Goal: Task Accomplishment & Management: Complete application form

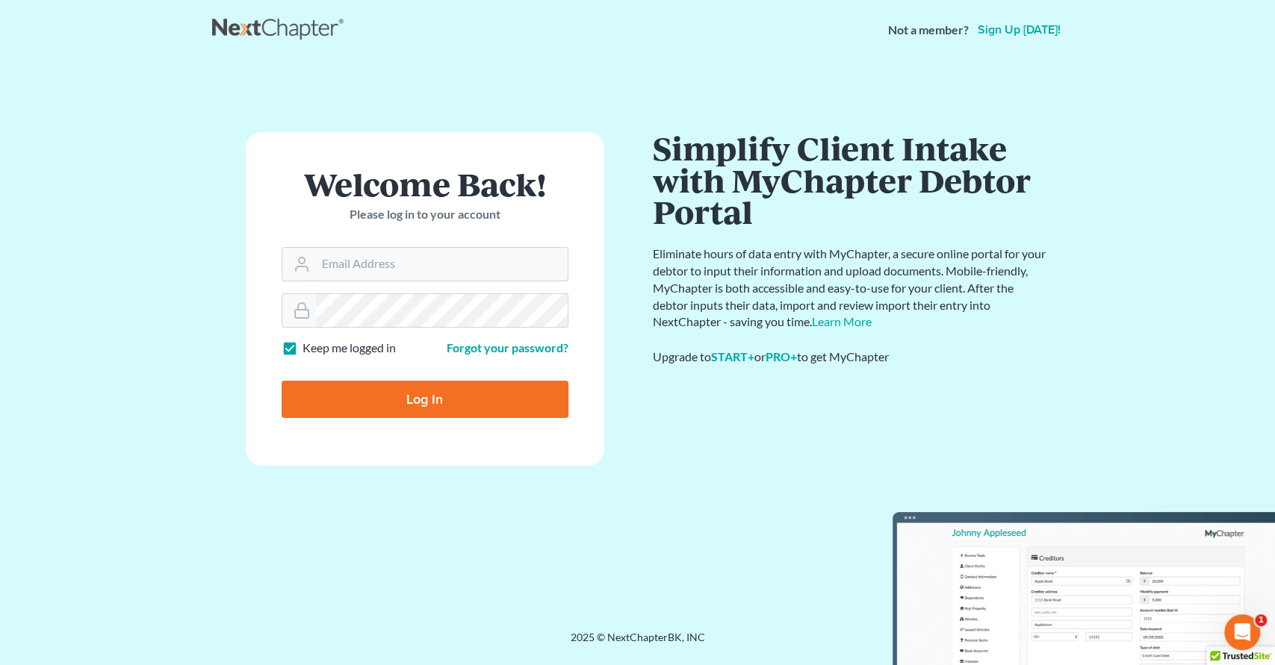
type input "[EMAIL_ADDRESS][DOMAIN_NAME]"
click at [439, 399] on input "Log In" at bounding box center [425, 399] width 287 height 37
type input "Thinking..."
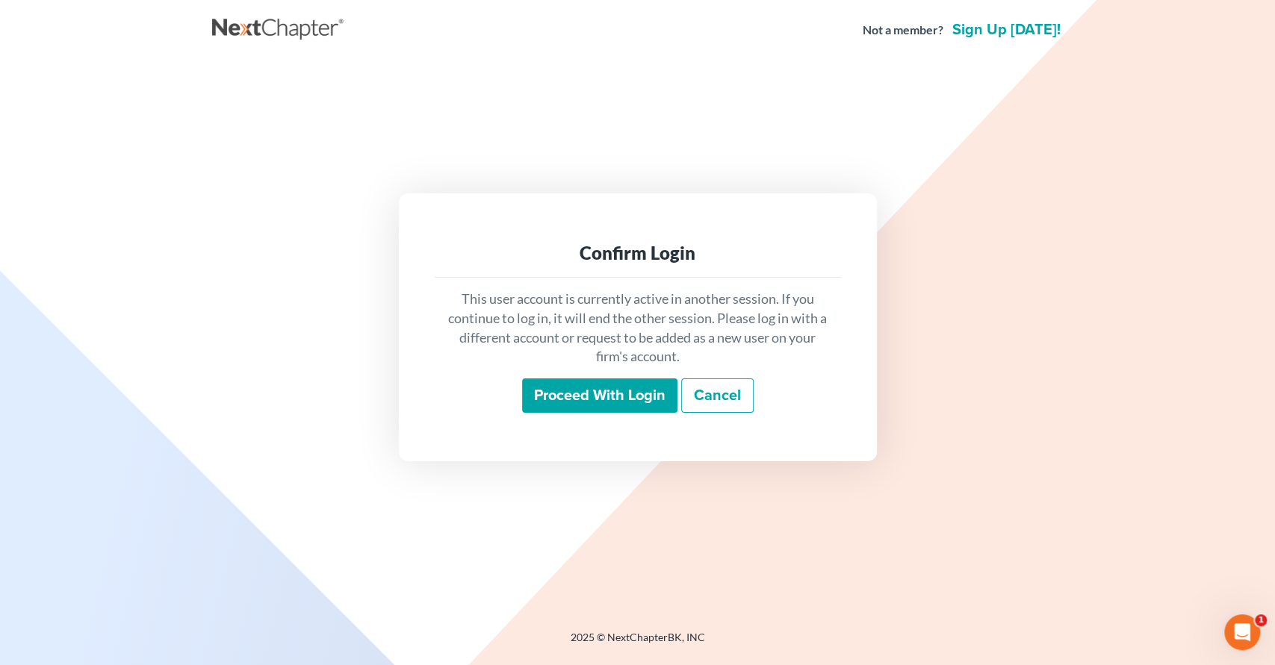
click at [582, 399] on input "Proceed with login" at bounding box center [599, 396] width 155 height 34
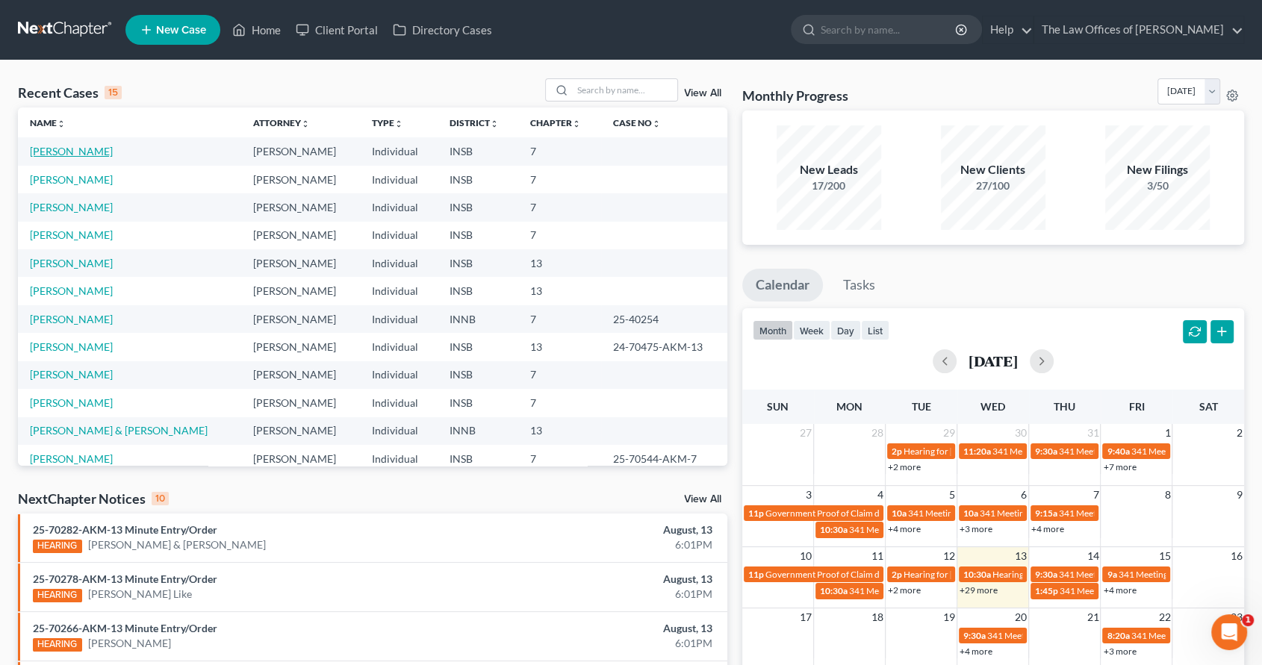
click at [63, 154] on link "[PERSON_NAME]" at bounding box center [71, 151] width 83 height 13
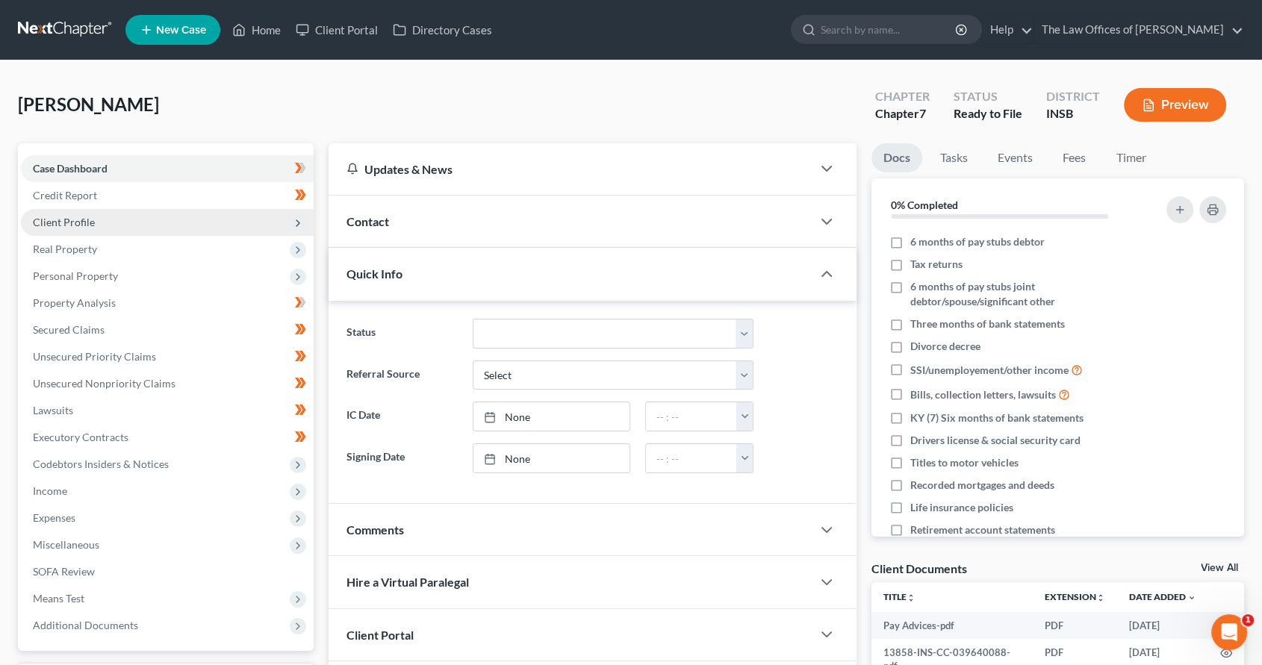
click at [99, 224] on span "Client Profile" at bounding box center [167, 222] width 293 height 27
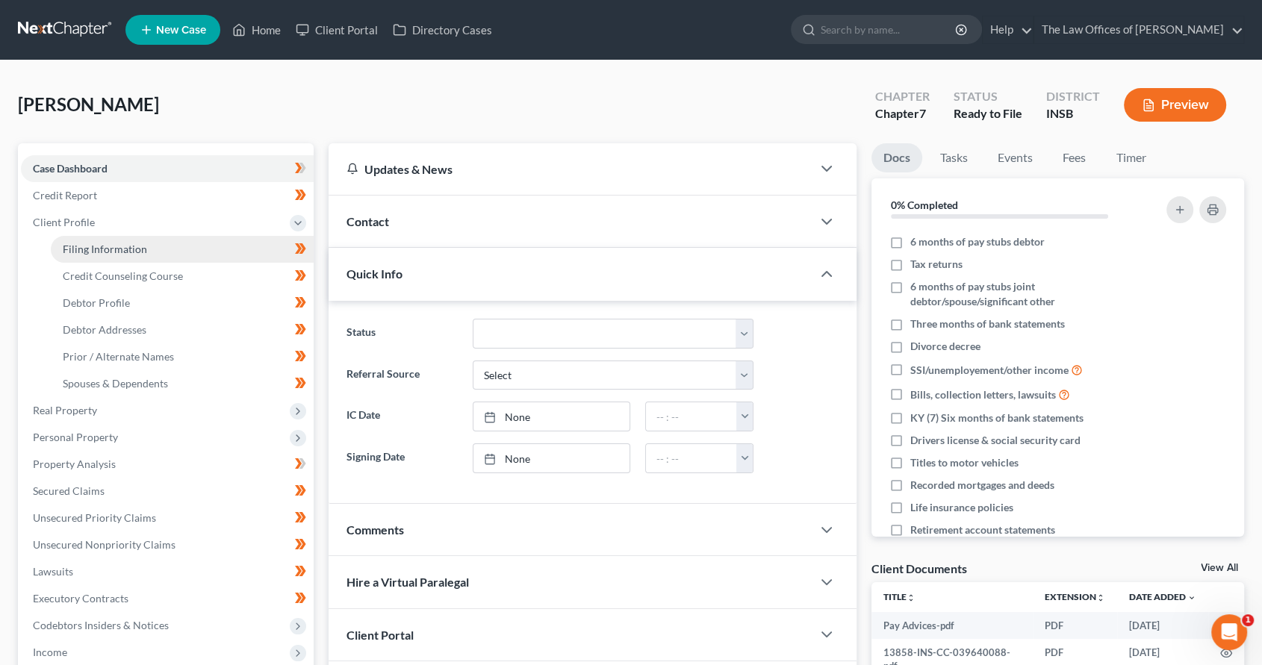
click at [105, 251] on span "Filing Information" at bounding box center [105, 249] width 84 height 13
select select "1"
select select "0"
select select "15"
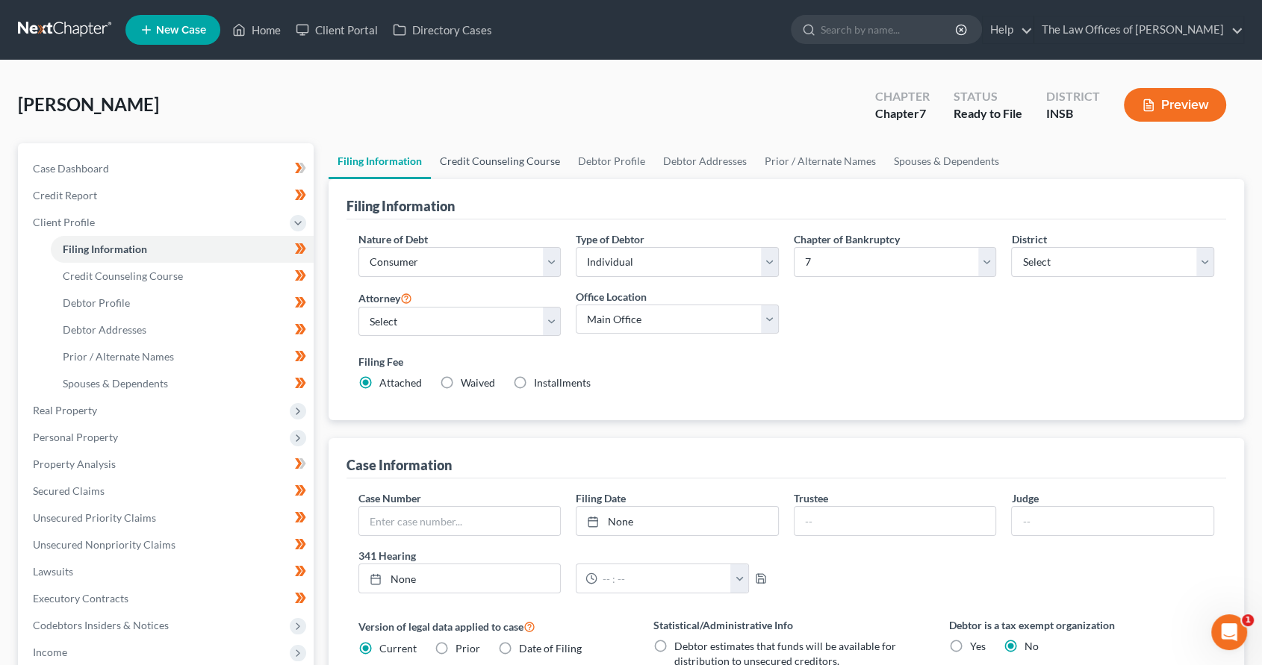
click at [500, 145] on link "Credit Counseling Course" at bounding box center [500, 161] width 138 height 36
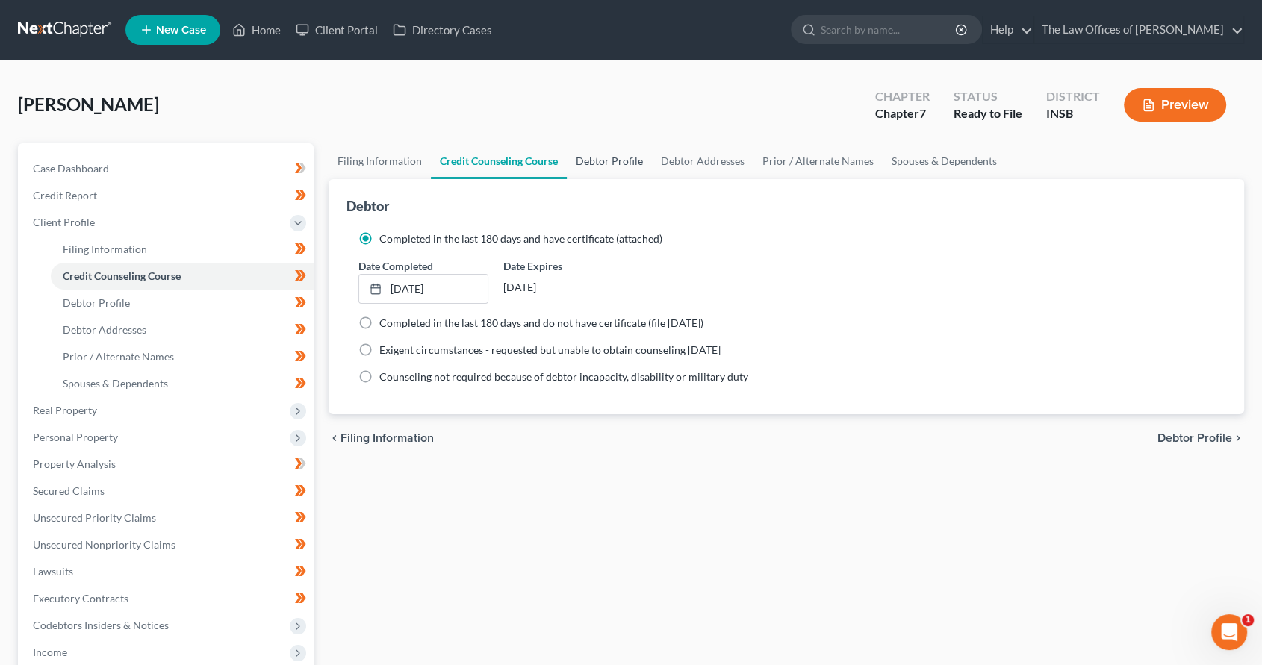
click at [618, 158] on link "Debtor Profile" at bounding box center [609, 161] width 85 height 36
select select "0"
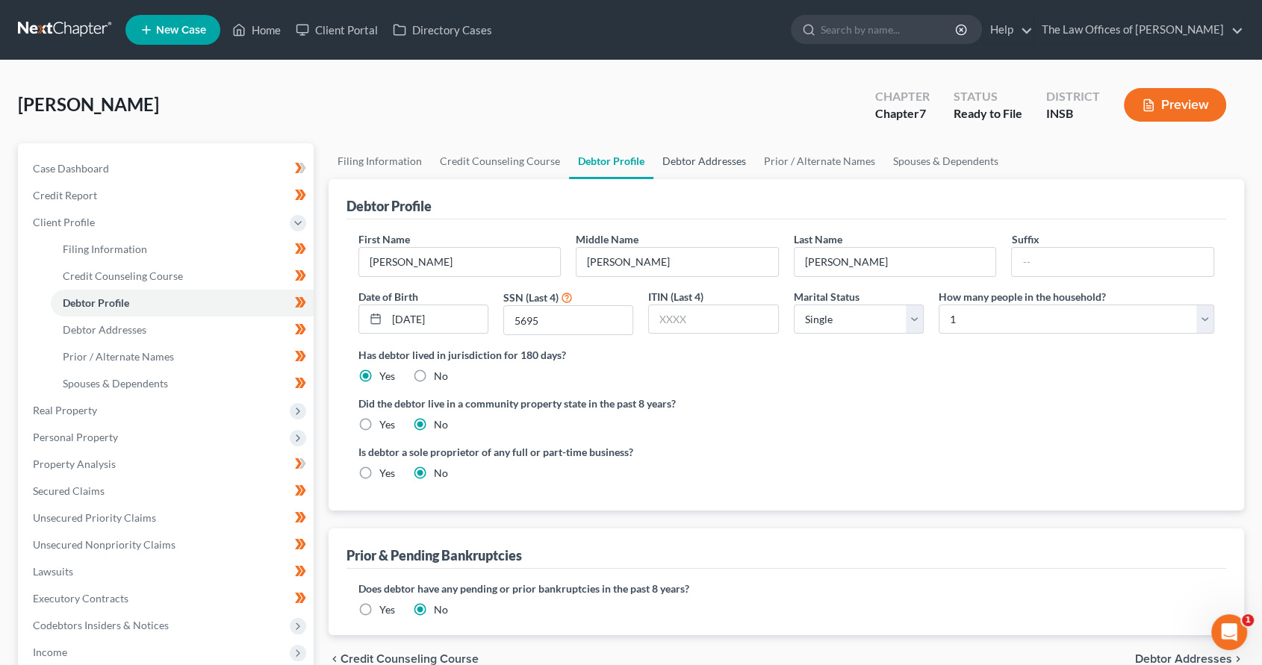
click at [724, 158] on link "Debtor Addresses" at bounding box center [705, 161] width 102 height 36
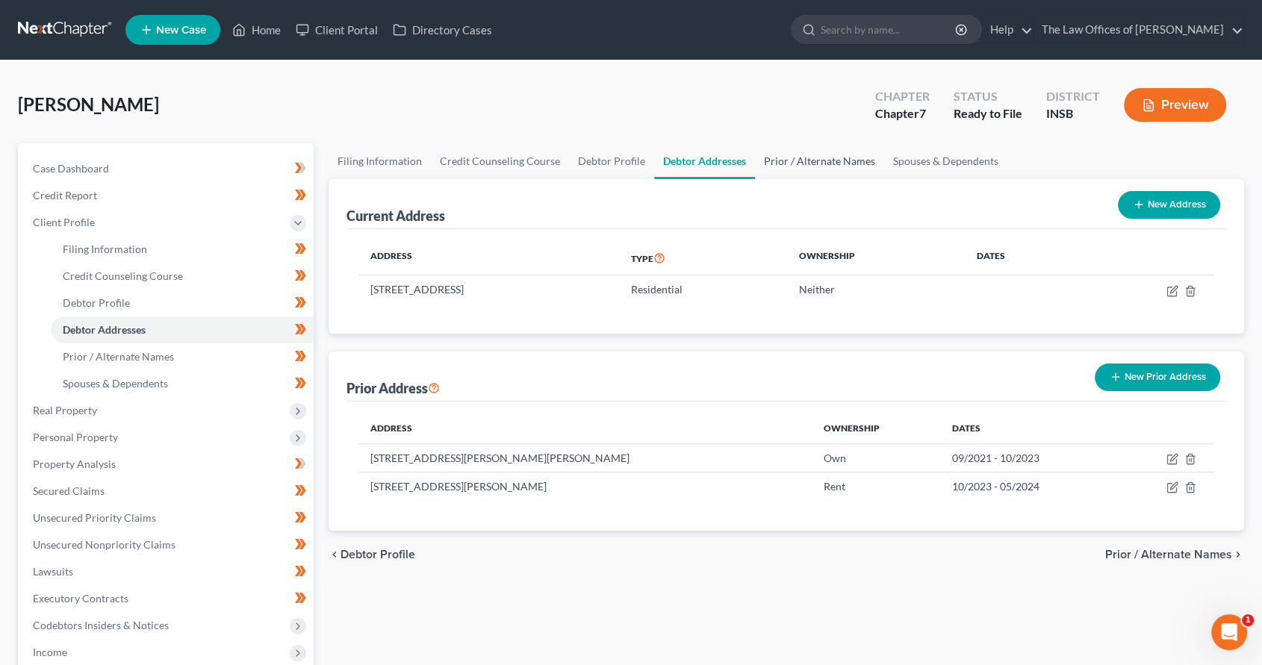
click at [806, 163] on link "Prior / Alternate Names" at bounding box center [819, 161] width 129 height 36
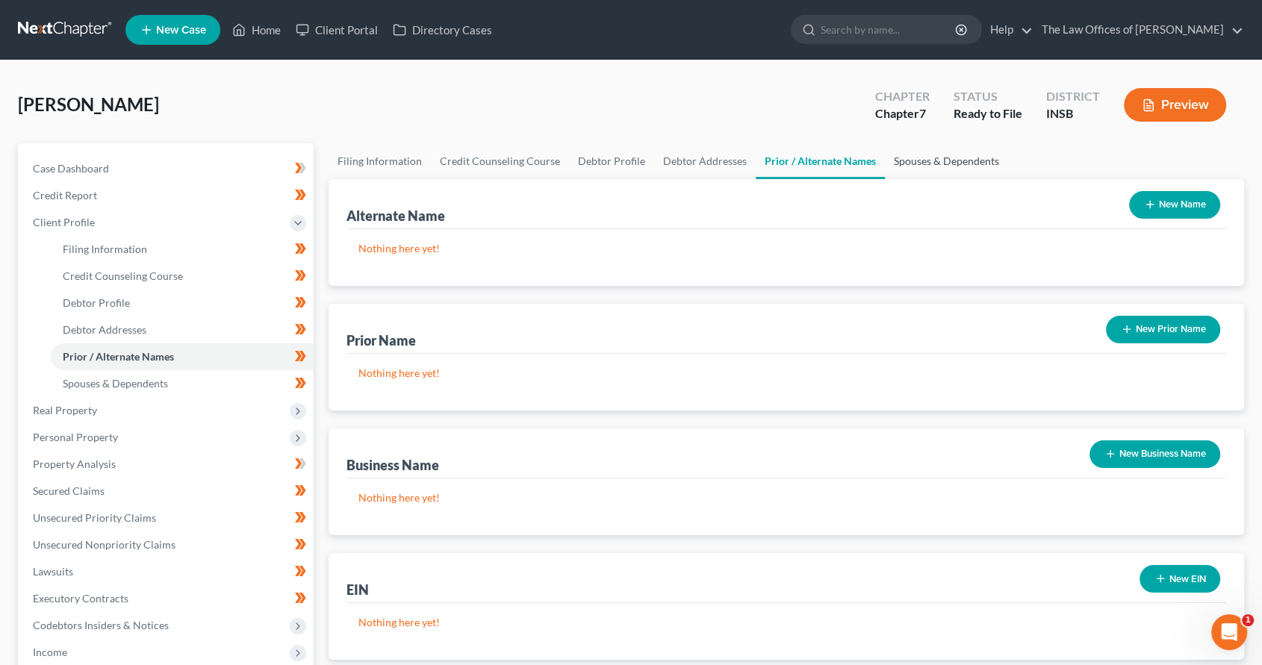
click at [910, 166] on link "Spouses & Dependents" at bounding box center [946, 161] width 123 height 36
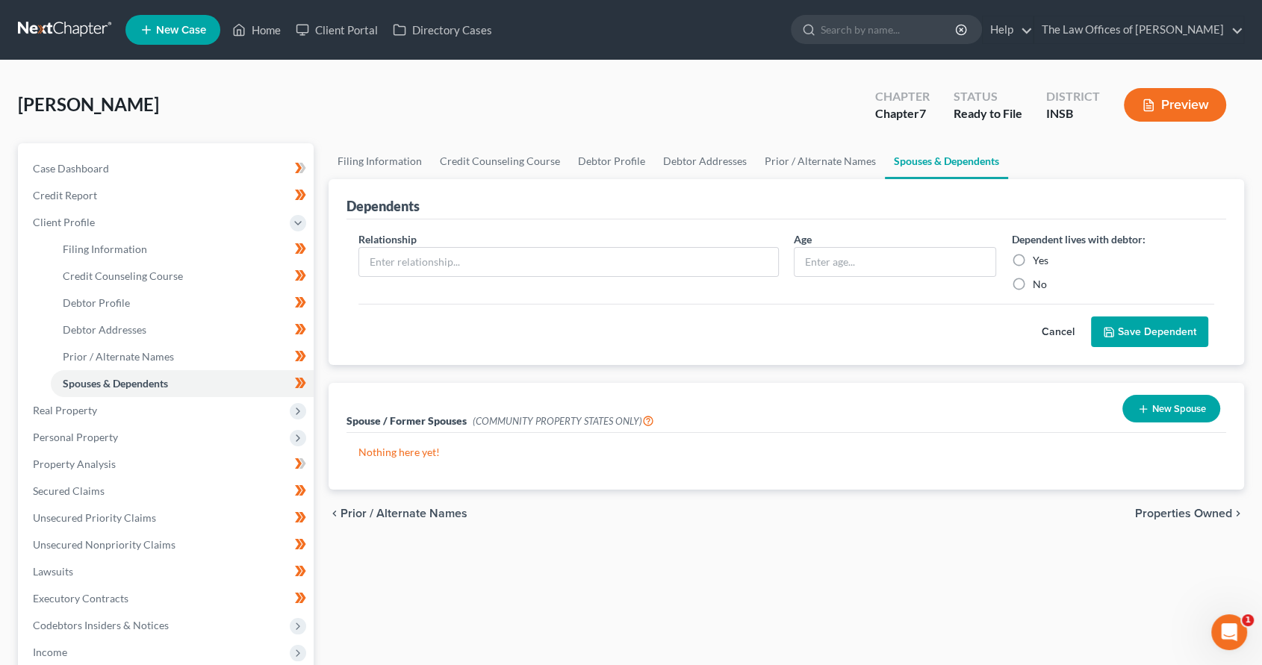
click at [1203, 512] on span "Properties Owned" at bounding box center [1183, 514] width 97 height 12
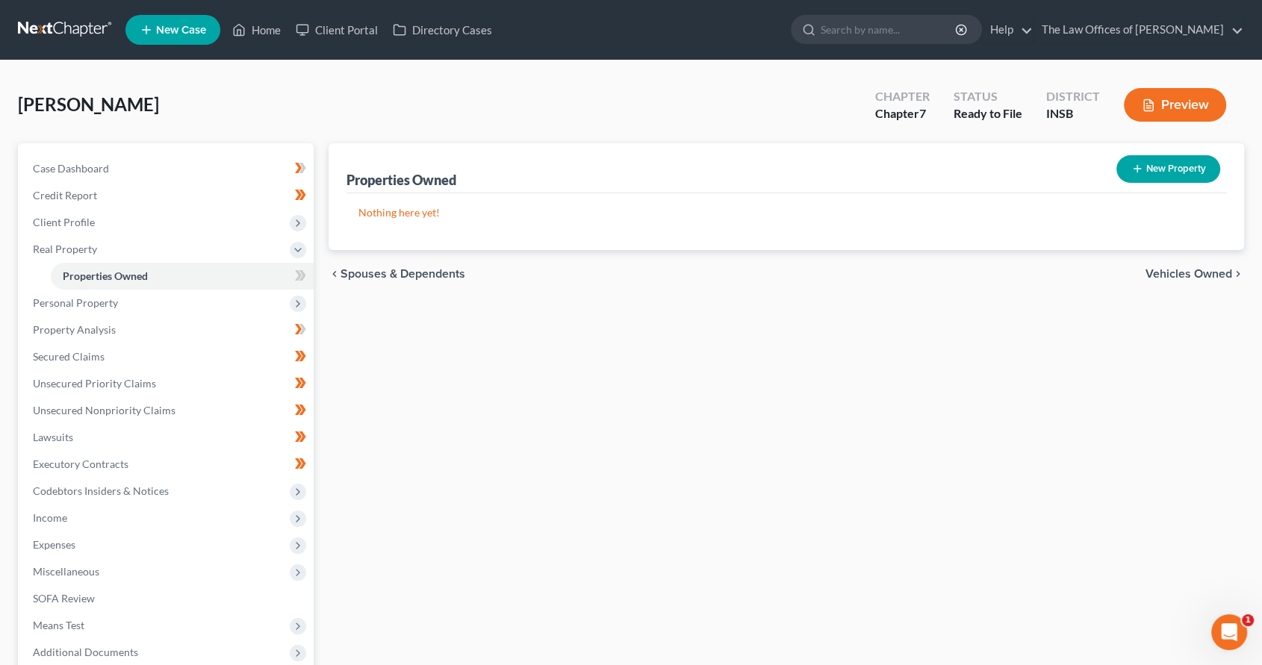
click at [1173, 280] on div "chevron_left Spouses & Dependents Vehicles Owned chevron_right" at bounding box center [787, 274] width 916 height 48
click at [1171, 276] on span "Vehicles Owned" at bounding box center [1189, 274] width 87 height 12
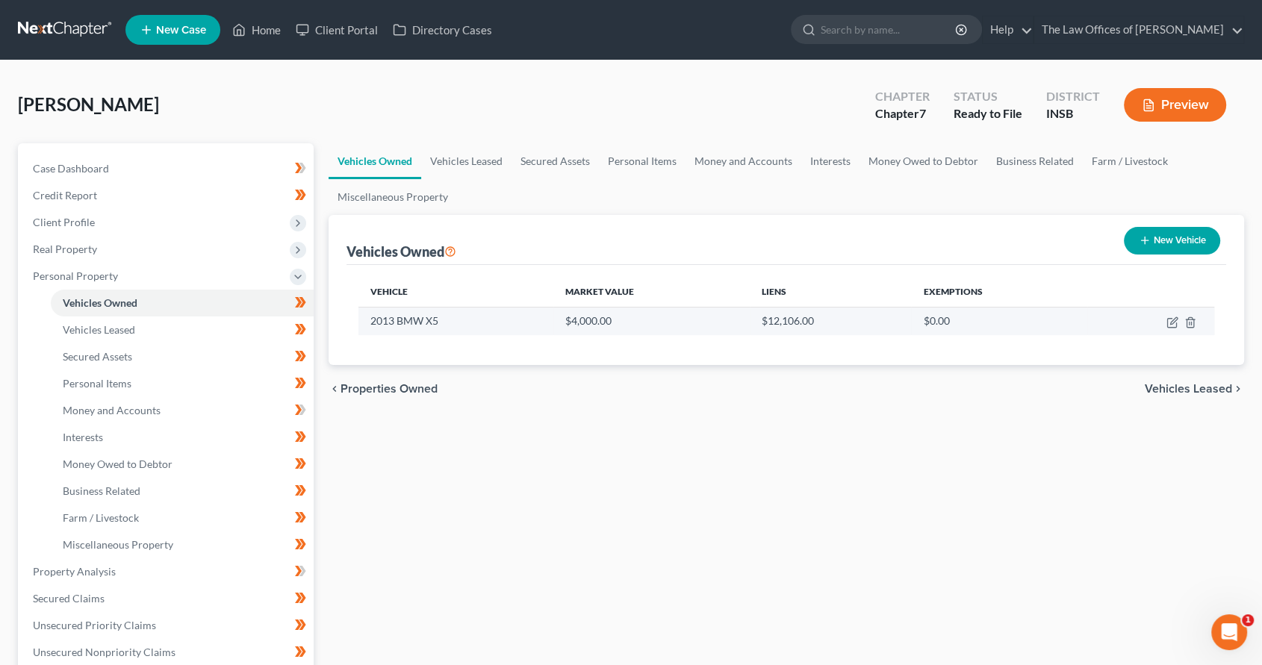
click at [1165, 322] on td at bounding box center [1150, 321] width 127 height 28
click at [1171, 323] on icon "button" at bounding box center [1173, 320] width 7 height 7
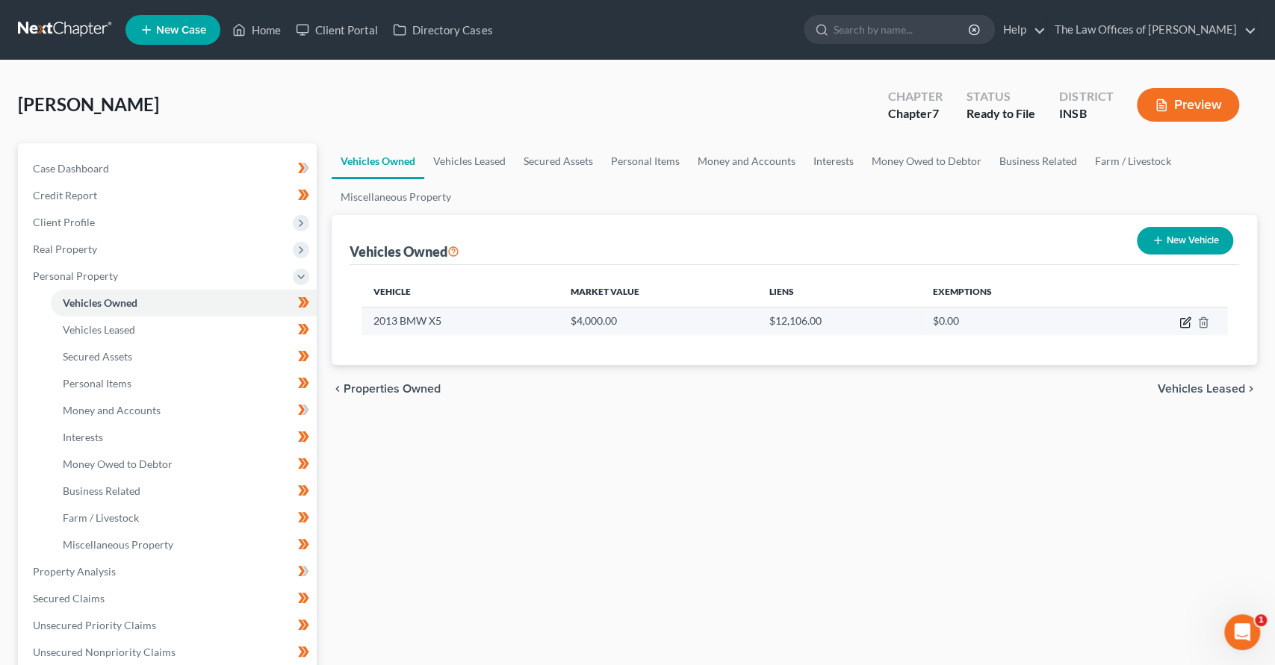
select select "0"
select select "13"
select select "3"
select select "0"
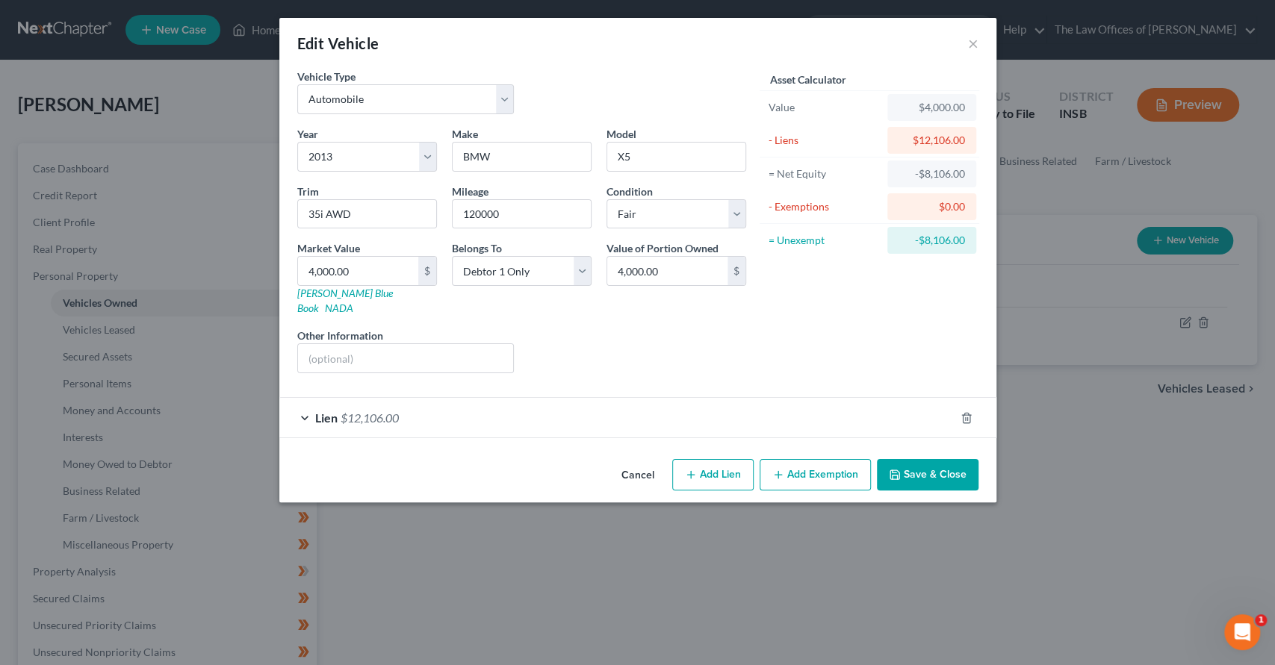
drag, startPoint x: 418, startPoint y: 393, endPoint x: 453, endPoint y: 401, distance: 36.1
click at [417, 398] on div "Lien $12,106.00" at bounding box center [616, 418] width 675 height 40
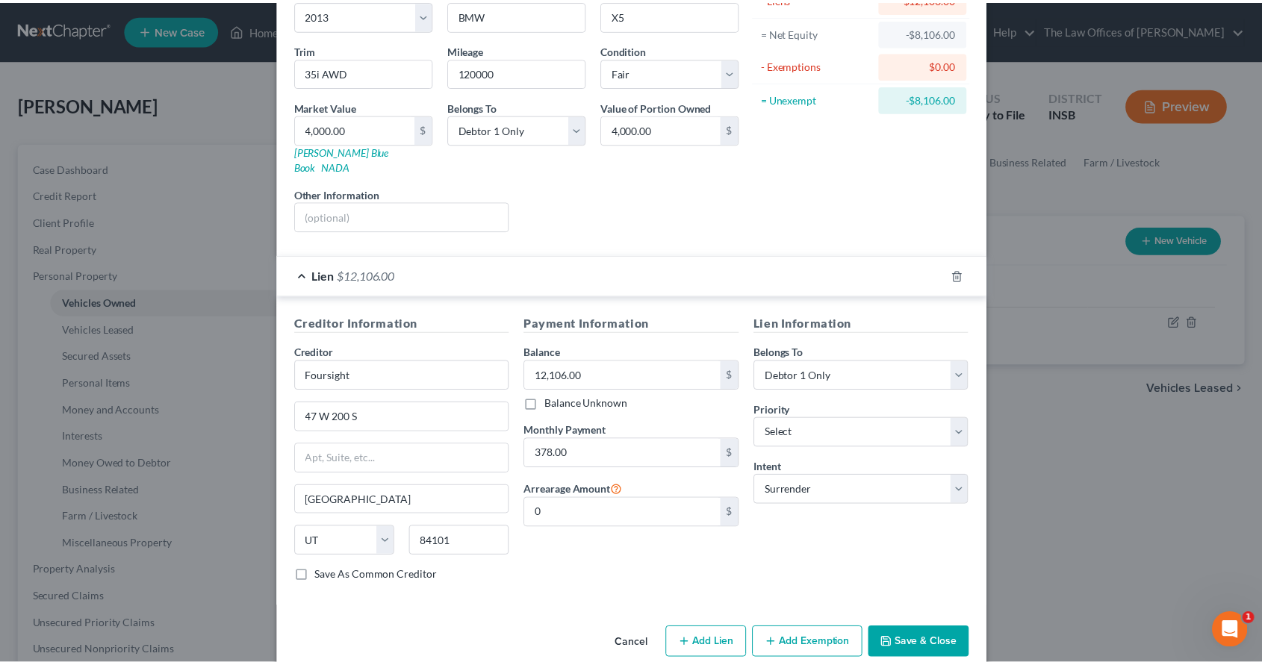
scroll to position [149, 0]
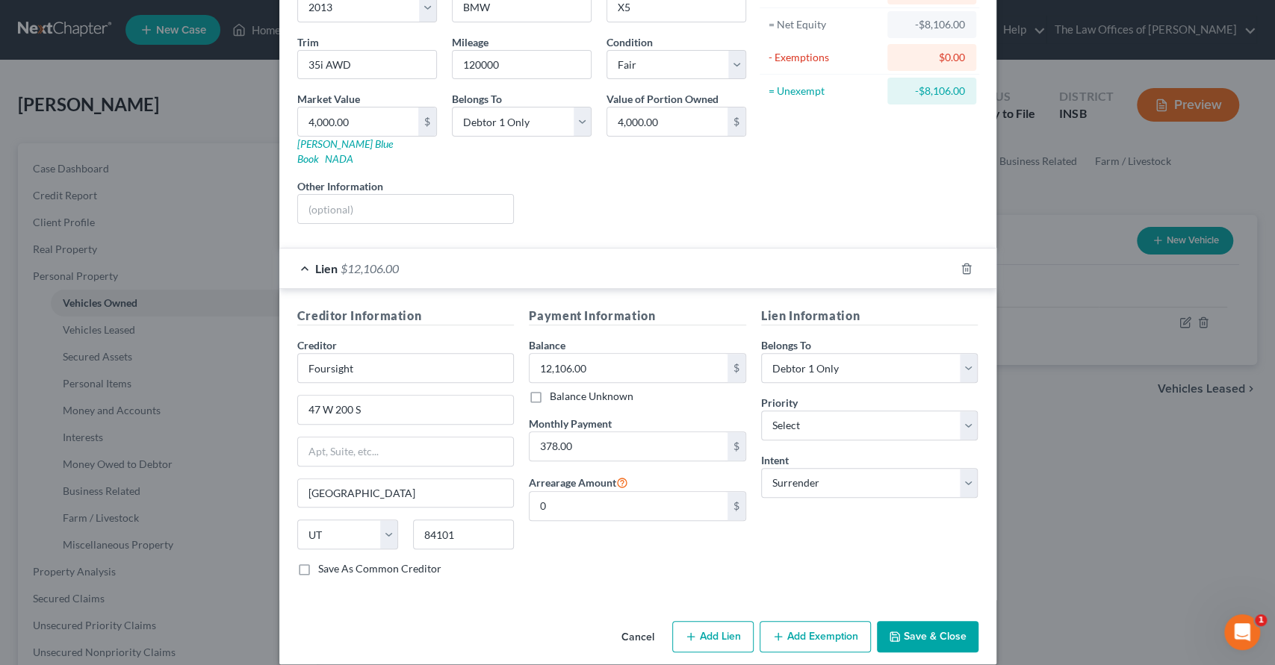
click at [962, 621] on button "Save & Close" at bounding box center [928, 636] width 102 height 31
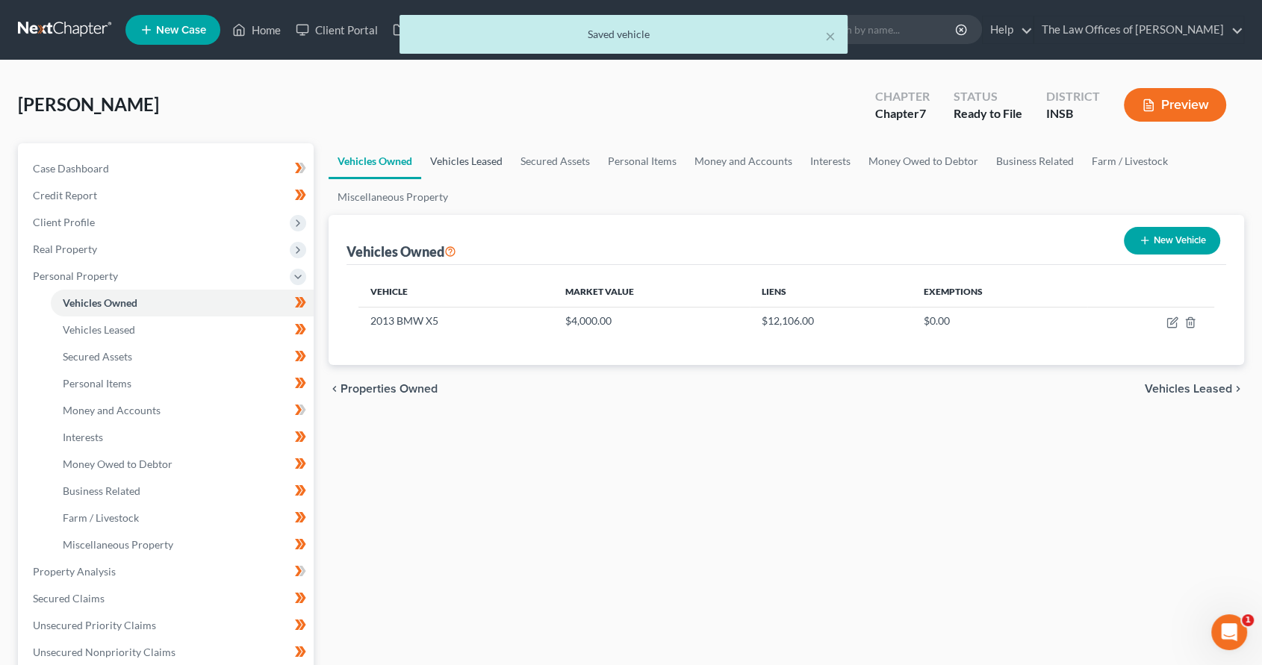
click at [474, 167] on link "Vehicles Leased" at bounding box center [466, 161] width 90 height 36
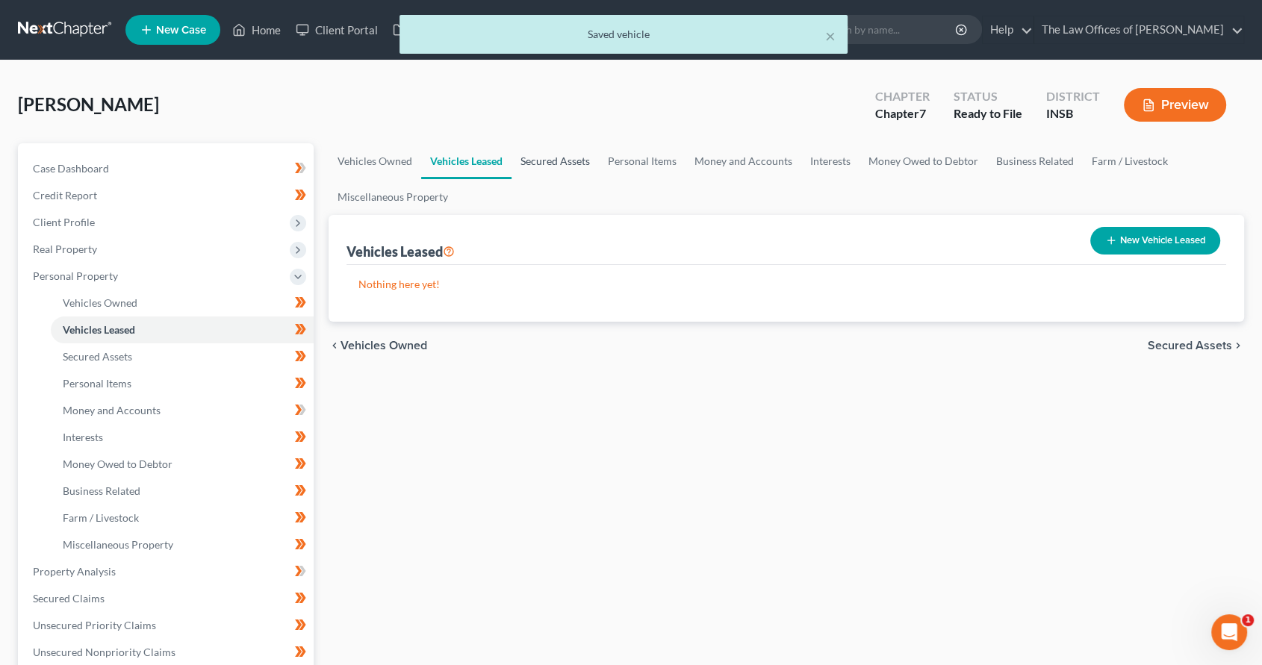
click at [552, 163] on link "Secured Assets" at bounding box center [555, 161] width 87 height 36
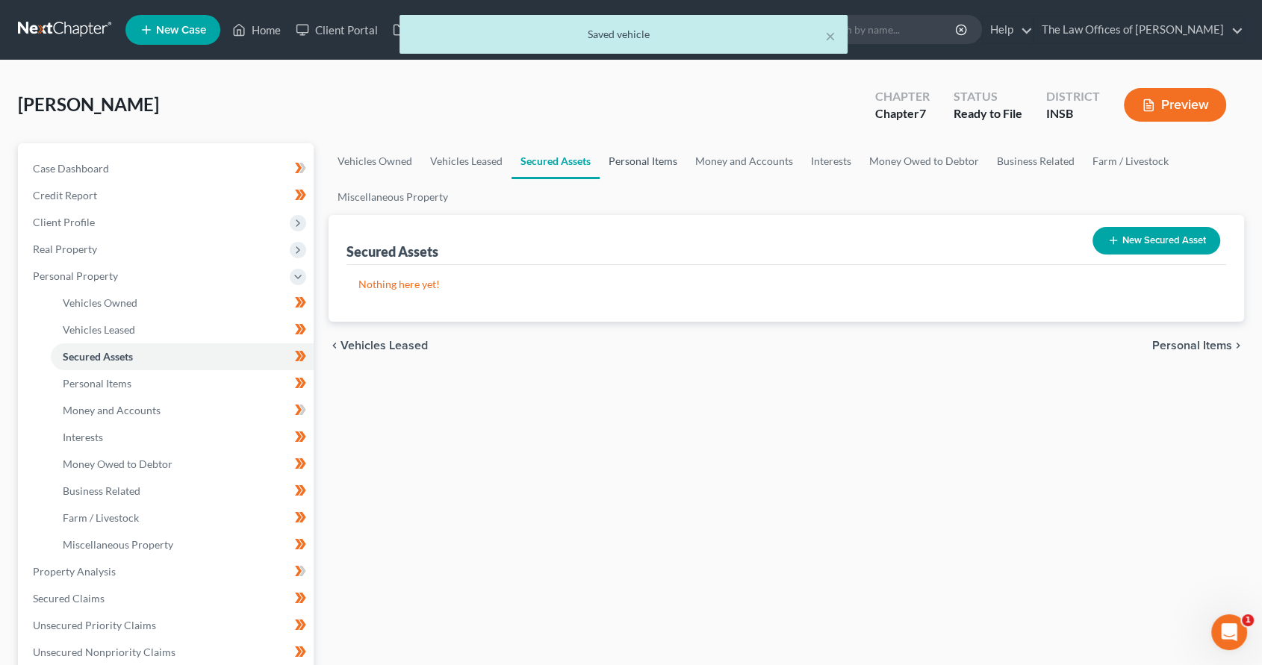
click at [657, 172] on link "Personal Items" at bounding box center [643, 161] width 87 height 36
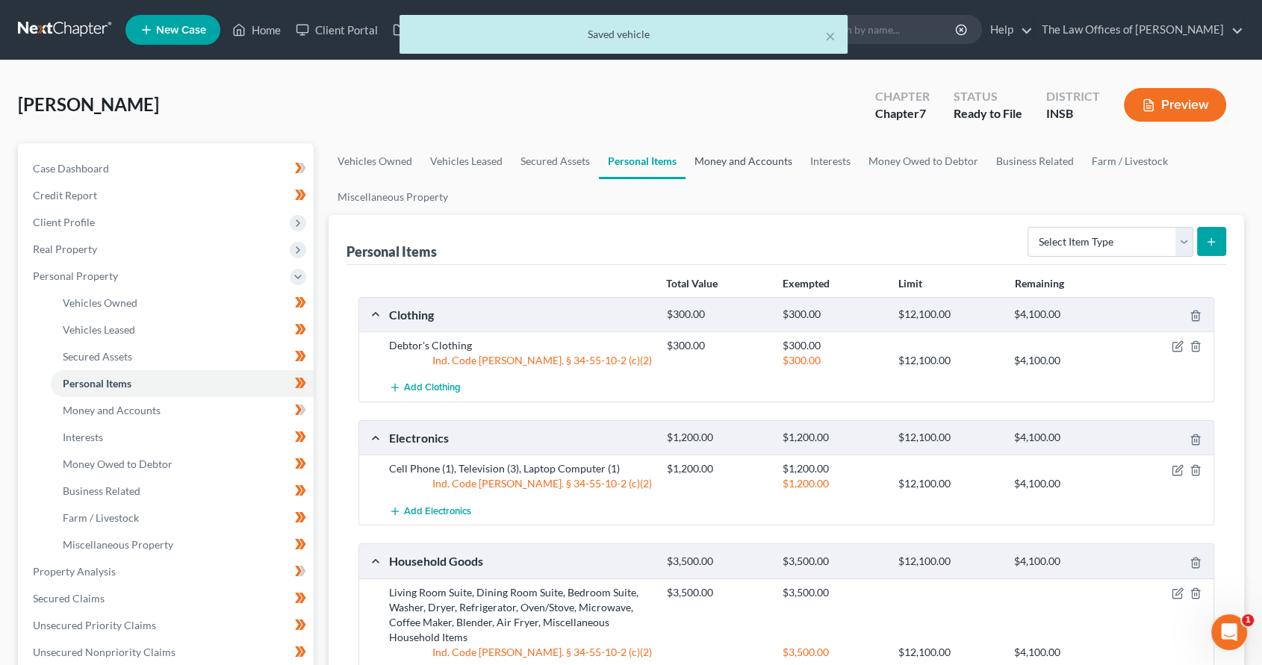
click at [757, 159] on link "Money and Accounts" at bounding box center [744, 161] width 116 height 36
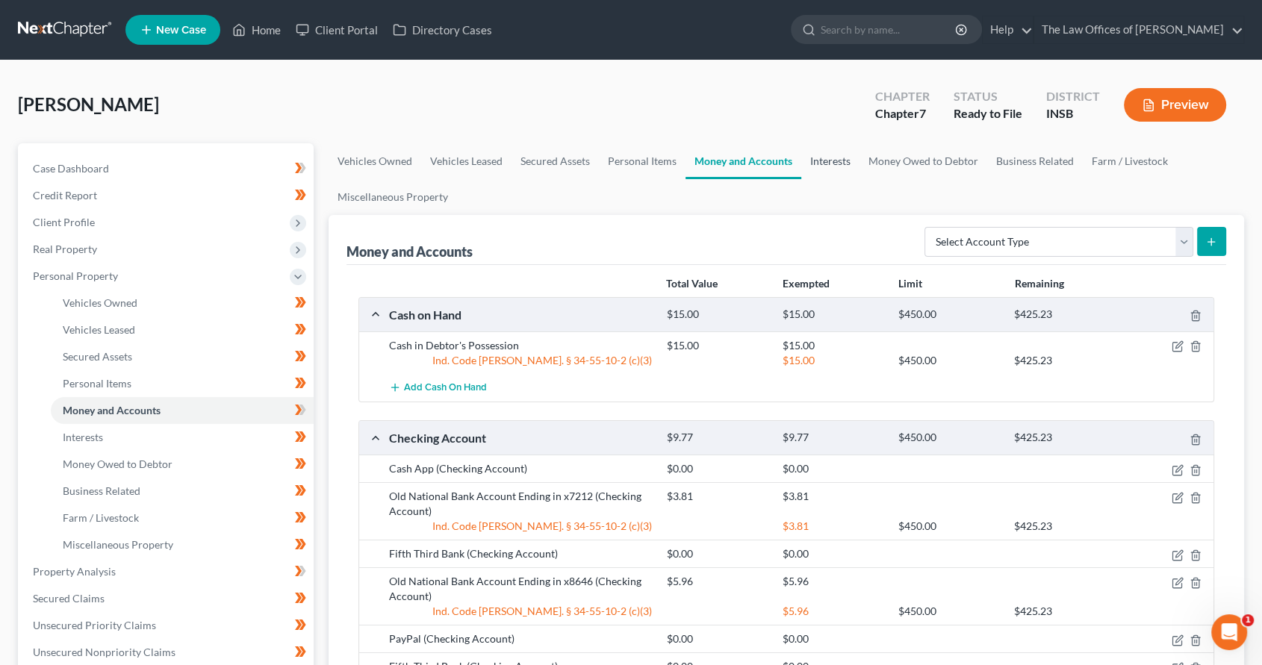
click at [838, 164] on link "Interests" at bounding box center [830, 161] width 58 height 36
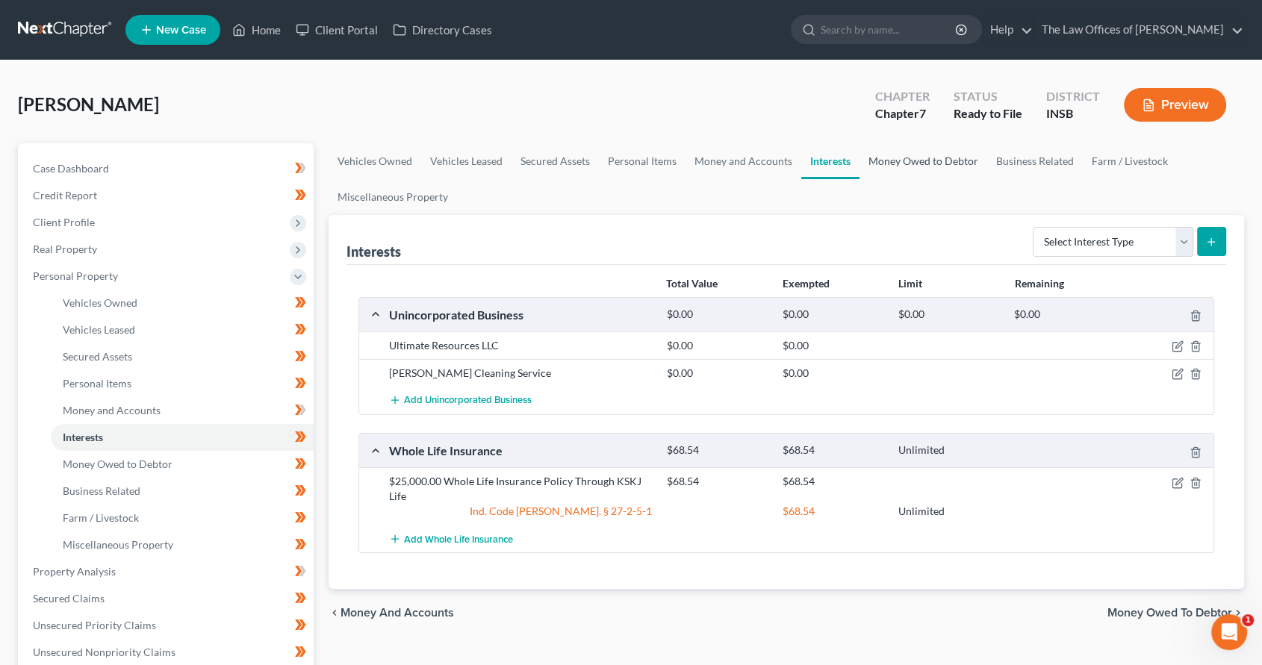
click at [932, 162] on link "Money Owed to Debtor" at bounding box center [924, 161] width 128 height 36
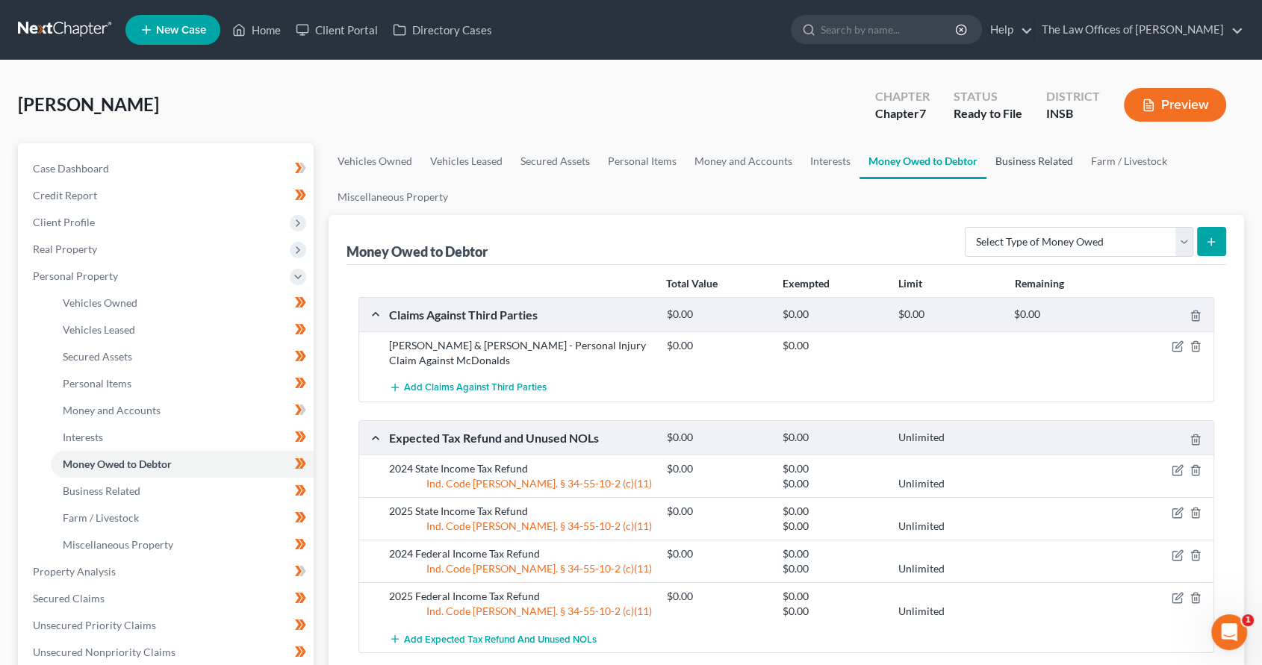
drag, startPoint x: 1034, startPoint y: 158, endPoint x: 810, endPoint y: 93, distance: 233.5
click at [1034, 158] on link "Business Related" at bounding box center [1035, 161] width 96 height 36
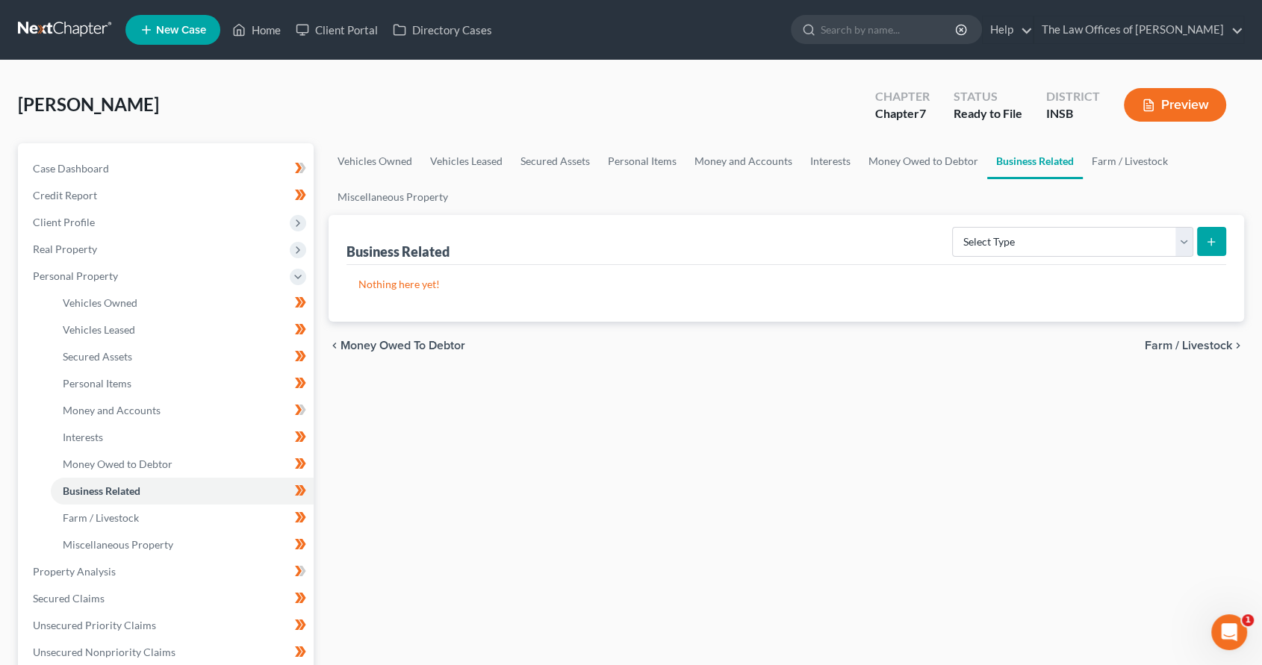
click at [1196, 350] on span "Farm / Livestock" at bounding box center [1188, 346] width 87 height 12
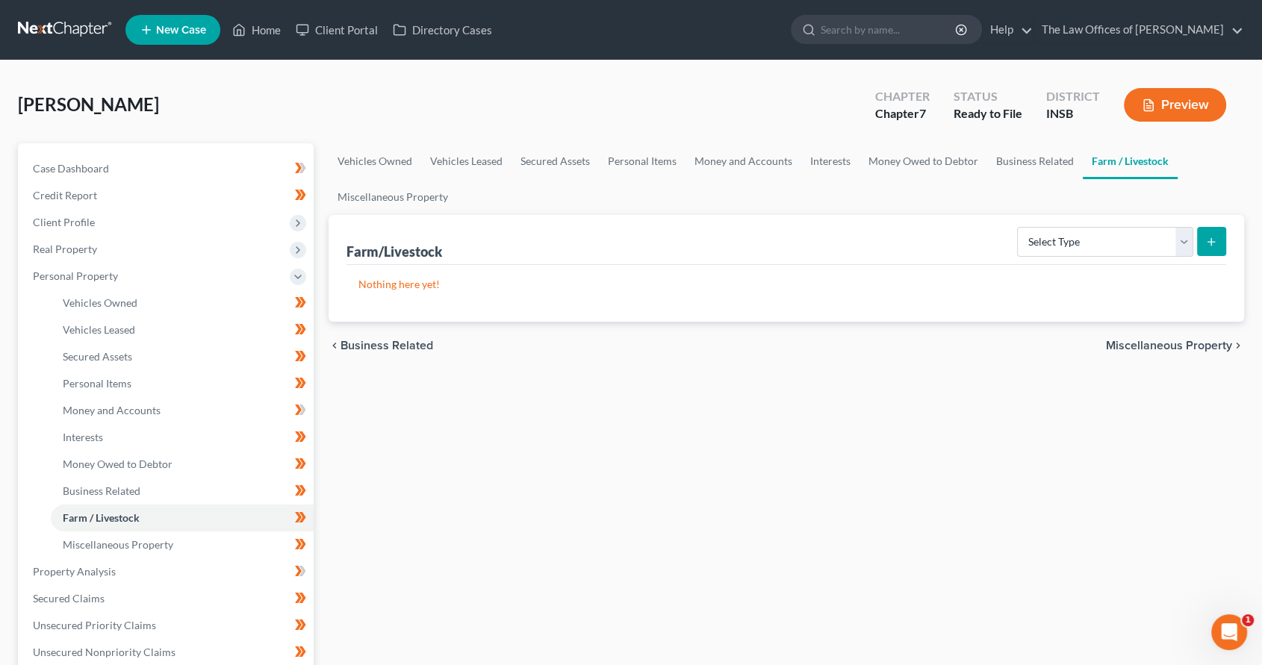
click at [1167, 348] on span "Miscellaneous Property" at bounding box center [1169, 346] width 126 height 12
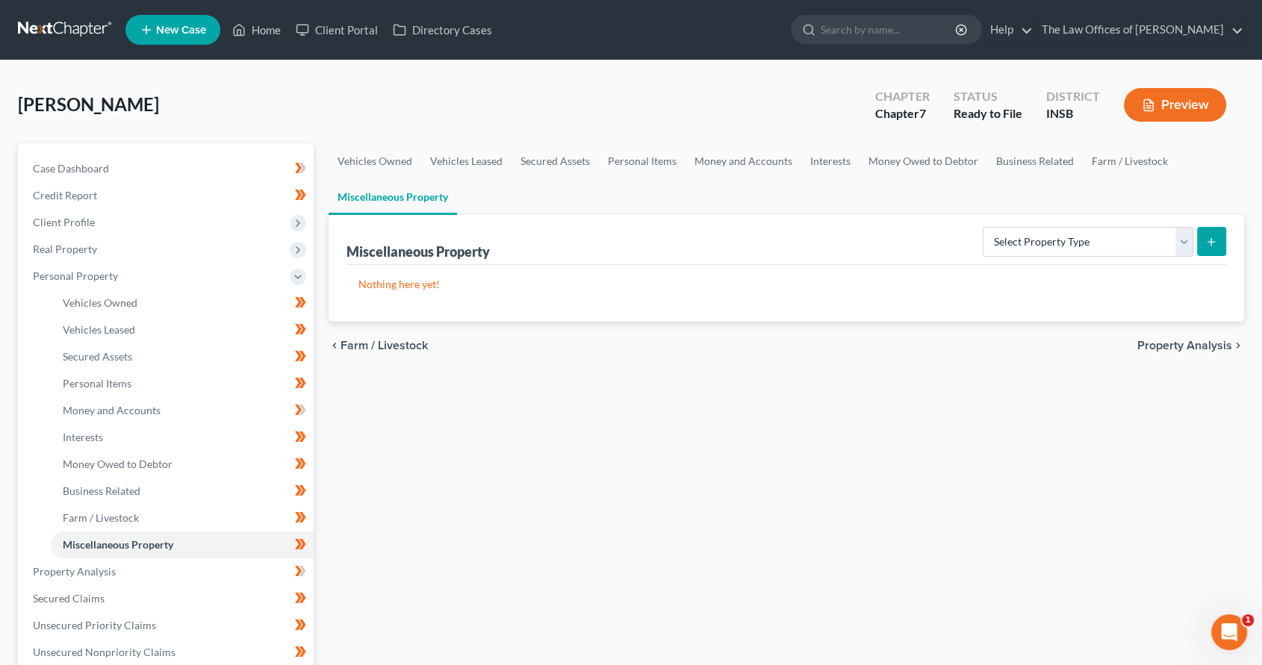
click at [1162, 344] on span "Property Analysis" at bounding box center [1184, 346] width 95 height 12
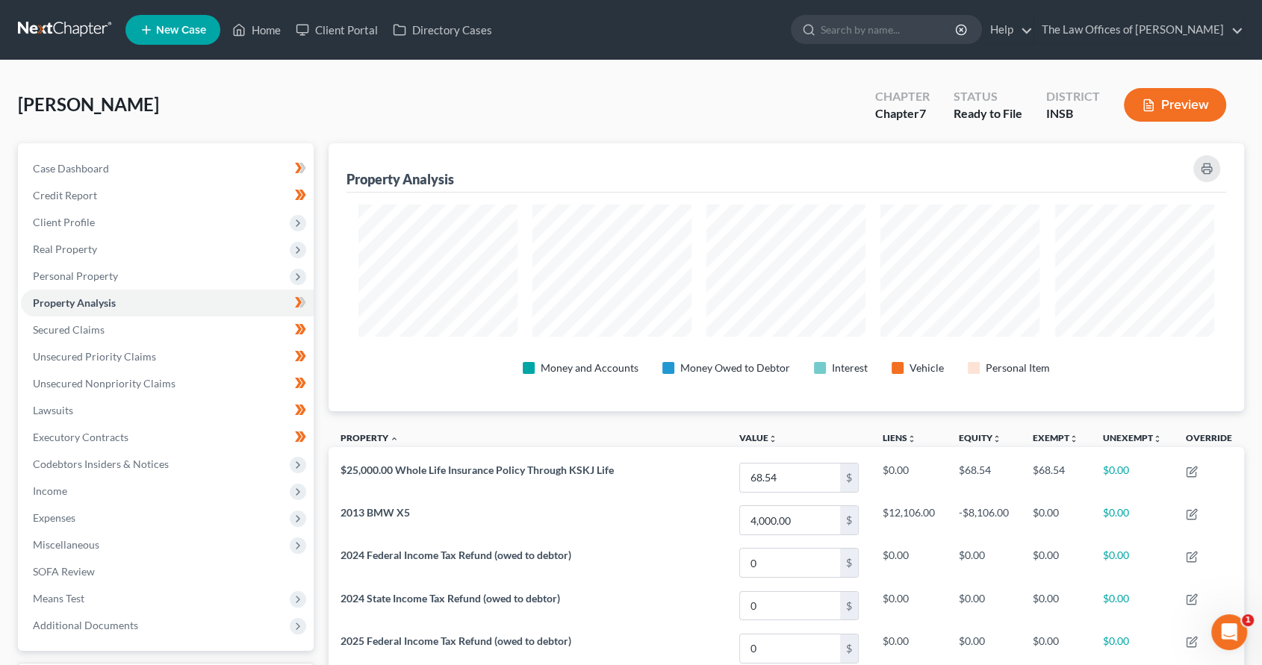
scroll to position [268, 915]
click at [176, 327] on link "Secured Claims" at bounding box center [167, 330] width 293 height 27
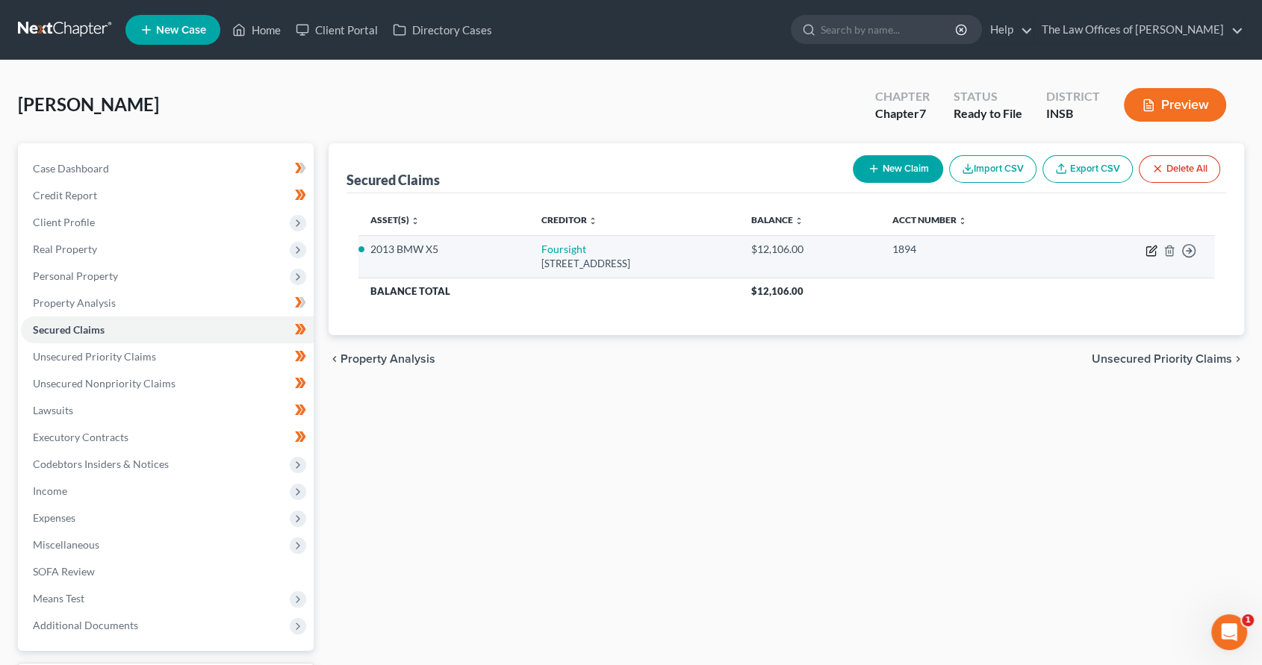
click at [1150, 250] on icon "button" at bounding box center [1152, 251] width 12 height 12
select select "46"
select select "0"
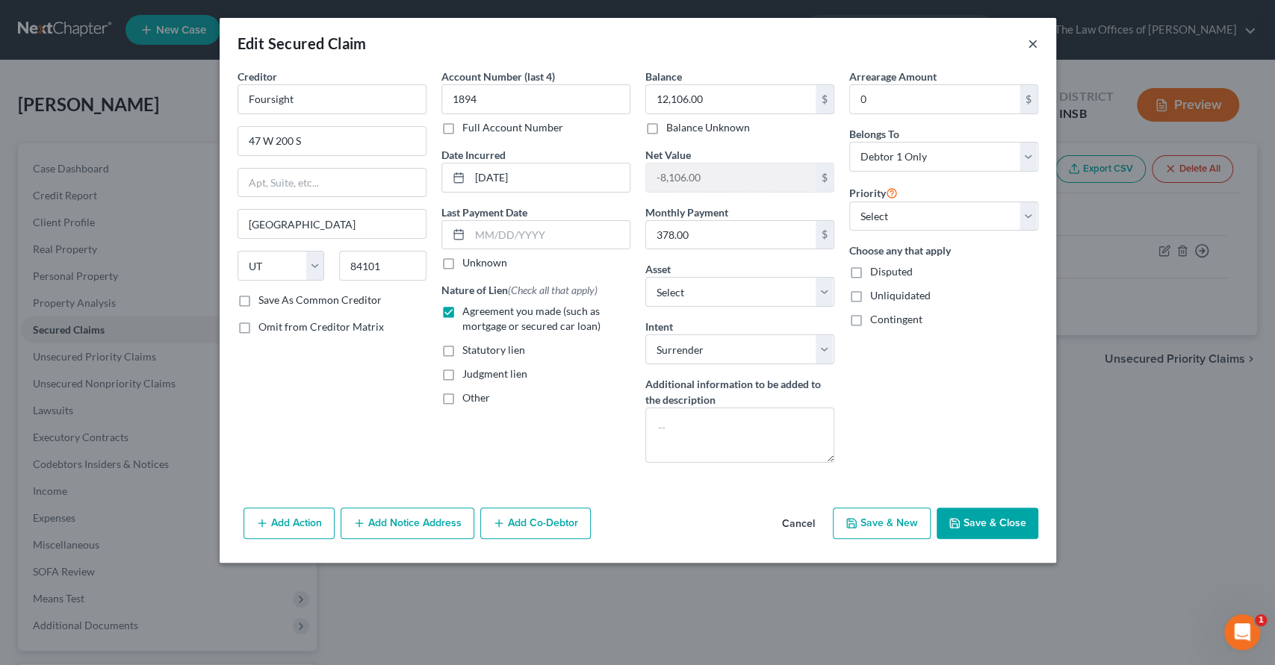
click at [1037, 49] on button "×" at bounding box center [1033, 43] width 10 height 18
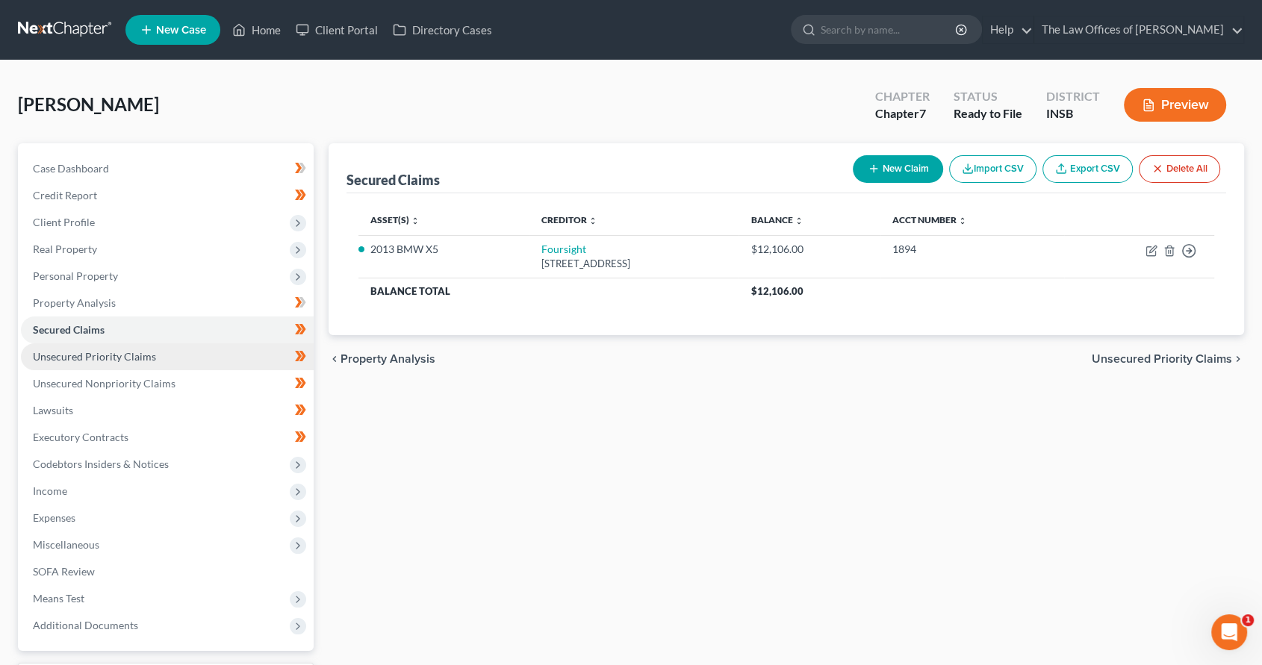
click at [118, 366] on link "Unsecured Priority Claims" at bounding box center [167, 357] width 293 height 27
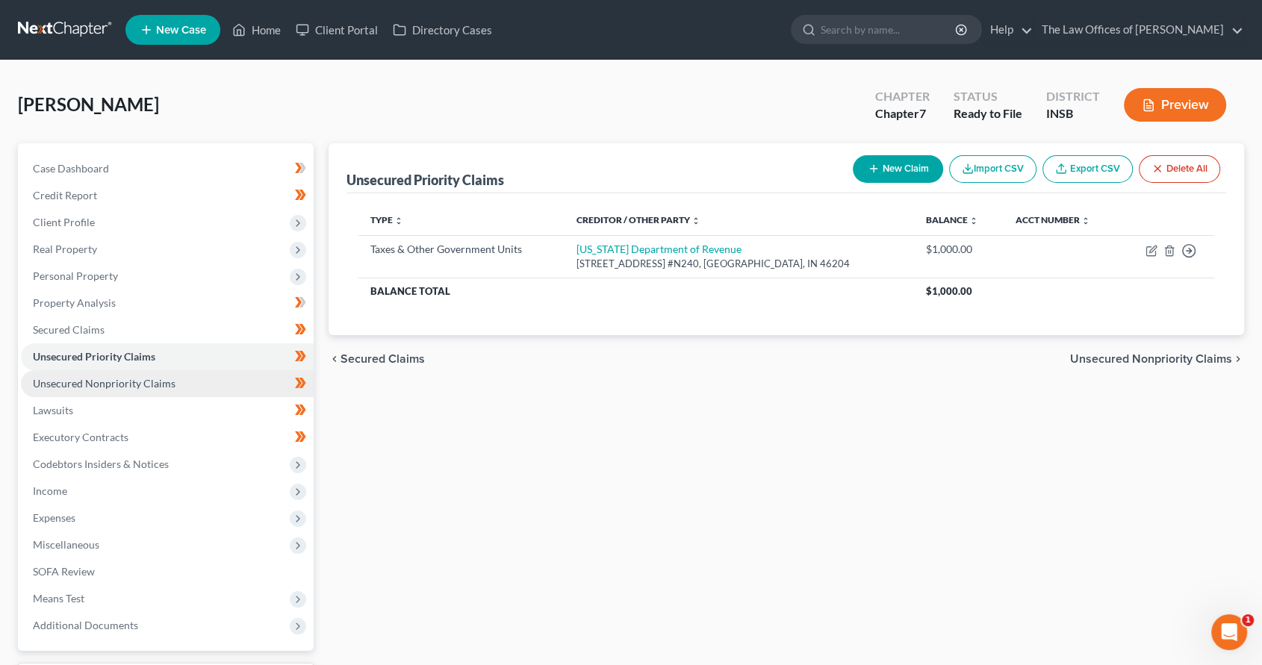
click at [118, 389] on link "Unsecured Nonpriority Claims" at bounding box center [167, 383] width 293 height 27
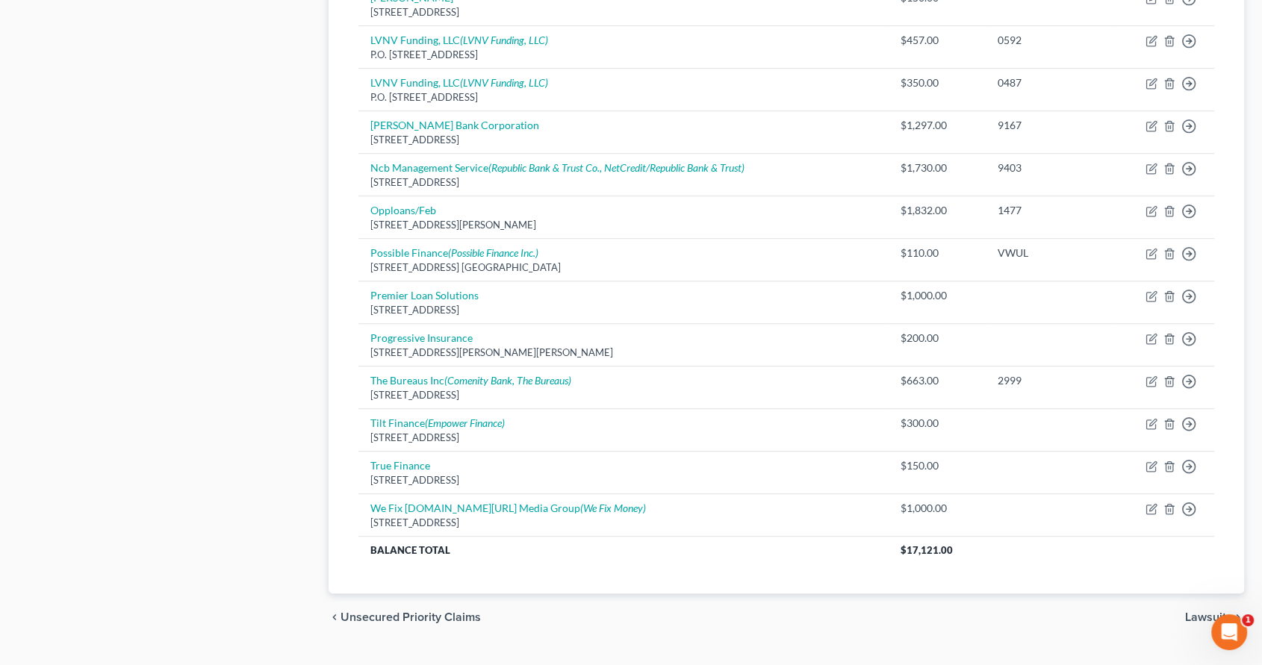
scroll to position [920, 0]
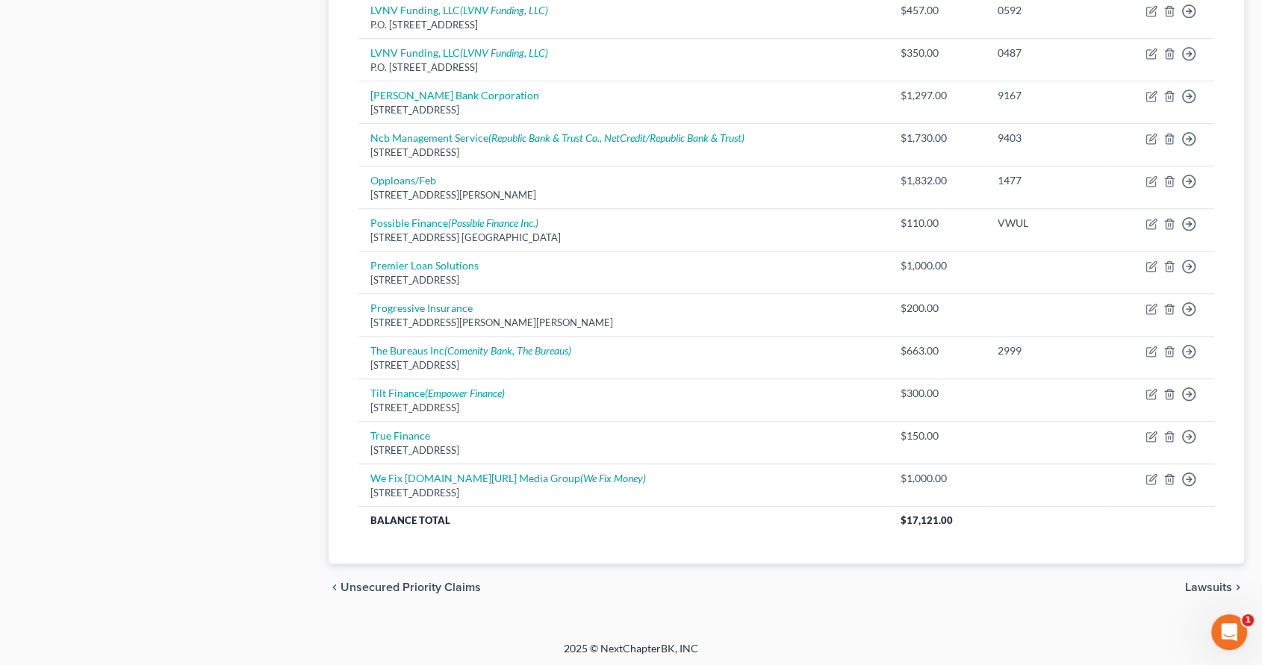
click at [1195, 589] on span "Lawsuits" at bounding box center [1208, 588] width 47 height 12
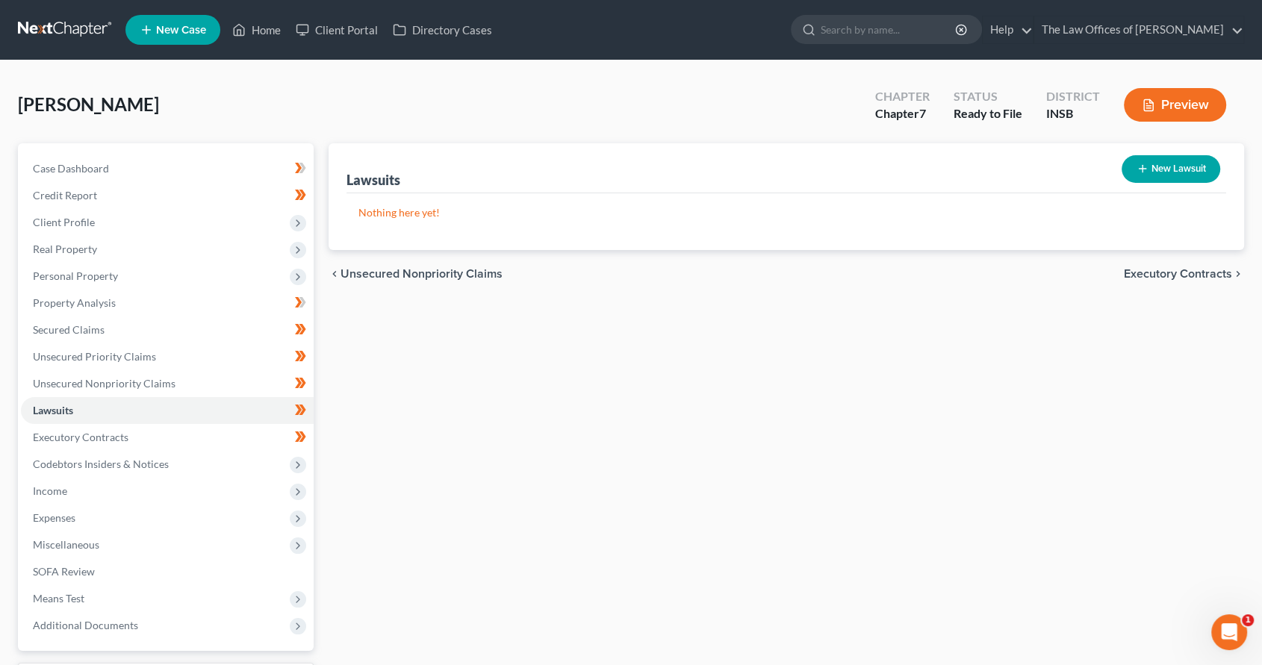
click at [1207, 274] on span "Executory Contracts" at bounding box center [1178, 274] width 108 height 12
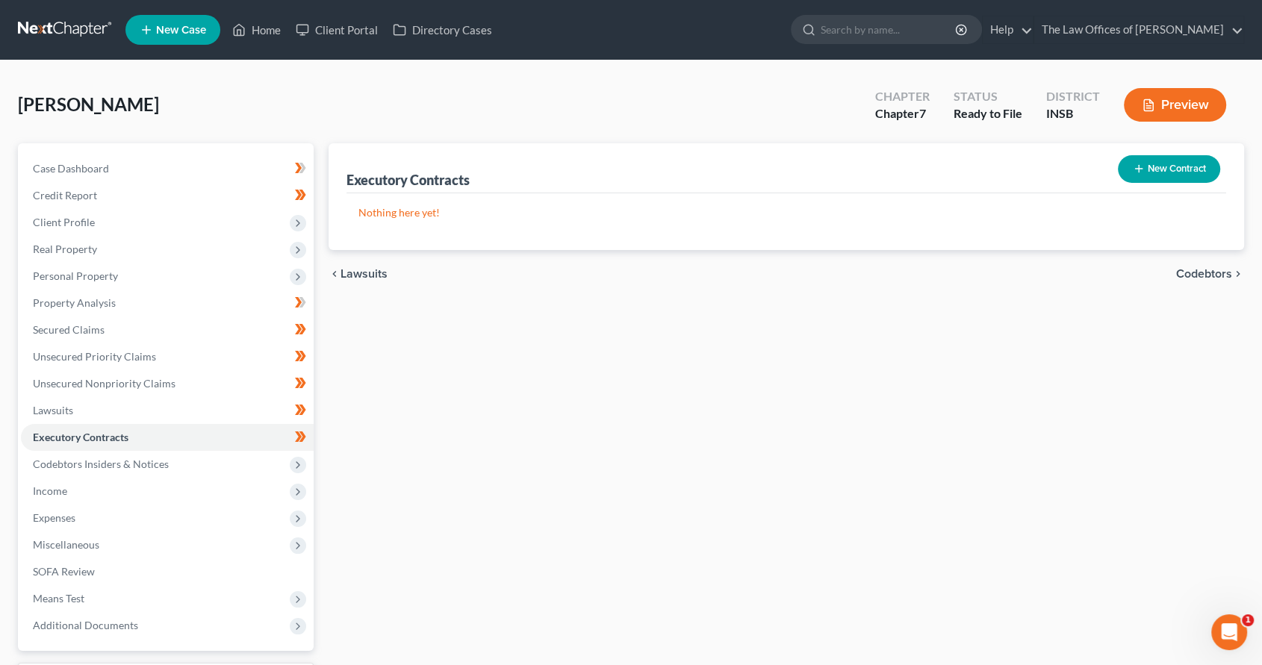
click at [1188, 268] on span "Codebtors" at bounding box center [1204, 274] width 56 height 12
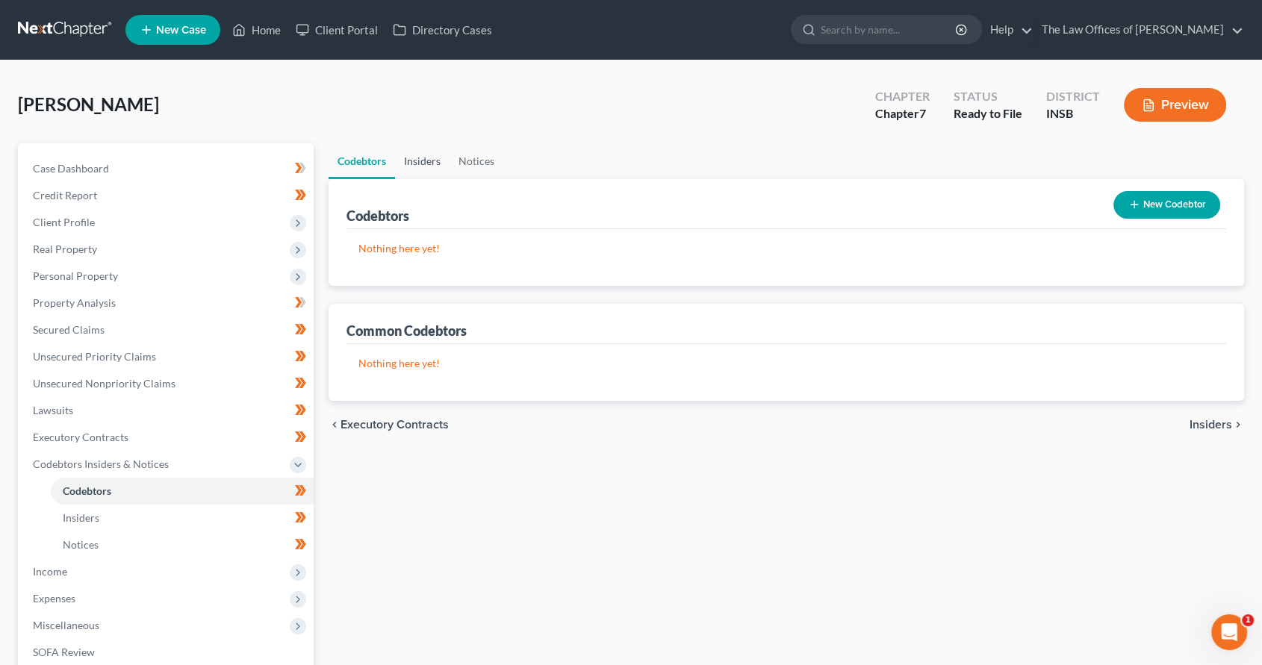
click at [424, 160] on link "Insiders" at bounding box center [422, 161] width 55 height 36
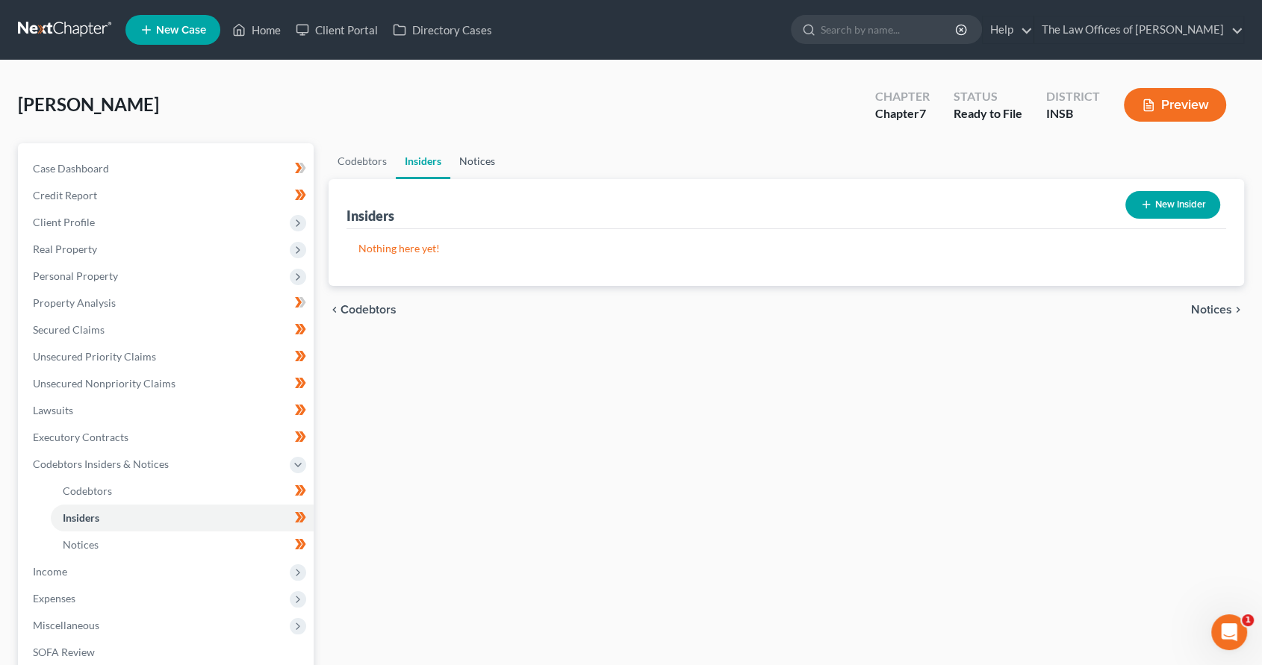
click at [470, 162] on link "Notices" at bounding box center [477, 161] width 54 height 36
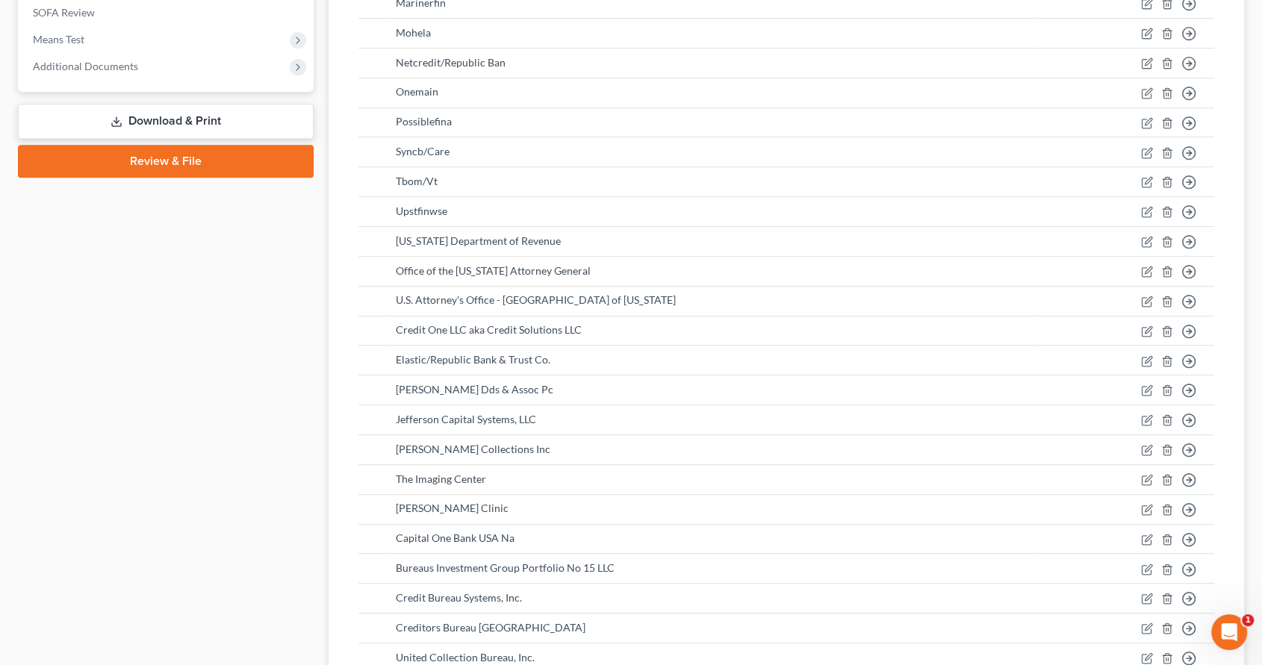
scroll to position [901, 0]
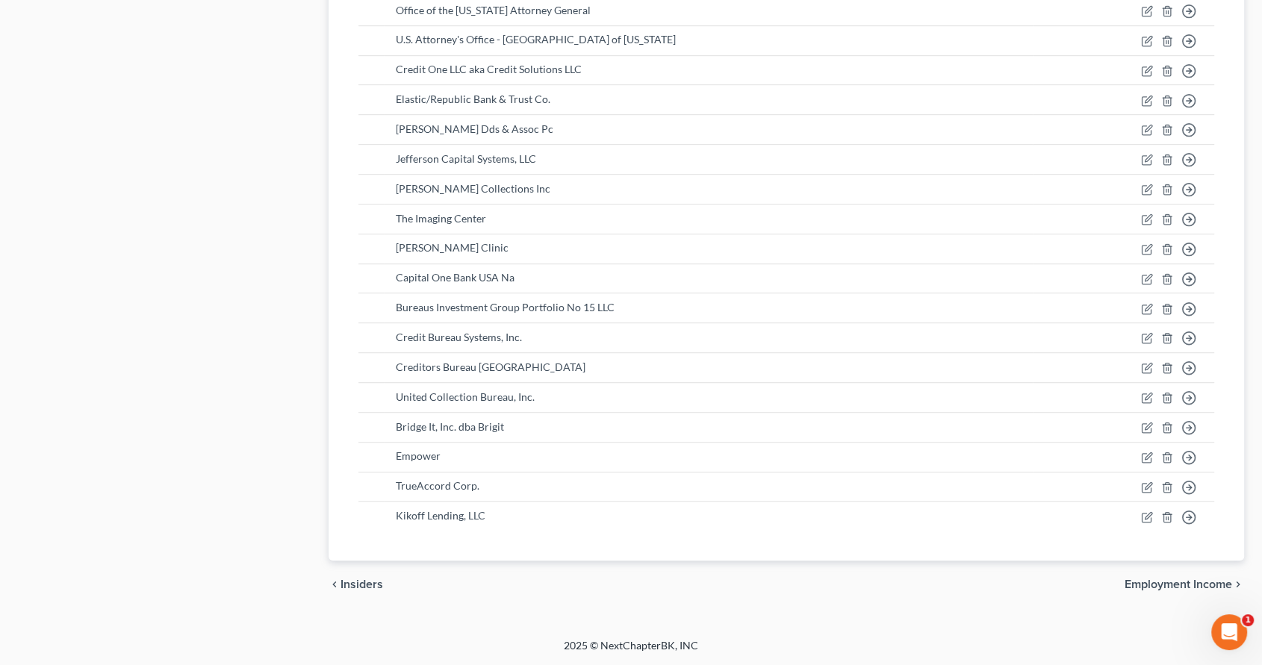
click at [1144, 579] on span "Employment Income" at bounding box center [1179, 585] width 108 height 12
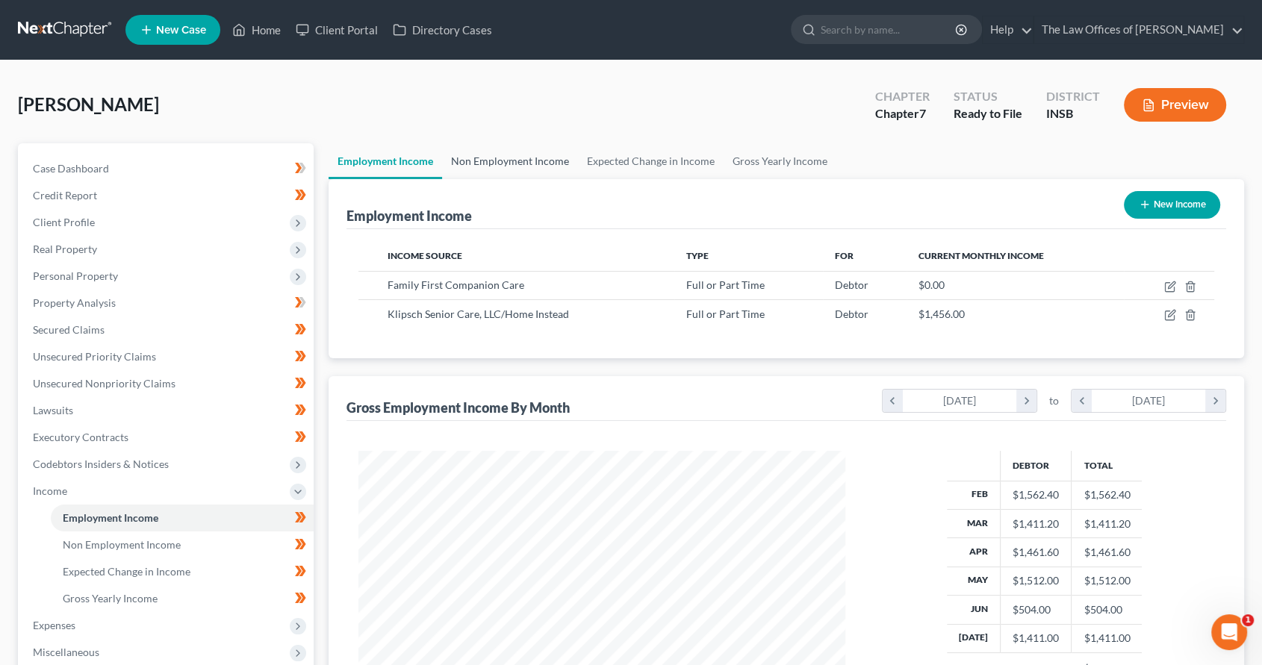
click at [488, 150] on link "Non Employment Income" at bounding box center [510, 161] width 136 height 36
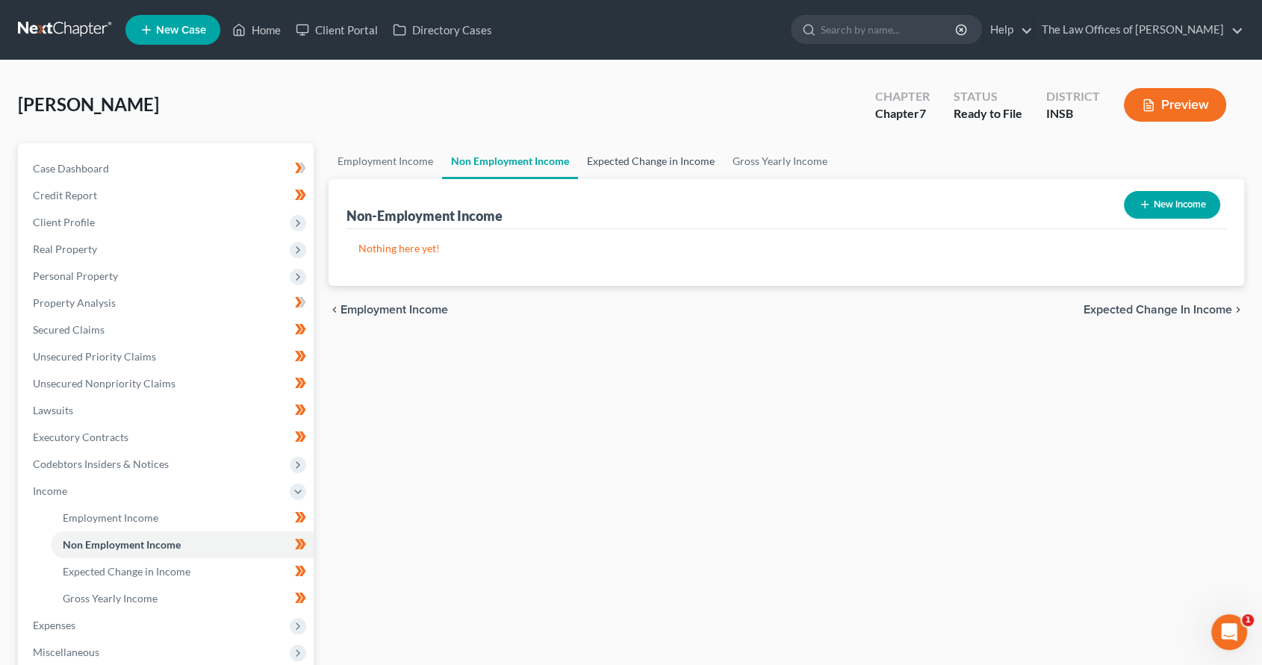
click at [631, 164] on link "Expected Change in Income" at bounding box center [651, 161] width 146 height 36
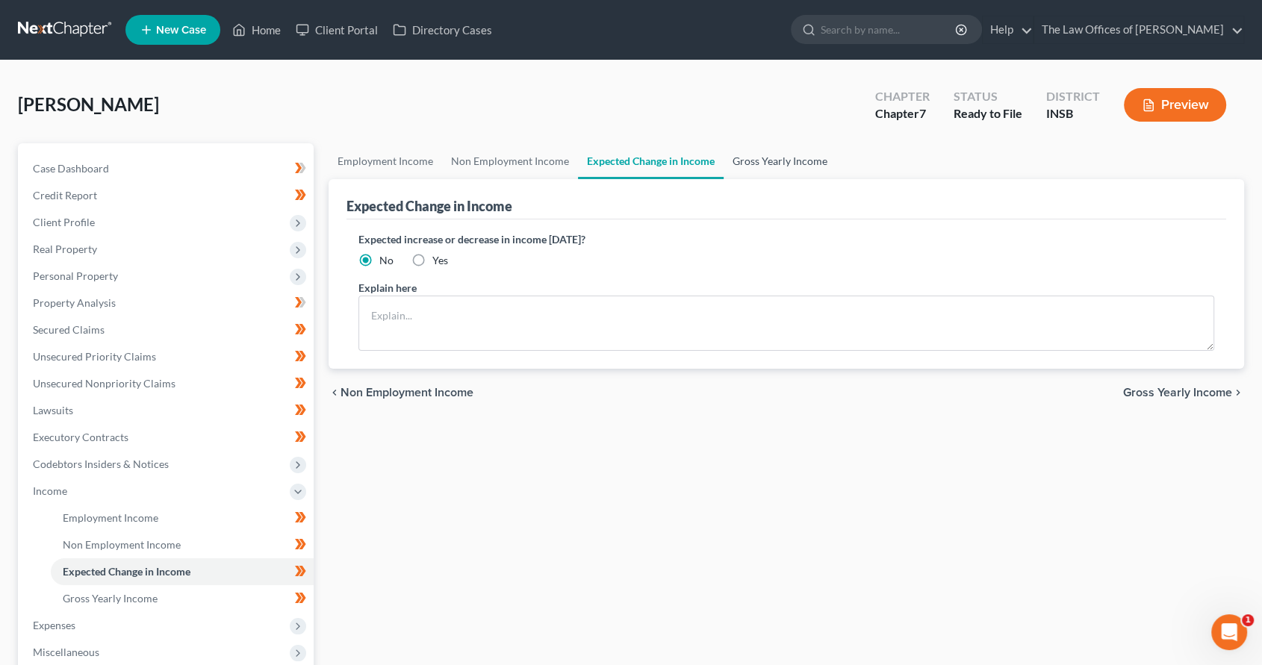
click at [778, 161] on link "Gross Yearly Income" at bounding box center [780, 161] width 113 height 36
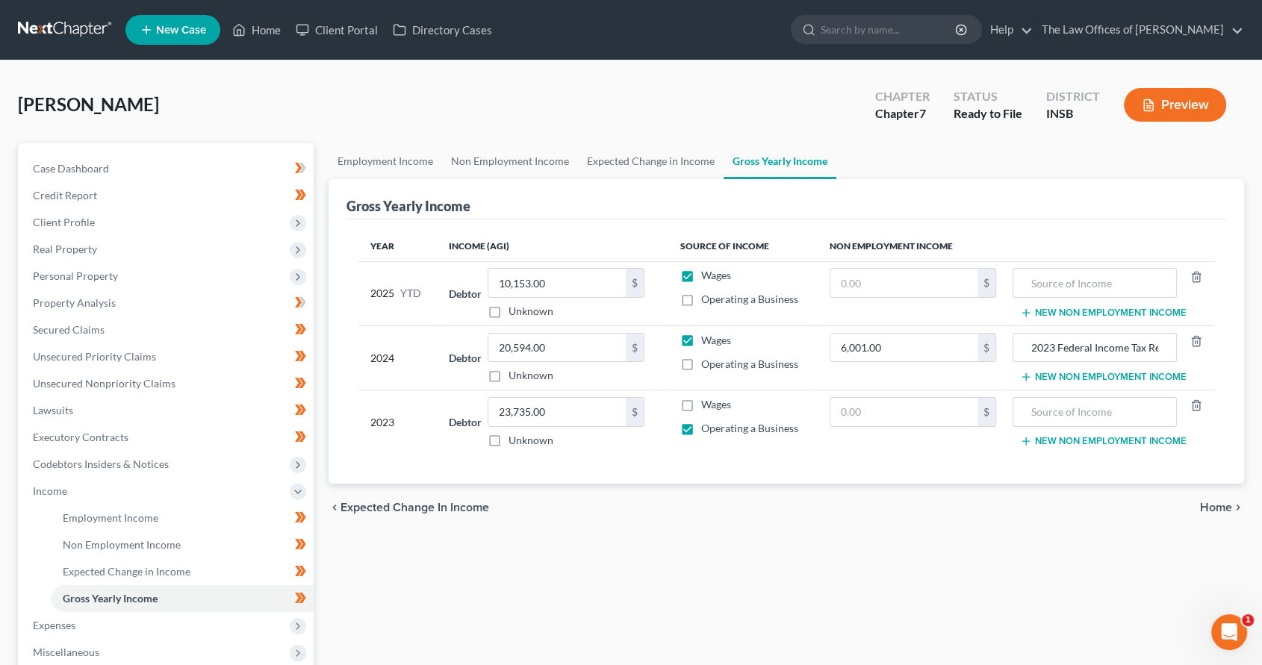
click at [1207, 508] on span "Home" at bounding box center [1216, 508] width 32 height 12
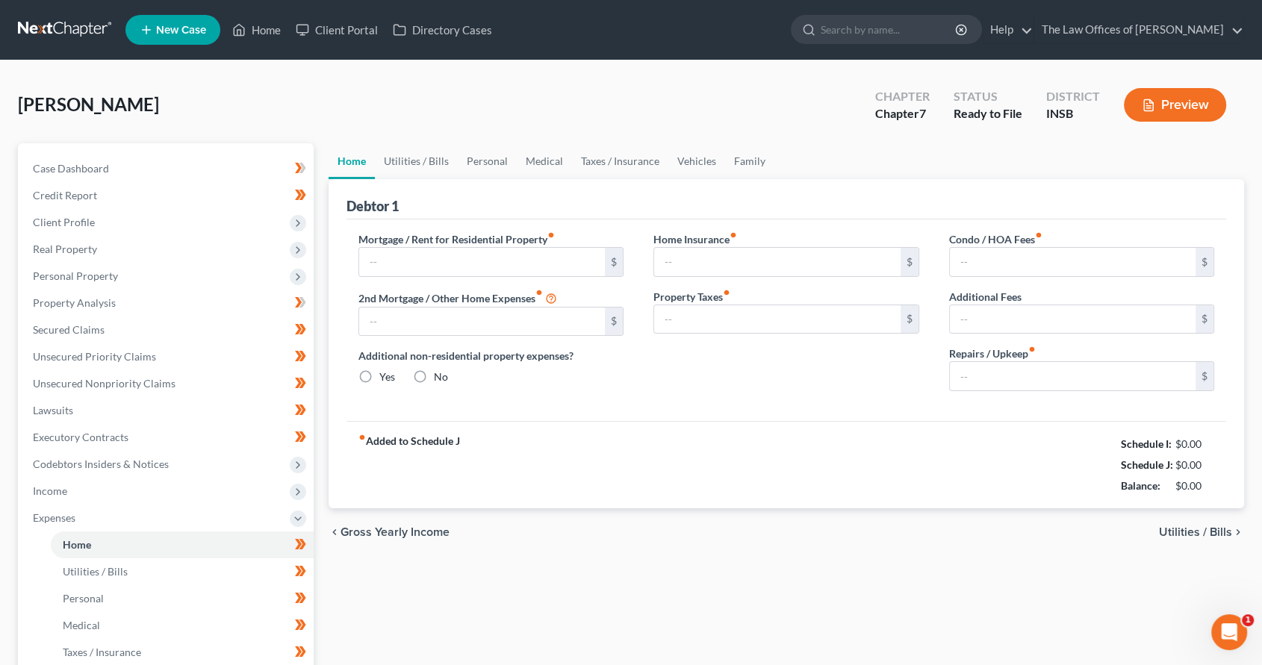
type input "400.00"
type input "0.00"
radio input "true"
type input "0.00"
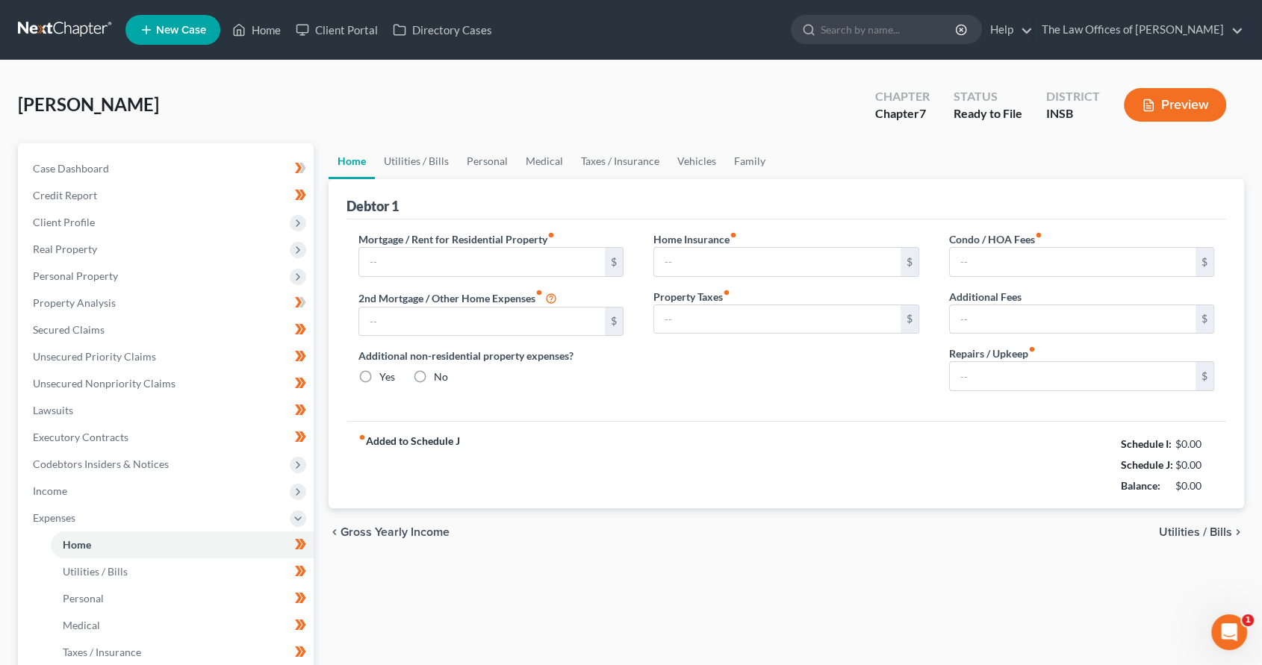
type input "0.00"
click at [409, 156] on link "Utilities / Bills" at bounding box center [416, 161] width 83 height 36
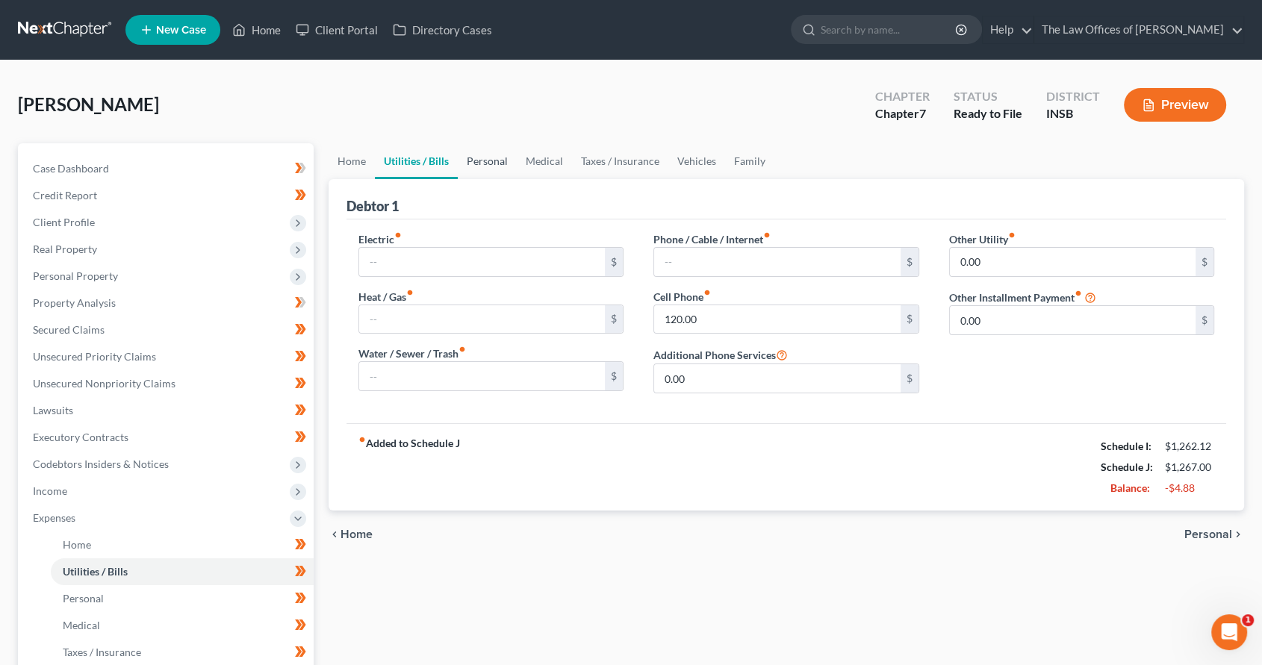
click at [489, 160] on link "Personal" at bounding box center [487, 161] width 59 height 36
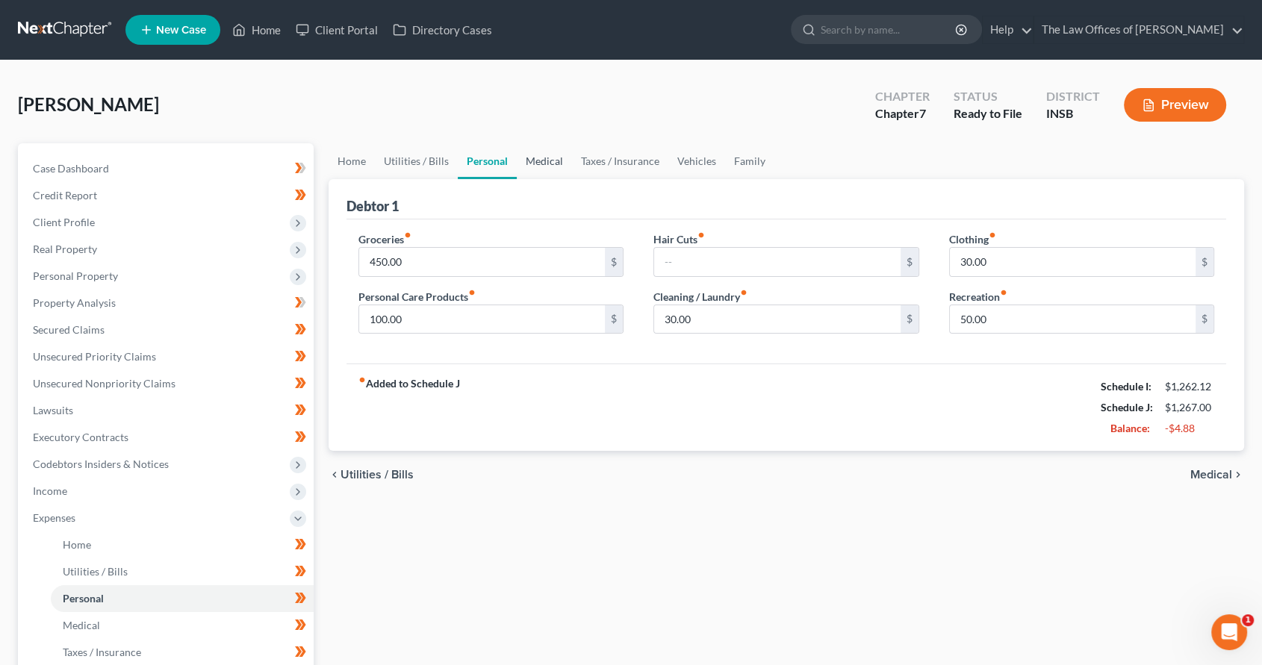
click at [549, 156] on link "Medical" at bounding box center [544, 161] width 55 height 36
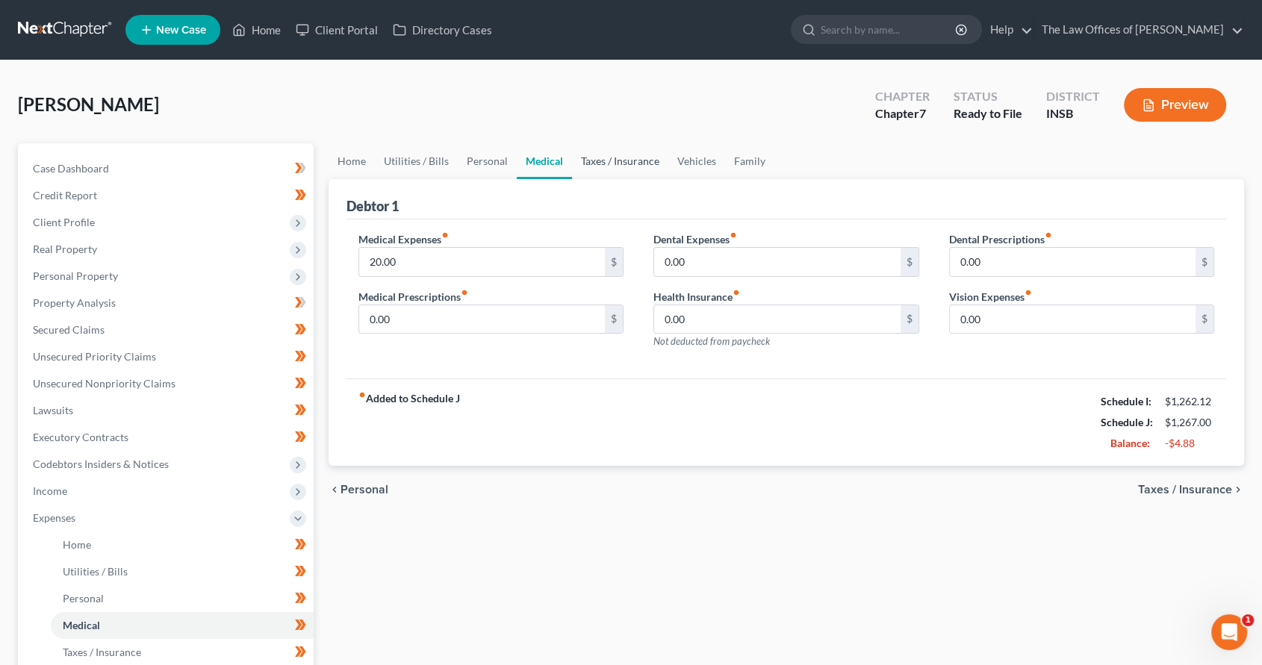
click at [632, 159] on link "Taxes / Insurance" at bounding box center [620, 161] width 96 height 36
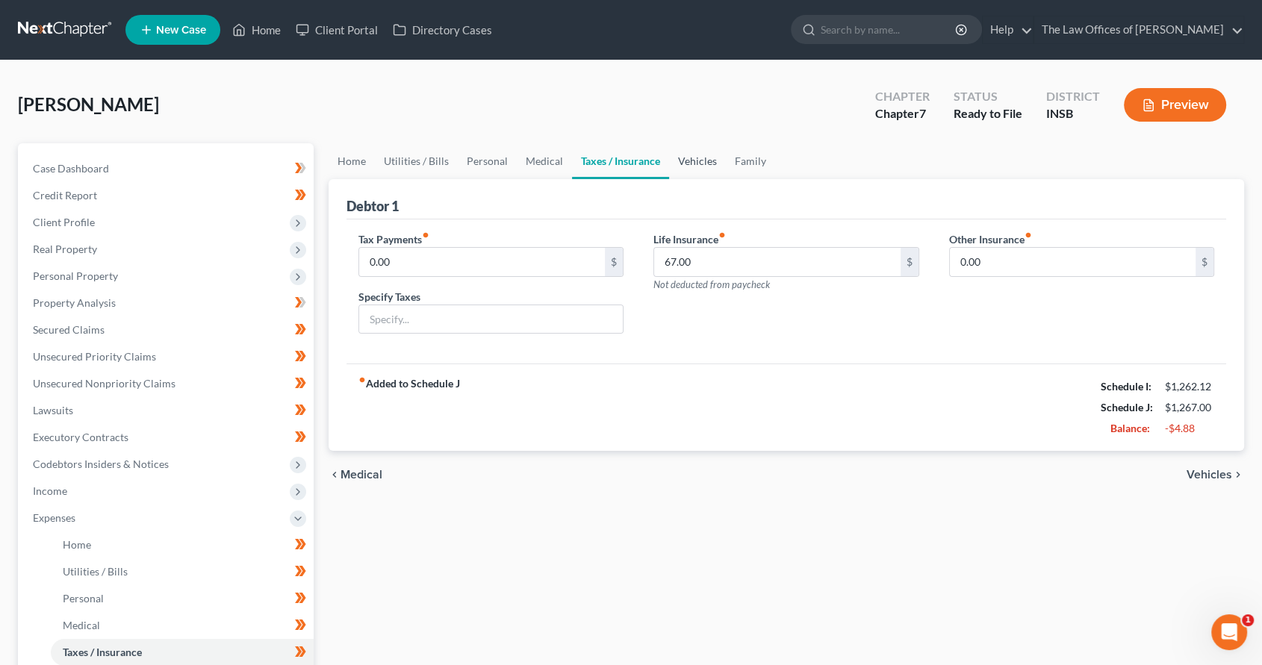
click at [683, 160] on link "Vehicles" at bounding box center [697, 161] width 57 height 36
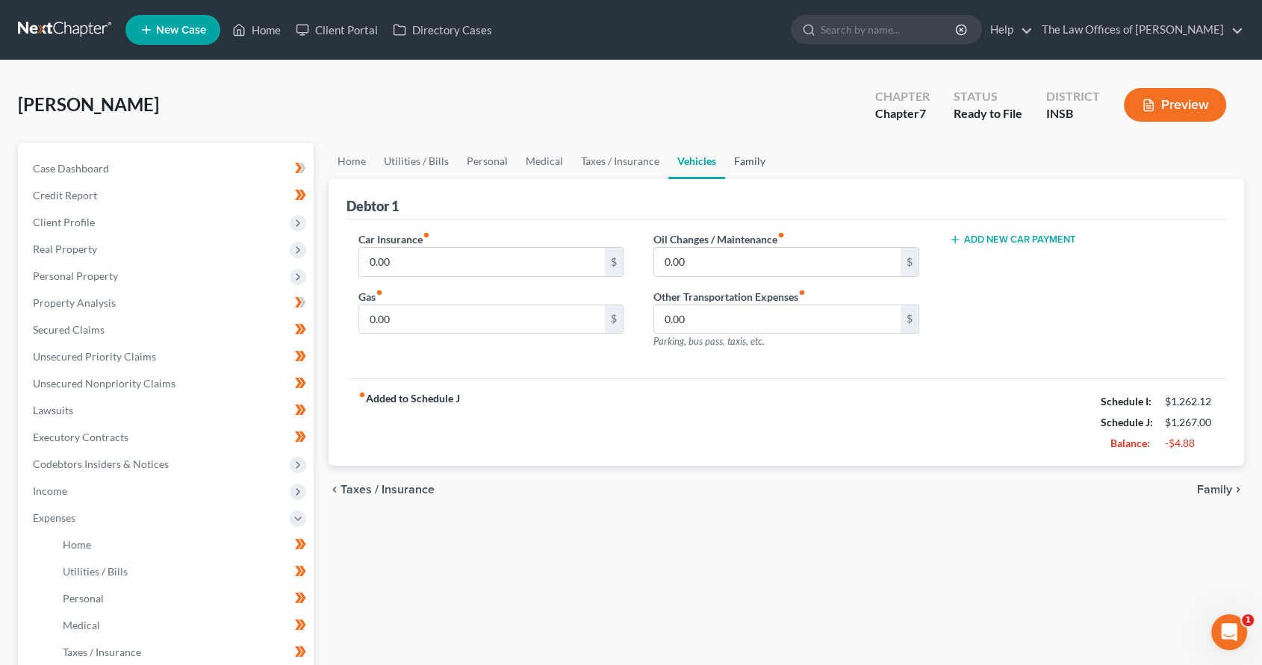
click at [762, 164] on link "Family" at bounding box center [749, 161] width 49 height 36
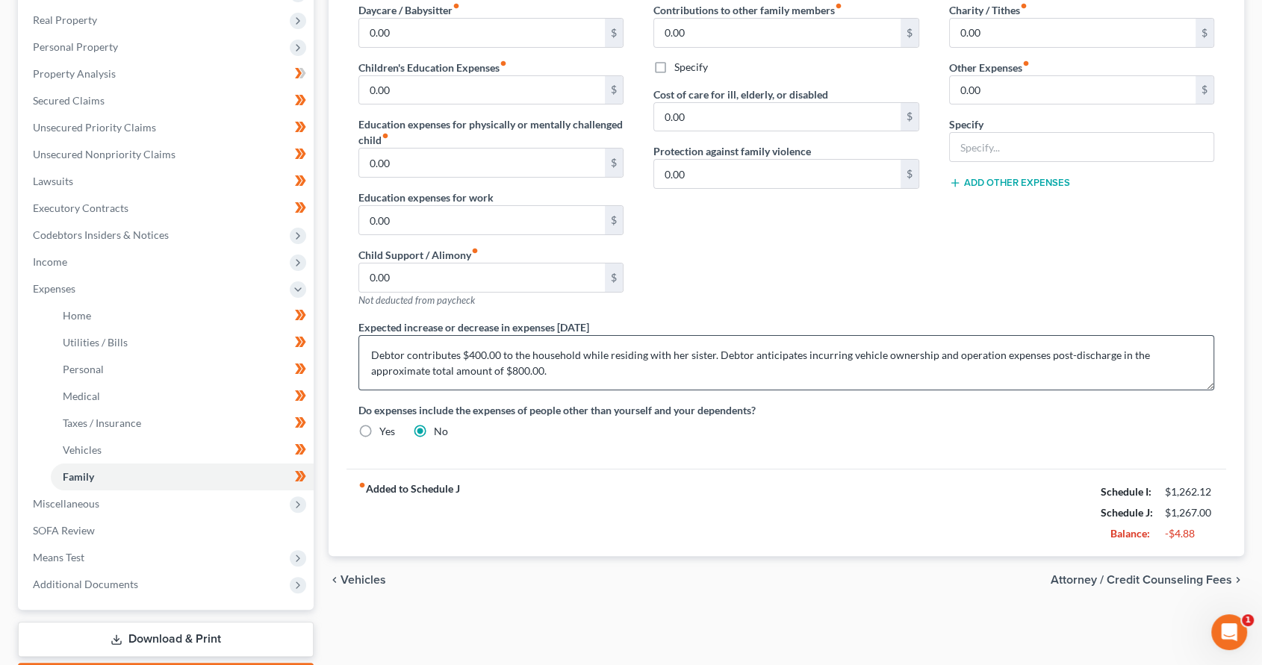
scroll to position [276, 0]
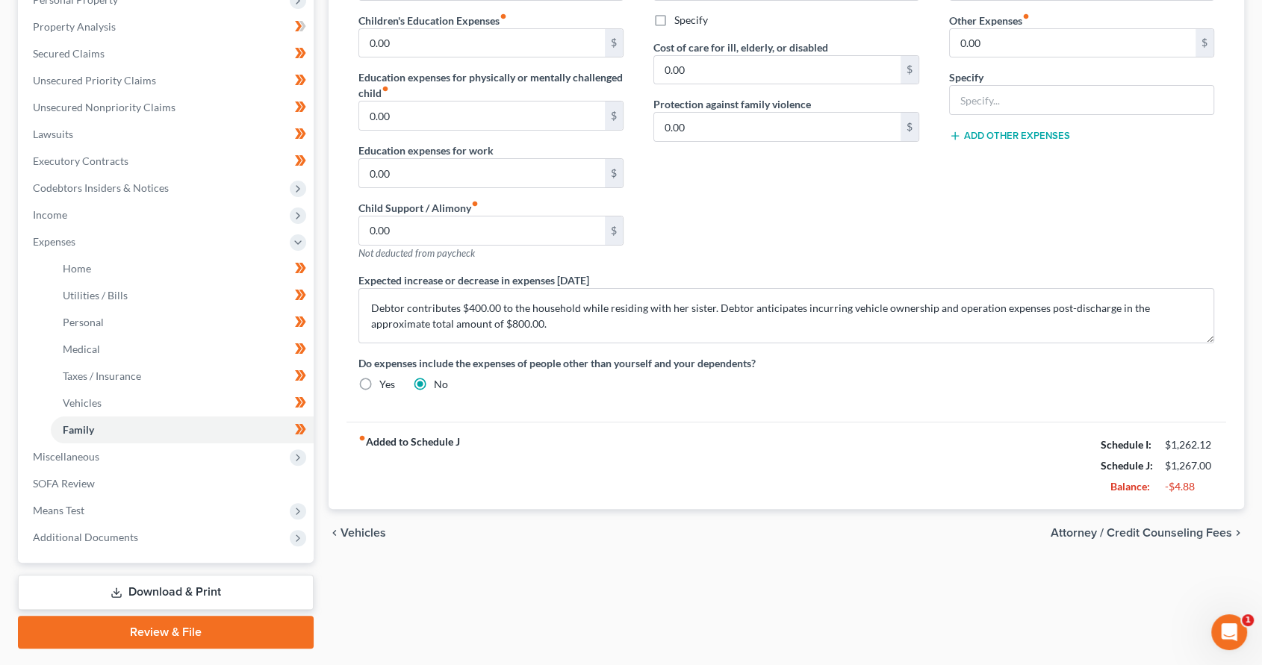
click at [1079, 532] on span "Attorney / Credit Counseling Fees" at bounding box center [1141, 533] width 181 height 12
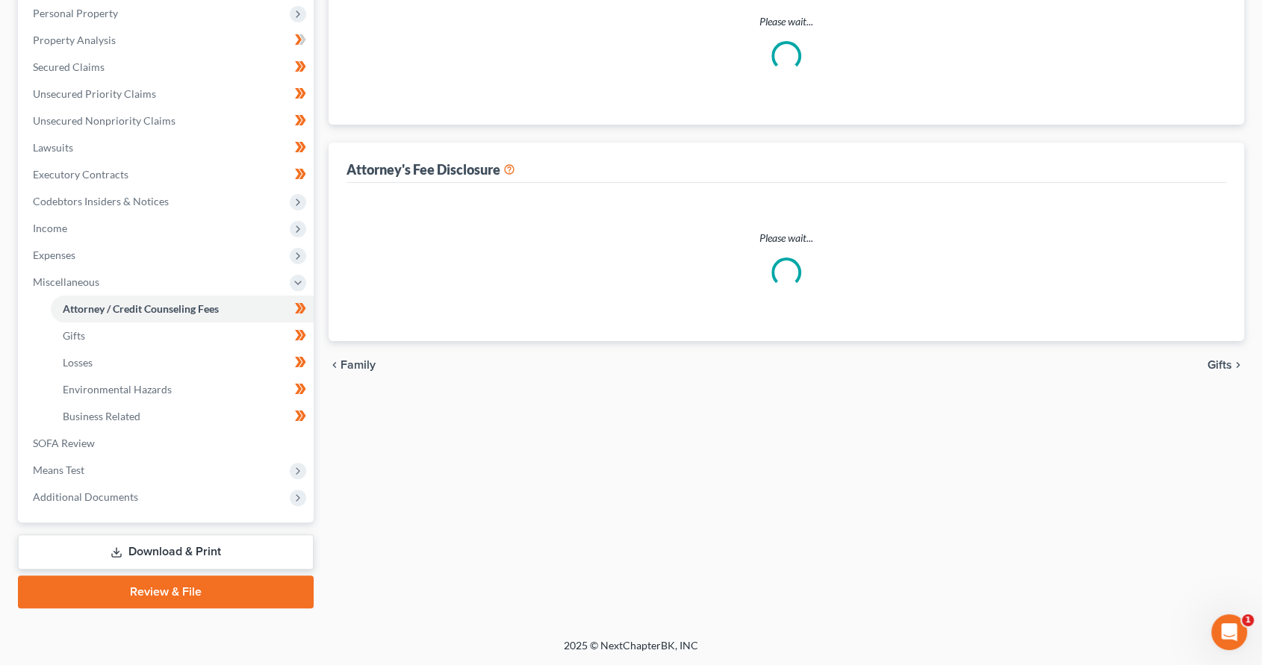
scroll to position [69, 0]
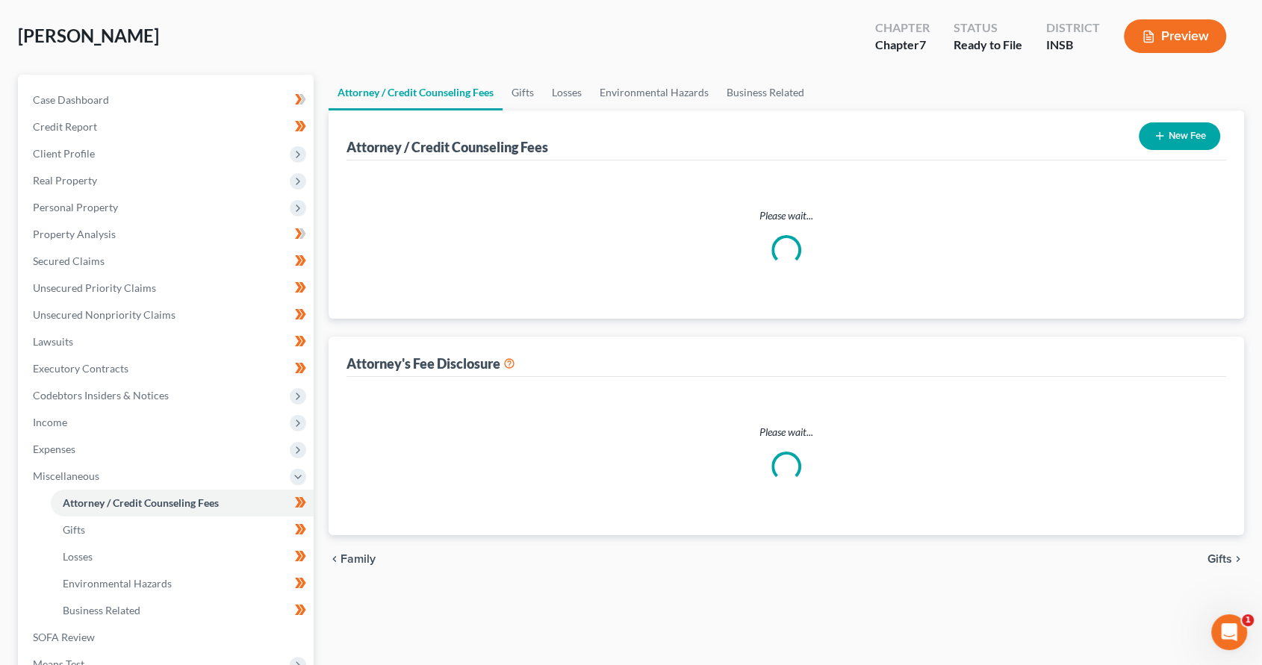
select select "15"
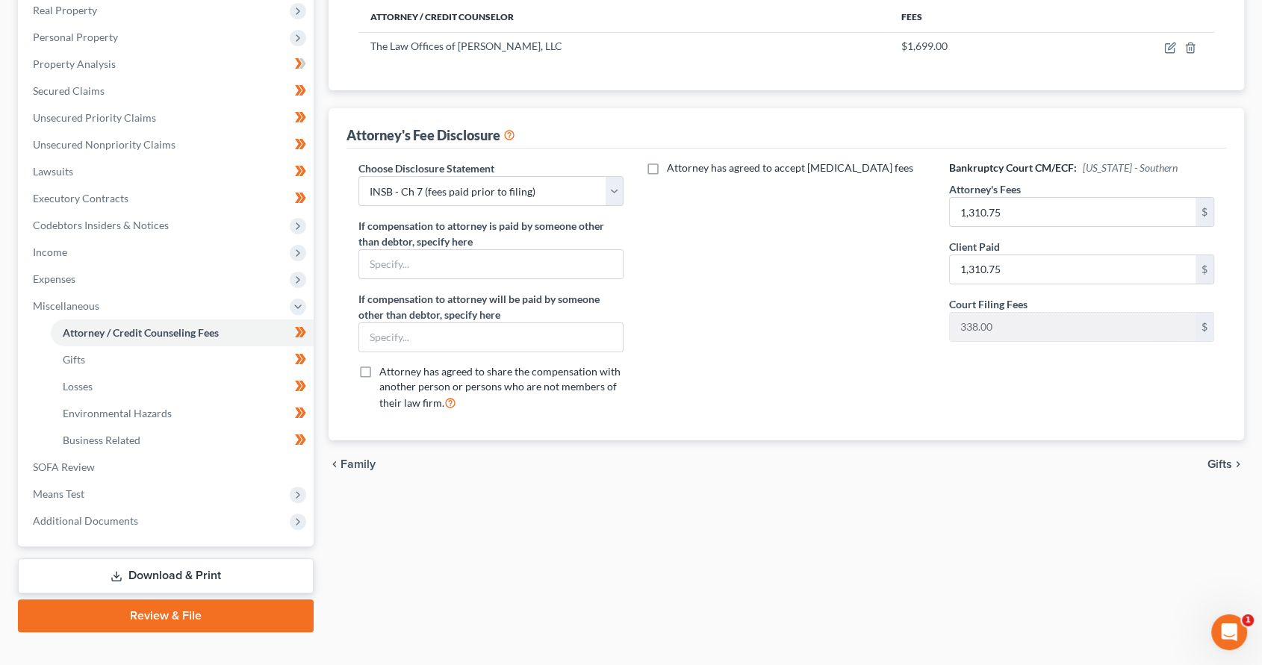
scroll to position [262, 0]
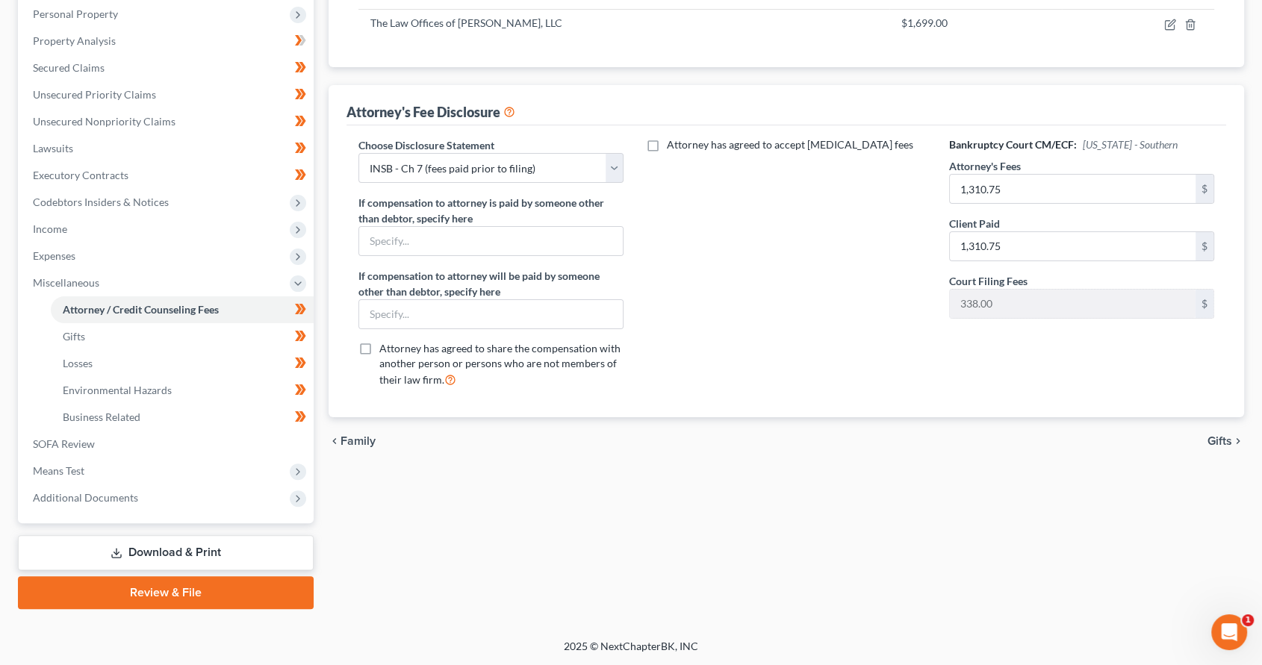
click at [1223, 438] on span "Gifts" at bounding box center [1220, 441] width 25 height 12
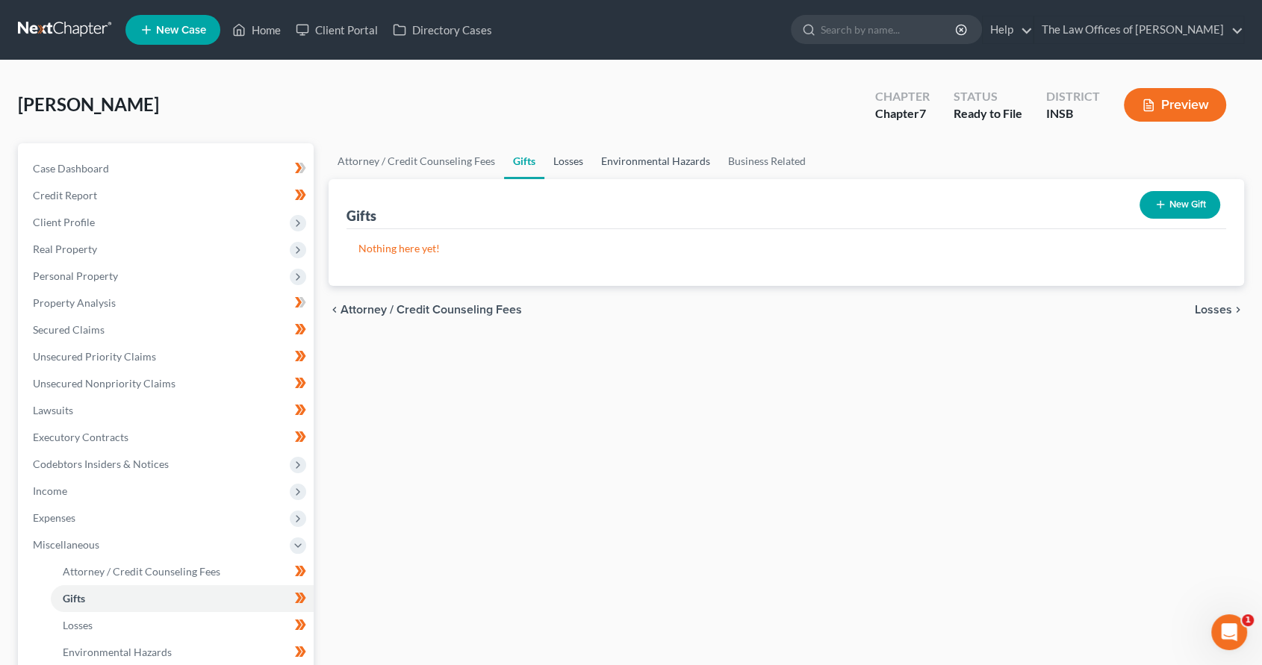
drag, startPoint x: 553, startPoint y: 166, endPoint x: 624, endPoint y: 163, distance: 70.3
click at [553, 166] on link "Losses" at bounding box center [568, 161] width 48 height 36
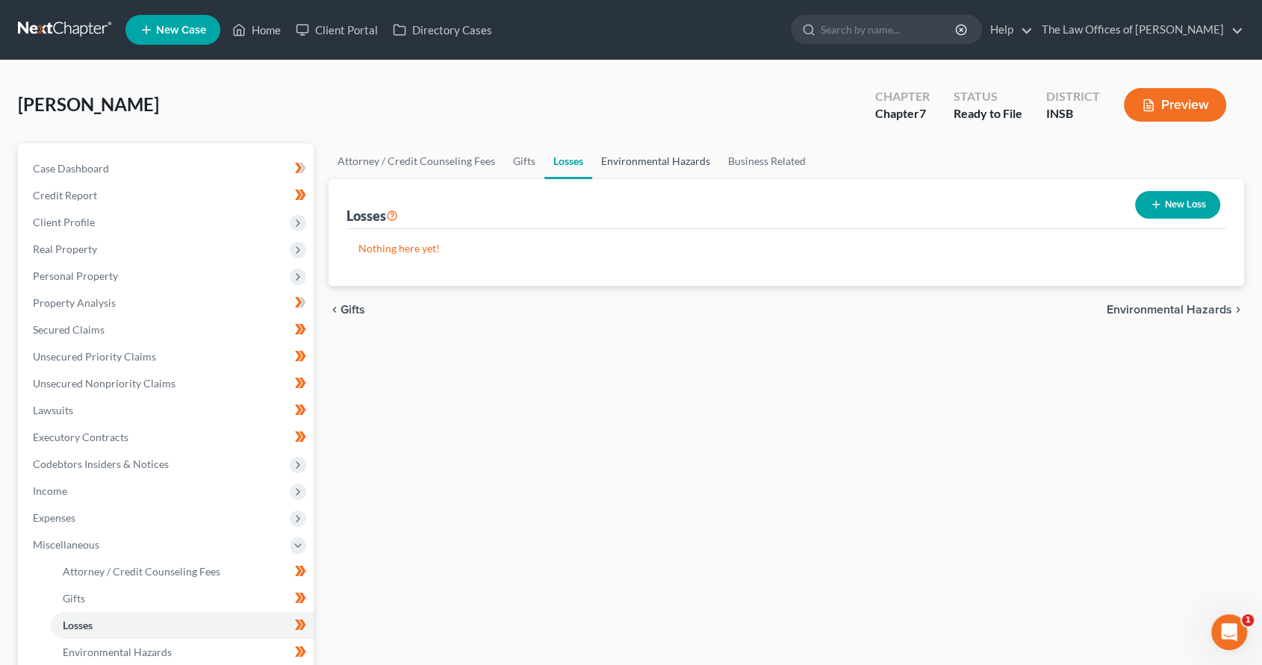
click at [698, 170] on link "Environmental Hazards" at bounding box center [655, 161] width 127 height 36
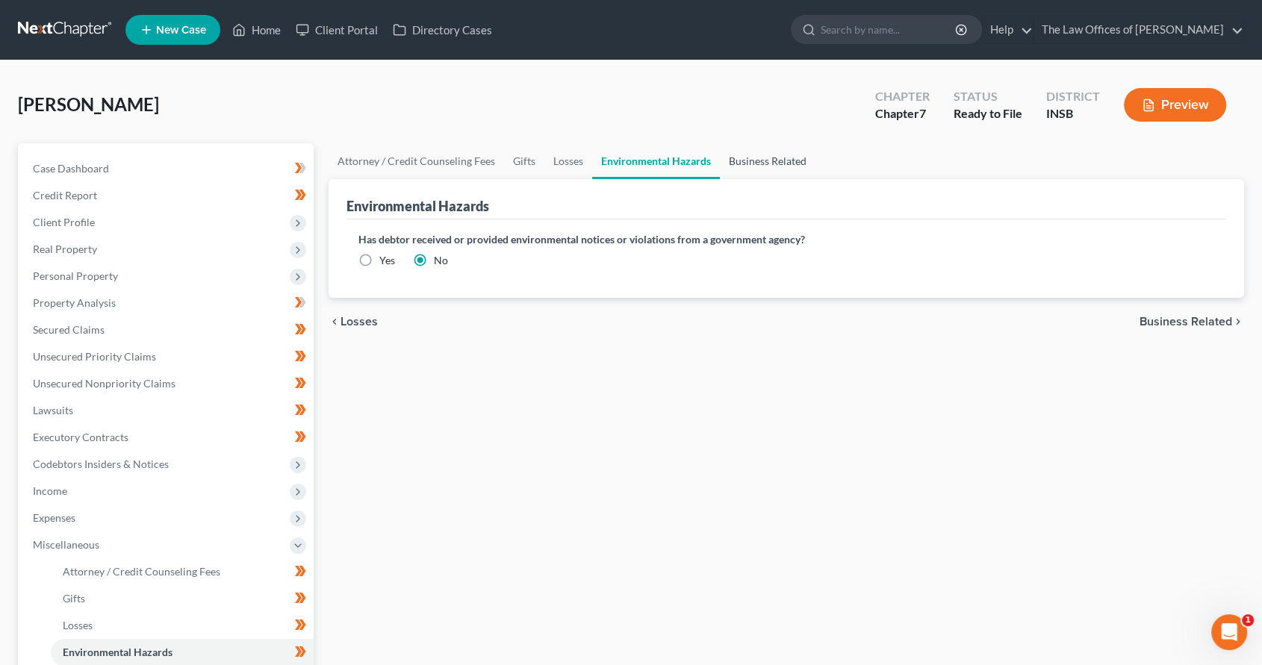
click at [762, 164] on link "Business Related" at bounding box center [768, 161] width 96 height 36
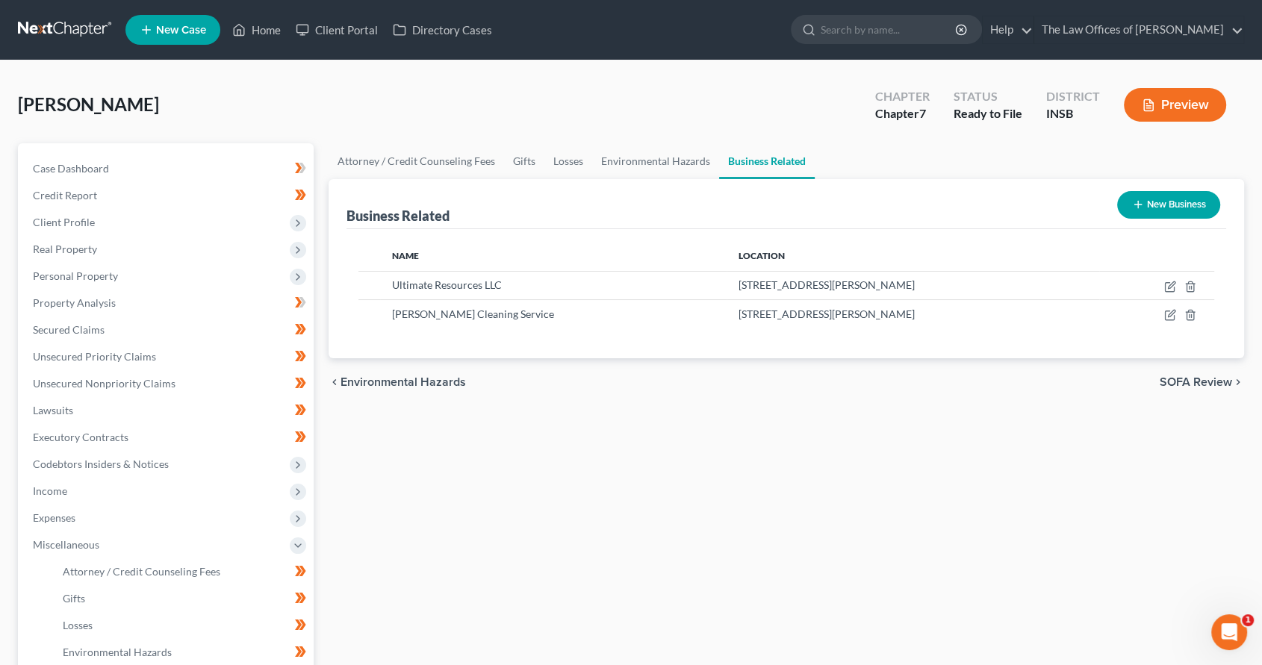
click at [1200, 386] on span "SOFA Review" at bounding box center [1196, 382] width 72 height 12
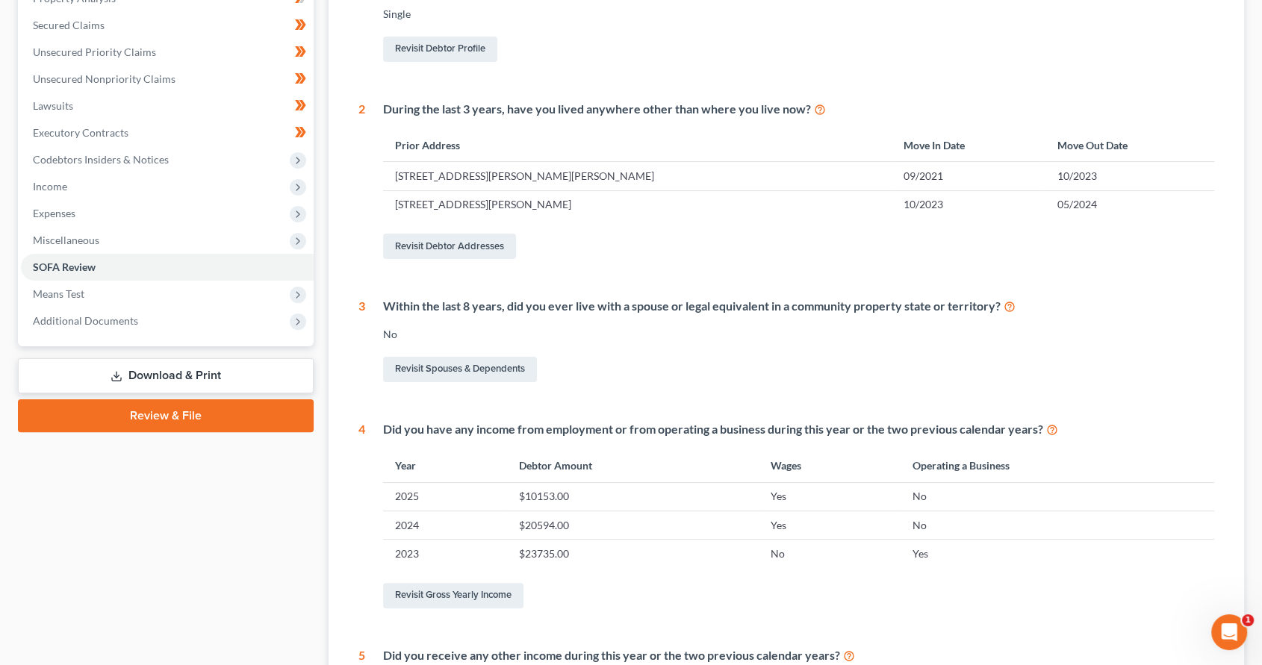
scroll to position [497, 0]
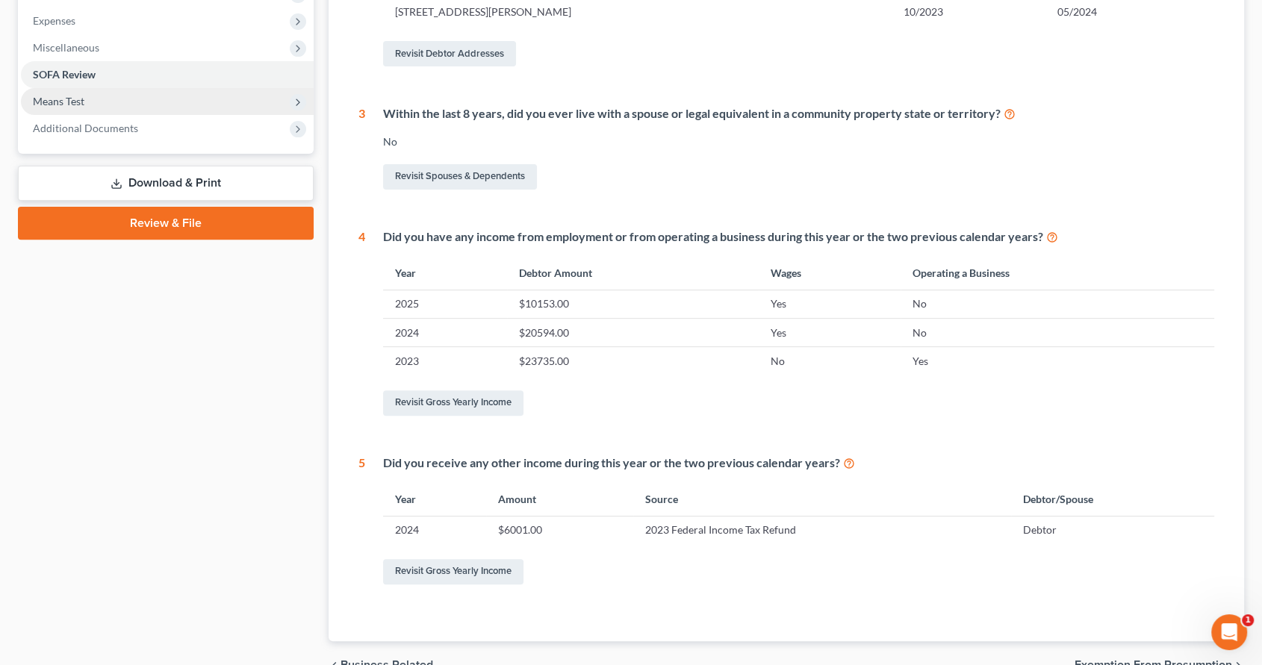
click at [71, 93] on span "Means Test" at bounding box center [167, 101] width 293 height 27
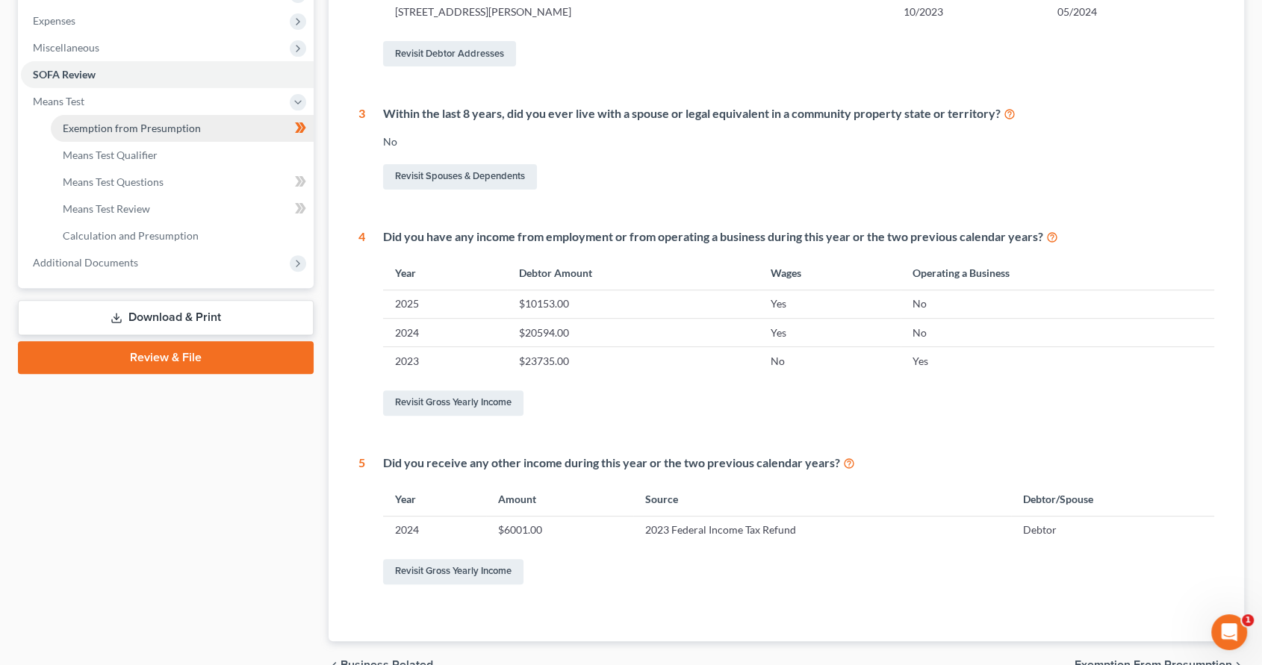
click at [137, 135] on link "Exemption from Presumption" at bounding box center [182, 128] width 263 height 27
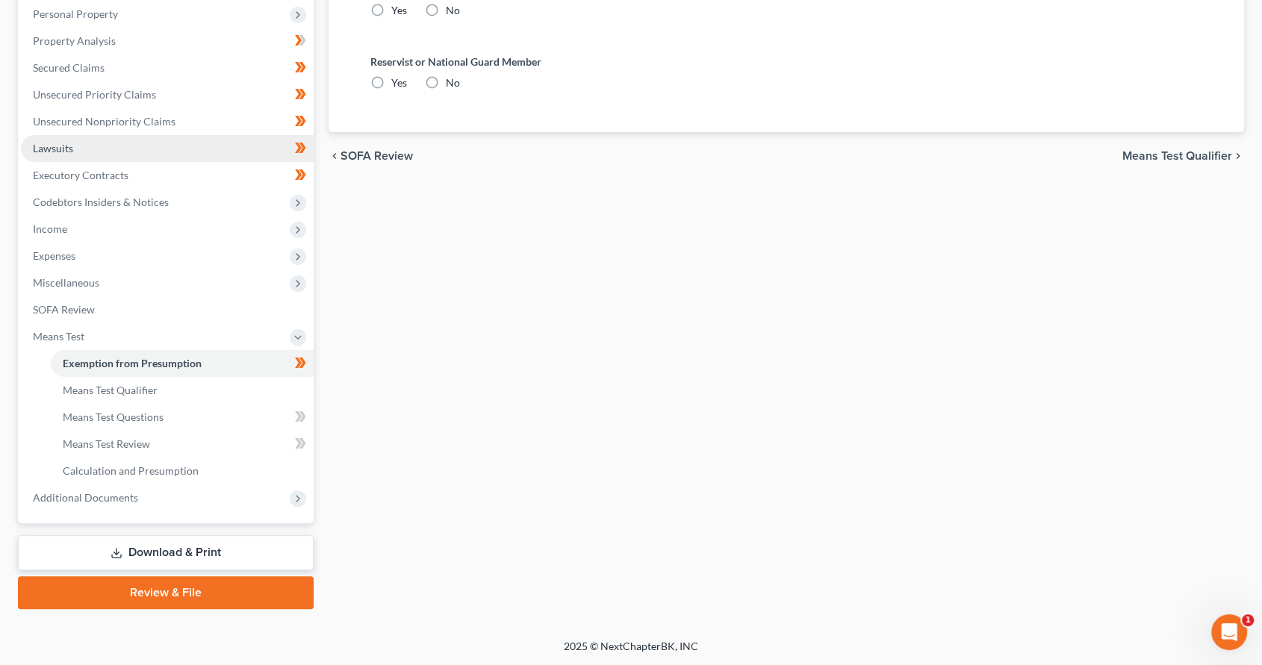
scroll to position [19, 0]
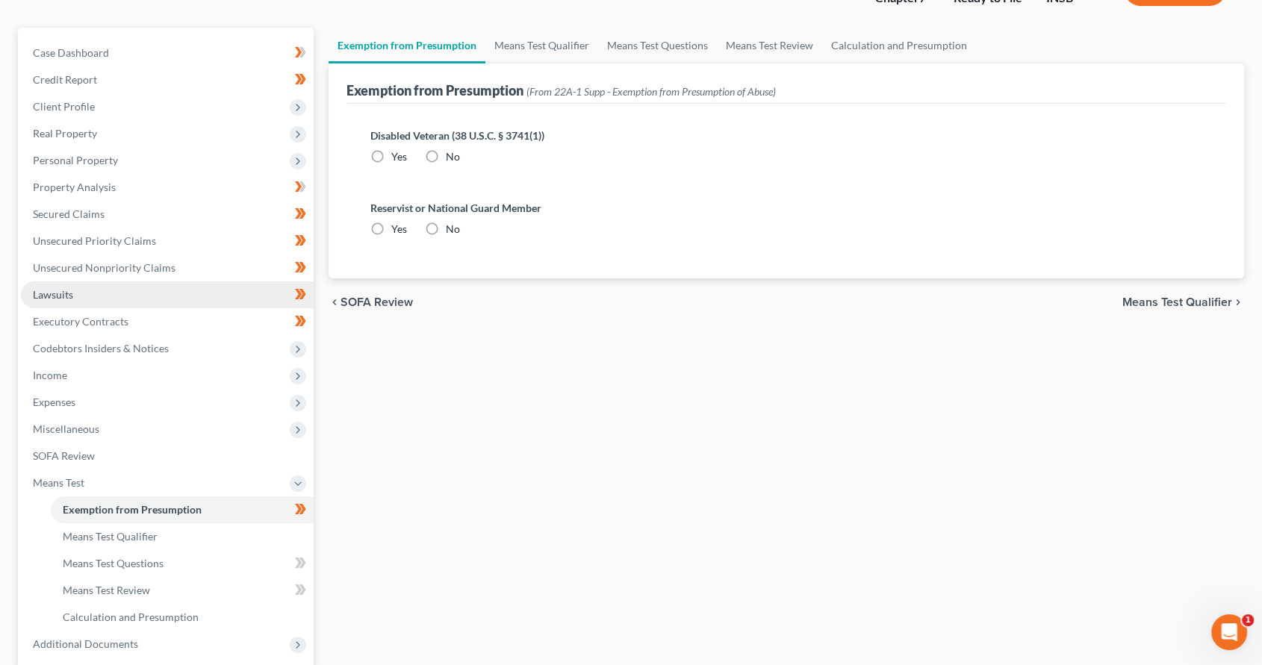
radio input "true"
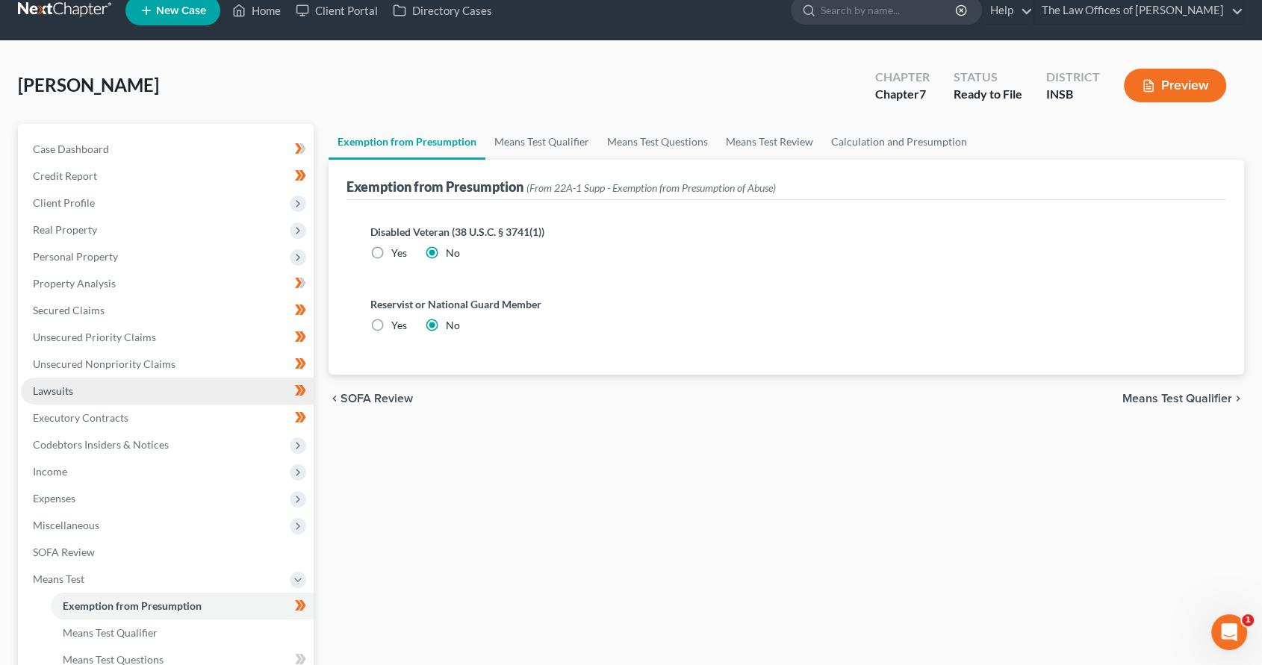
scroll to position [0, 0]
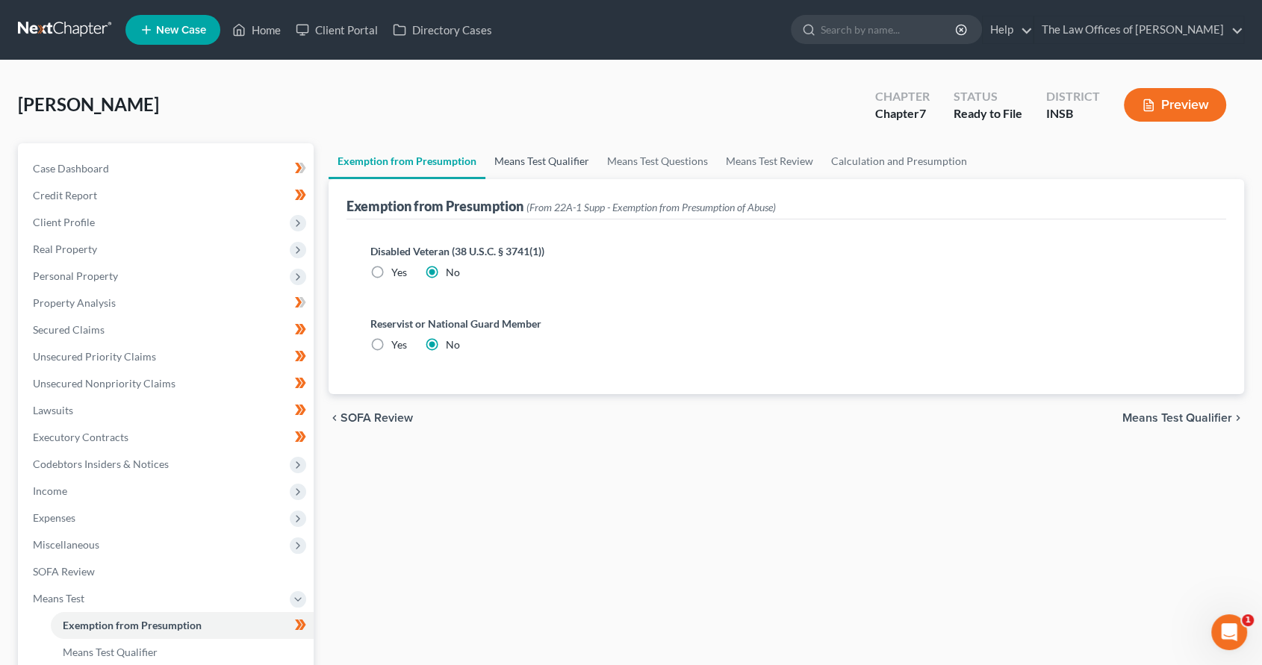
drag, startPoint x: 568, startPoint y: 158, endPoint x: 563, endPoint y: 164, distance: 8.1
click at [567, 158] on link "Means Test Qualifier" at bounding box center [541, 161] width 113 height 36
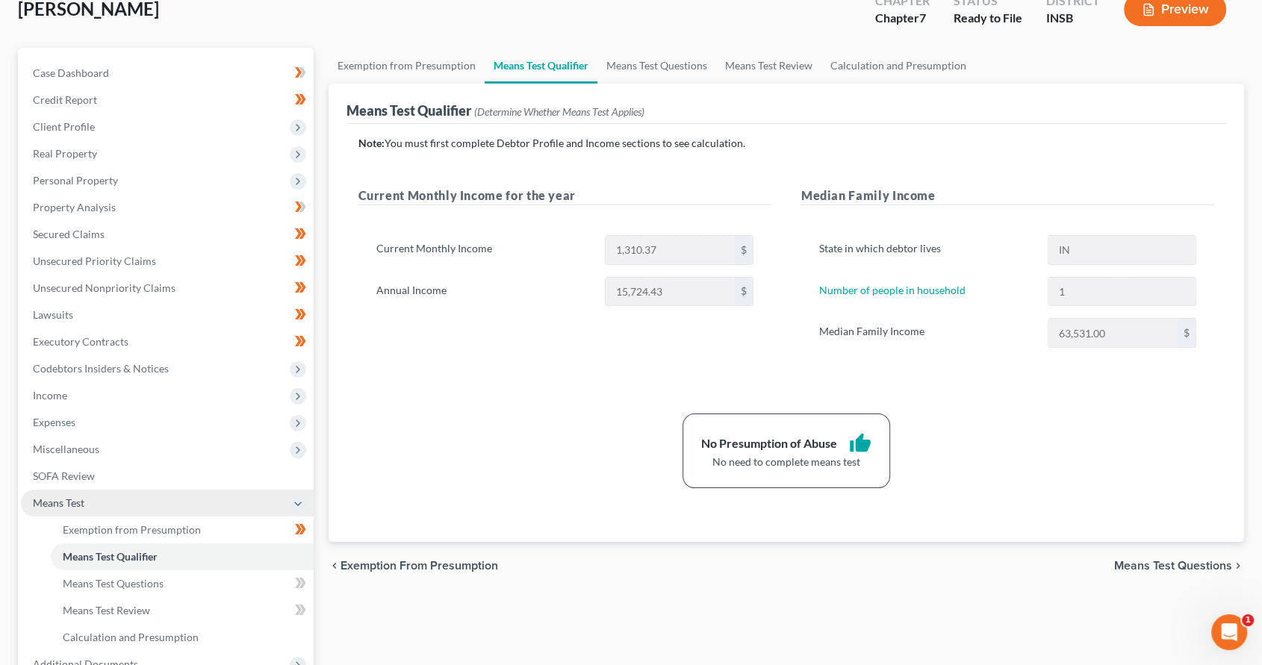
scroll to position [262, 0]
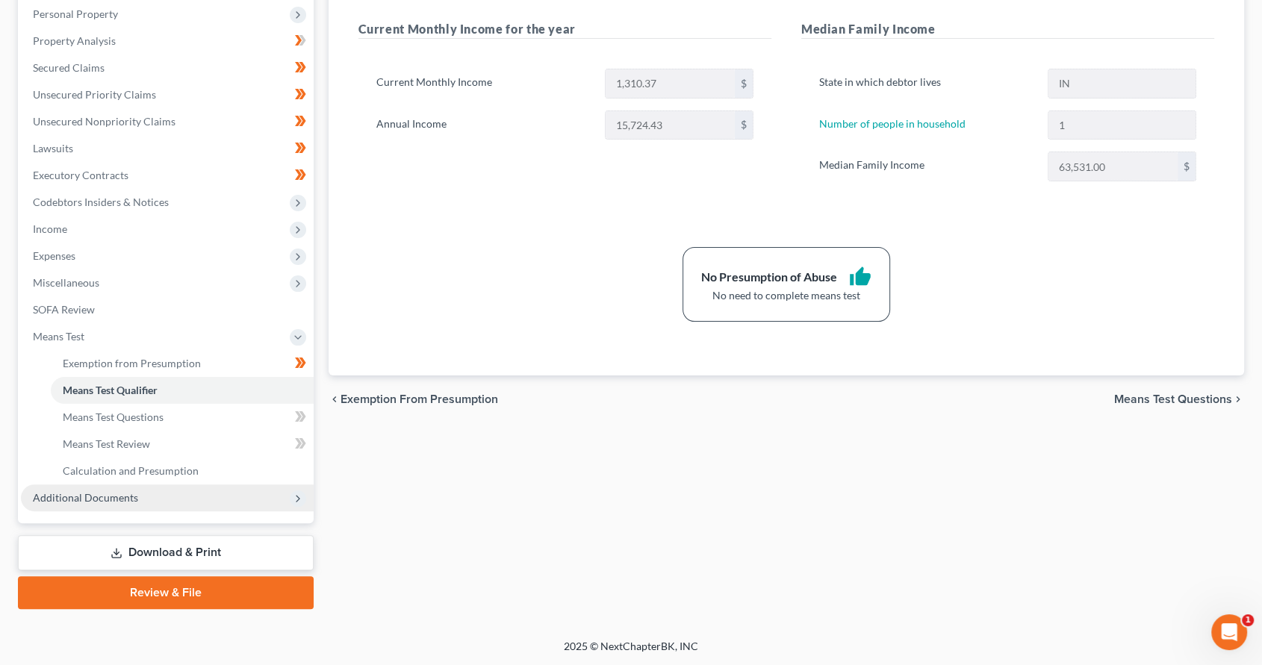
click at [173, 501] on span "Additional Documents" at bounding box center [167, 498] width 293 height 27
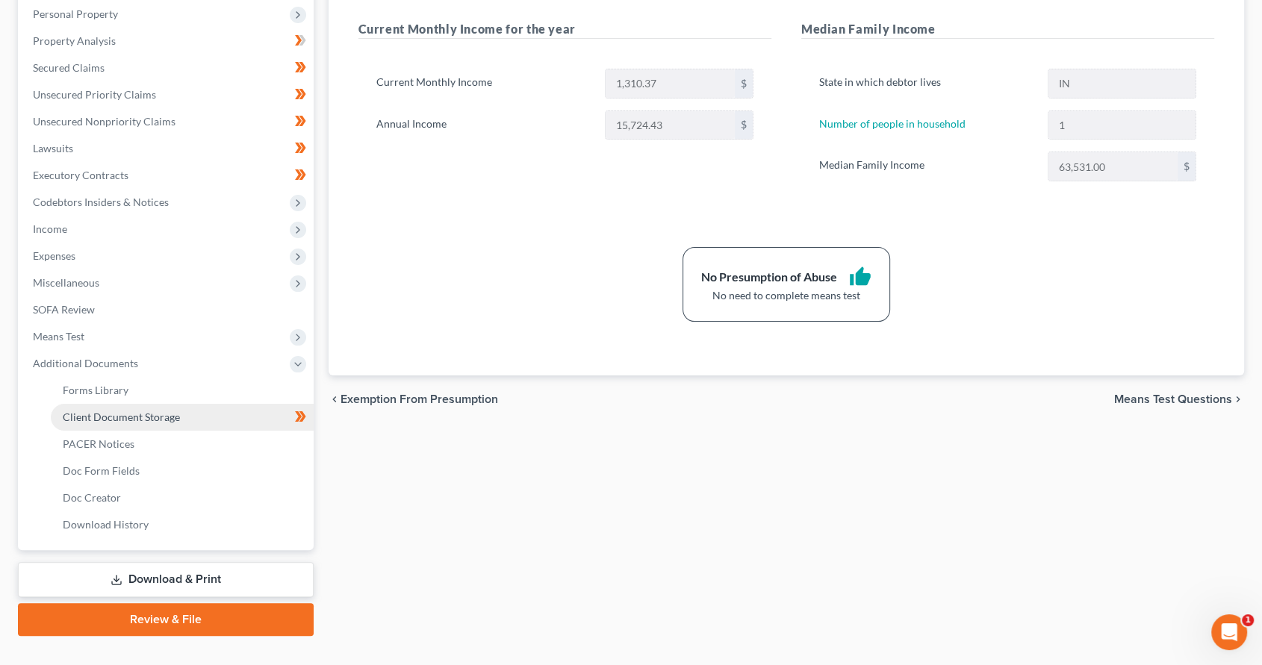
click at [204, 420] on link "Client Document Storage" at bounding box center [182, 417] width 263 height 27
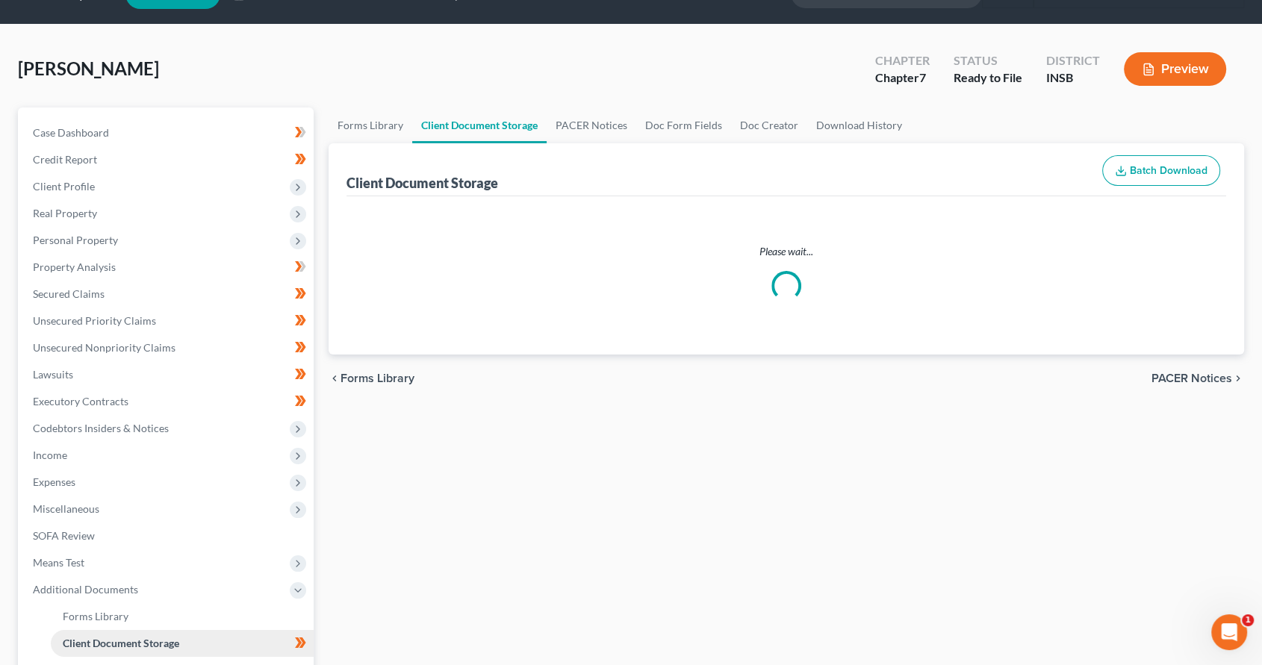
scroll to position [4, 0]
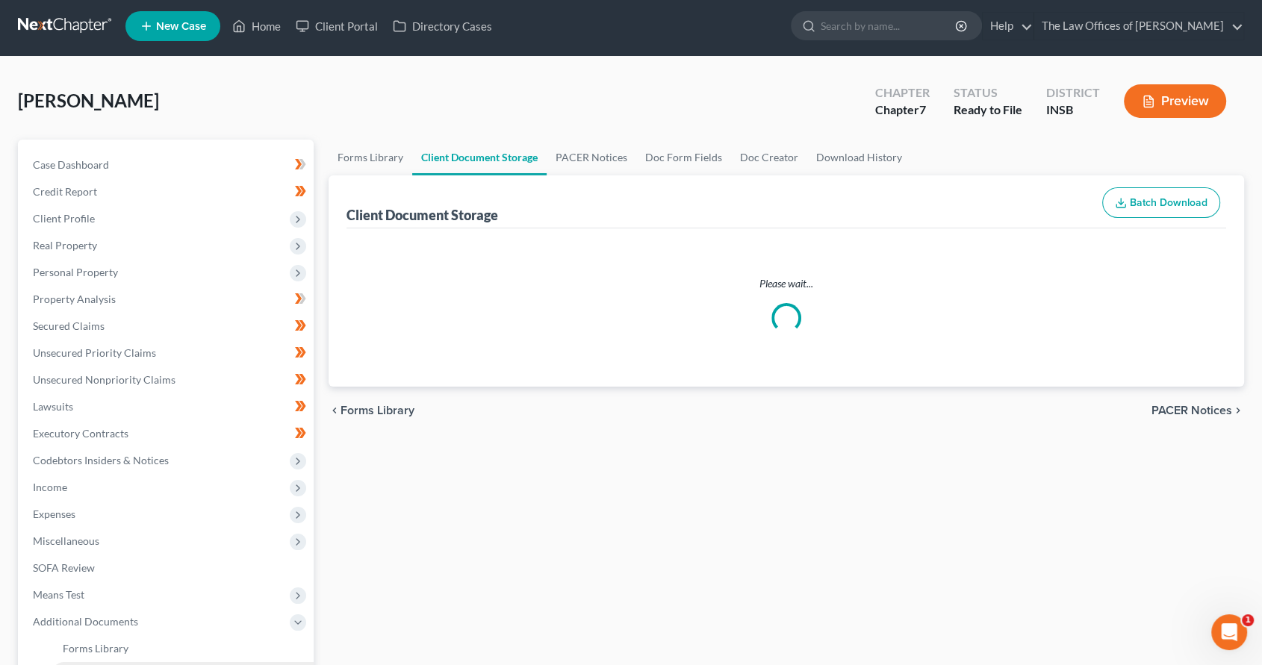
select select "9"
select select "15"
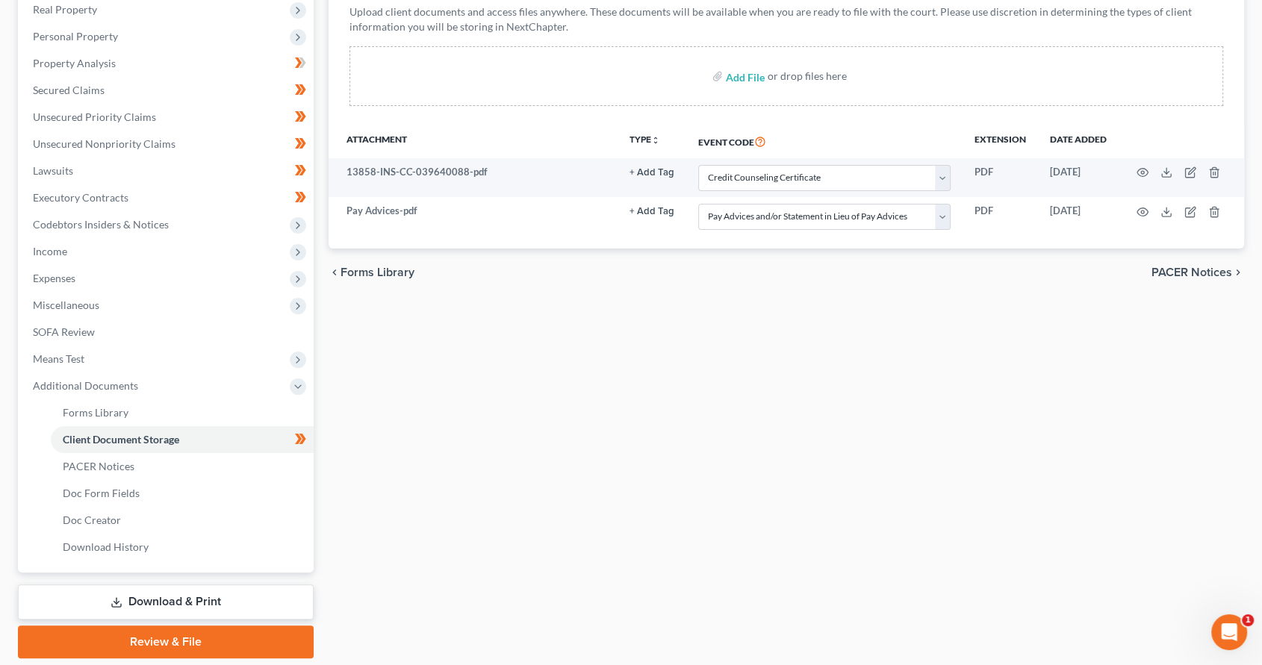
scroll to position [276, 0]
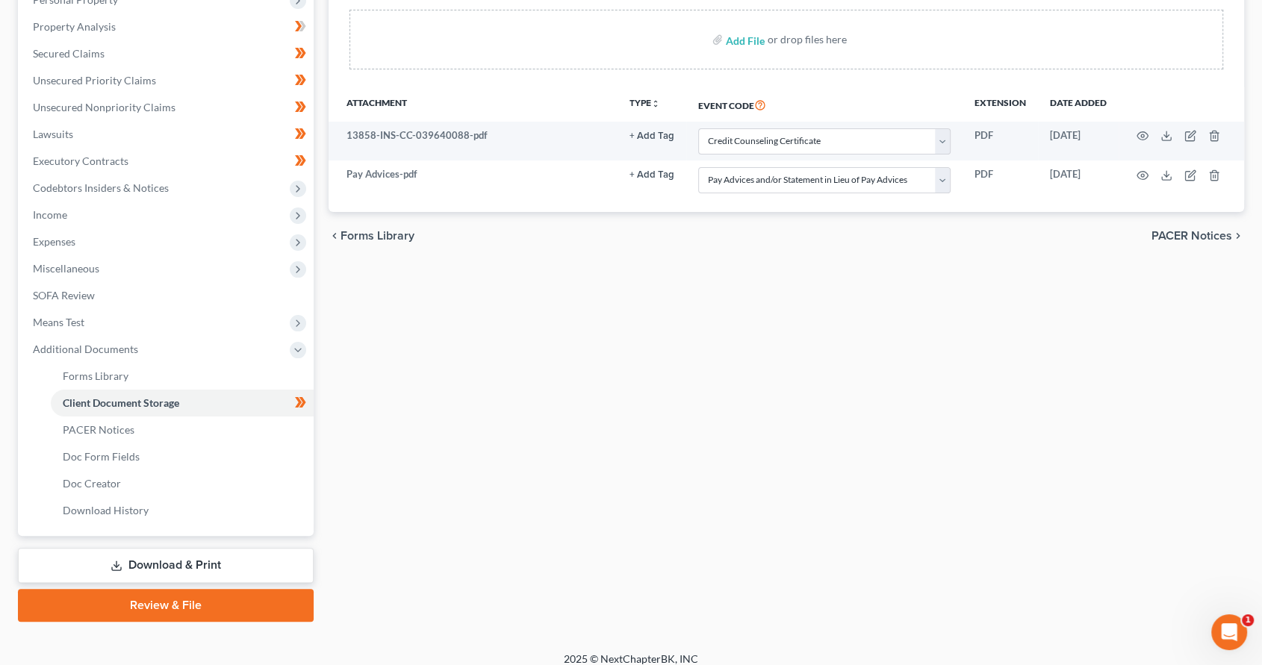
drag, startPoint x: 200, startPoint y: 600, endPoint x: 1261, endPoint y: 347, distance: 1091.1
click at [200, 600] on link "Review & File" at bounding box center [166, 605] width 296 height 33
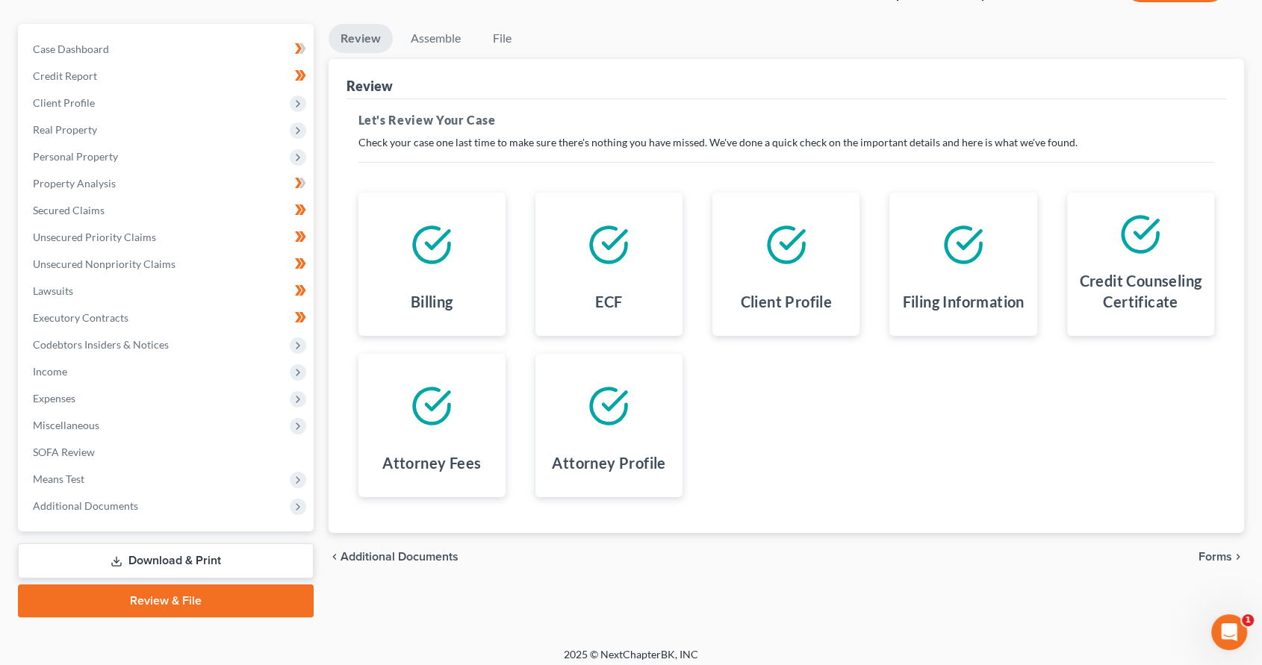
scroll to position [128, 0]
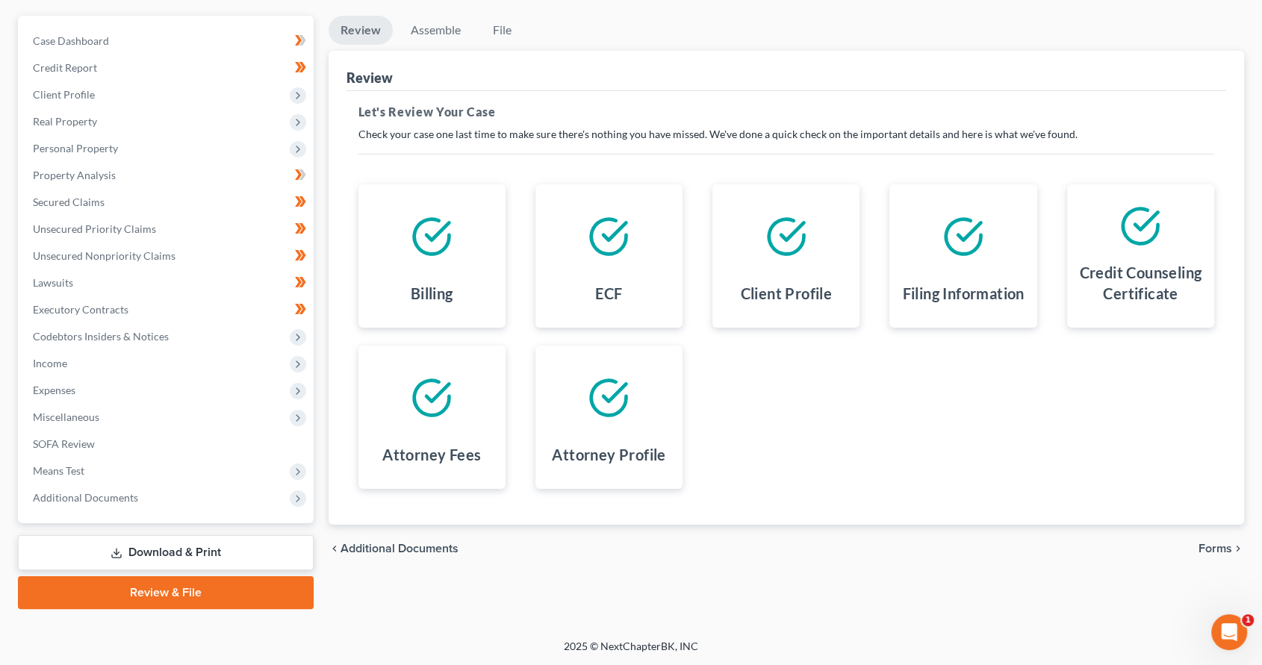
click at [1224, 544] on span "Forms" at bounding box center [1216, 549] width 34 height 12
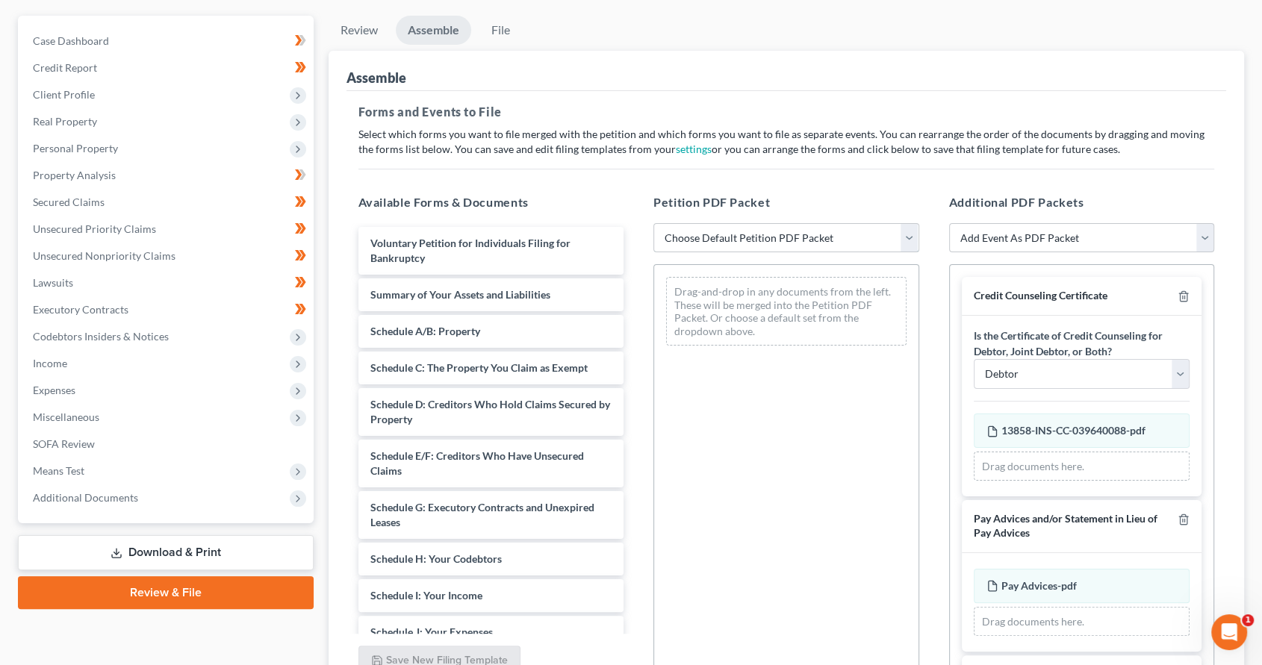
drag, startPoint x: 754, startPoint y: 232, endPoint x: 753, endPoint y: 339, distance: 107.6
click at [754, 232] on select "Choose Default Petition PDF Packet Emergency Filing (Voluntary Petition and Cre…" at bounding box center [787, 238] width 266 height 30
select select "1"
click at [654, 223] on select "Choose Default Petition PDF Packet Emergency Filing (Voluntary Petition and Cre…" at bounding box center [787, 238] width 266 height 30
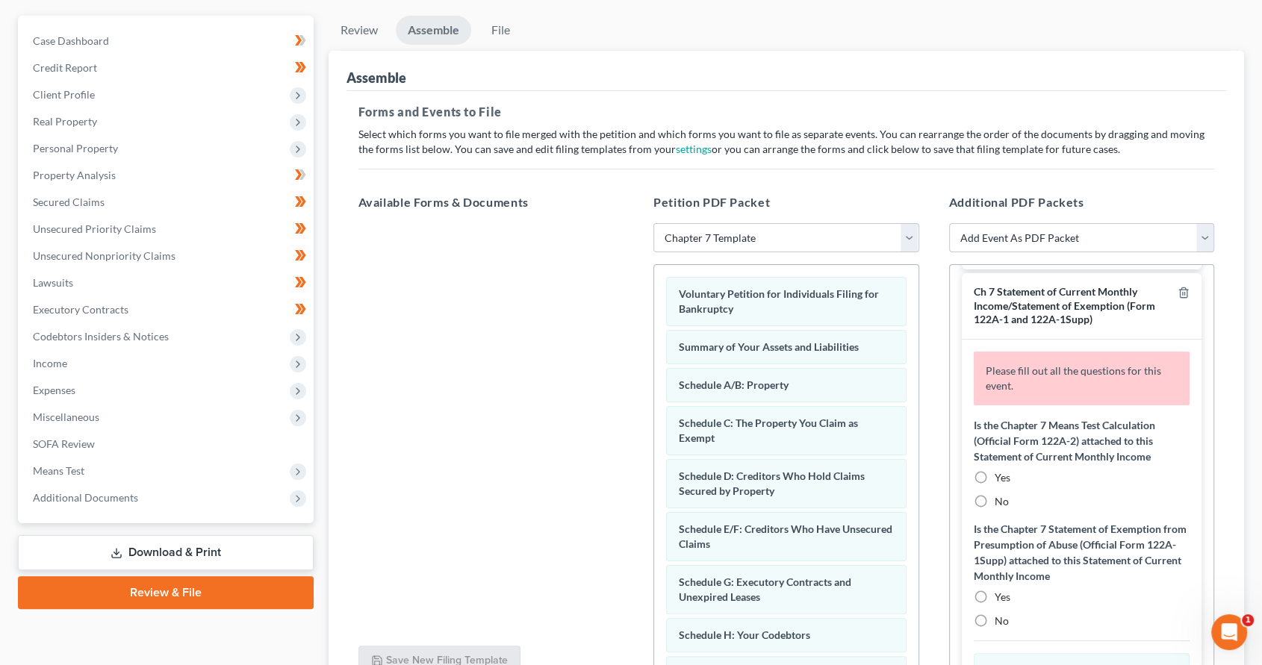
scroll to position [387, 0]
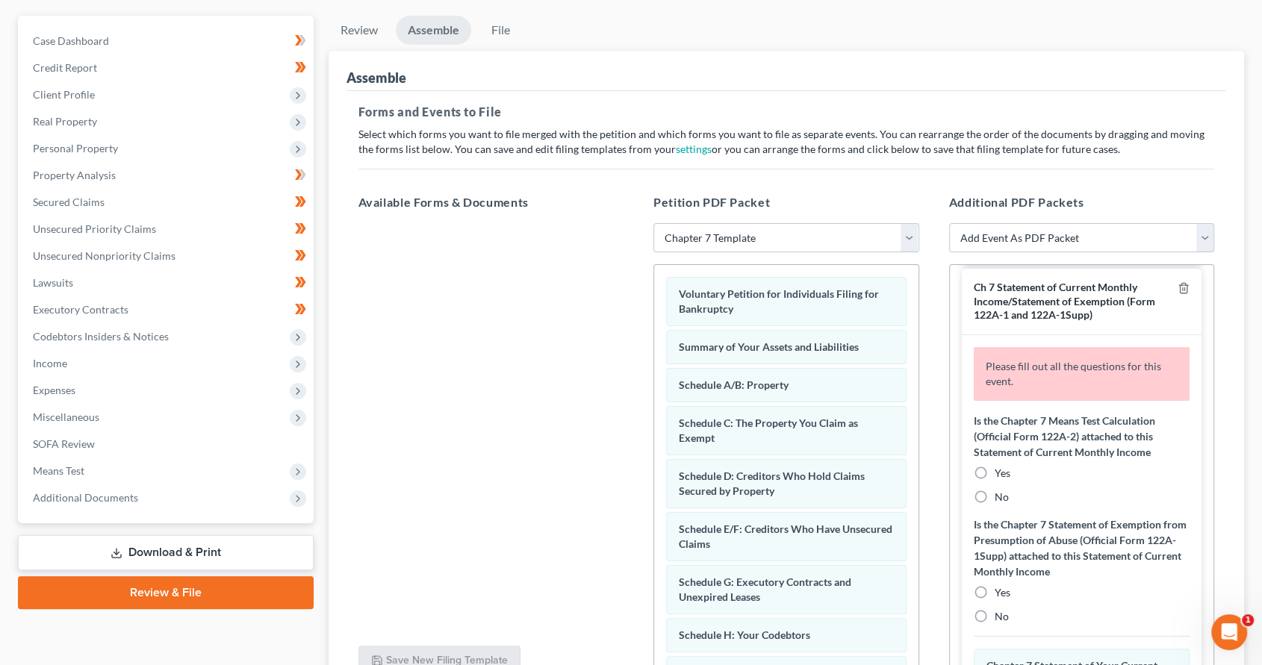
drag, startPoint x: 983, startPoint y: 491, endPoint x: 987, endPoint y: 612, distance: 121.1
click at [995, 491] on label "No" at bounding box center [1002, 497] width 14 height 15
click at [1001, 491] on input "No" at bounding box center [1006, 495] width 10 height 10
radio input "true"
click at [995, 611] on label "No" at bounding box center [1002, 616] width 14 height 15
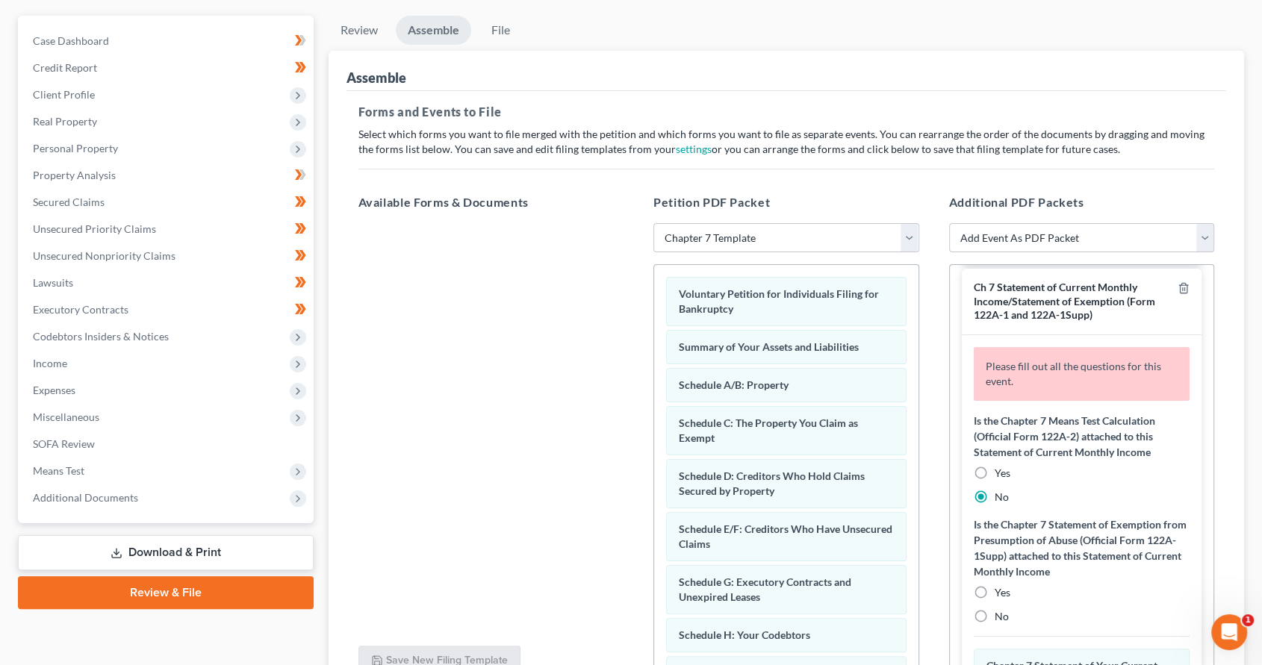
click at [1001, 611] on input "No" at bounding box center [1006, 614] width 10 height 10
radio input "true"
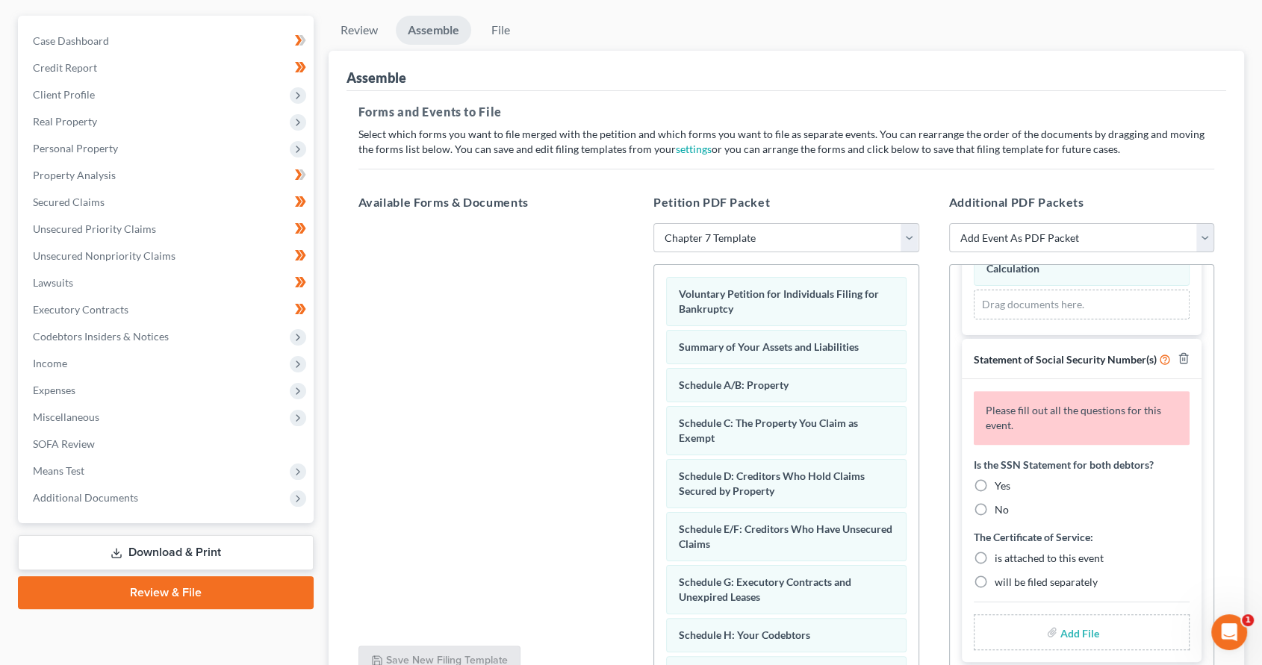
scroll to position [760, 0]
click at [977, 472] on div "Is the SSN Statement for both debtors? Yes No" at bounding box center [1082, 487] width 217 height 60
click at [995, 488] on label "Yes" at bounding box center [1003, 486] width 16 height 15
click at [1001, 488] on input "Yes" at bounding box center [1006, 484] width 10 height 10
radio input "true"
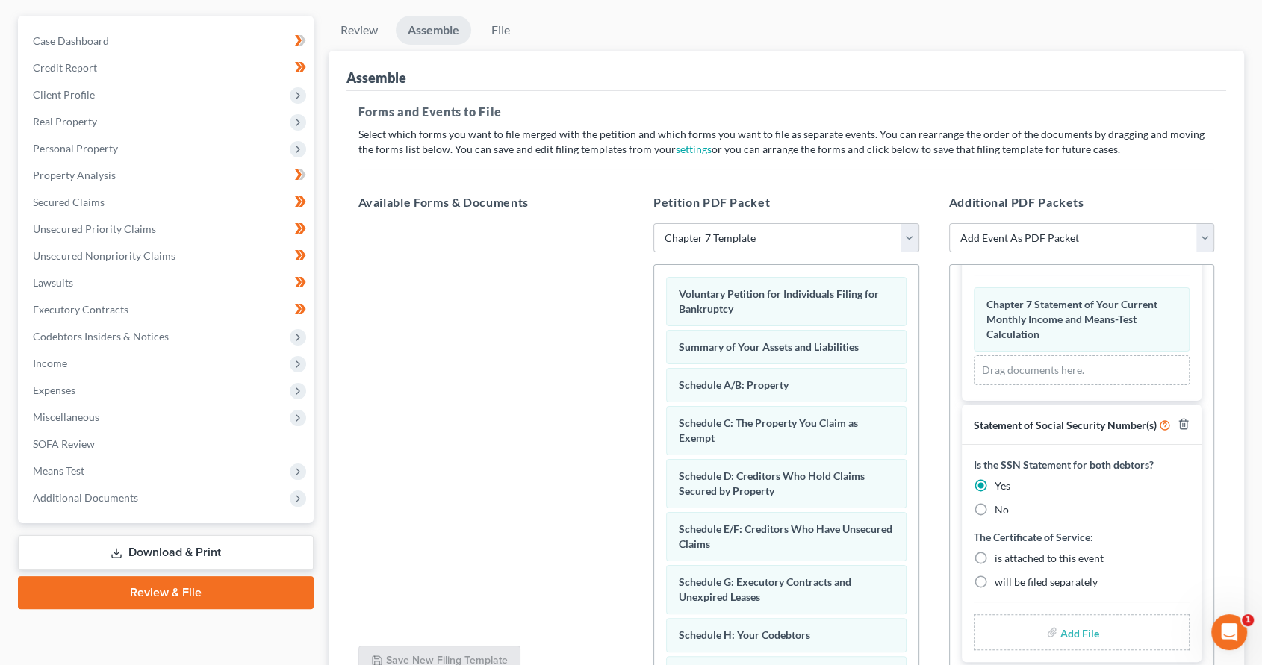
scroll to position [694, 0]
click at [995, 551] on label "is attached to this event" at bounding box center [1049, 558] width 109 height 15
click at [1001, 551] on input "is attached to this event" at bounding box center [1006, 556] width 10 height 10
radio input "true"
click at [1091, 638] on label "Add File" at bounding box center [1082, 634] width 42 height 27
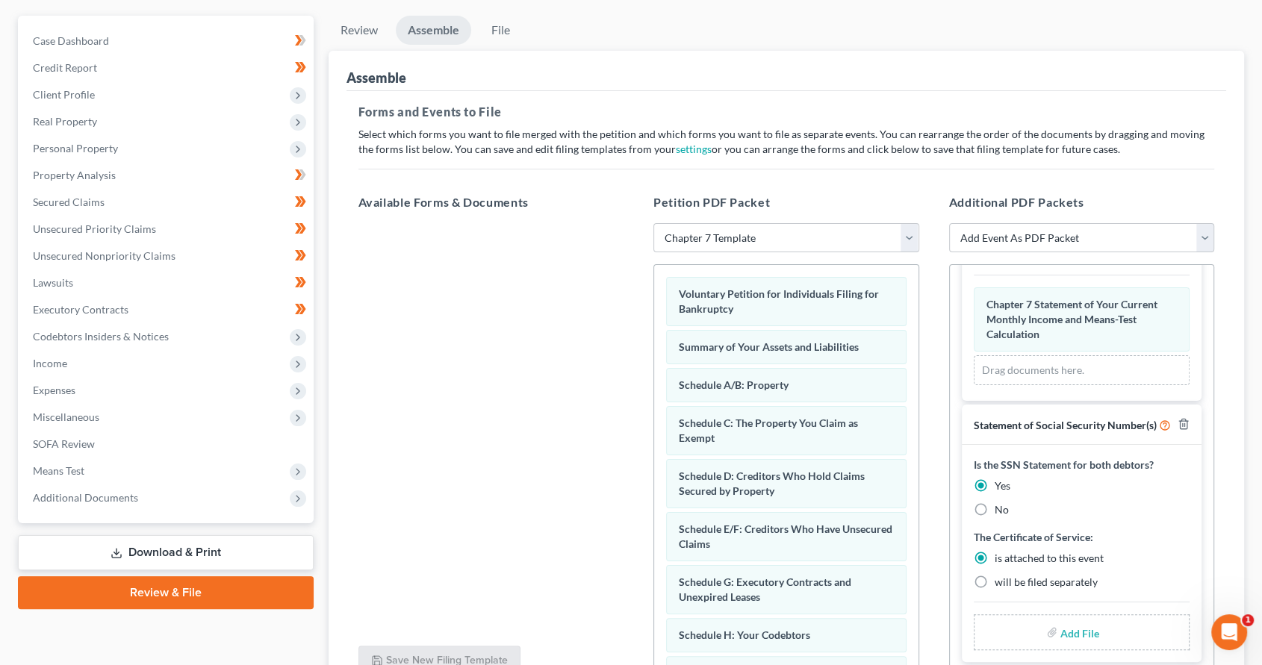
click at [1081, 629] on input "file" at bounding box center [1079, 632] width 36 height 27
type input "C:\fakepath\SSN.pdf"
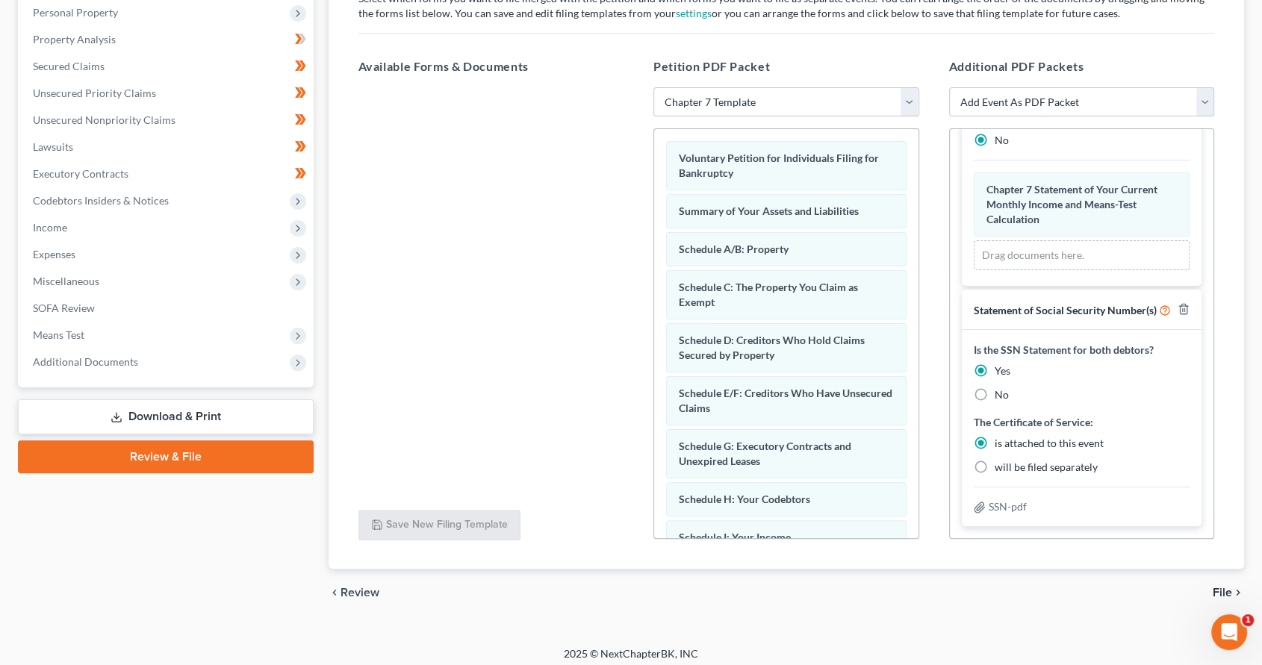
scroll to position [271, 0]
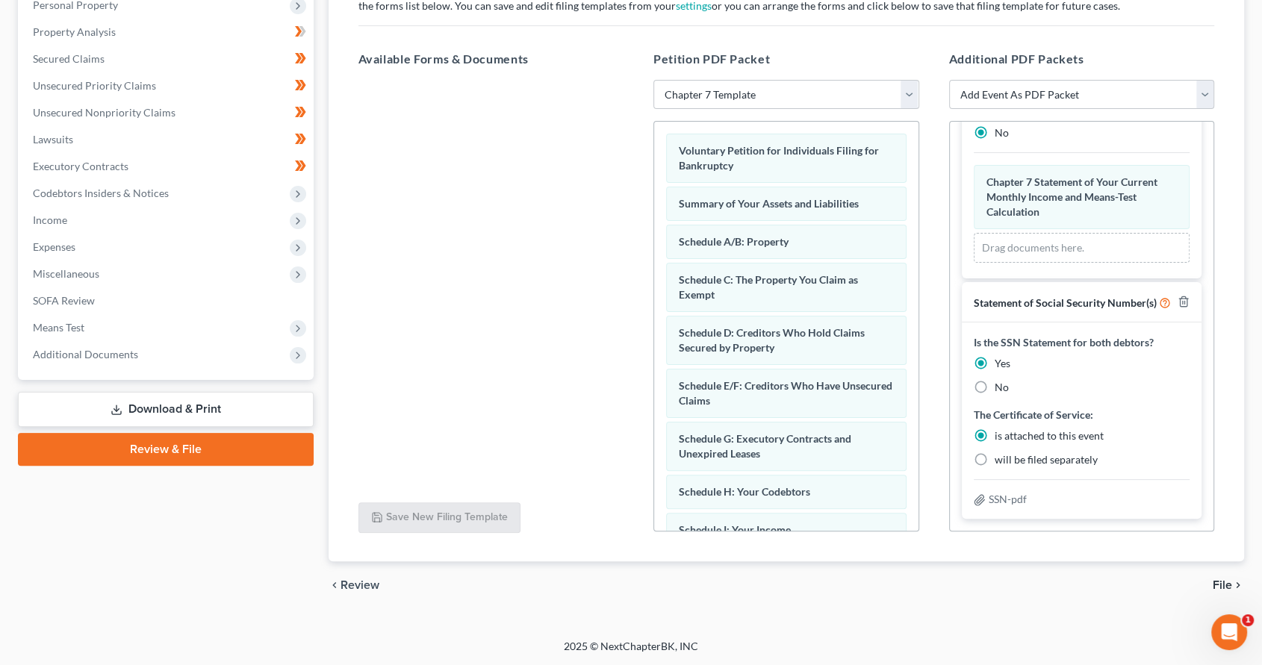
click at [1218, 583] on span "File" at bounding box center [1222, 586] width 19 height 12
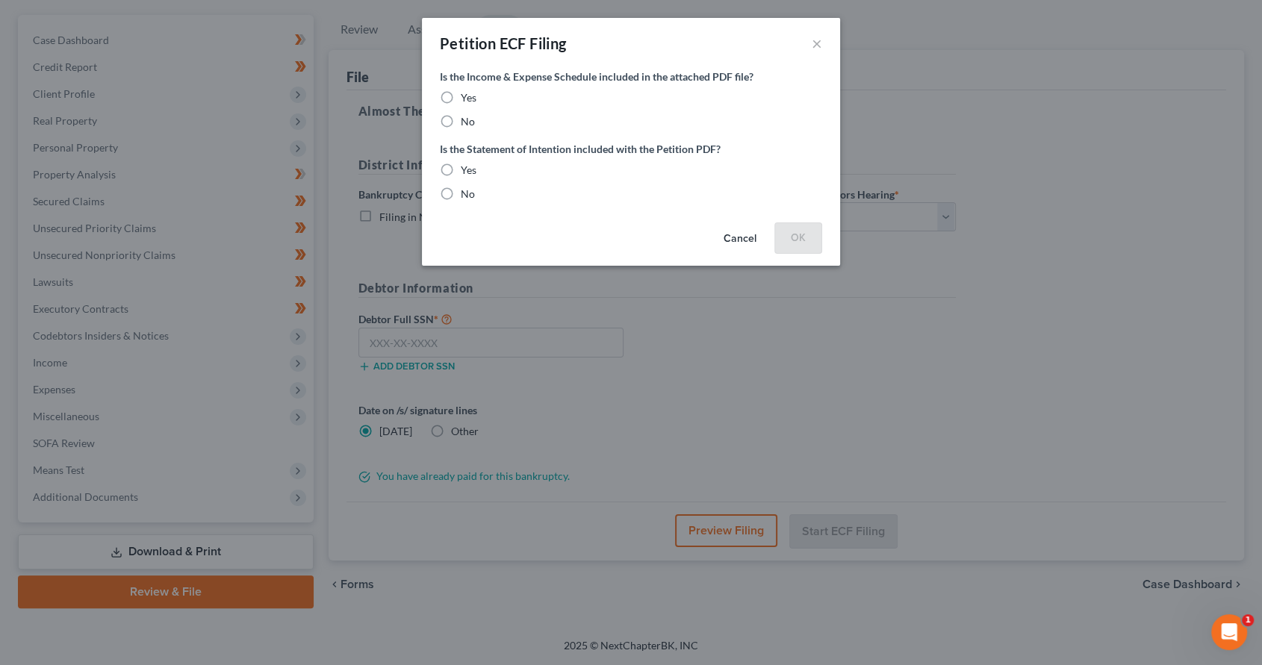
scroll to position [128, 0]
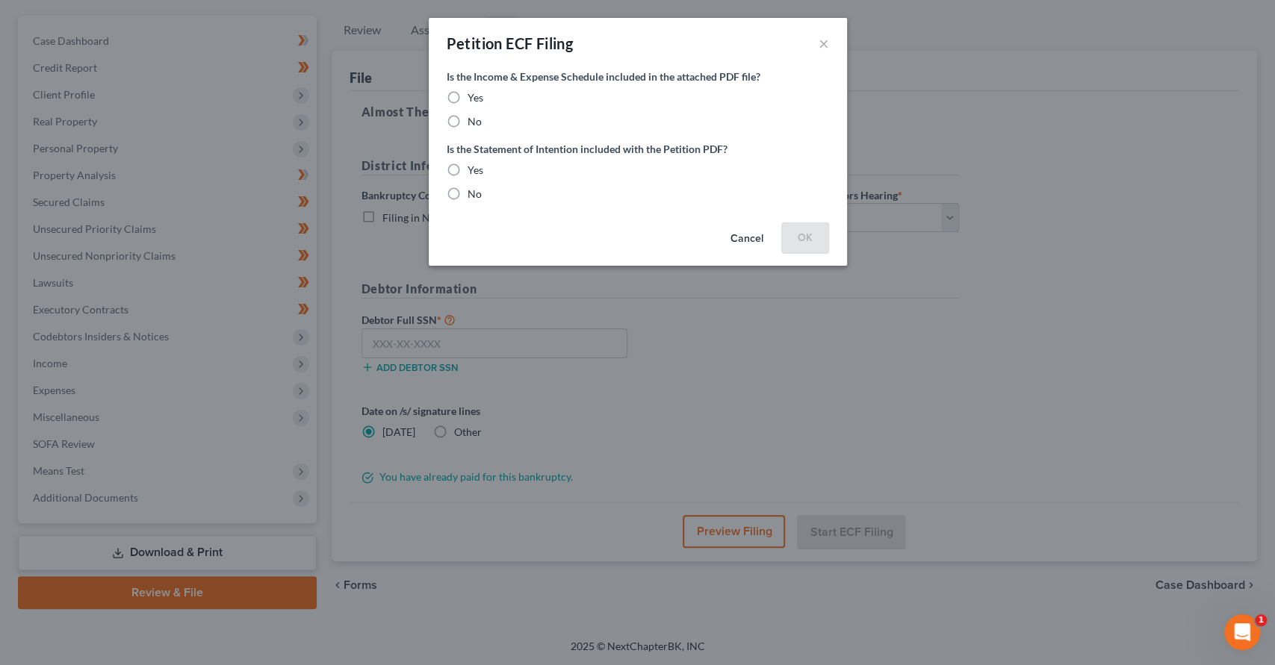
click at [468, 94] on label "Yes" at bounding box center [476, 97] width 16 height 15
click at [474, 94] on input "Yes" at bounding box center [479, 95] width 10 height 10
radio input "true"
click at [468, 166] on label "Yes" at bounding box center [476, 170] width 16 height 15
click at [474, 166] on input "Yes" at bounding box center [479, 168] width 10 height 10
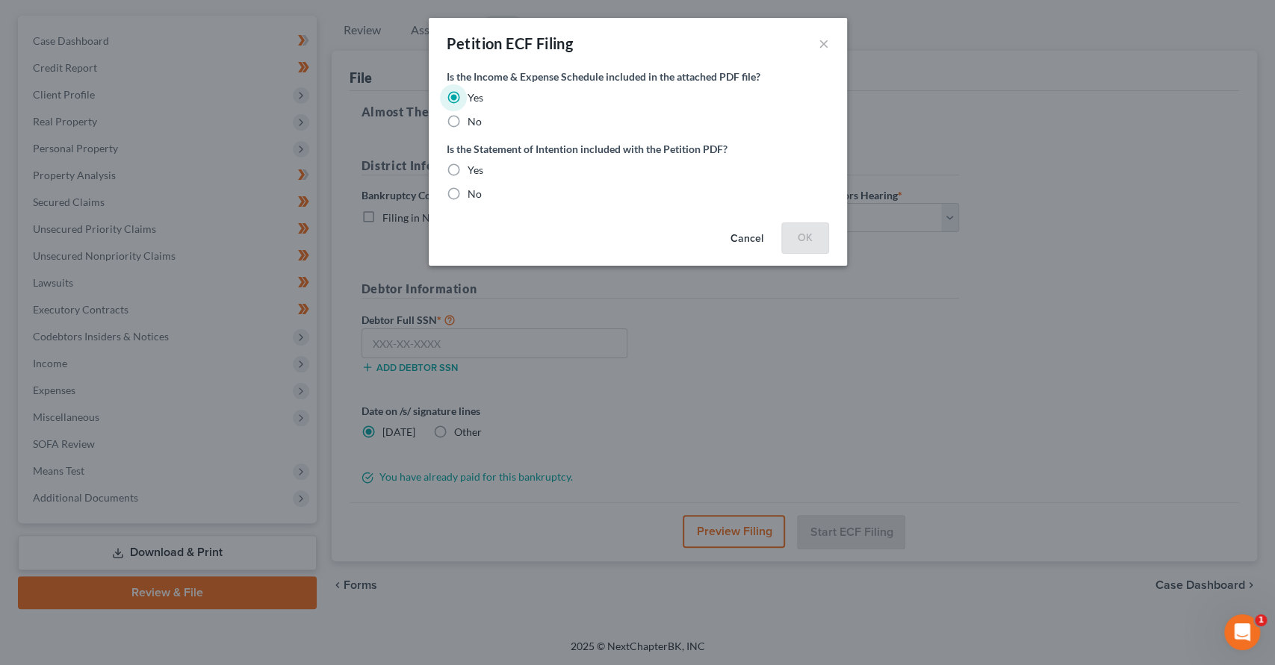
radio input "true"
click at [807, 226] on button "OK" at bounding box center [805, 238] width 48 height 30
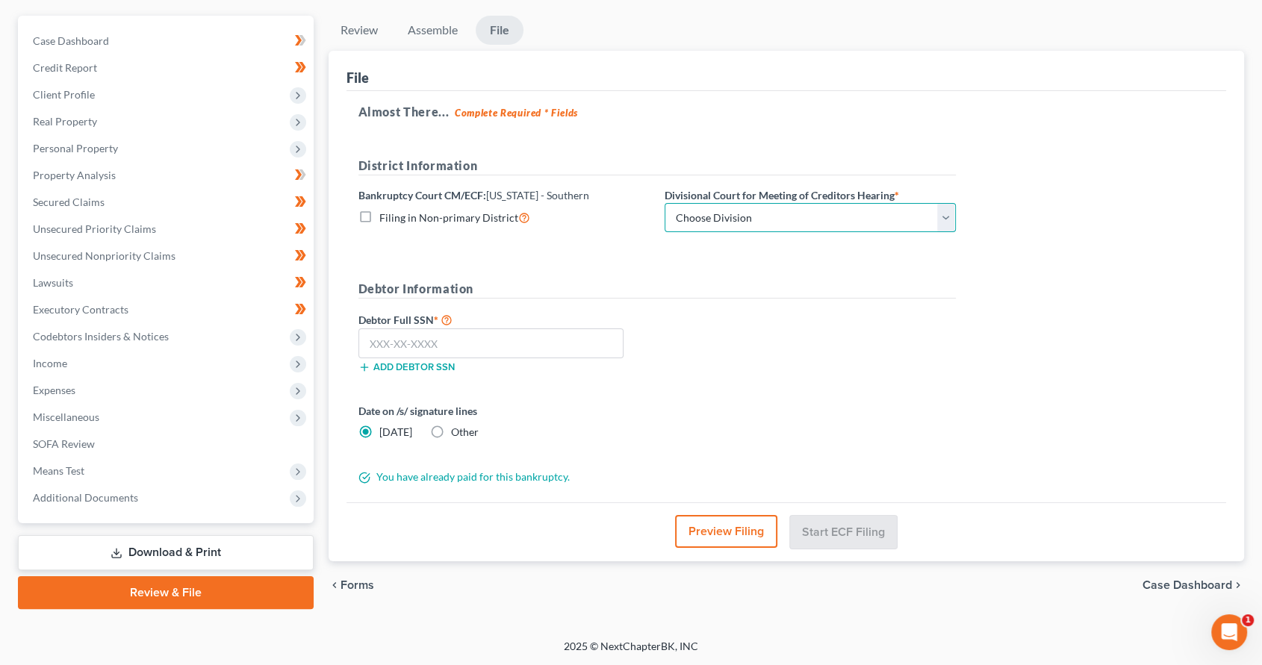
click at [775, 210] on select "Choose Division Evansville Indianapolis New Albany Terre Haute" at bounding box center [810, 218] width 291 height 30
select select "0"
click at [665, 203] on select "Choose Division Evansville Indianapolis New Albany Terre Haute" at bounding box center [810, 218] width 291 height 30
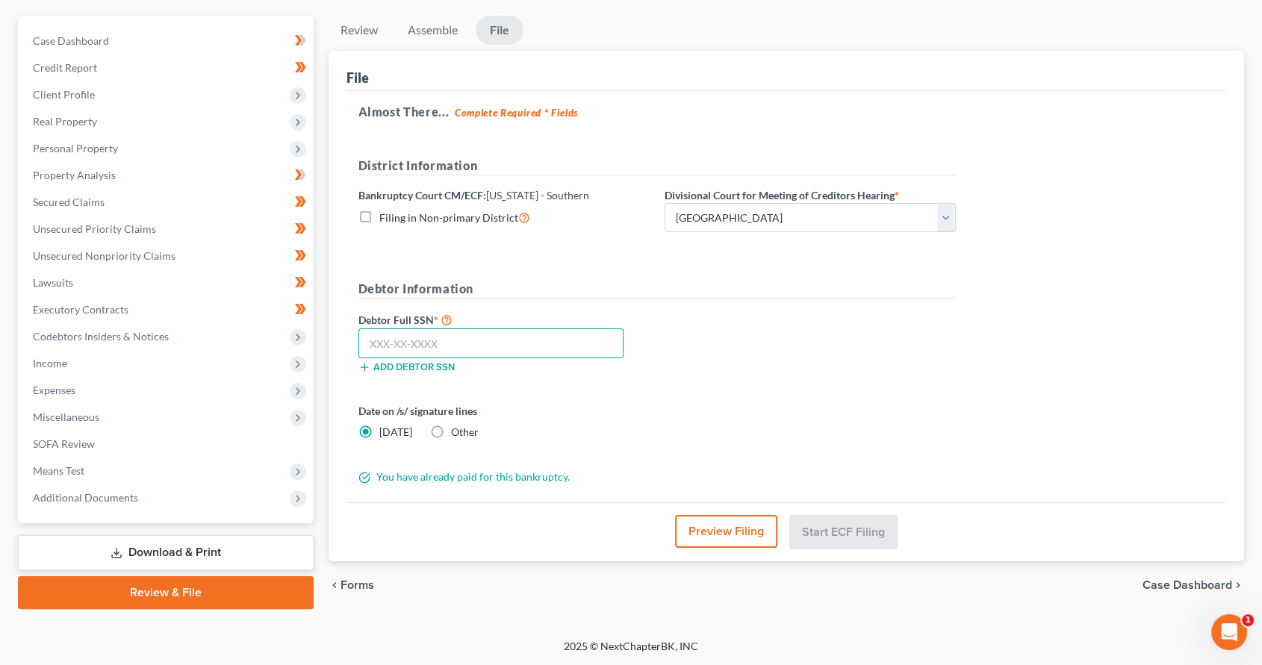
click at [479, 335] on input "text" at bounding box center [492, 344] width 266 height 30
paste input "317-76-5695"
type input "317-76-5695"
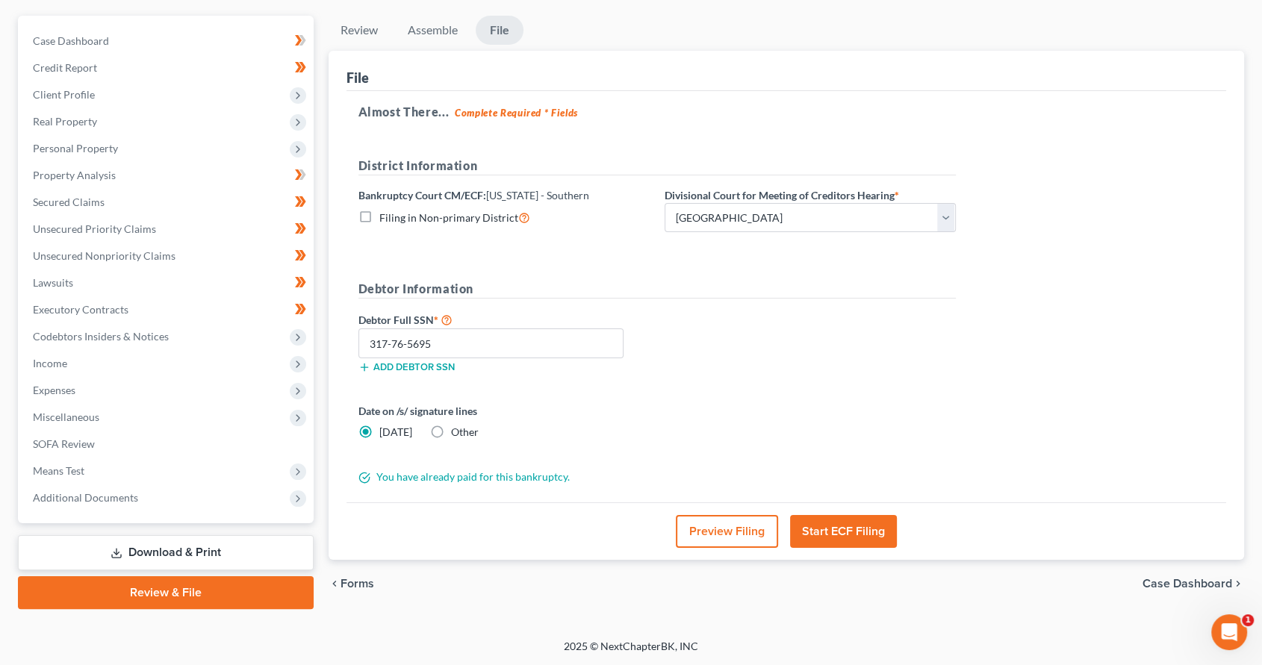
drag, startPoint x: 842, startPoint y: 530, endPoint x: 0, endPoint y: 512, distance: 841.9
click at [842, 530] on button "Start ECF Filing" at bounding box center [843, 531] width 107 height 33
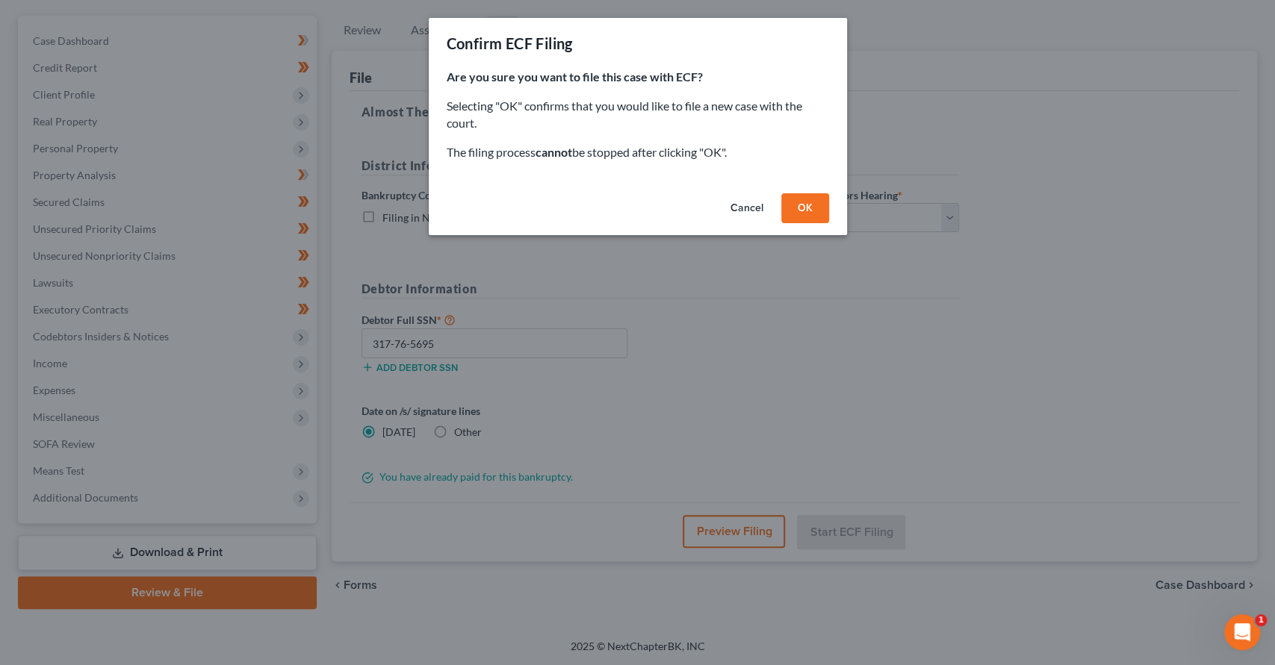
click at [804, 210] on button "OK" at bounding box center [805, 208] width 48 height 30
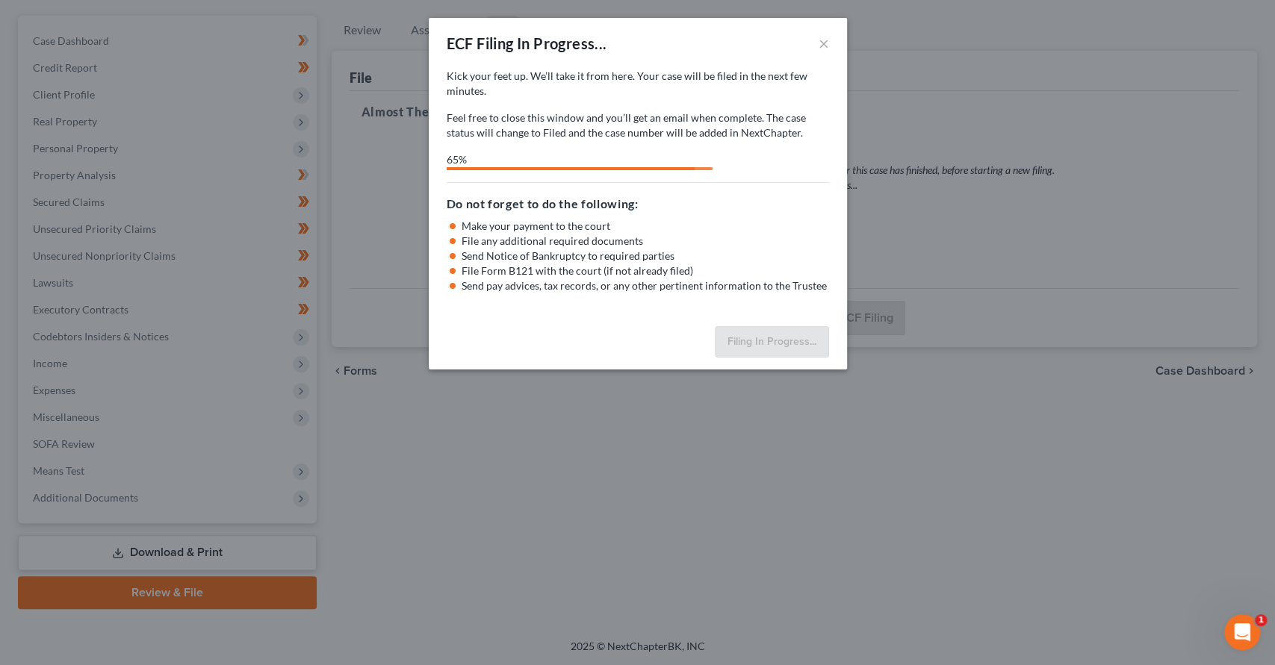
select select "0"
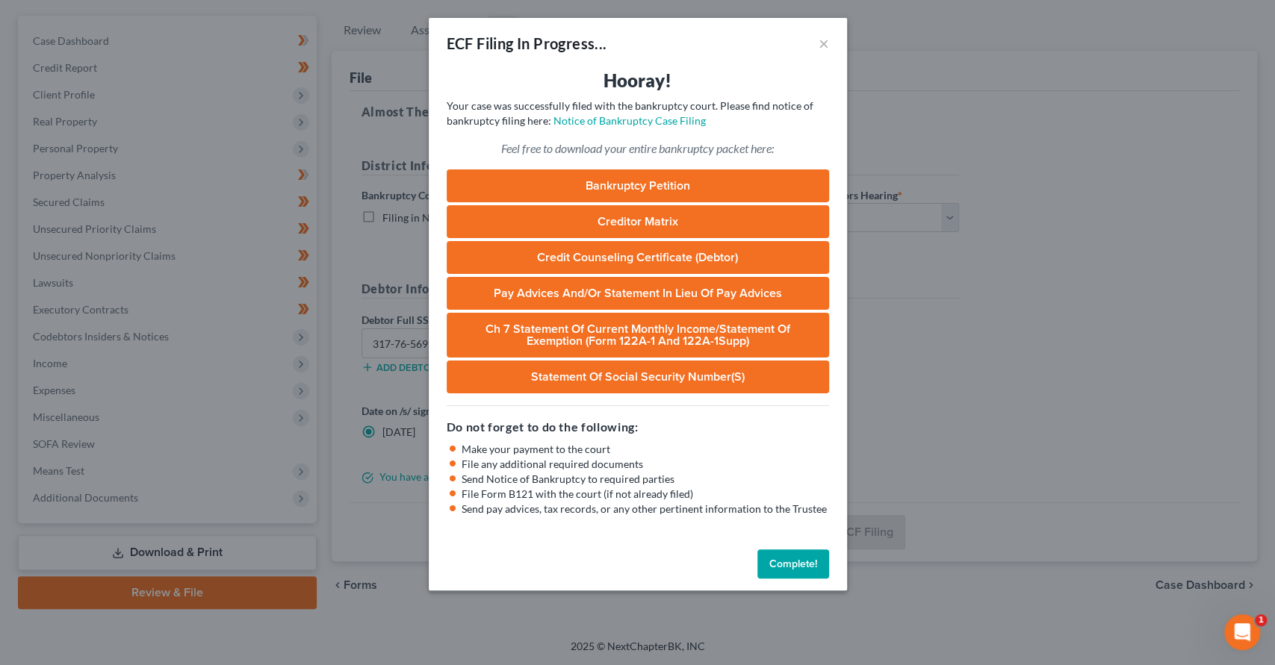
drag, startPoint x: 803, startPoint y: 563, endPoint x: 732, endPoint y: 473, distance: 114.9
click at [803, 563] on button "Complete!" at bounding box center [793, 565] width 72 height 30
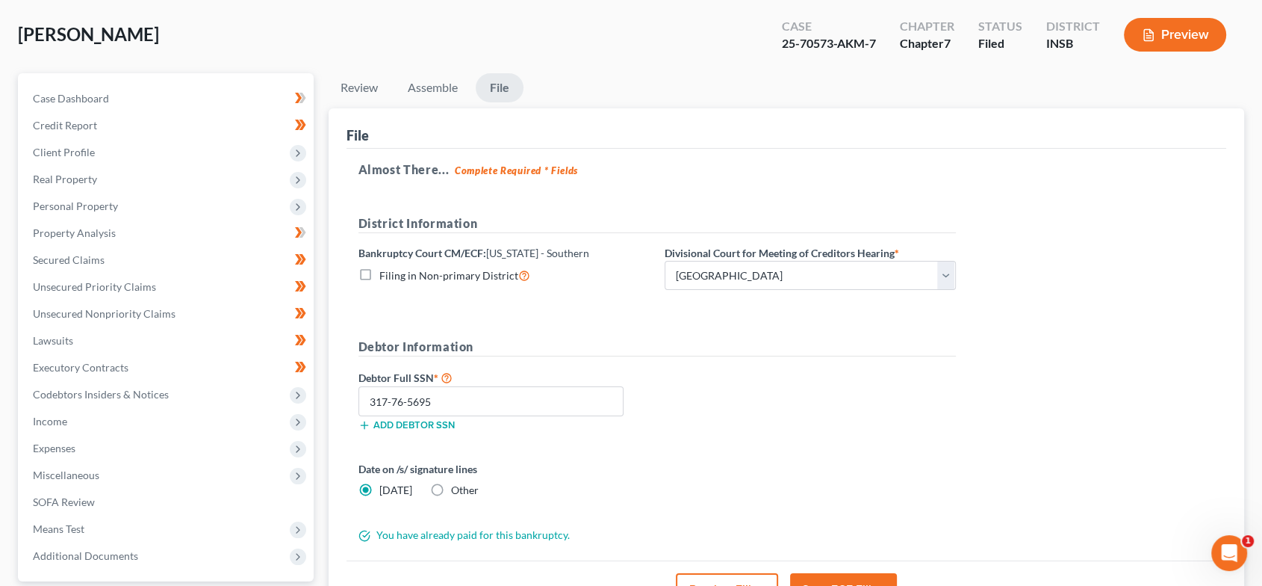
scroll to position [0, 0]
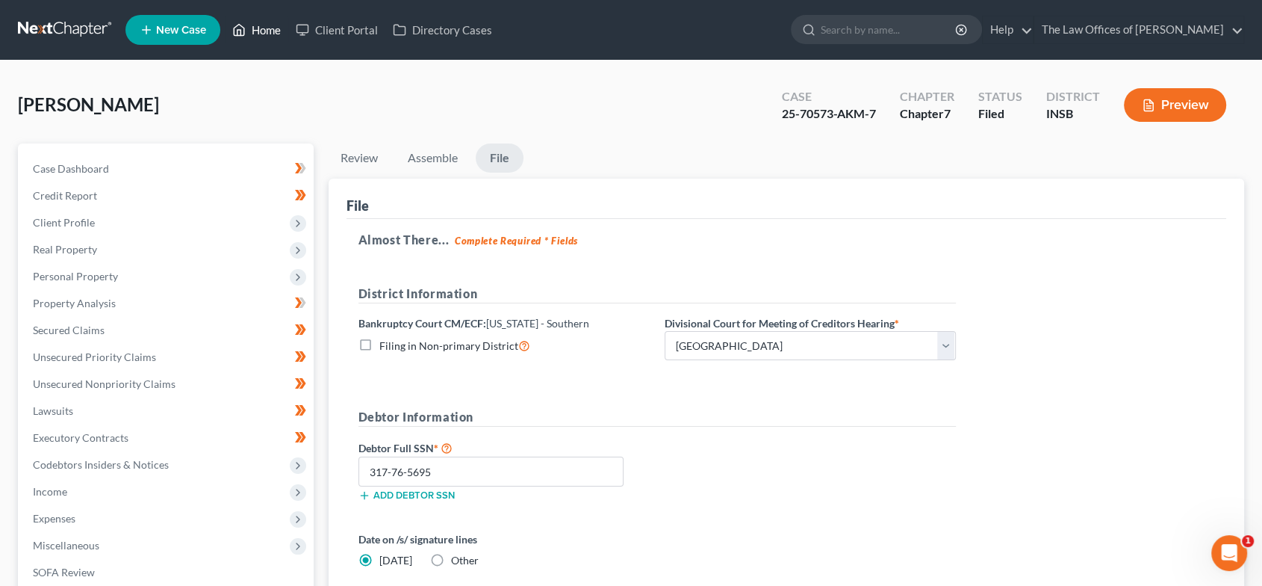
click at [257, 24] on link "Home" at bounding box center [256, 29] width 63 height 27
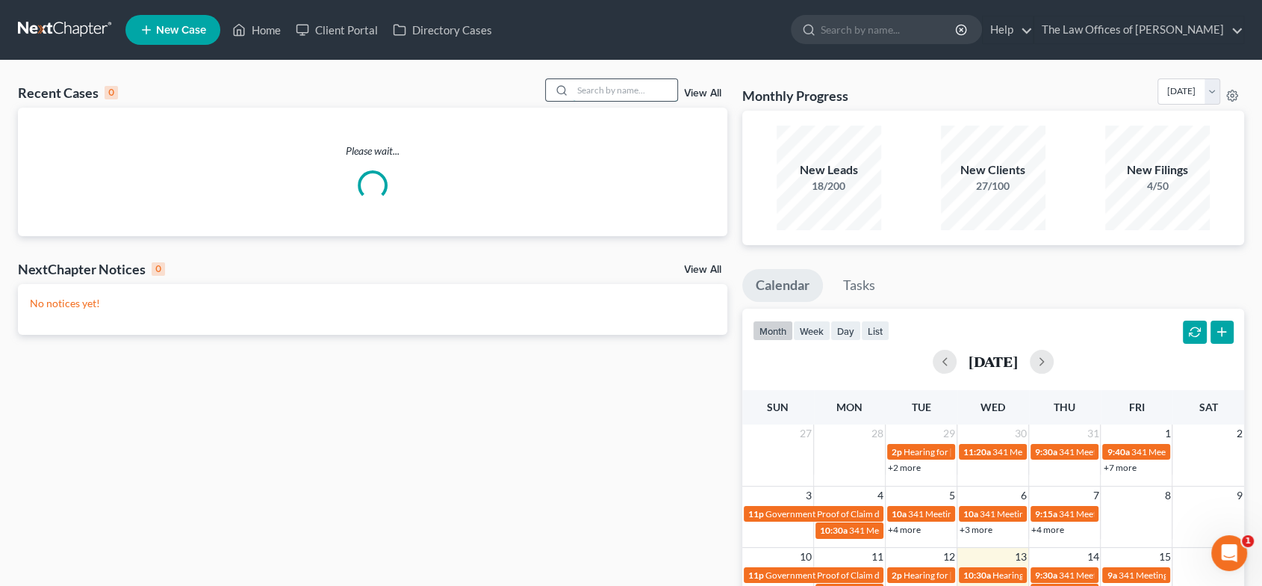
click at [639, 90] on input "search" at bounding box center [625, 90] width 105 height 22
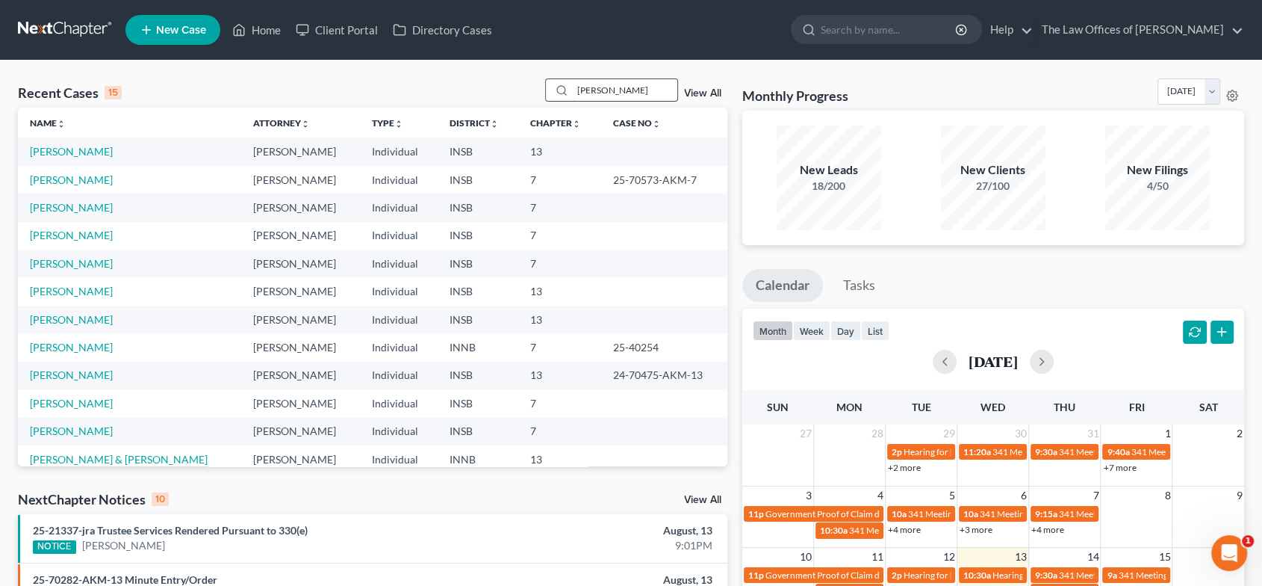
type input "badillo"
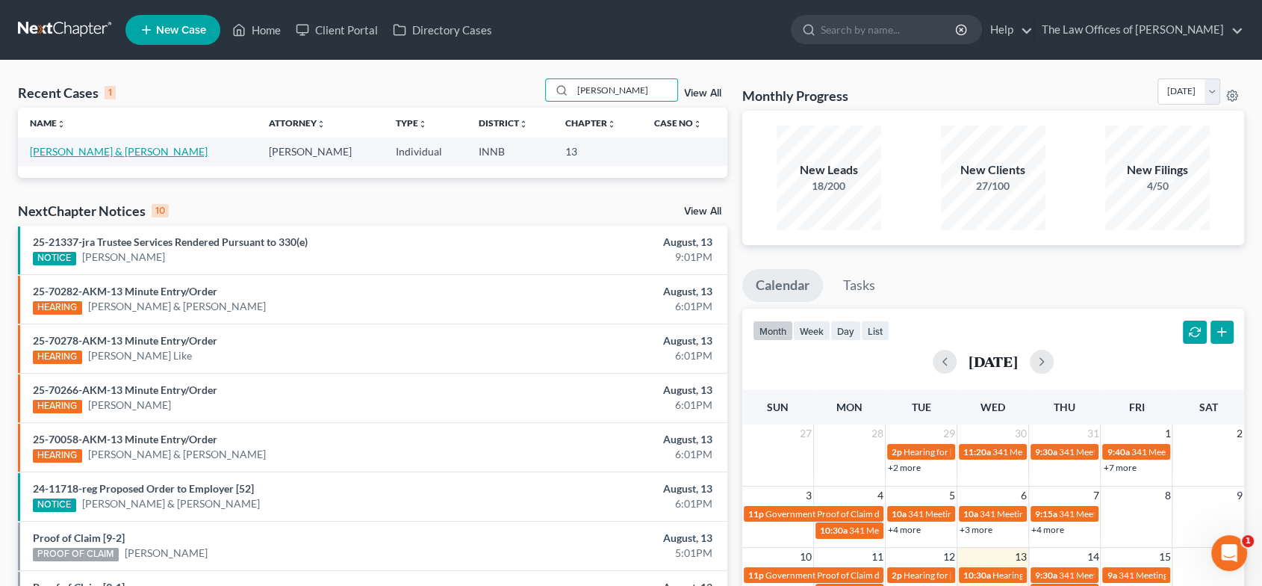
click at [81, 151] on link "[PERSON_NAME] & [PERSON_NAME]" at bounding box center [119, 151] width 178 height 13
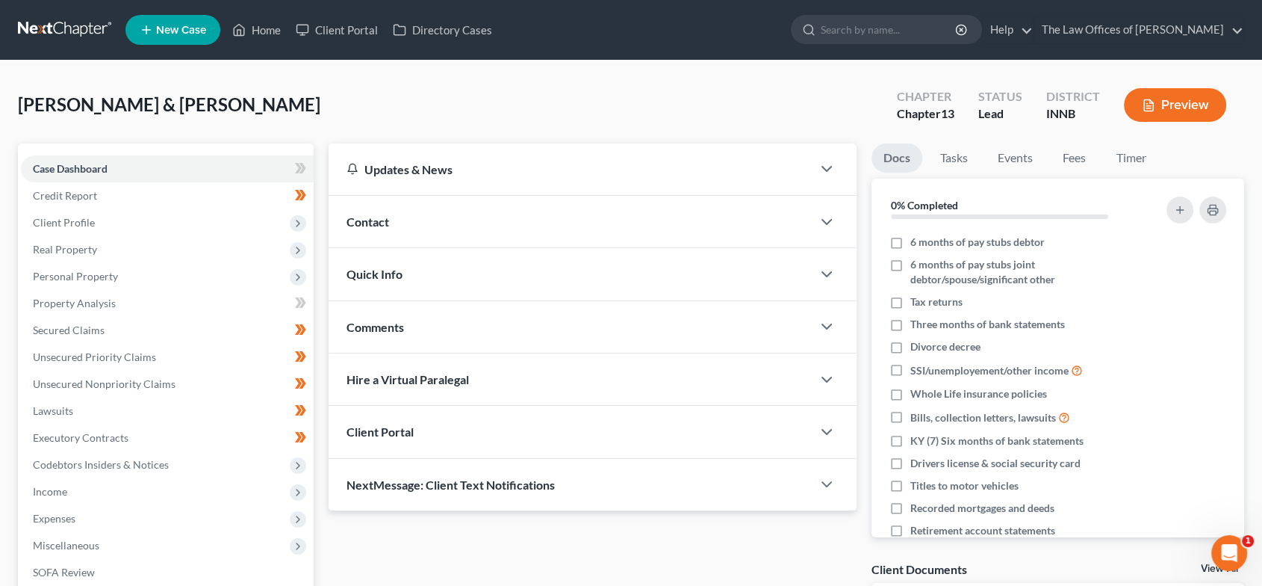
click at [423, 277] on div "Quick Info" at bounding box center [570, 274] width 483 height 52
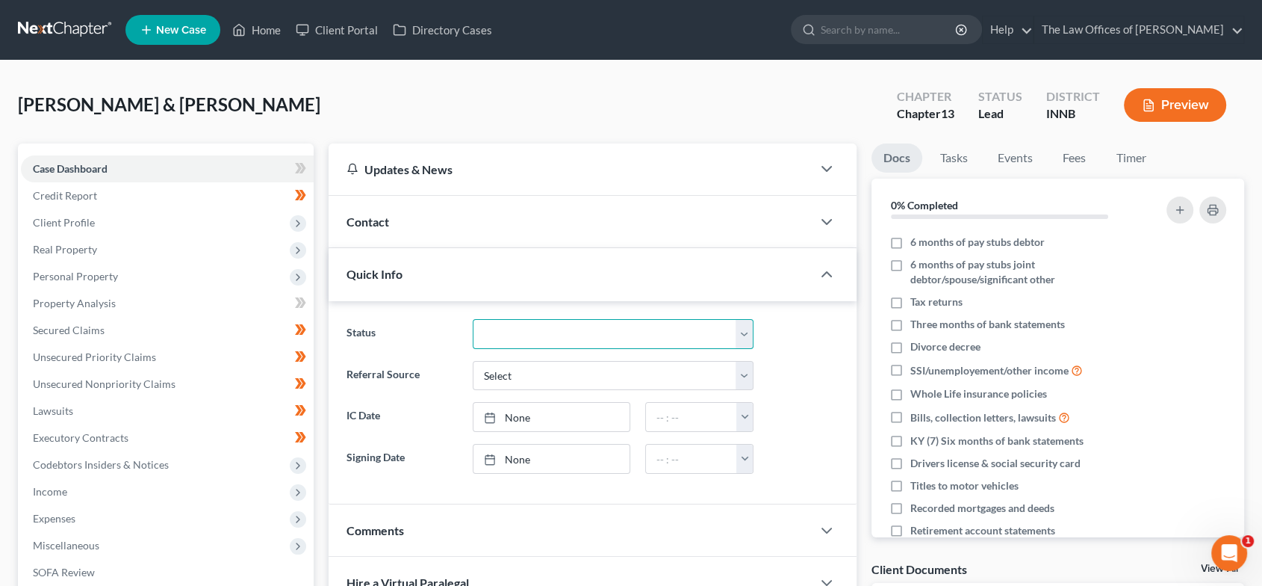
click at [550, 336] on select "Confirmed Discharged Dismissed Filed In Progress Means Test Objection to Confir…" at bounding box center [613, 334] width 281 height 30
select select "10"
click at [473, 319] on select "Confirmed Discharged Dismissed Filed In Progress Means Test Objection to Confir…" at bounding box center [613, 334] width 281 height 30
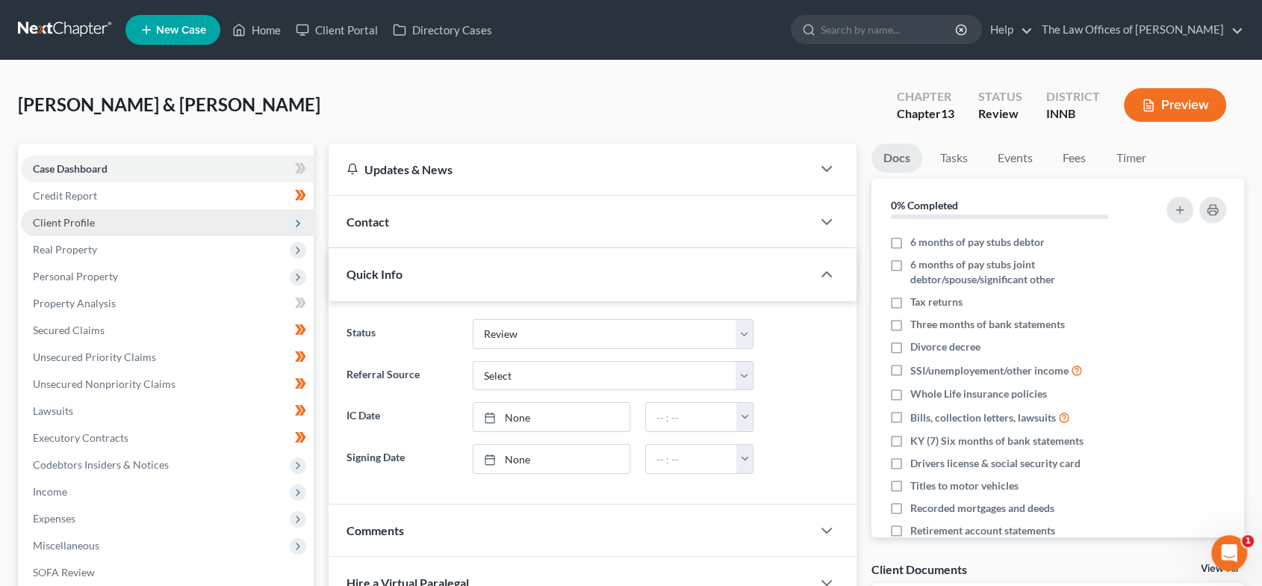
click at [88, 219] on span "Client Profile" at bounding box center [64, 222] width 62 height 13
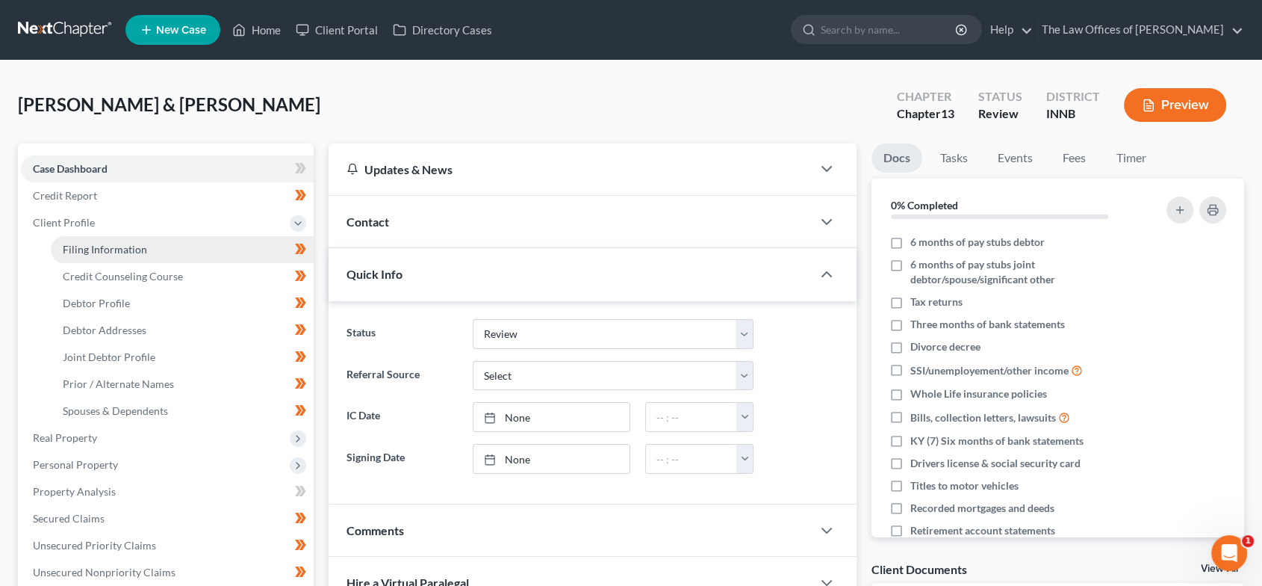
click at [176, 243] on link "Filing Information" at bounding box center [182, 249] width 263 height 27
select select "1"
select select "3"
select select "27"
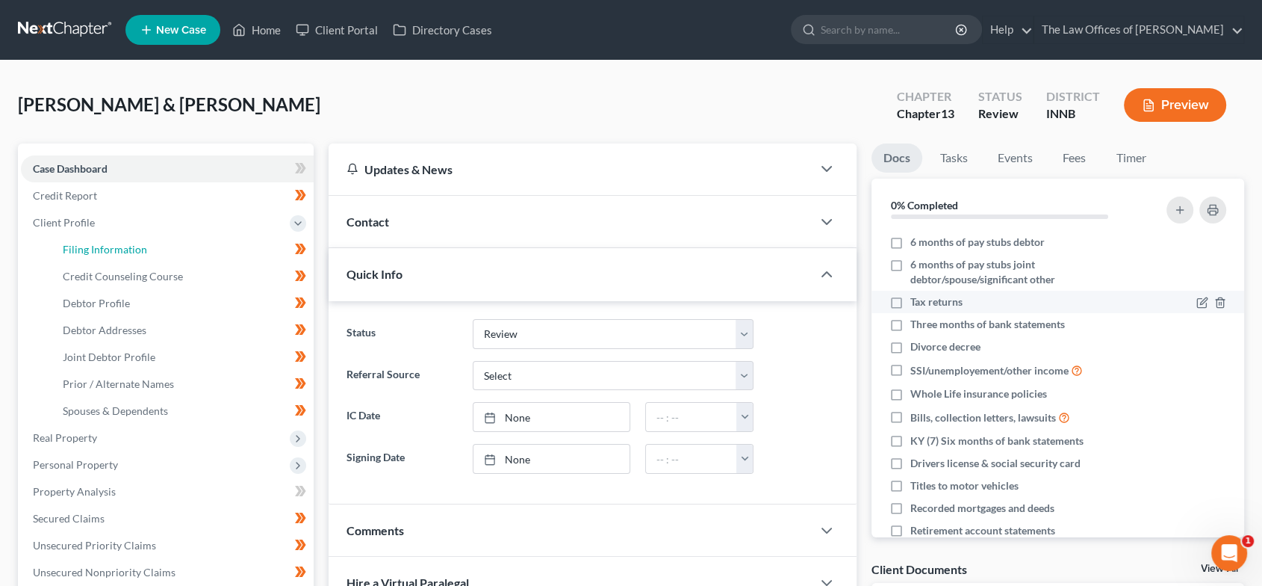
select select "3"
select select "15"
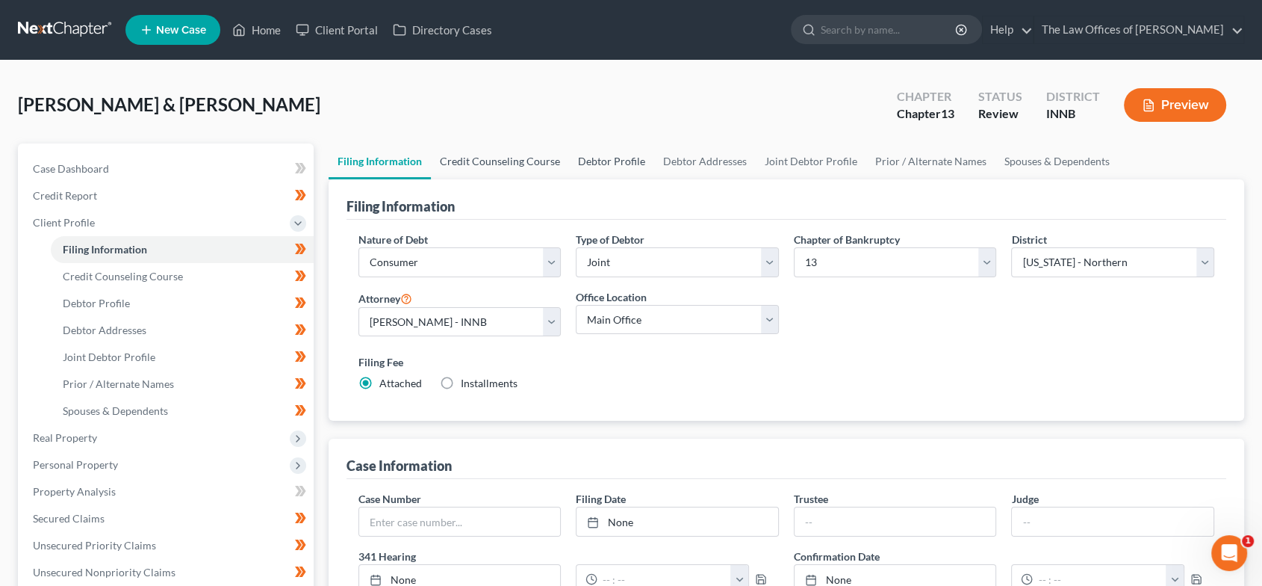
click at [456, 152] on link "Credit Counseling Course" at bounding box center [500, 161] width 138 height 36
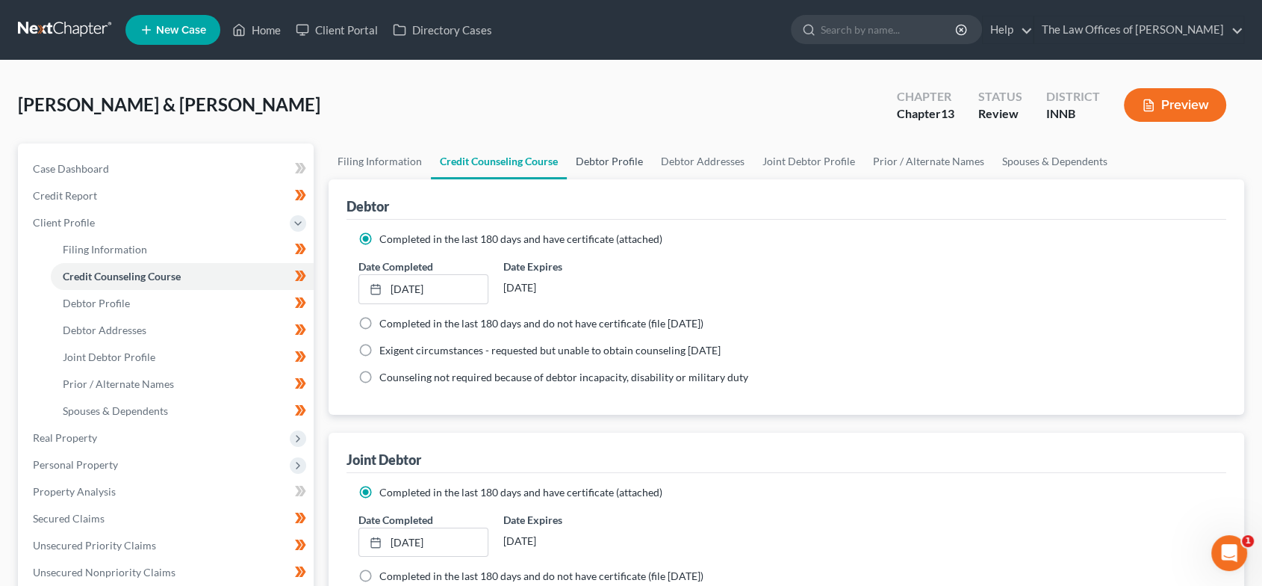
click at [613, 161] on link "Debtor Profile" at bounding box center [609, 161] width 85 height 36
select select "1"
select select "3"
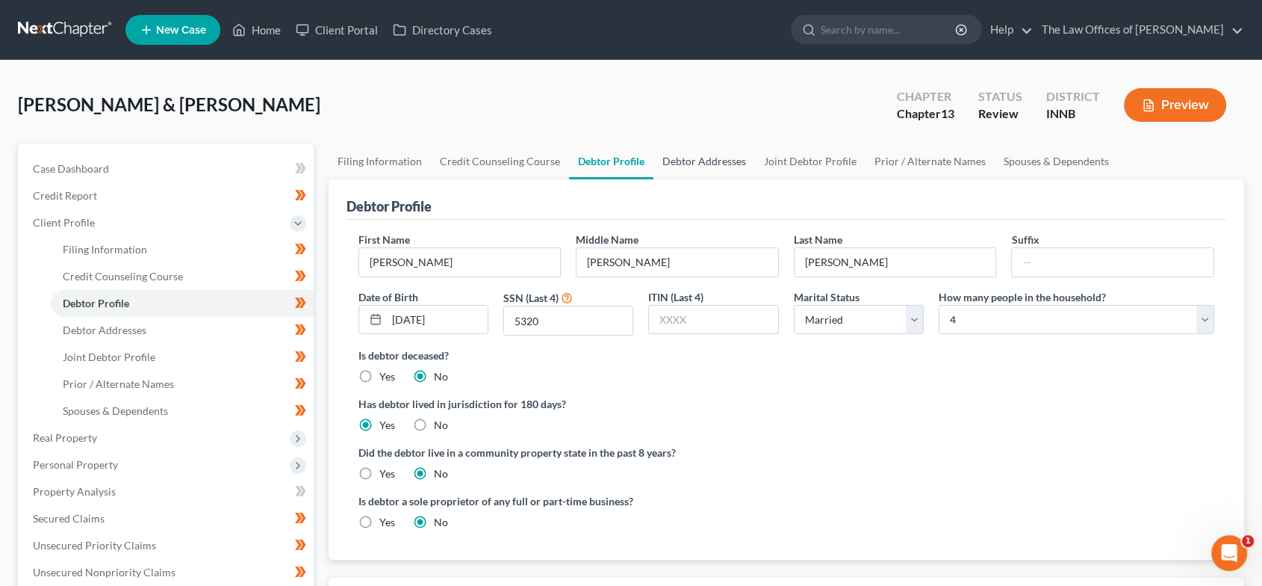
click at [747, 159] on link "Debtor Addresses" at bounding box center [705, 161] width 102 height 36
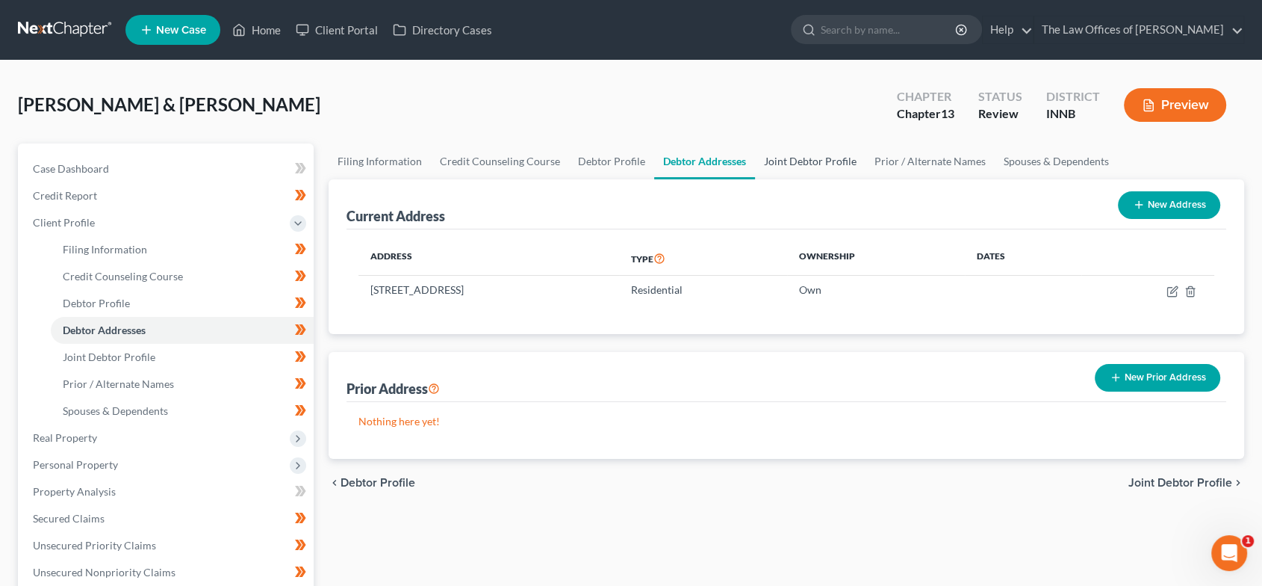
click at [805, 165] on link "Joint Debtor Profile" at bounding box center [810, 161] width 111 height 36
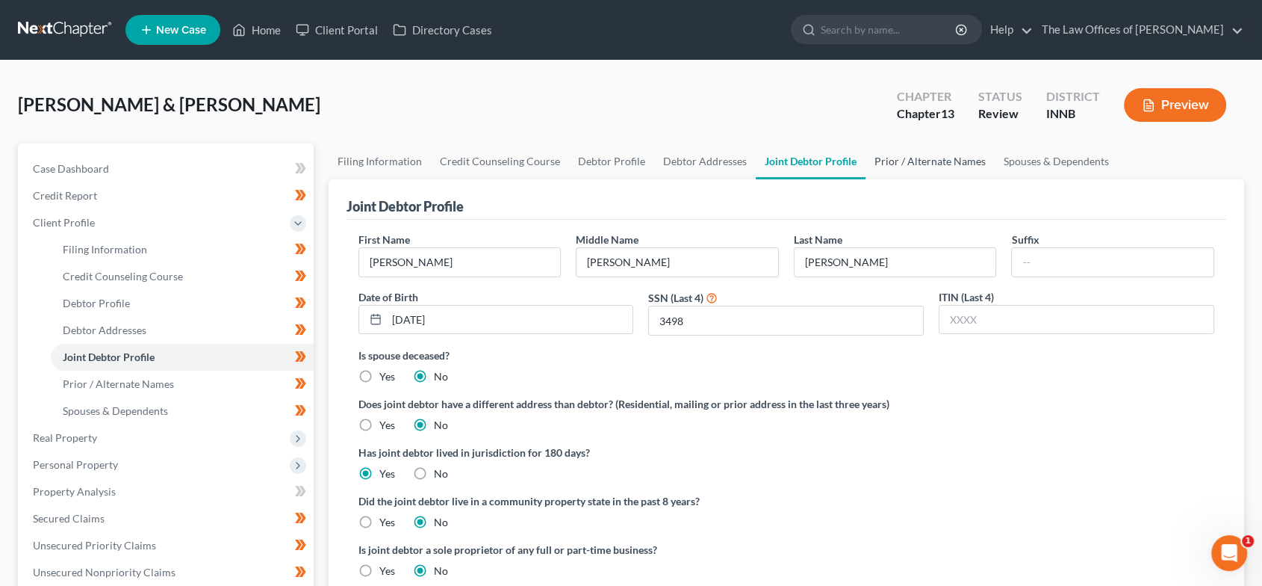
click at [901, 160] on link "Prior / Alternate Names" at bounding box center [930, 161] width 129 height 36
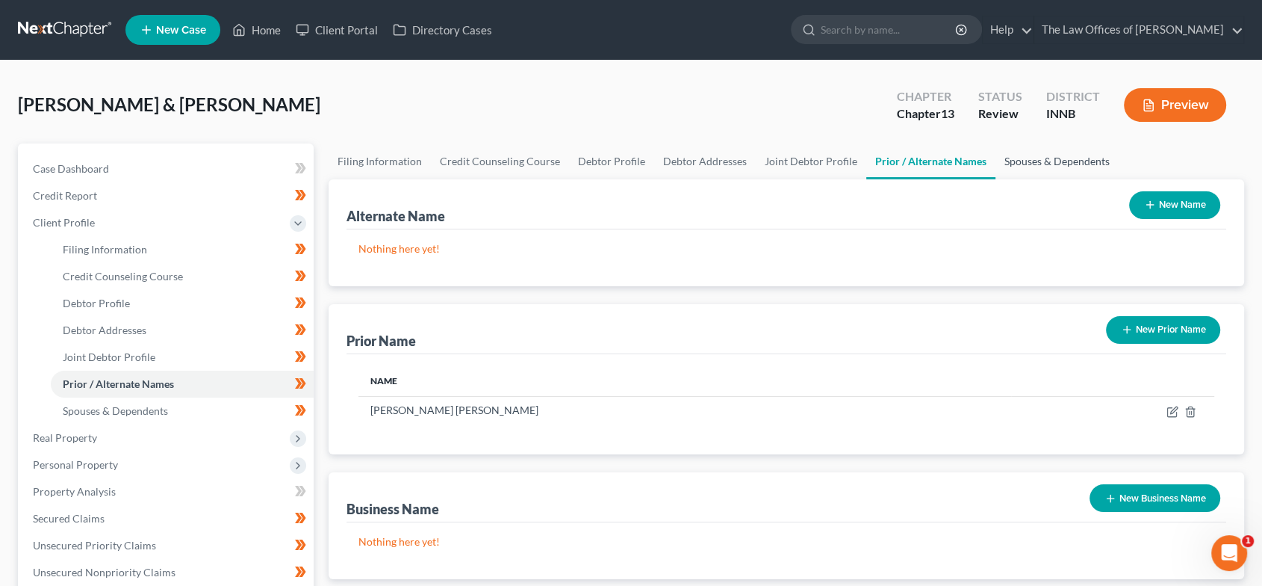
click at [1061, 160] on link "Spouses & Dependents" at bounding box center [1057, 161] width 123 height 36
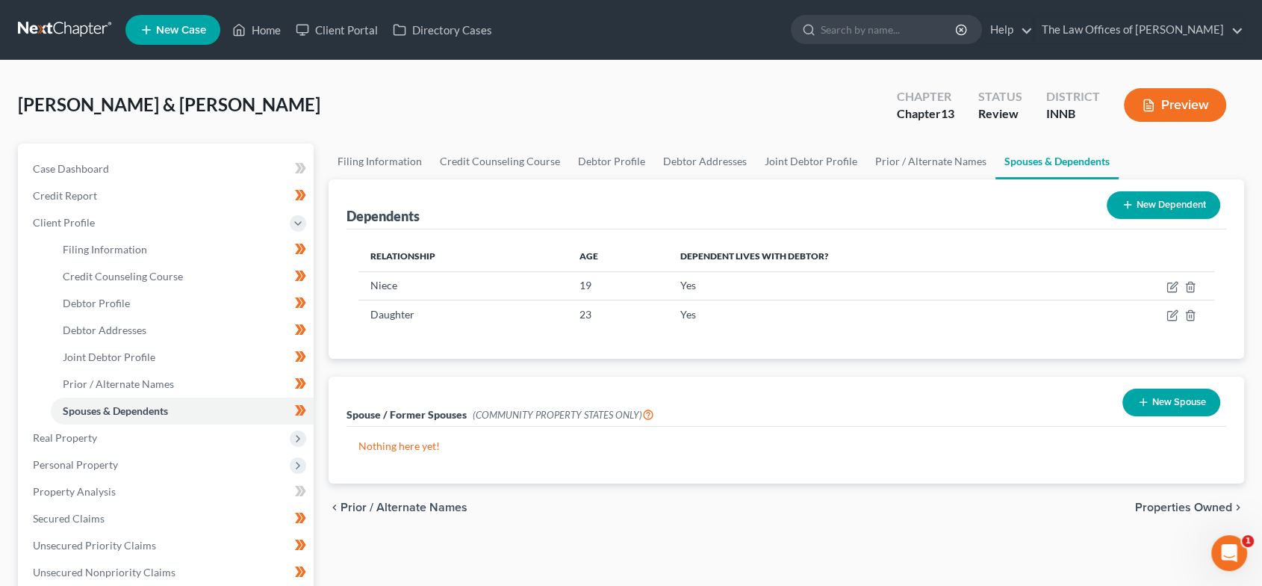
click at [1192, 506] on span "Properties Owned" at bounding box center [1183, 507] width 97 height 12
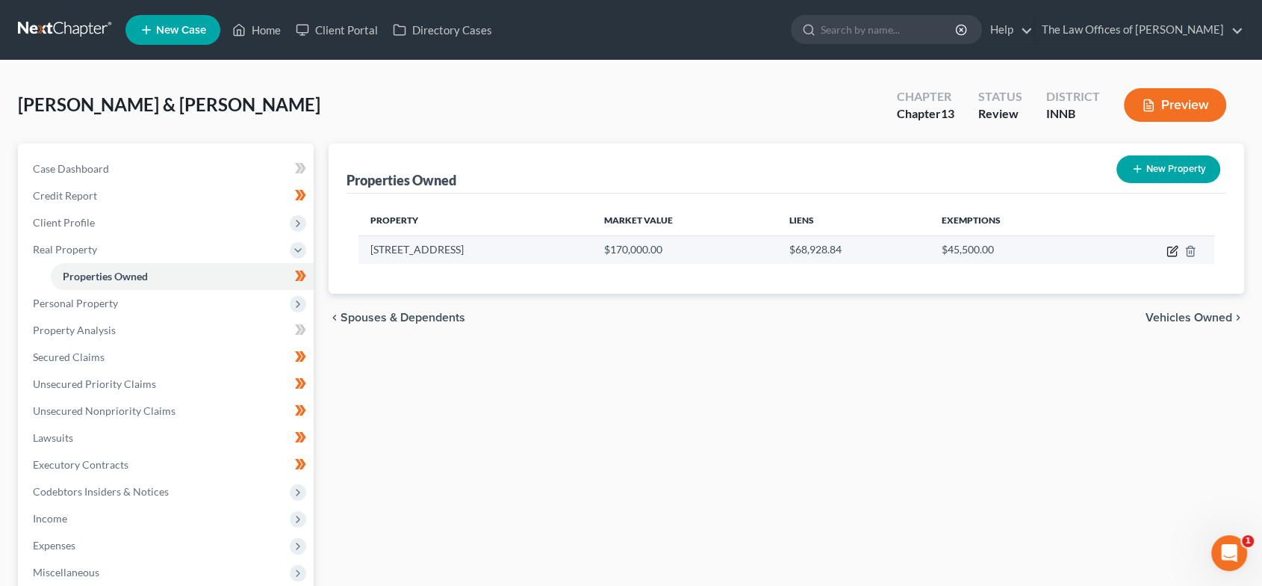
click at [1171, 249] on icon "button" at bounding box center [1173, 251] width 12 height 12
select select "15"
select select "45"
select select "2"
select select "6"
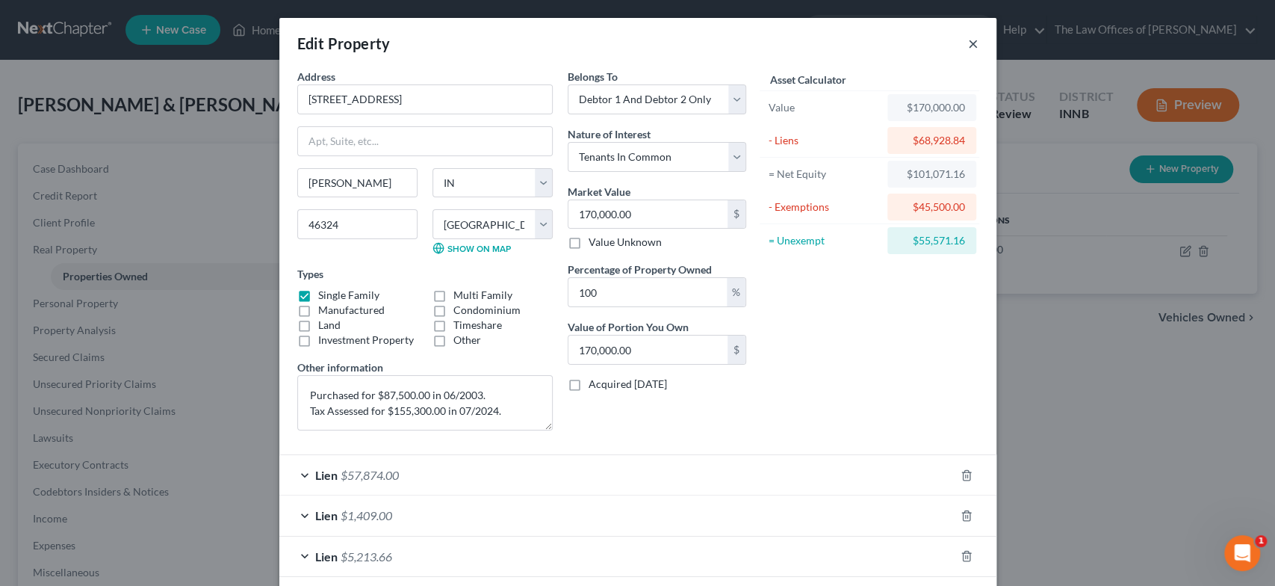
click at [968, 39] on button "×" at bounding box center [973, 43] width 10 height 18
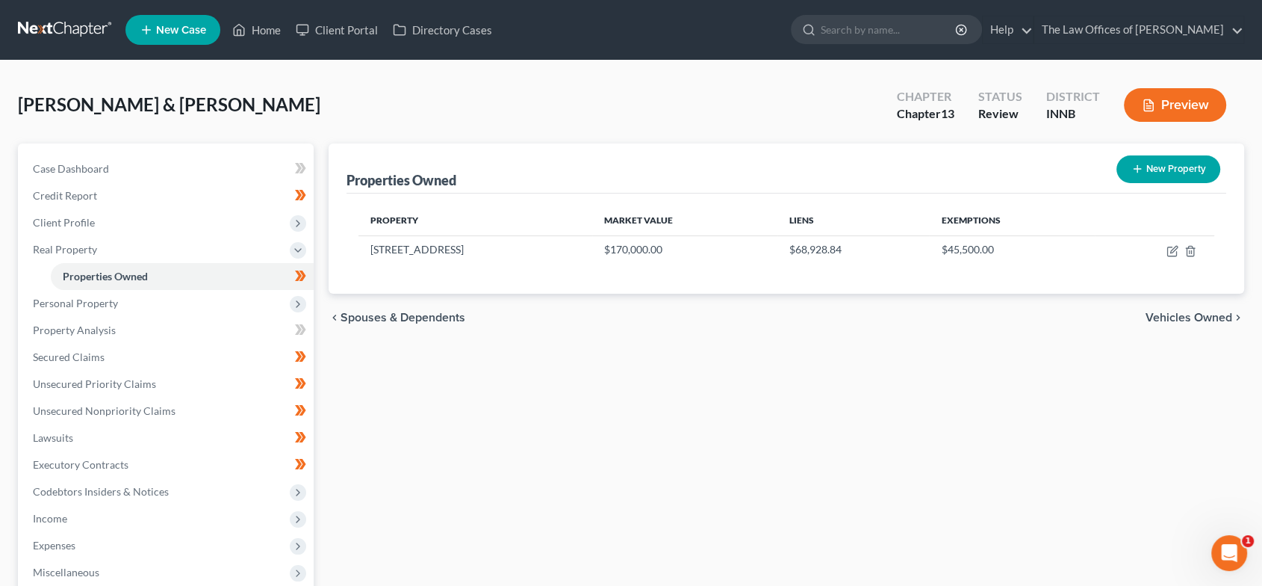
click at [1216, 312] on span "Vehicles Owned" at bounding box center [1189, 317] width 87 height 12
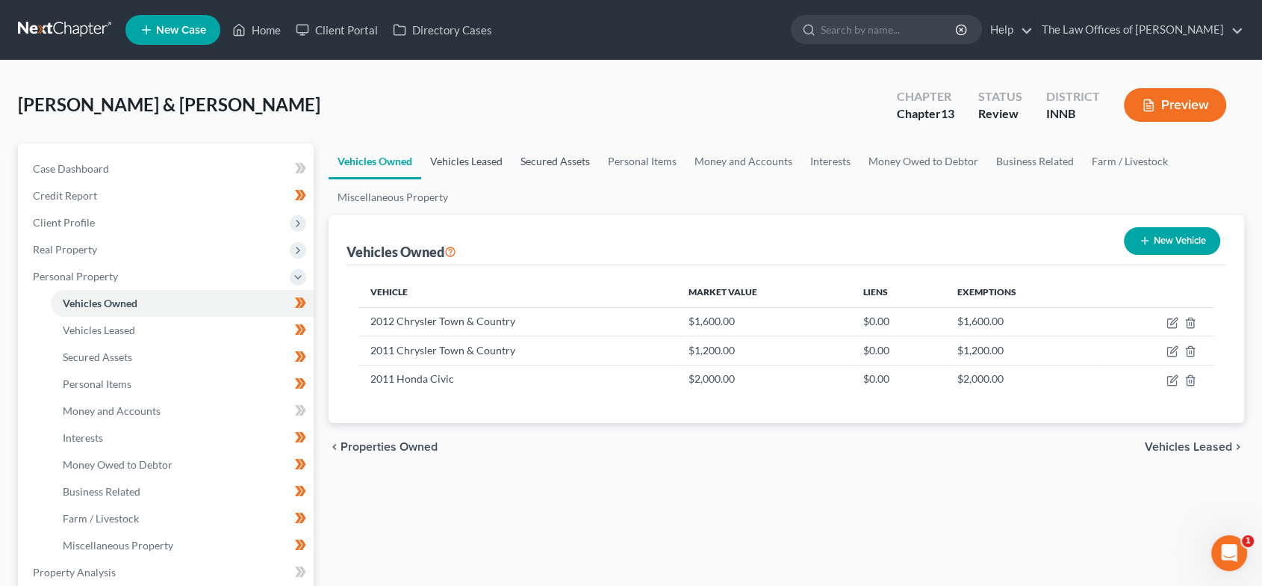
drag, startPoint x: 482, startPoint y: 166, endPoint x: 544, endPoint y: 170, distance: 62.8
click at [481, 166] on link "Vehicles Leased" at bounding box center [466, 161] width 90 height 36
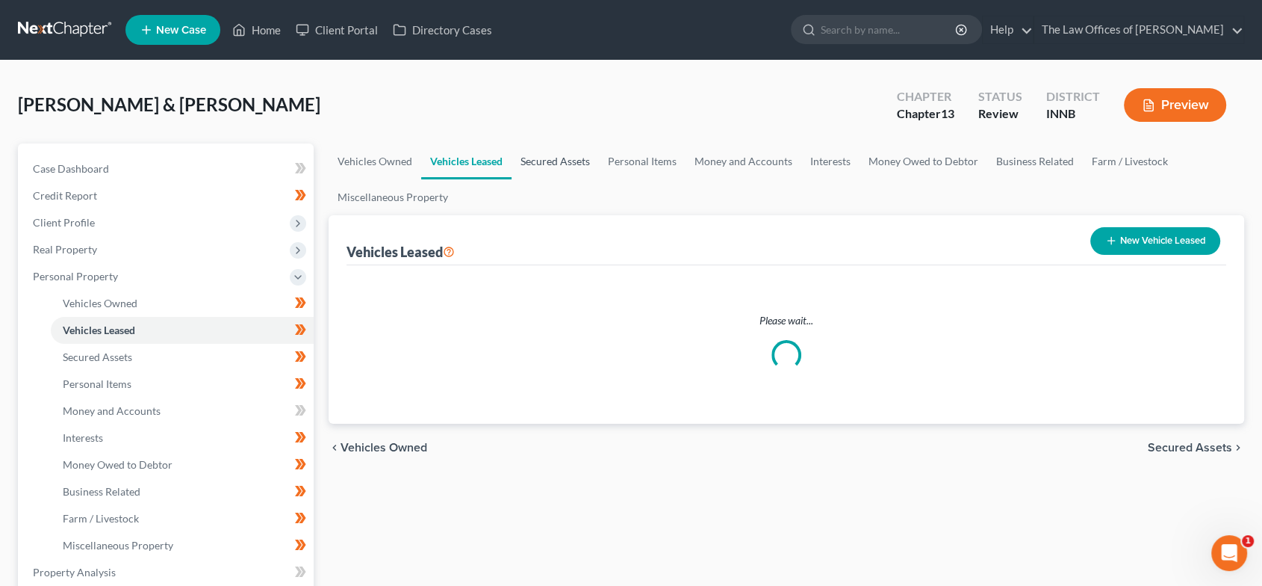
click at [577, 170] on link "Secured Assets" at bounding box center [555, 161] width 87 height 36
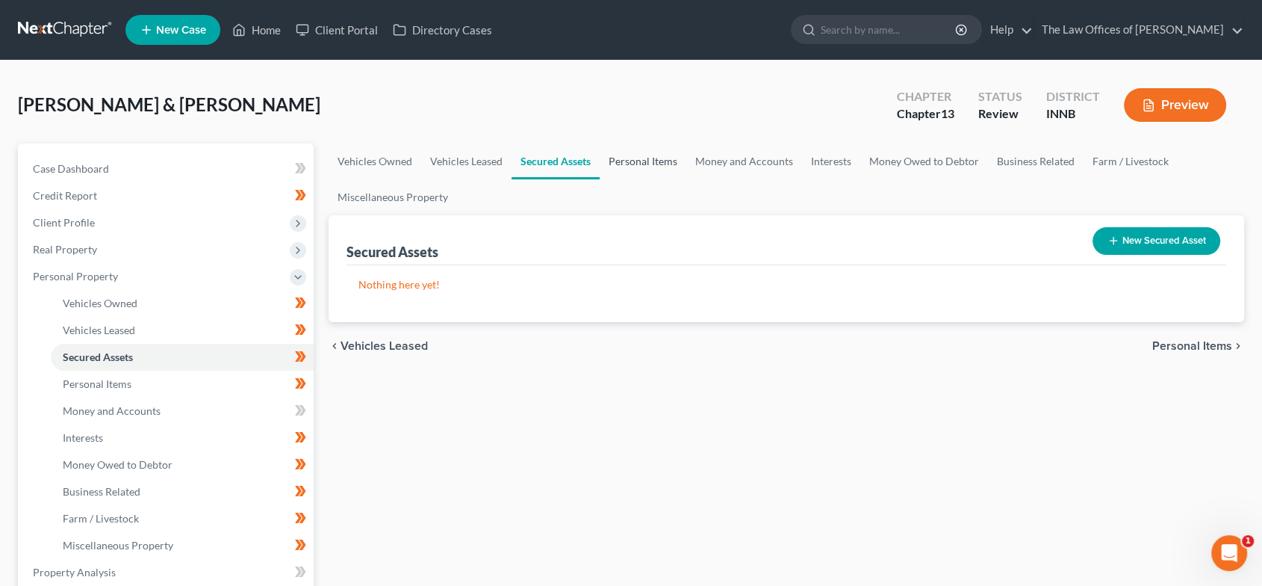
click at [661, 162] on link "Personal Items" at bounding box center [643, 161] width 87 height 36
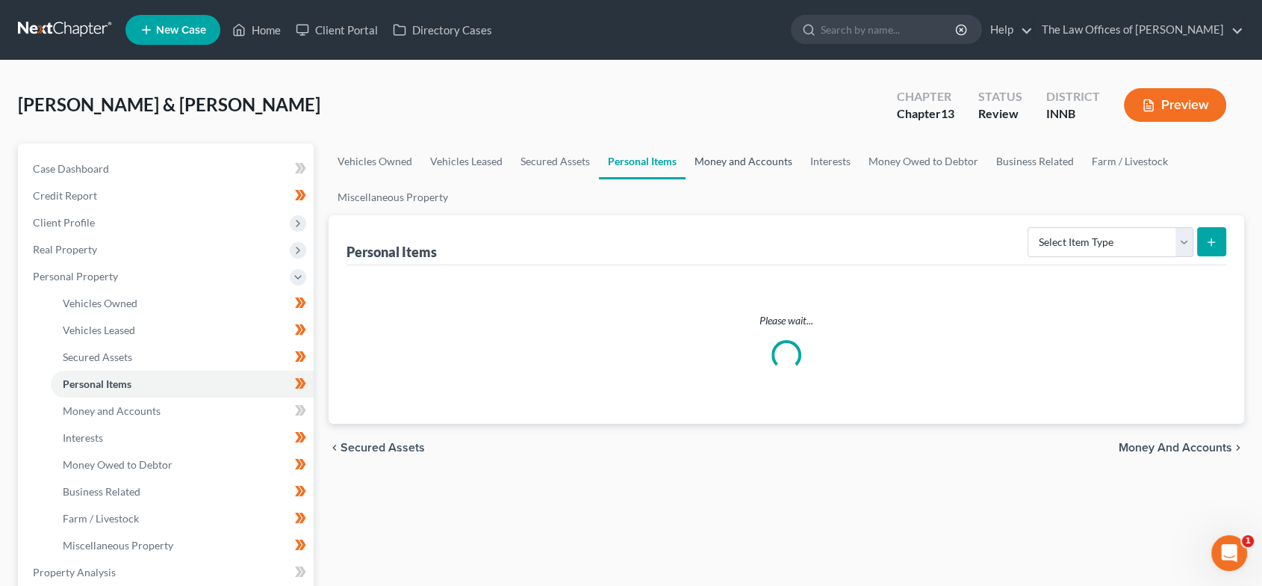
click at [765, 161] on link "Money and Accounts" at bounding box center [744, 161] width 116 height 36
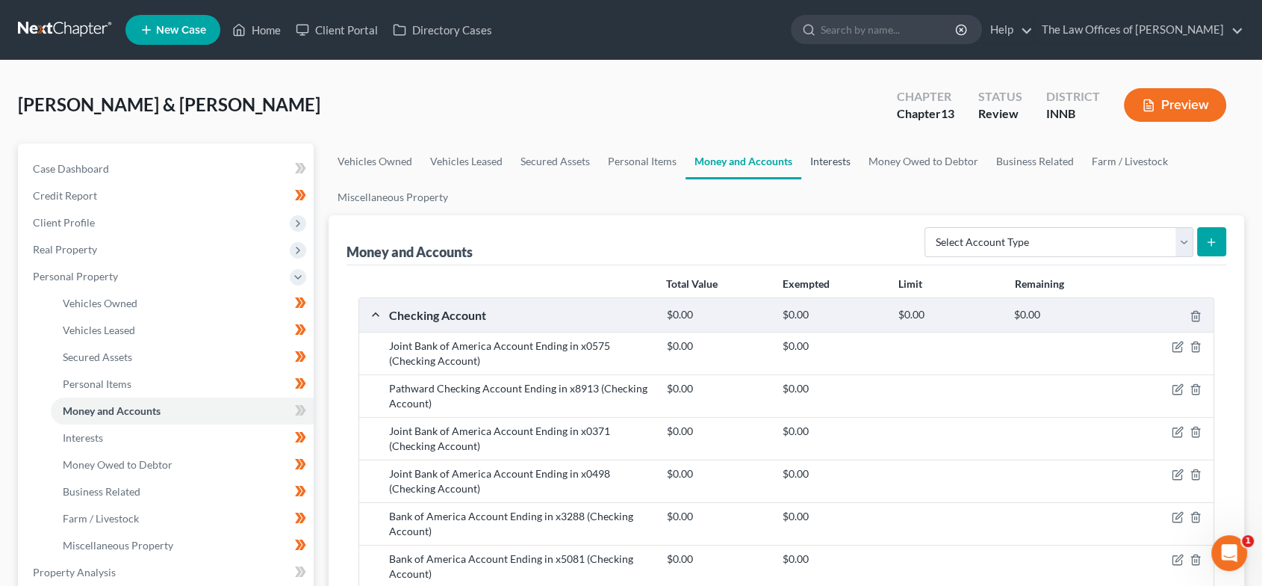
click at [837, 159] on link "Interests" at bounding box center [830, 161] width 58 height 36
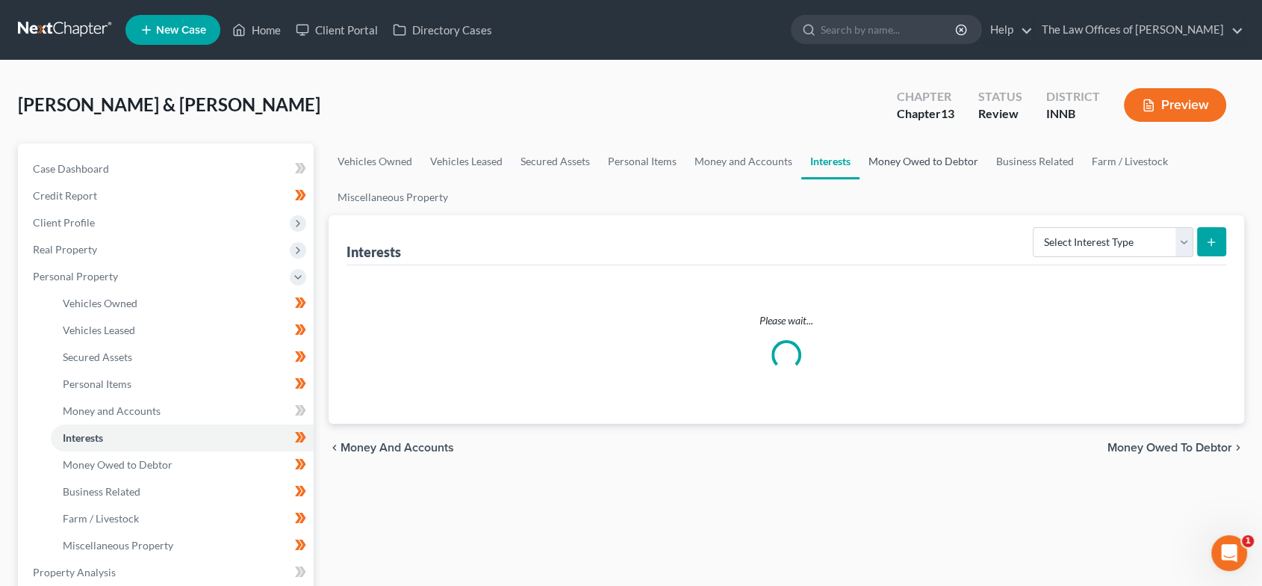
click at [935, 161] on link "Money Owed to Debtor" at bounding box center [924, 161] width 128 height 36
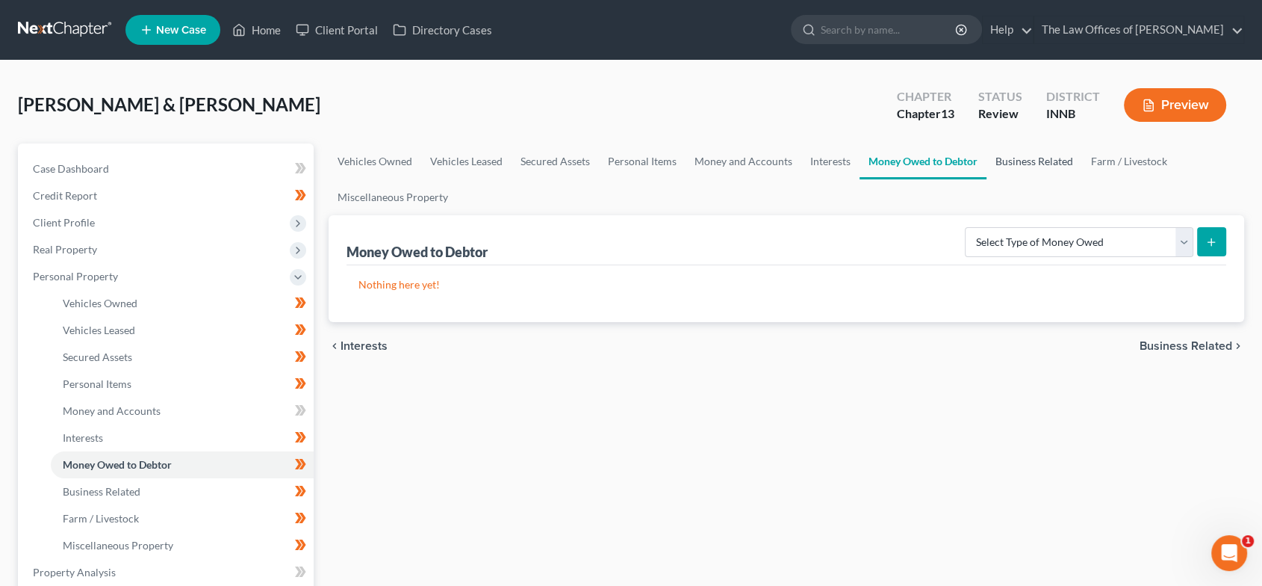
click at [1028, 164] on link "Business Related" at bounding box center [1035, 161] width 96 height 36
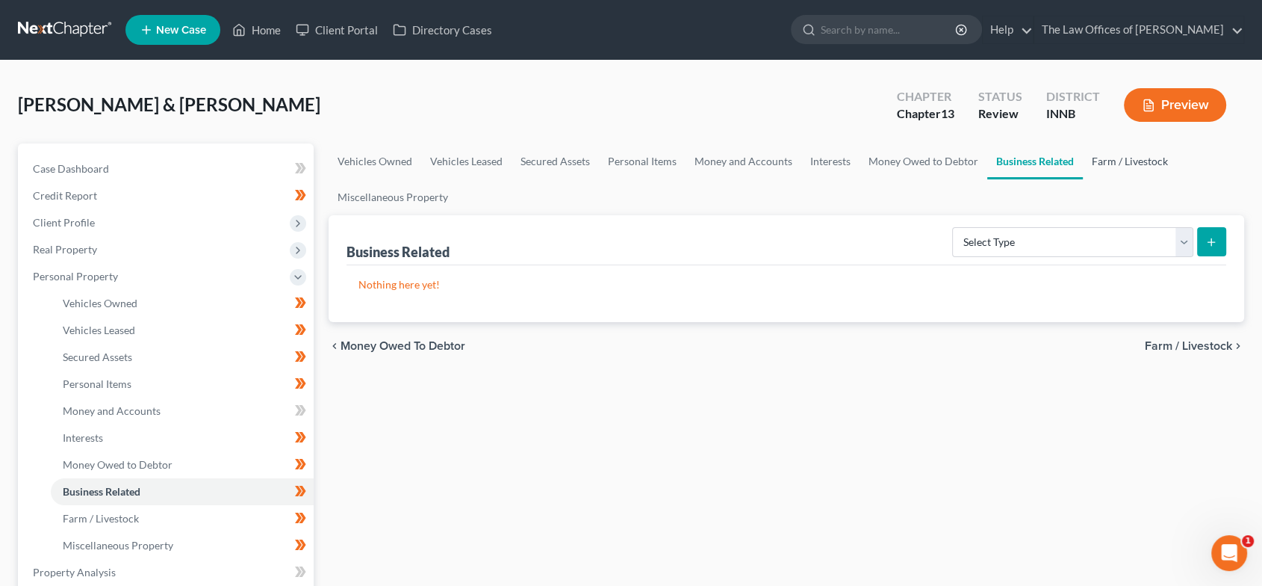
click at [1105, 166] on link "Farm / Livestock" at bounding box center [1130, 161] width 94 height 36
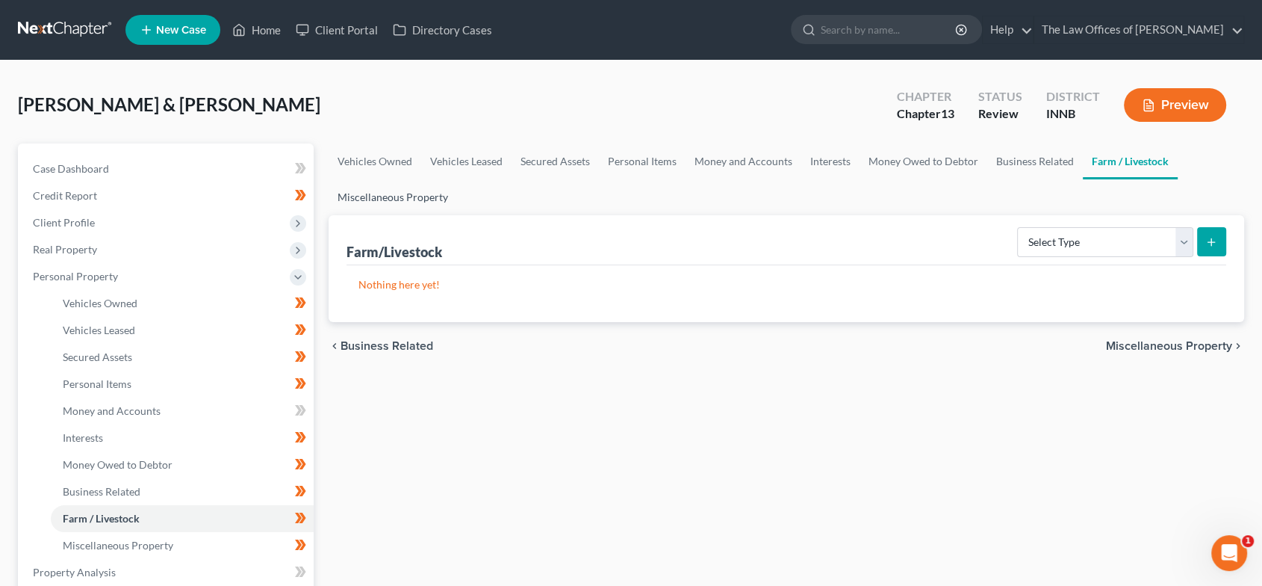
click at [414, 194] on link "Miscellaneous Property" at bounding box center [393, 197] width 128 height 36
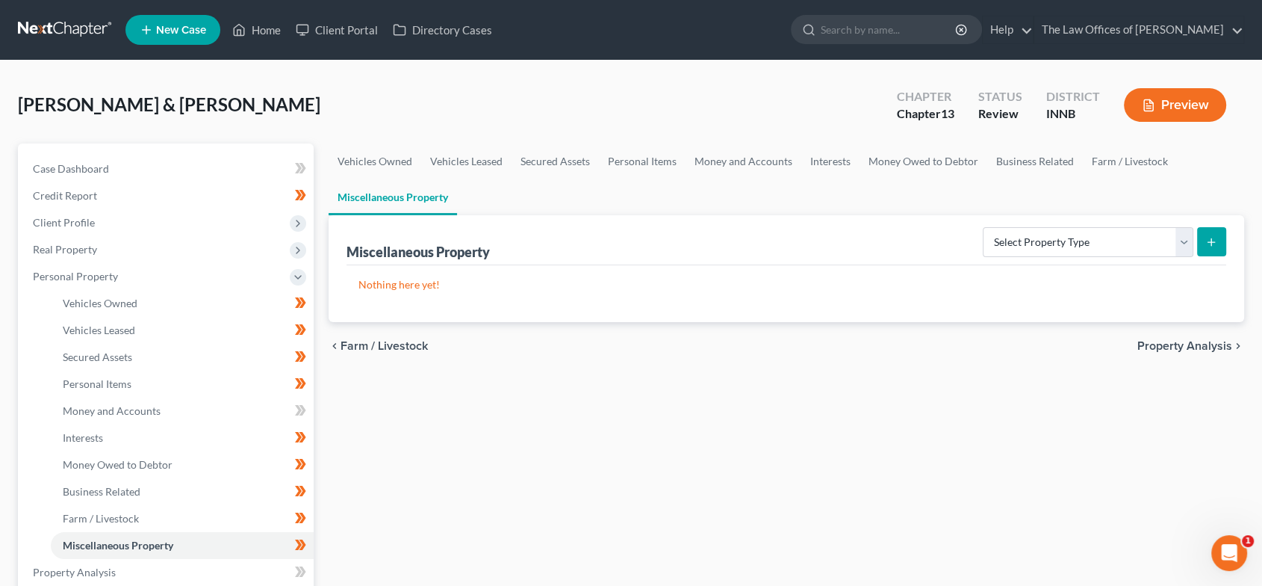
click at [1187, 341] on span "Property Analysis" at bounding box center [1184, 346] width 95 height 12
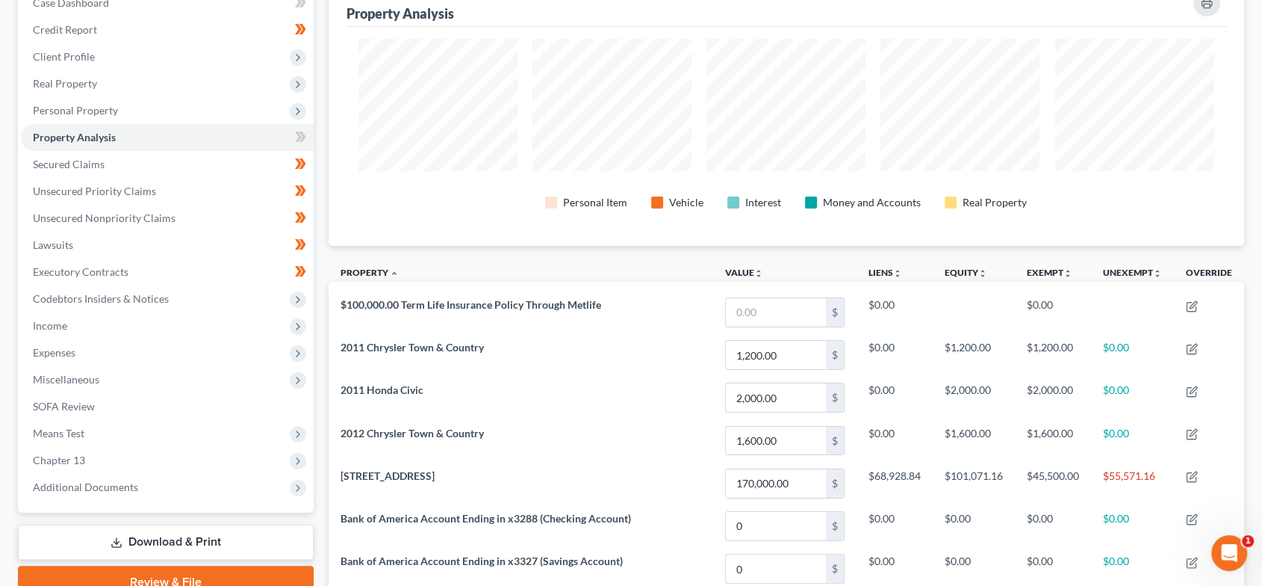
scroll to position [221, 0]
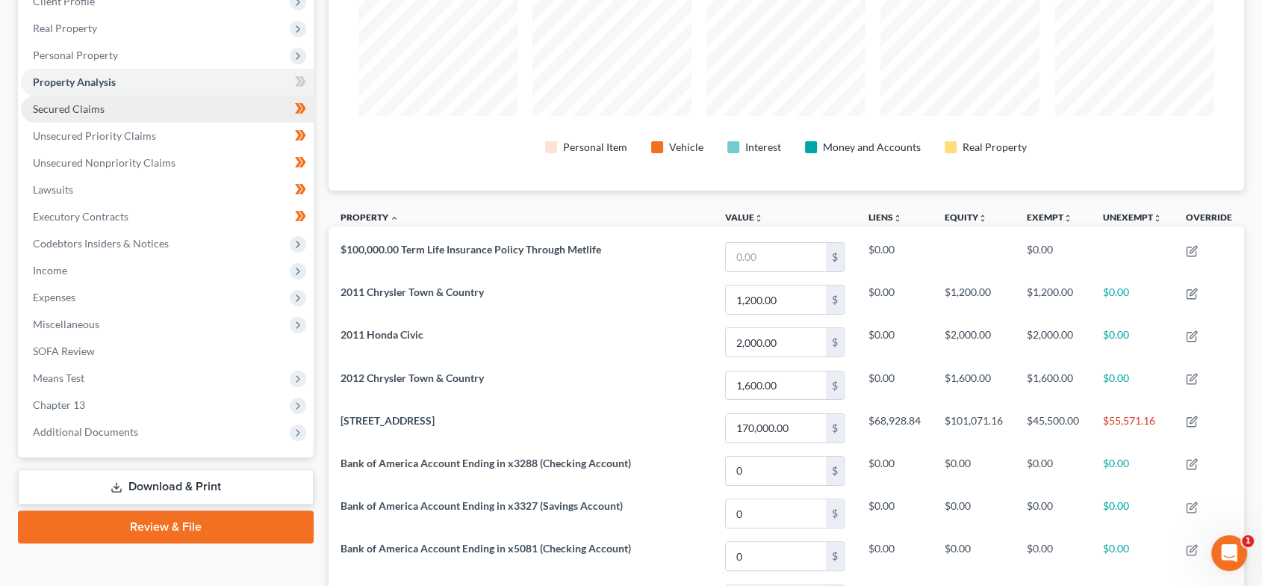
click at [152, 104] on link "Secured Claims" at bounding box center [167, 109] width 293 height 27
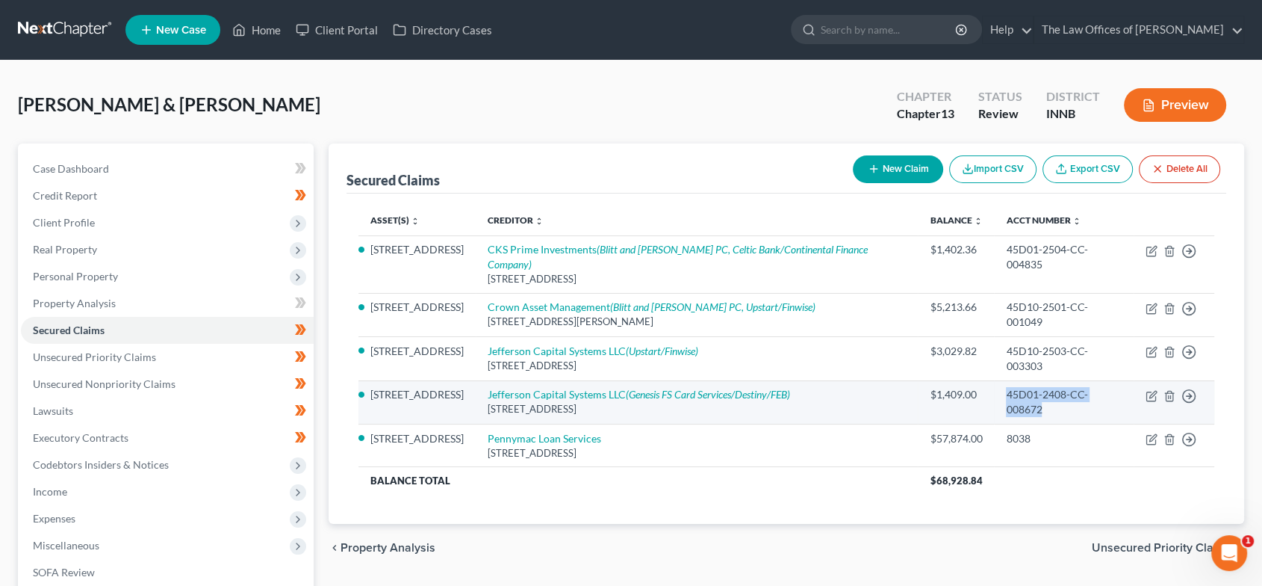
drag, startPoint x: 1119, startPoint y: 376, endPoint x: 995, endPoint y: 376, distance: 124.0
click at [995, 380] on td "45D01-2408-CC-008672" at bounding box center [1064, 401] width 140 height 43
copy div "45D01-2408-CC-008672"
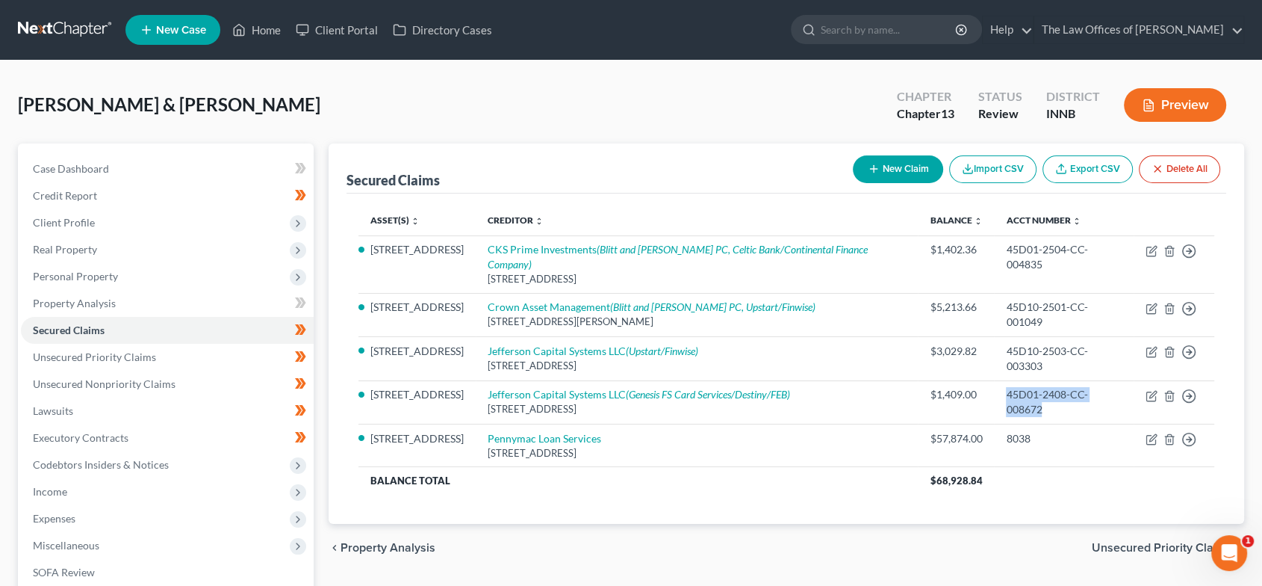
click at [1152, 541] on span "Unsecured Priority Claims" at bounding box center [1162, 547] width 140 height 12
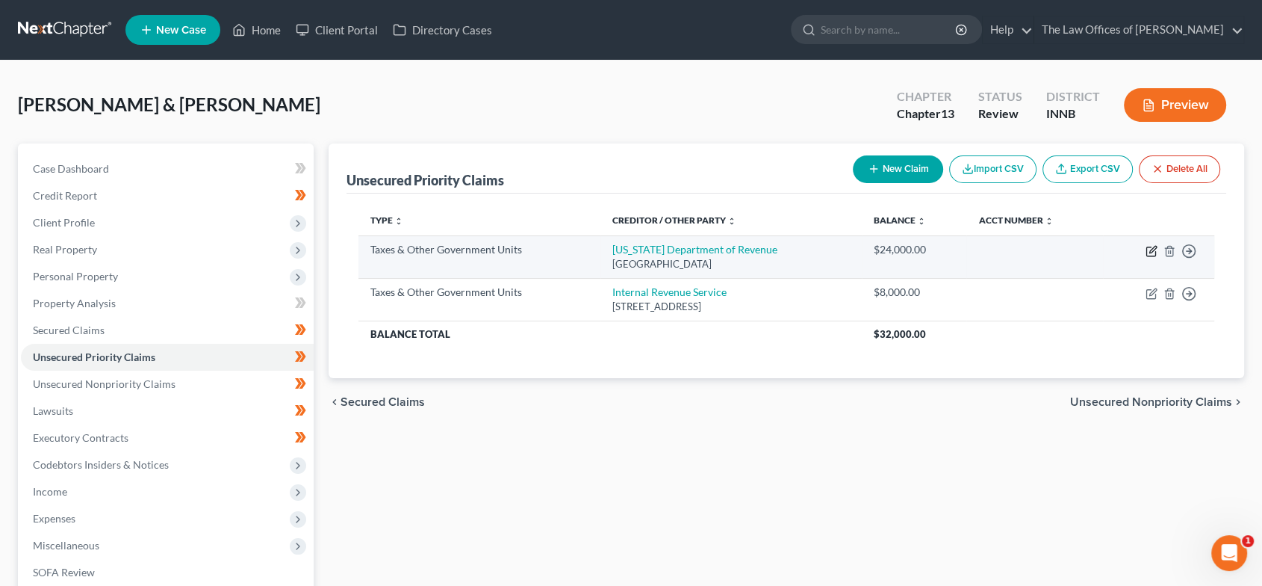
click at [1147, 250] on icon "button" at bounding box center [1152, 251] width 12 height 12
select select "2"
select select "15"
select select "2"
select select "4"
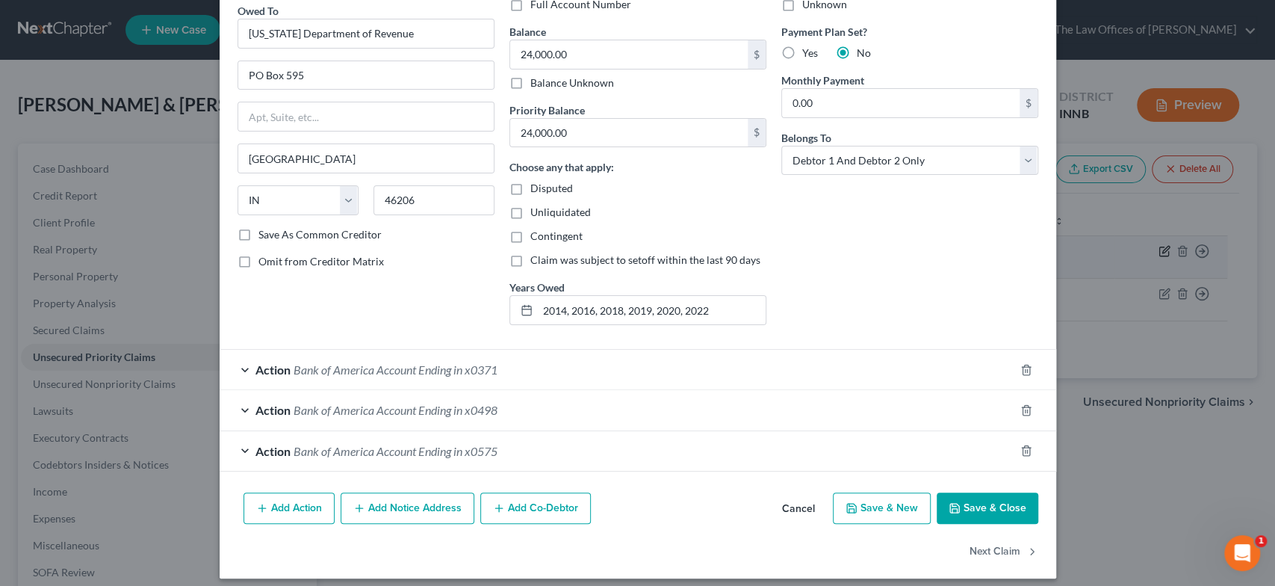
scroll to position [132, 0]
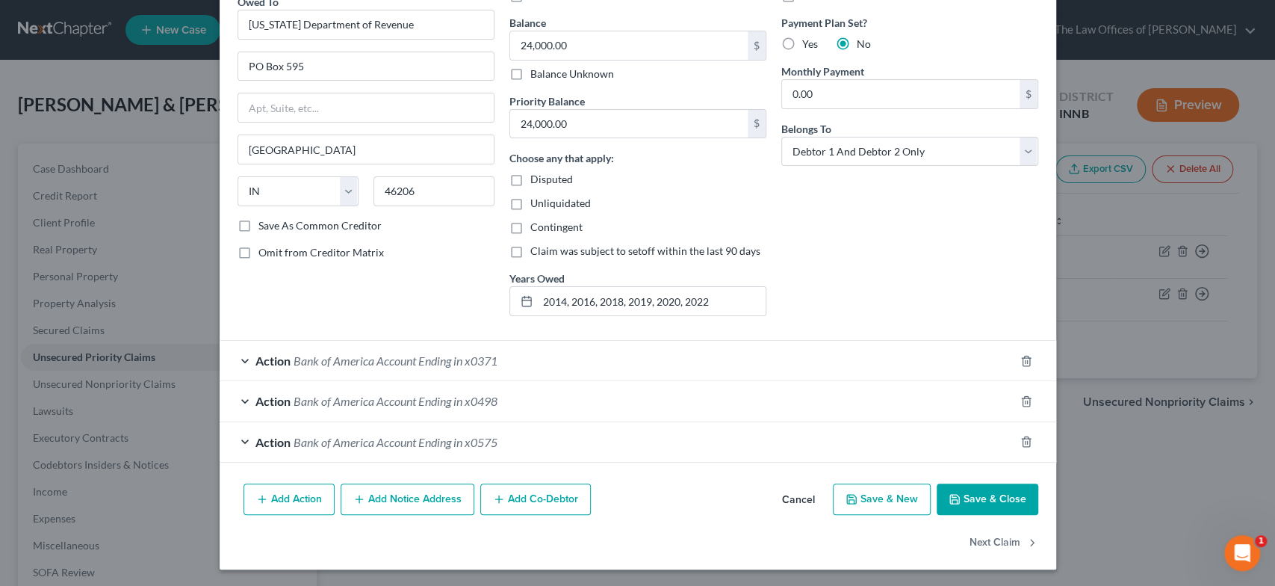
click at [511, 358] on div "Action Bank of America Account Ending in x0371" at bounding box center [617, 361] width 795 height 40
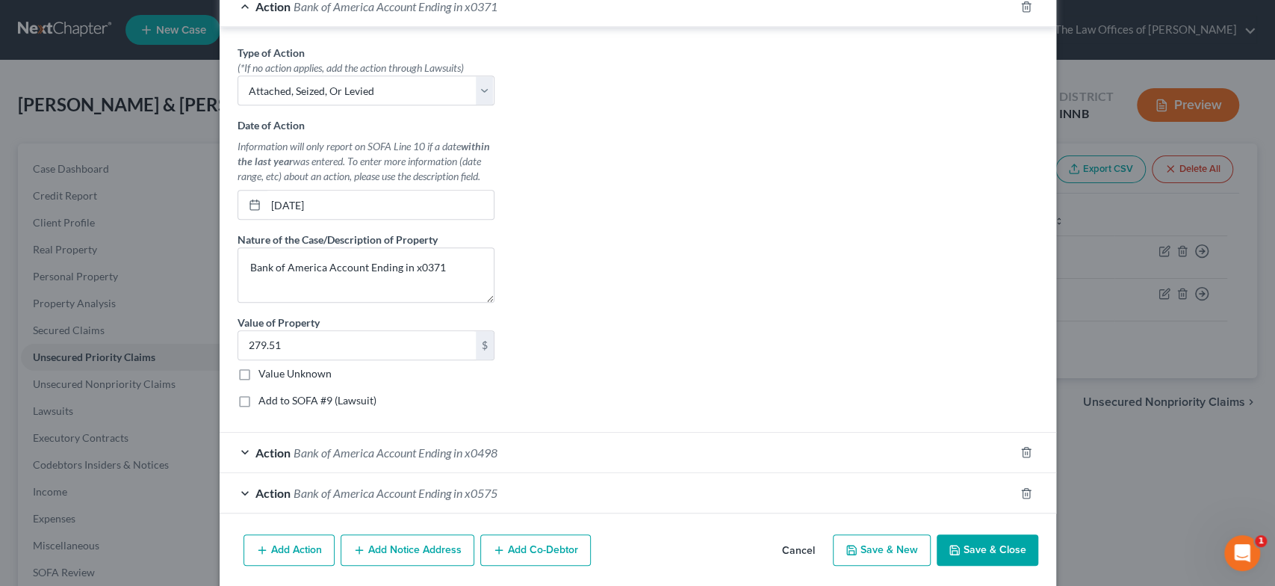
scroll to position [520, 0]
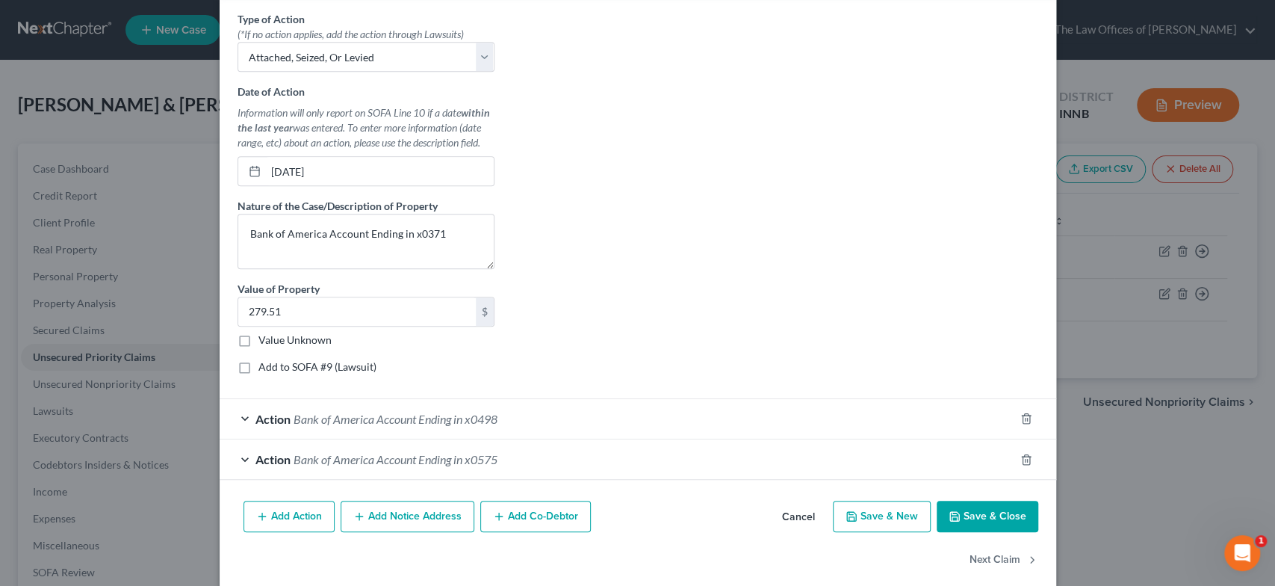
click at [419, 420] on span "Bank of America Account Ending in x0498" at bounding box center [396, 419] width 204 height 14
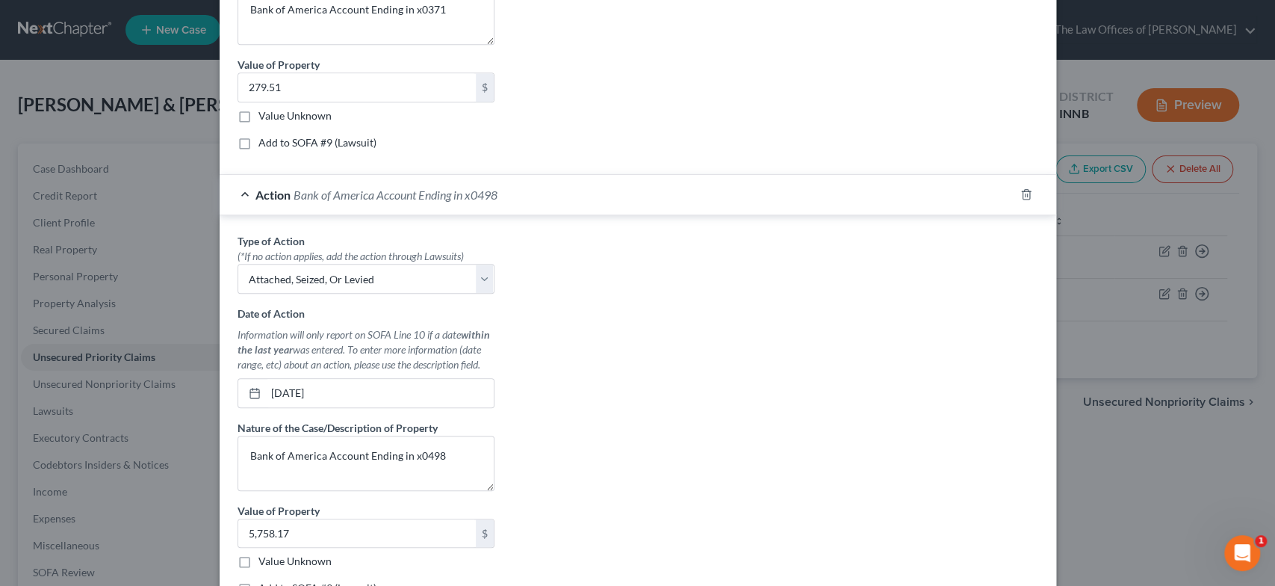
scroll to position [941, 0]
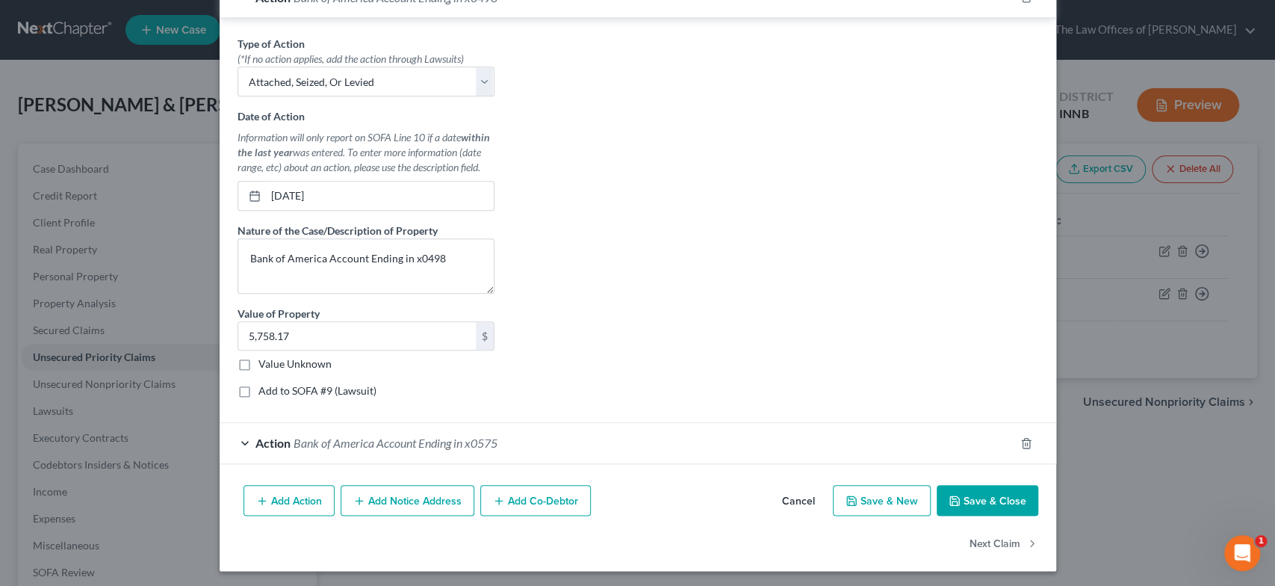
drag, startPoint x: 441, startPoint y: 441, endPoint x: 588, endPoint y: 362, distance: 167.1
click at [440, 441] on span "Bank of America Account Ending in x0575" at bounding box center [396, 442] width 204 height 14
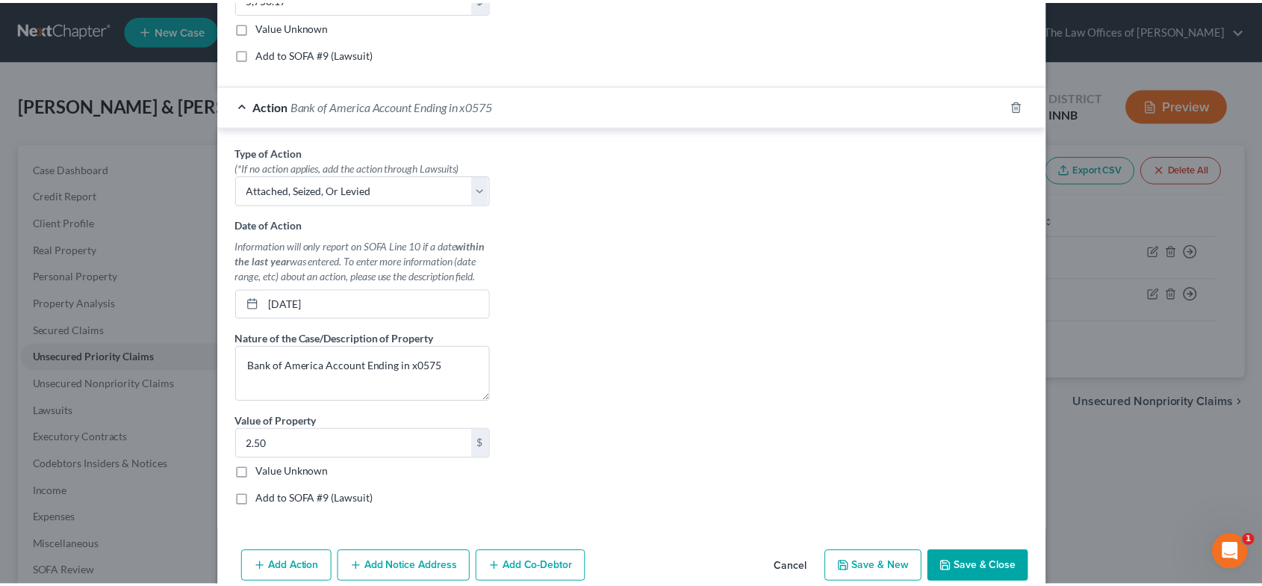
scroll to position [1328, 0]
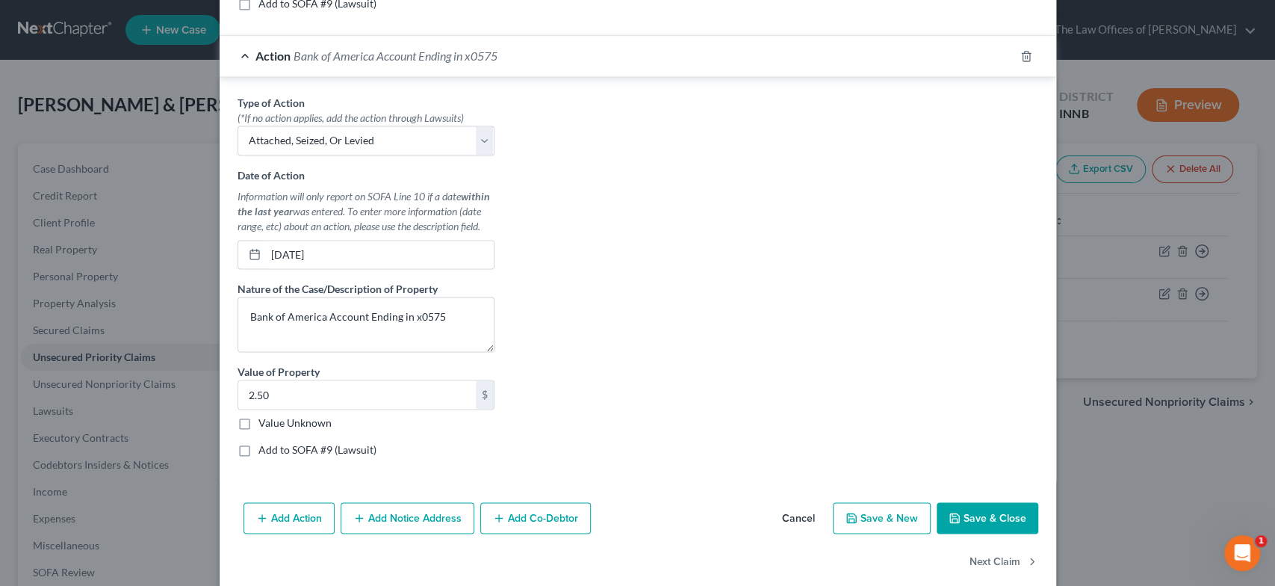
click at [996, 527] on button "Save & Close" at bounding box center [988, 517] width 102 height 31
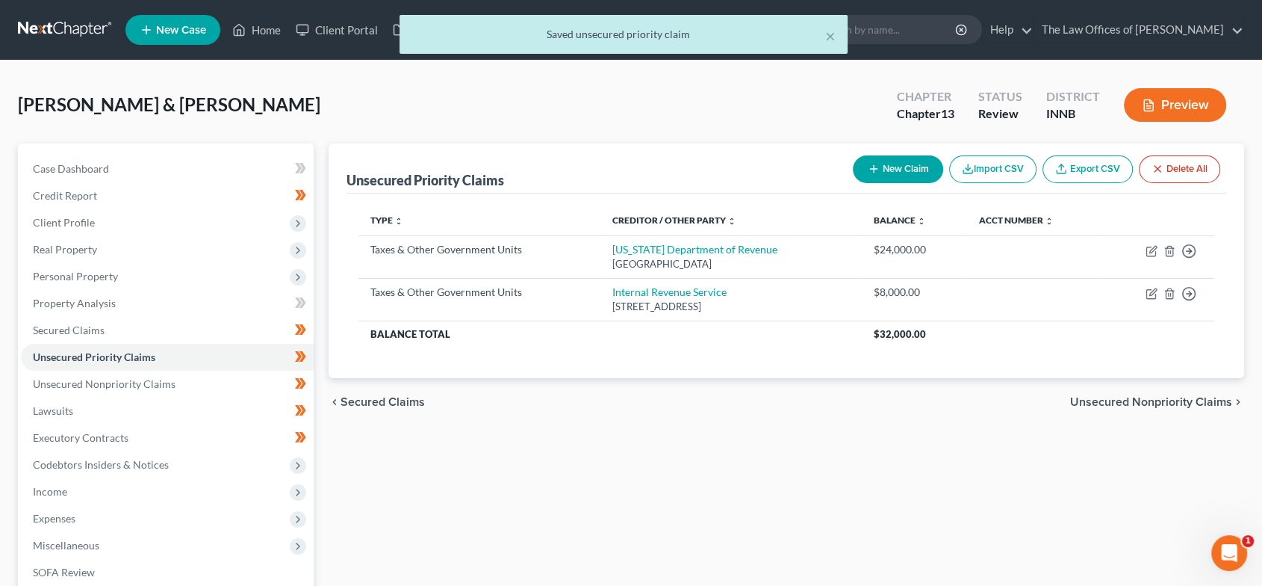
click at [1105, 396] on span "Unsecured Nonpriority Claims" at bounding box center [1151, 402] width 162 height 12
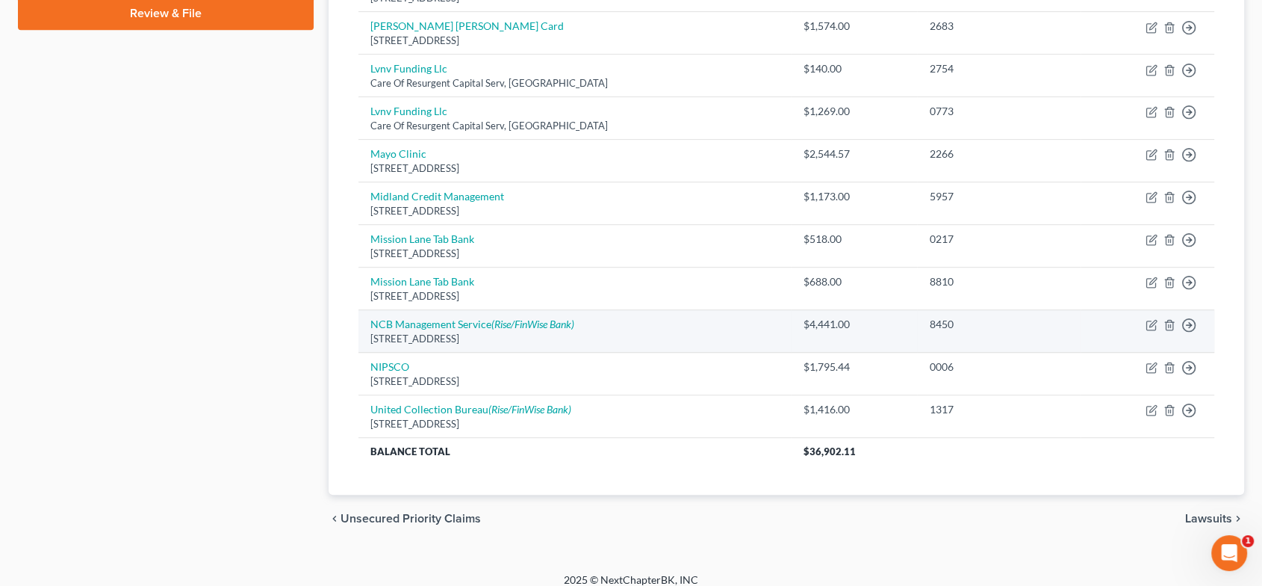
scroll to position [745, 0]
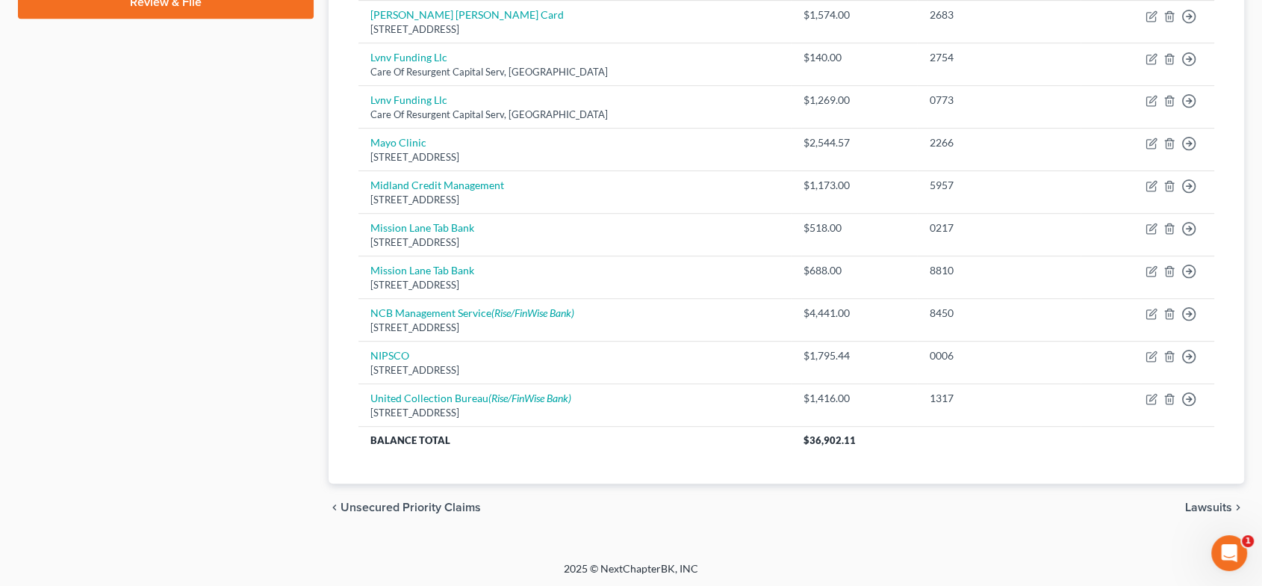
click at [1205, 503] on span "Lawsuits" at bounding box center [1208, 507] width 47 height 12
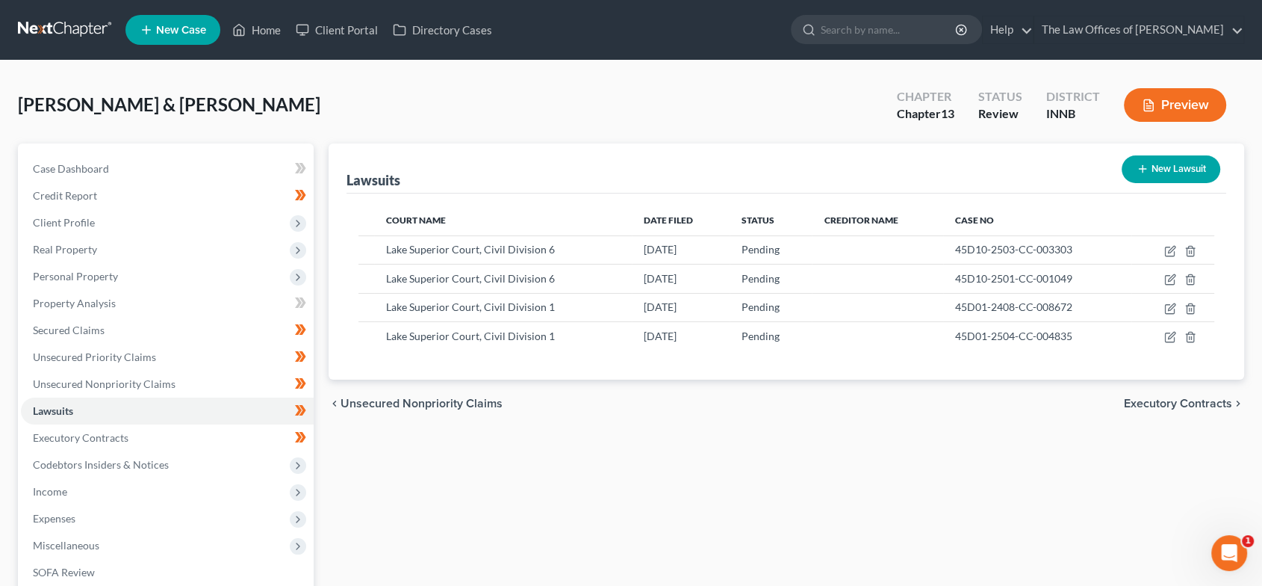
click at [1139, 400] on span "Executory Contracts" at bounding box center [1178, 403] width 108 height 12
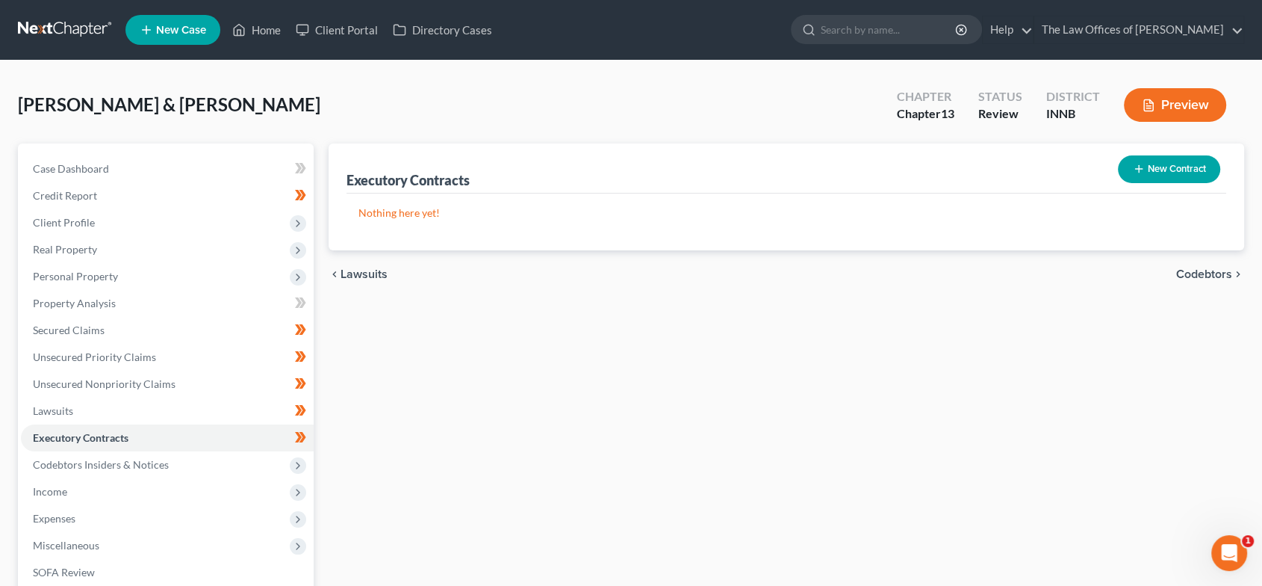
click at [1205, 273] on span "Codebtors" at bounding box center [1204, 274] width 56 height 12
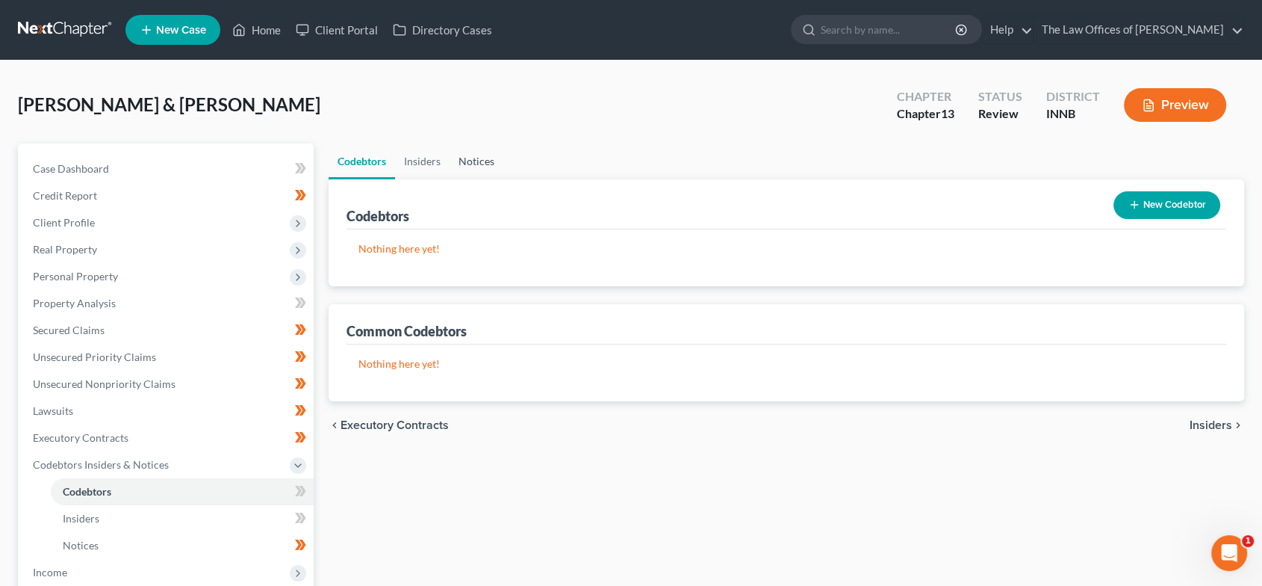
drag, startPoint x: 477, startPoint y: 160, endPoint x: 686, endPoint y: 254, distance: 228.6
click at [477, 160] on link "Notices" at bounding box center [477, 161] width 54 height 36
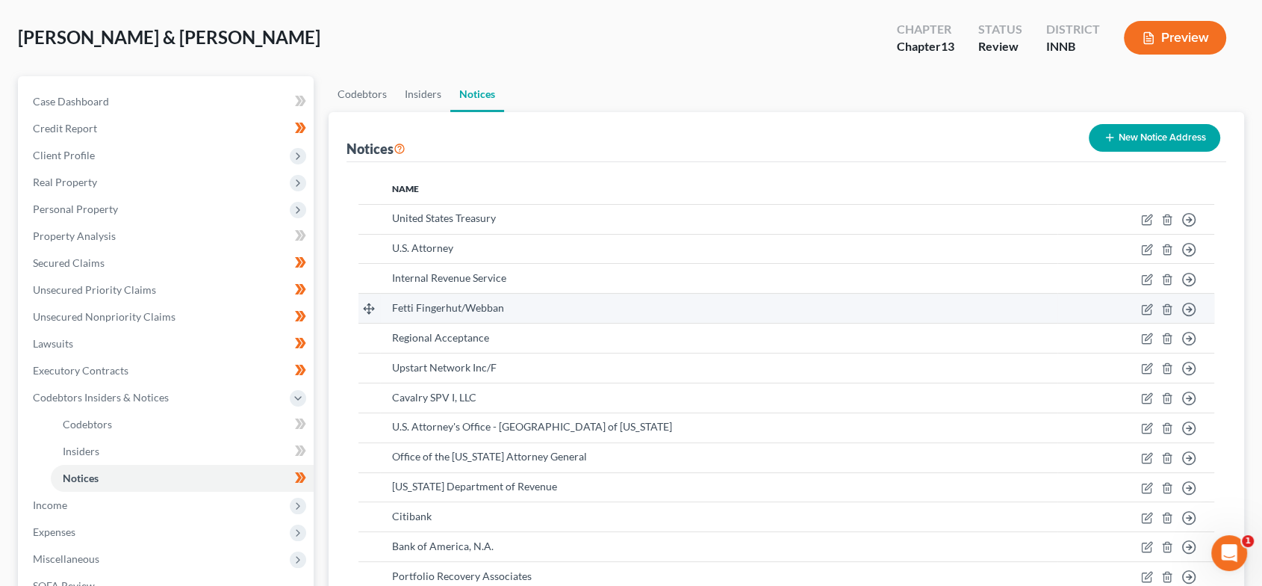
scroll to position [276, 0]
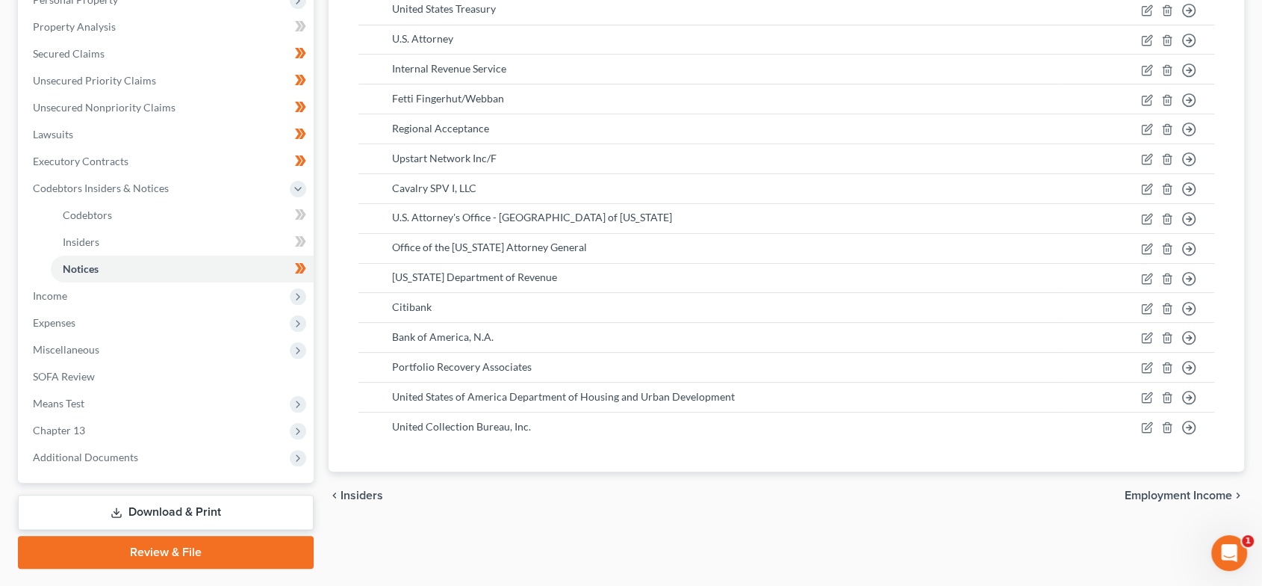
click at [1152, 482] on div "chevron_left Insiders Employment Income chevron_right" at bounding box center [787, 495] width 916 height 48
click at [1151, 489] on span "Employment Income" at bounding box center [1179, 495] width 108 height 12
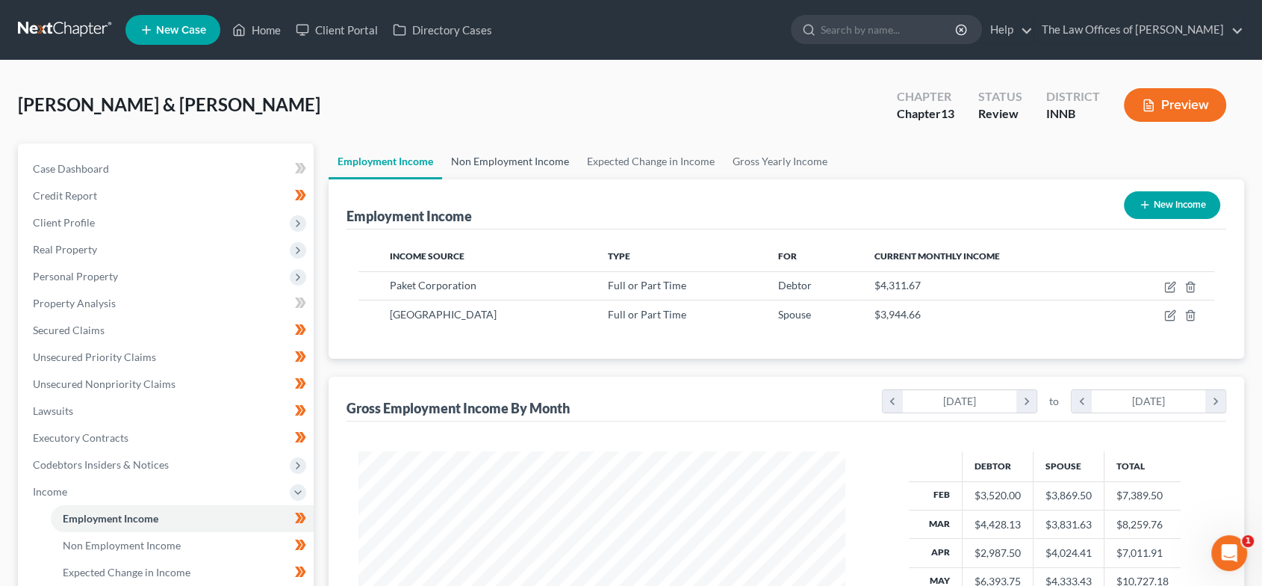
click at [530, 164] on link "Non Employment Income" at bounding box center [510, 161] width 136 height 36
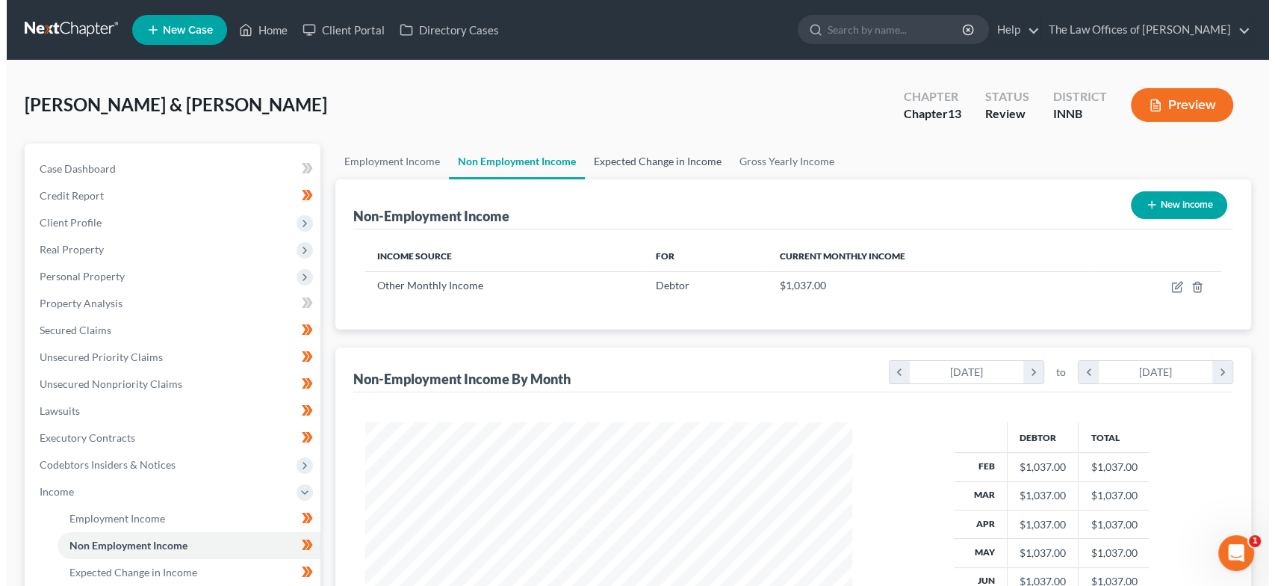
scroll to position [267, 516]
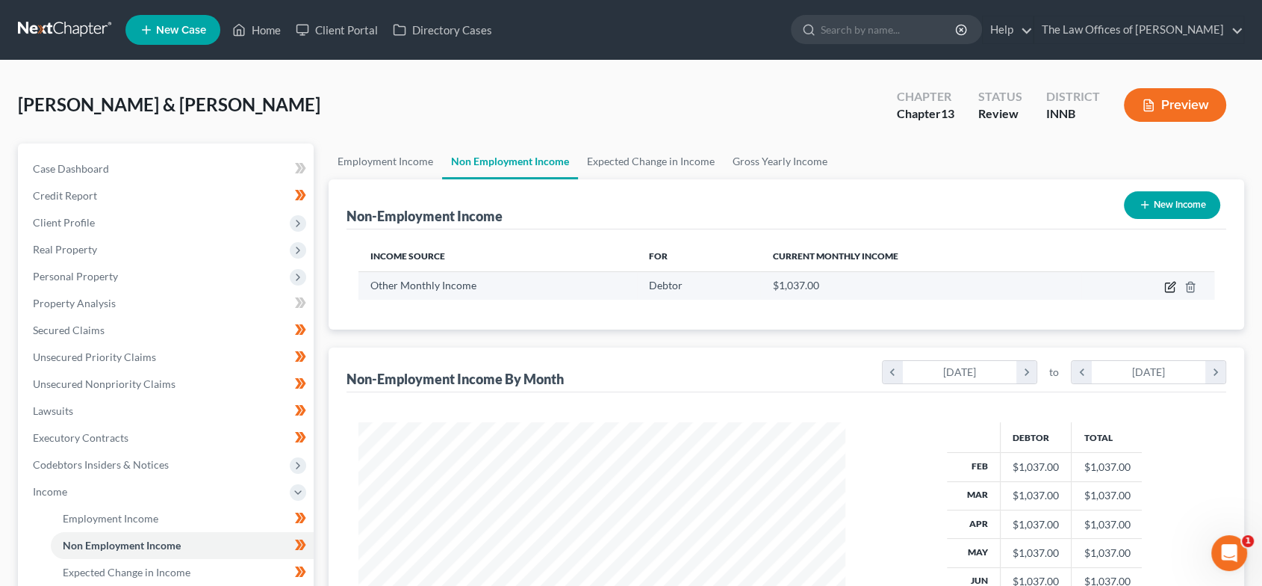
click at [1167, 285] on icon "button" at bounding box center [1170, 287] width 12 height 12
select select "13"
select select "0"
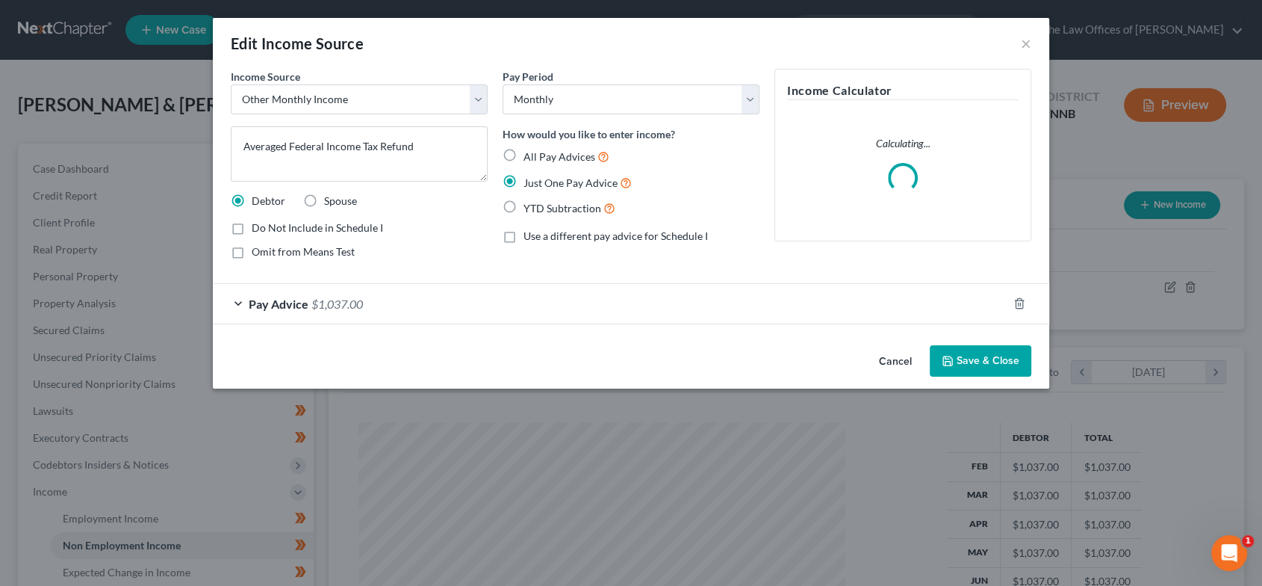
scroll to position [267, 522]
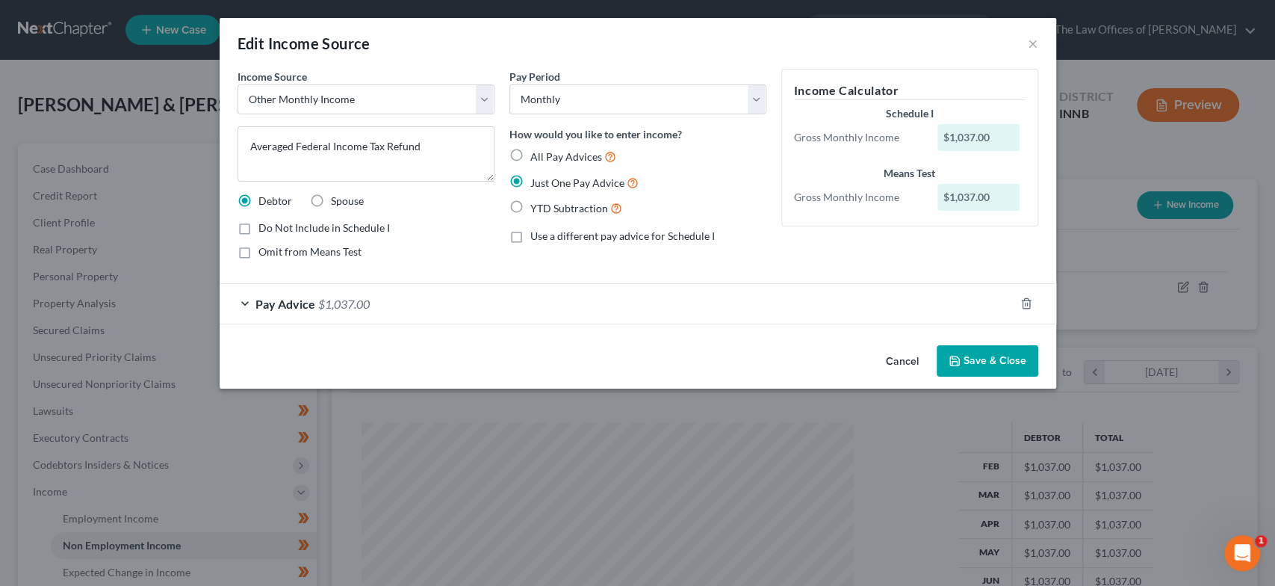
click at [980, 353] on button "Save & Close" at bounding box center [988, 360] width 102 height 31
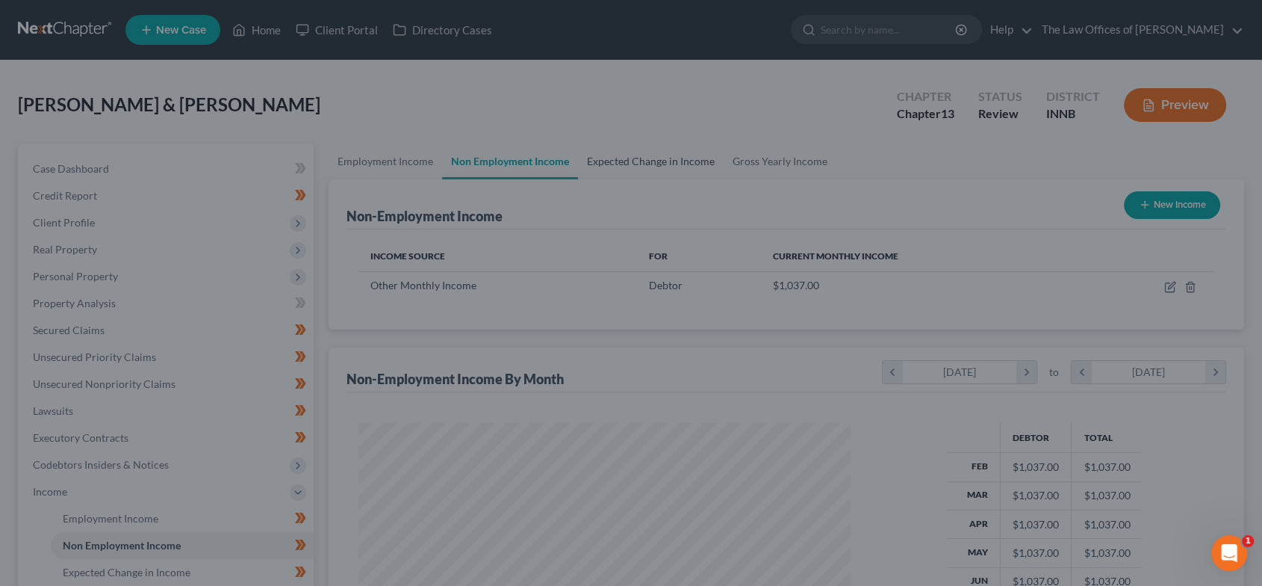
scroll to position [746612, 746362]
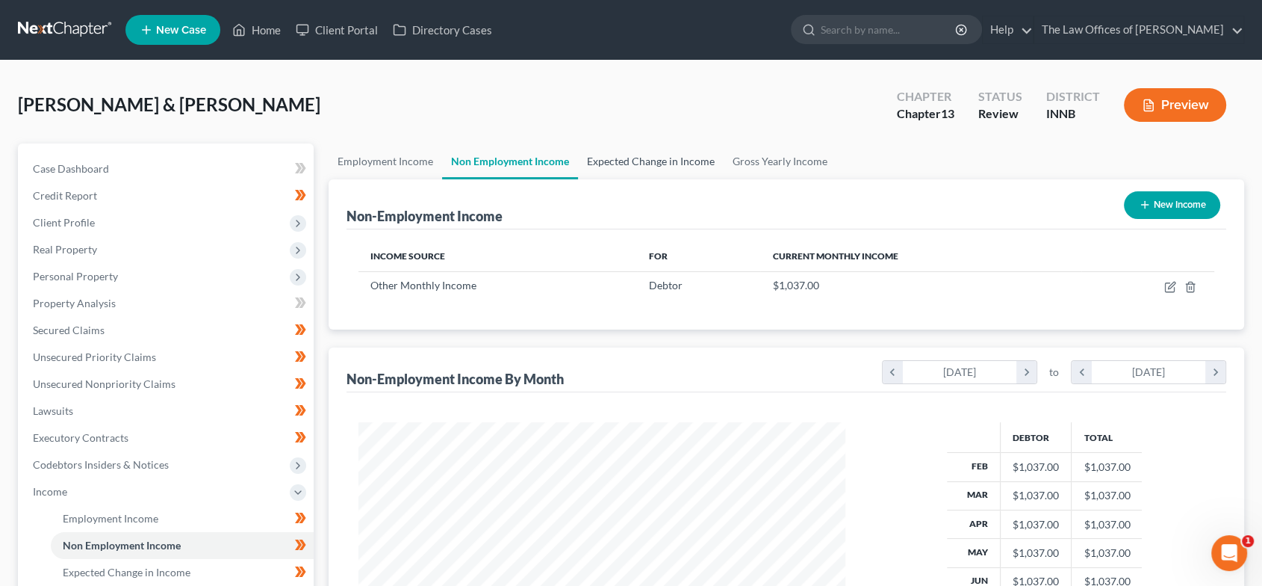
click at [663, 166] on link "Expected Change in Income" at bounding box center [651, 161] width 146 height 36
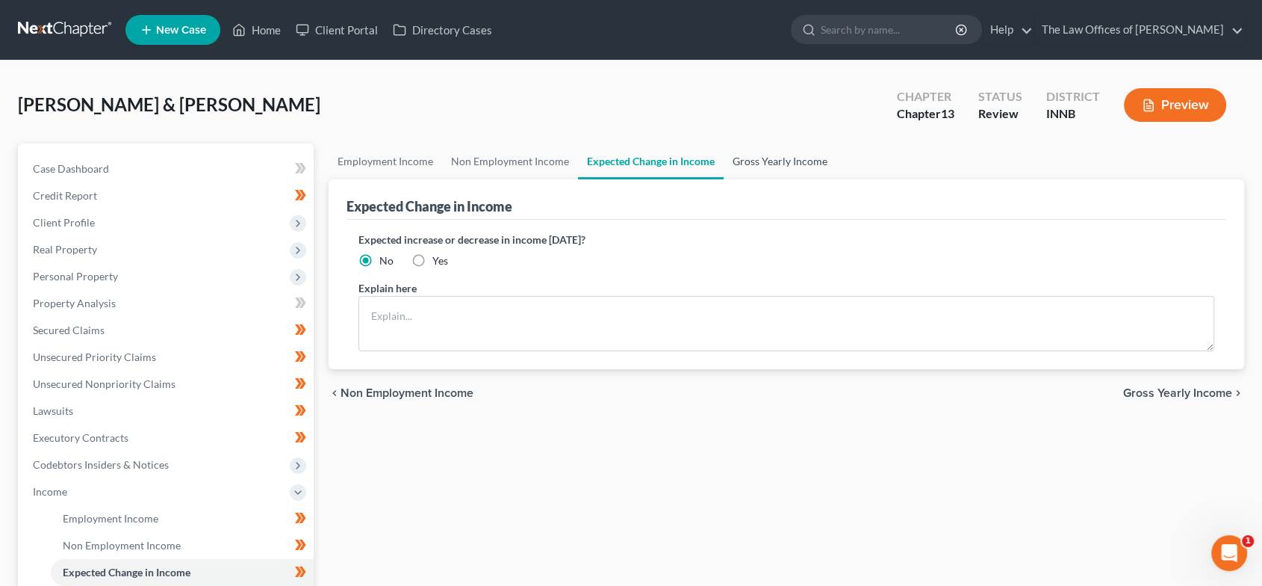
click at [795, 160] on link "Gross Yearly Income" at bounding box center [780, 161] width 113 height 36
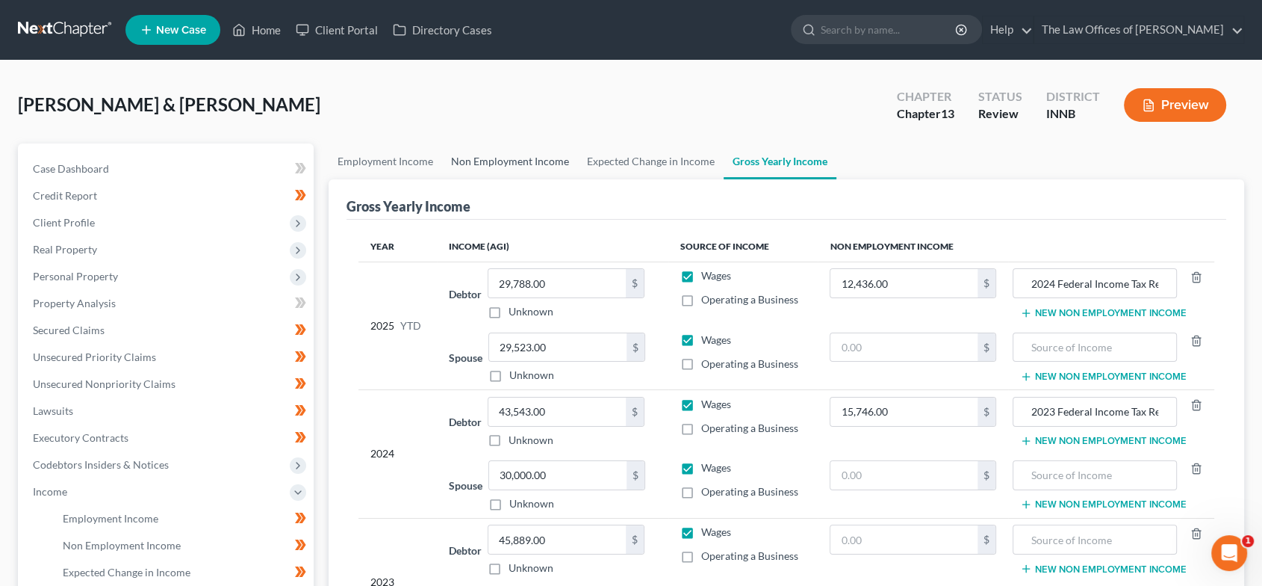
click at [520, 160] on link "Non Employment Income" at bounding box center [510, 161] width 136 height 36
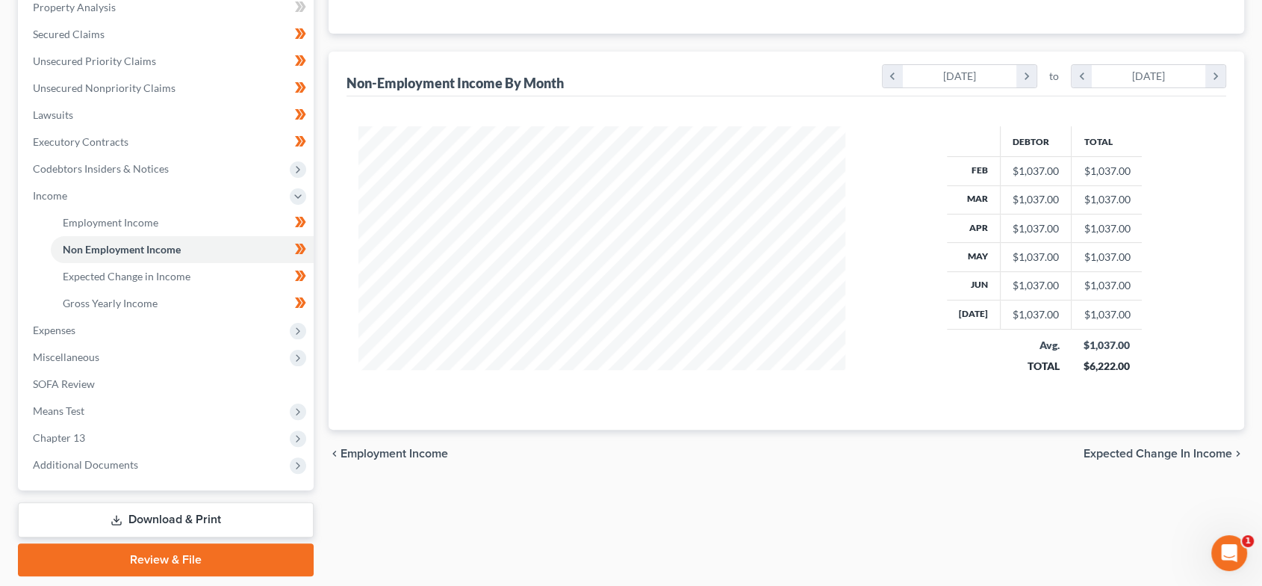
scroll to position [341, 0]
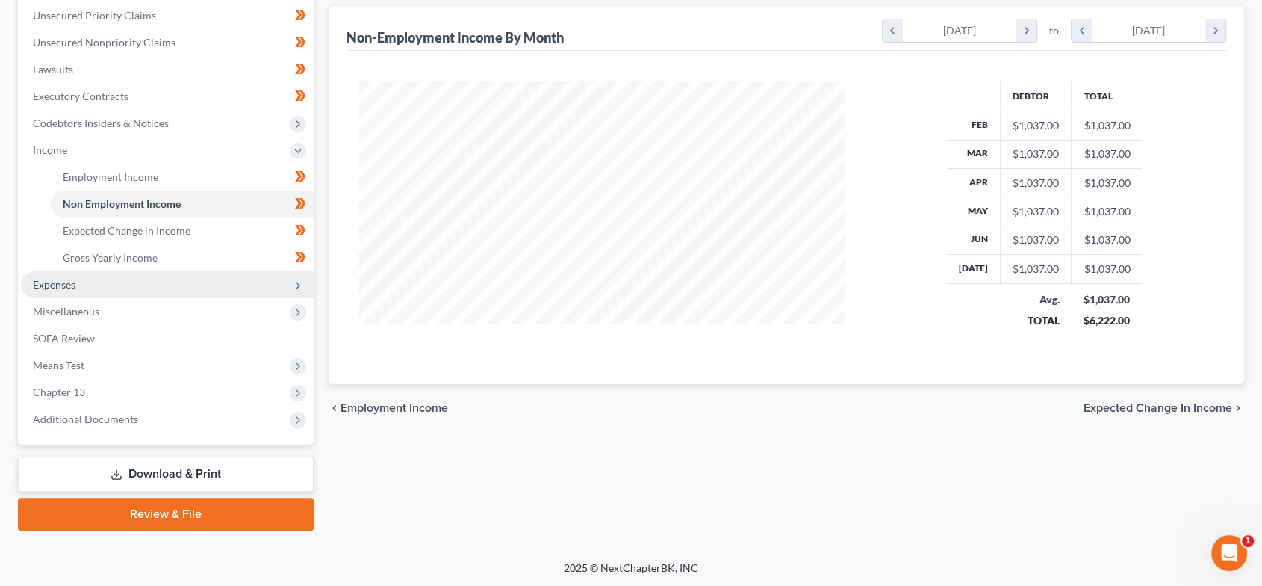
click at [118, 287] on span "Expenses" at bounding box center [167, 284] width 293 height 27
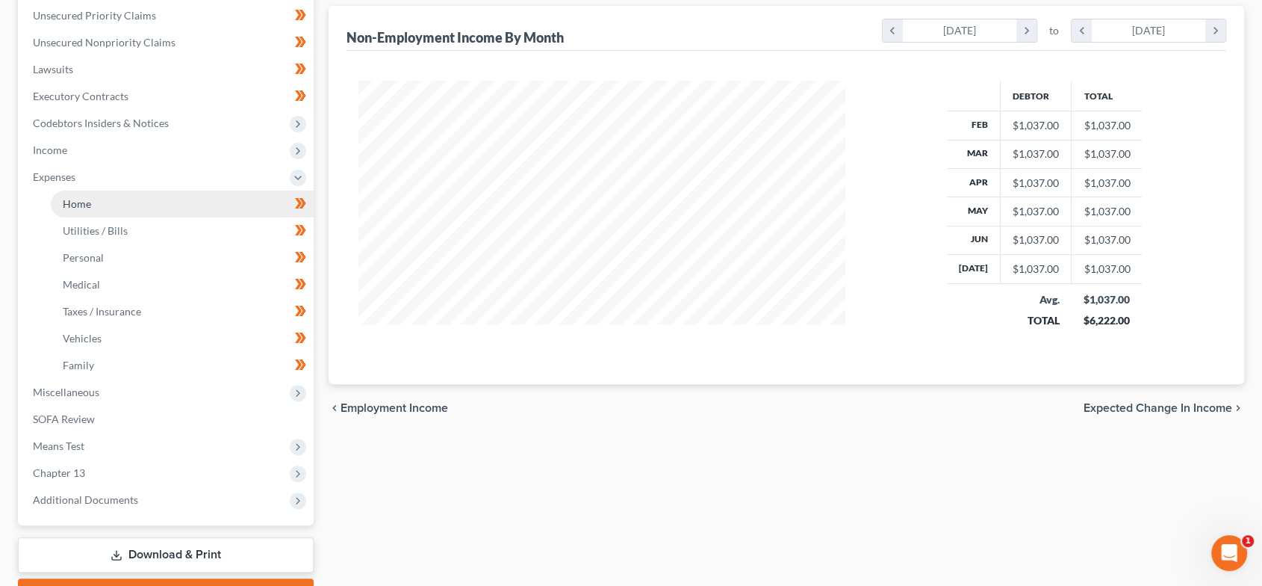
click at [119, 208] on link "Home" at bounding box center [182, 203] width 263 height 27
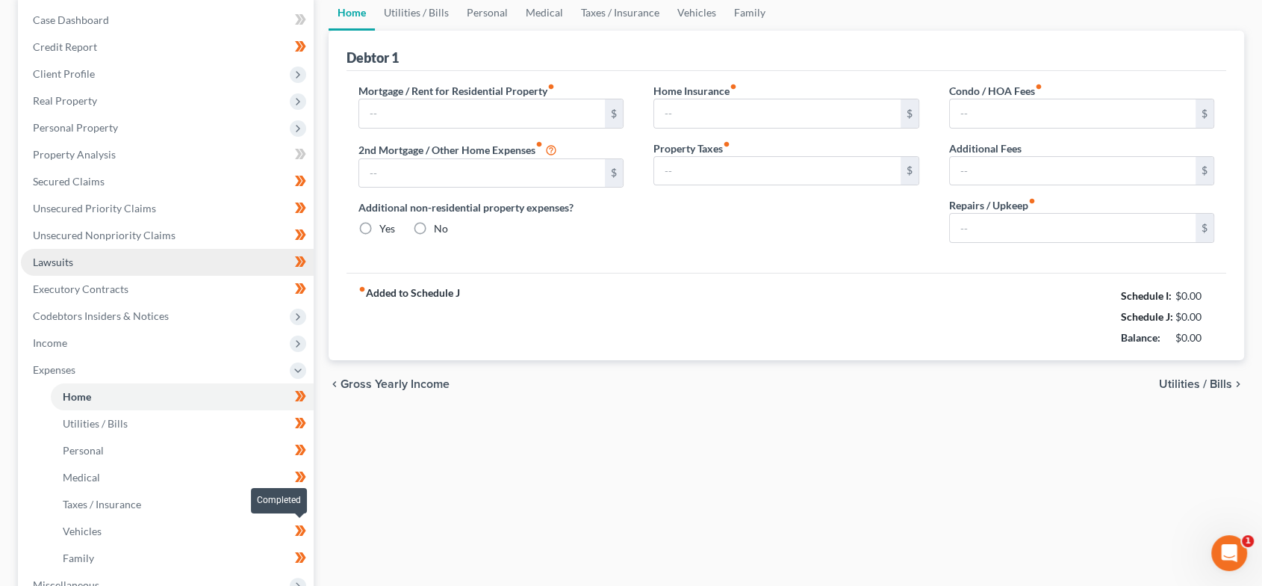
type input "0.00"
radio input "true"
type input "0.00"
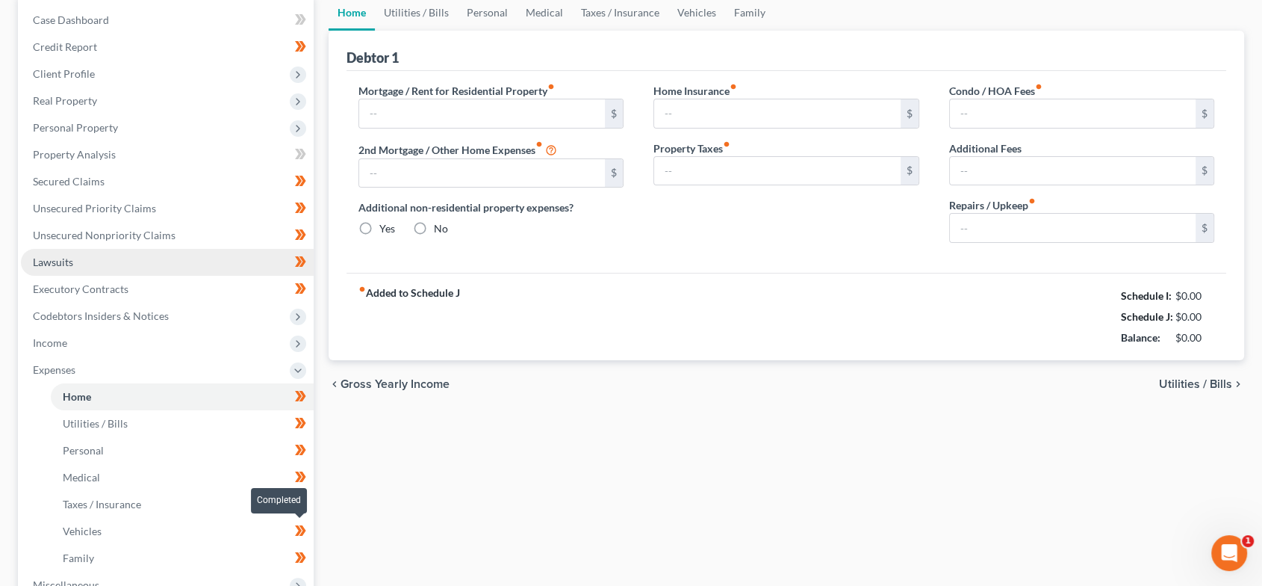
type input "0.00"
type input "20.00"
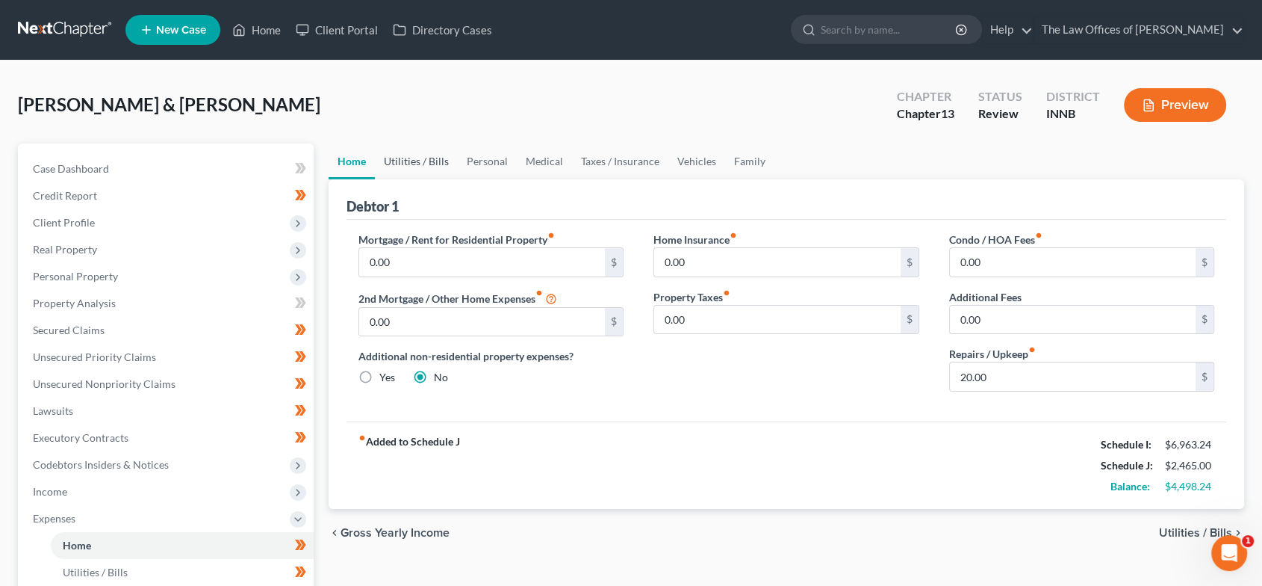
click at [426, 159] on link "Utilities / Bills" at bounding box center [416, 161] width 83 height 36
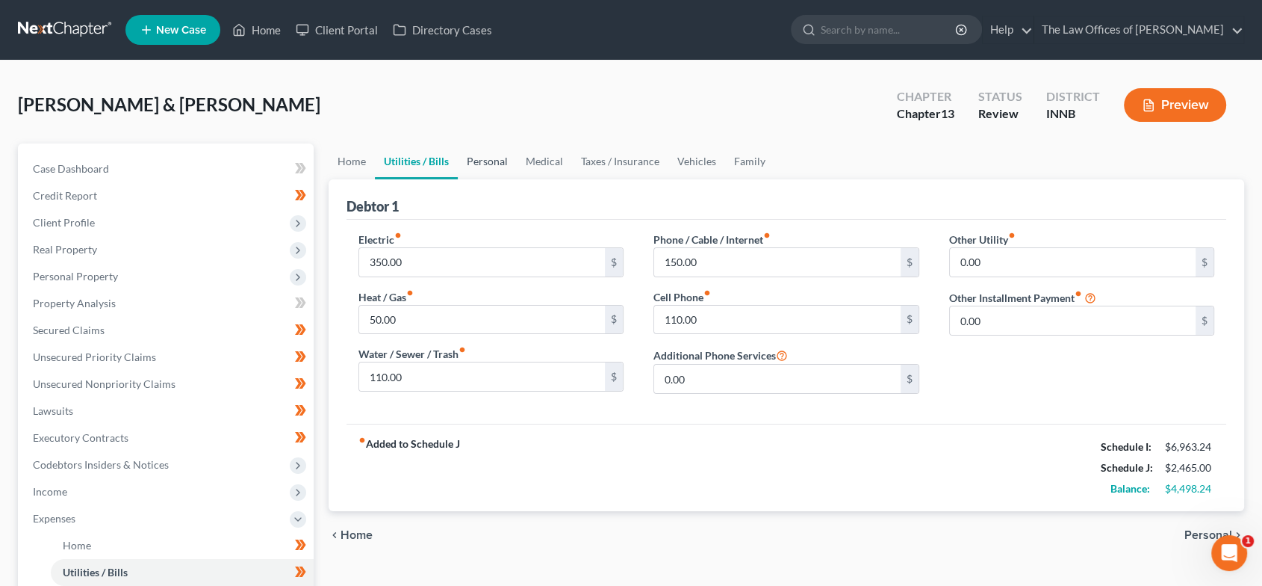
click at [484, 166] on link "Personal" at bounding box center [487, 161] width 59 height 36
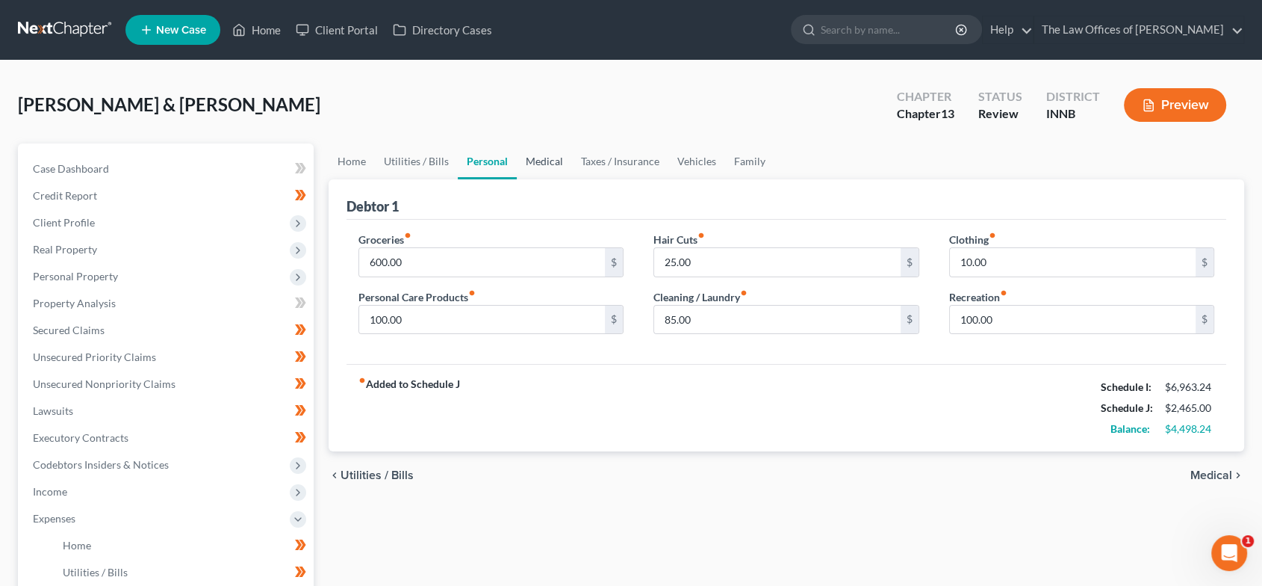
click at [547, 159] on link "Medical" at bounding box center [544, 161] width 55 height 36
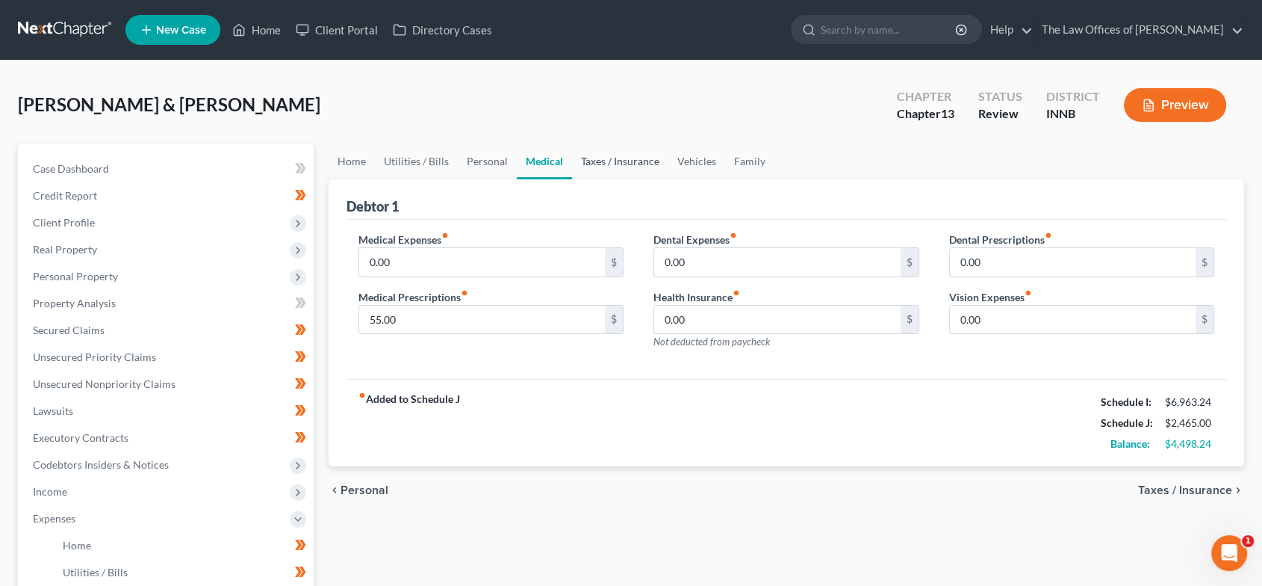
click at [603, 159] on link "Taxes / Insurance" at bounding box center [620, 161] width 96 height 36
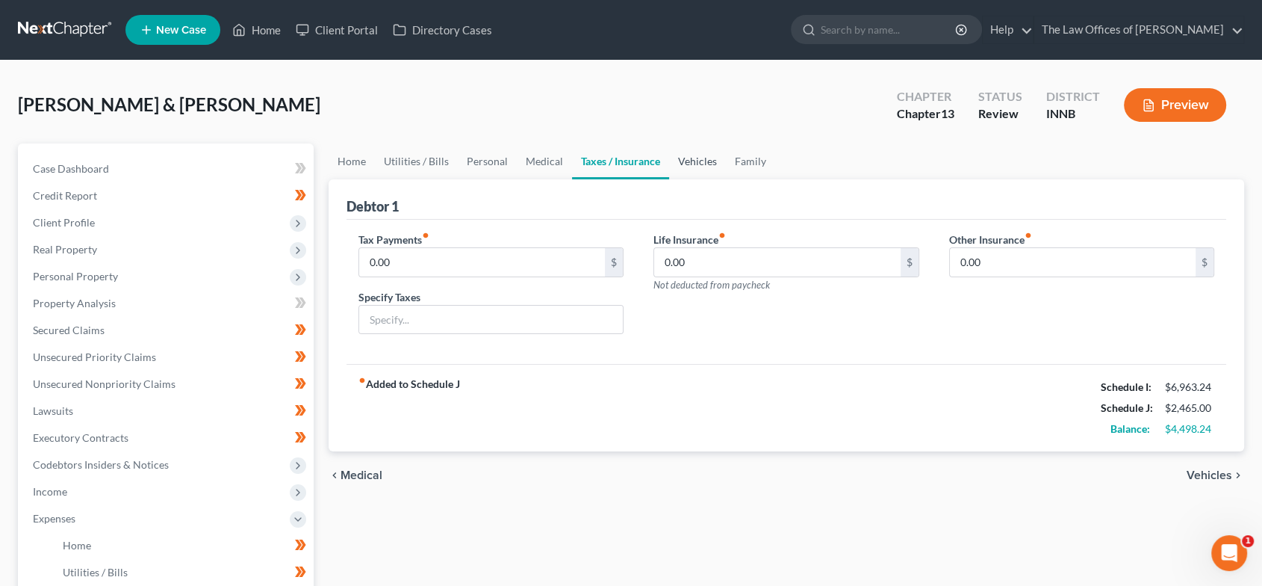
click at [710, 161] on link "Vehicles" at bounding box center [697, 161] width 57 height 36
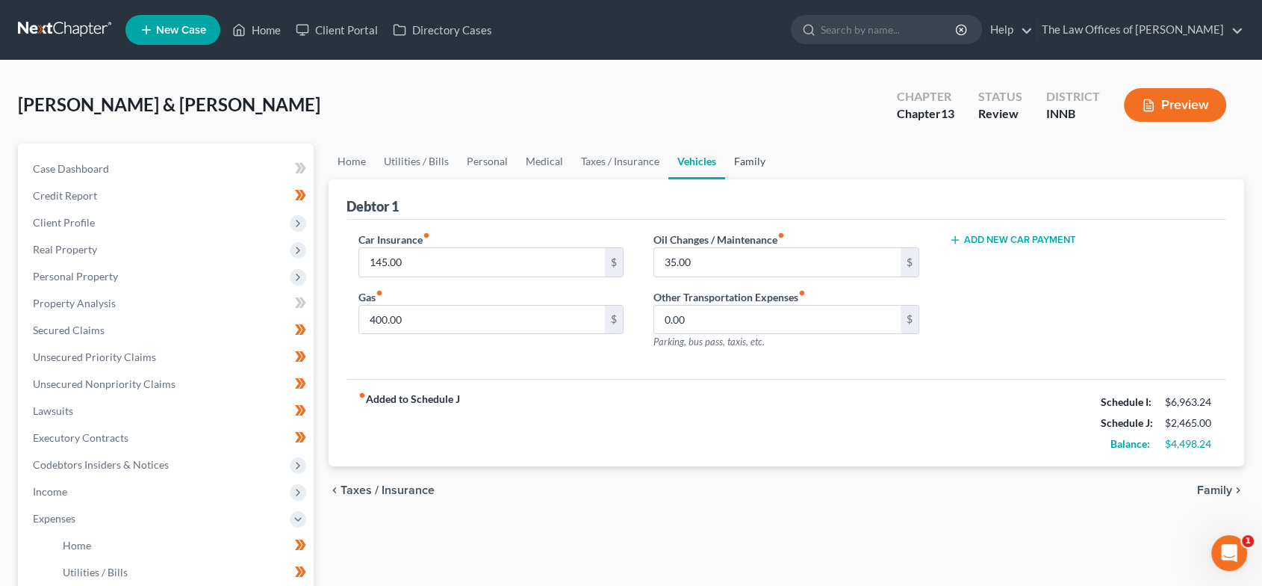
click at [763, 161] on link "Family" at bounding box center [749, 161] width 49 height 36
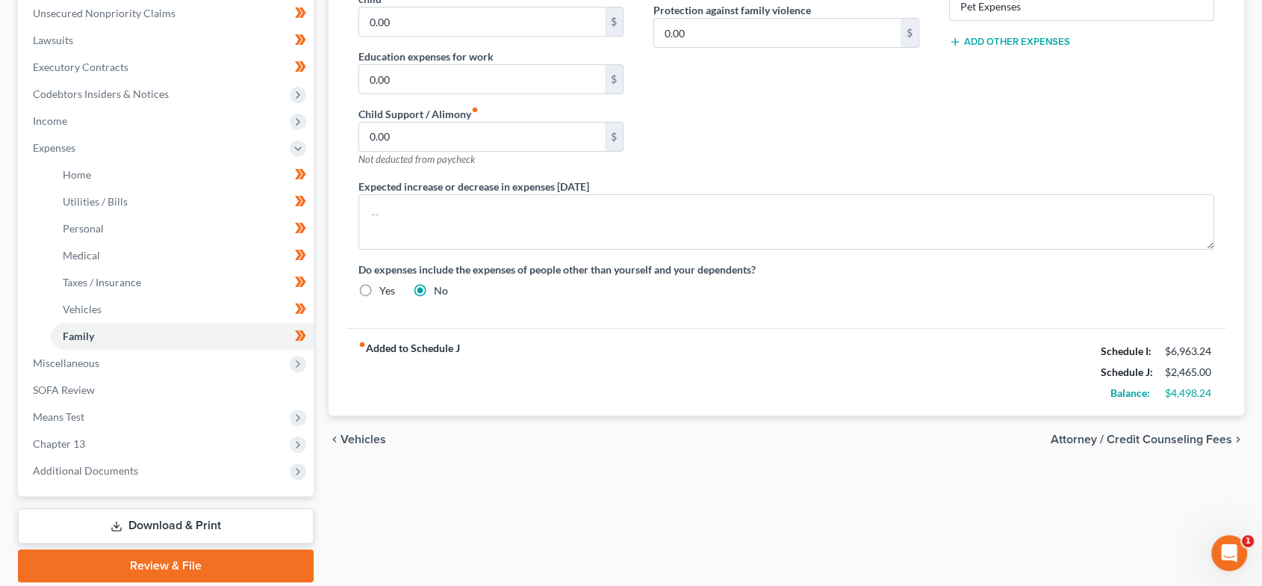
scroll to position [423, 0]
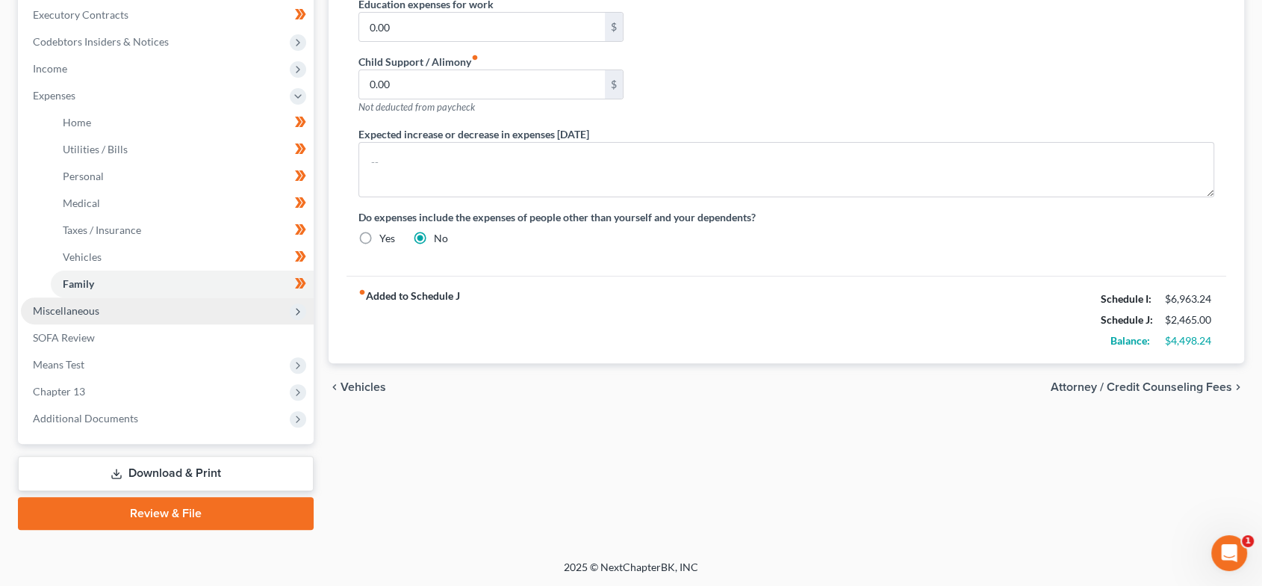
click at [96, 305] on span "Miscellaneous" at bounding box center [66, 310] width 66 height 13
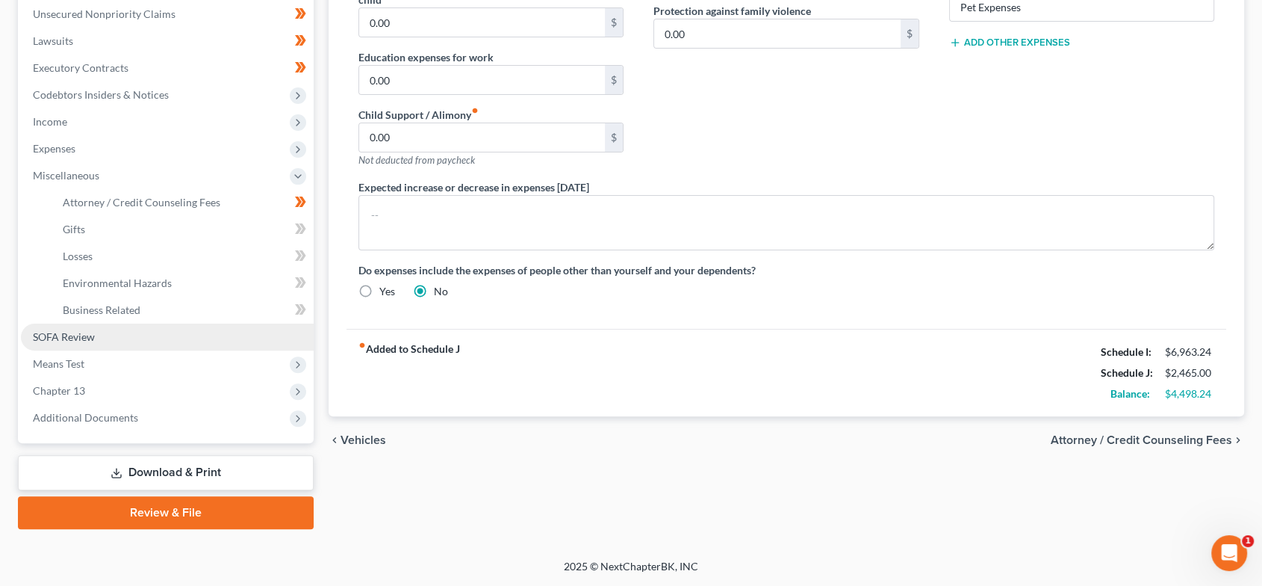
scroll to position [369, 0]
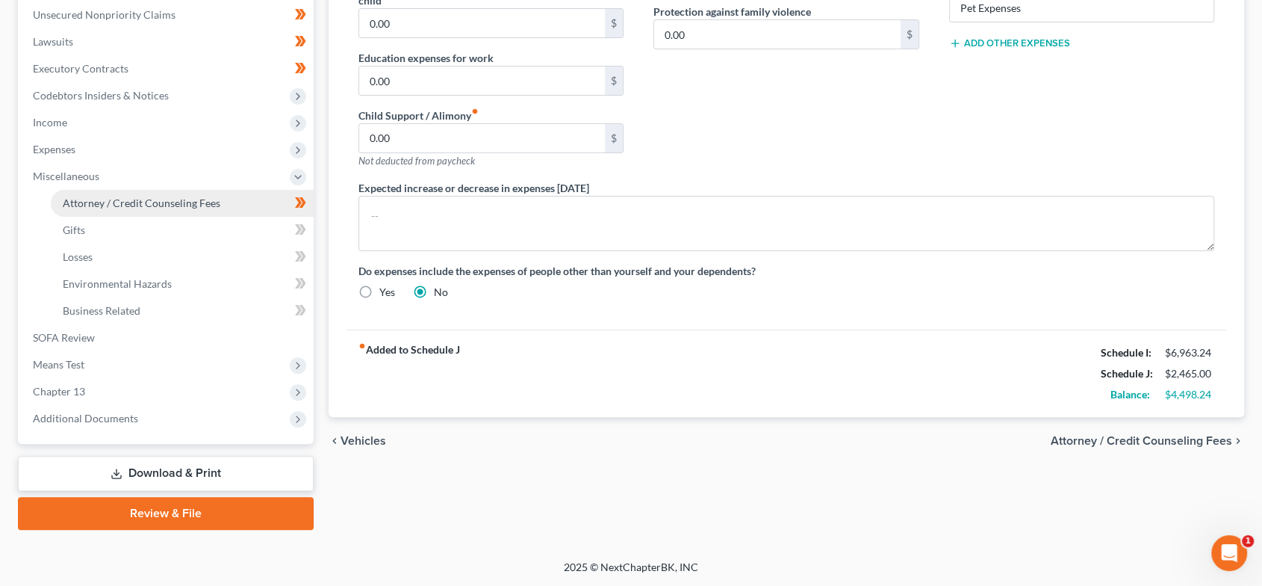
click at [152, 198] on span "Attorney / Credit Counseling Fees" at bounding box center [142, 202] width 158 height 13
select select "2"
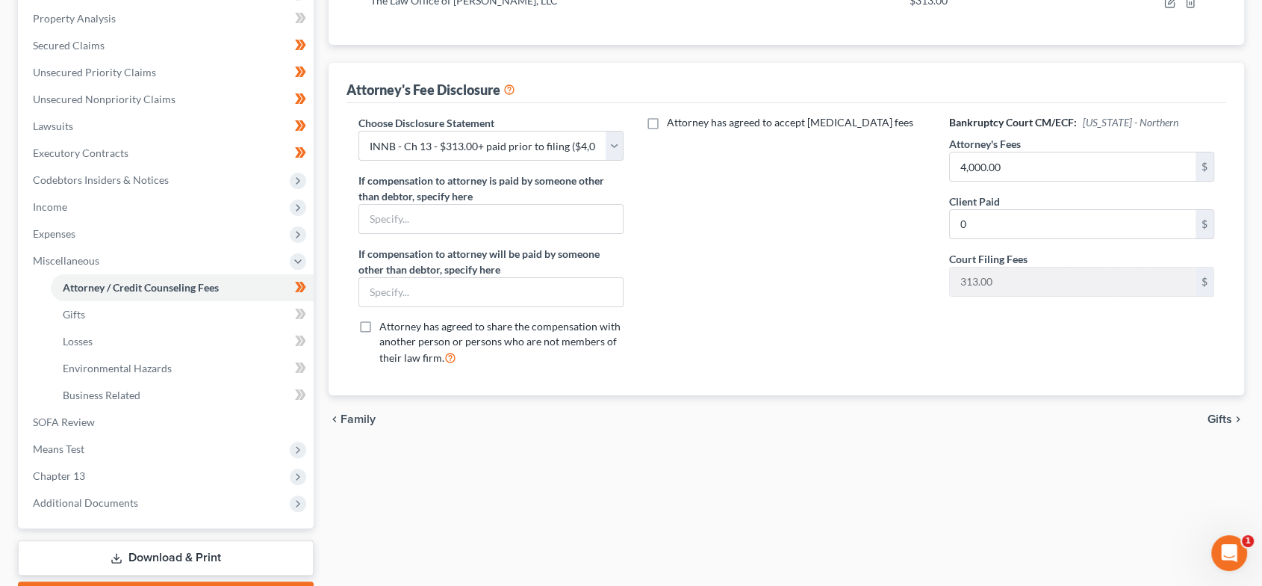
scroll to position [369, 0]
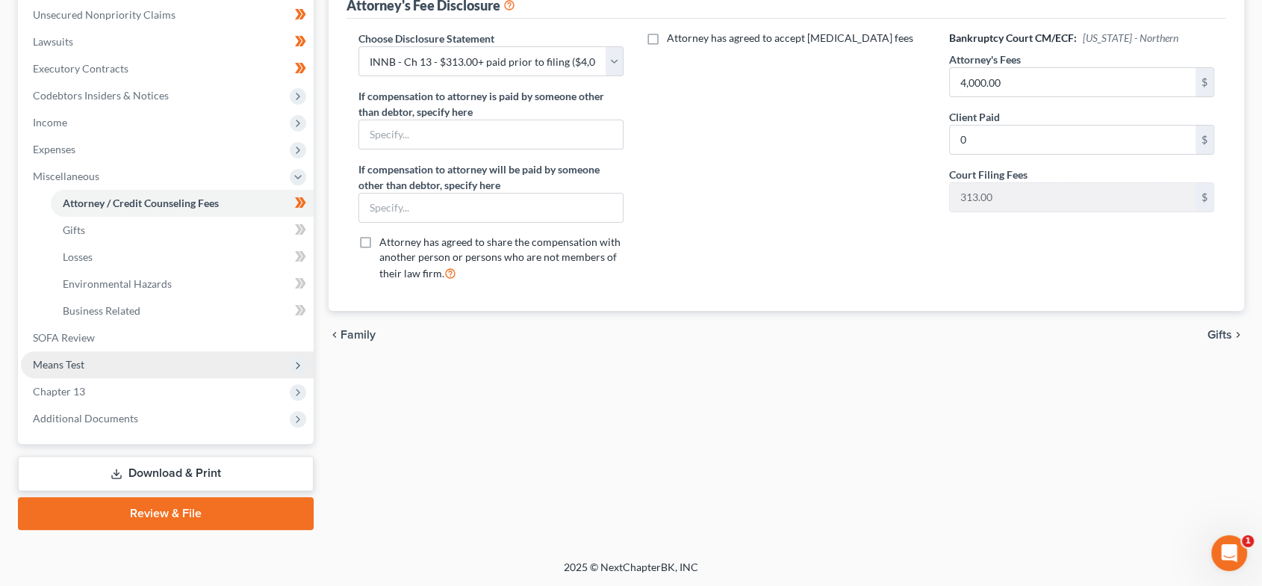
click at [142, 364] on span "Means Test" at bounding box center [167, 364] width 293 height 27
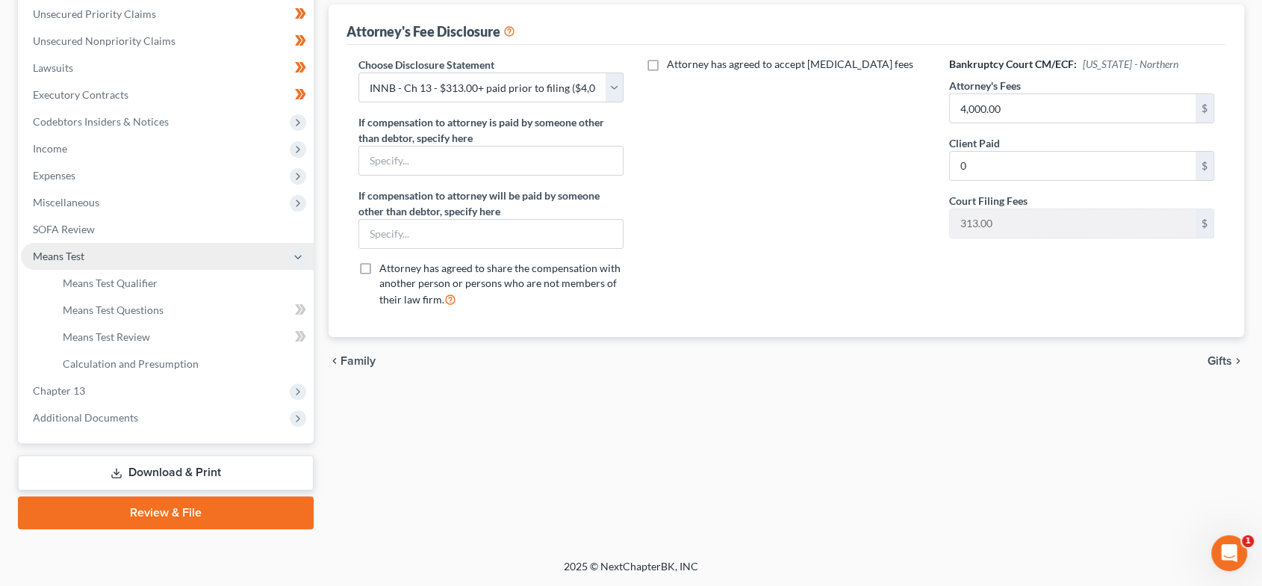
scroll to position [341, 0]
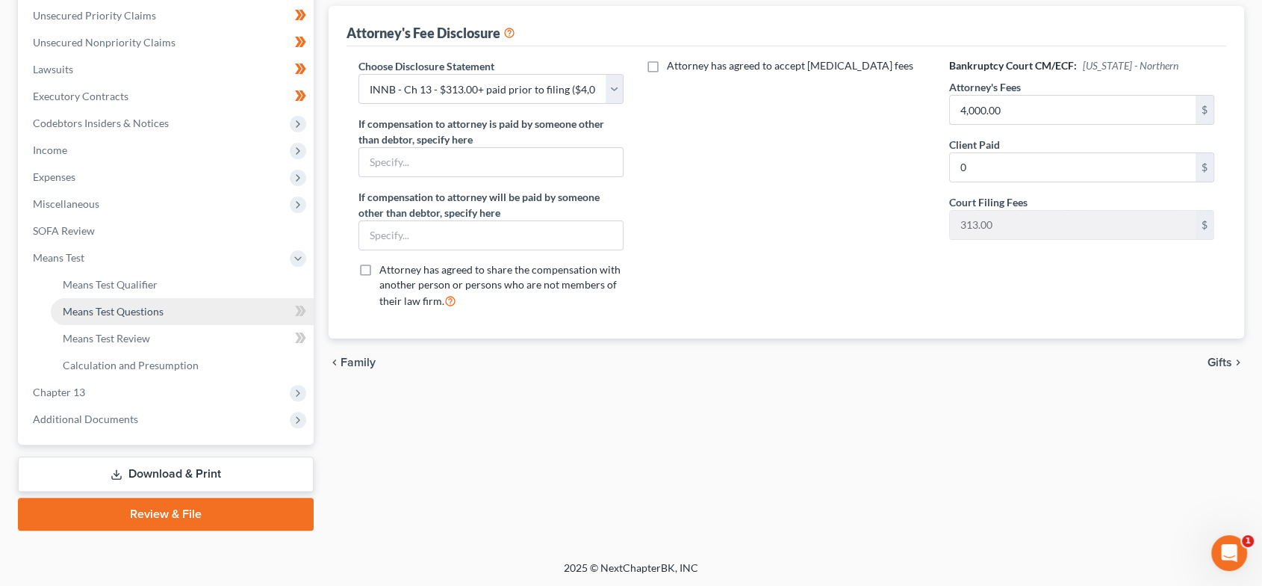
click at [143, 309] on span "Means Test Questions" at bounding box center [113, 311] width 101 height 13
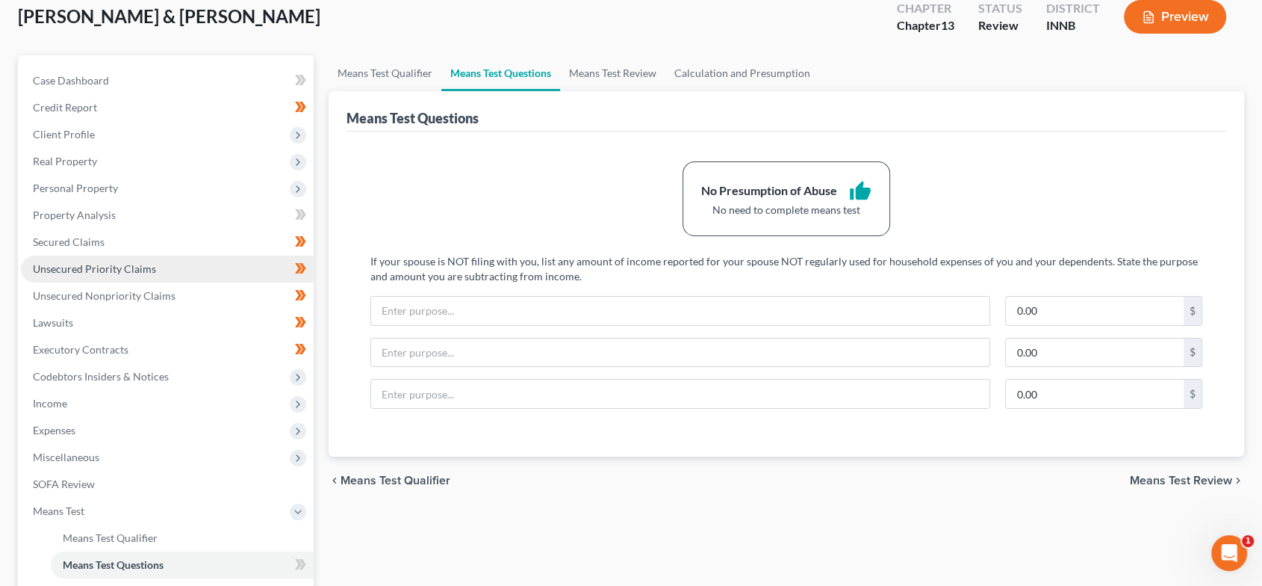
scroll to position [341, 0]
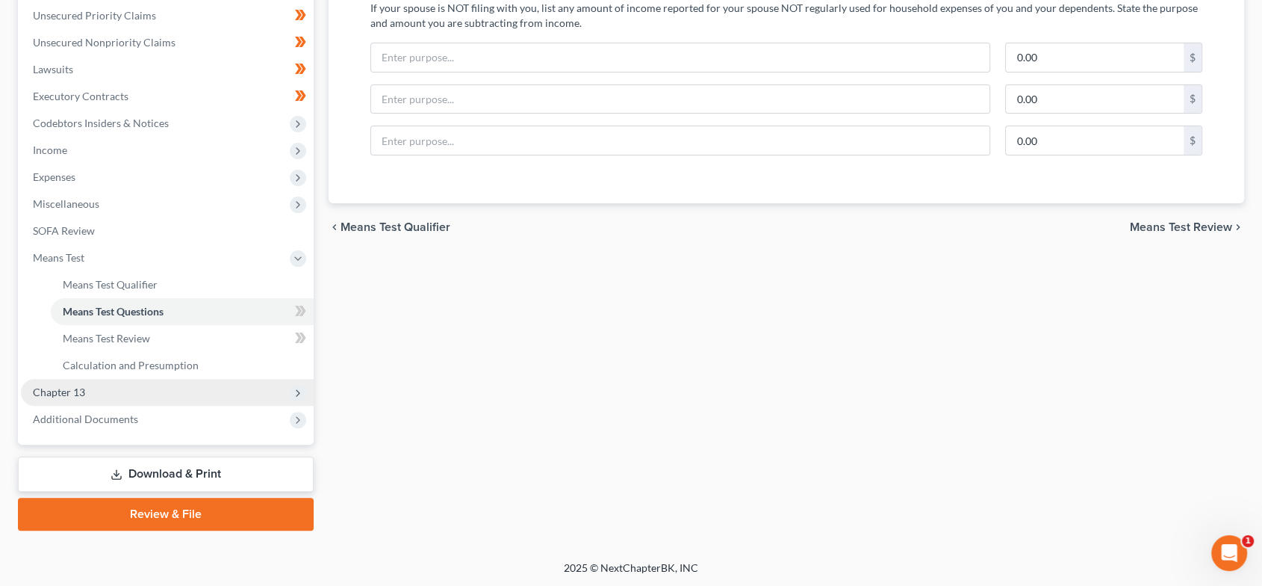
click at [155, 393] on span "Chapter 13" at bounding box center [167, 392] width 293 height 27
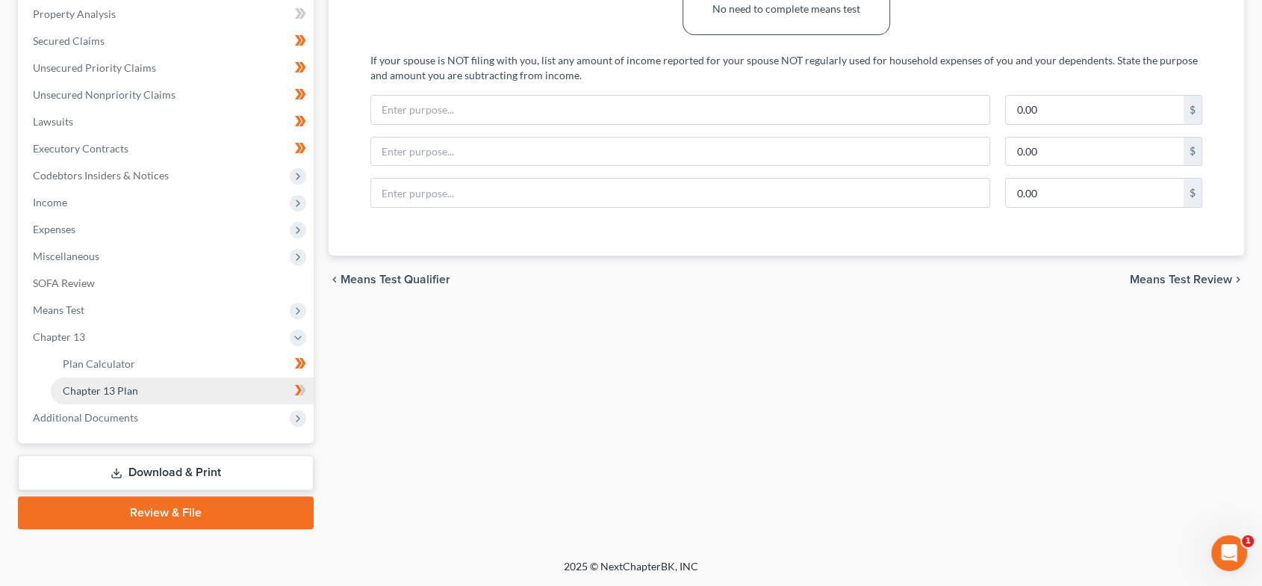
scroll to position [288, 0]
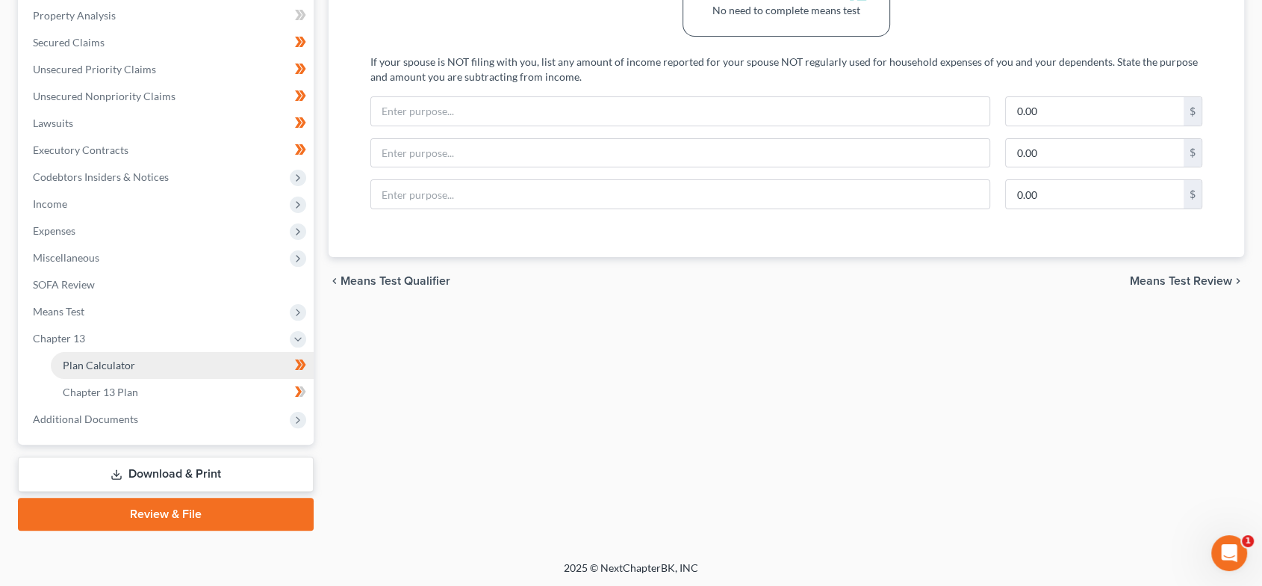
click at [149, 375] on link "Plan Calculator" at bounding box center [182, 365] width 263 height 27
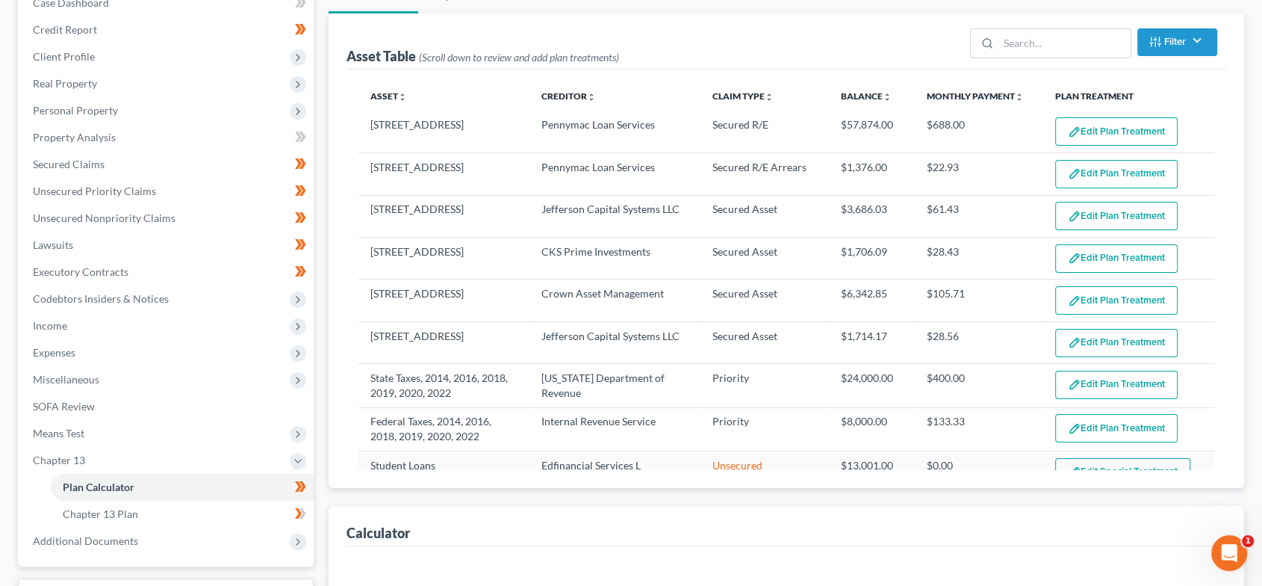
select select "59"
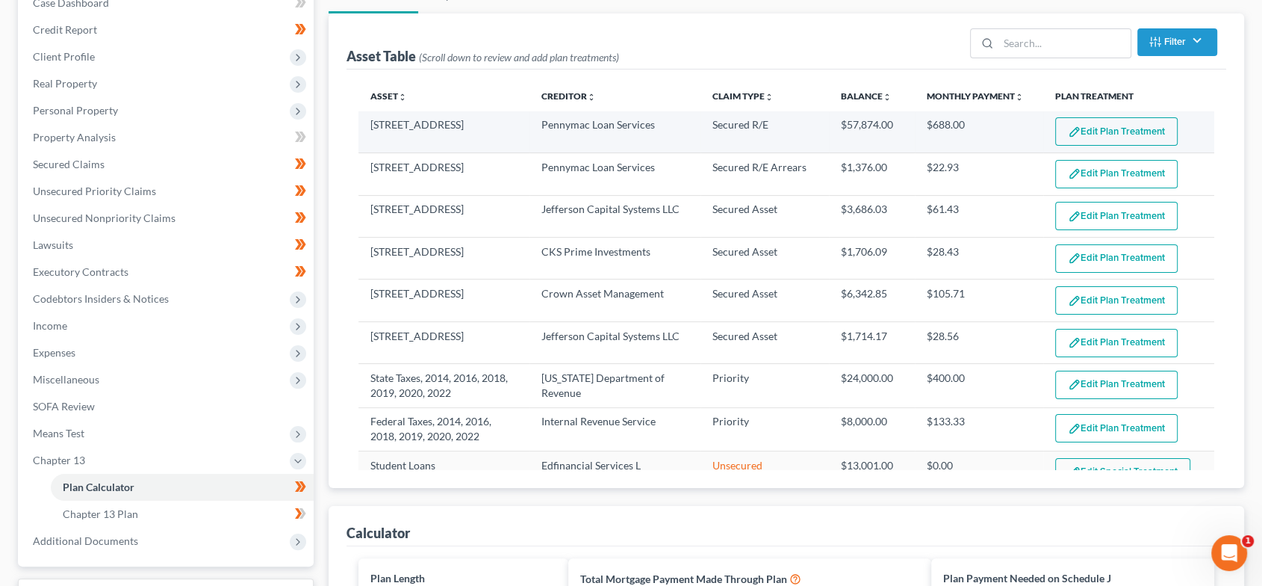
click at [1084, 132] on button "Edit Plan Treatment" at bounding box center [1116, 131] width 122 height 28
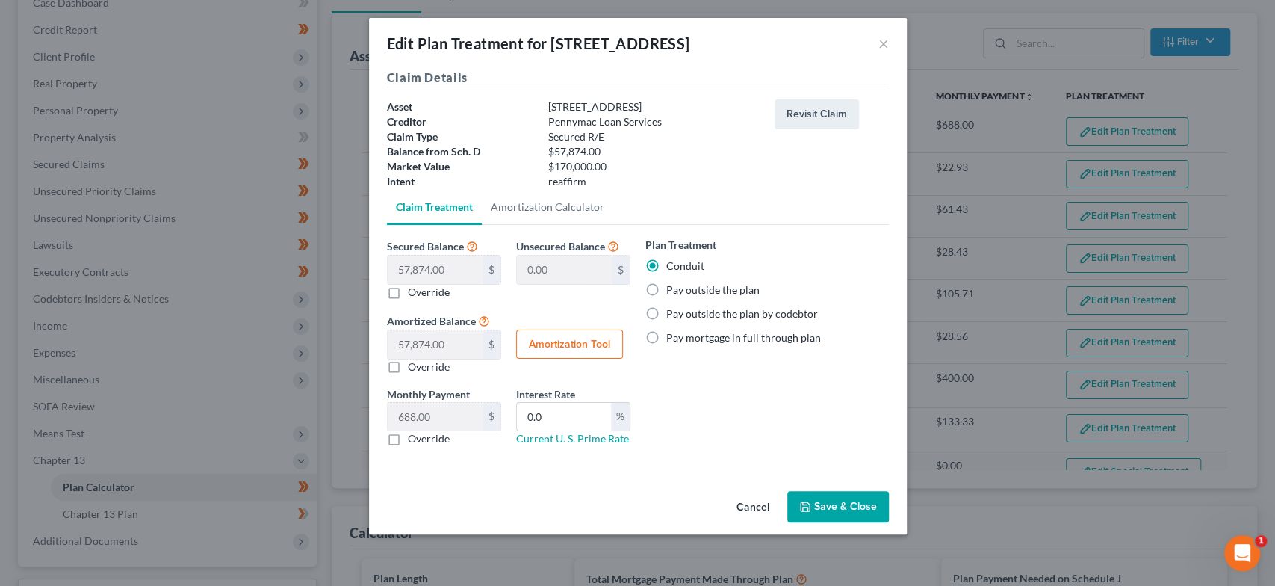
drag, startPoint x: 841, startPoint y: 499, endPoint x: 1080, endPoint y: 281, distance: 323.5
click at [841, 499] on button "Save & Close" at bounding box center [838, 506] width 102 height 31
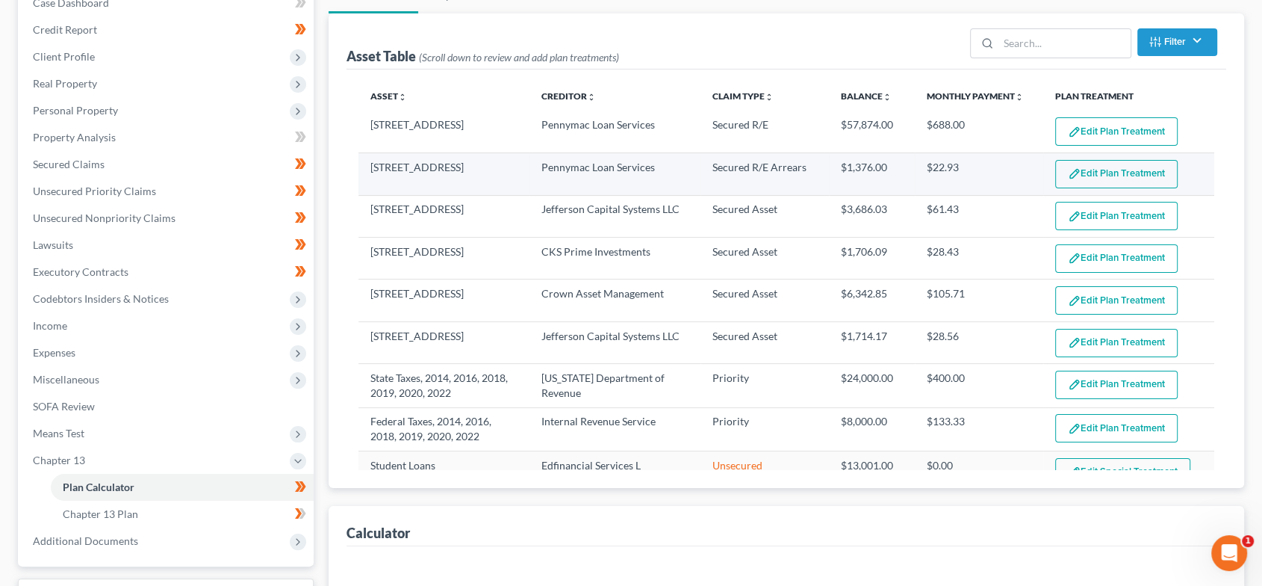
click at [1140, 179] on button "Edit Plan Treatment" at bounding box center [1116, 174] width 122 height 28
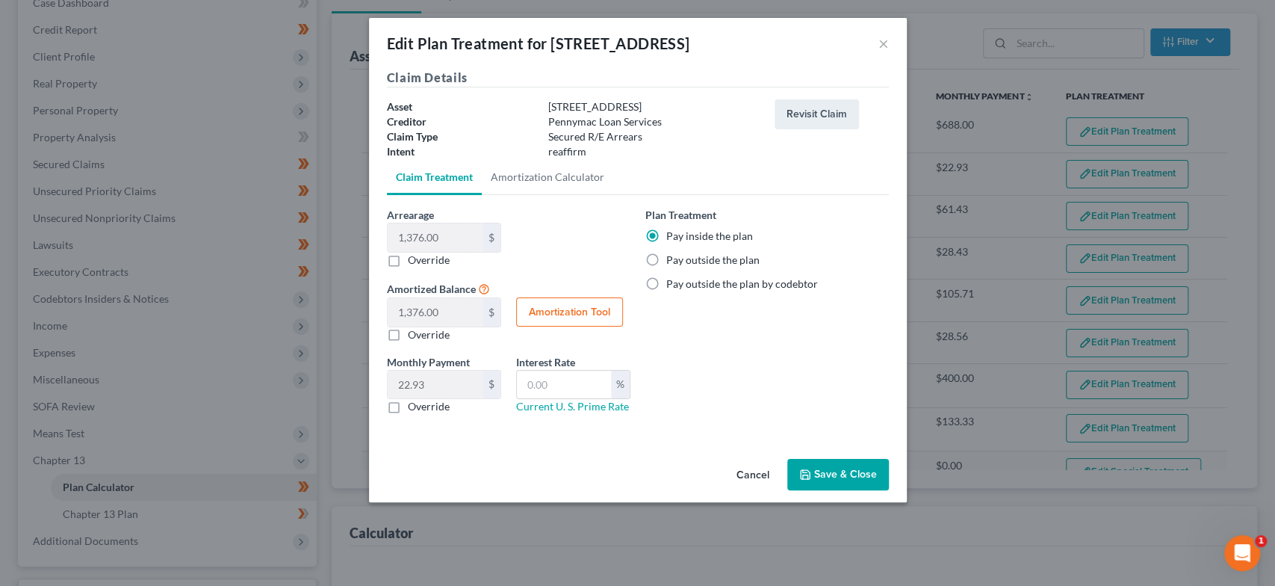
select select "59"
click at [852, 465] on button "Save & Close" at bounding box center [838, 474] width 102 height 31
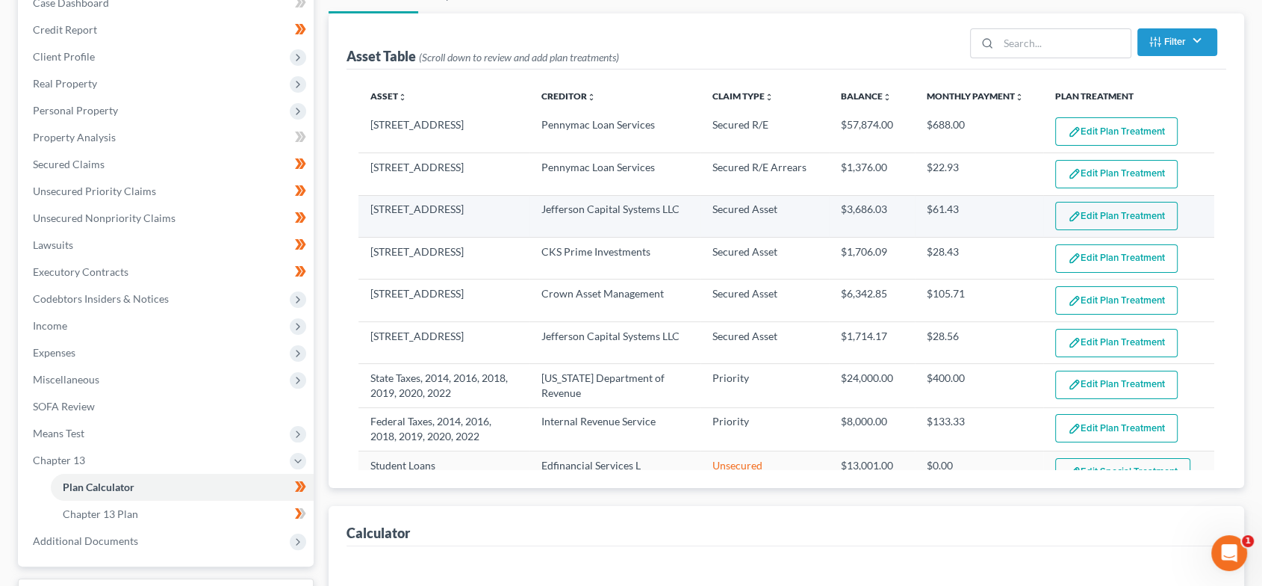
click at [1140, 214] on button "Edit Plan Treatment" at bounding box center [1116, 216] width 122 height 28
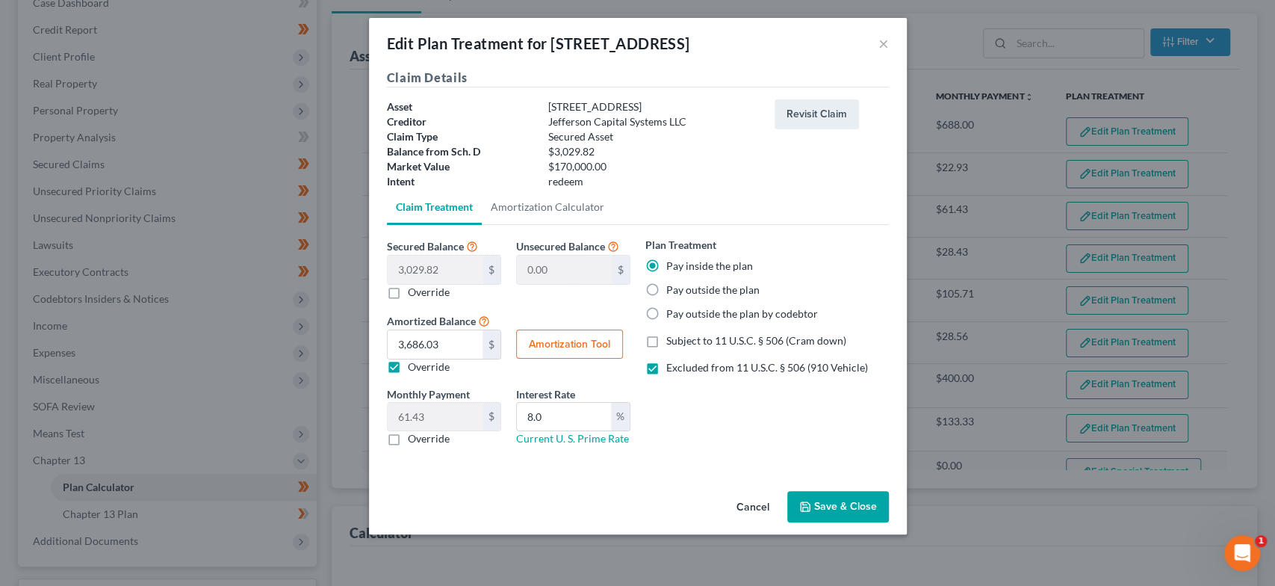
select select "59"
click at [853, 506] on button "Save & Close" at bounding box center [838, 506] width 102 height 31
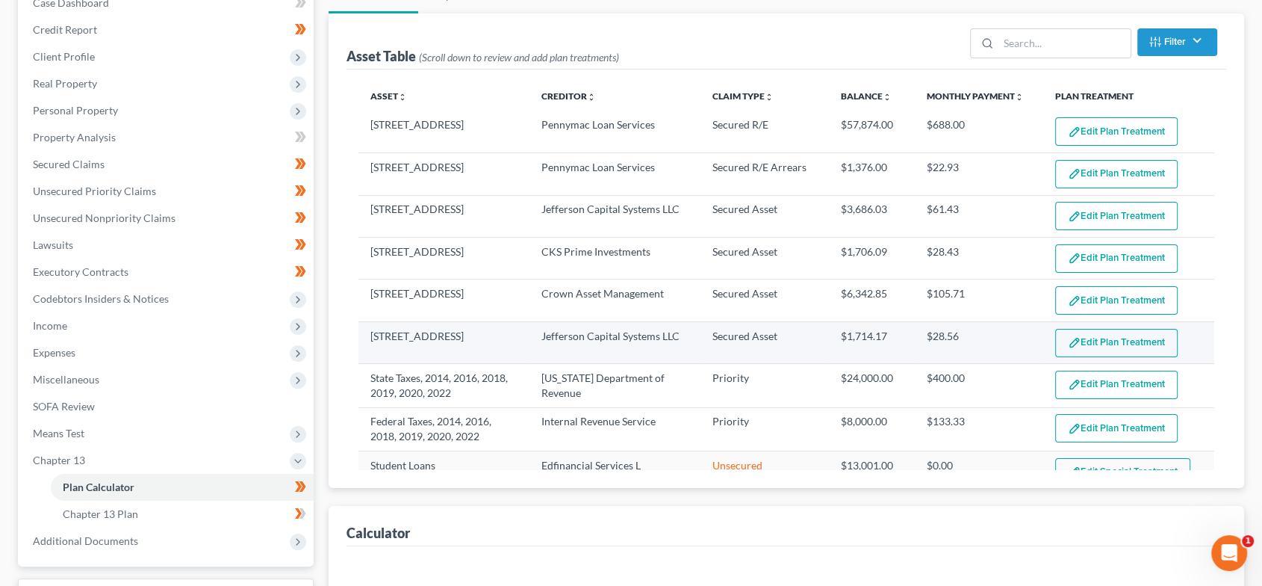
select select "59"
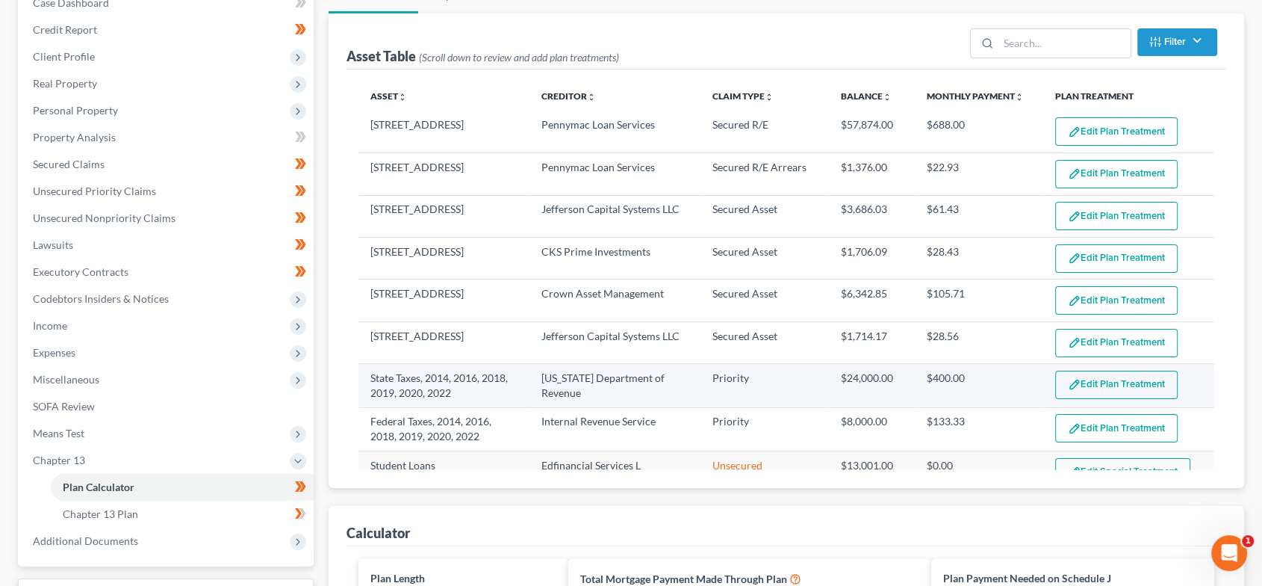
click at [1107, 388] on button "Edit Plan Treatment" at bounding box center [1116, 384] width 122 height 28
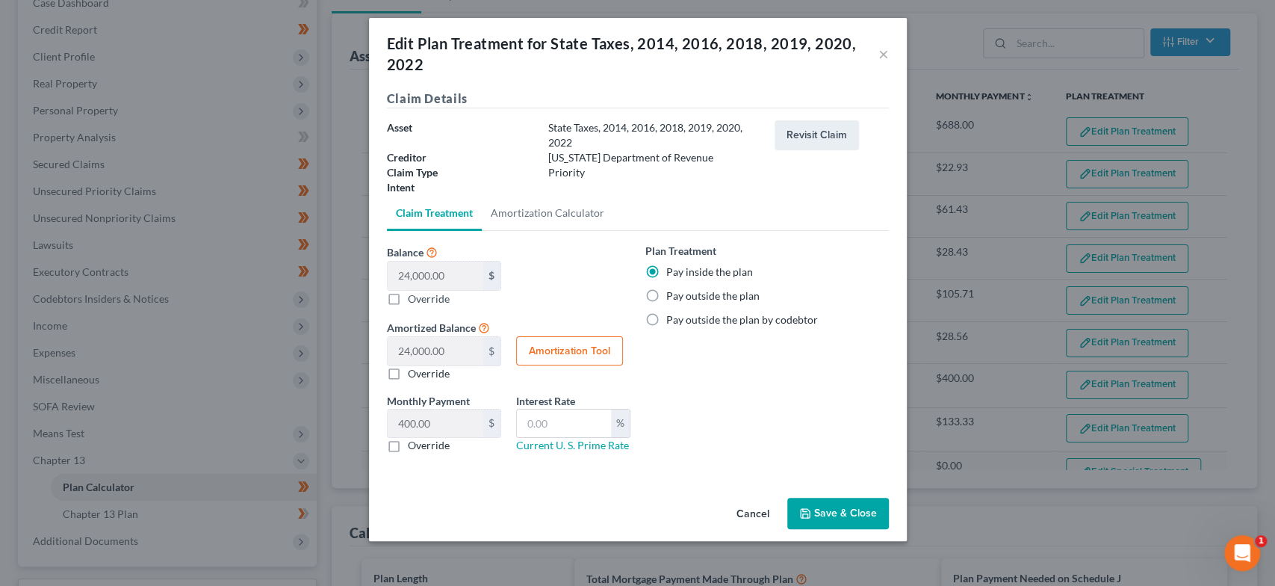
click at [840, 506] on button "Save & Close" at bounding box center [838, 512] width 102 height 31
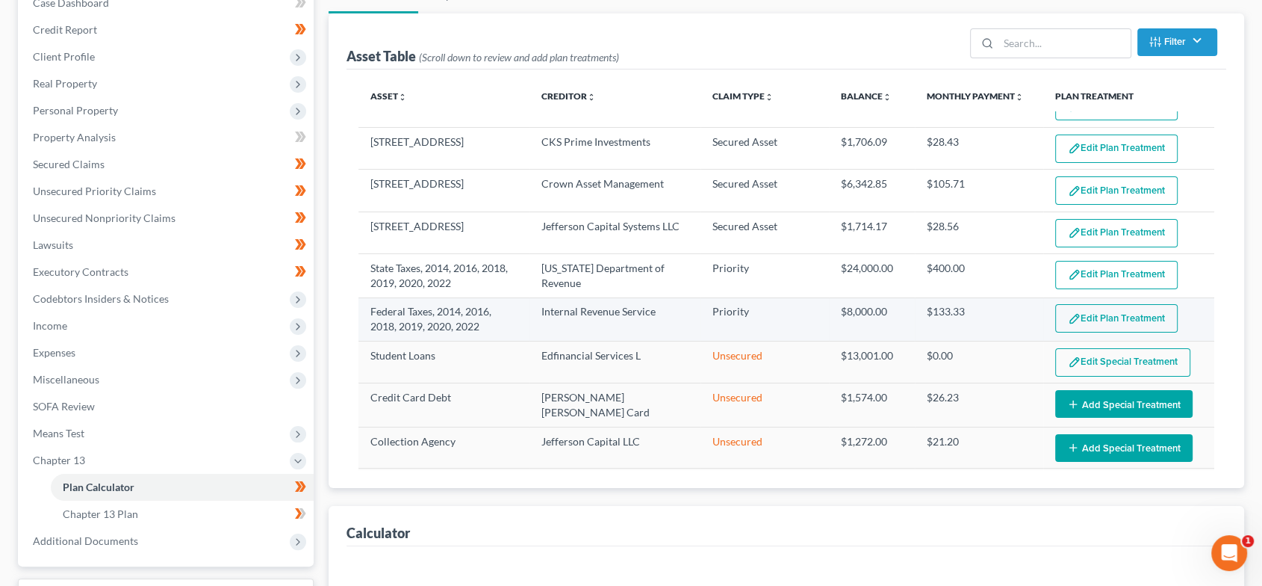
select select "59"
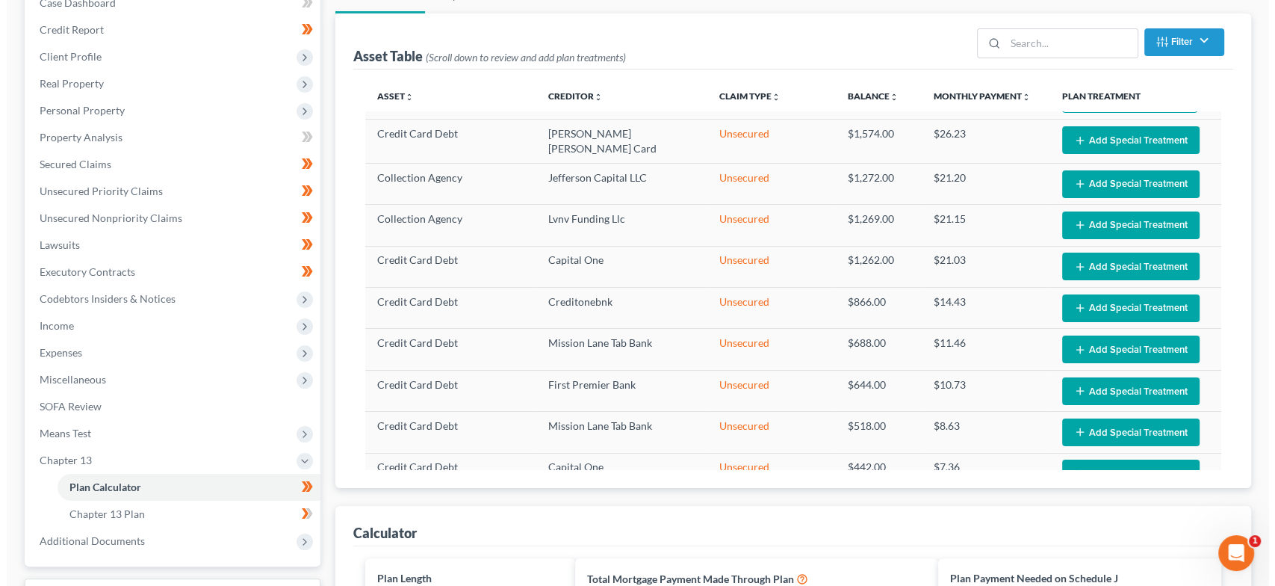
scroll to position [276, 0]
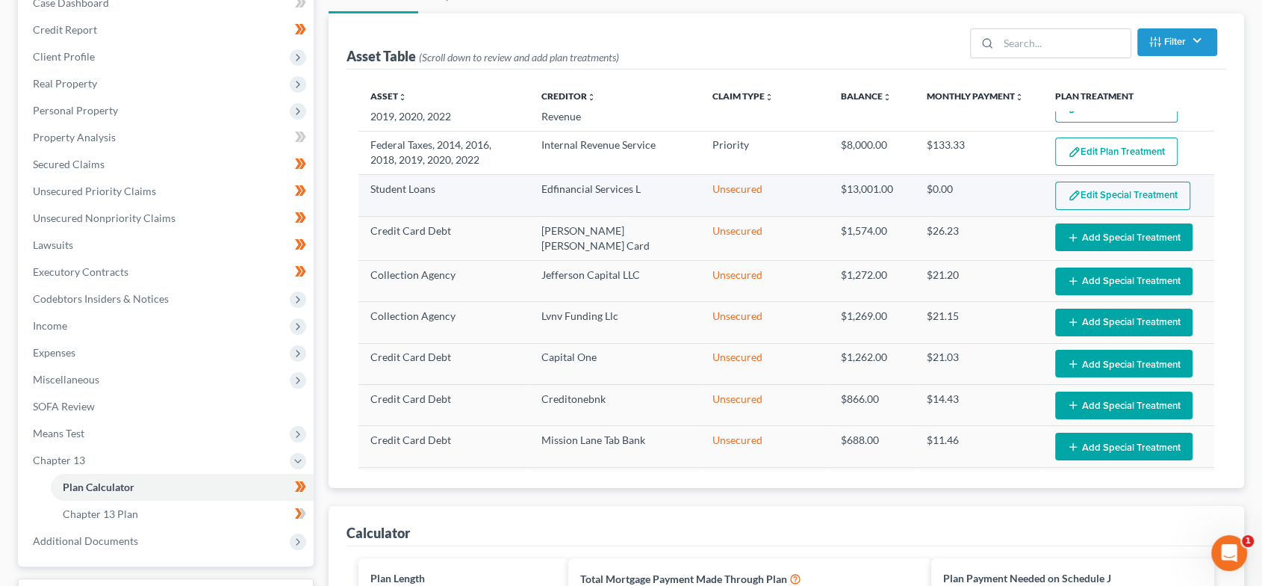
click at [1055, 204] on button "Edit Special Treatment" at bounding box center [1122, 195] width 135 height 28
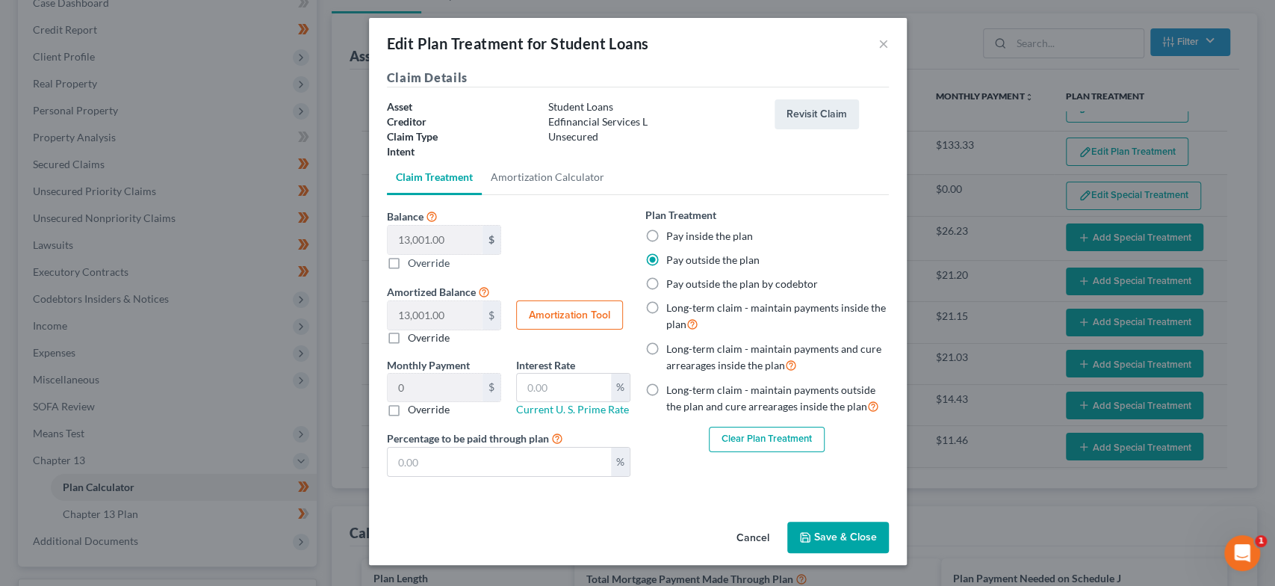
click at [852, 539] on button "Save & Close" at bounding box center [838, 536] width 102 height 31
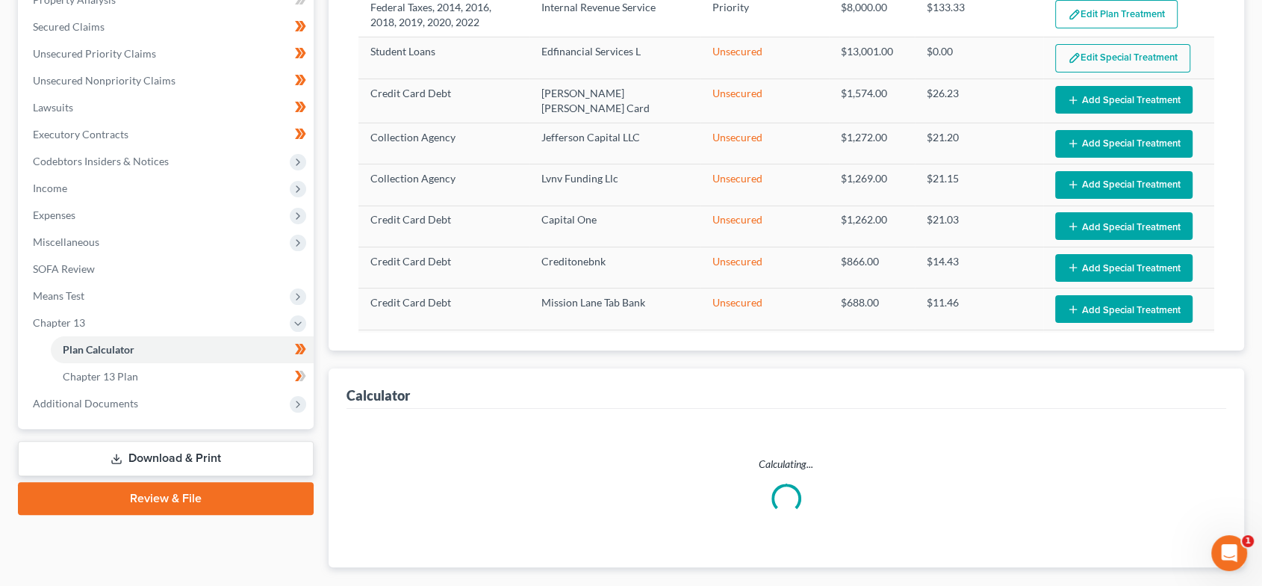
scroll to position [388, 0]
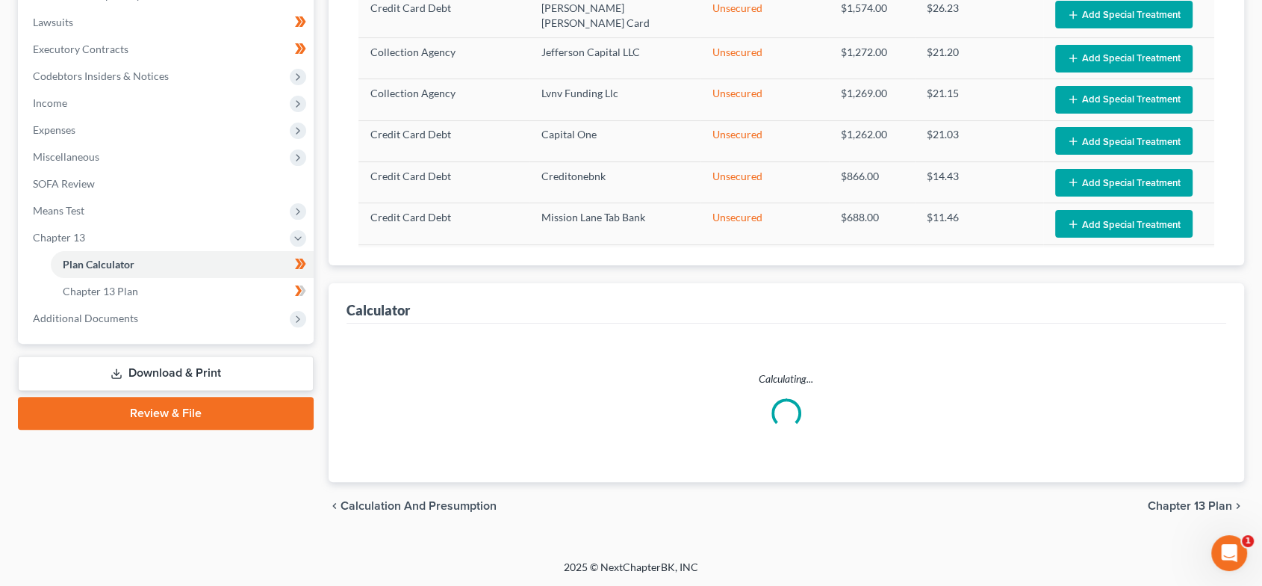
select select "59"
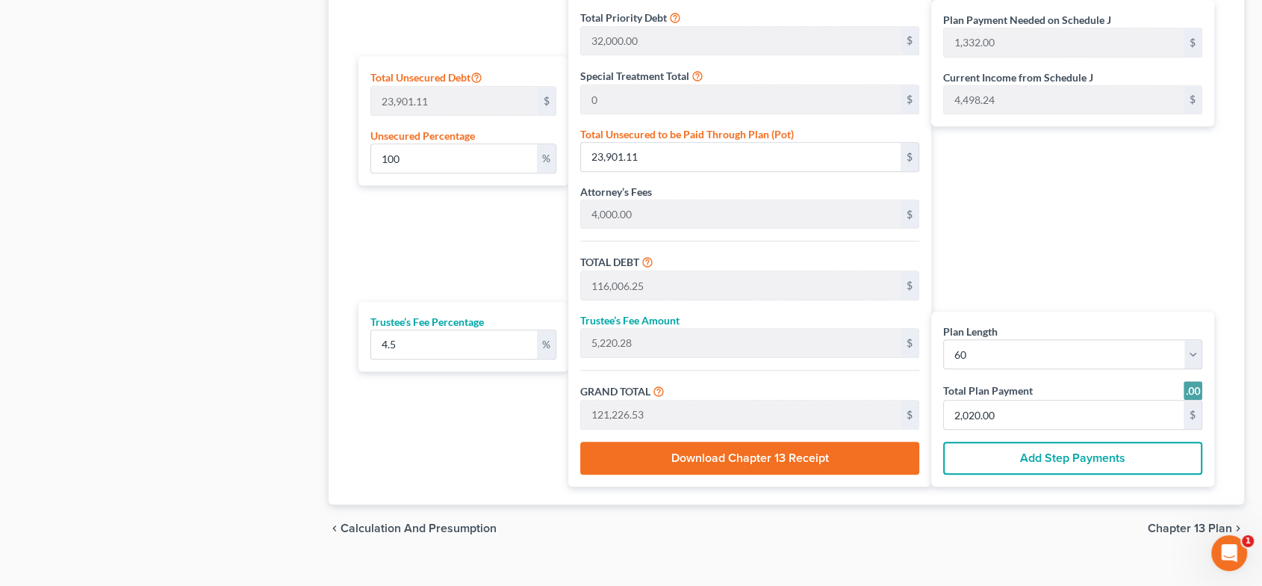
scroll to position [924, 0]
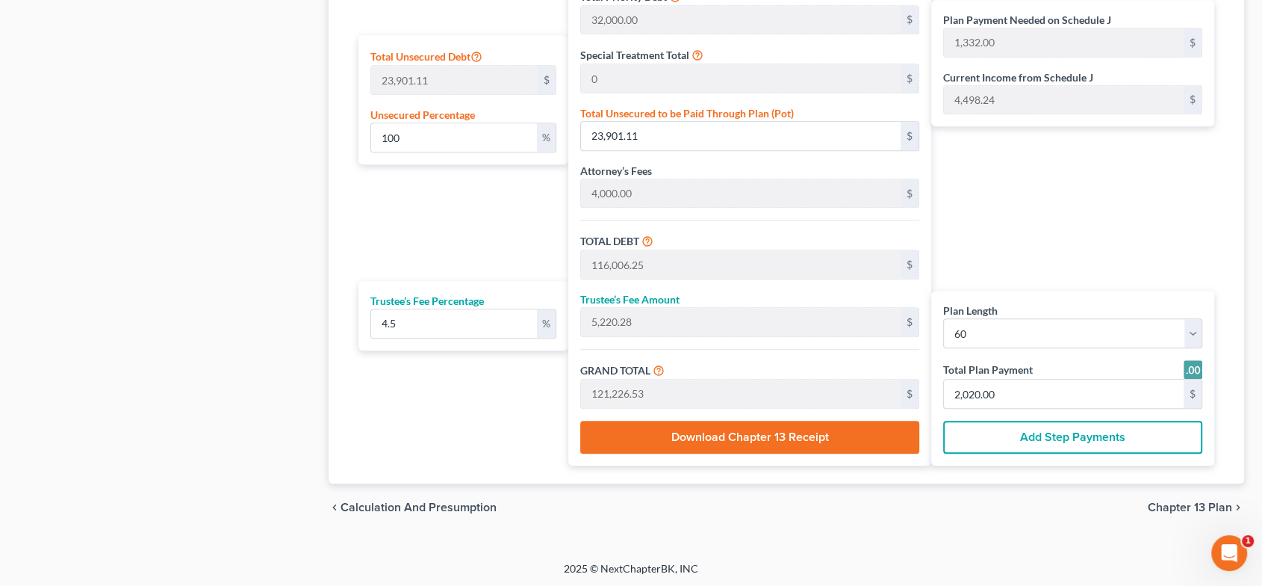
click at [1170, 501] on span "Chapter 13 Plan" at bounding box center [1190, 507] width 84 height 12
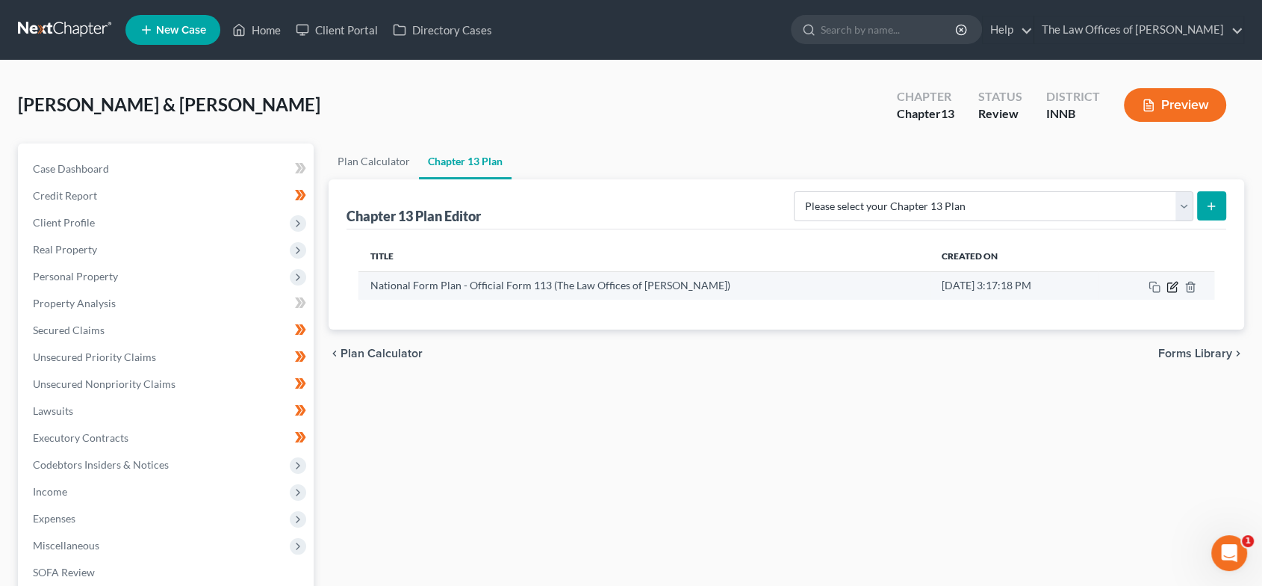
click at [1173, 282] on icon "button" at bounding box center [1173, 287] width 12 height 12
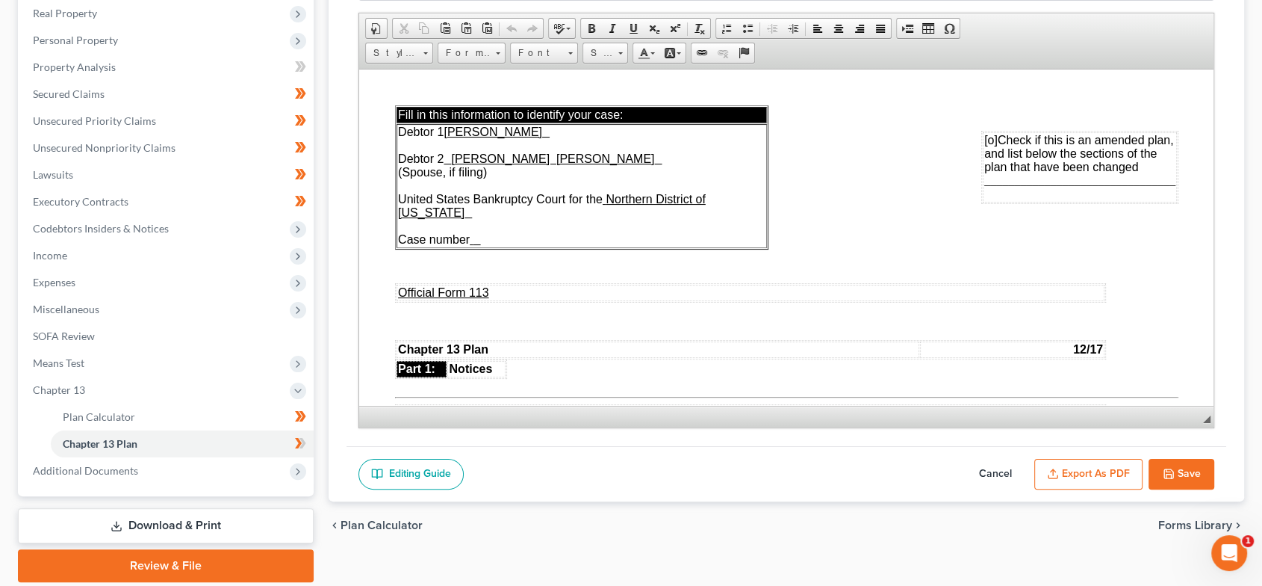
scroll to position [276, 0]
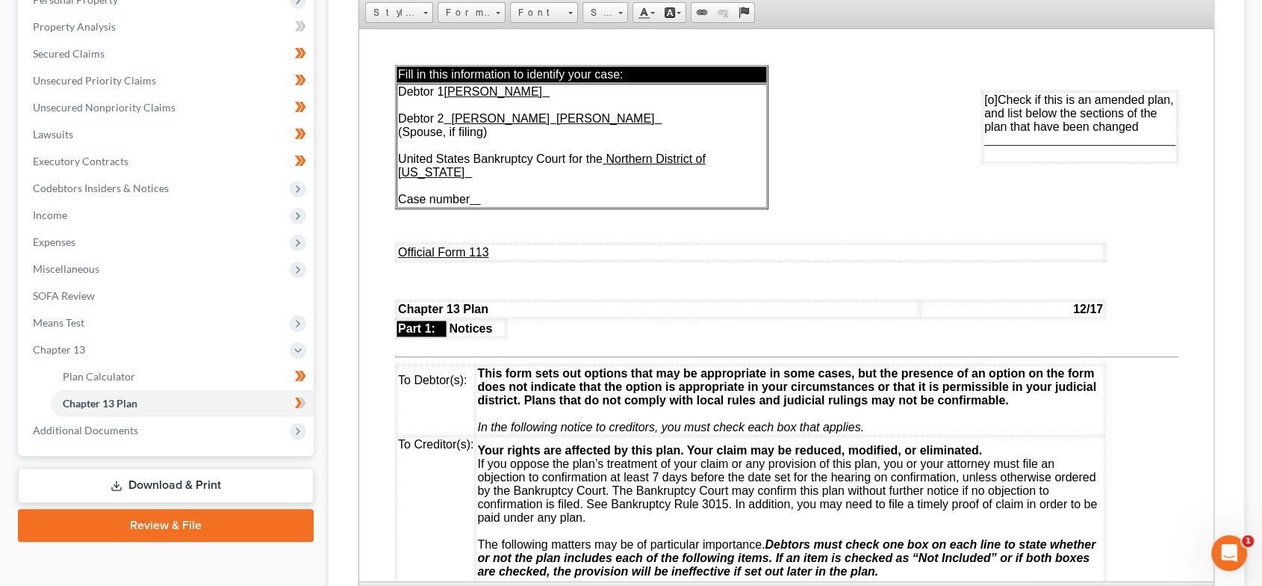
drag, startPoint x: 1209, startPoint y: 376, endPoint x: 842, endPoint y: 314, distance: 372.5
click at [1237, 615] on html "Home New Case Client Portal Directory Cases The Law Offices of Dax J. Miller al…" at bounding box center [631, 253] width 1262 height 1058
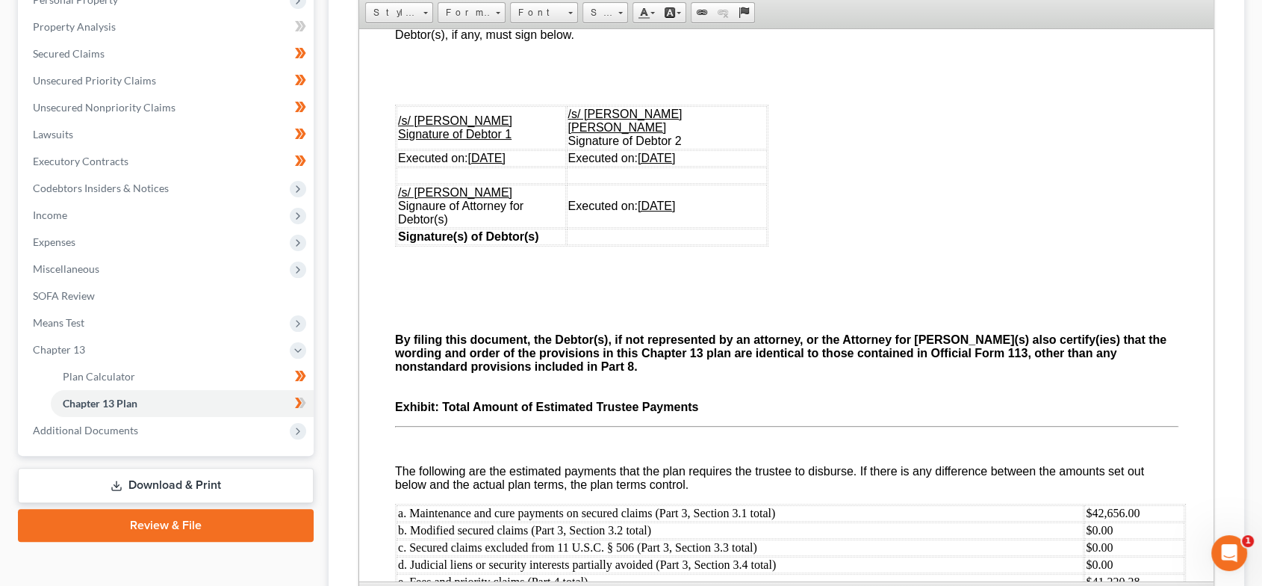
scroll to position [4817, 0]
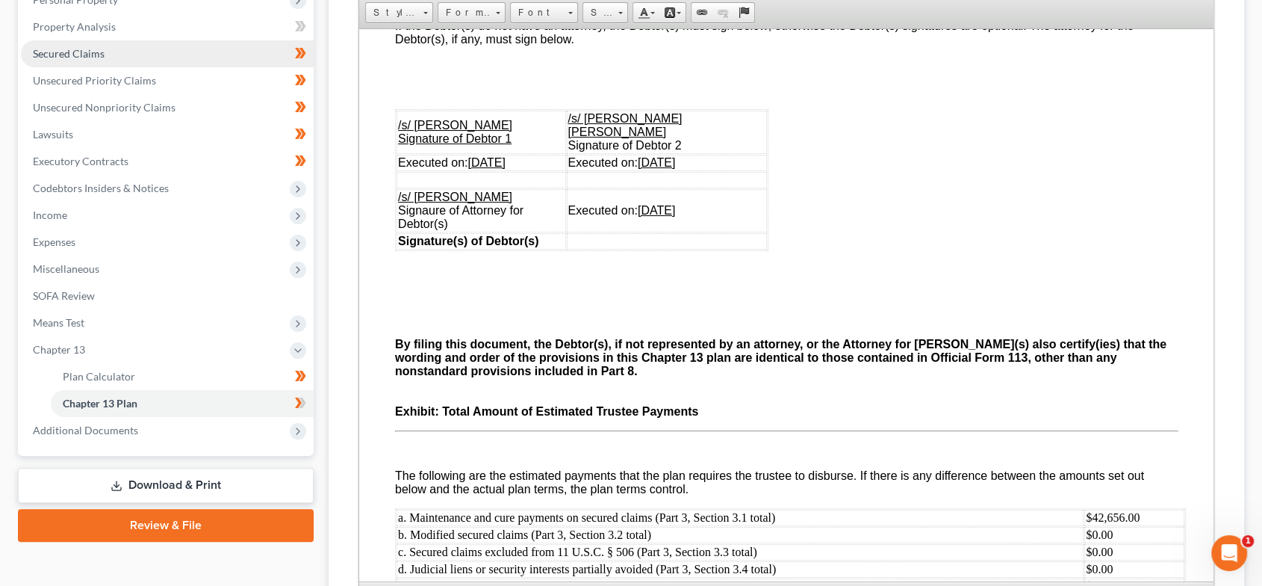
drag, startPoint x: 111, startPoint y: 49, endPoint x: 146, endPoint y: 64, distance: 37.5
click at [111, 49] on link "Secured Claims" at bounding box center [167, 53] width 293 height 27
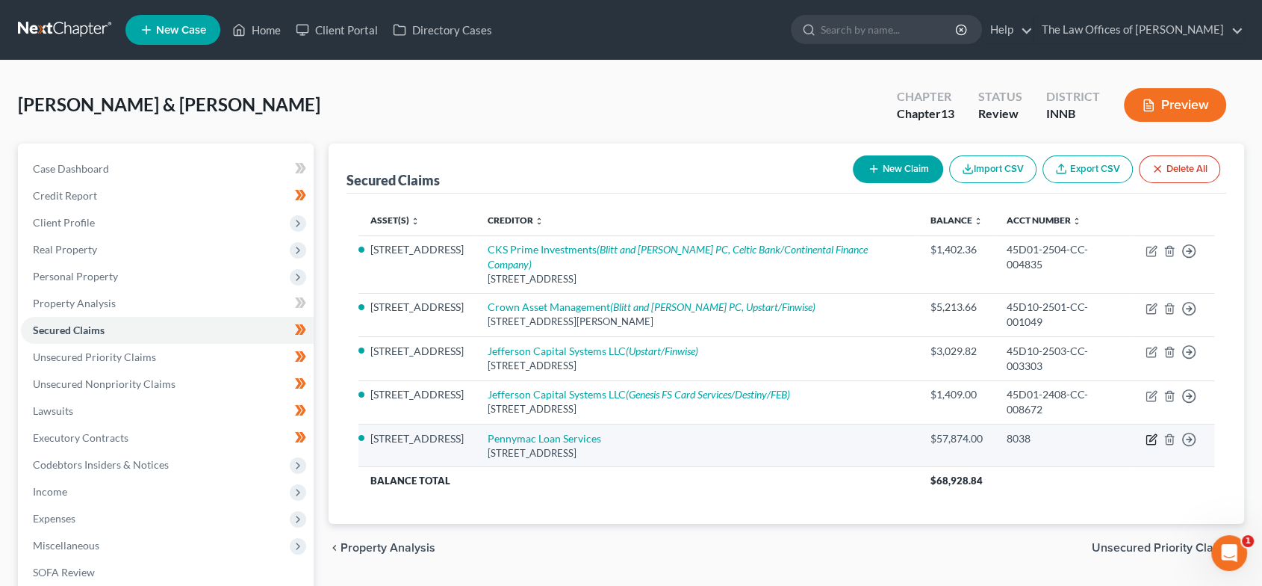
click at [1147, 433] on icon "button" at bounding box center [1152, 439] width 12 height 12
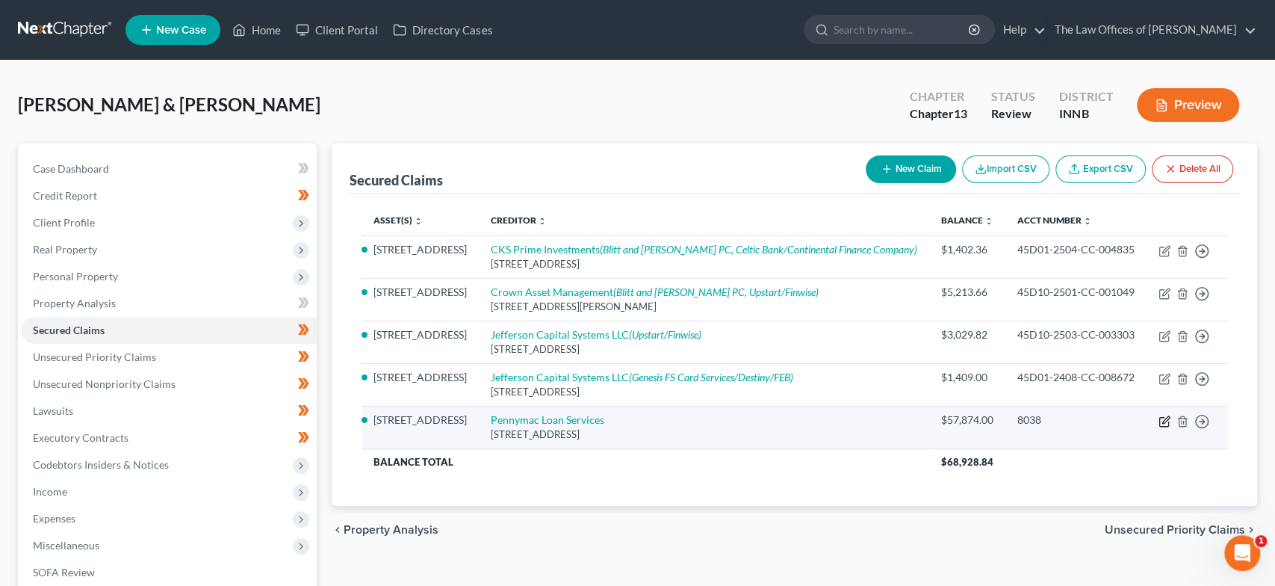
select select "4"
select select "15"
select select "2"
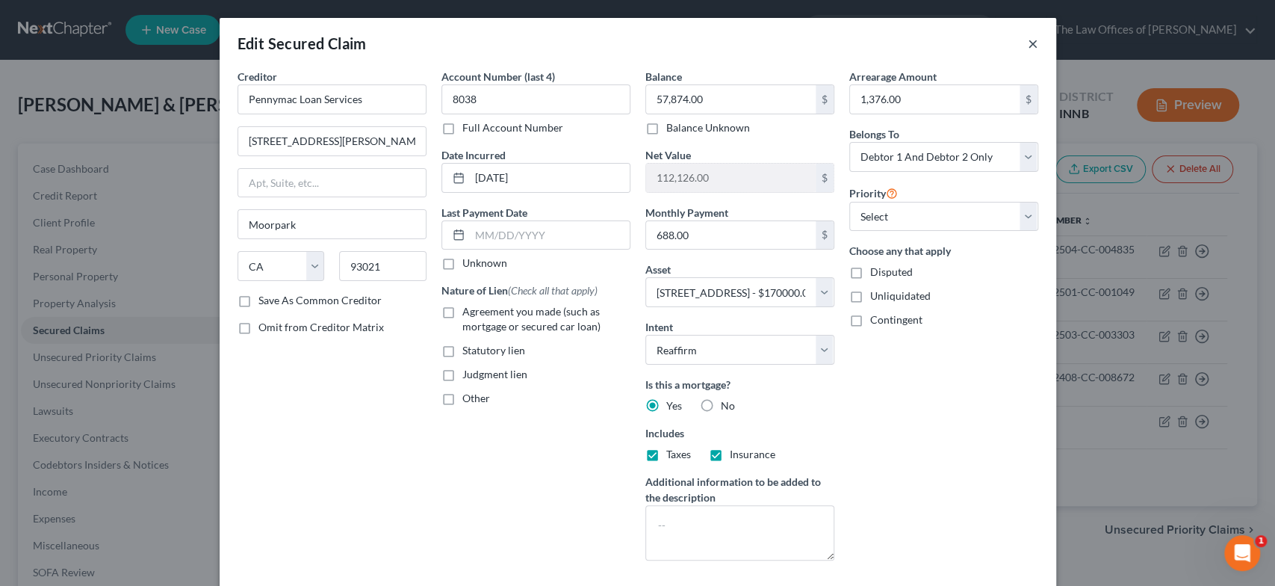
click at [1028, 42] on button "×" at bounding box center [1033, 43] width 10 height 18
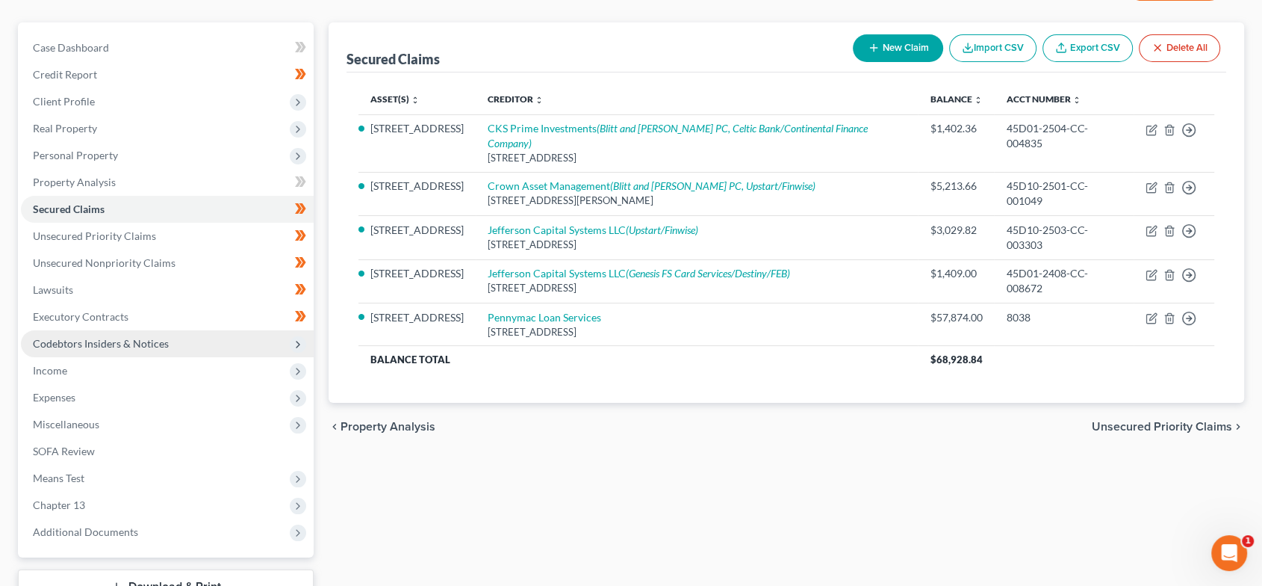
scroll to position [234, 0]
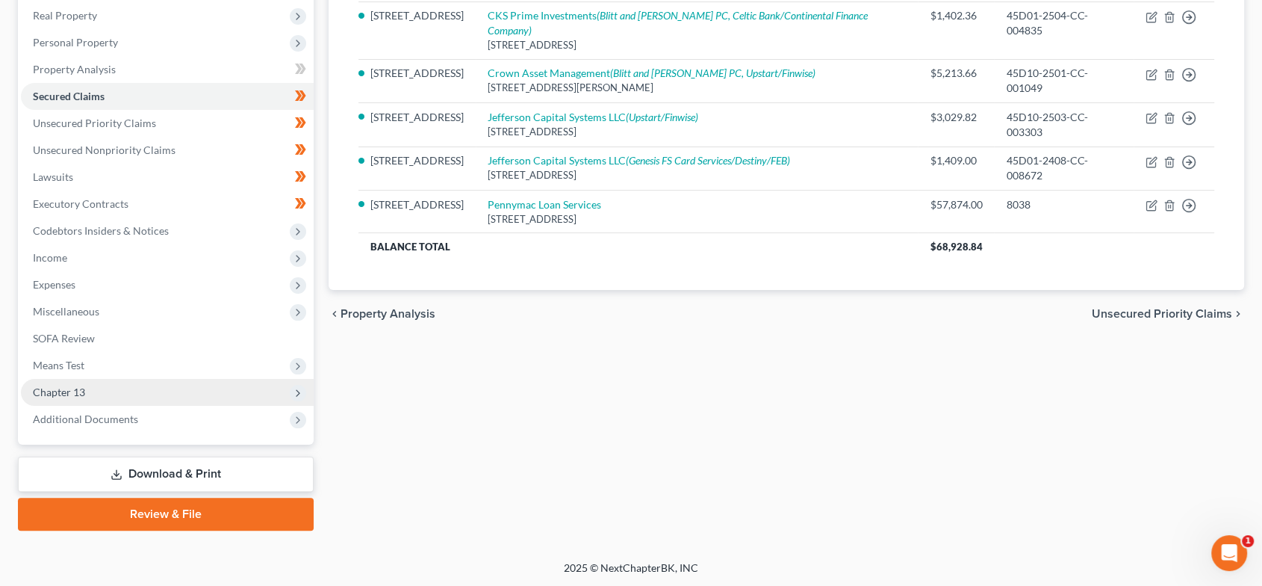
click at [136, 392] on span "Chapter 13" at bounding box center [167, 392] width 293 height 27
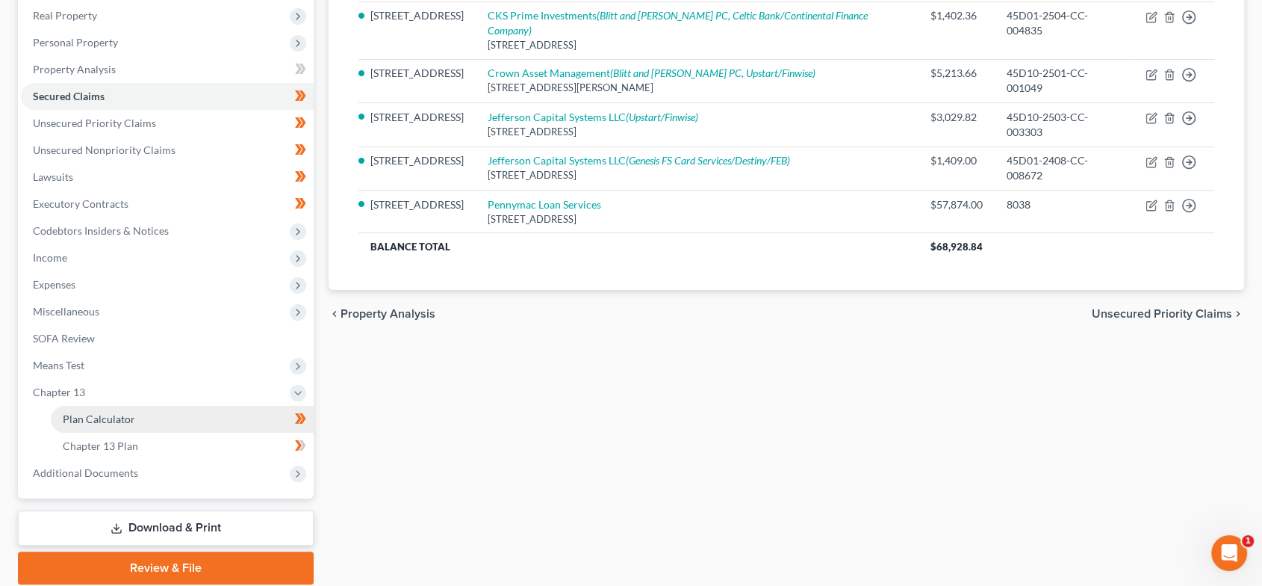
click at [153, 420] on link "Plan Calculator" at bounding box center [182, 419] width 263 height 27
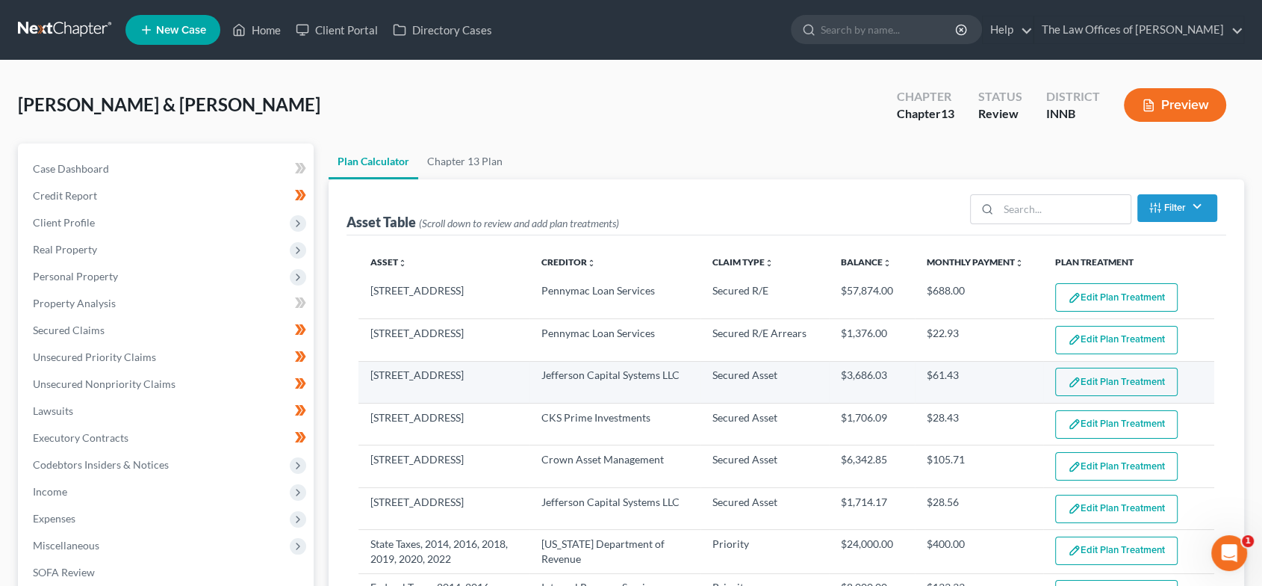
select select "59"
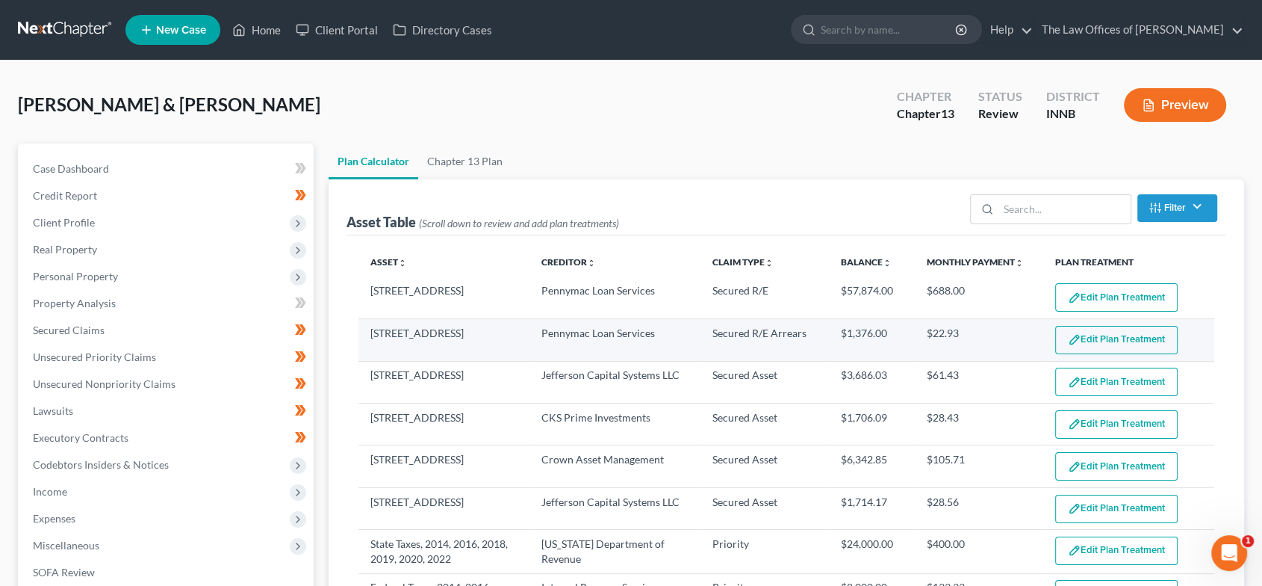
click at [1096, 341] on button "Edit Plan Treatment" at bounding box center [1116, 340] width 122 height 28
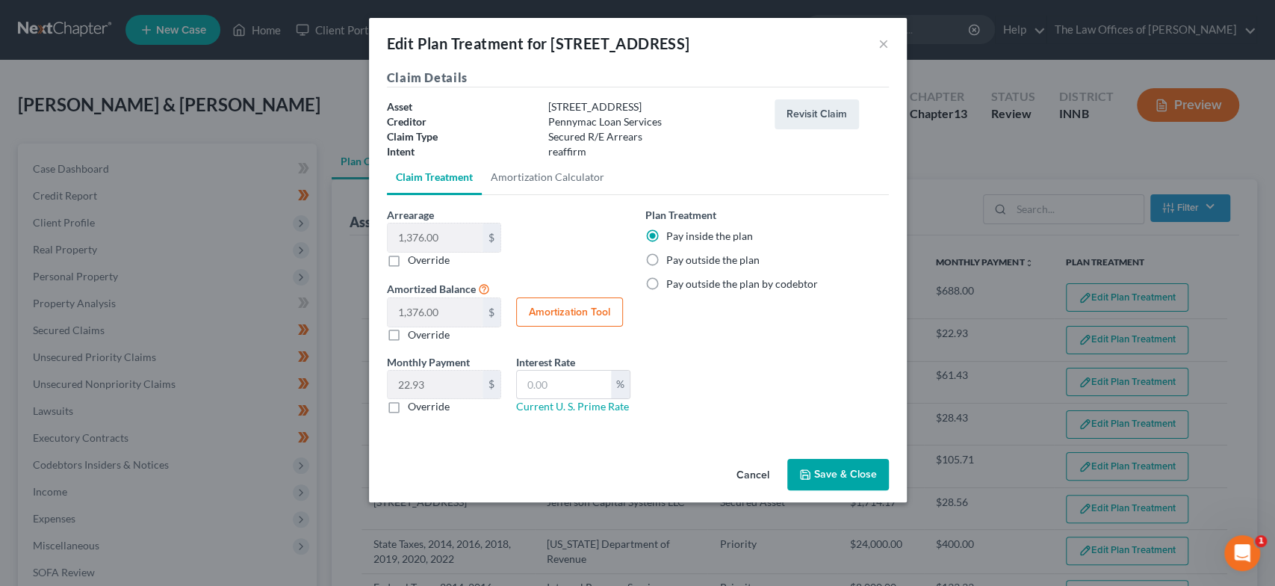
click at [854, 473] on button "Save & Close" at bounding box center [838, 474] width 102 height 31
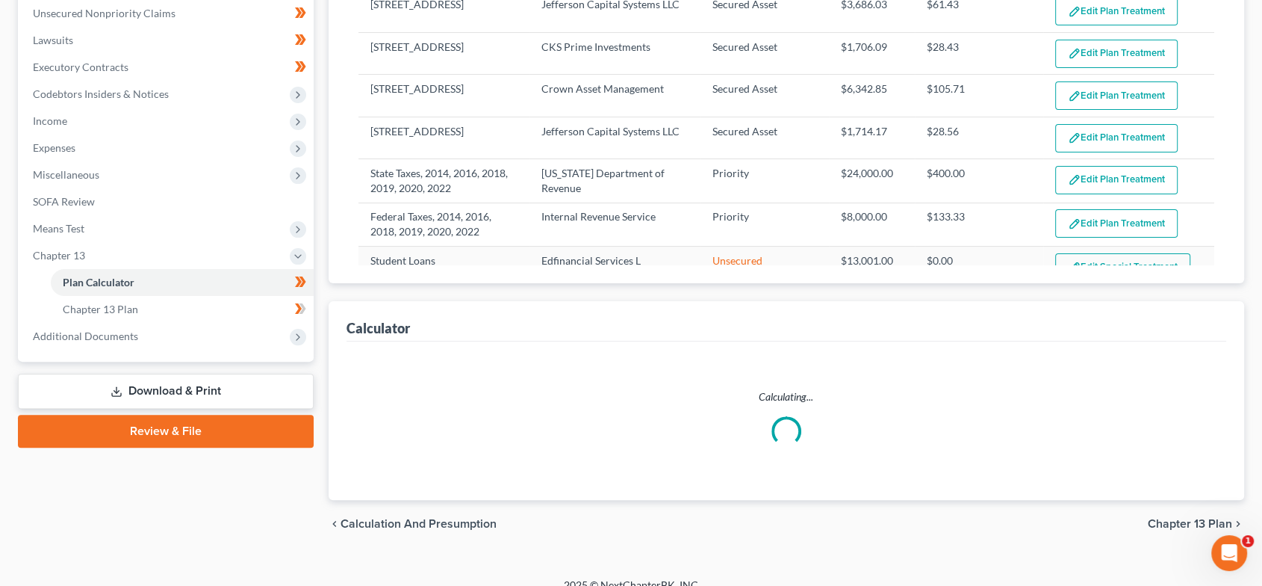
scroll to position [388, 0]
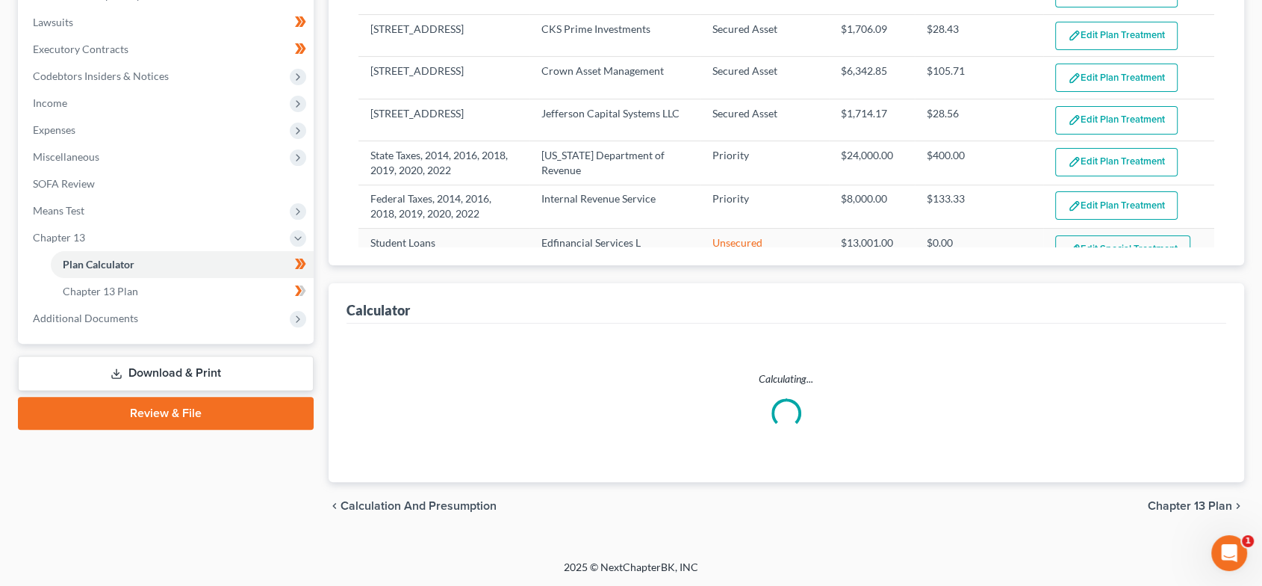
select select "59"
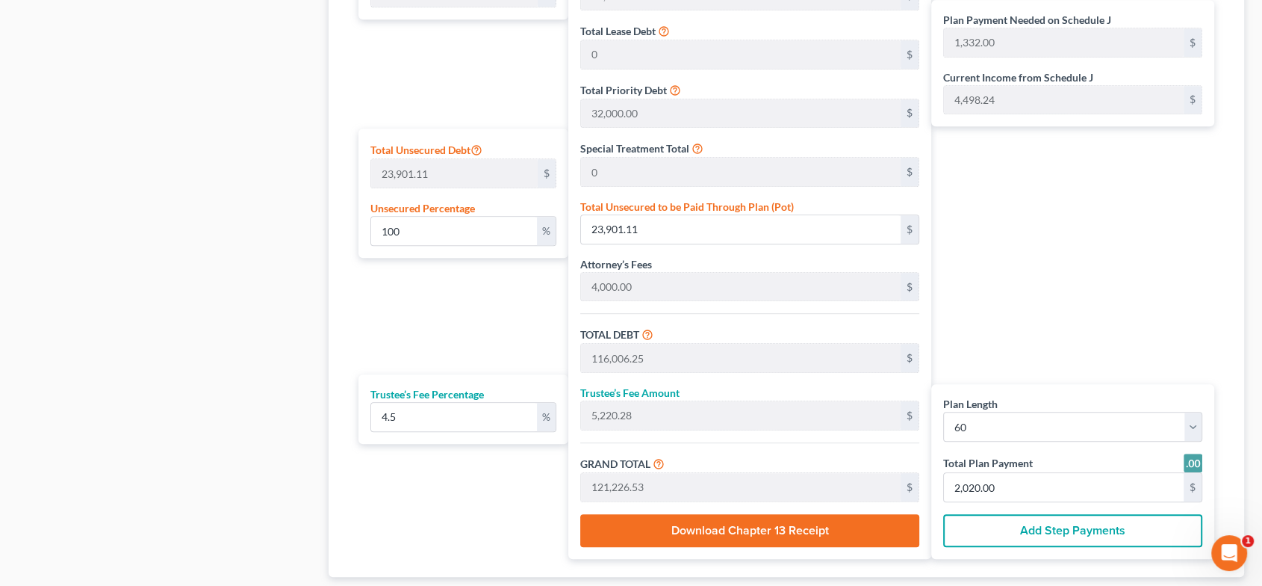
scroll to position [924, 0]
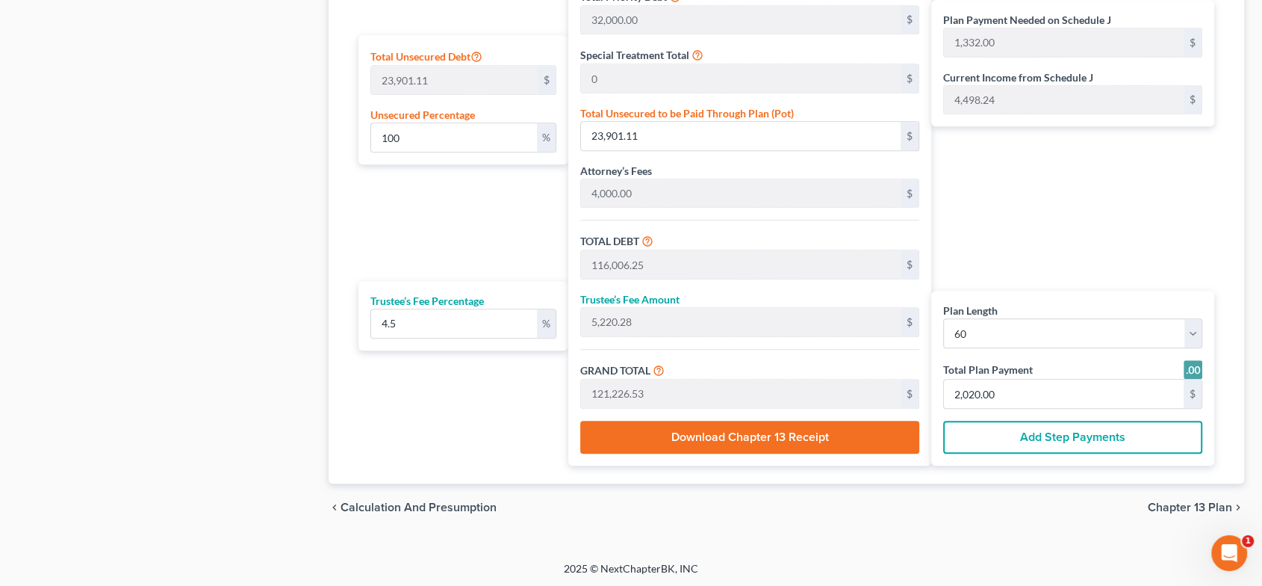
click at [1184, 502] on span "Chapter 13 Plan" at bounding box center [1190, 507] width 84 height 12
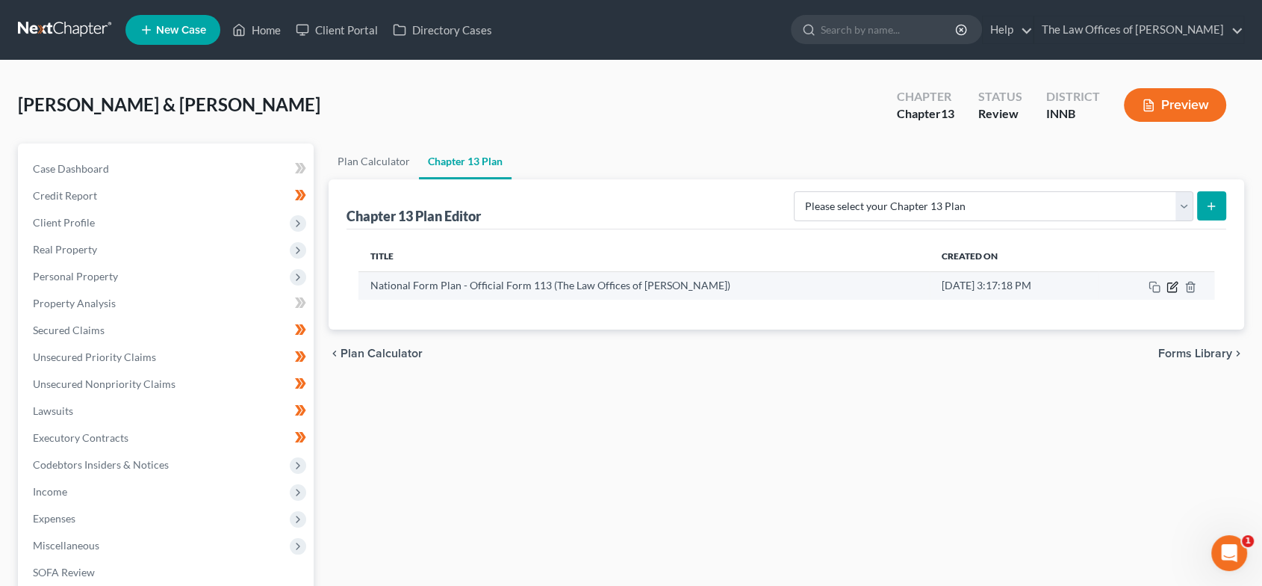
click at [1171, 287] on icon "button" at bounding box center [1173, 285] width 7 height 7
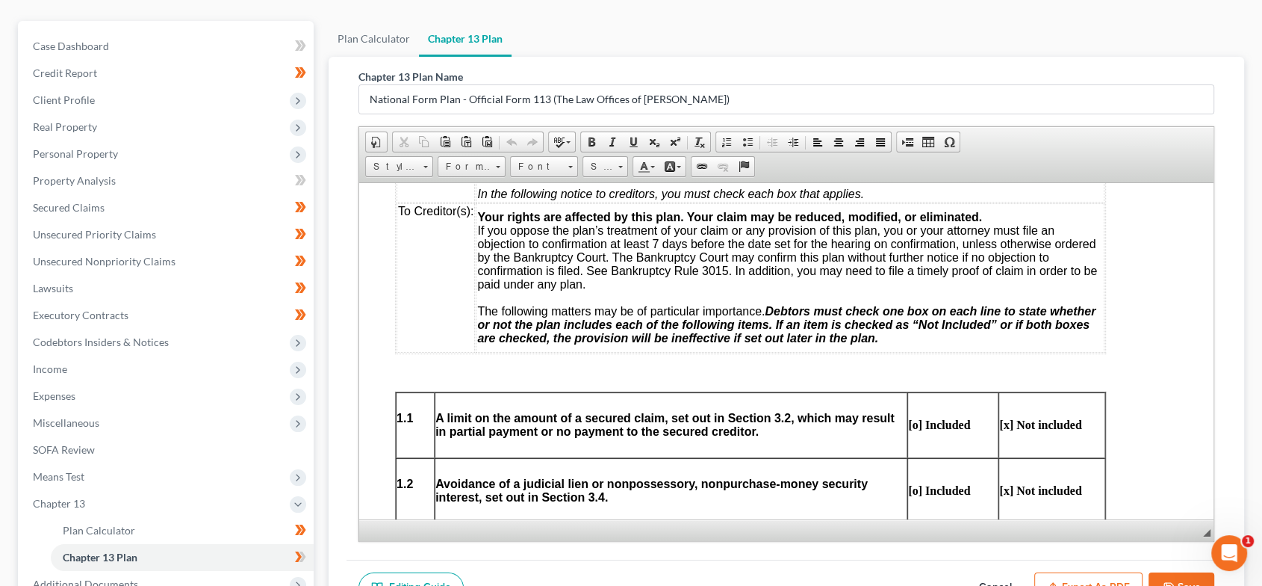
scroll to position [288, 0]
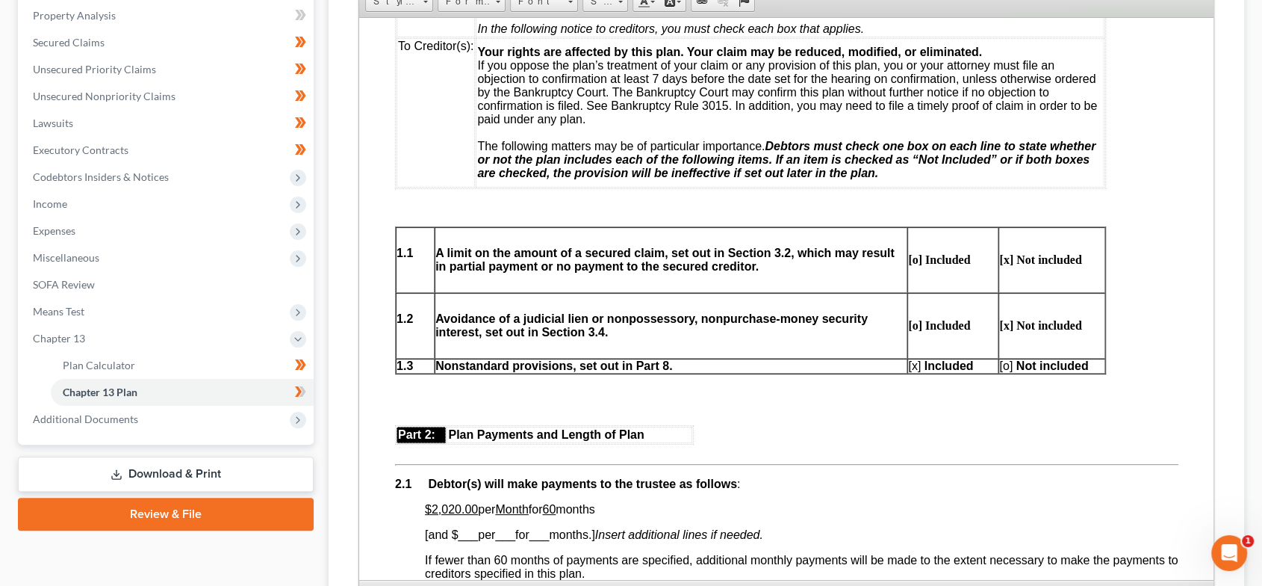
drag, startPoint x: 1208, startPoint y: 365, endPoint x: 1231, endPoint y: 615, distance: 251.3
click at [1231, 615] on html "Home New Case Client Portal Directory Cases The Law Offices of Dax J. Miller al…" at bounding box center [631, 245] width 1262 height 1067
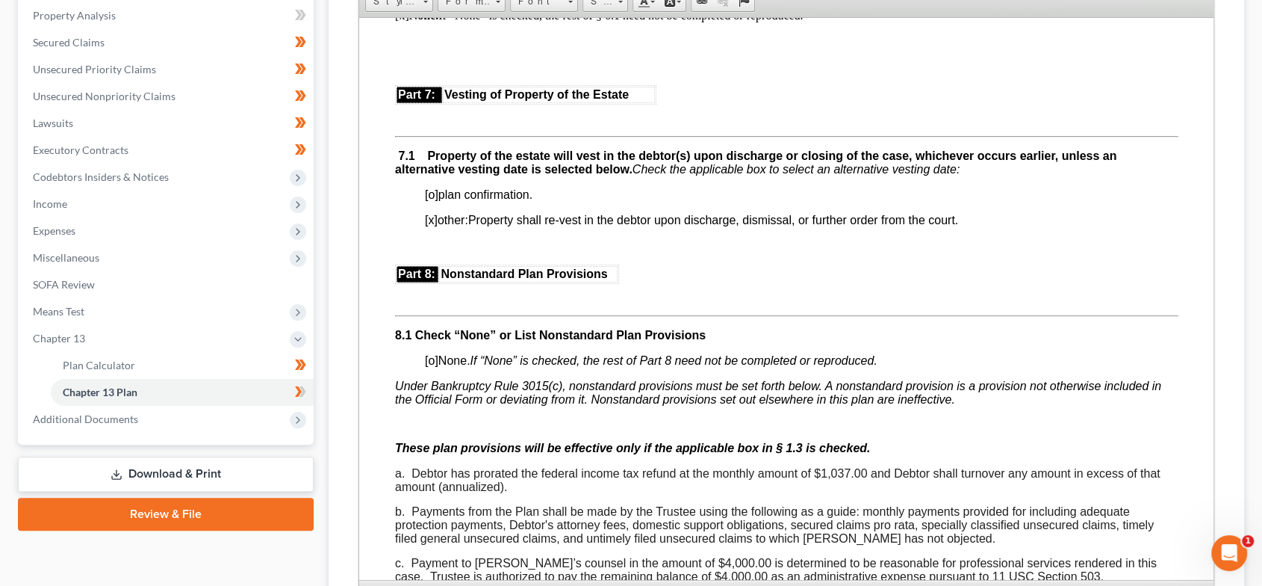
scroll to position [3762, 0]
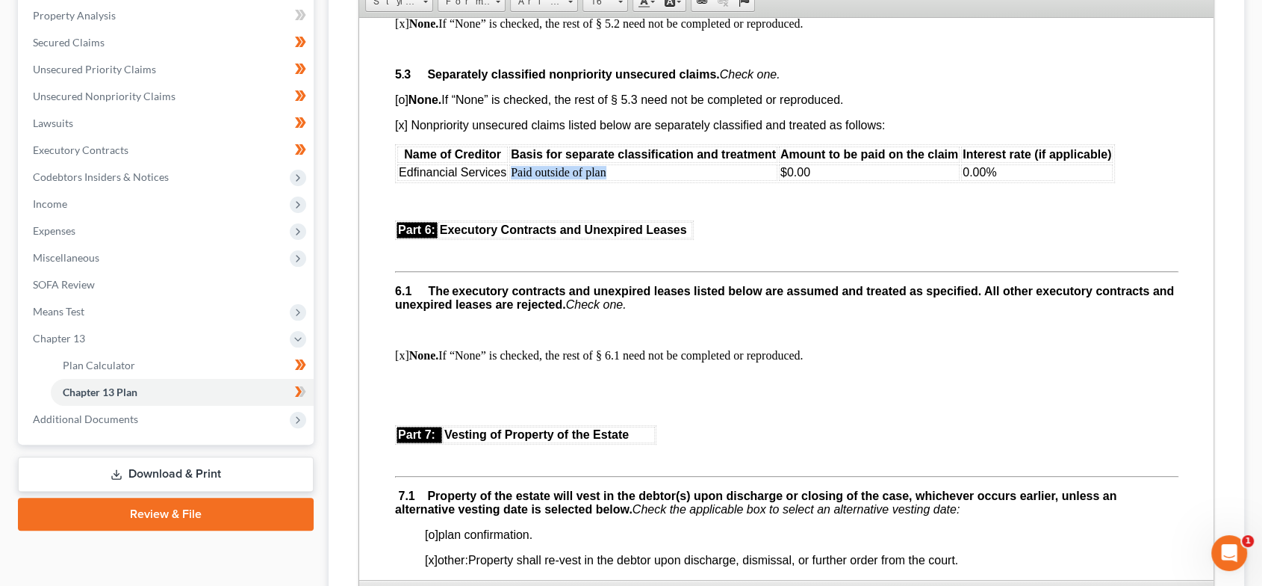
drag, startPoint x: 621, startPoint y: 264, endPoint x: 515, endPoint y: 267, distance: 106.1
click at [510, 180] on td "Paid outside of plan" at bounding box center [643, 172] width 268 height 16
drag, startPoint x: 630, startPoint y: 270, endPoint x: 506, endPoint y: 268, distance: 124.0
click at [506, 180] on tr "Edfinancial Services Student loan debt to $0.00 0.00%" at bounding box center [755, 172] width 716 height 16
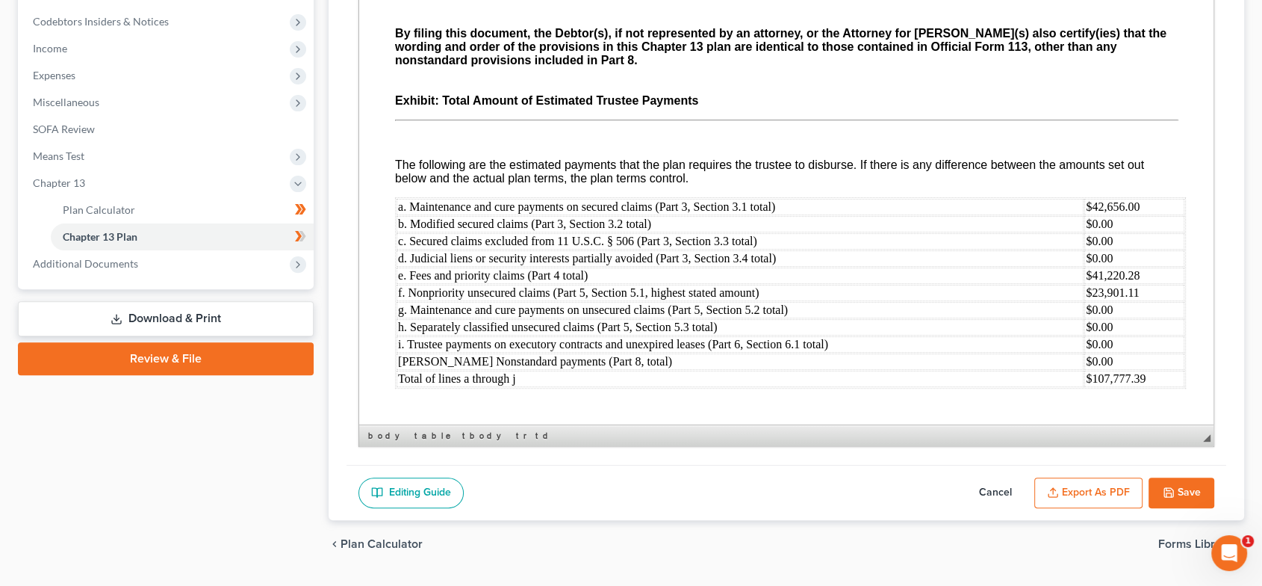
scroll to position [479, 0]
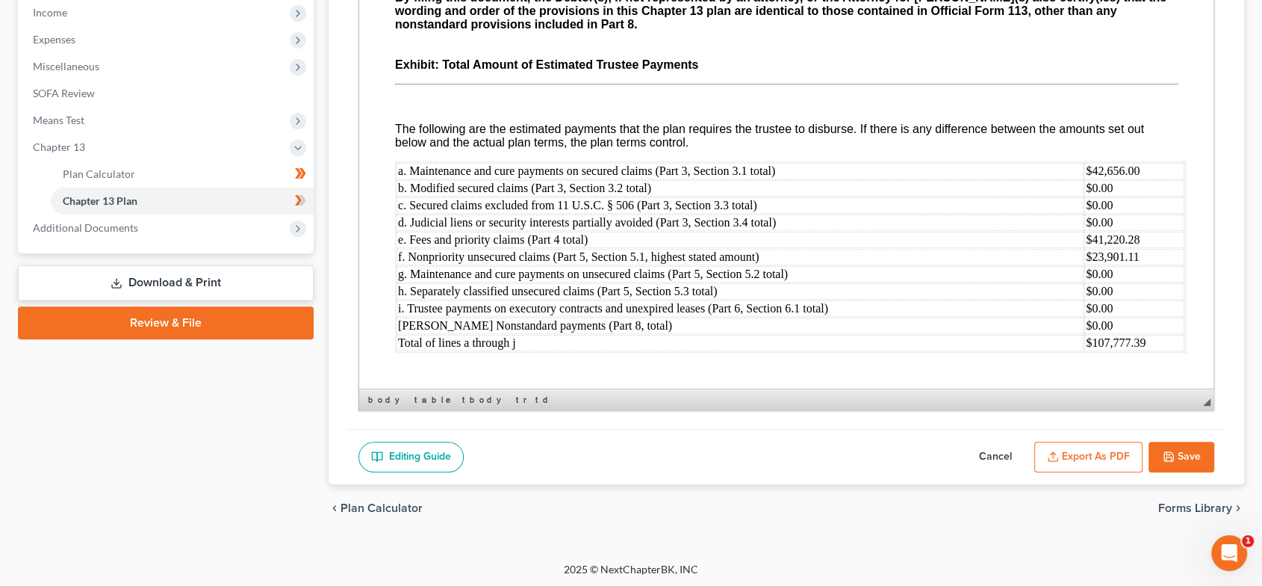
click at [1205, 451] on button "Save" at bounding box center [1182, 456] width 66 height 31
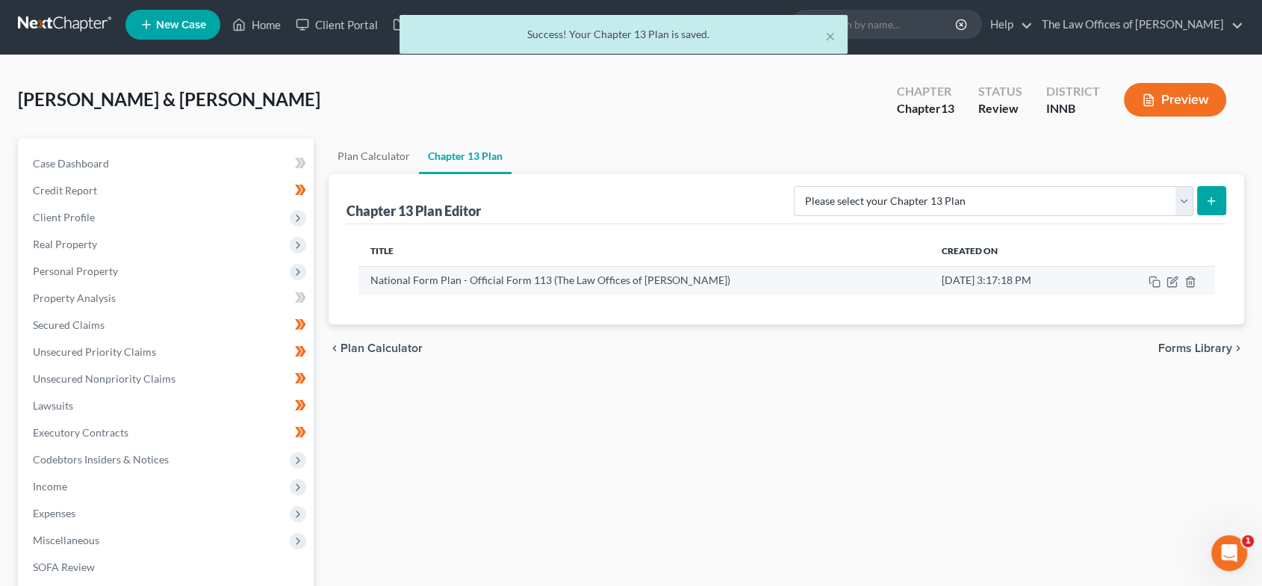
scroll to position [0, 0]
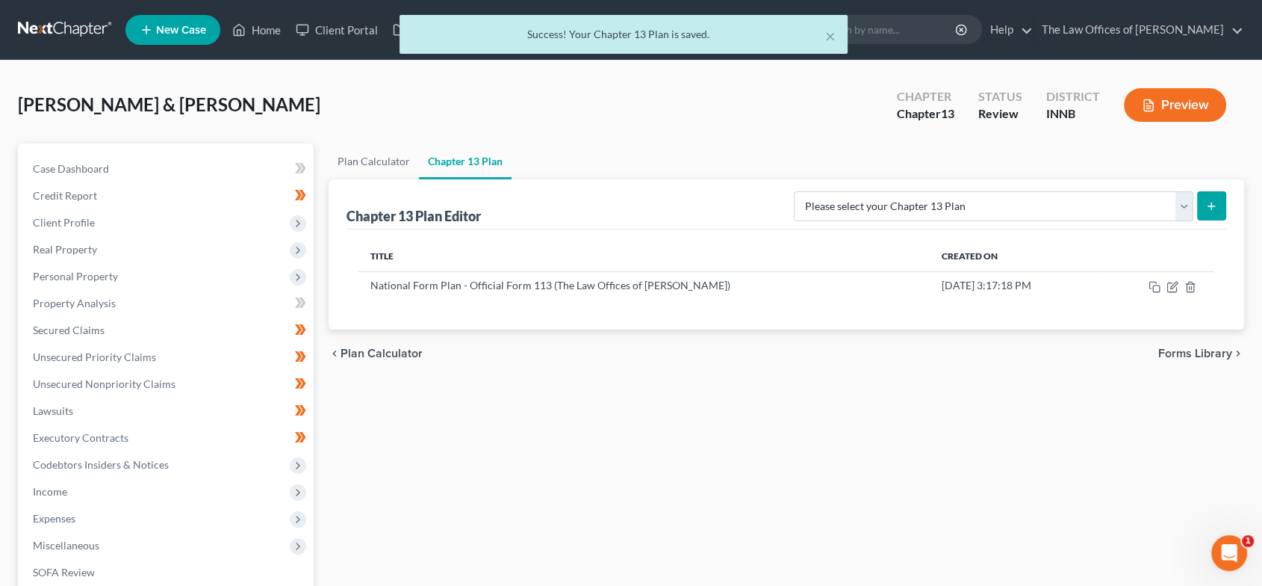
drag, startPoint x: 267, startPoint y: 34, endPoint x: 674, endPoint y: 4, distance: 407.5
click at [267, 34] on div "× Success! Your Chapter 13 Plan is saved." at bounding box center [624, 38] width 1262 height 46
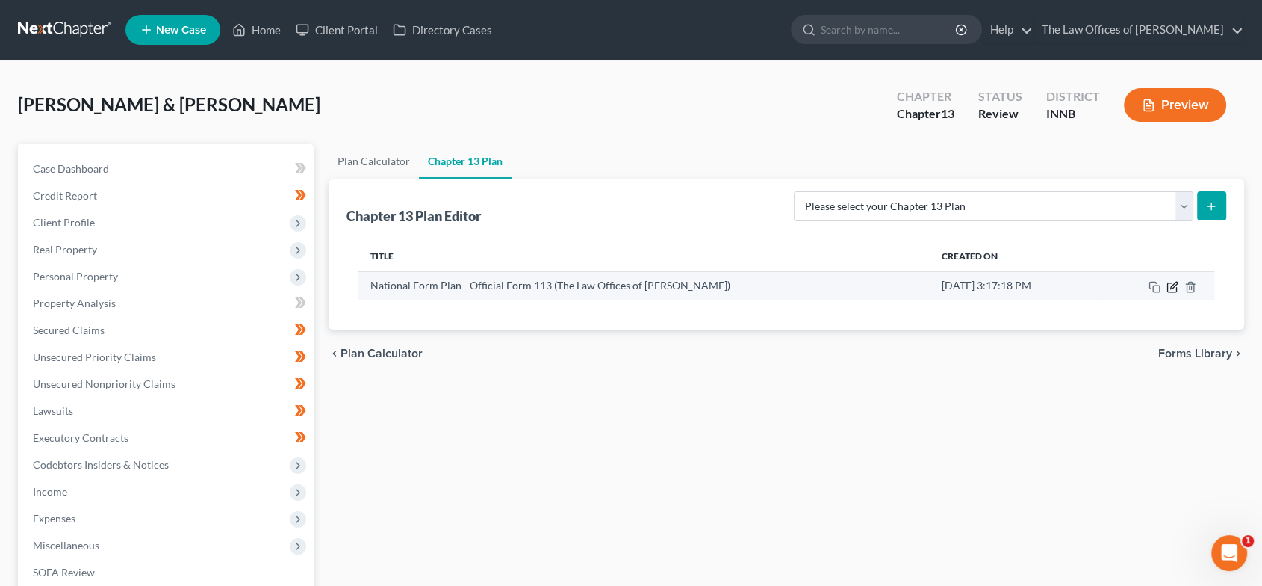
click at [1172, 282] on icon "button" at bounding box center [1173, 287] width 12 height 12
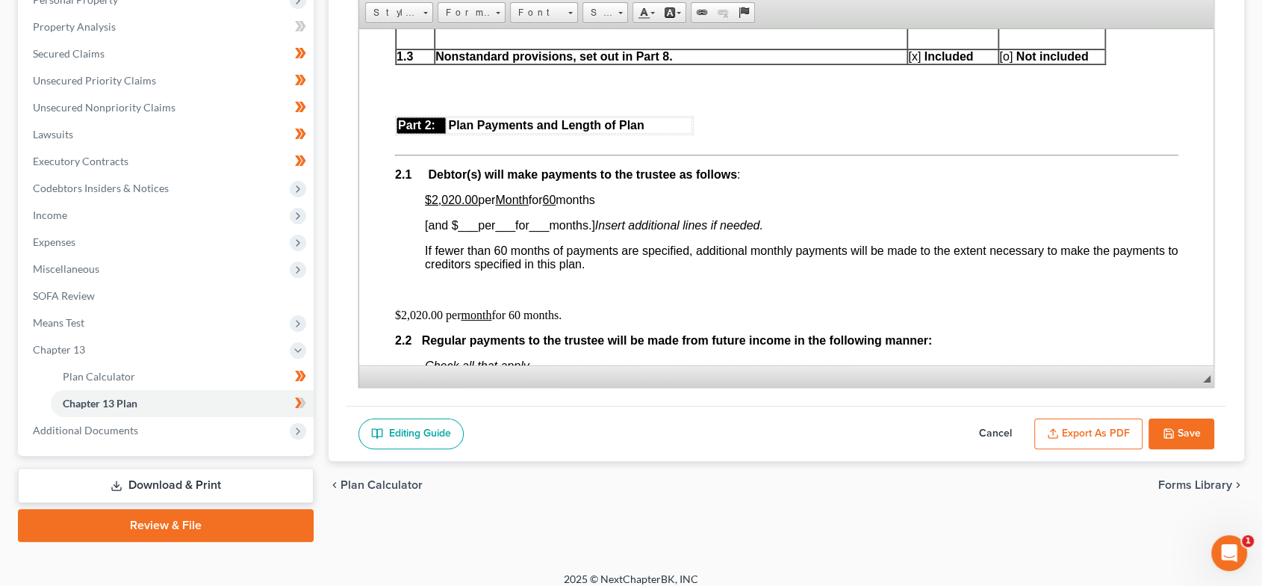
scroll to position [775, 0]
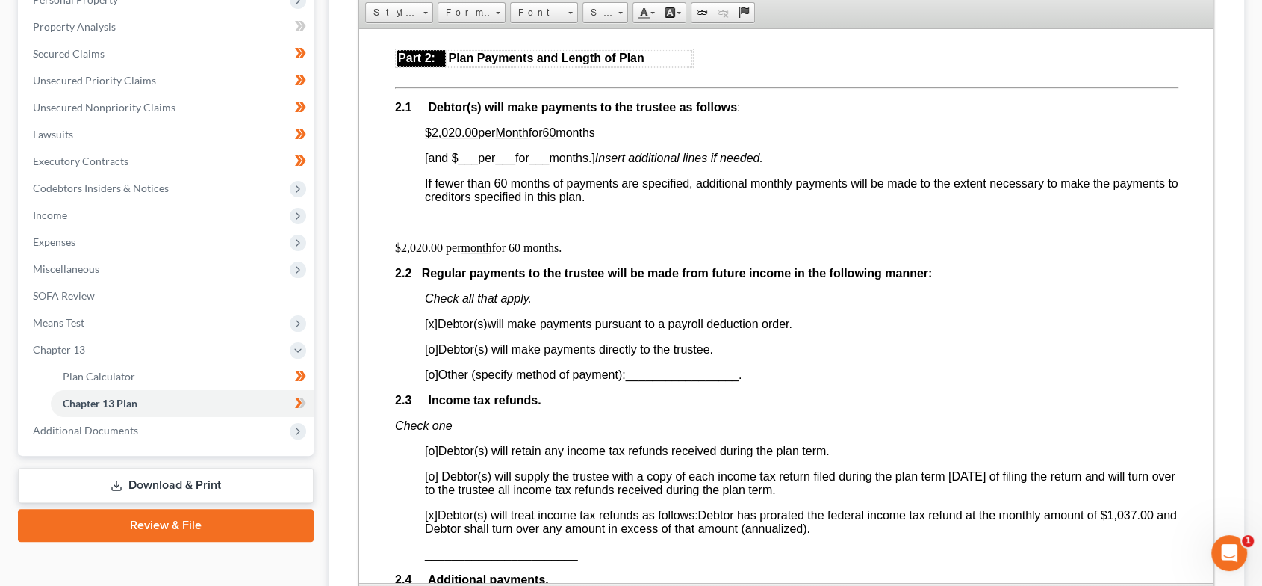
drag, startPoint x: 1205, startPoint y: 375, endPoint x: 1238, endPoint y: 615, distance: 242.7
click at [1238, 615] on html "Home New Case Client Portal Directory Cases The Law Offices of Dax J. Miller al…" at bounding box center [631, 253] width 1262 height 1059
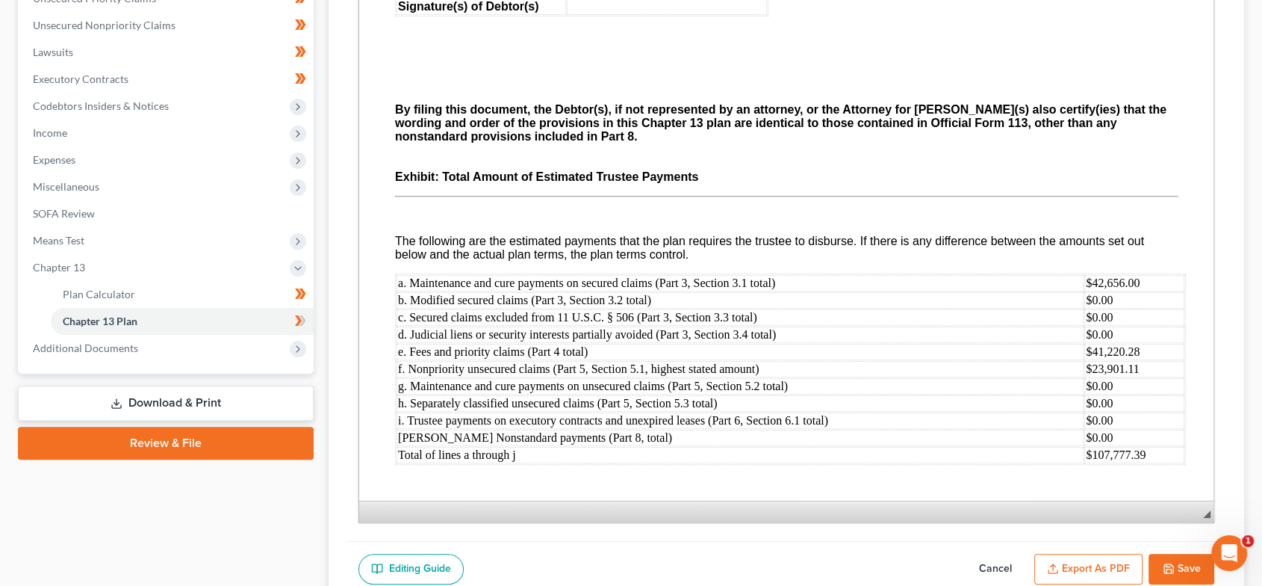
scroll to position [471, 0]
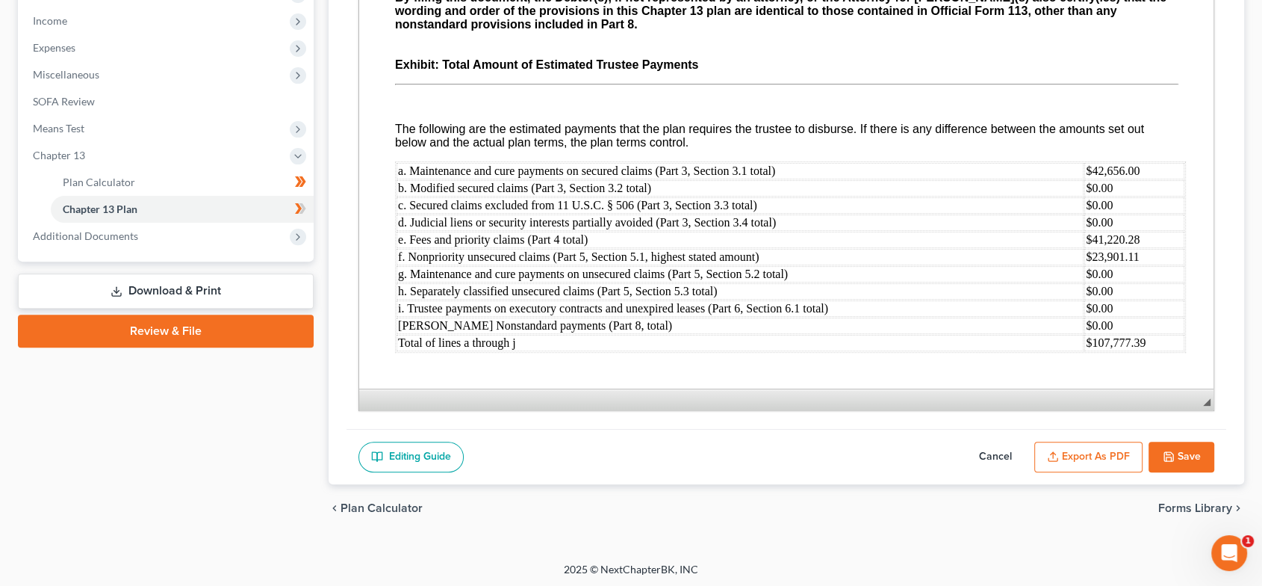
drag, startPoint x: 1205, startPoint y: 465, endPoint x: 1271, endPoint y: 462, distance: 65.8
click at [1205, 464] on button "Save" at bounding box center [1182, 456] width 66 height 31
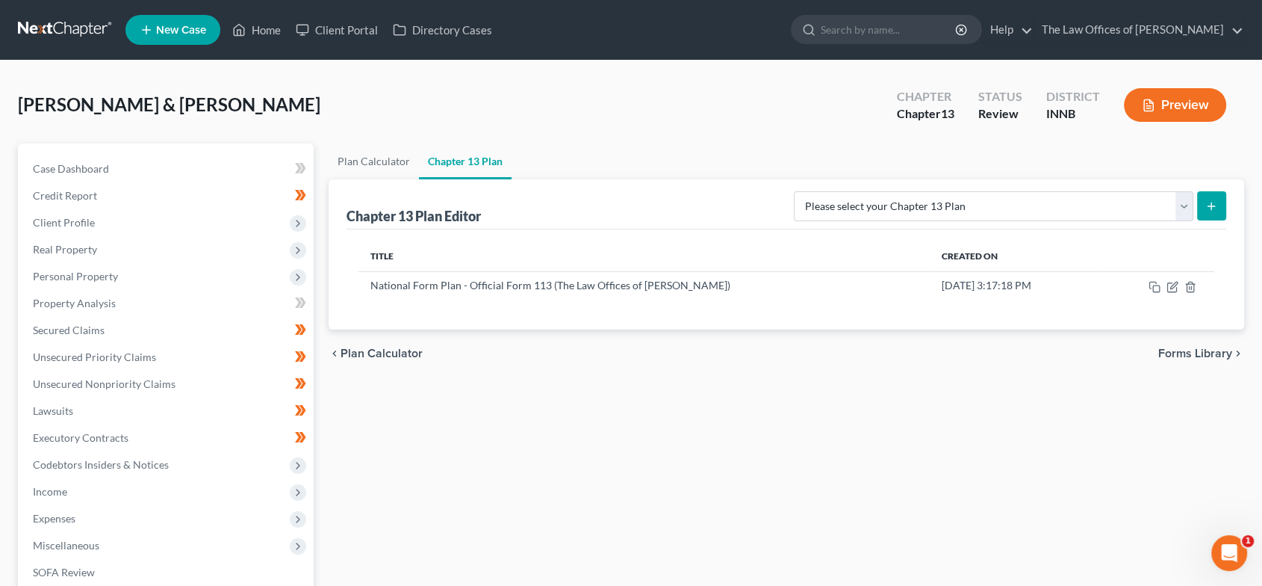
scroll to position [0, 0]
click at [257, 16] on link "Home" at bounding box center [256, 29] width 63 height 27
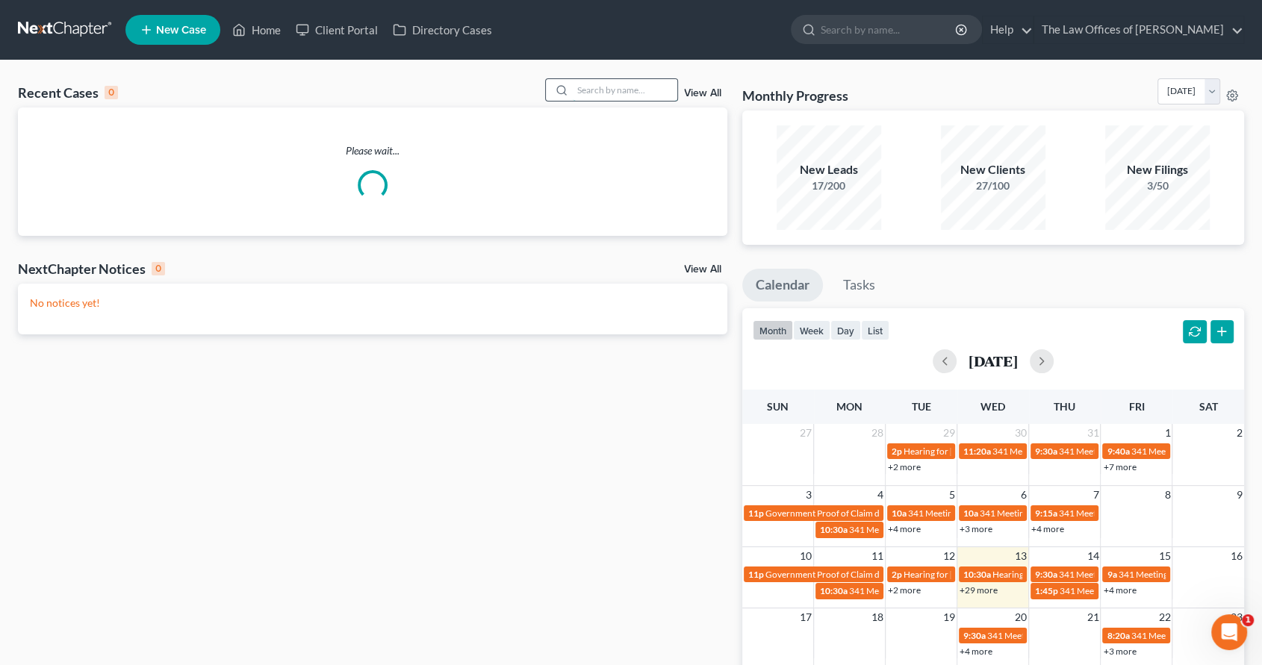
click at [636, 90] on input "search" at bounding box center [625, 90] width 105 height 22
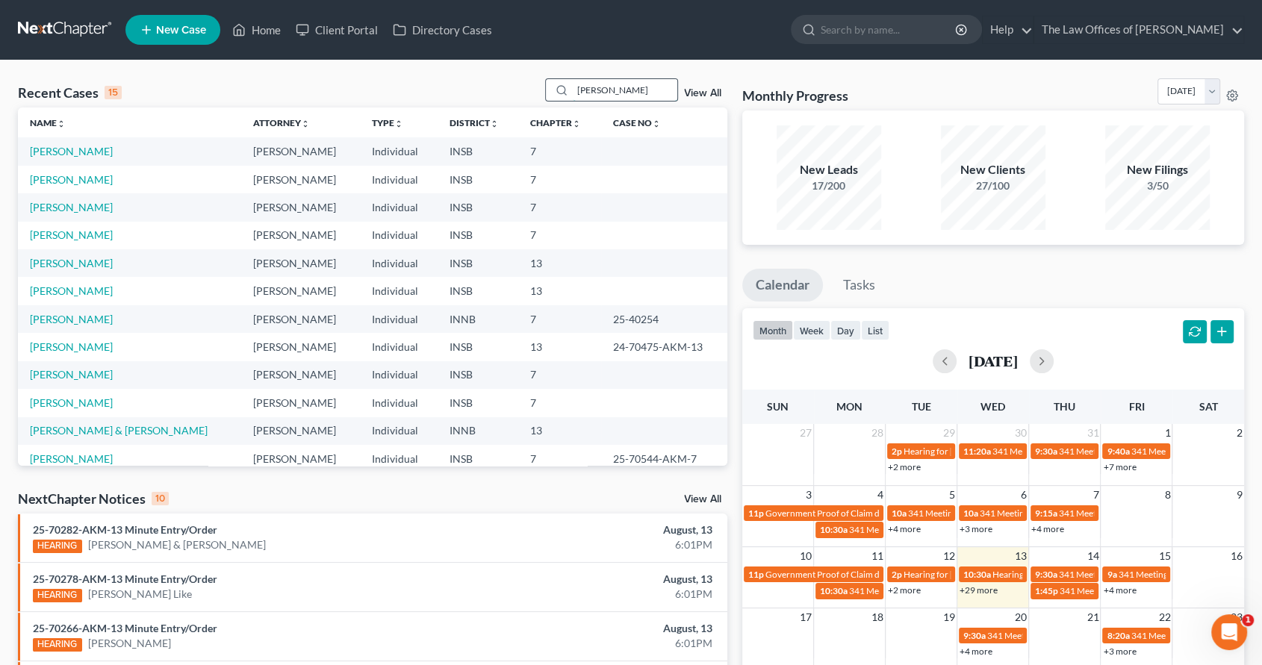
type input "robbins"
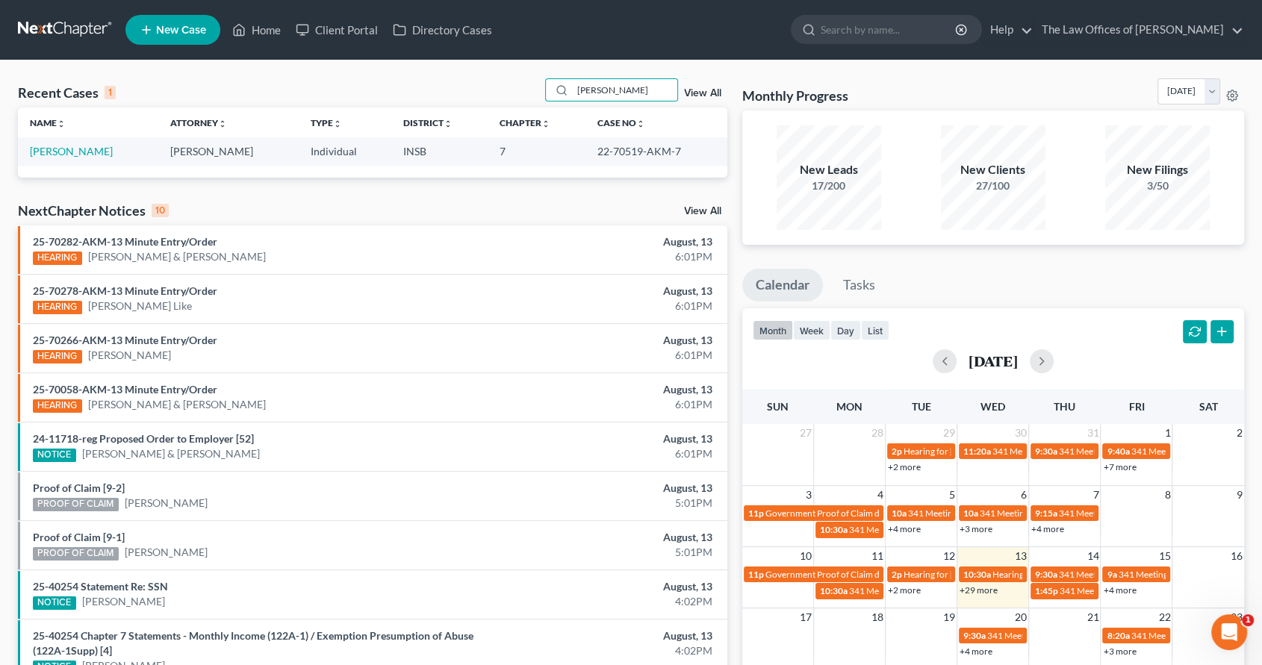
click at [169, 22] on link "New Case" at bounding box center [172, 30] width 95 height 30
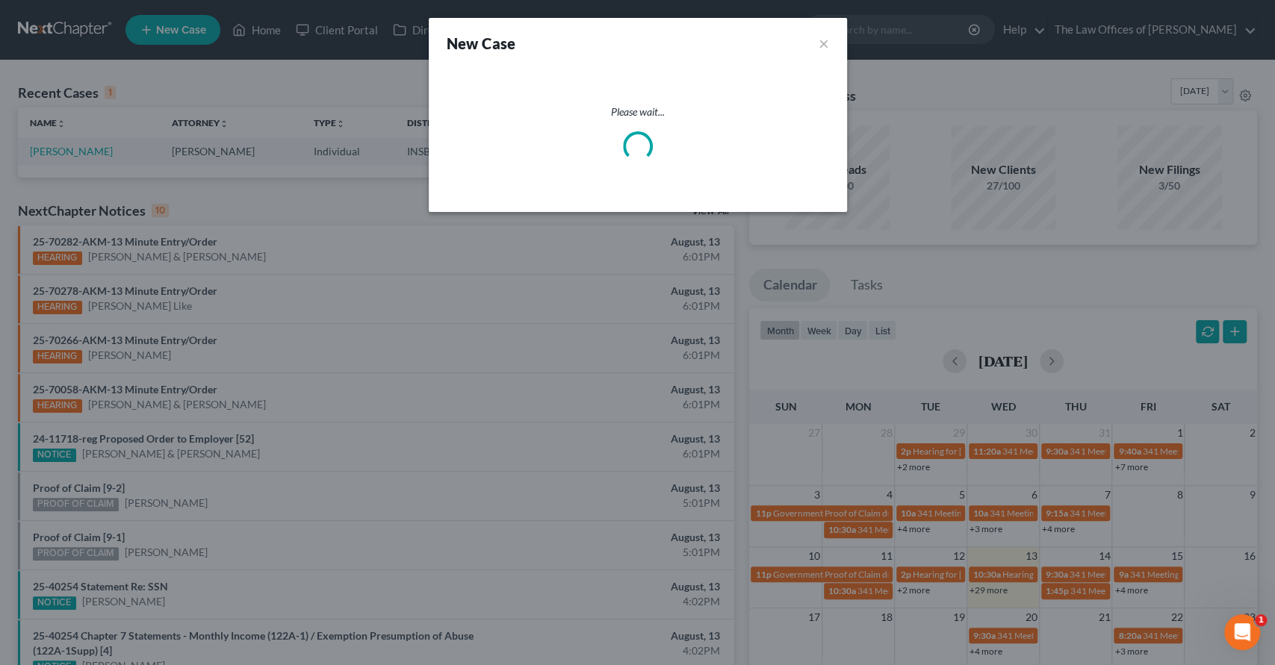
select select "28"
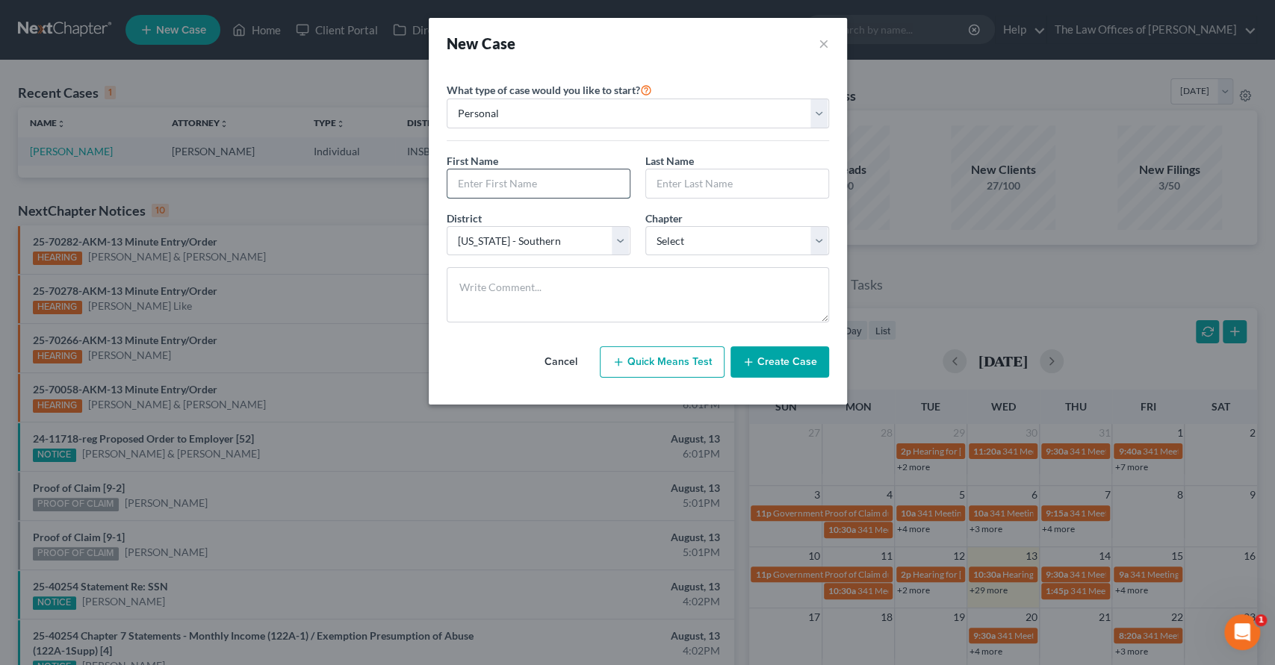
click at [507, 196] on input "text" at bounding box center [538, 184] width 182 height 28
click at [502, 190] on input "Max" at bounding box center [538, 184] width 182 height 28
type input "Maxwell"
type input "Robbins"
click at [732, 243] on select "Select 7 11 12 13" at bounding box center [737, 241] width 184 height 30
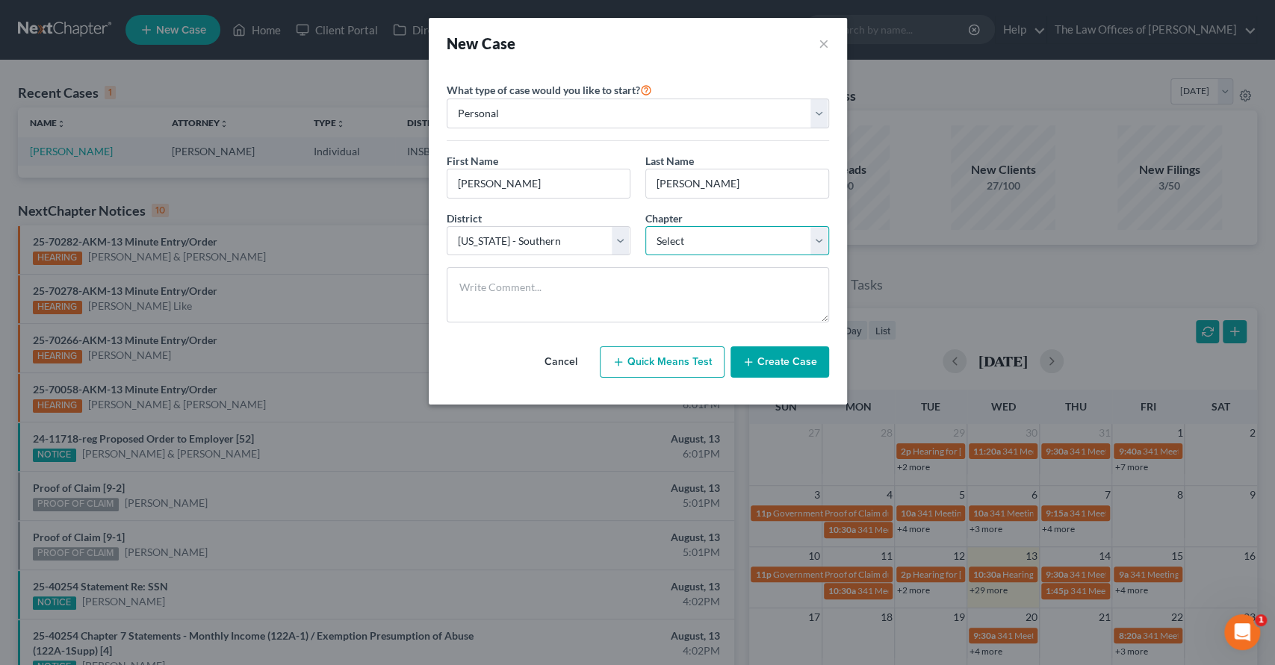
select select "3"
click at [645, 226] on select "Select 7 11 12 13" at bounding box center [737, 241] width 184 height 30
click at [795, 357] on button "Create Case" at bounding box center [779, 362] width 99 height 31
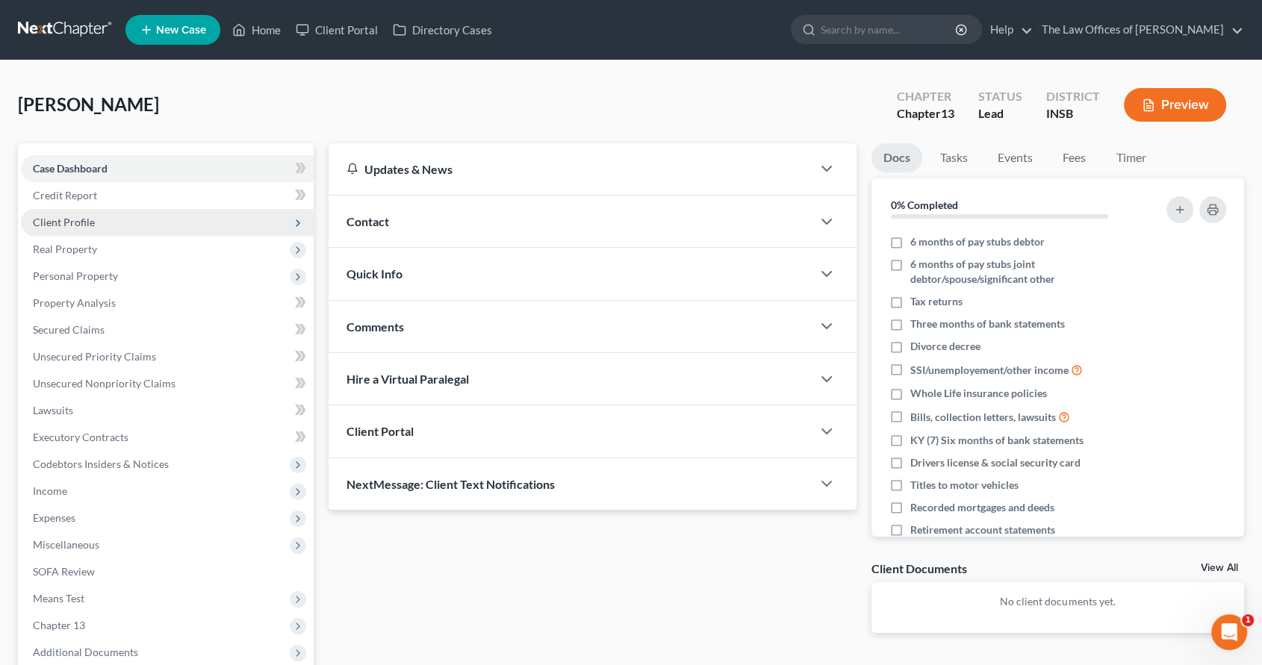
click at [130, 224] on span "Client Profile" at bounding box center [167, 222] width 293 height 27
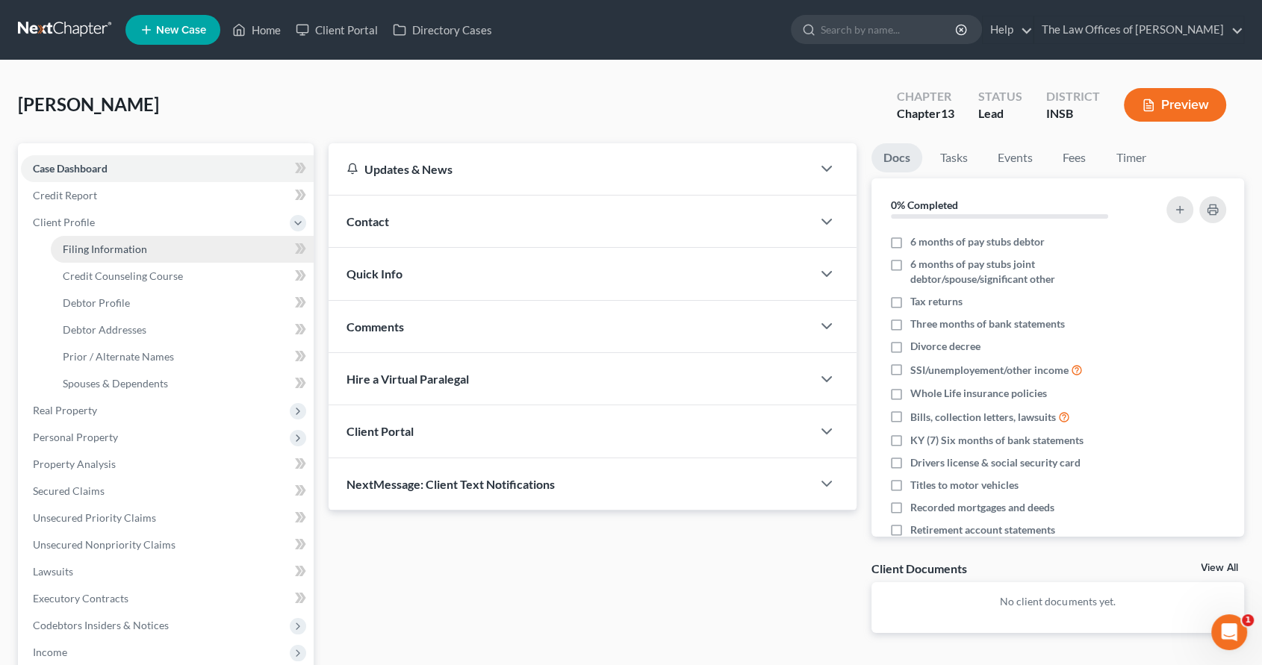
click at [131, 253] on span "Filing Information" at bounding box center [105, 249] width 84 height 13
select select "1"
select select "0"
select select "3"
select select "28"
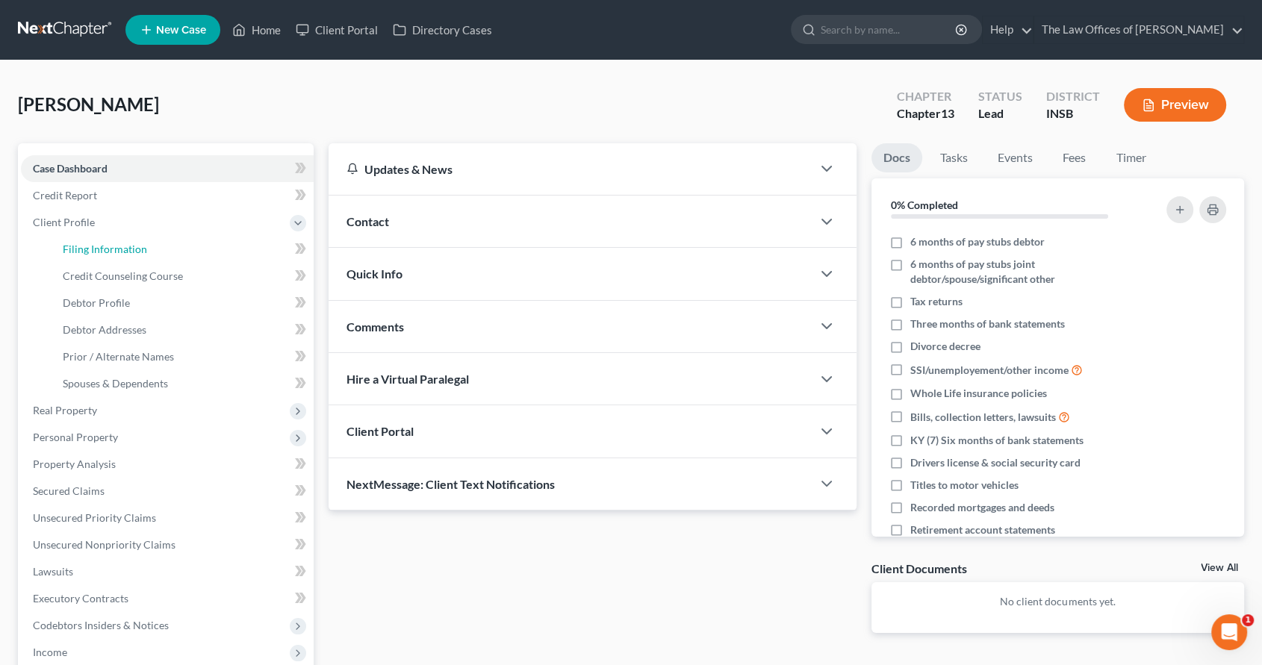
select select "15"
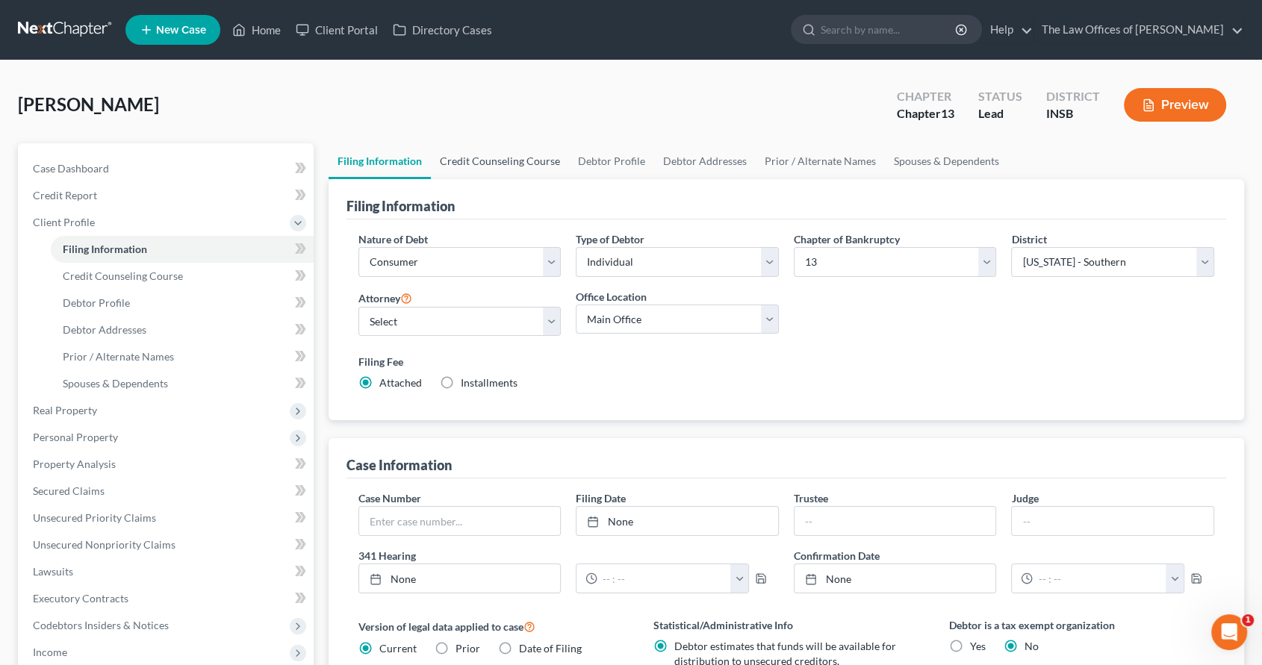
click at [474, 160] on link "Credit Counseling Course" at bounding box center [500, 161] width 138 height 36
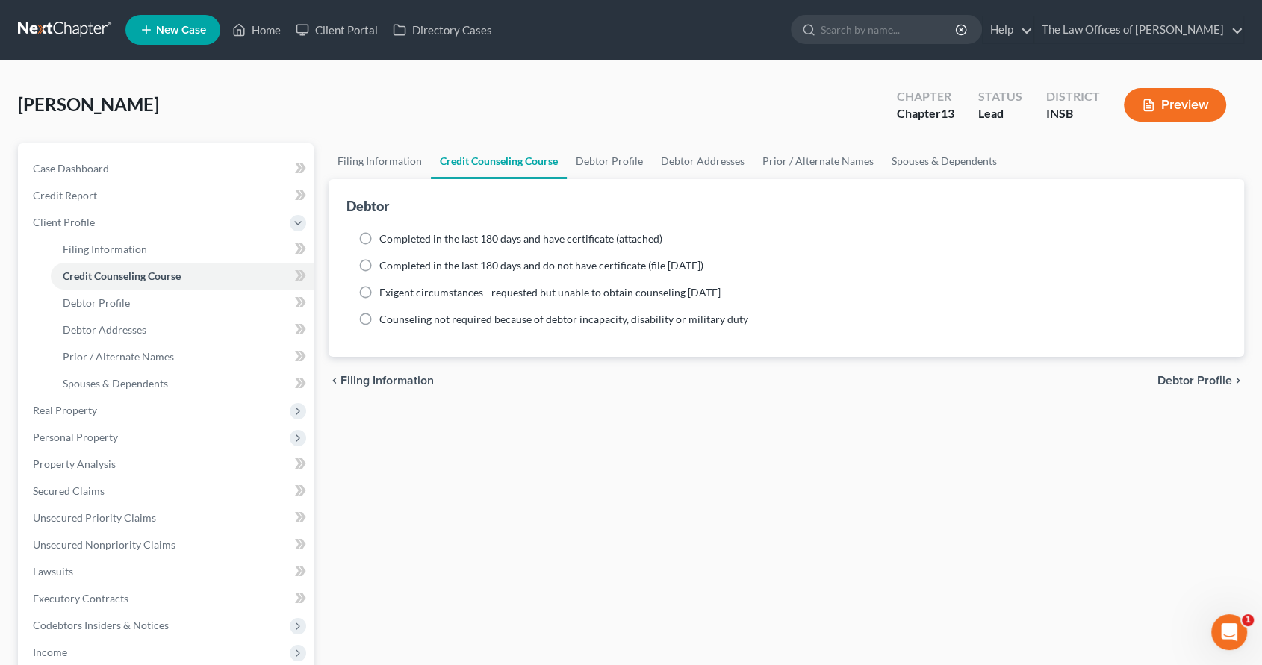
click at [382, 241] on span "Completed in the last 180 days and have certificate (attached)" at bounding box center [520, 238] width 283 height 13
click at [385, 241] on input "Completed in the last 180 days and have certificate (attached)" at bounding box center [390, 237] width 10 height 10
radio input "true"
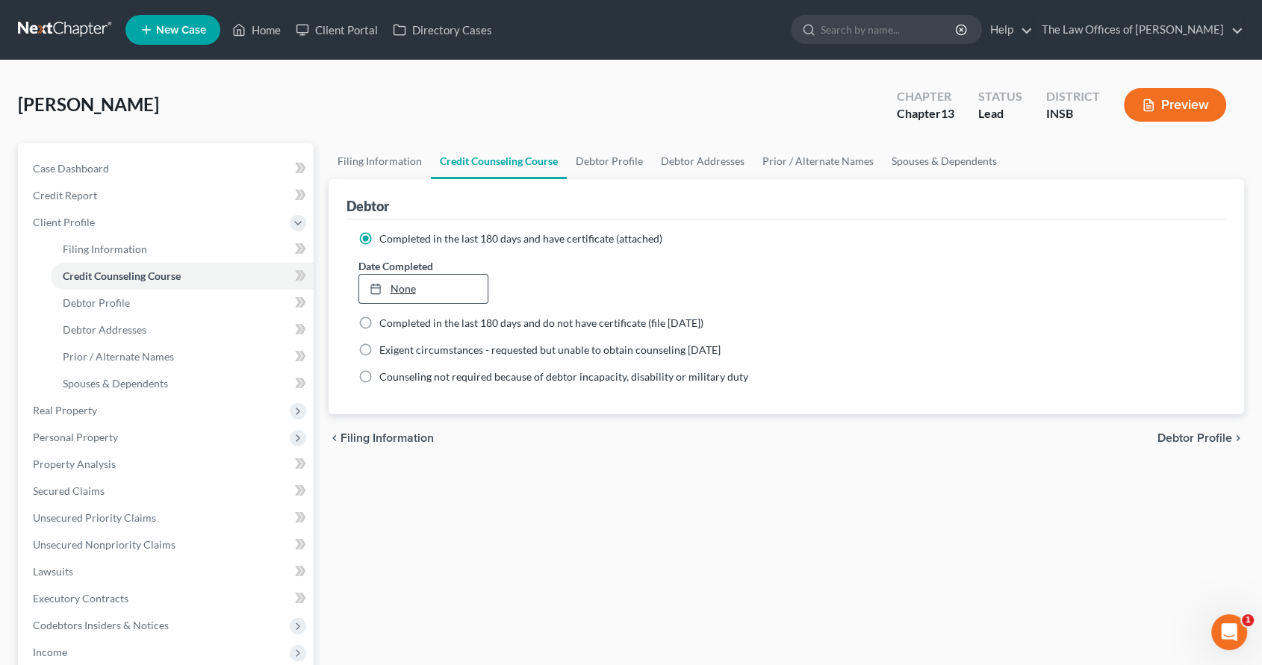
click at [423, 276] on link "None" at bounding box center [423, 289] width 128 height 28
type input "8/13/2025"
click at [382, 170] on link "Filing Information" at bounding box center [380, 161] width 102 height 36
select select "1"
select select "0"
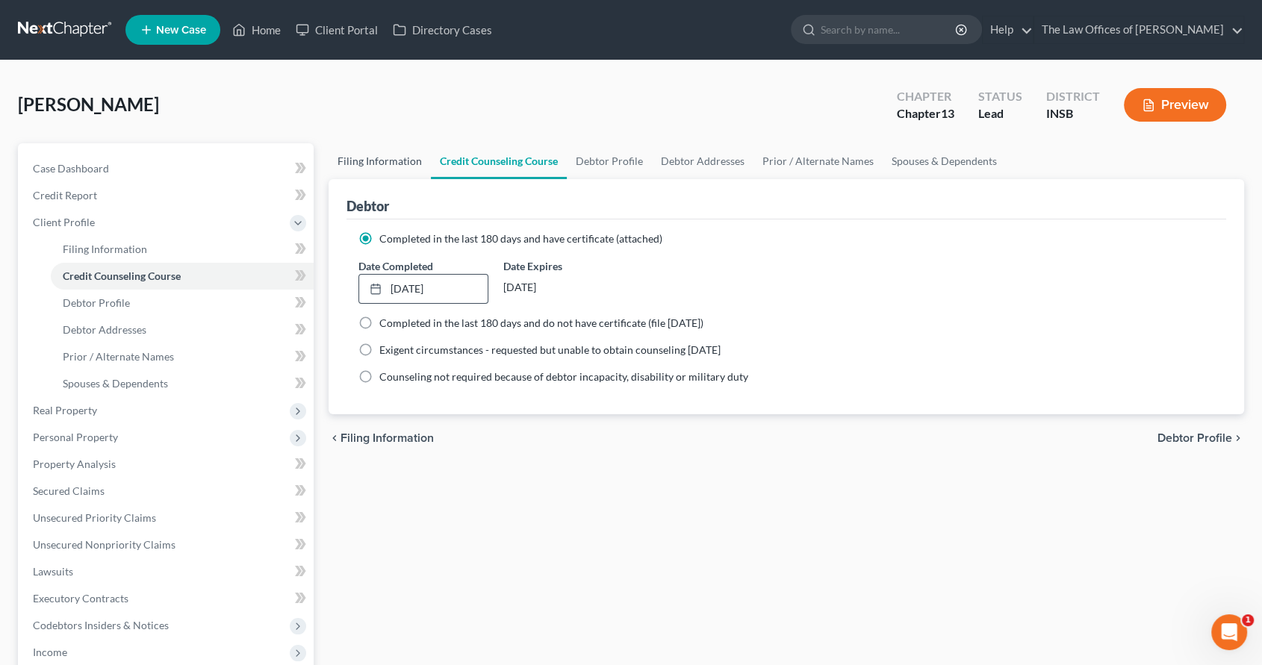
select select "3"
select select "28"
select select "15"
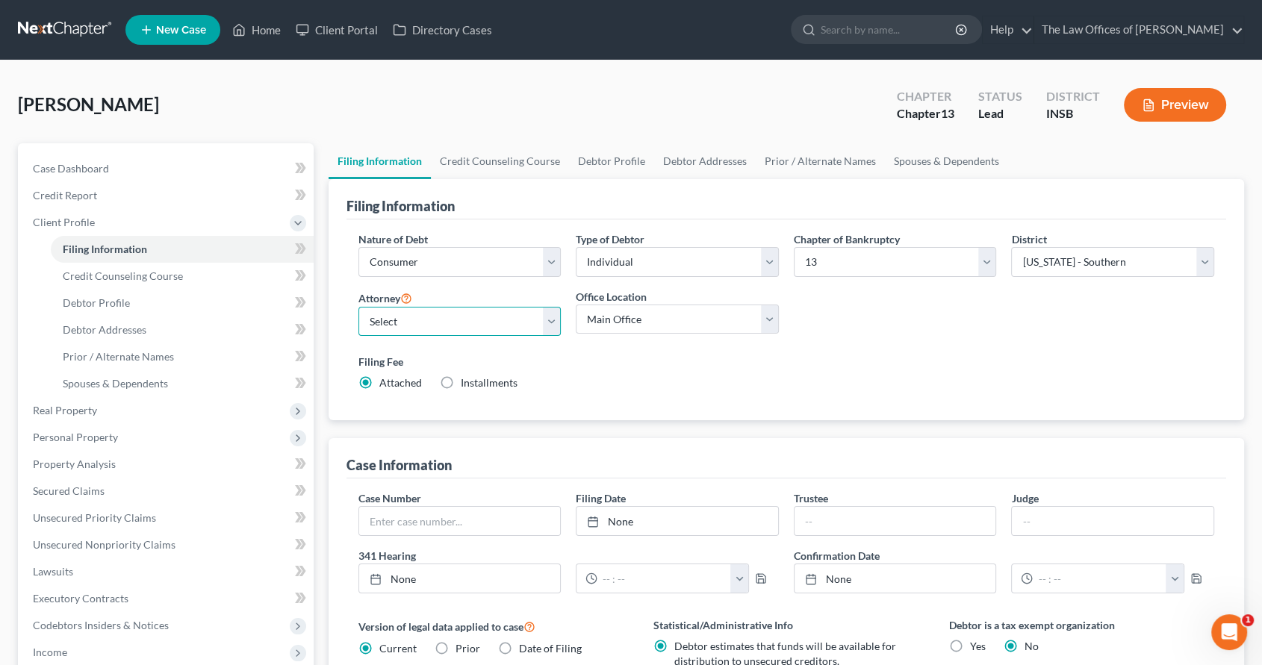
click at [473, 320] on select "Select Dax Miller - INSB Dax Miller - INSB Dax Miller - GAMB Dax Miller - INNB …" at bounding box center [460, 322] width 203 height 30
select select "0"
click at [359, 307] on select "Select Dax Miller - INSB Dax Miller - INSB Dax Miller - GAMB Dax Miller - INNB …" at bounding box center [460, 322] width 203 height 30
click at [508, 160] on link "Credit Counseling Course" at bounding box center [500, 161] width 138 height 36
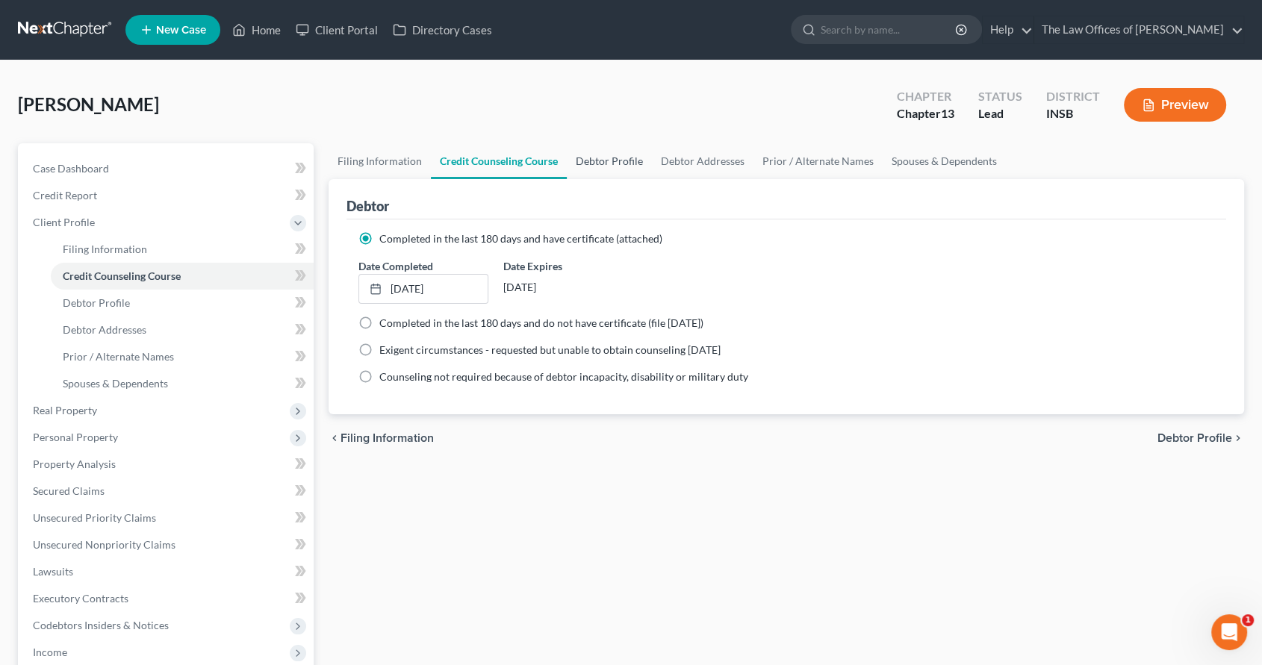
click at [603, 165] on link "Debtor Profile" at bounding box center [609, 161] width 85 height 36
select select "0"
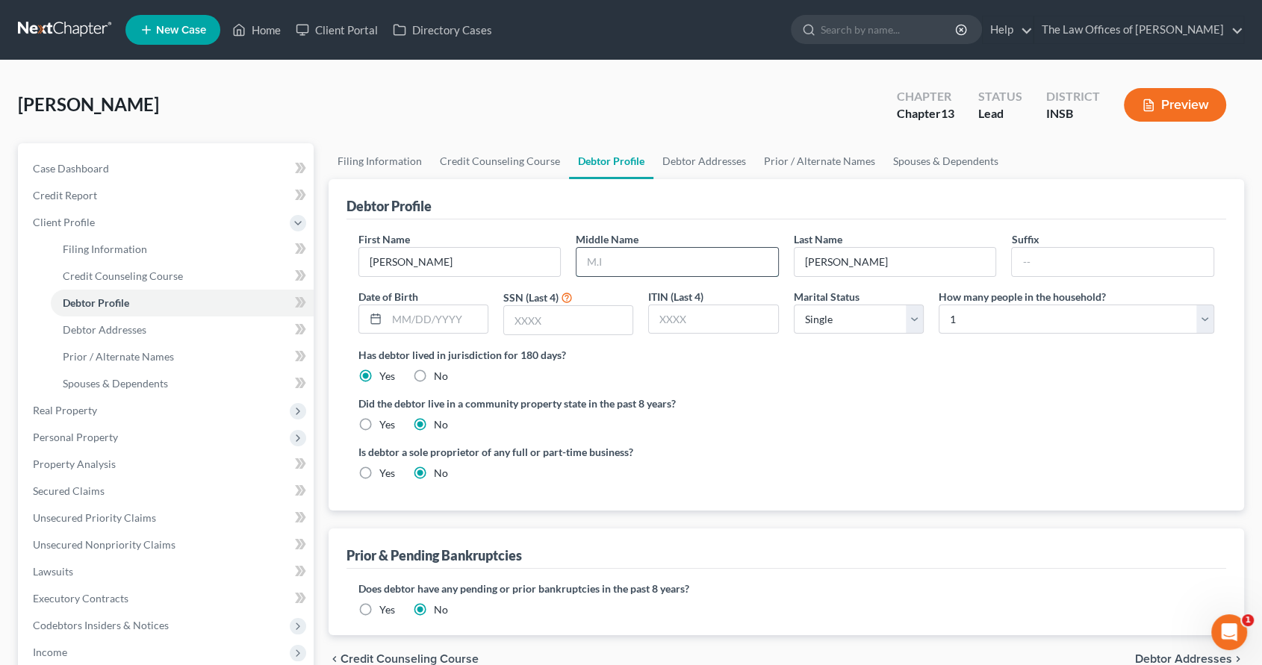
click at [687, 261] on input "text" at bounding box center [678, 262] width 202 height 28
type input "Alexander"
type input "07/11/1997"
type input "4088"
click at [916, 325] on select "Select Single Married Separated Divorced Widowed" at bounding box center [859, 320] width 130 height 30
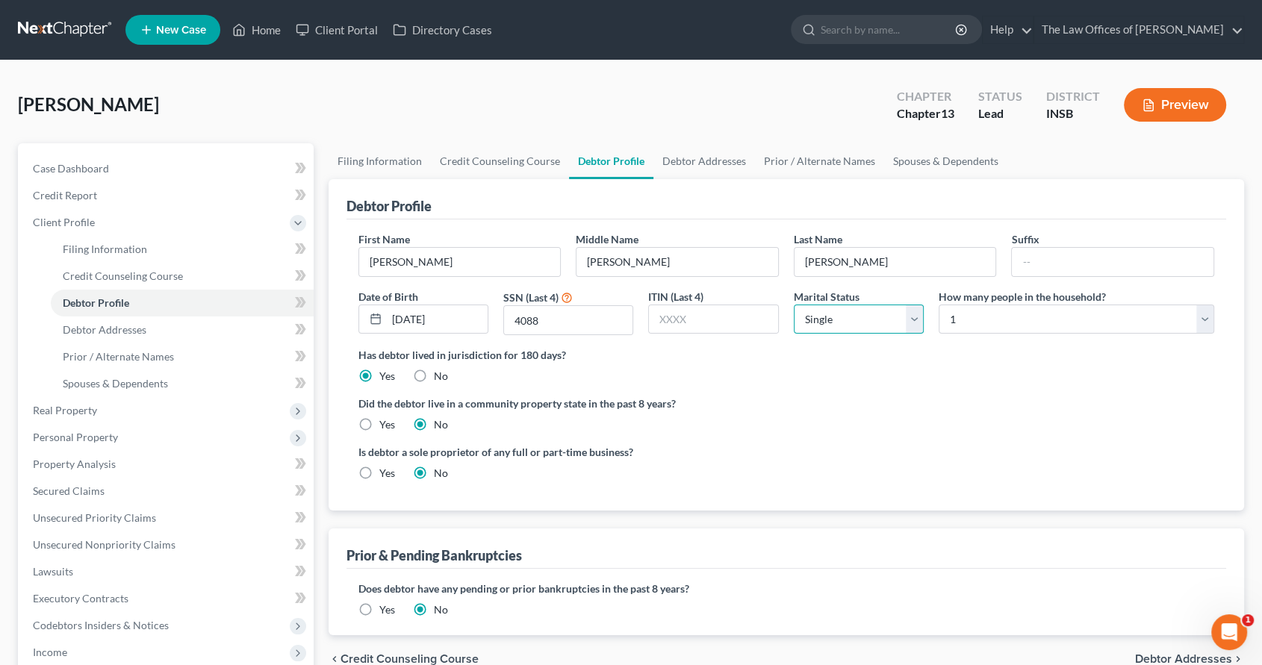
select select "3"
click at [794, 305] on select "Select Single Married Separated Divorced Widowed" at bounding box center [859, 320] width 130 height 30
click at [985, 307] on select "Select 1 2 3 4 5 6 7 8 9 10 11 12 13 14 15 16 17 18 19 20" at bounding box center [1077, 320] width 276 height 30
select select "1"
click at [939, 305] on select "Select 1 2 3 4 5 6 7 8 9 10 11 12 13 14 15 16 17 18 19 20" at bounding box center [1077, 320] width 276 height 30
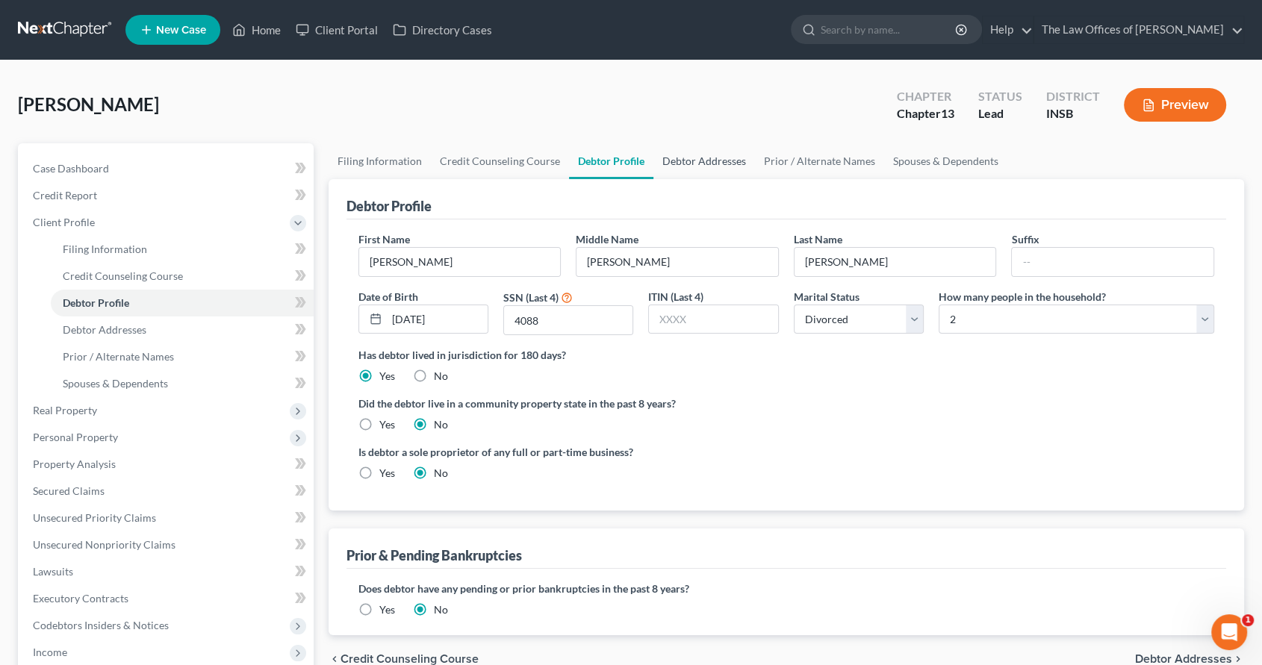
click at [693, 146] on link "Debtor Addresses" at bounding box center [705, 161] width 102 height 36
select select "0"
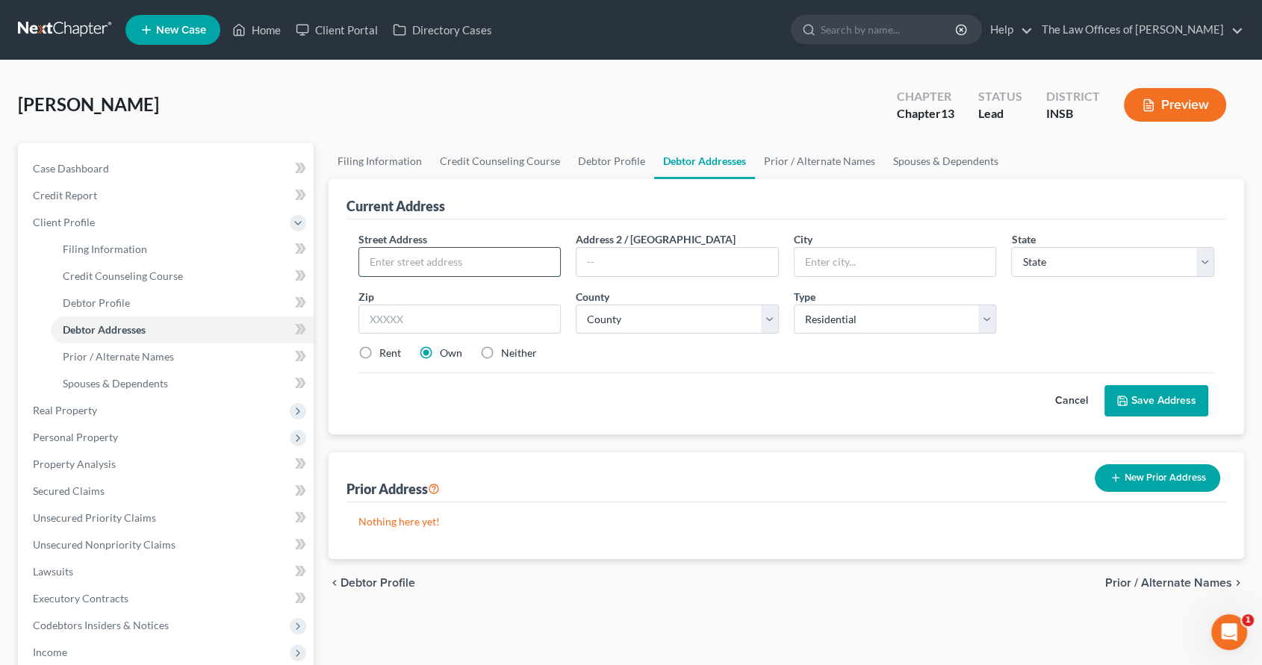
click at [451, 261] on input "text" at bounding box center [460, 262] width 202 height 28
type input "6117 Alexandria Dr"
click at [484, 317] on input "text" at bounding box center [460, 320] width 203 height 30
type input "47715"
click at [501, 352] on label "Neither" at bounding box center [519, 353] width 36 height 15
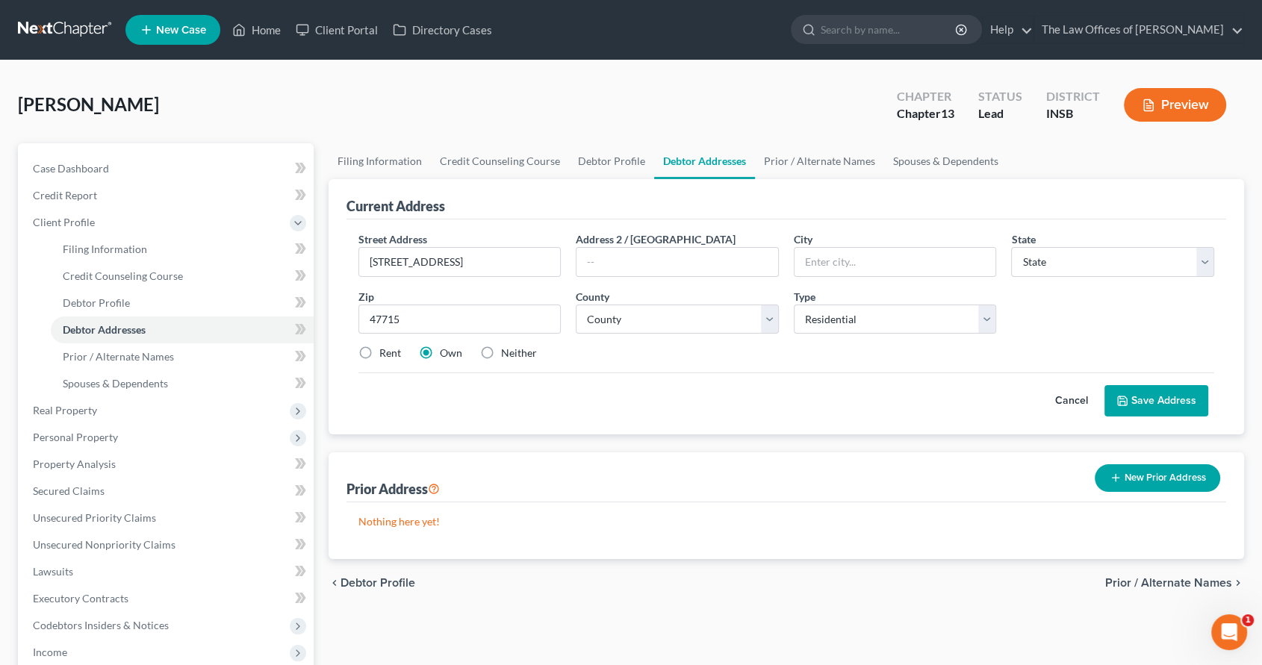
click at [507, 352] on input "Neither" at bounding box center [512, 351] width 10 height 10
radio input "true"
type input "Evansville"
select select "15"
click at [713, 336] on div "Street Address * 6117 Alexandria Dr Address 2 / PO Box City * Evansville State …" at bounding box center [787, 303] width 872 height 142
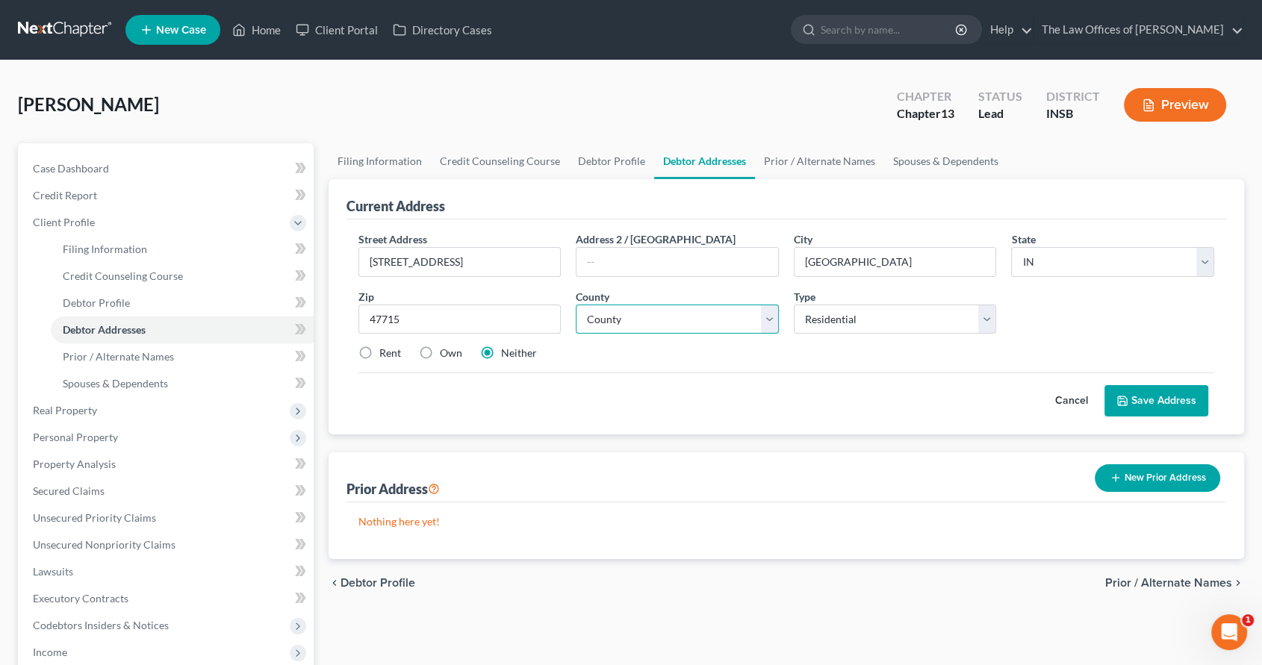
click at [707, 325] on select "County Adams County Allen County Bartholomew County Benton County Blackford Cou…" at bounding box center [677, 320] width 203 height 30
select select "81"
click at [576, 305] on select "County Adams County Allen County Bartholomew County Benton County Blackford Cou…" at bounding box center [677, 320] width 203 height 30
click at [1188, 408] on button "Save Address" at bounding box center [1157, 400] width 104 height 31
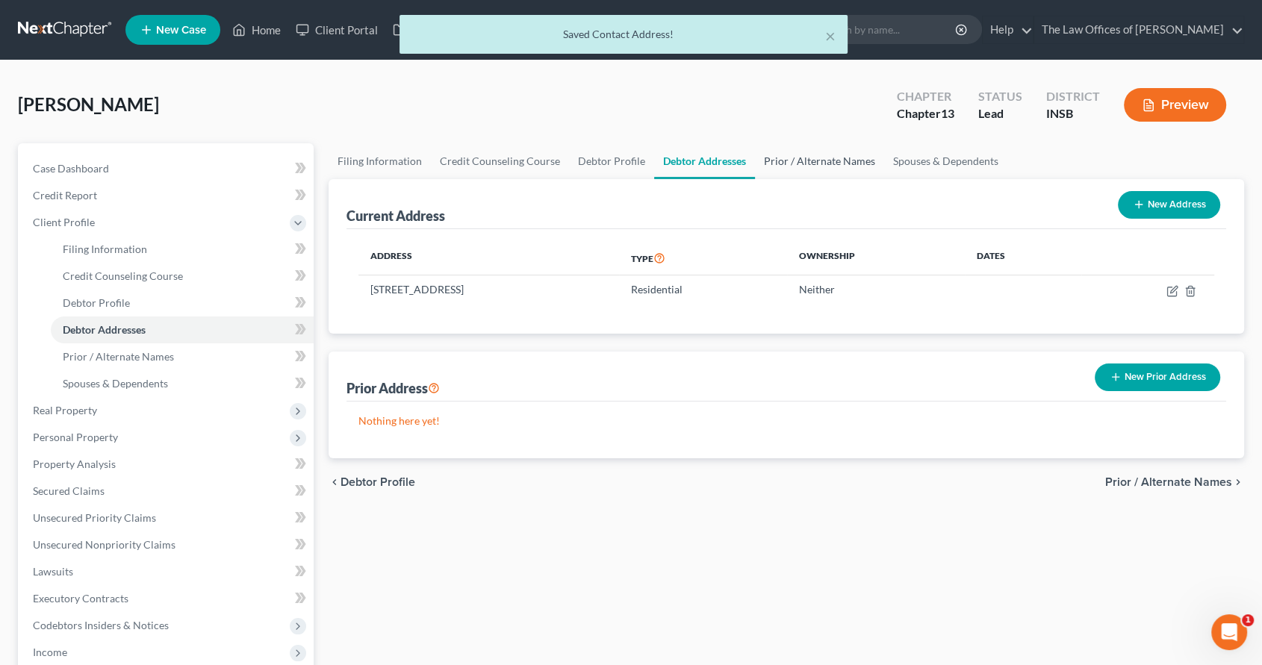
click at [820, 155] on link "Prior / Alternate Names" at bounding box center [819, 161] width 129 height 36
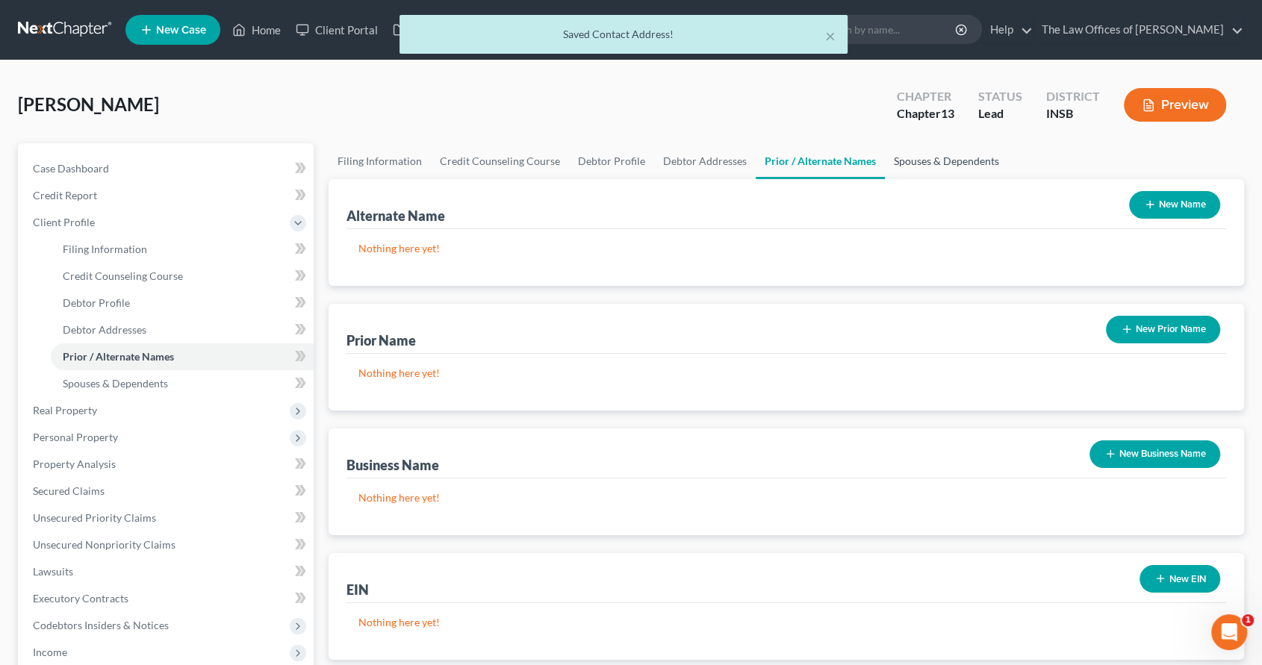
click at [939, 163] on link "Spouses & Dependents" at bounding box center [946, 161] width 123 height 36
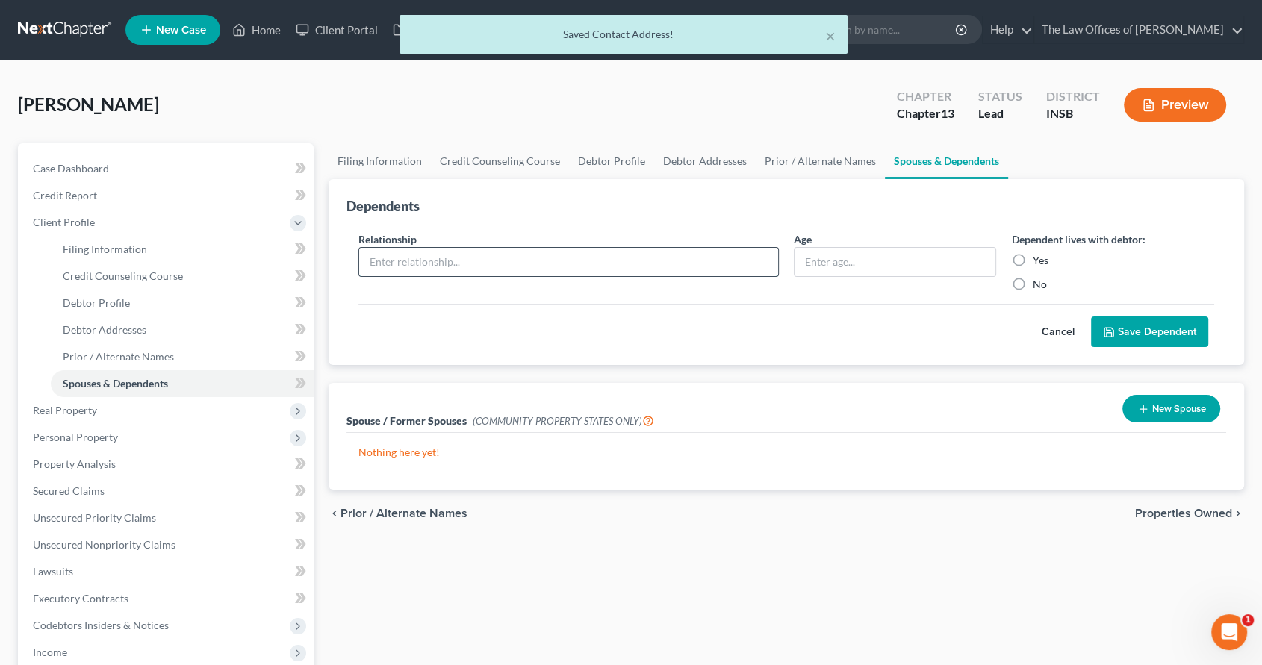
click at [514, 261] on input "text" at bounding box center [568, 262] width 419 height 28
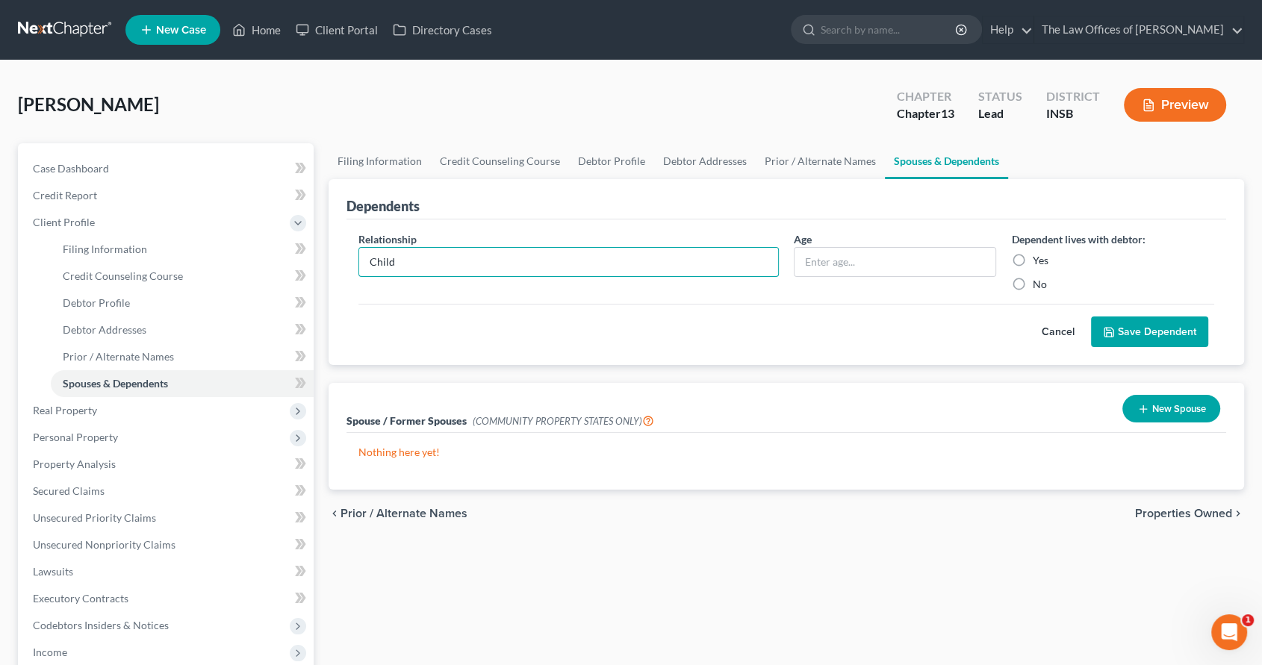
type input "Child"
click at [1014, 248] on div "Dependent lives with debtor: Yes No" at bounding box center [1113, 262] width 218 height 60
click at [1032, 259] on label "Yes" at bounding box center [1040, 260] width 16 height 15
click at [1038, 259] on input "Yes" at bounding box center [1043, 258] width 10 height 10
radio input "true"
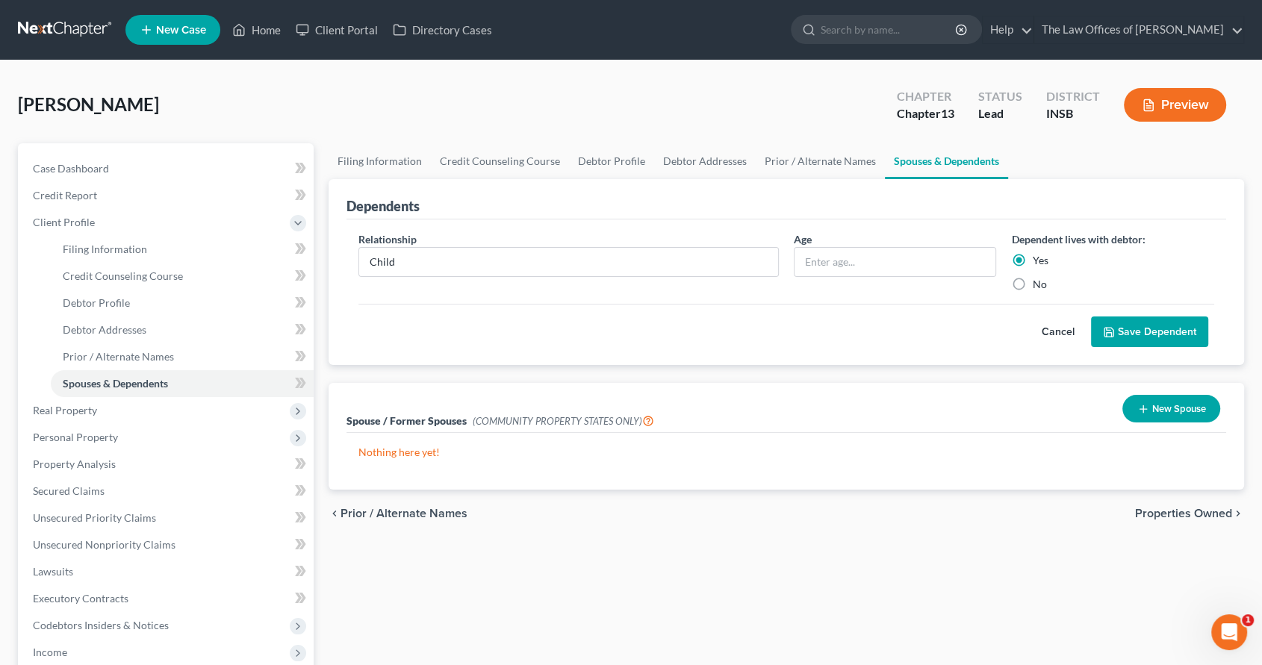
click at [1132, 333] on button "Save Dependent" at bounding box center [1149, 332] width 117 height 31
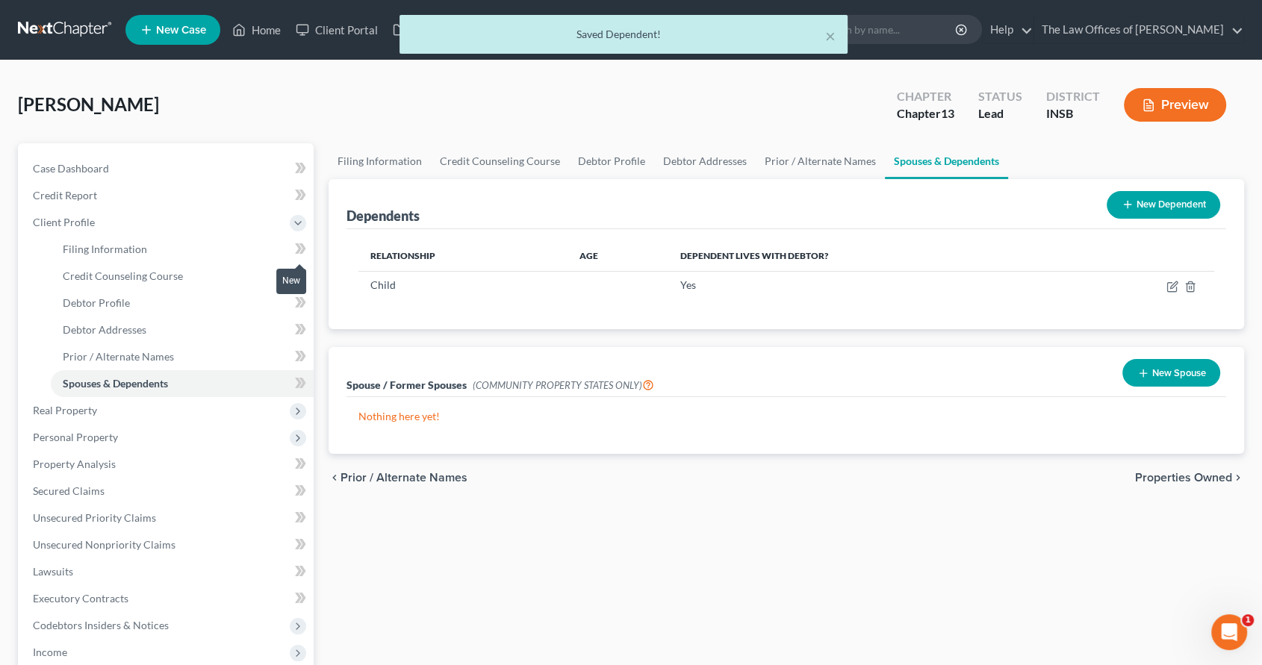
click at [307, 246] on span at bounding box center [301, 251] width 26 height 22
click at [299, 277] on icon at bounding box center [298, 275] width 7 height 10
click at [295, 311] on icon at bounding box center [300, 303] width 11 height 19
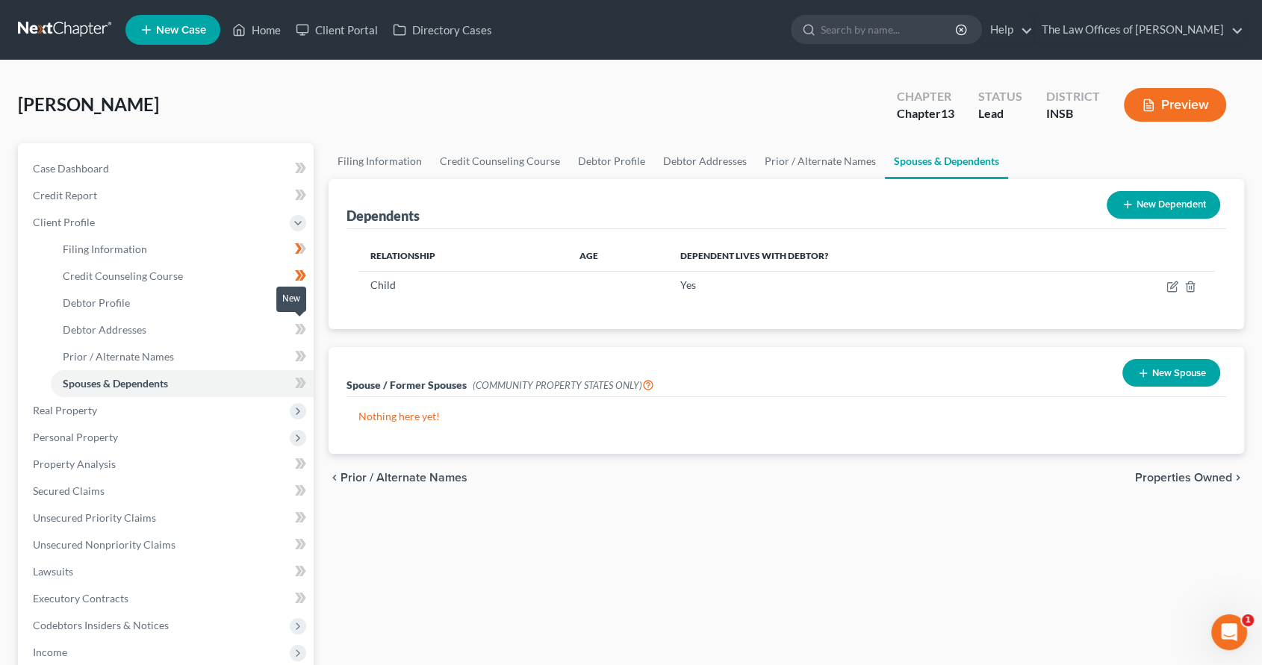
click at [298, 323] on icon at bounding box center [300, 329] width 11 height 19
click at [298, 352] on icon at bounding box center [298, 356] width 7 height 10
click at [299, 381] on icon at bounding box center [298, 383] width 7 height 10
click at [255, 211] on span "Client Profile" at bounding box center [167, 222] width 293 height 27
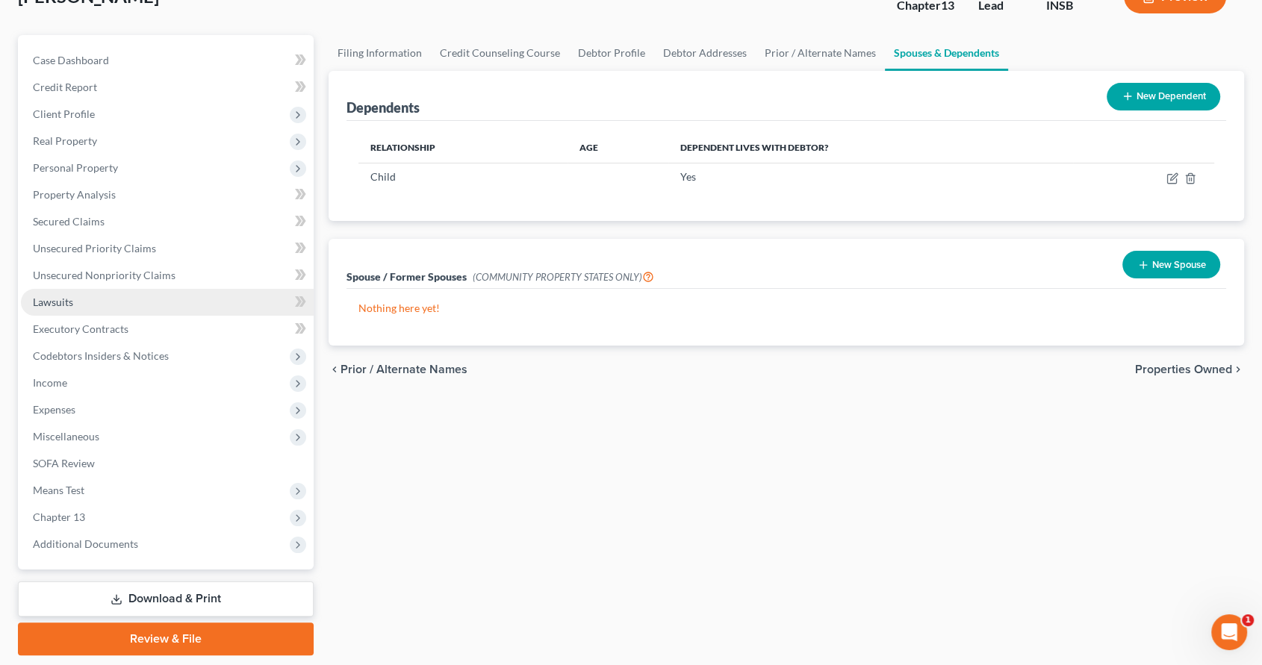
scroll to position [111, 0]
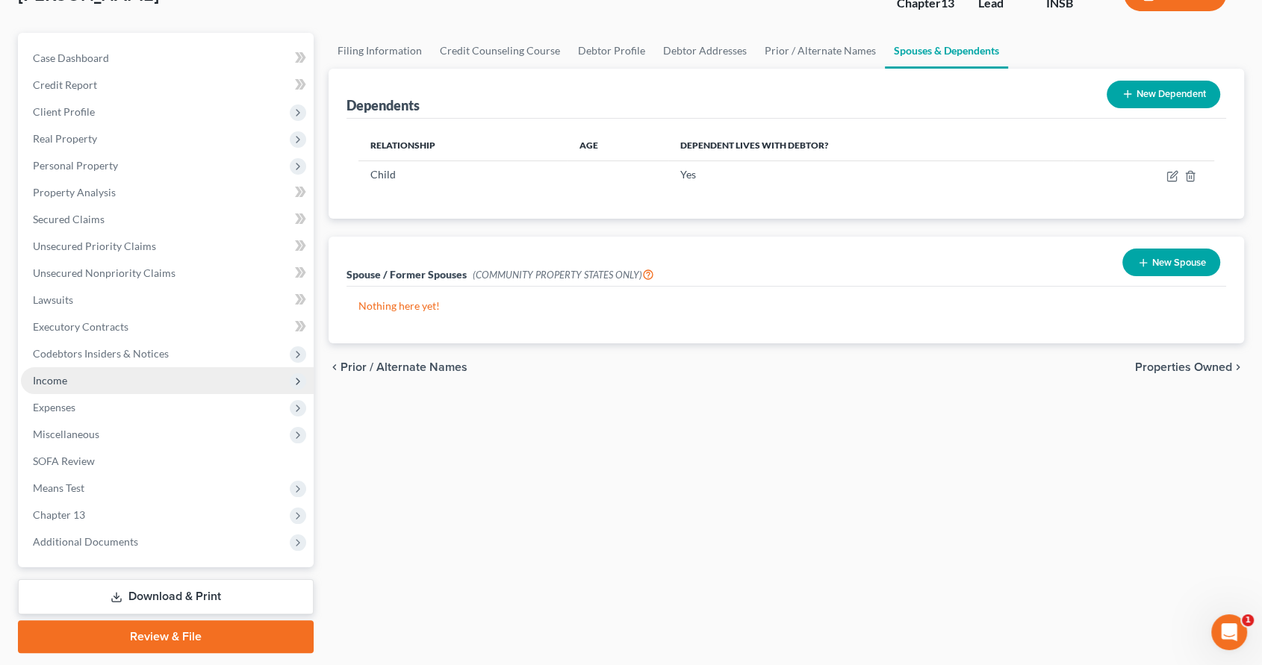
click at [176, 387] on span "Income" at bounding box center [167, 380] width 293 height 27
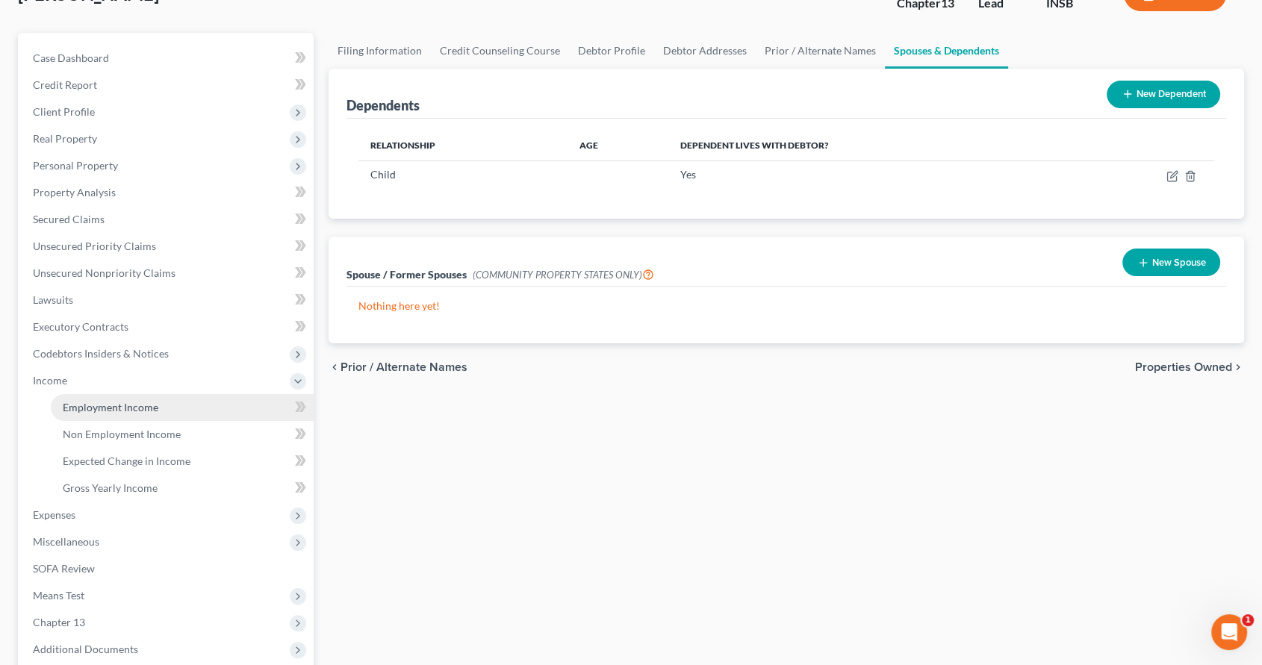
click at [171, 400] on link "Employment Income" at bounding box center [182, 407] width 263 height 27
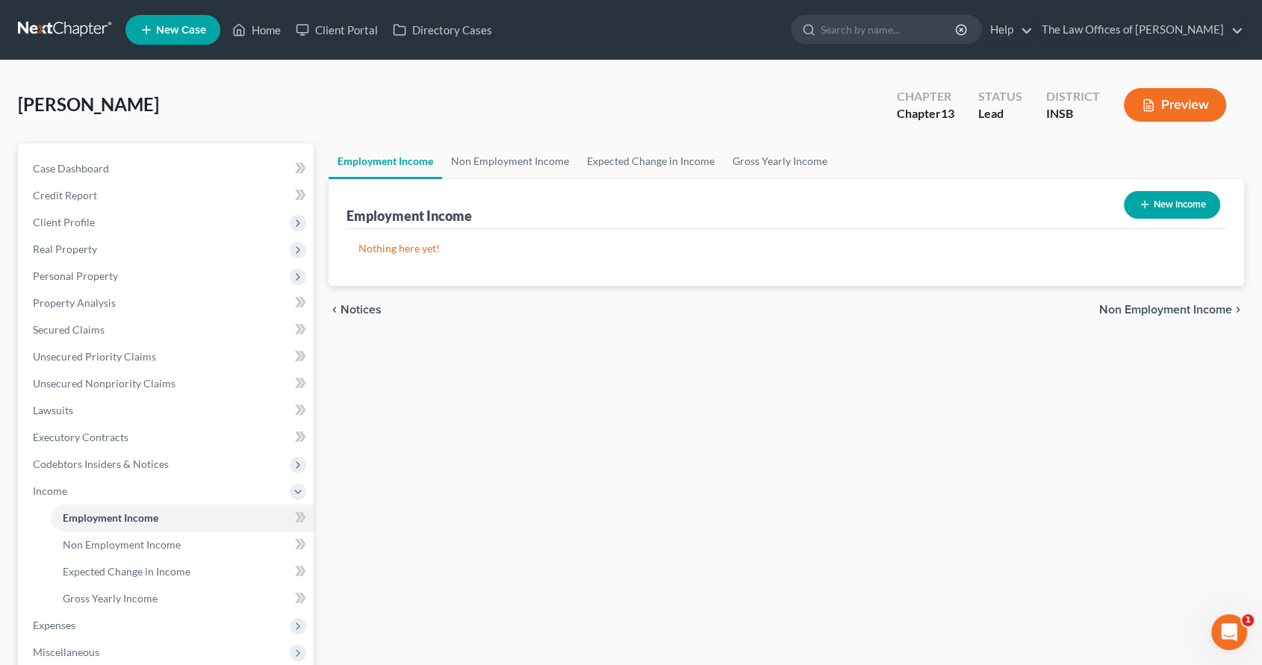
click at [1148, 208] on icon "button" at bounding box center [1145, 205] width 12 height 12
select select "0"
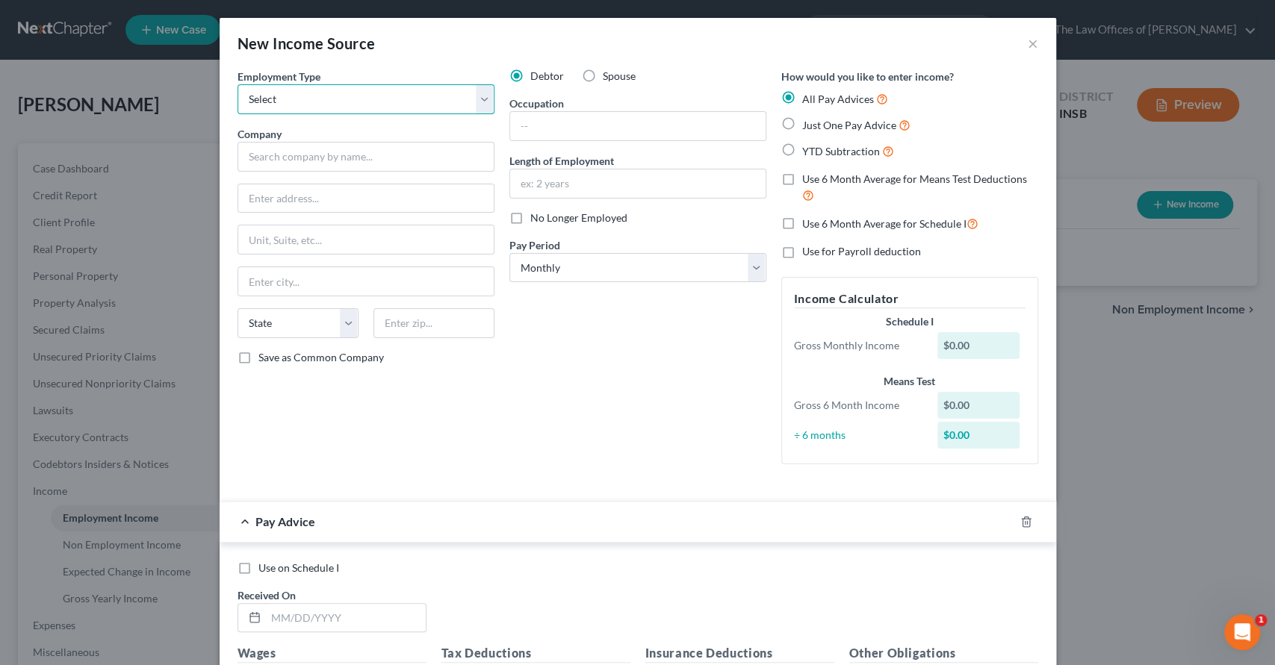
click at [315, 102] on select "Select Full or Part Time Employment Self Employment" at bounding box center [366, 99] width 257 height 30
select select "0"
click at [238, 84] on select "Select Full or Part Time Employment Self Employment" at bounding box center [366, 99] width 257 height 30
click at [293, 161] on input "text" at bounding box center [366, 157] width 257 height 30
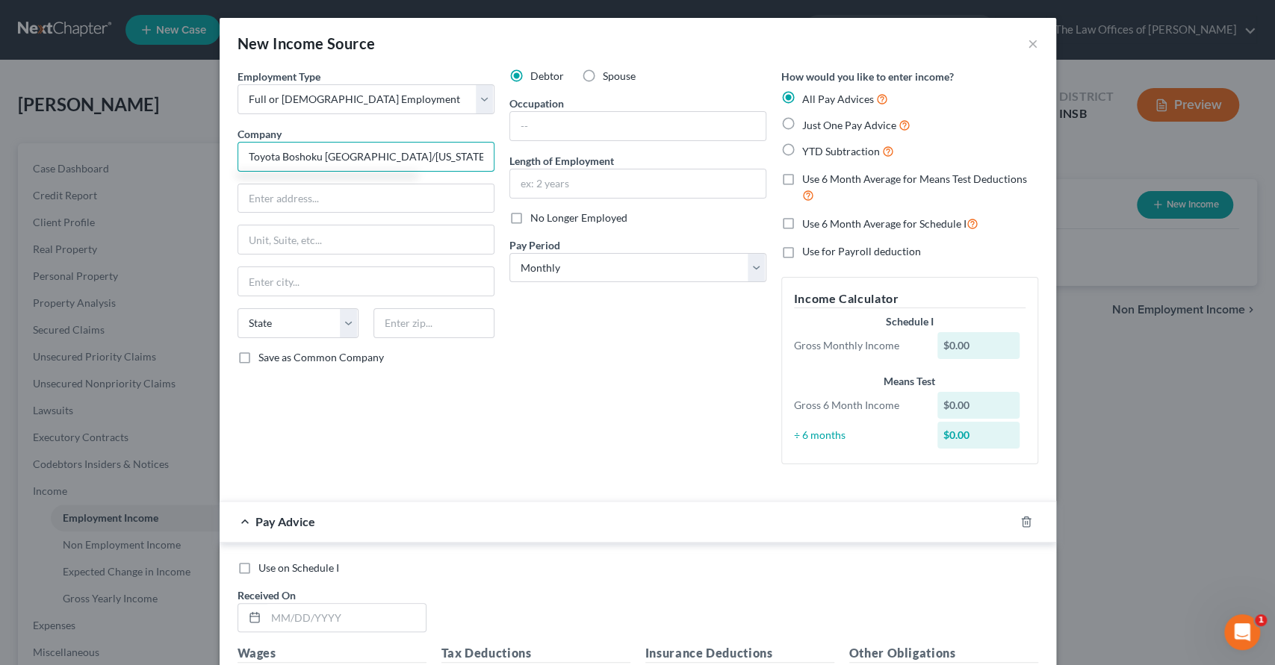
type input "Toyota Boshoku America/Indiana"
type input "1698 S. 100 W."
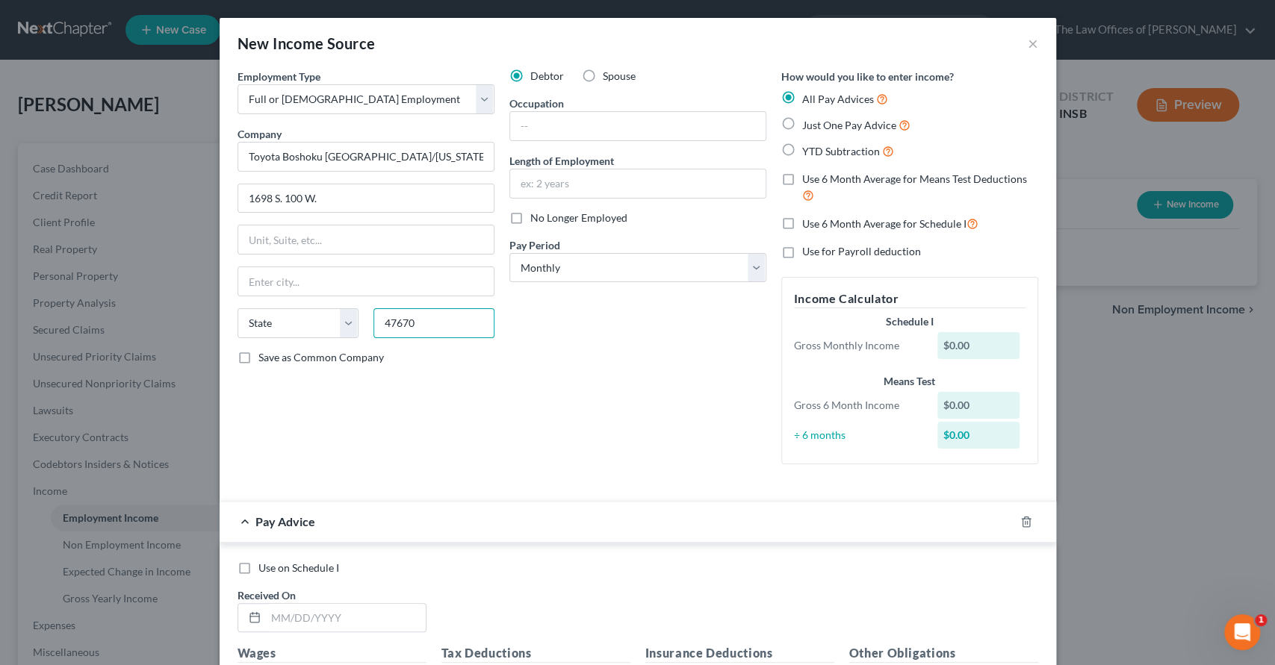
type input "47670"
click at [573, 441] on div "Debtor Spouse Occupation Length of Employment No Longer Employed Pay Period * S…" at bounding box center [638, 273] width 272 height 408
type input "Princeton"
select select "15"
click at [258, 351] on label "Save as Common Company" at bounding box center [320, 357] width 125 height 15
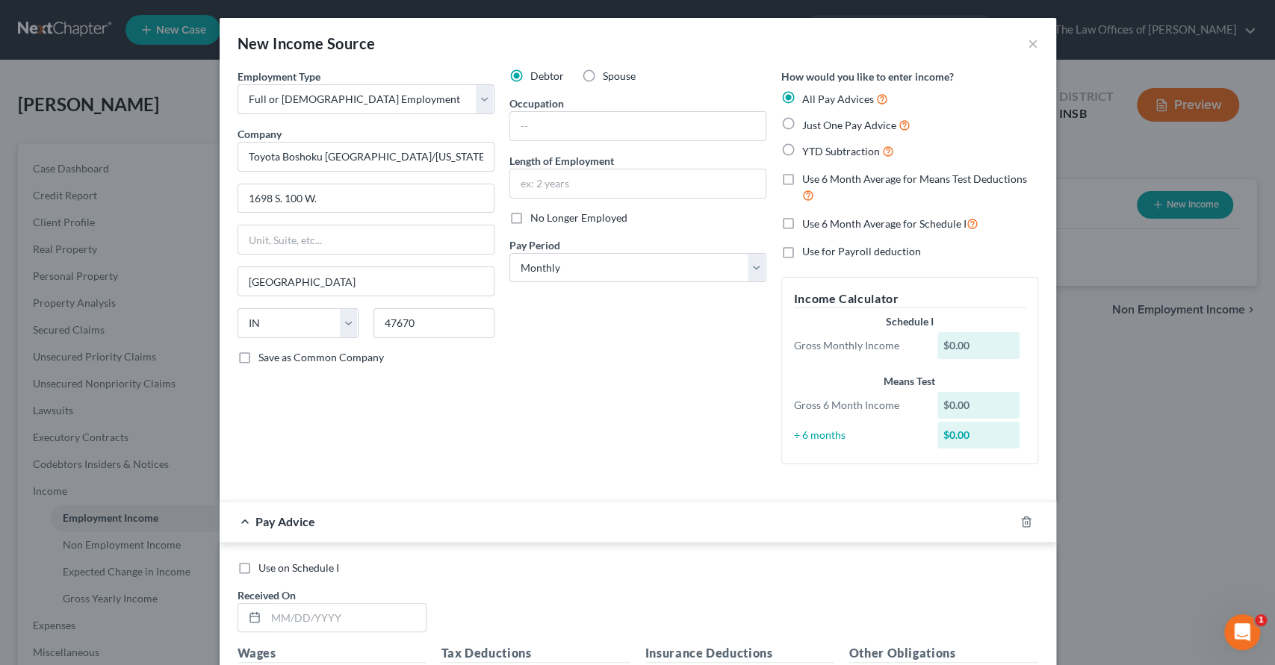
click at [264, 351] on input "Save as Common Company" at bounding box center [269, 355] width 10 height 10
checkbox input "true"
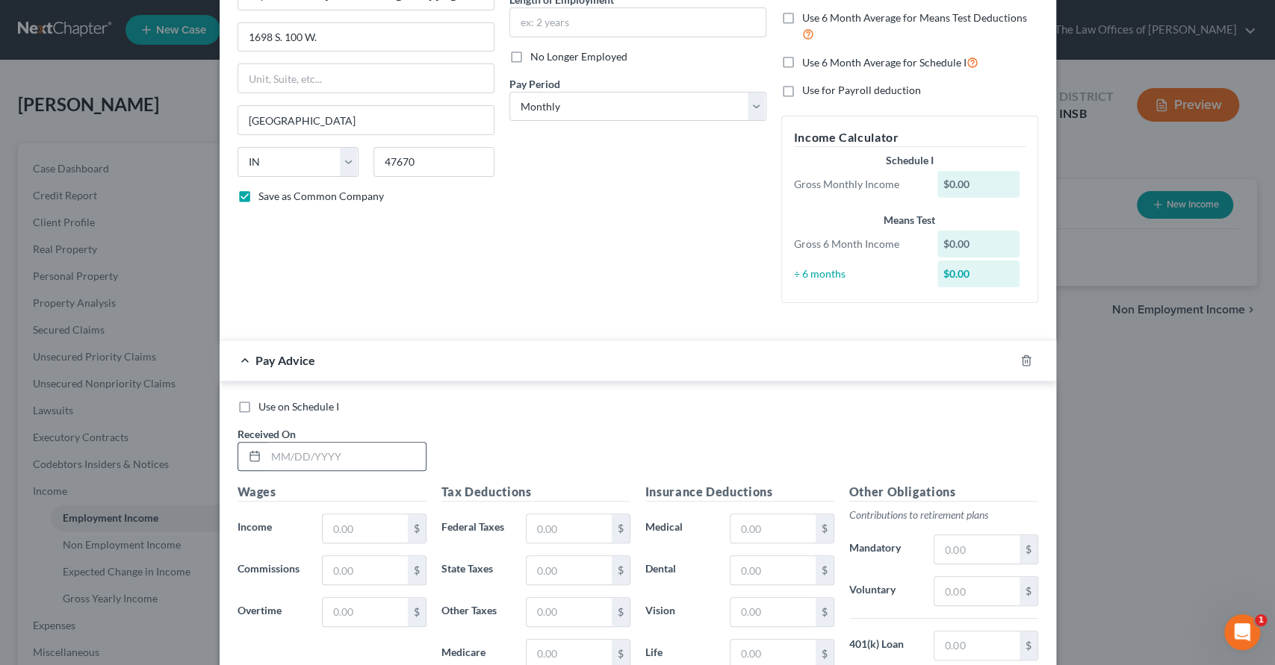
scroll to position [166, 0]
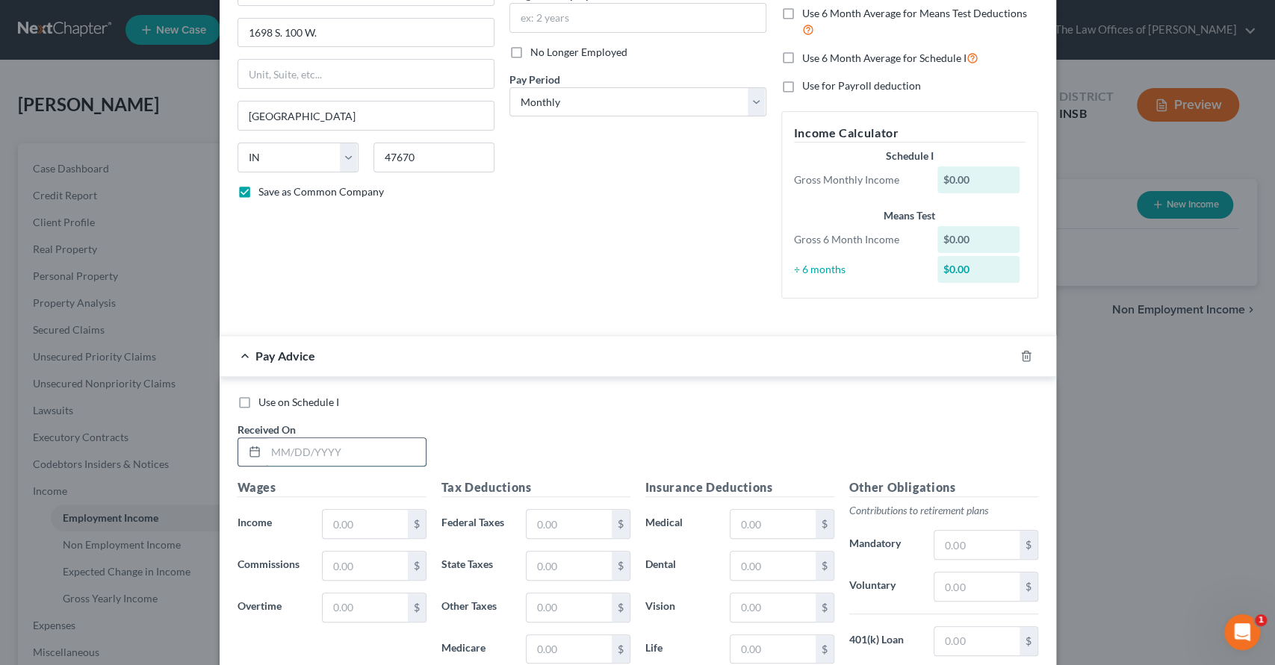
click at [288, 446] on input "text" at bounding box center [346, 452] width 160 height 28
type input "2/7/25"
type input "2,765.51"
type input "161.17"
type input "74.14"
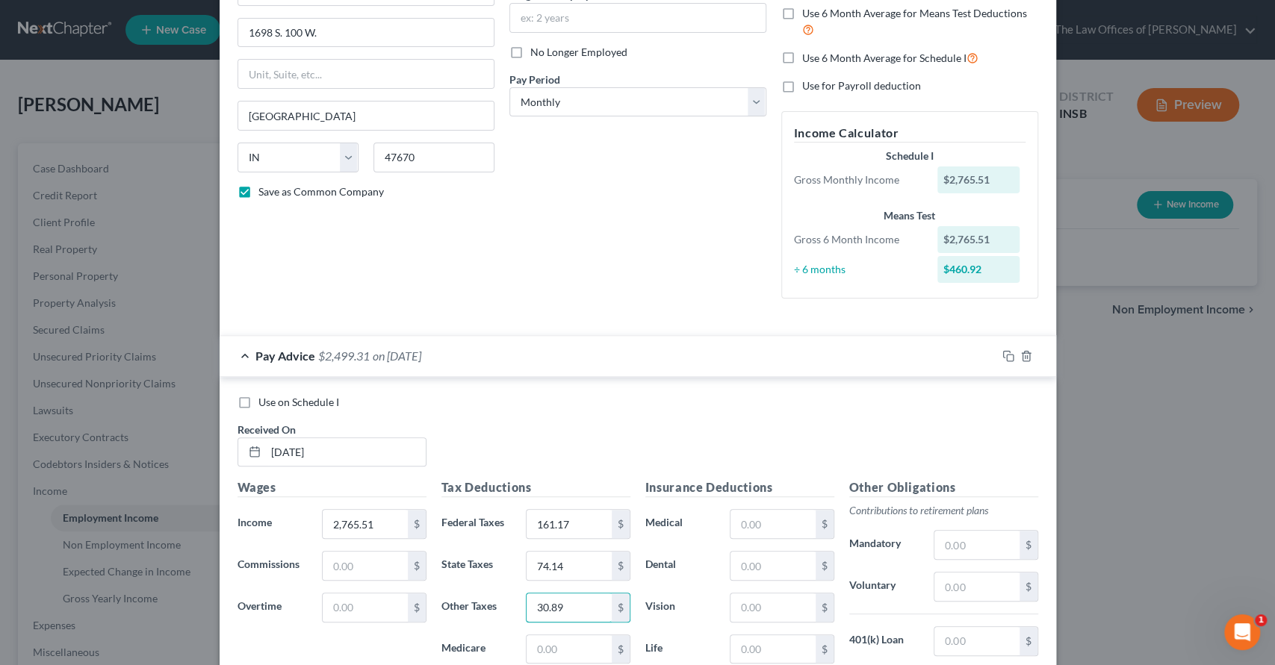
type input "30.89"
type input "39.37"
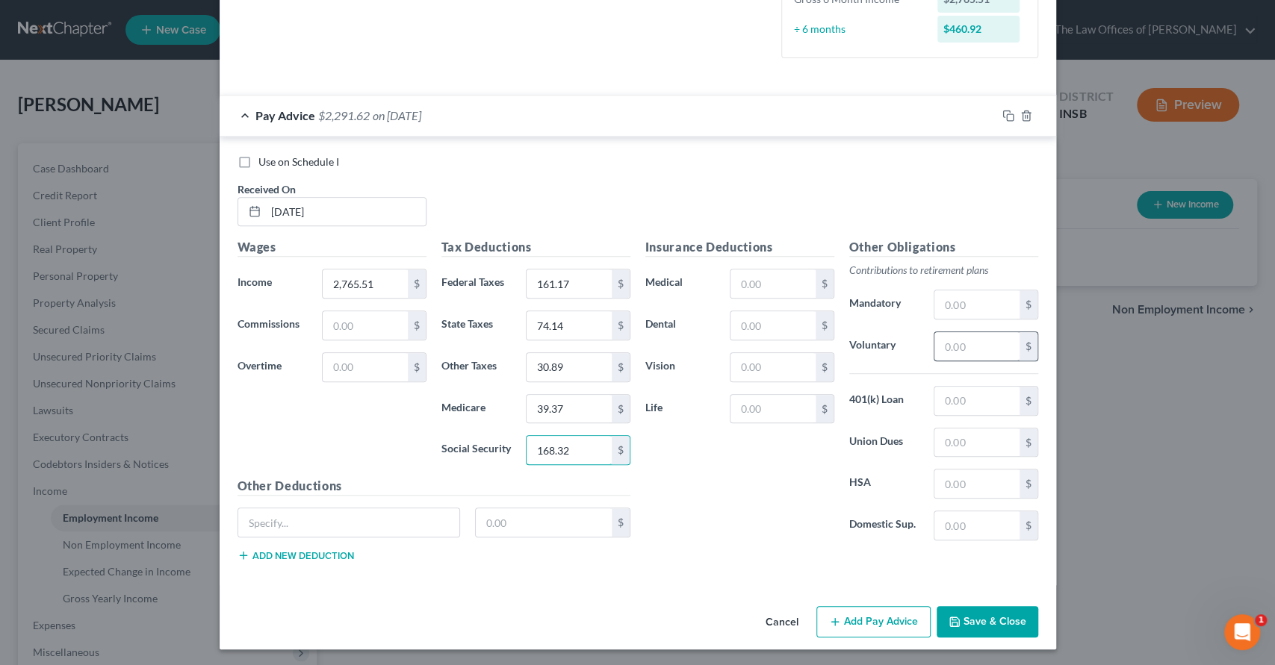
type input "168.32"
click at [945, 345] on input "text" at bounding box center [976, 346] width 84 height 28
type input "165.93"
click at [308, 515] on input "text" at bounding box center [349, 523] width 222 height 28
type input "Acc Ins"
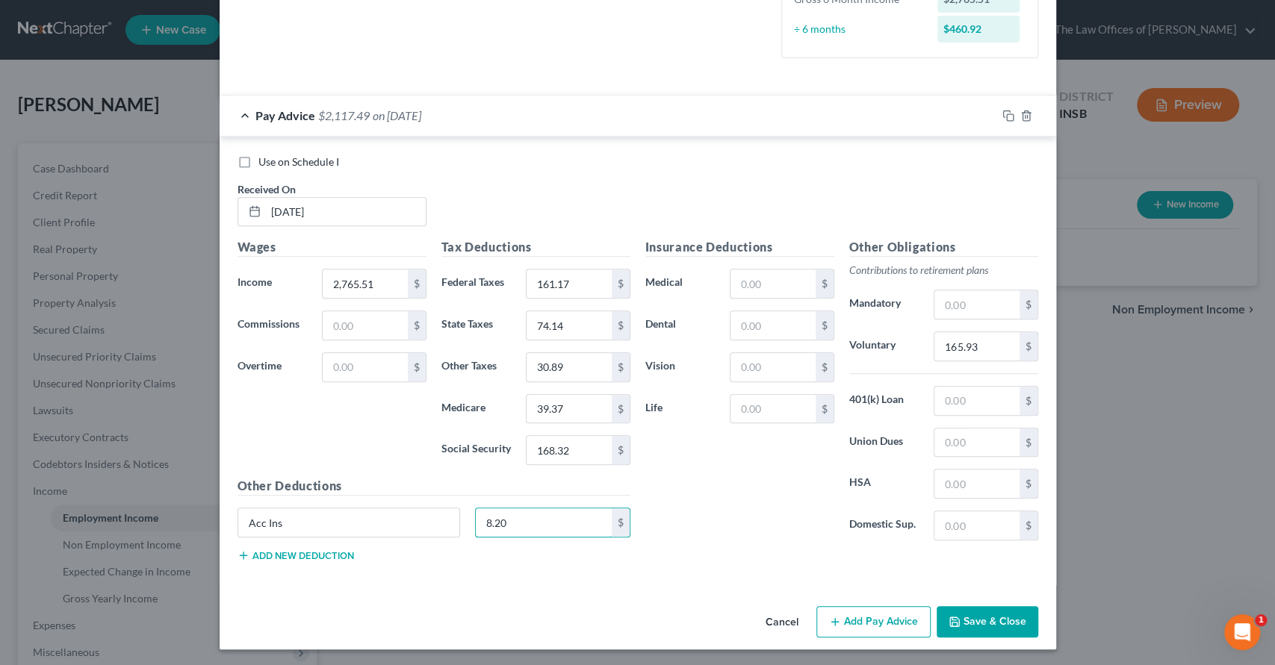
type input "8.20"
click at [315, 550] on button "Add new deduction" at bounding box center [296, 556] width 117 height 12
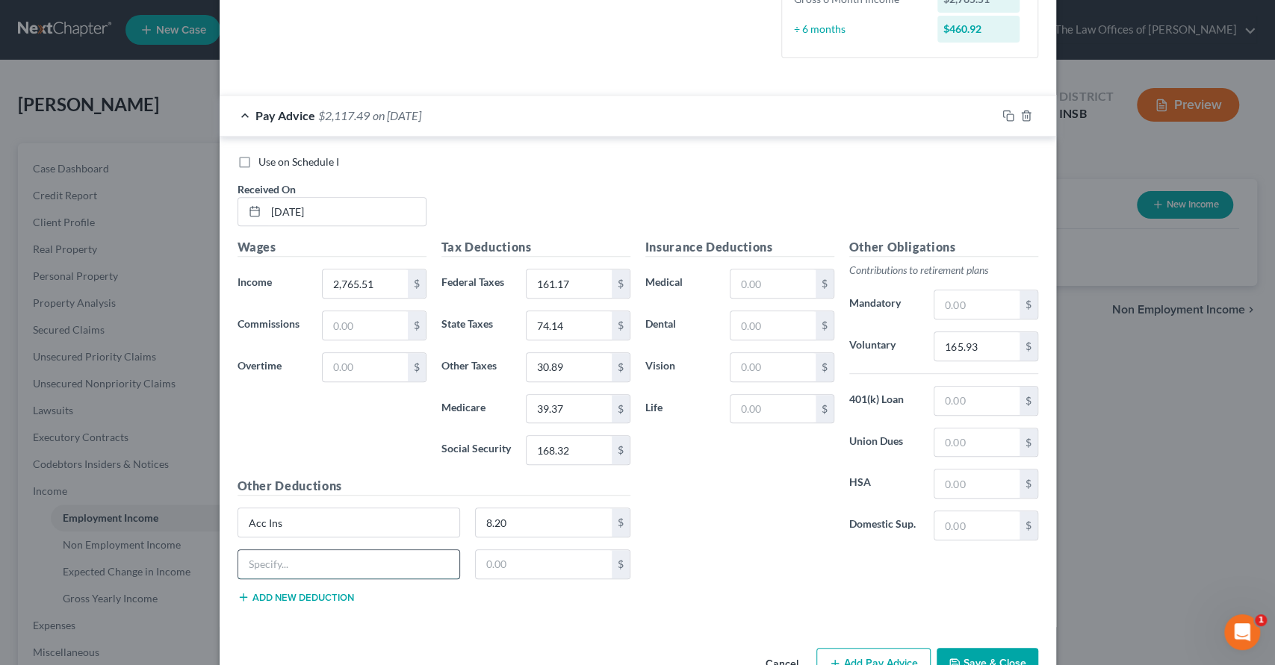
click at [278, 560] on input "text" at bounding box center [349, 564] width 222 height 28
type input "Critical Illness"
click at [259, 528] on input "Acc Ins" at bounding box center [349, 523] width 222 height 28
click at [336, 530] on input "Accident Ins" at bounding box center [349, 523] width 222 height 28
type input "Accident Insurance"
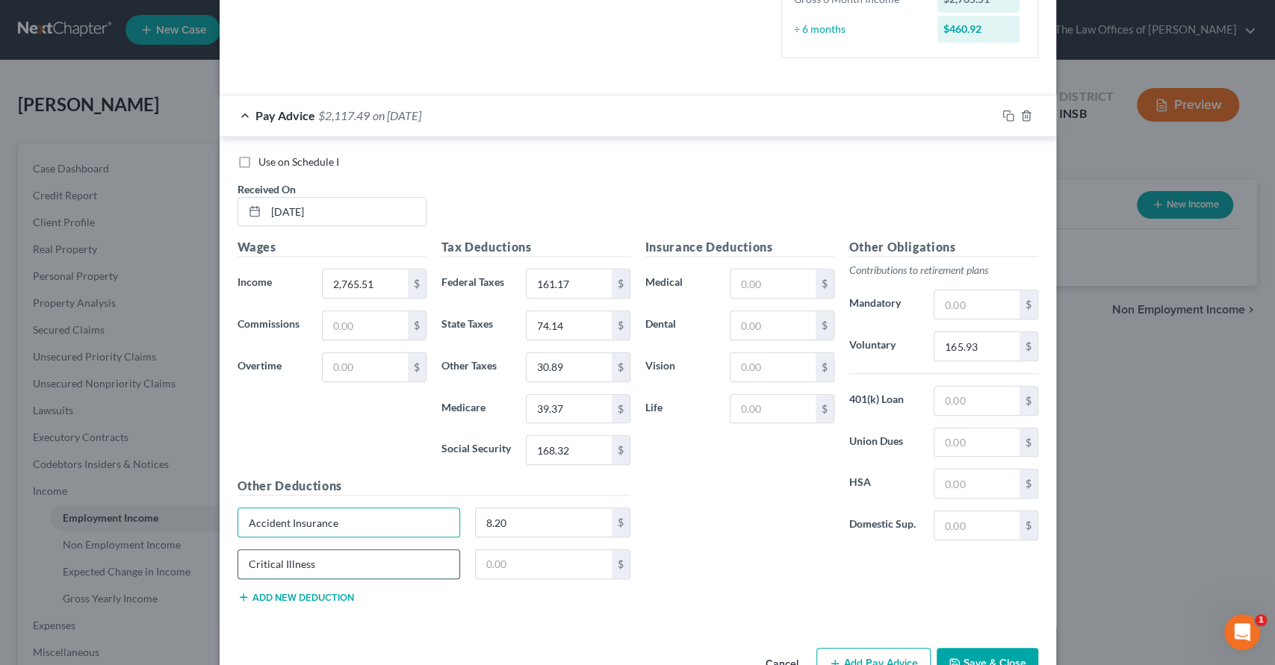
click at [341, 559] on input "Critical Illness" at bounding box center [349, 564] width 222 height 28
type input "Critical Illness Insurance"
type input "6.00"
click at [955, 477] on input "text" at bounding box center [976, 484] width 84 height 28
type input "50.00"
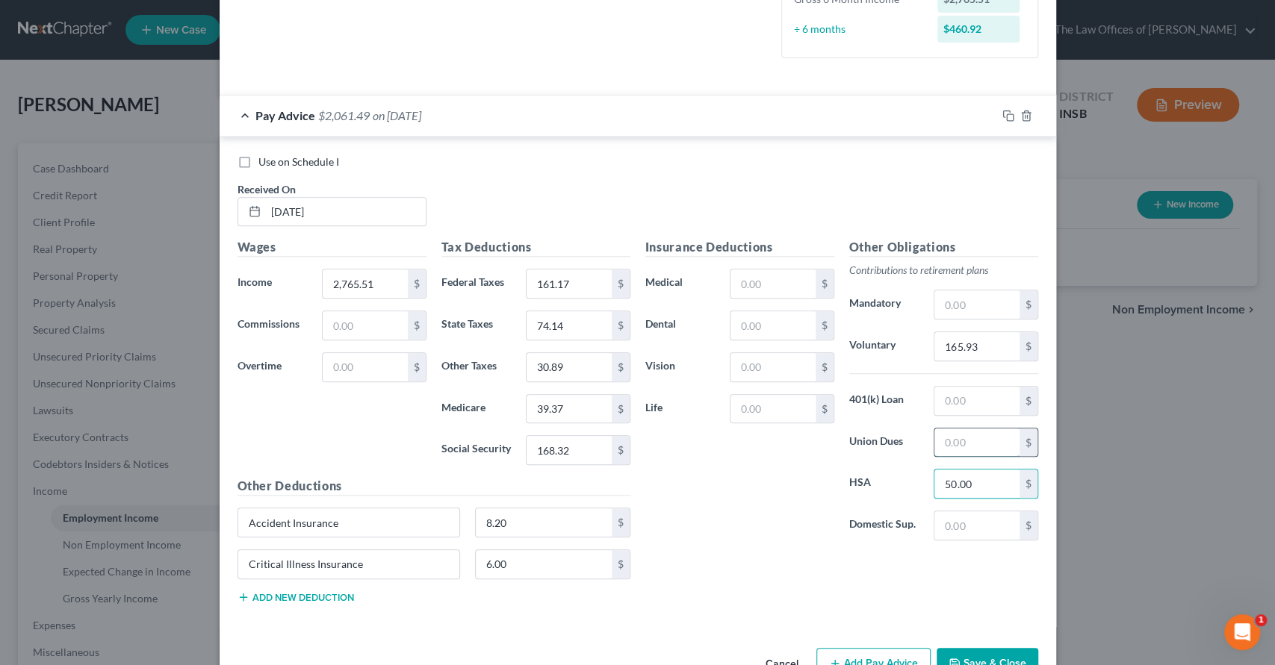
click at [966, 445] on input "text" at bounding box center [976, 443] width 84 height 28
type input "7.29"
drag, startPoint x: 959, startPoint y: 441, endPoint x: 898, endPoint y: 446, distance: 60.7
click at [898, 446] on div "Union Dues 7.29 $" at bounding box center [944, 443] width 204 height 30
click at [1007, 116] on rect "button" at bounding box center [1010, 117] width 7 height 7
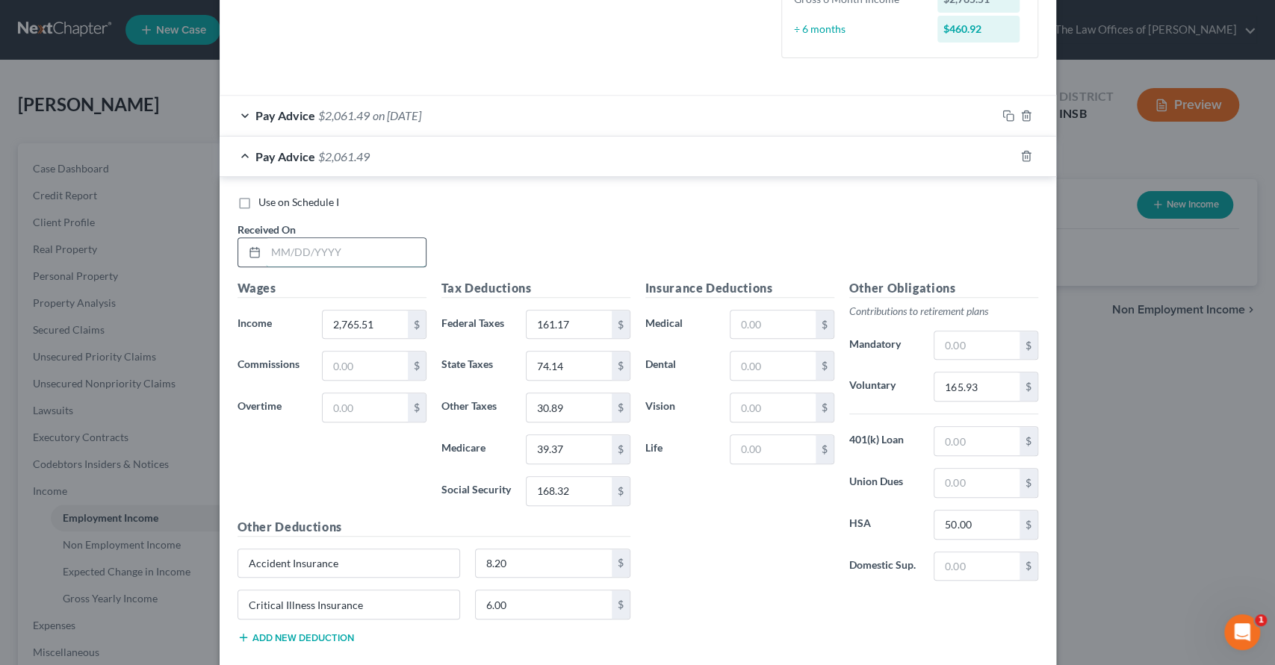
click at [338, 243] on input "text" at bounding box center [346, 252] width 160 height 28
type input "2/21/25"
type input "2,692.38"
type input "146.04"
type input "72.08"
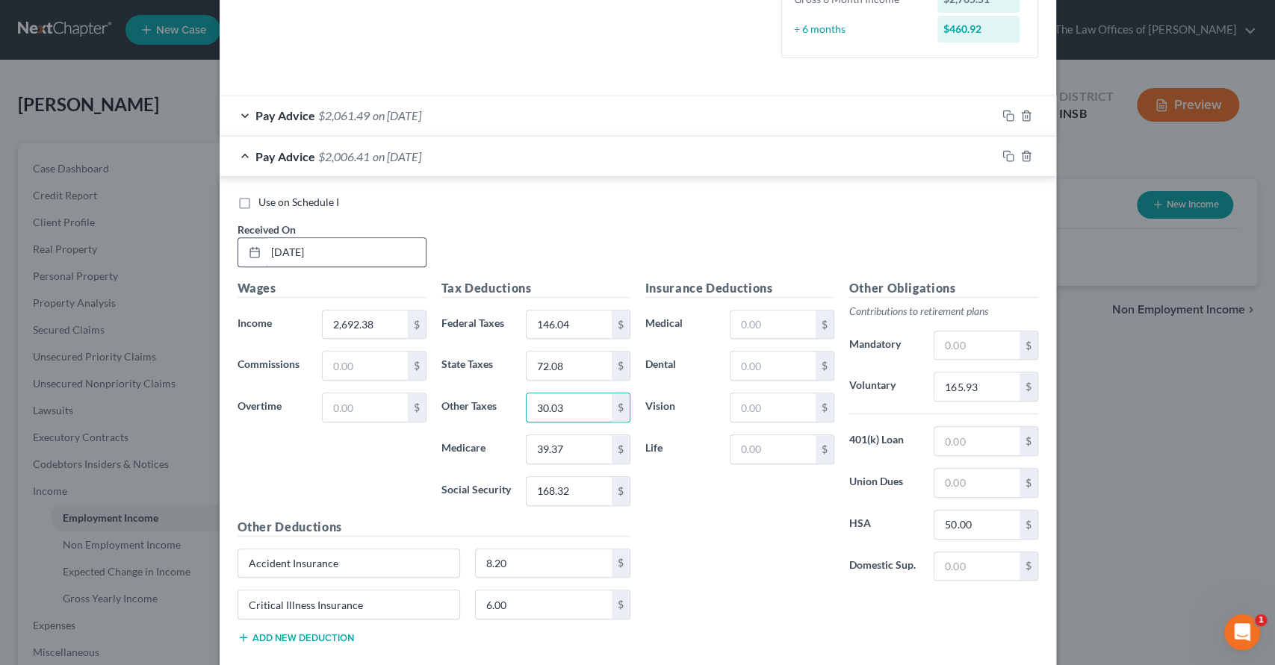
type input "30.03"
type input "38.31"
type input "163.78"
click at [968, 379] on input "165.93" at bounding box center [976, 387] width 84 height 28
type input "161.54"
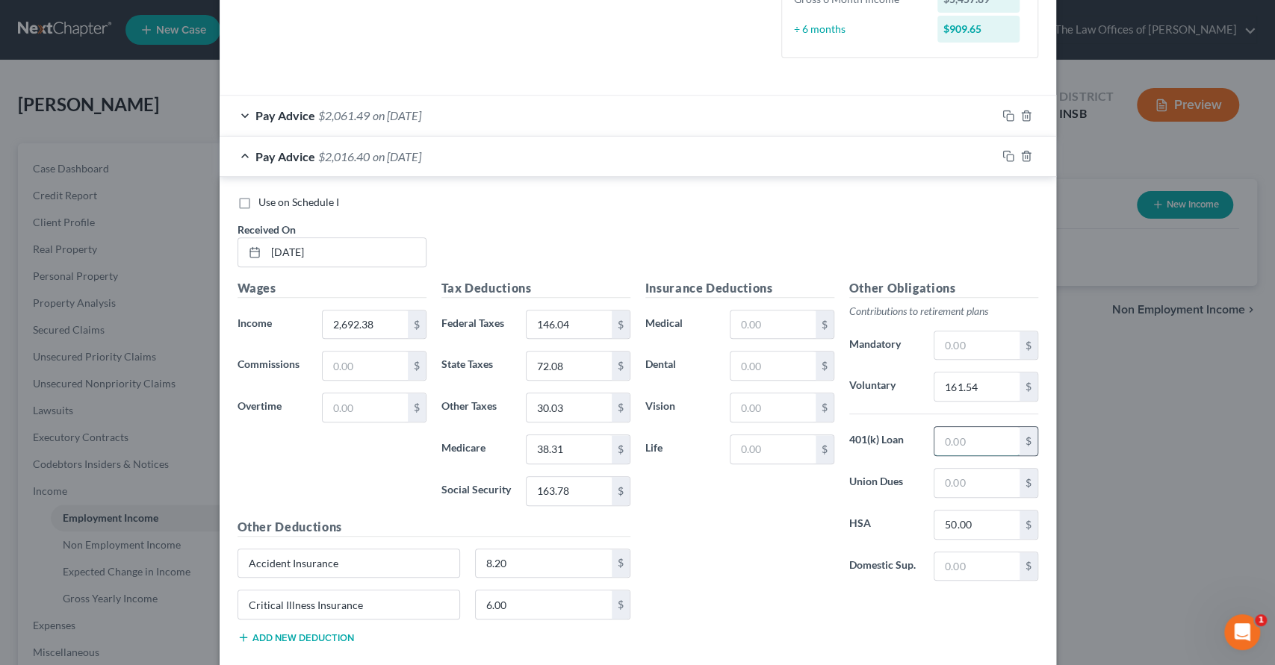
click at [964, 441] on input "text" at bounding box center [976, 441] width 84 height 28
type input "7.29"
drag, startPoint x: 964, startPoint y: 441, endPoint x: 881, endPoint y: 448, distance: 83.2
click at [881, 448] on div "401(k) Loan 7.29 $" at bounding box center [944, 441] width 204 height 30
drag, startPoint x: 1002, startPoint y: 156, endPoint x: 1257, endPoint y: 176, distance: 256.2
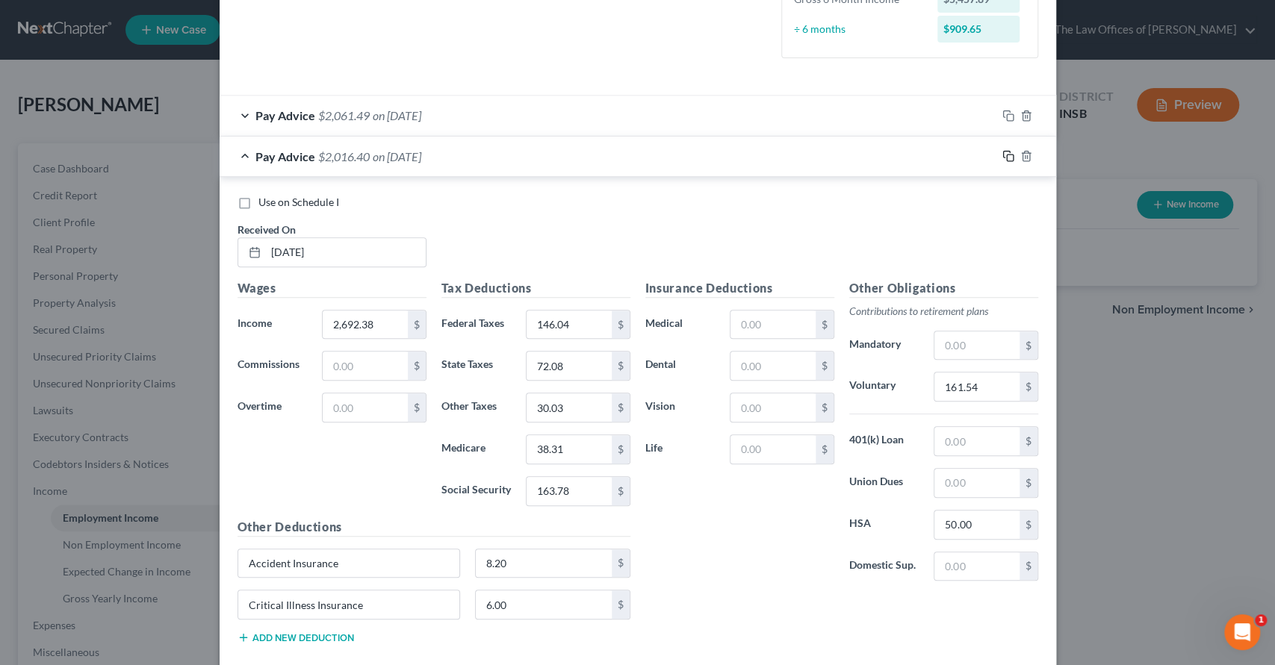
click at [1002, 157] on icon "button" at bounding box center [1008, 156] width 12 height 12
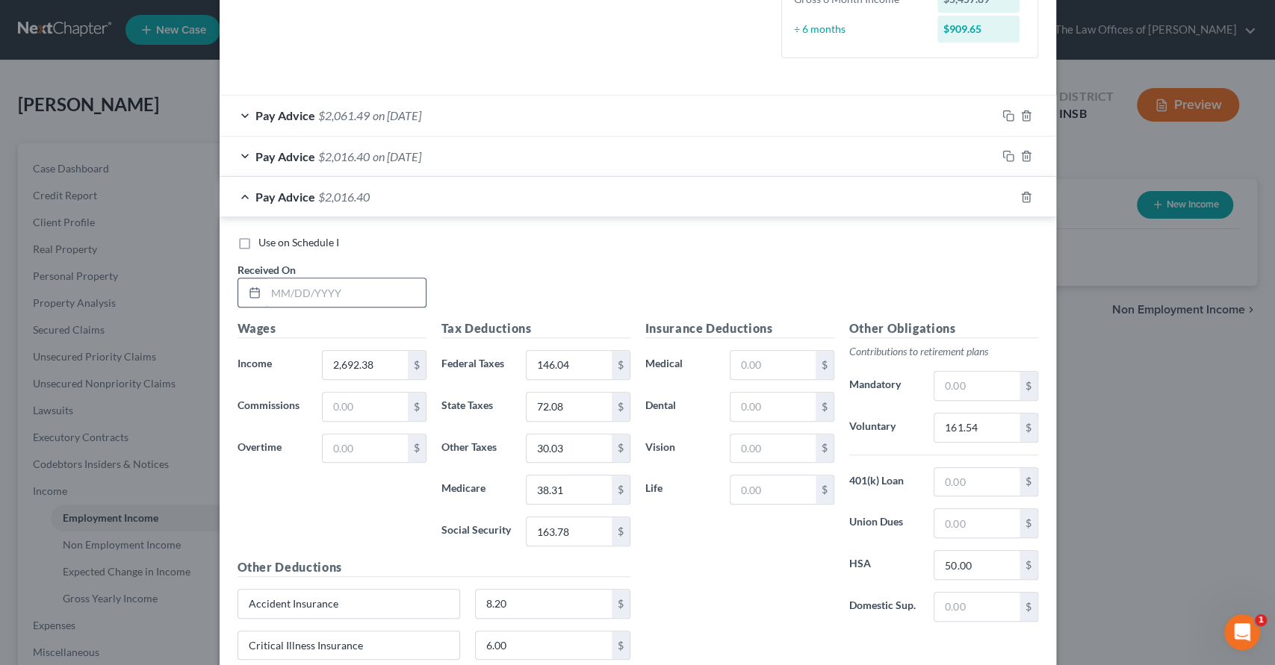
click at [344, 305] on input "text" at bounding box center [346, 293] width 160 height 28
type input "3/7/25"
type input "2,803.78"
type input "169.08"
type input "75.22"
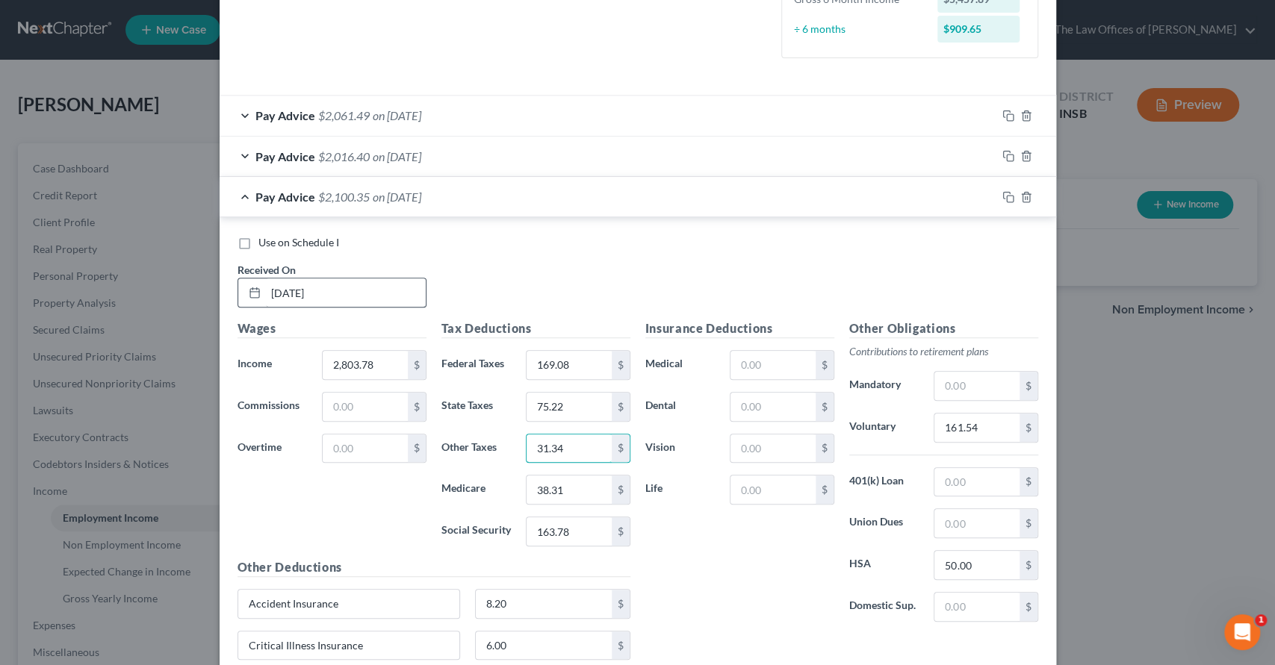
type input "31.34"
type input "39.92"
type input "170.69"
click at [969, 429] on input "161.54" at bounding box center [976, 428] width 84 height 28
type input "168.23"
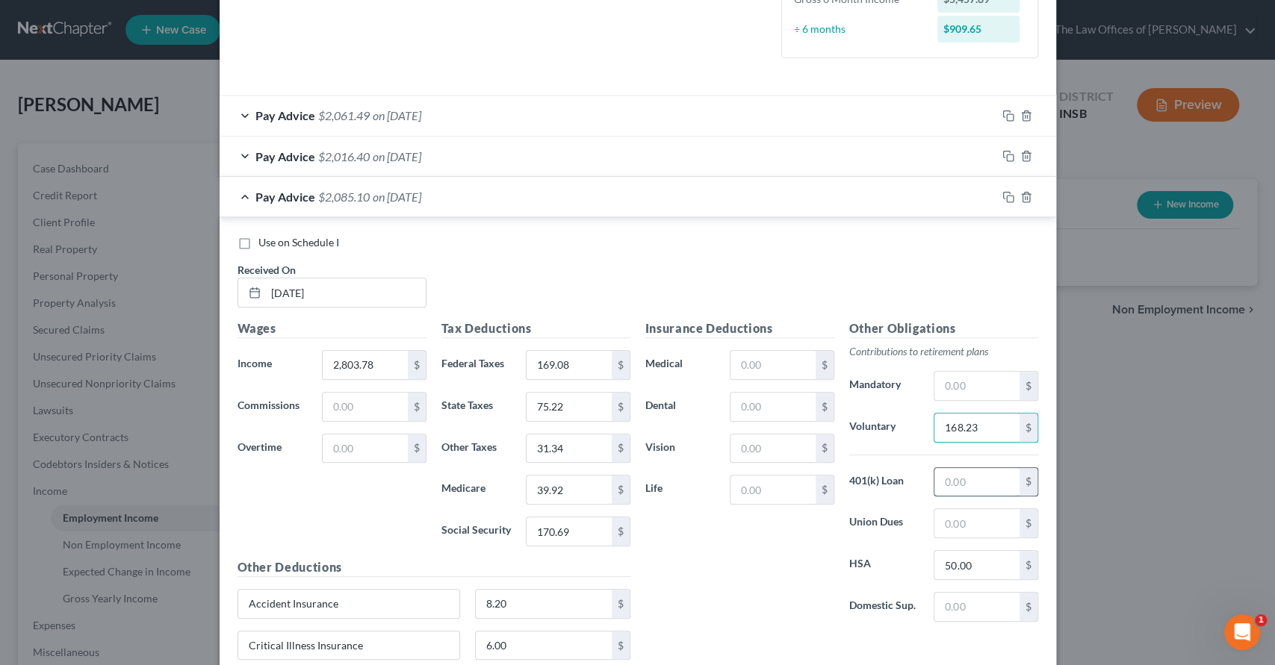
click at [967, 477] on input "text" at bounding box center [976, 482] width 84 height 28
type input "7"
click at [1002, 199] on icon "button" at bounding box center [1008, 197] width 12 height 12
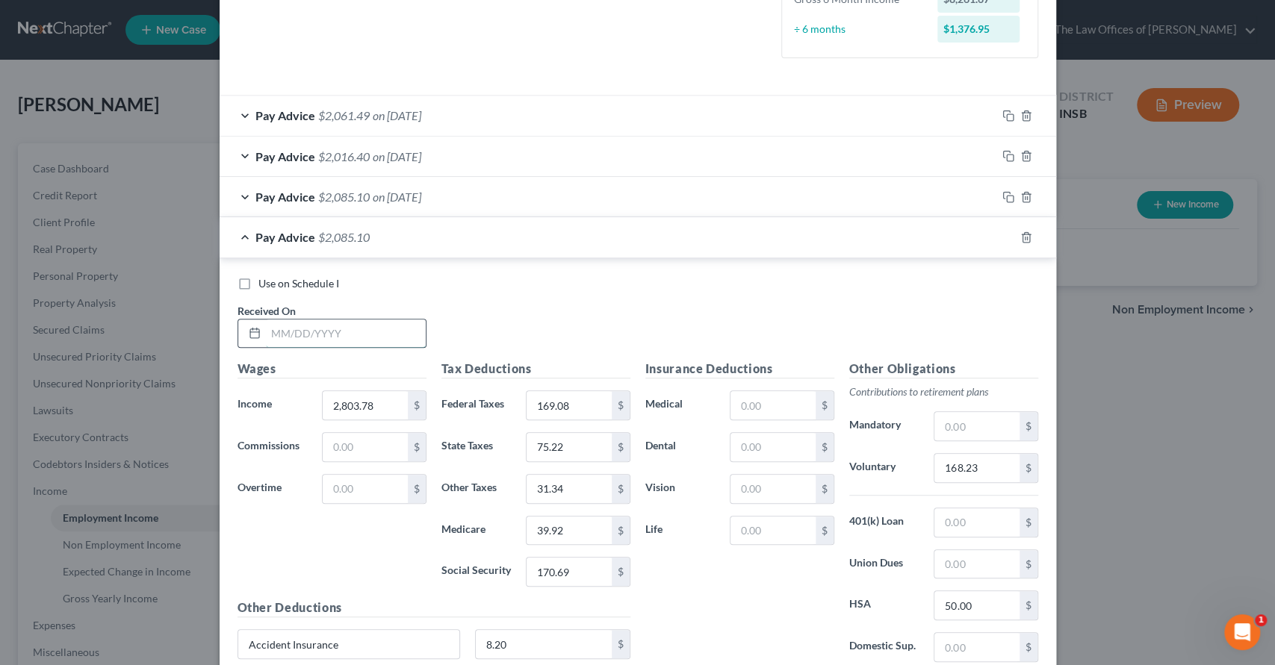
click at [338, 332] on input "text" at bounding box center [346, 334] width 160 height 28
type input "3/21/25"
type input "3,094.89"
type input "229.28"
type input "83.43"
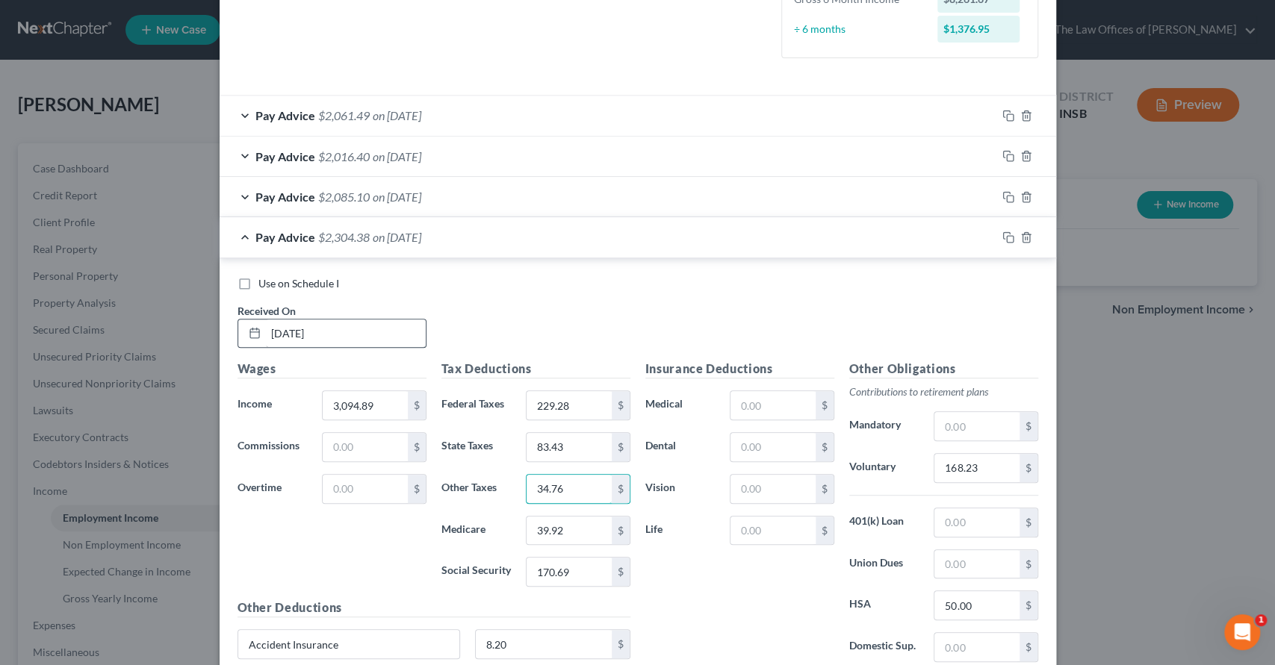
type input "34.76"
type input "44.14"
type input "188.74"
click at [954, 466] on input "168.23" at bounding box center [976, 468] width 84 height 28
type input "185.69"
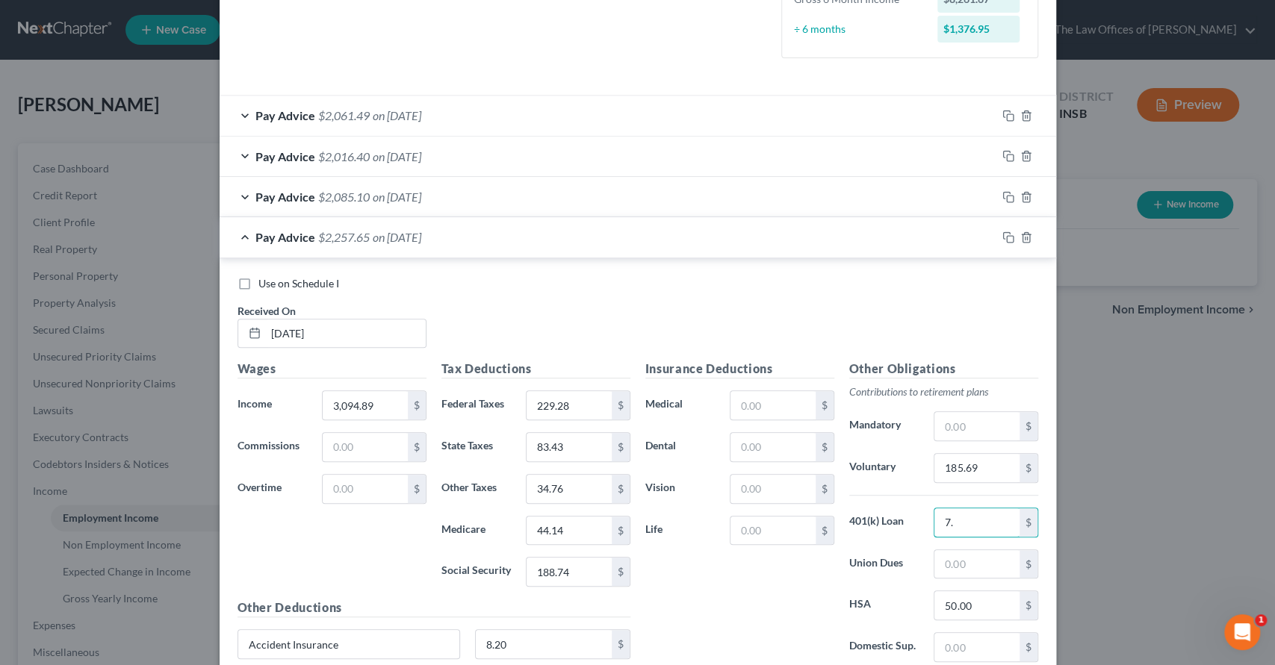
type input "7"
click at [996, 232] on div at bounding box center [1026, 238] width 60 height 24
click at [1002, 232] on icon "button" at bounding box center [1008, 238] width 12 height 12
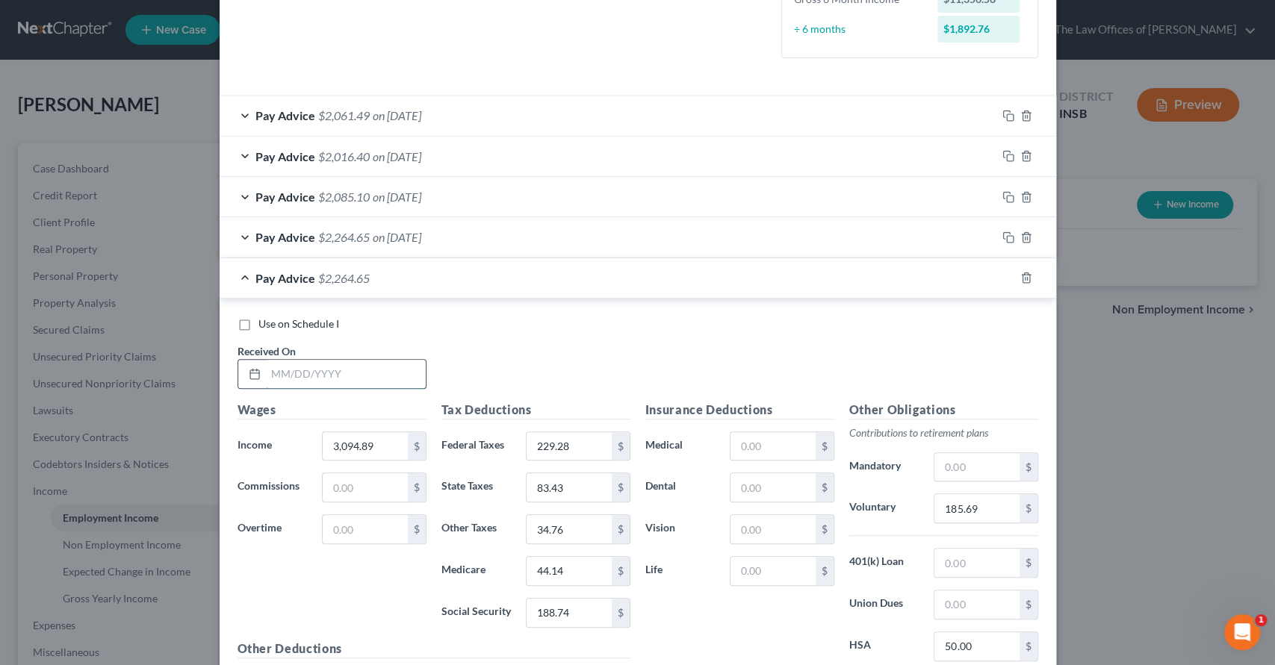
click at [324, 369] on input "text" at bounding box center [346, 374] width 160 height 28
type input "4/4/25"
type input "3,202.24"
type input "251.48"
type input "86.46"
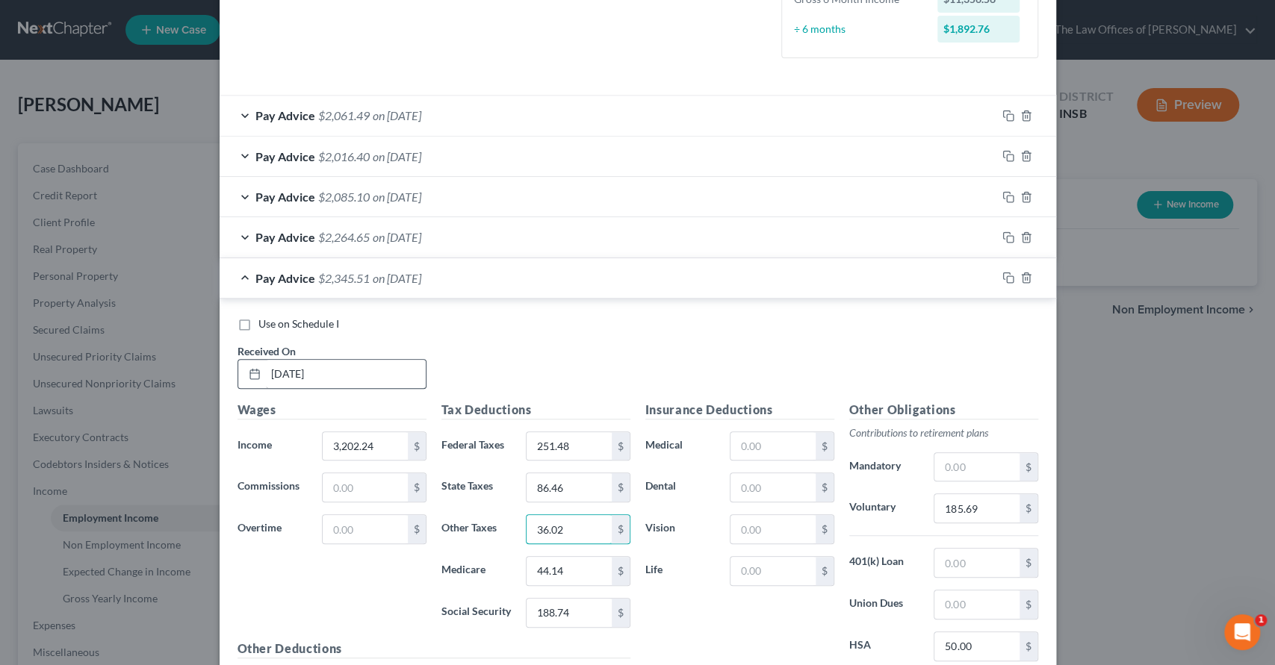
type input "36.02"
type input "45.69"
type input "195.39"
click at [942, 506] on input "185.69" at bounding box center [976, 508] width 84 height 28
type input "192.13"
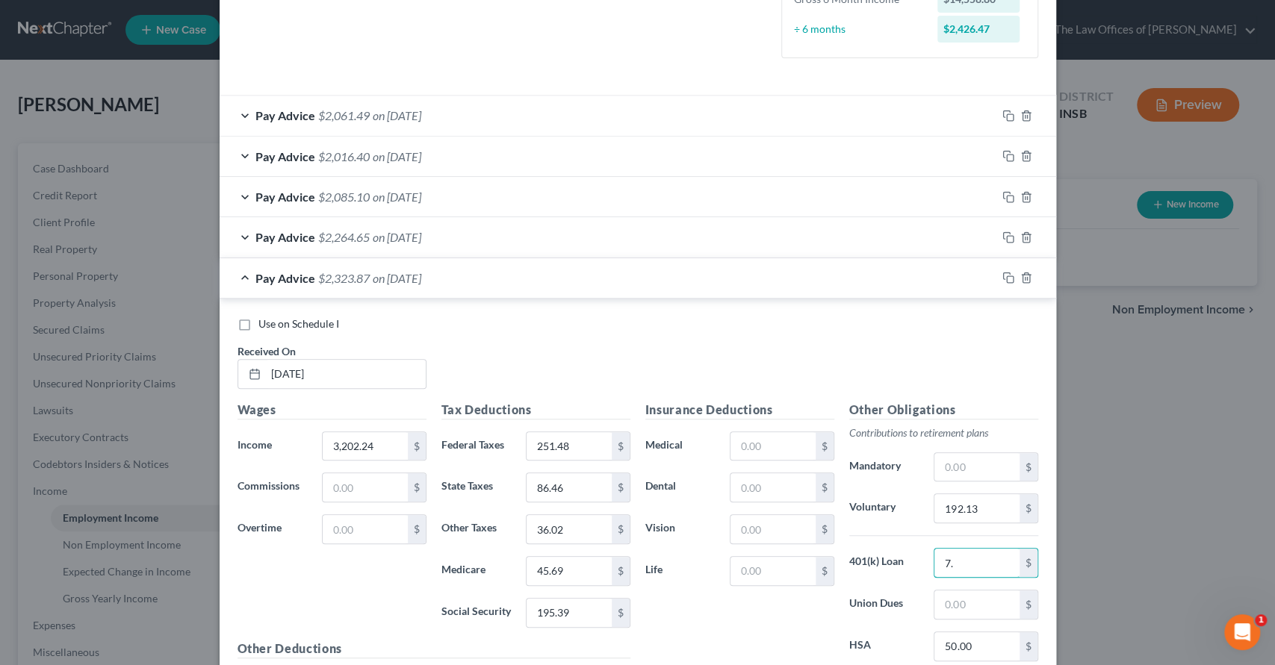
type input "7"
click at [1003, 273] on icon "button" at bounding box center [1006, 276] width 7 height 7
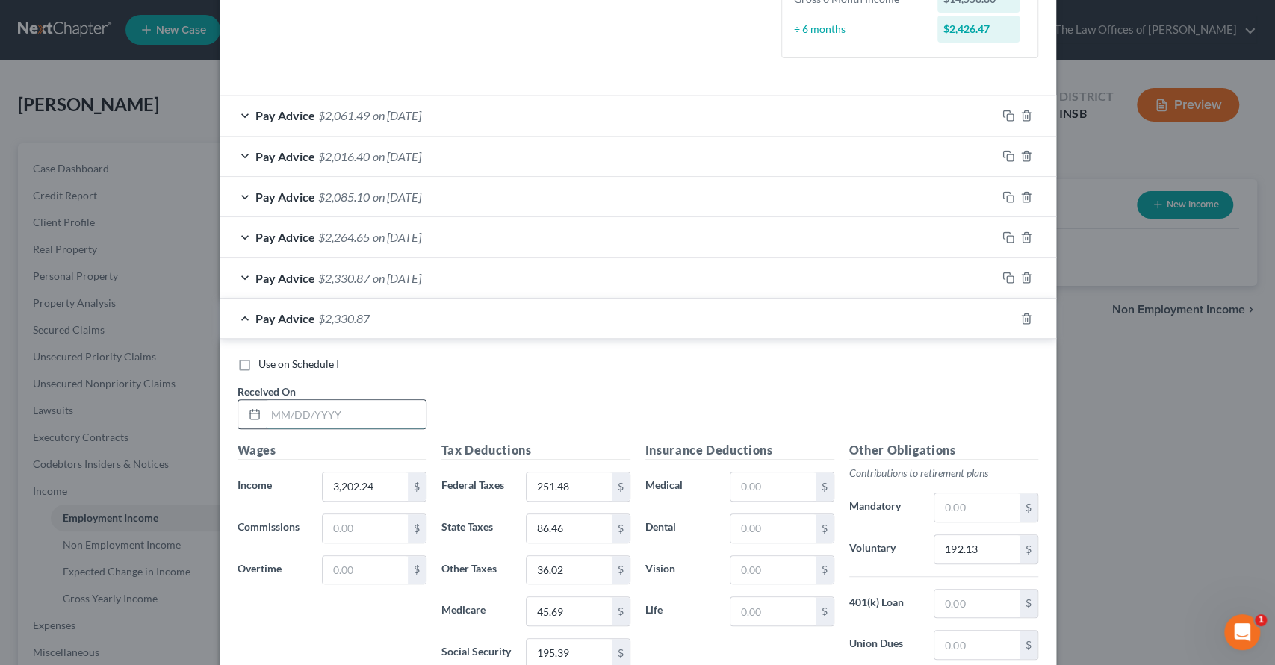
click at [314, 414] on input "text" at bounding box center [346, 414] width 160 height 28
type input "4/18/25"
type input "3,251.21"
type input "261.61"
type input "87.84"
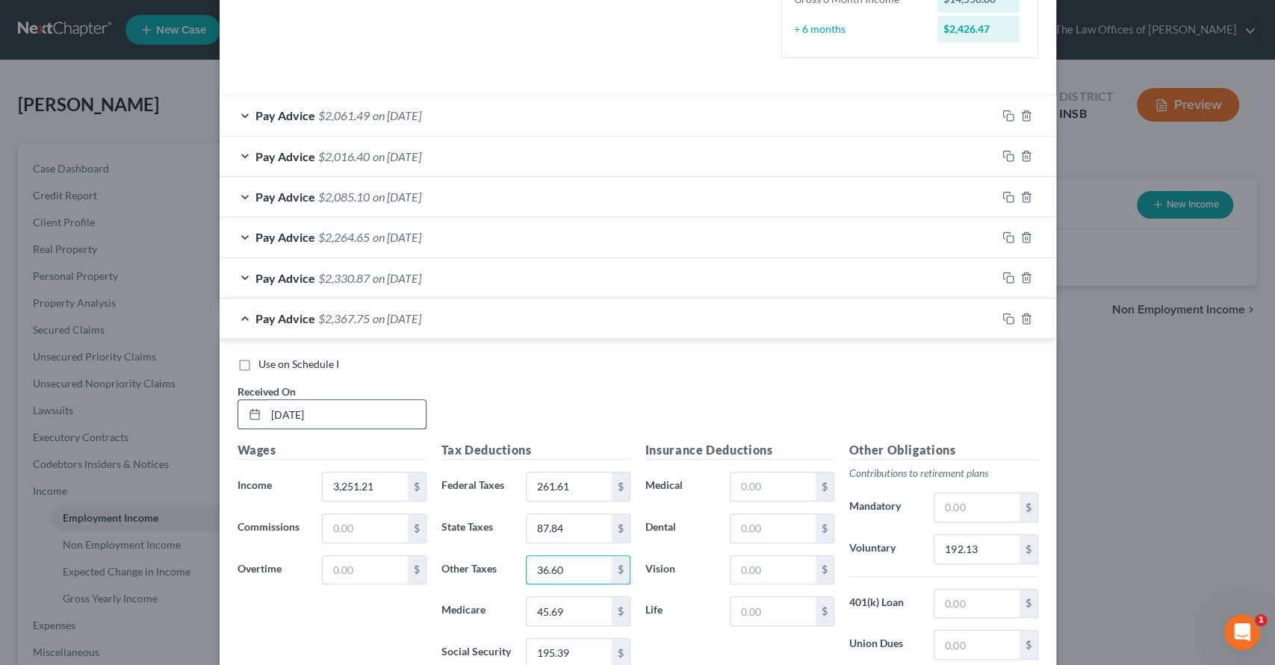
type input "36.60"
type input "46.41"
type input "198.44"
click at [957, 547] on input "192.13" at bounding box center [976, 550] width 84 height 28
type input "195.07"
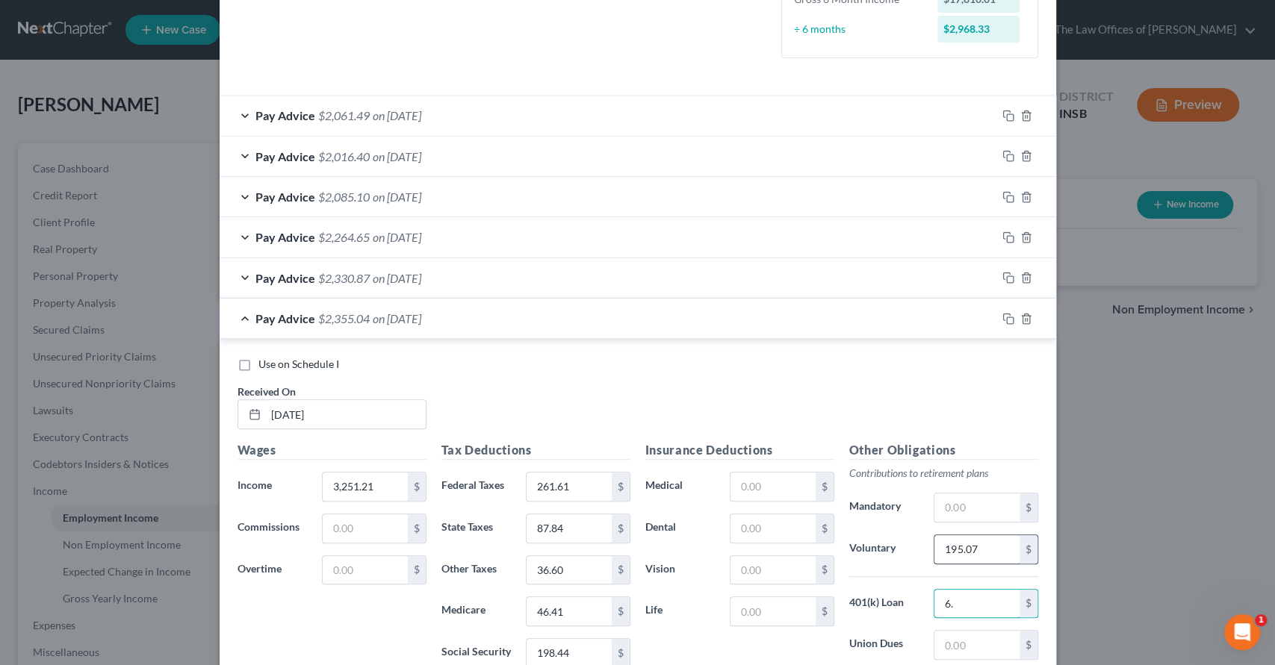
type input "6"
type input "7"
click at [1004, 313] on icon "button" at bounding box center [1008, 319] width 12 height 12
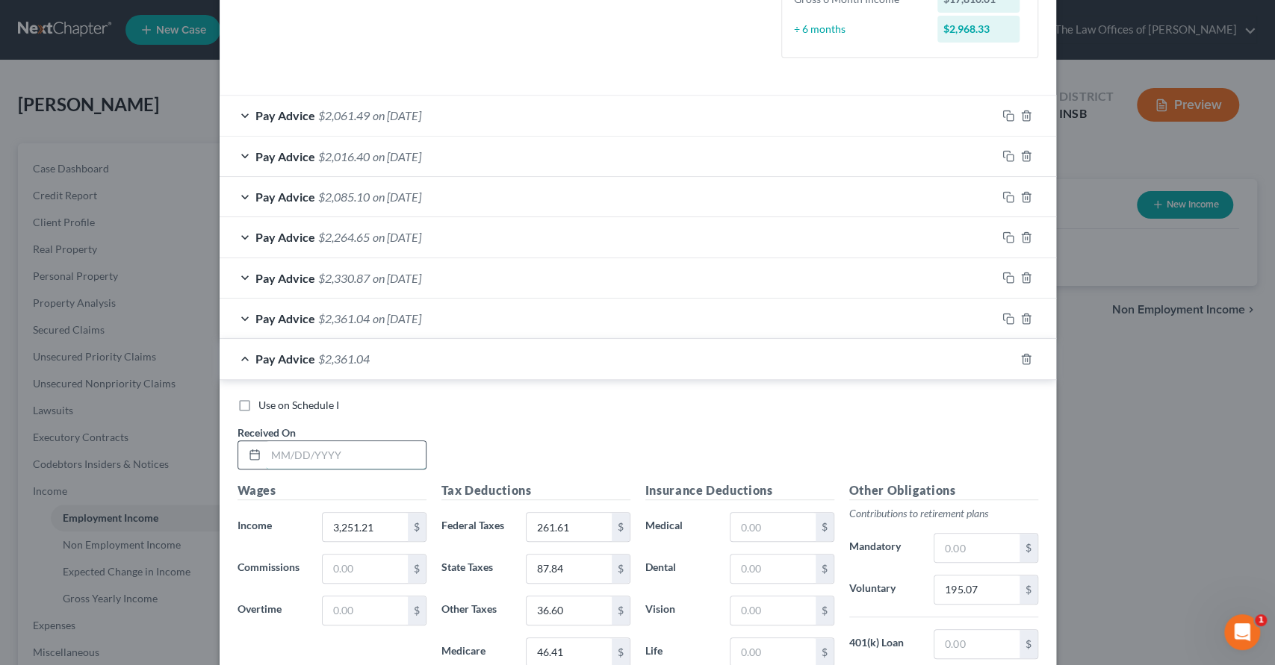
click at [328, 447] on input "text" at bounding box center [346, 455] width 160 height 28
type input "5/2/25"
type input "2,989.15"
type input "207.41"
type input "80.45"
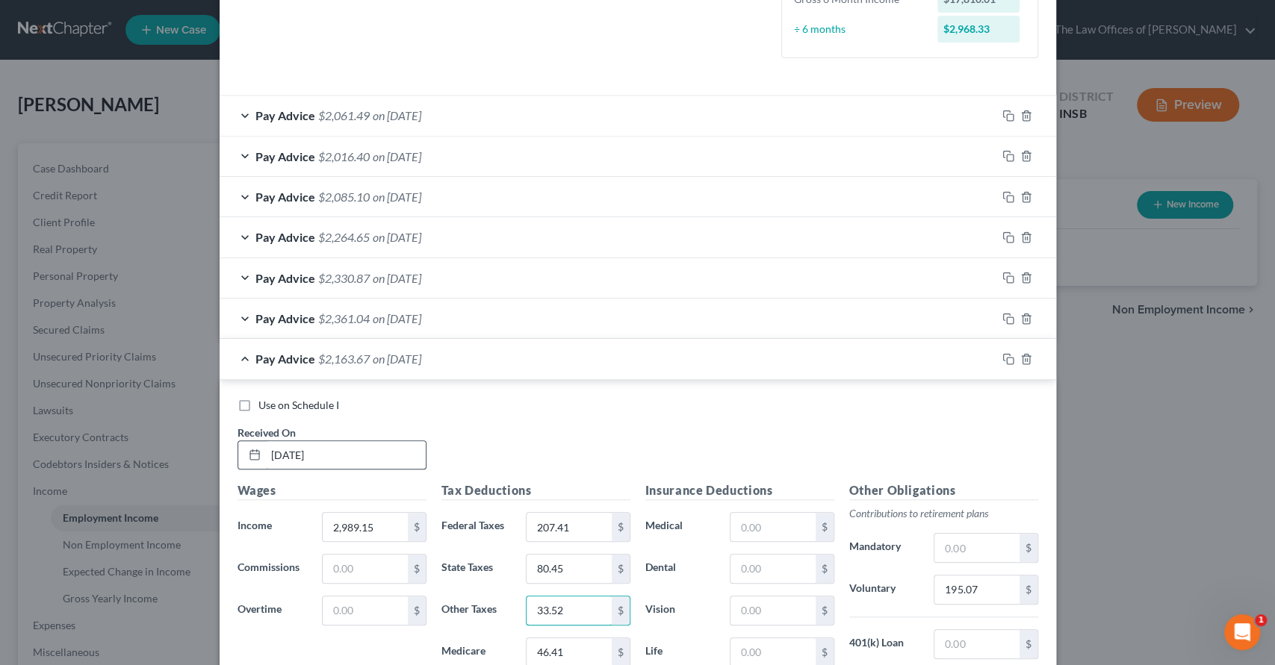
type input "33.52"
type input "42.61"
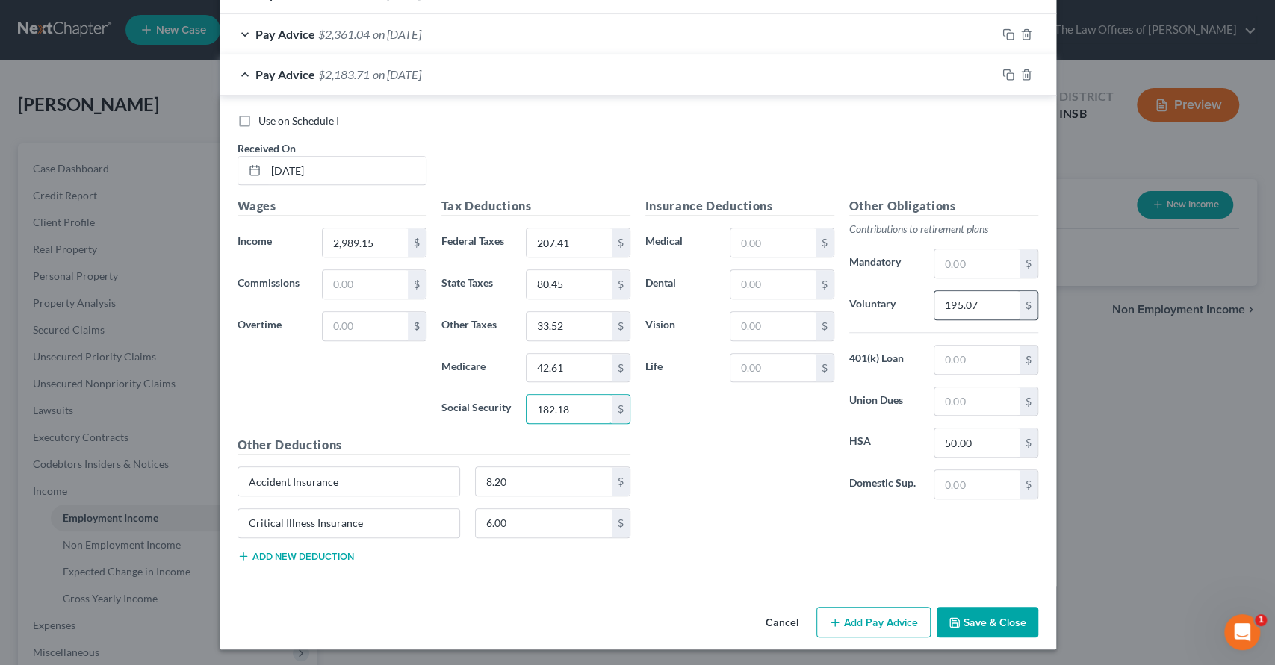
type input "182.18"
click at [981, 304] on input "195.07" at bounding box center [976, 305] width 84 height 28
type input "179.35"
type input "7.29"
drag, startPoint x: 919, startPoint y: 364, endPoint x: 889, endPoint y: 369, distance: 30.3
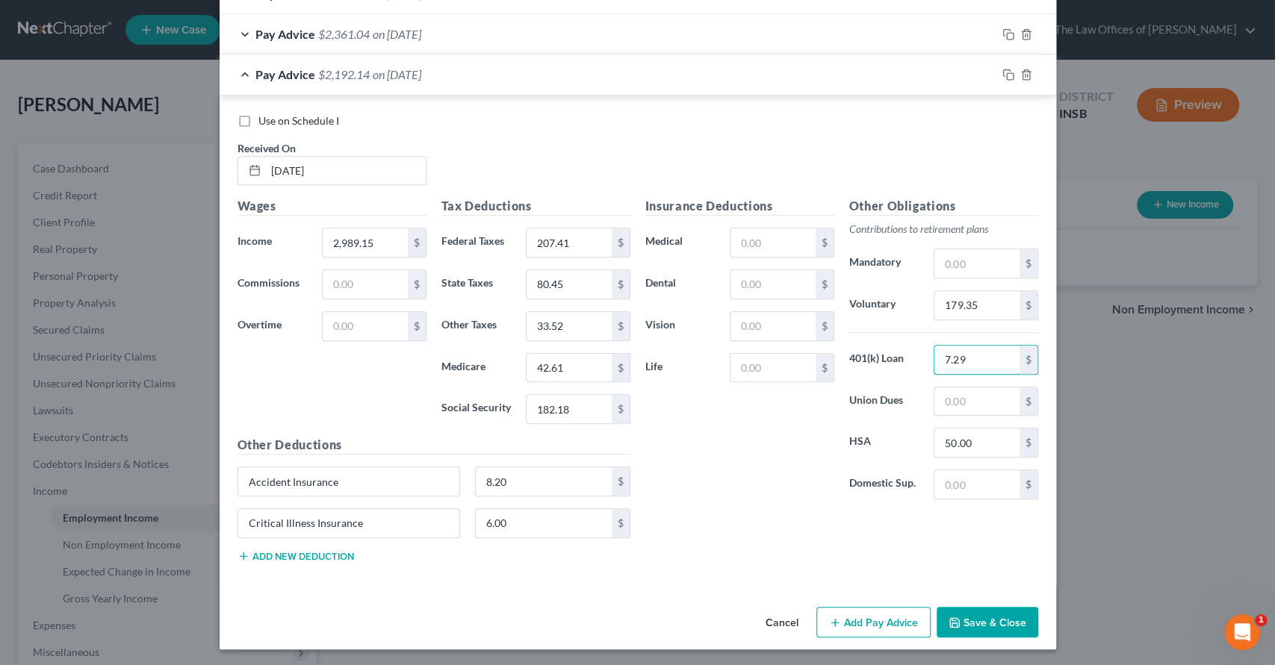
click at [890, 369] on div "401(k) Loan 7.29 $" at bounding box center [944, 360] width 204 height 30
click at [1007, 73] on rect "button" at bounding box center [1010, 76] width 7 height 7
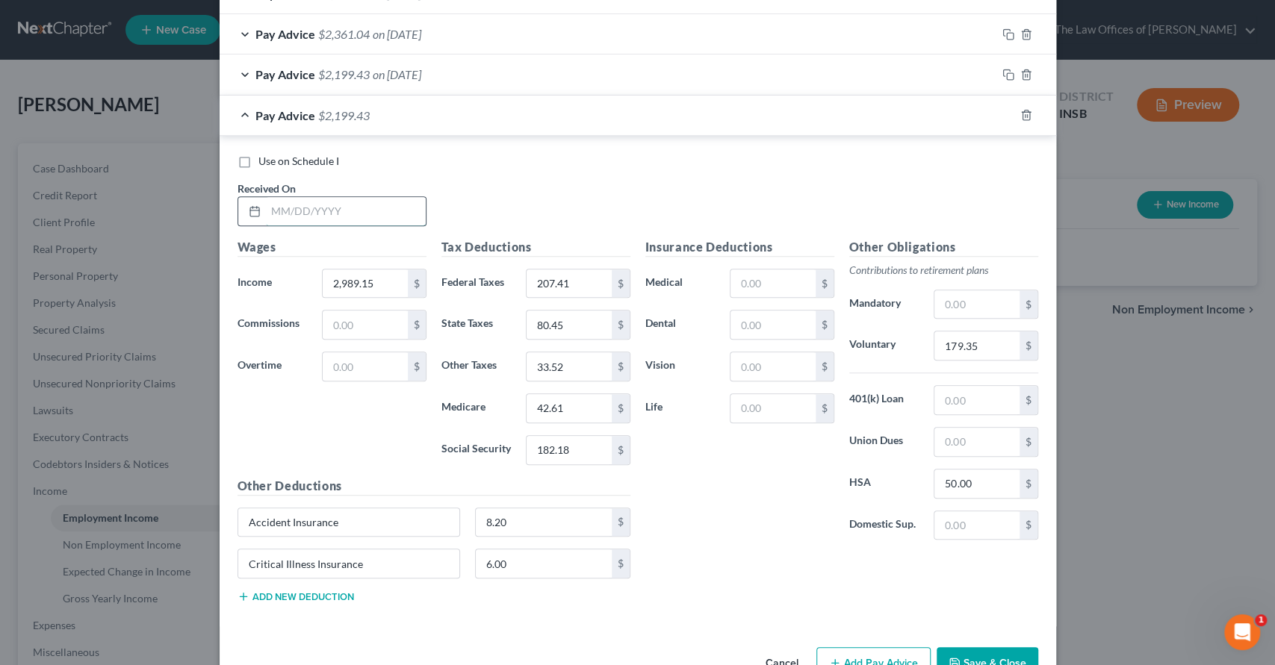
click at [327, 208] on input "text" at bounding box center [346, 211] width 160 height 28
type input "5/16/25"
type input "2,400.91"
type input "109.34"
type input "63.86"
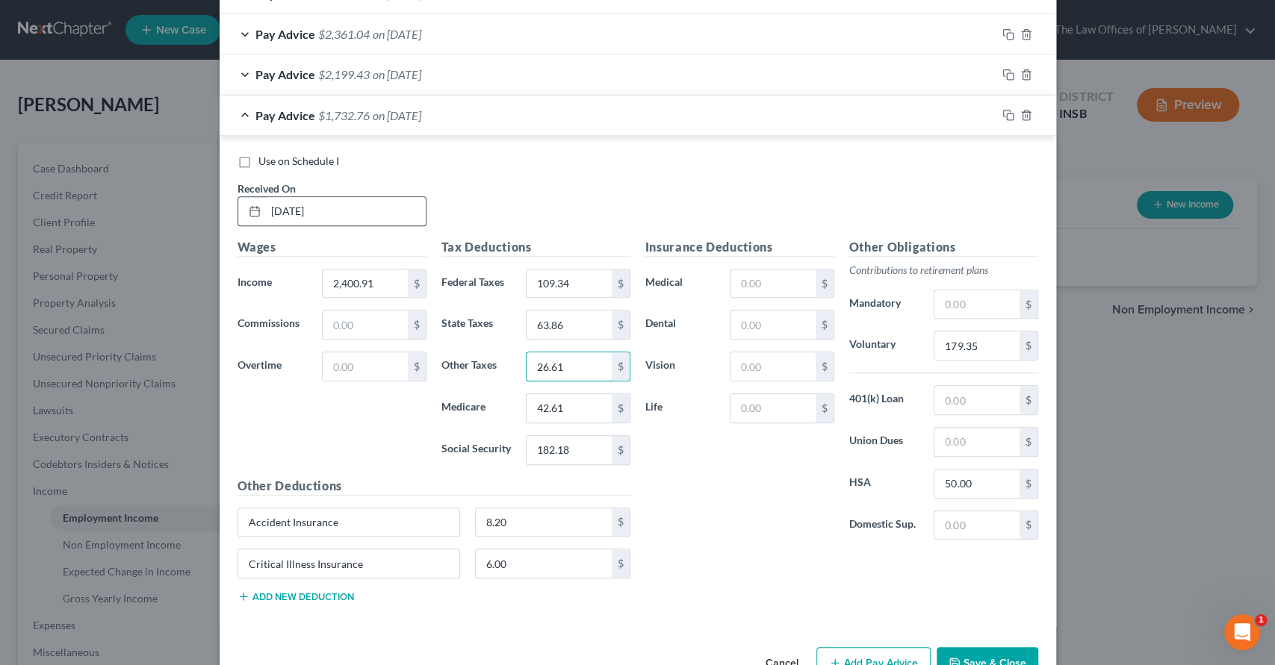
type input "26.61"
type input "34.08"
type input "145.71"
click at [961, 340] on input "179.35" at bounding box center [976, 346] width 84 height 28
type input "144.05"
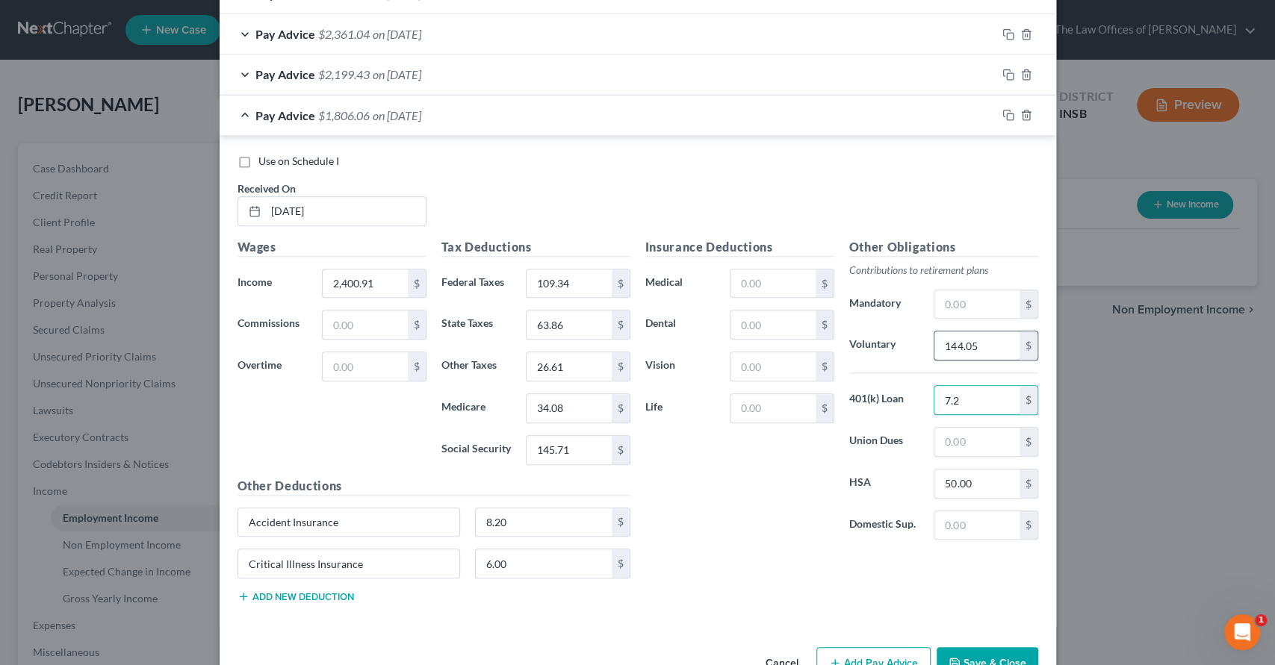
type input "7.29"
drag, startPoint x: 982, startPoint y: 401, endPoint x: 924, endPoint y: 403, distance: 58.3
click at [926, 403] on div "7.29 $" at bounding box center [985, 400] width 119 height 30
click at [1004, 117] on icon "button" at bounding box center [1008, 115] width 12 height 12
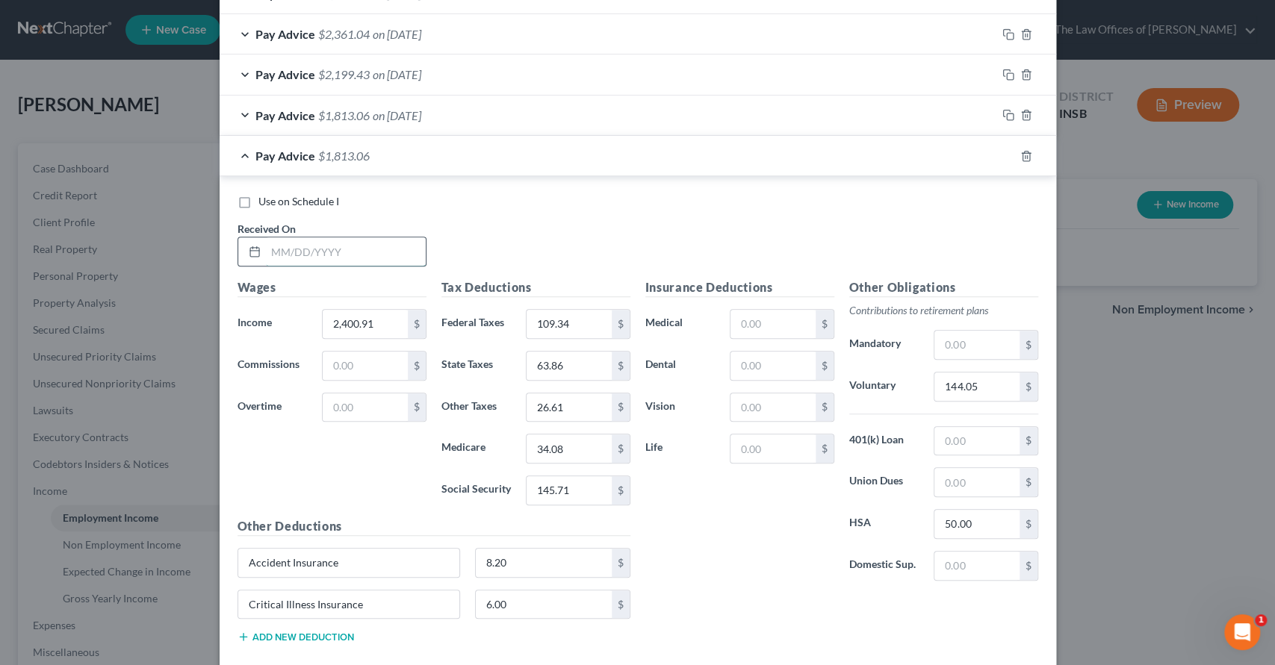
click at [333, 256] on input "text" at bounding box center [346, 252] width 160 height 28
type input "5/30/25"
type input "2,910.44"
type input "191.14"
type input "78.23"
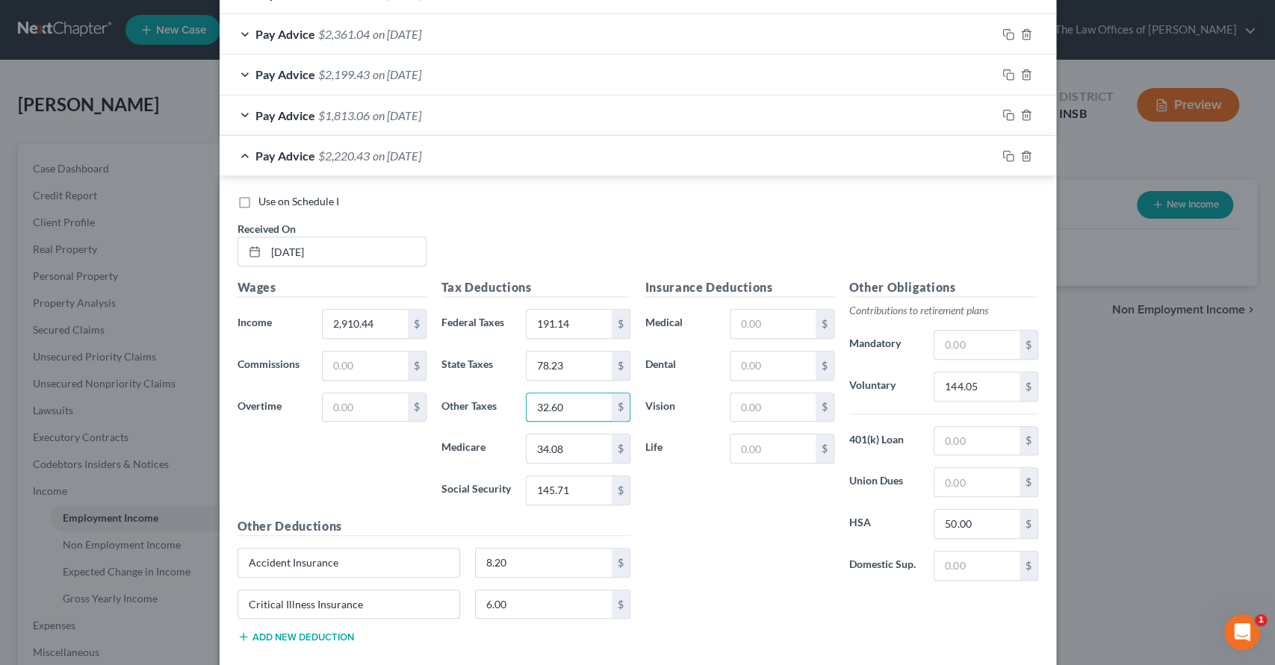
type input "32.60"
type input "41.46"
type input "177.30"
click at [968, 377] on input "144.05" at bounding box center [976, 387] width 84 height 28
type input "174.63"
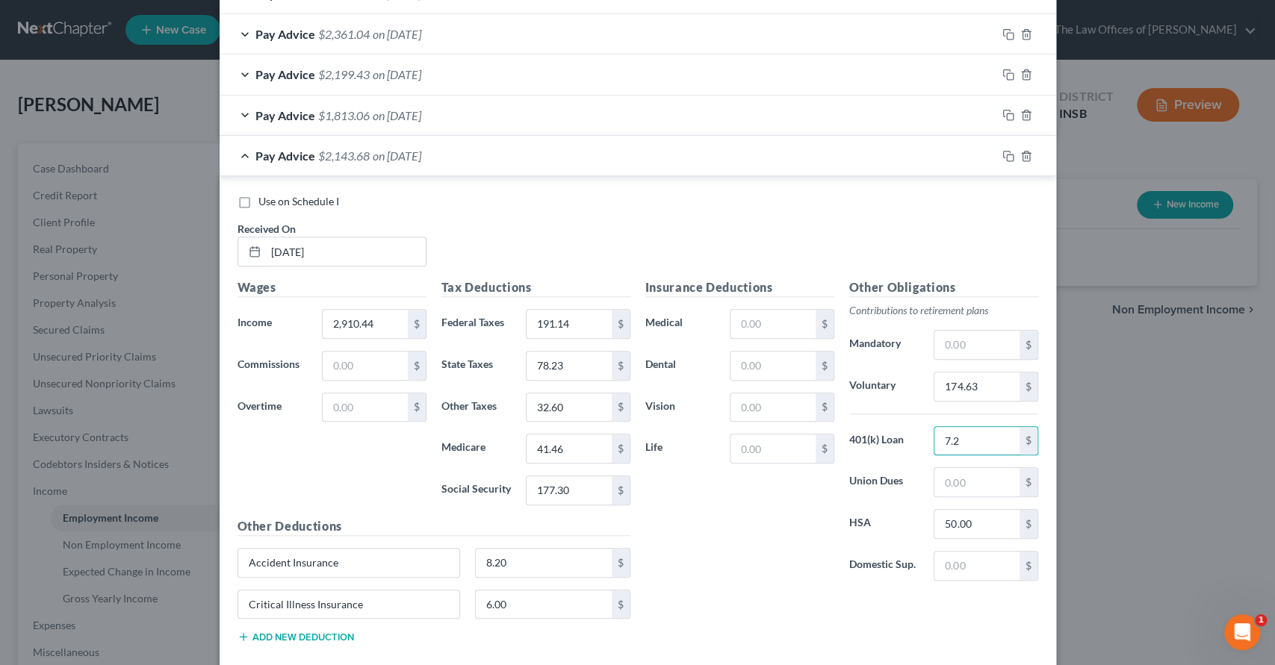
type input "7.29"
drag, startPoint x: 989, startPoint y: 433, endPoint x: 901, endPoint y: 432, distance: 87.4
click at [902, 432] on div "401(k) Loan 7.29 $" at bounding box center [944, 441] width 204 height 30
click at [1002, 150] on icon "button" at bounding box center [1008, 156] width 12 height 12
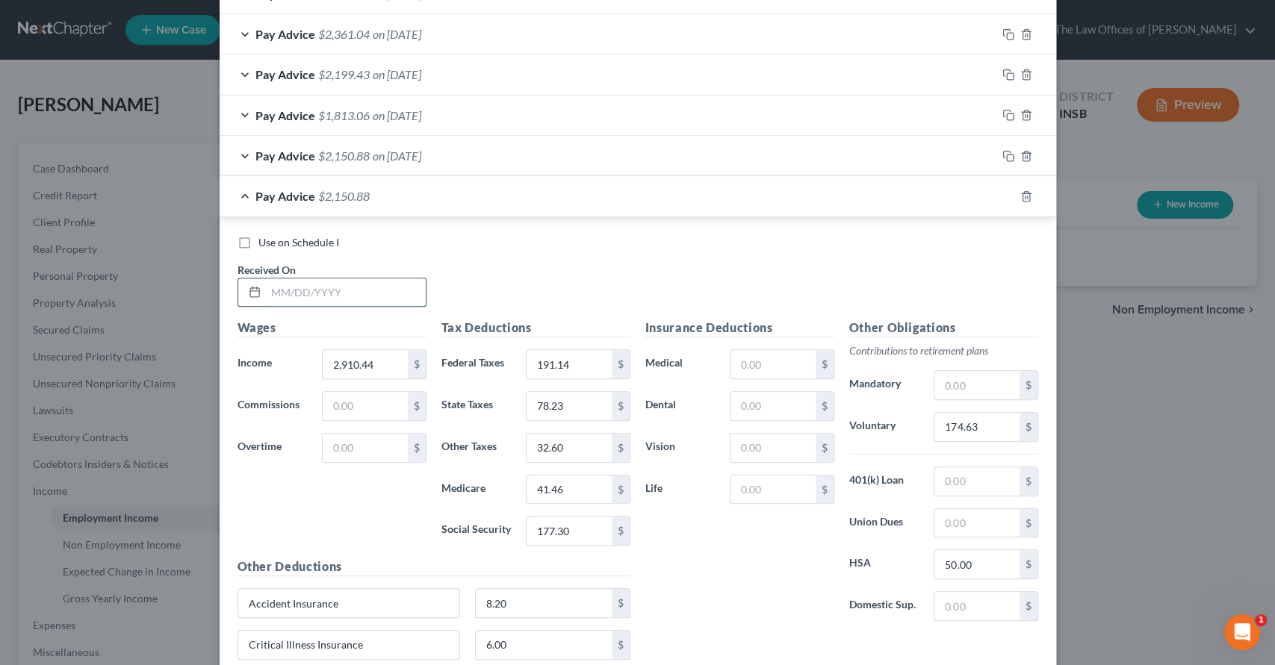
click at [297, 295] on input "text" at bounding box center [346, 293] width 160 height 28
type input "6/13/25"
type input "2,683.81"
type input "144.27"
type input "71.84"
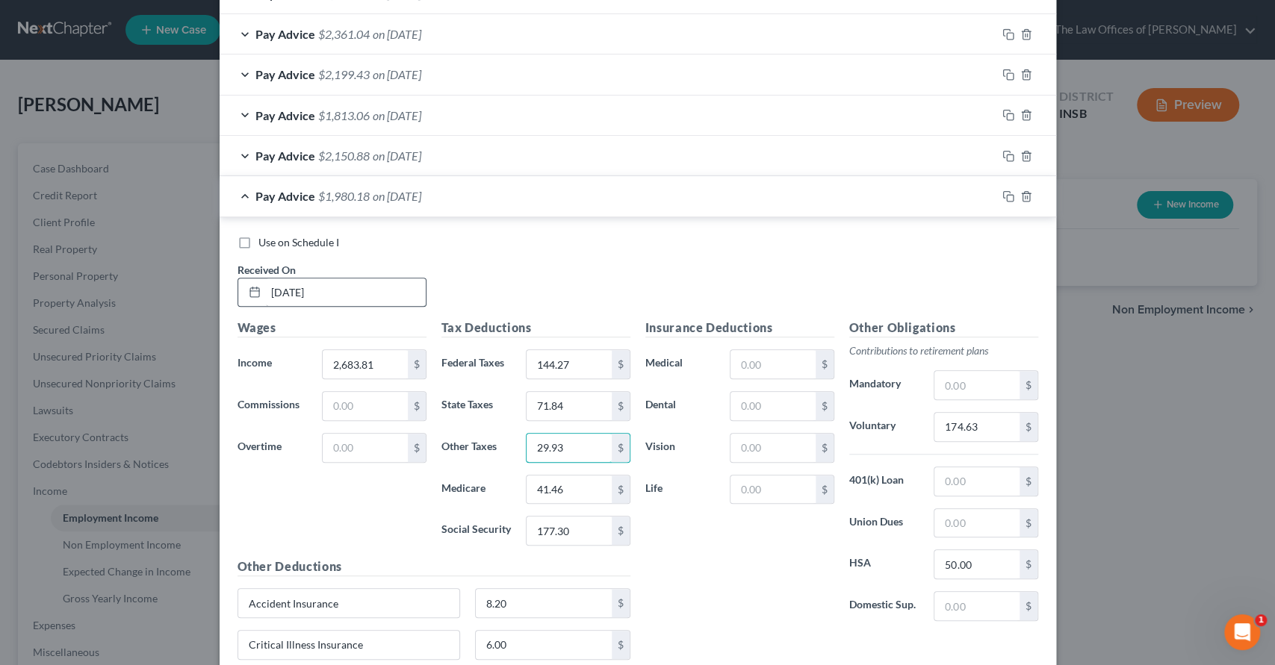
type input "29.93"
type input "38.18"
type input "163.26"
click at [952, 423] on input "174.63" at bounding box center [976, 427] width 84 height 28
type input "161.03"
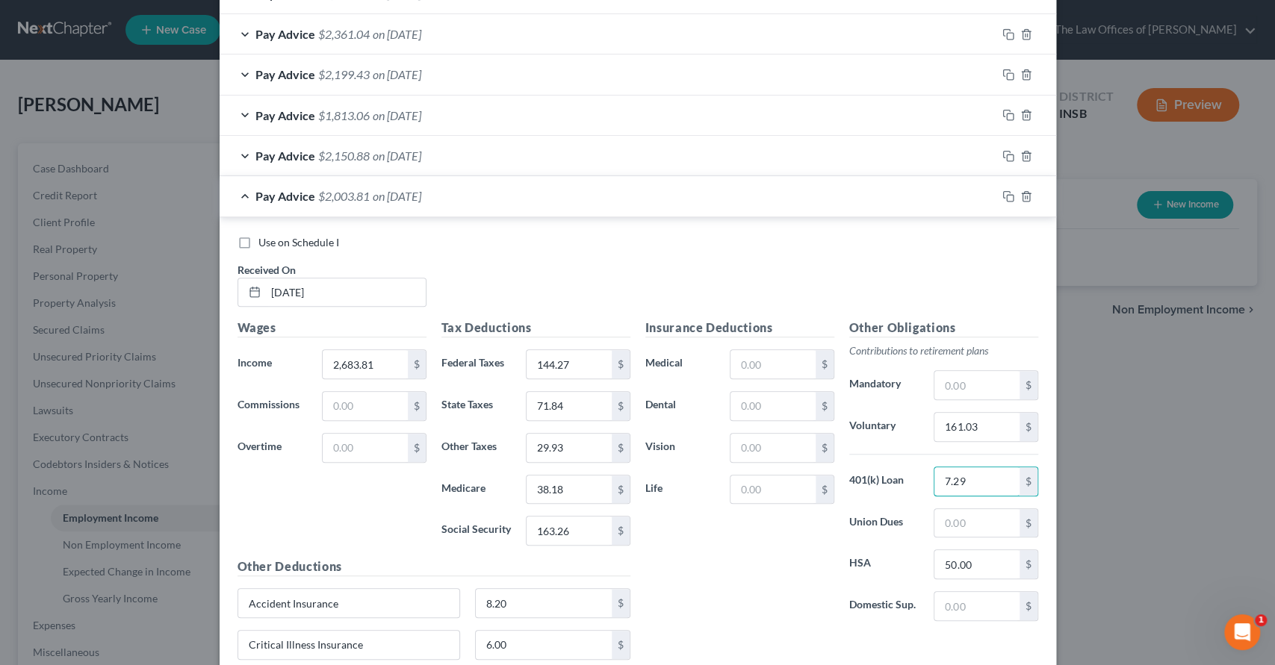
drag, startPoint x: 967, startPoint y: 481, endPoint x: 920, endPoint y: 480, distance: 47.1
click at [926, 481] on div "7.29 $" at bounding box center [985, 482] width 119 height 30
type input "20.05"
type input "7.29"
drag, startPoint x: 990, startPoint y: 521, endPoint x: 919, endPoint y: 523, distance: 71.0
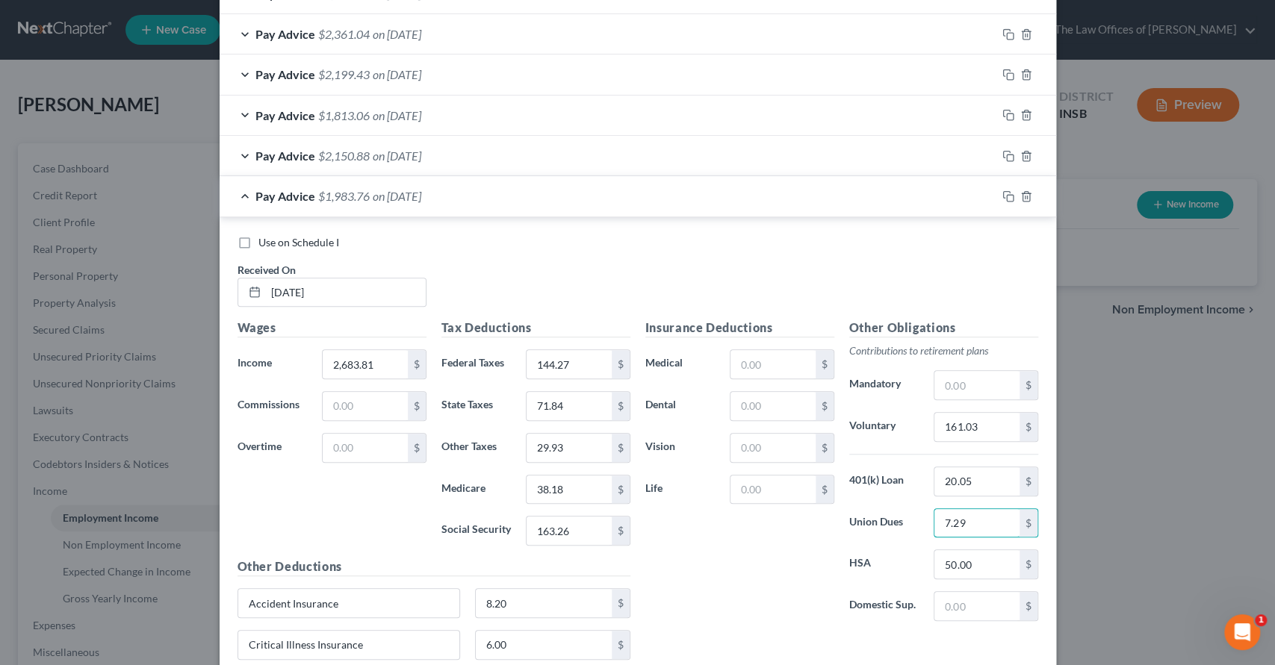
click at [926, 523] on div "7.29 $" at bounding box center [985, 524] width 119 height 30
click at [1002, 191] on icon "button" at bounding box center [1008, 196] width 12 height 12
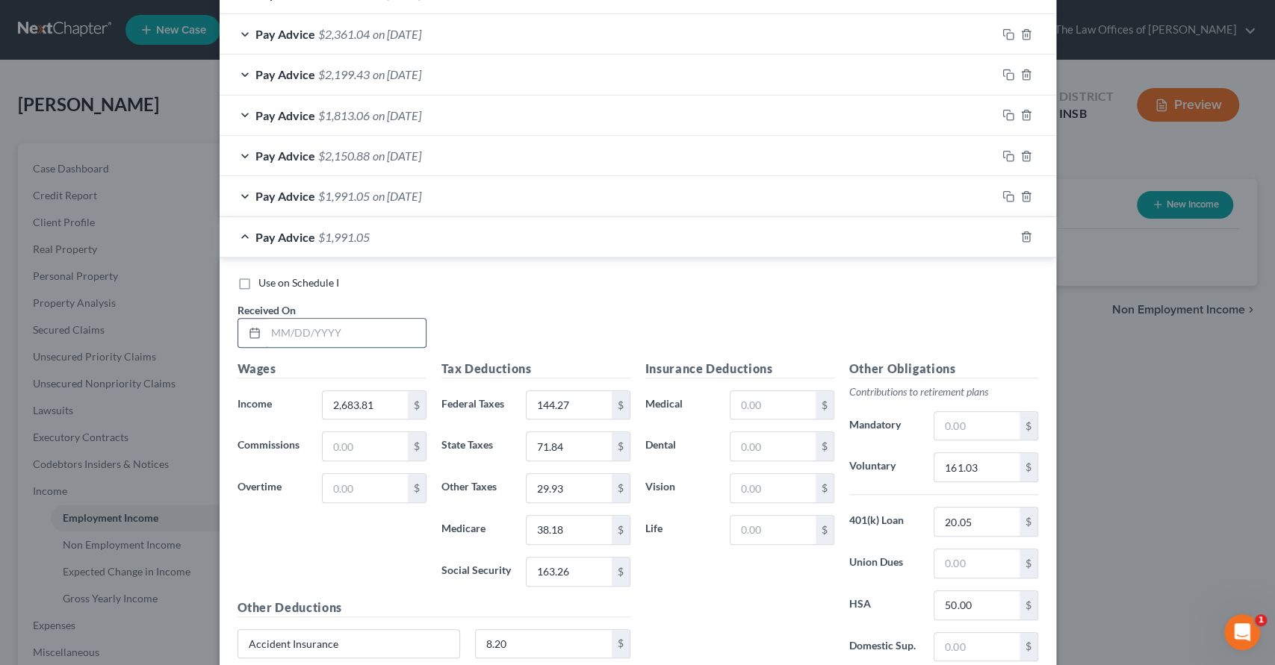
click at [356, 322] on input "text" at bounding box center [346, 333] width 160 height 28
type input "6/27/25"
type input "2,675.26"
type input "142.50"
type input "71.60"
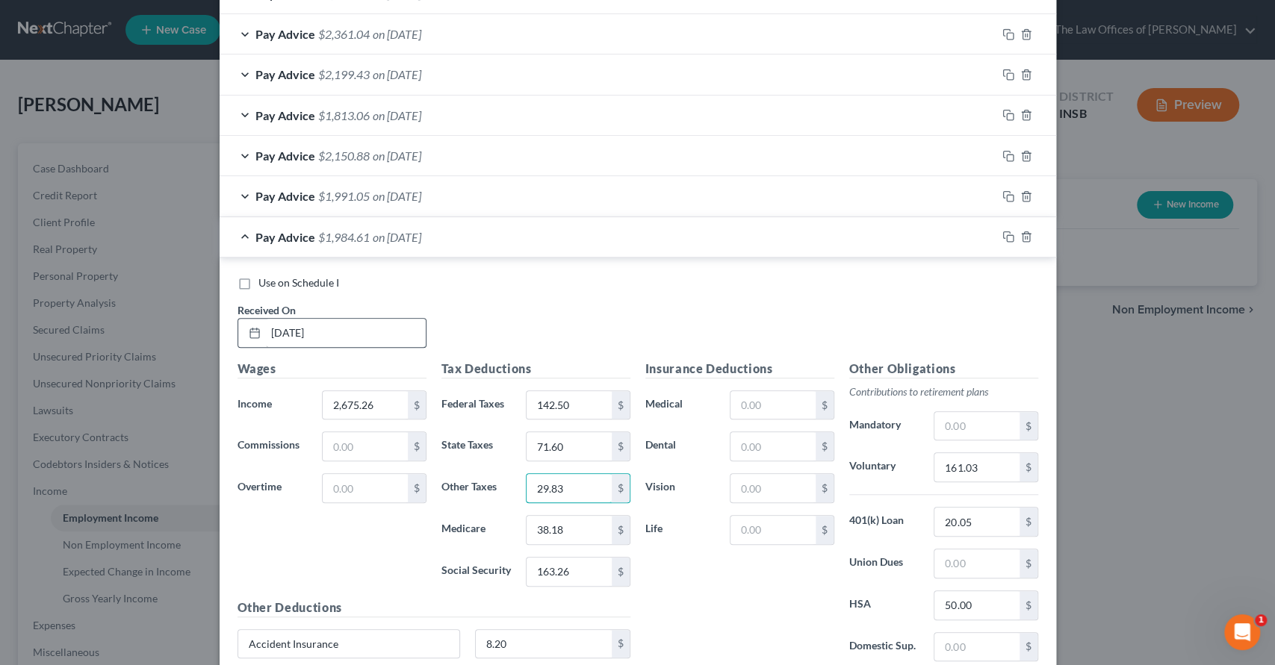
type input "29.83"
type input "38.06"
type input "162.73"
click at [969, 465] on input "161.03" at bounding box center [976, 467] width 84 height 28
type input "160.52"
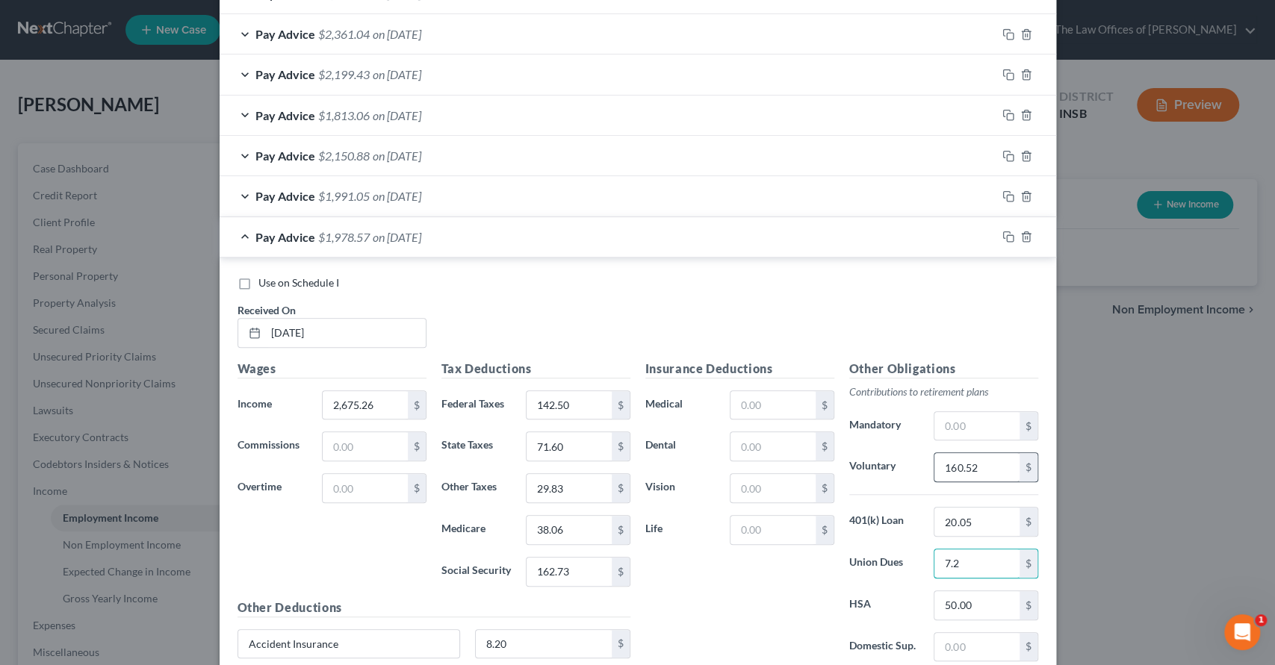
type input "7.29"
drag, startPoint x: 969, startPoint y: 562, endPoint x: 912, endPoint y: 560, distance: 56.8
click at [912, 560] on div "Union Dues 7.29 $" at bounding box center [944, 564] width 204 height 30
click at [1002, 236] on icon "button" at bounding box center [1008, 237] width 12 height 12
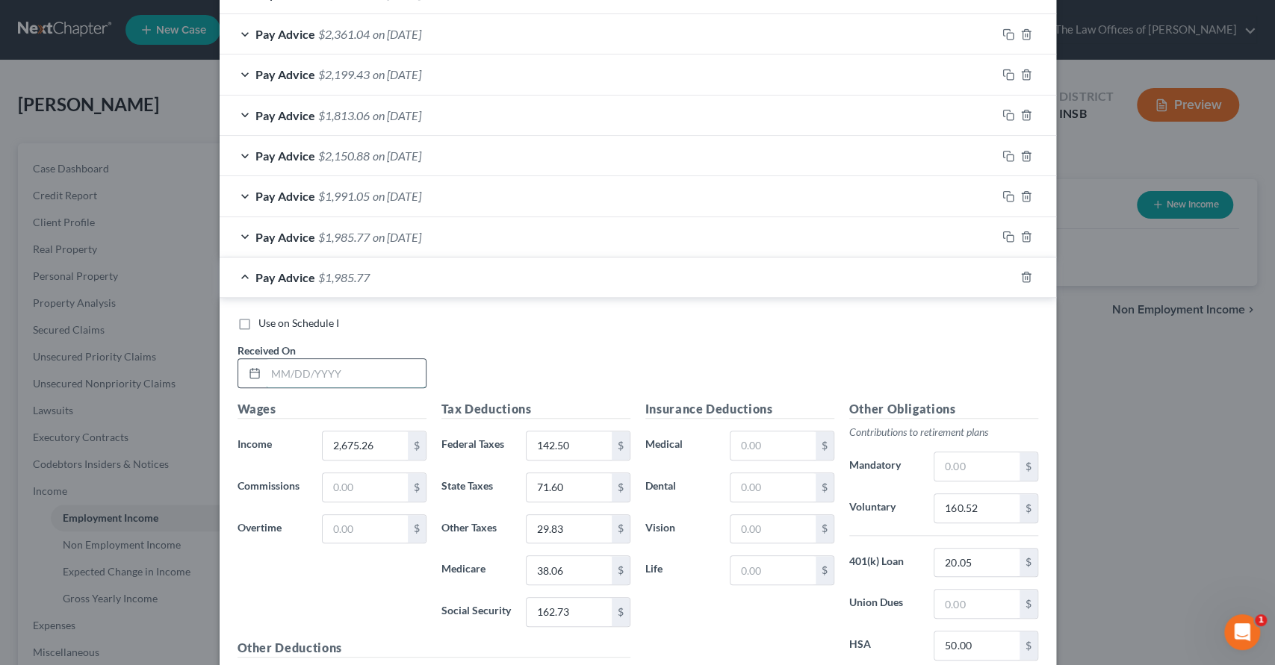
click at [335, 380] on input "text" at bounding box center [346, 373] width 160 height 28
type input "7/11/25"
type input "2,966.76"
type input "202.78"
type input "79.82"
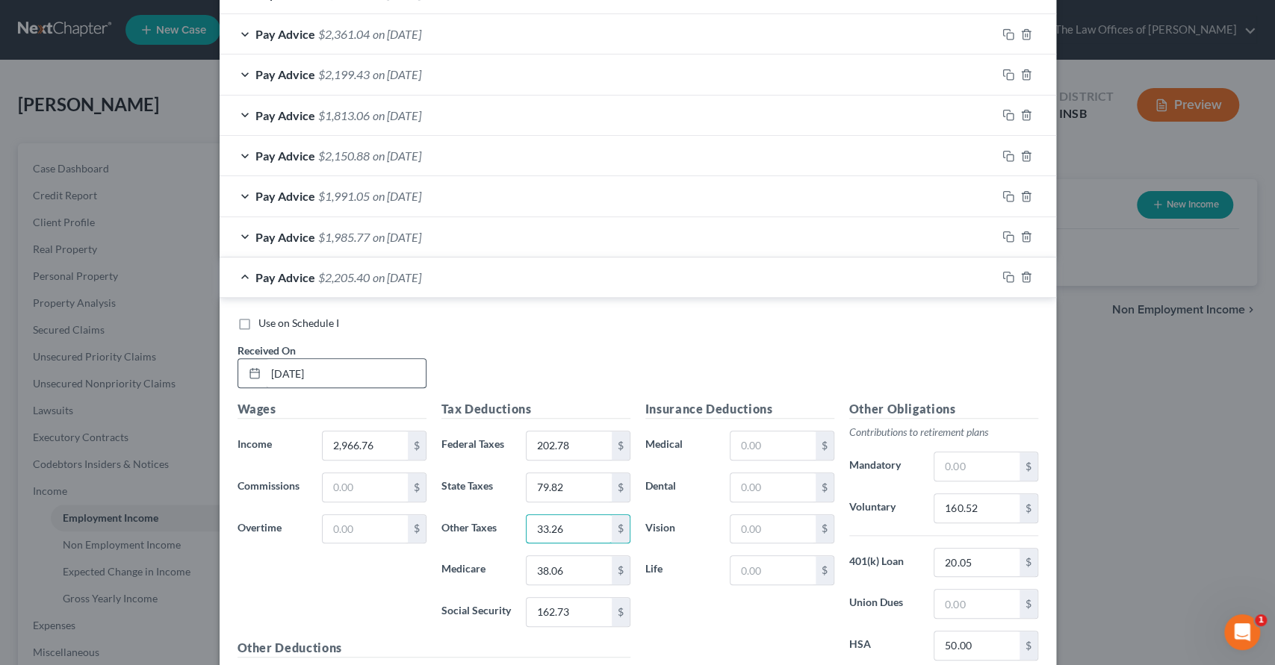
type input "33.26"
type input "42.28"
type input "180.80"
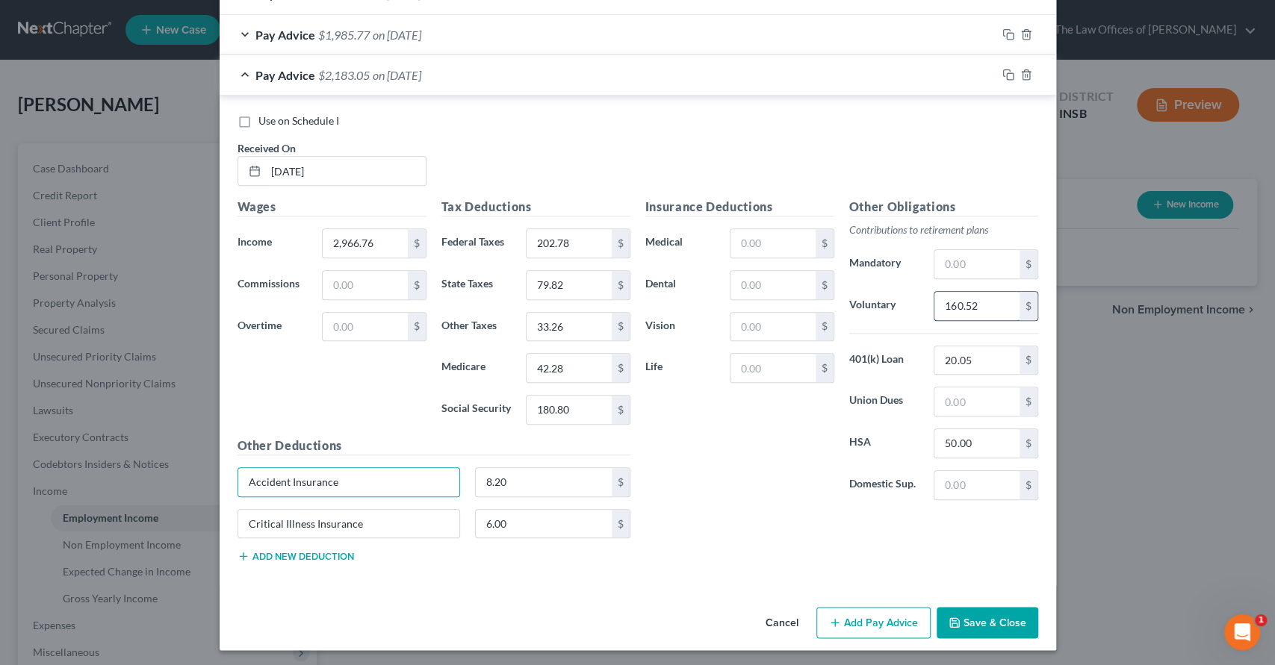
click at [952, 299] on input "160.52" at bounding box center [976, 306] width 84 height 28
type input "178.01"
type input "7.29"
drag, startPoint x: 963, startPoint y: 393, endPoint x: 911, endPoint y: 404, distance: 52.7
click at [911, 404] on div "Union Dues 7.29 $" at bounding box center [944, 402] width 204 height 30
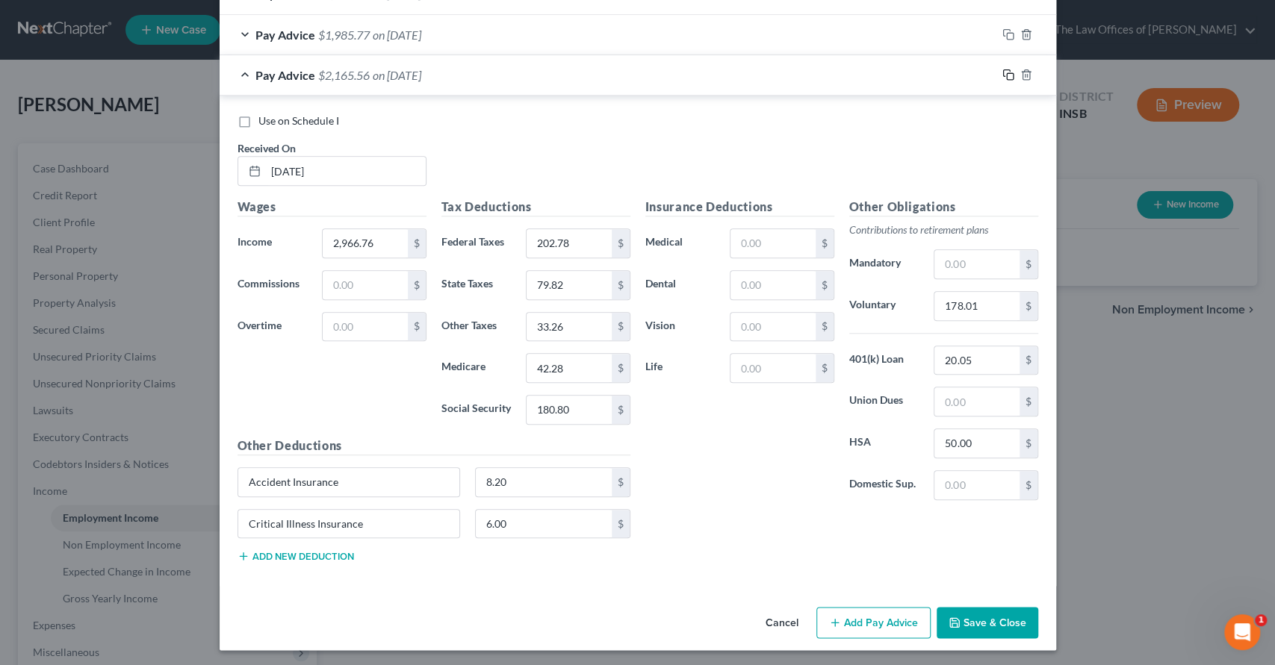
click at [1002, 69] on icon "button" at bounding box center [1008, 75] width 12 height 12
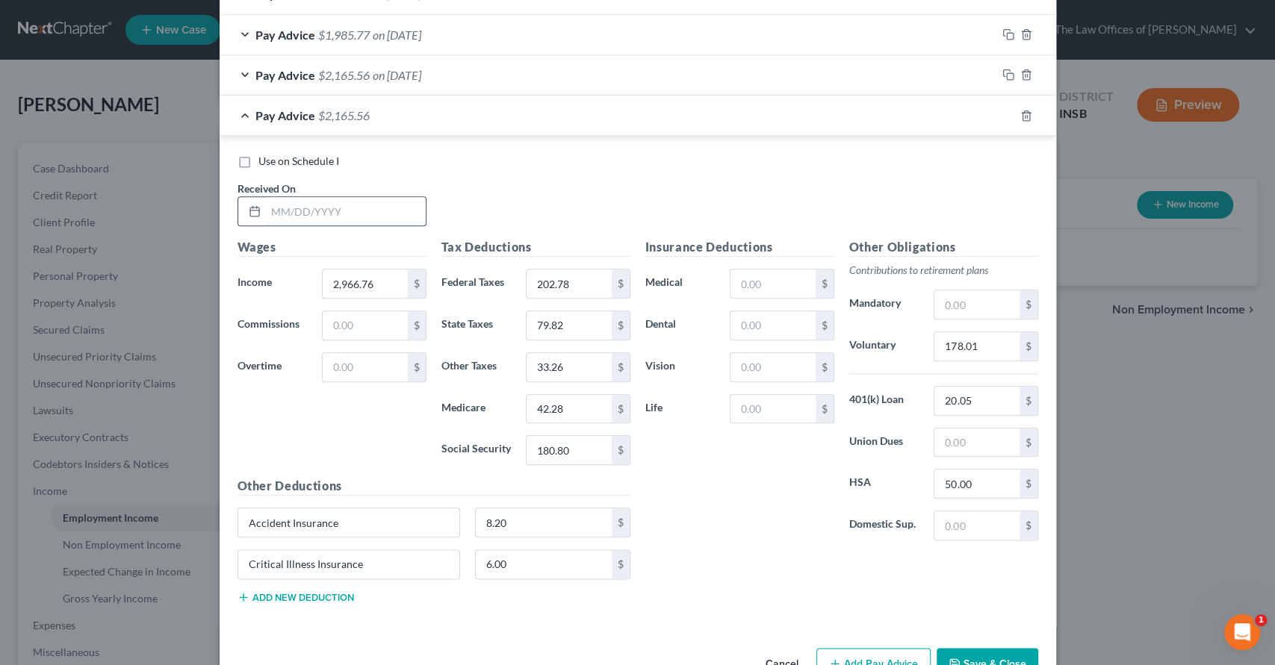
click at [317, 220] on input "text" at bounding box center [346, 211] width 160 height 28
type input "7/25/25"
type input "1,404.70"
type input "0"
type input "35.77"
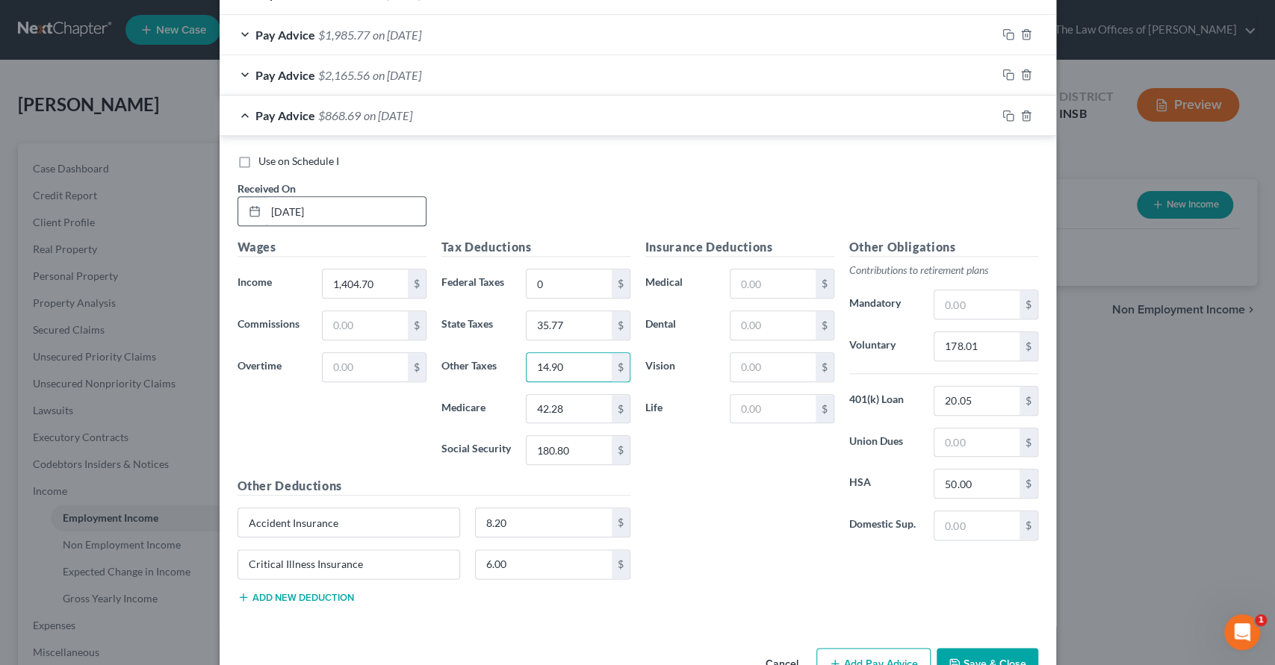
type input "14.90"
type input "19.64"
type input "83.95"
click at [975, 338] on input "178.01" at bounding box center [976, 346] width 84 height 28
type input "84.28"
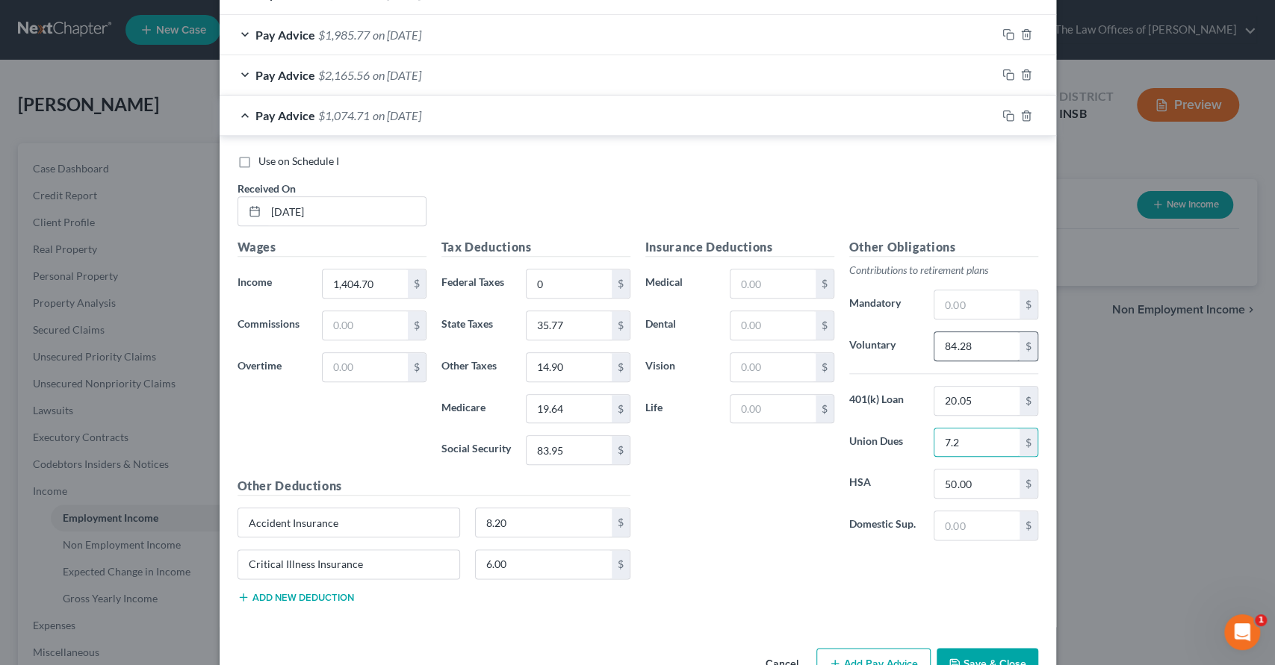
type input "7.29"
drag, startPoint x: 968, startPoint y: 436, endPoint x: 918, endPoint y: 438, distance: 50.1
click at [926, 438] on div "7.29 $" at bounding box center [985, 443] width 119 height 30
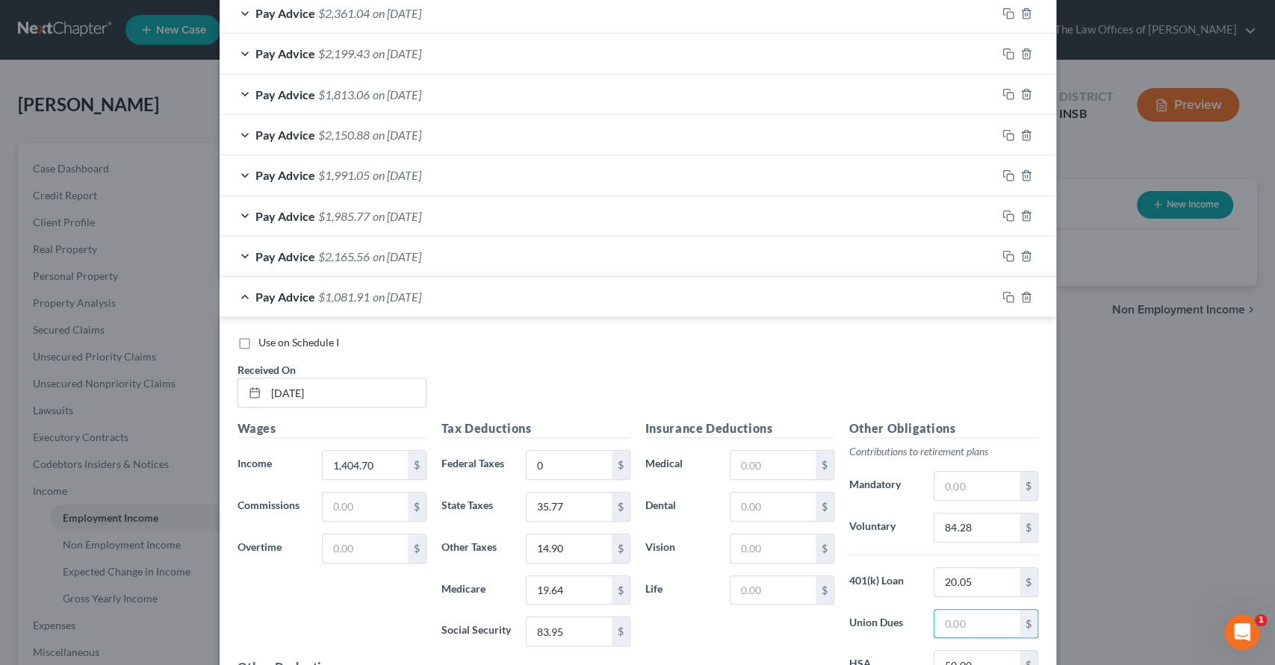
scroll to position [672, 0]
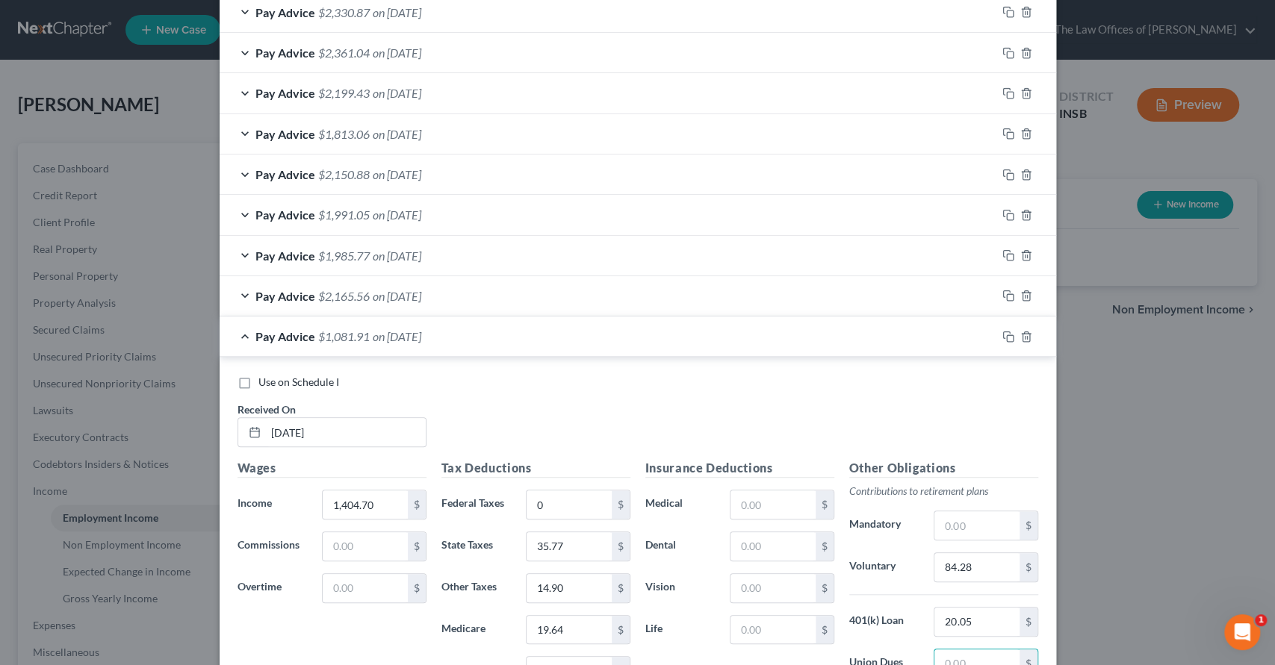
click at [421, 211] on span "on 06/13/2025" at bounding box center [397, 215] width 49 height 14
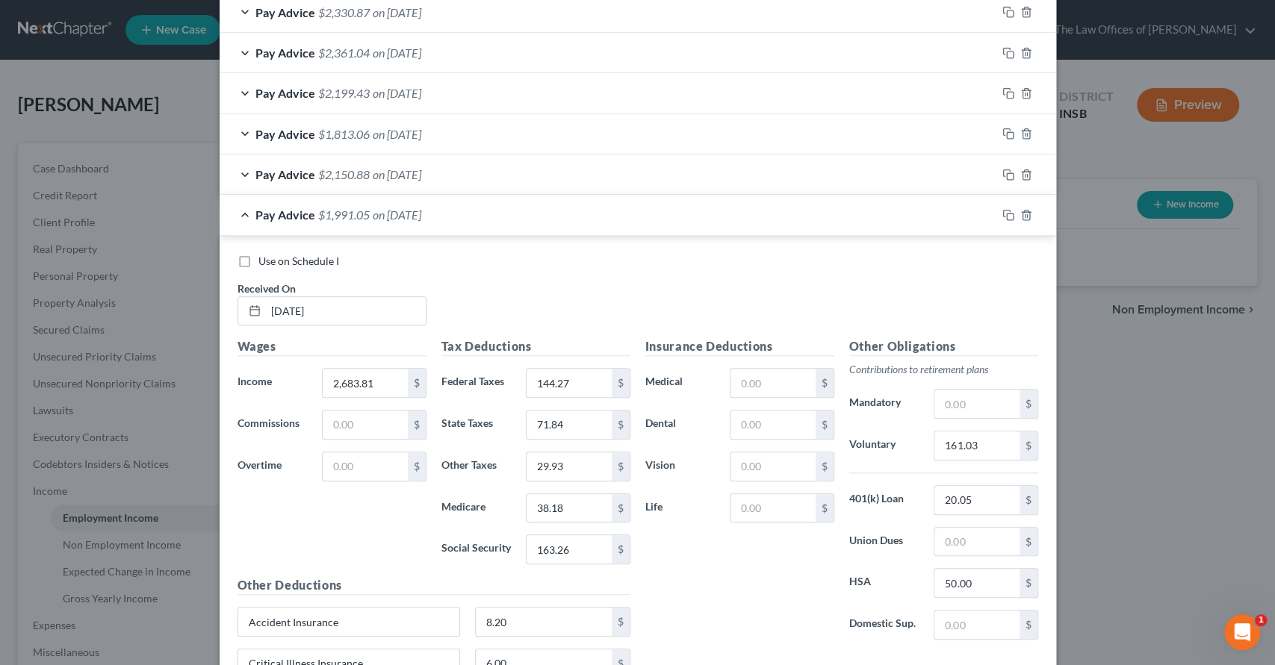
click at [404, 176] on span "on 05/30/2025" at bounding box center [397, 174] width 49 height 14
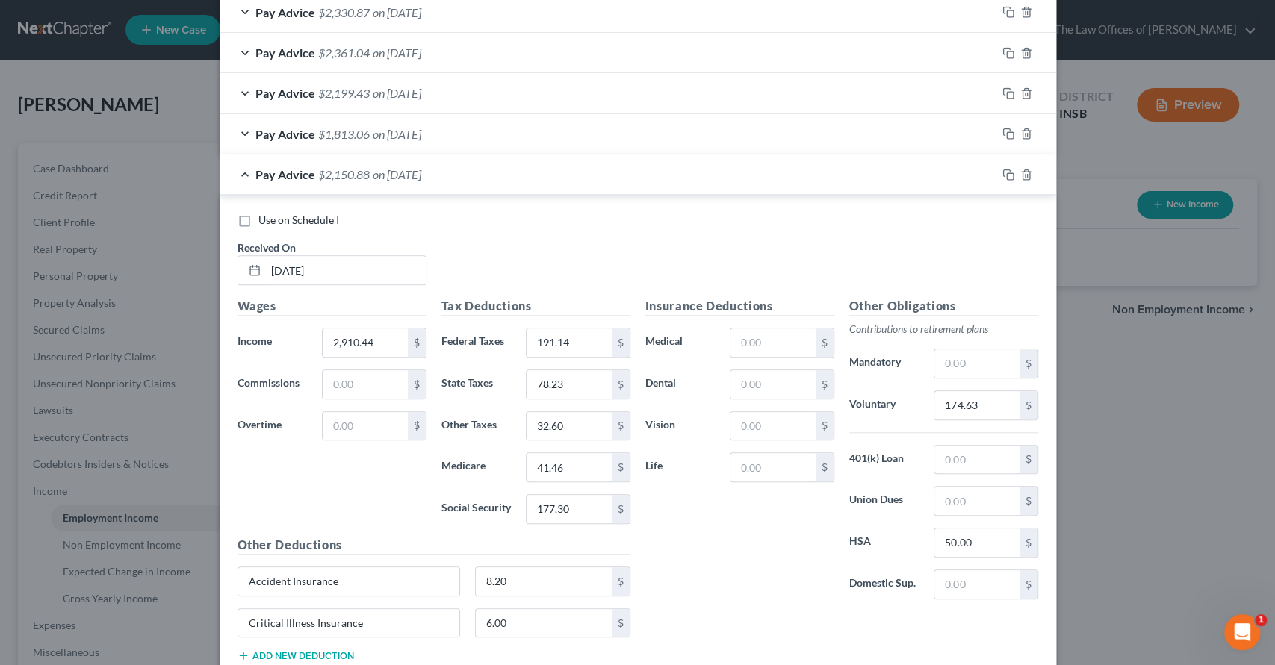
click at [421, 170] on span "on 05/30/2025" at bounding box center [397, 174] width 49 height 14
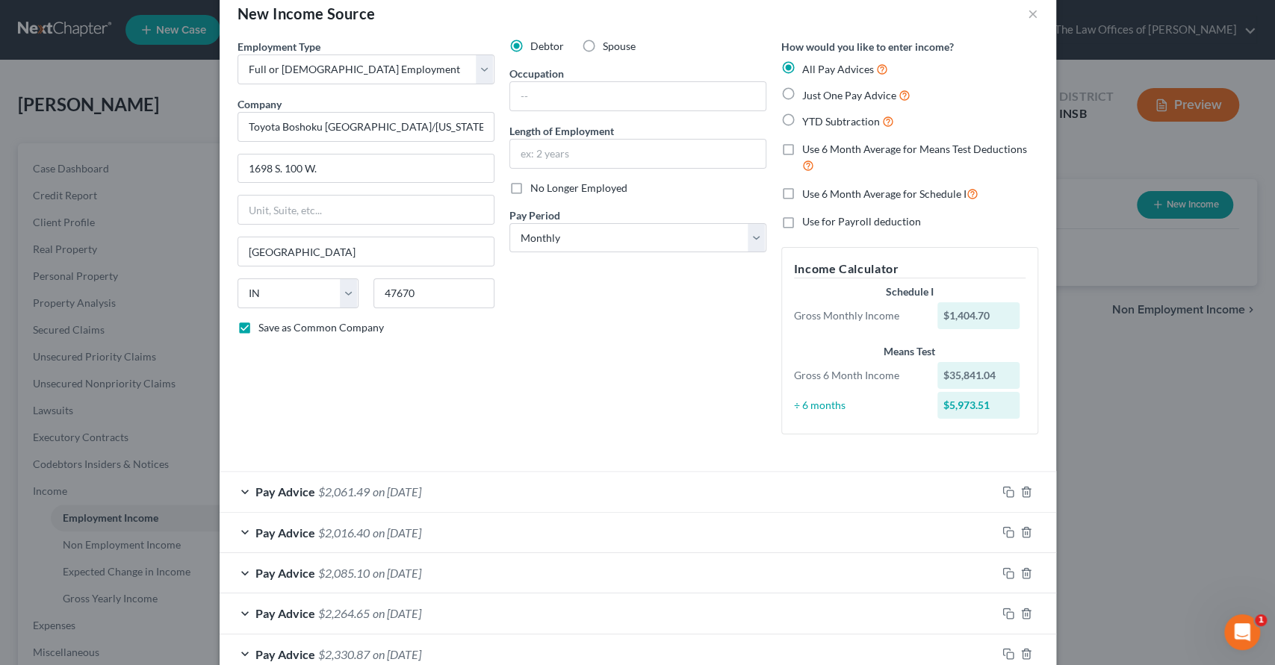
scroll to position [0, 0]
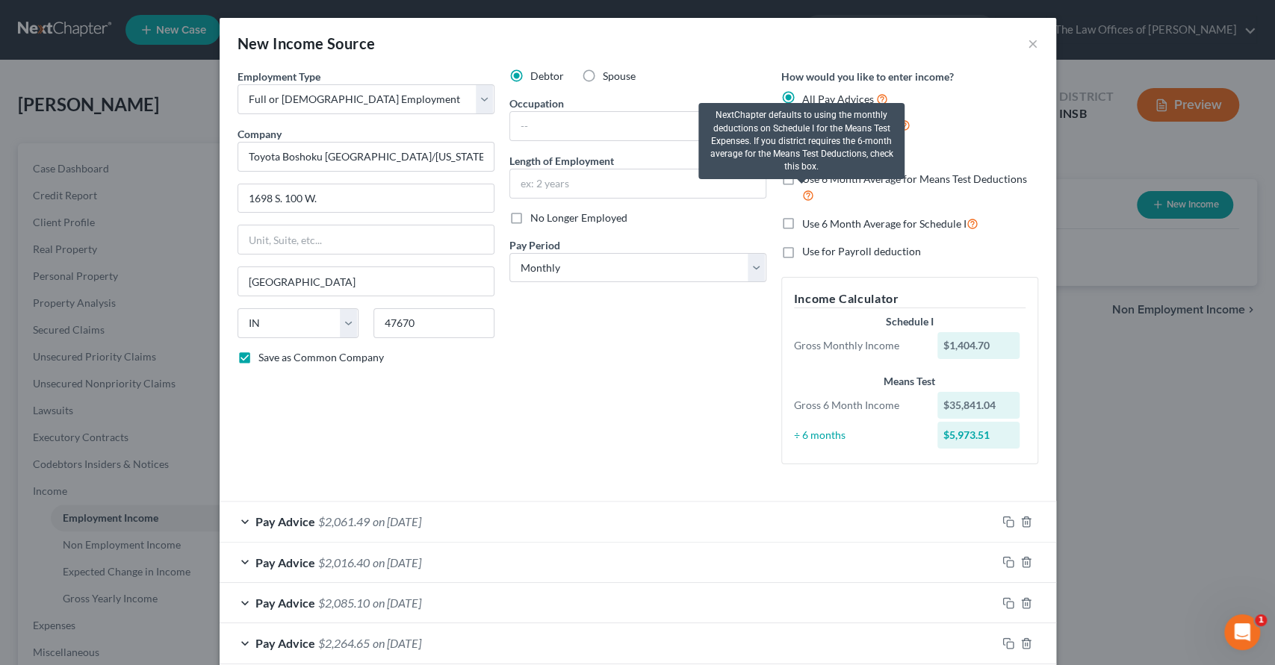
click at [783, 177] on div "NextChapter defaults to using the monthly deductions on Schedule I for the Mean…" at bounding box center [801, 141] width 206 height 76
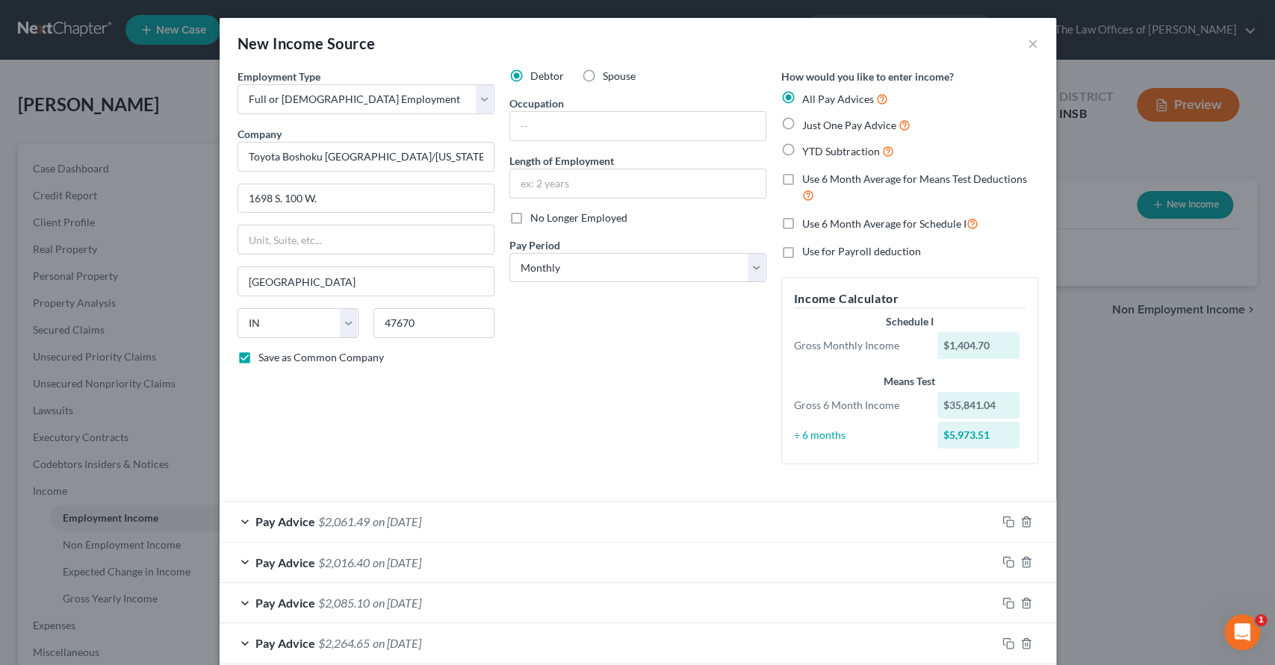
click at [802, 226] on label "Use 6 Month Average for Schedule I" at bounding box center [890, 223] width 176 height 17
click at [808, 225] on input "Use 6 Month Average for Schedule I" at bounding box center [813, 220] width 10 height 10
checkbox input "true"
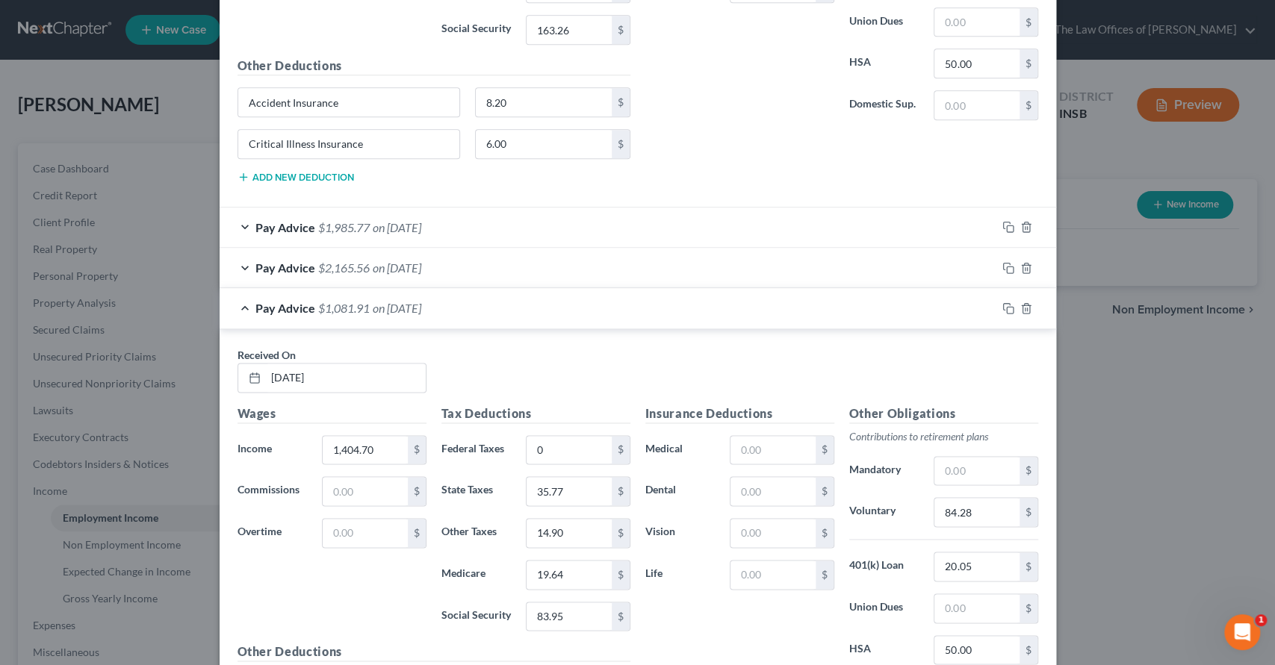
scroll to position [1370, 0]
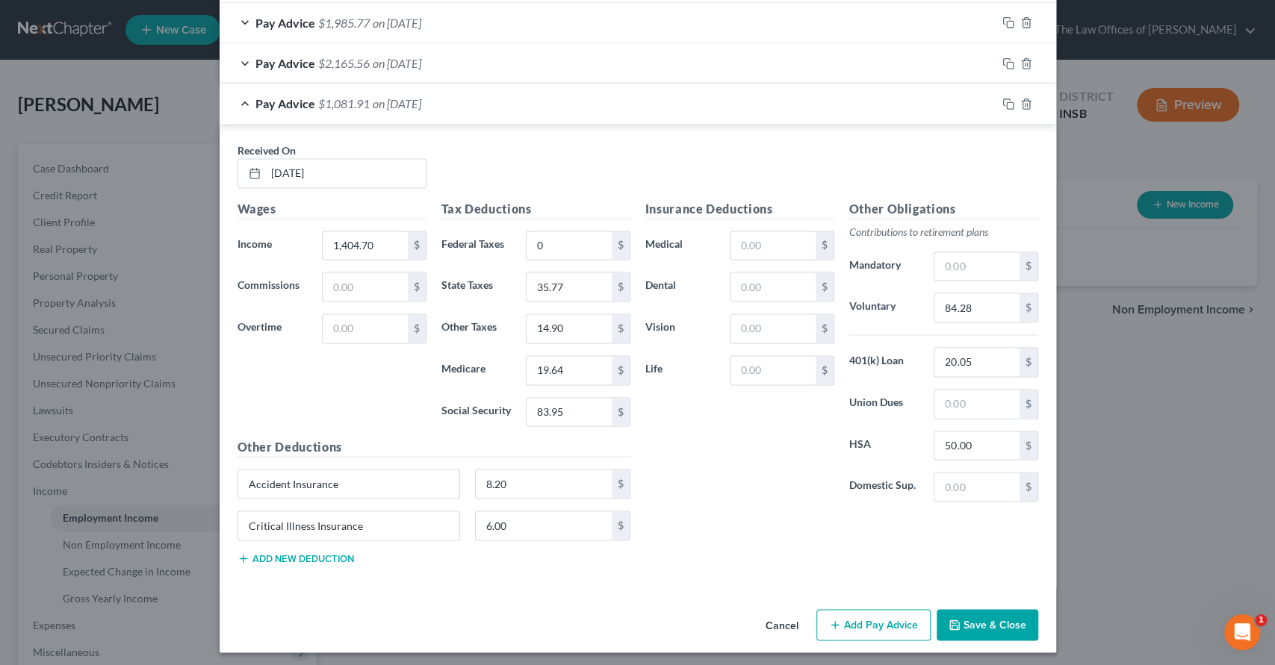
click at [984, 615] on button "Save & Close" at bounding box center [988, 624] width 102 height 31
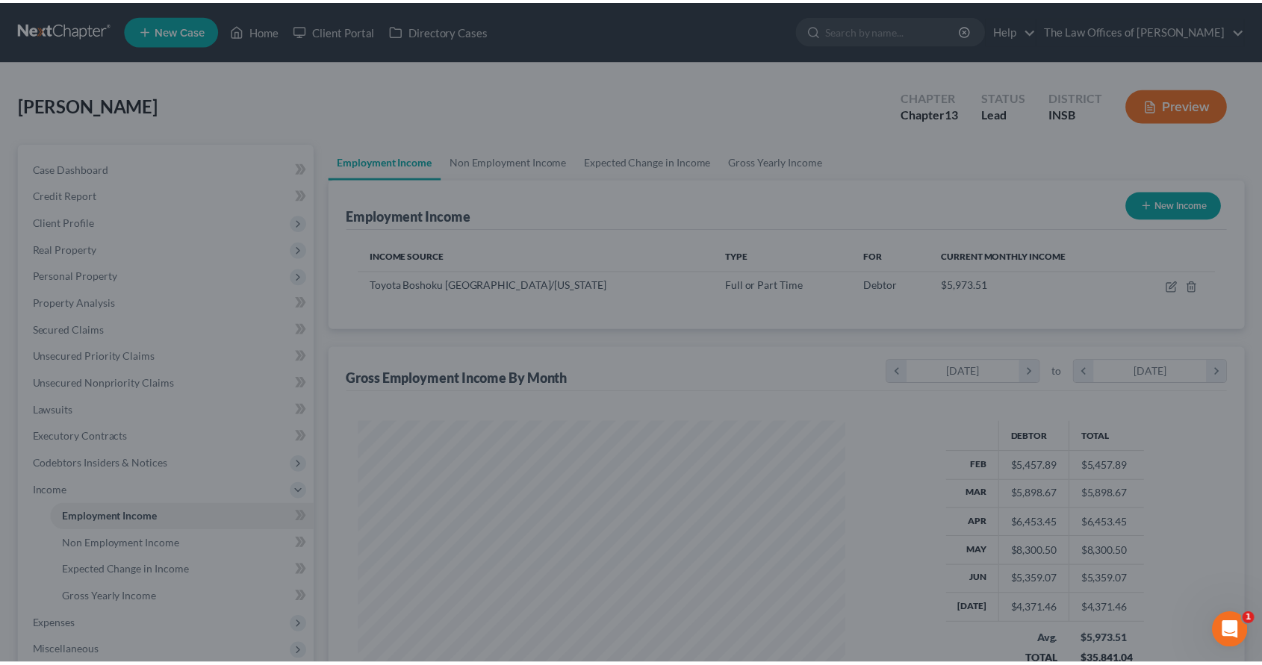
scroll to position [267, 516]
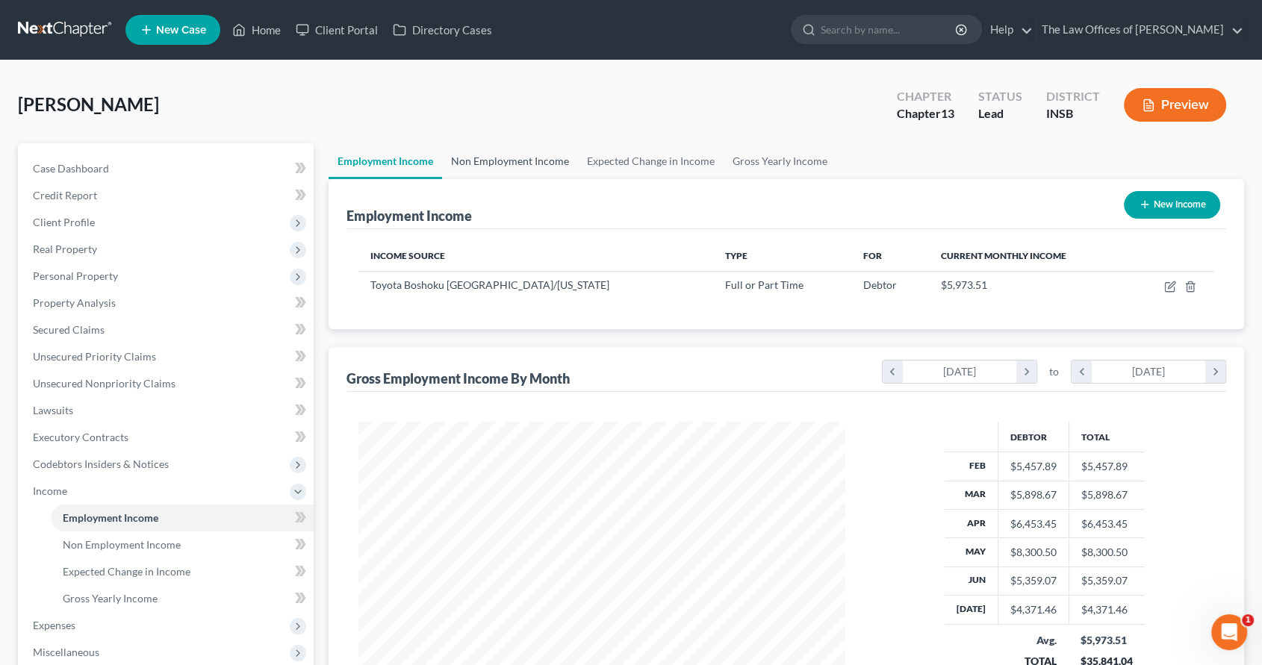
drag, startPoint x: 511, startPoint y: 168, endPoint x: 553, endPoint y: 161, distance: 43.1
click at [510, 169] on link "Non Employment Income" at bounding box center [510, 161] width 136 height 36
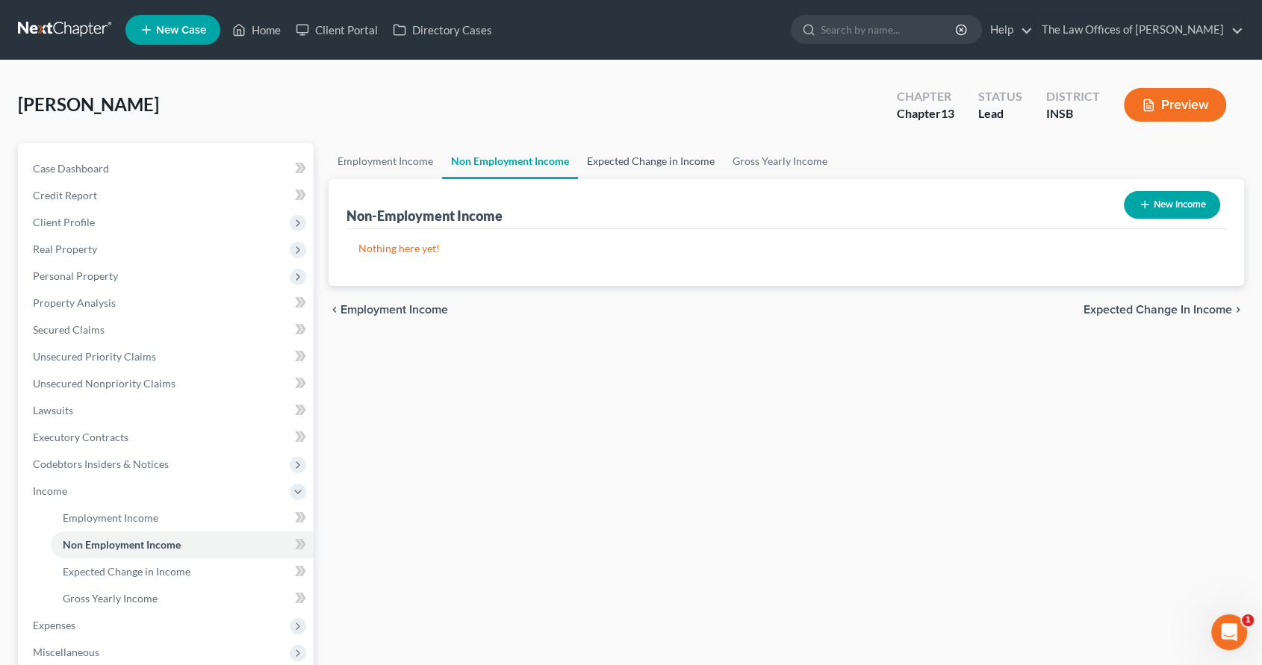
click at [615, 160] on link "Expected Change in Income" at bounding box center [651, 161] width 146 height 36
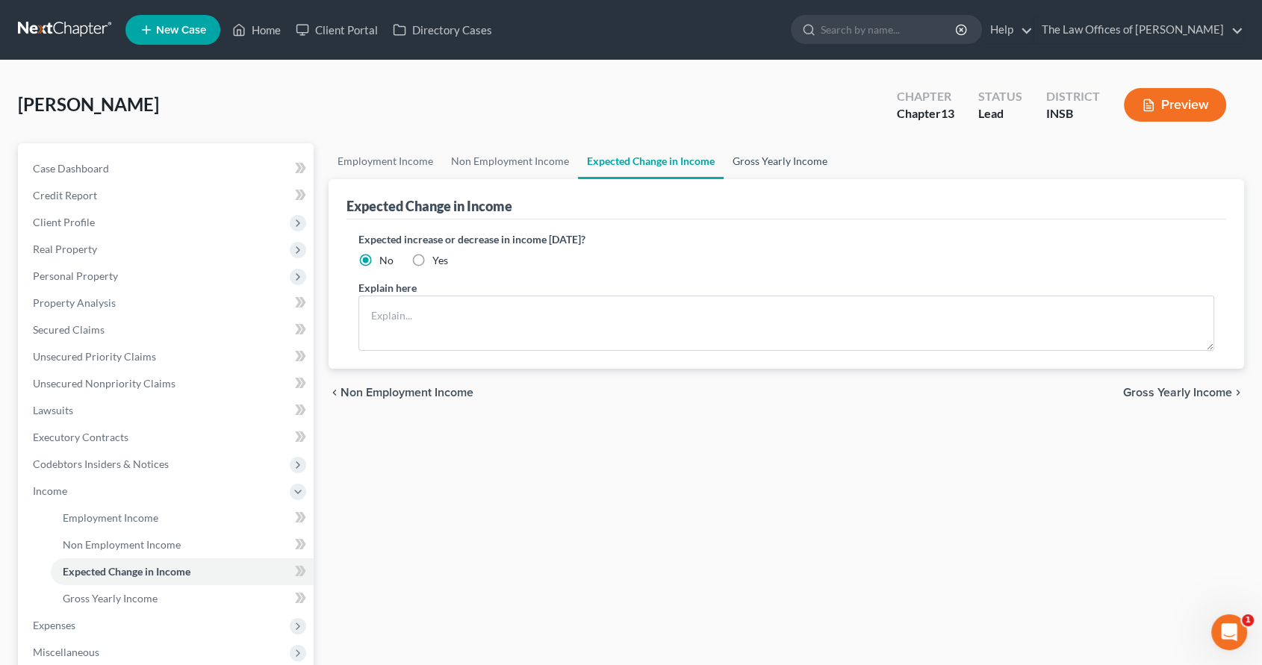
click at [795, 154] on link "Gross Yearly Income" at bounding box center [780, 161] width 113 height 36
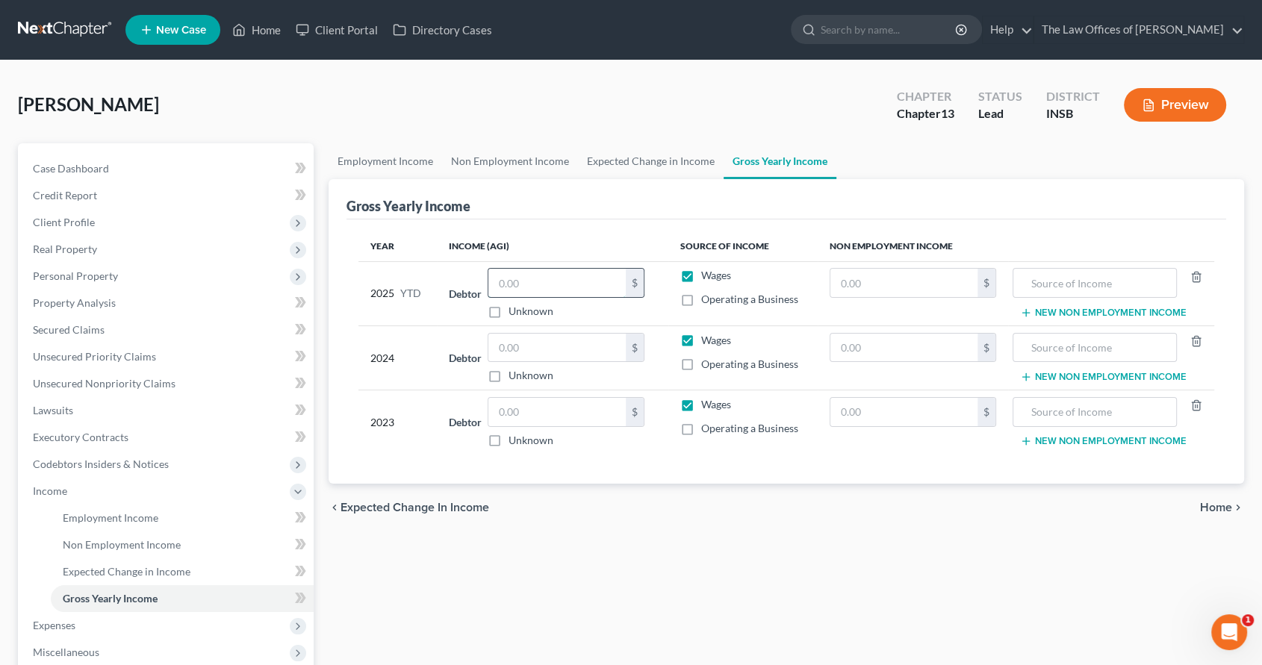
click at [546, 293] on input "text" at bounding box center [556, 283] width 137 height 28
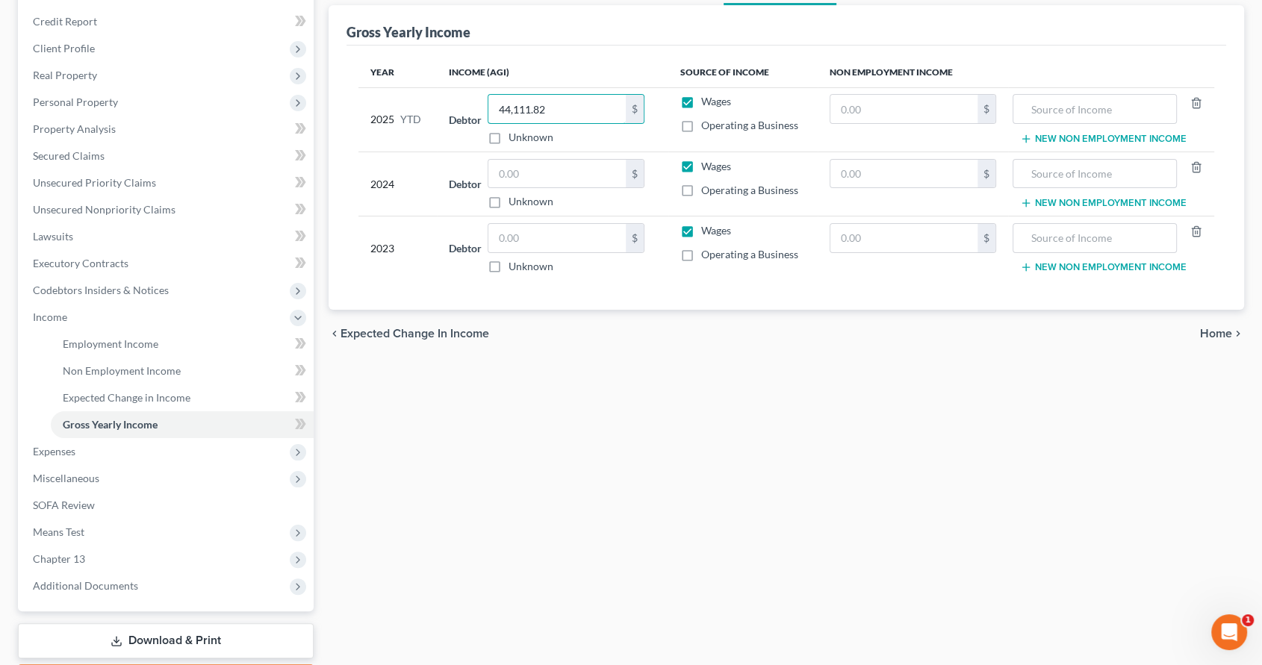
scroll to position [262, 0]
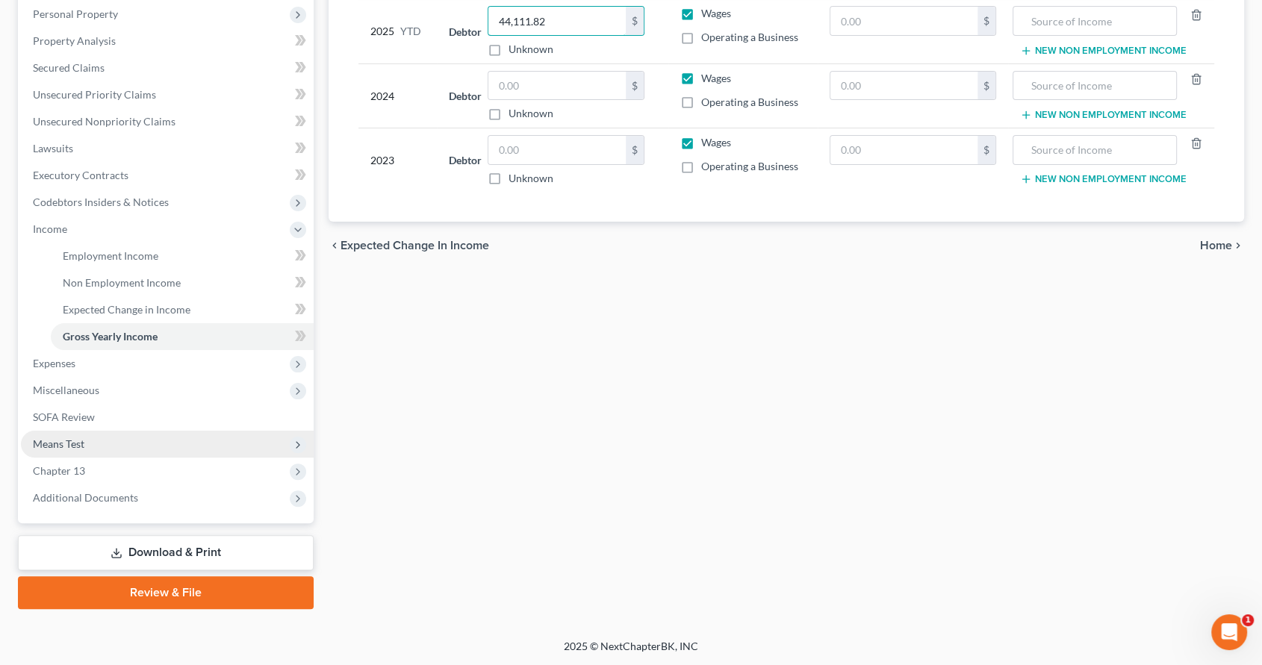
type input "44,111.82"
click at [108, 447] on span "Means Test" at bounding box center [167, 444] width 293 height 27
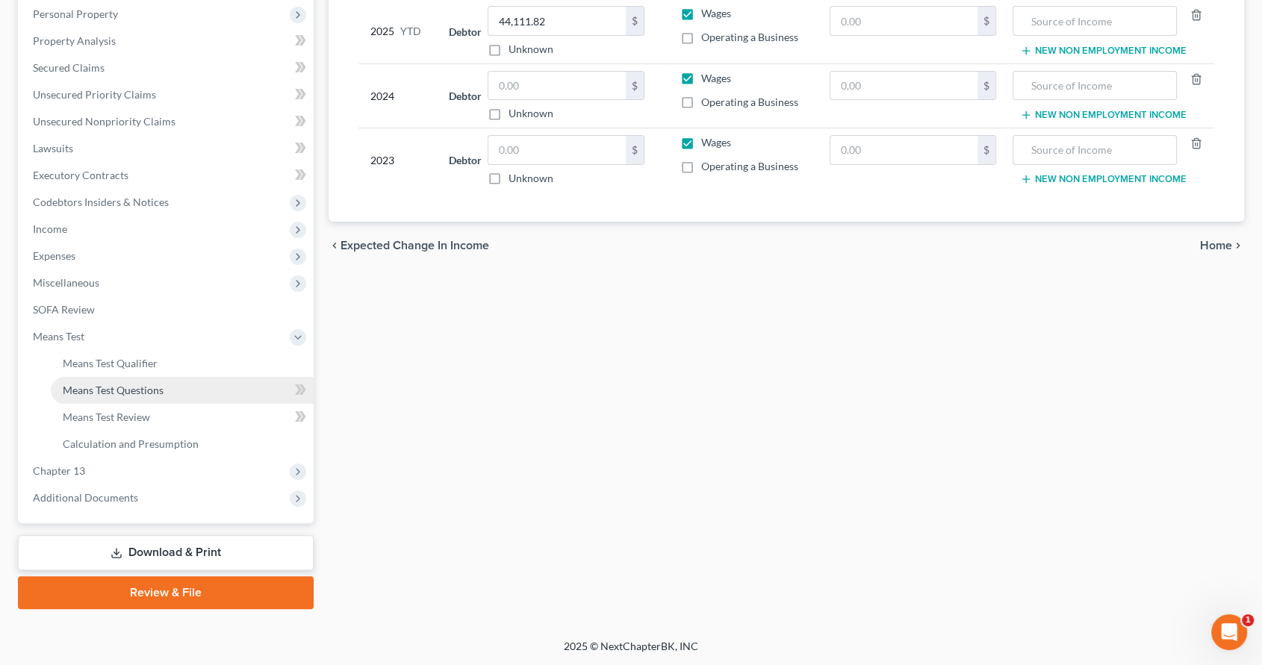
click at [143, 389] on span "Means Test Questions" at bounding box center [113, 390] width 101 height 13
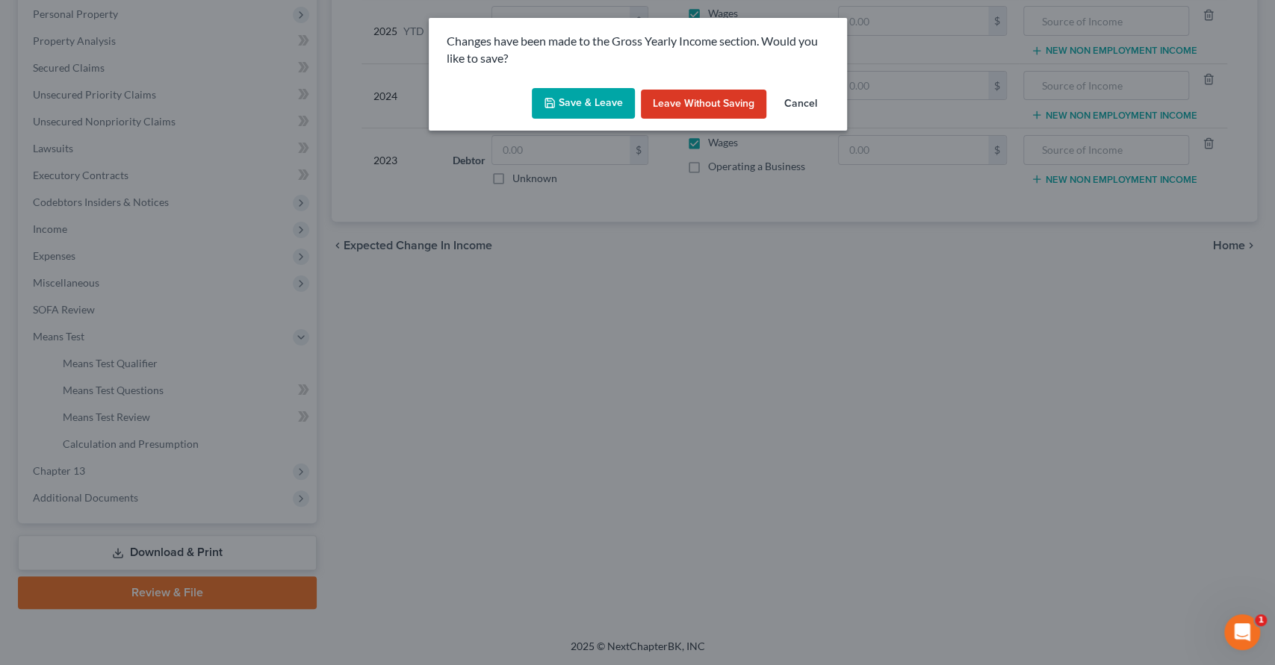
click at [549, 102] on icon "button" at bounding box center [550, 103] width 12 height 12
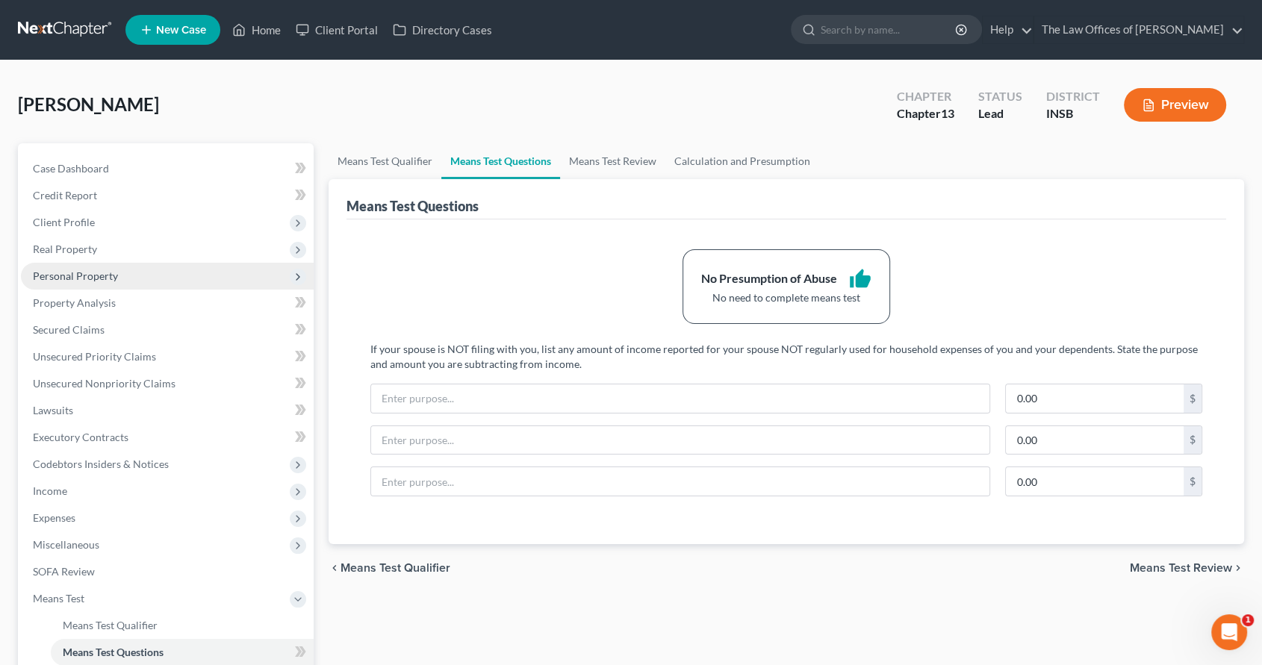
click at [140, 270] on span "Personal Property" at bounding box center [167, 276] width 293 height 27
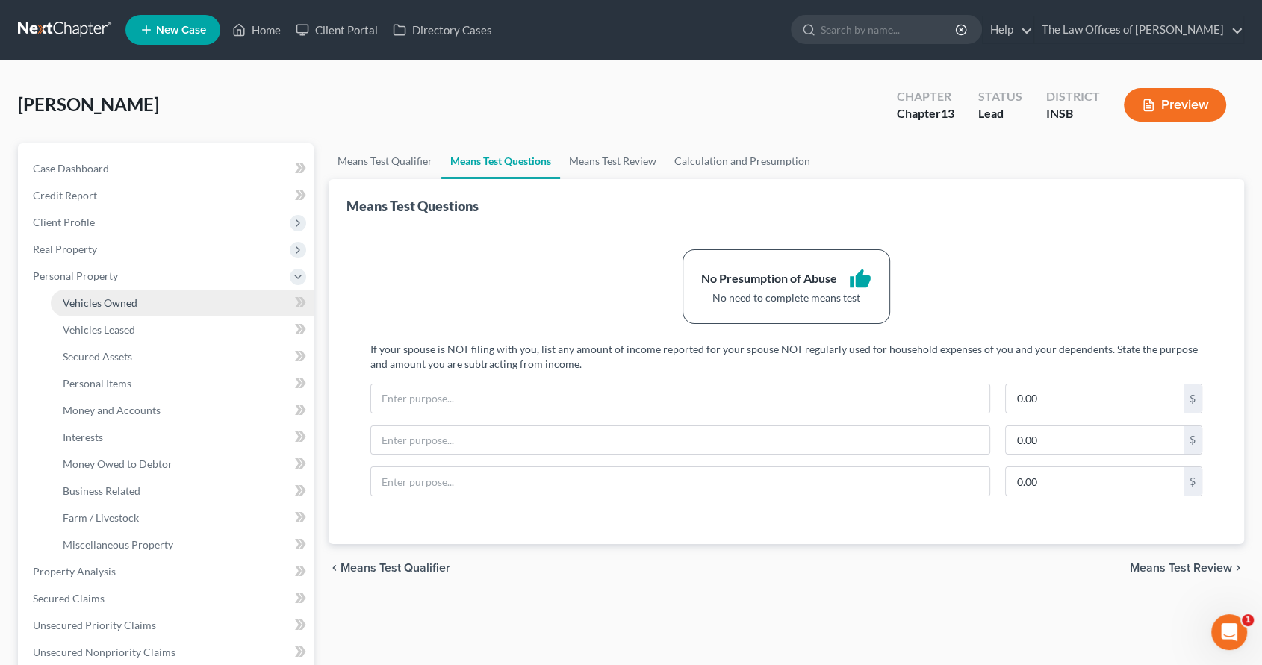
click at [134, 297] on span "Vehicles Owned" at bounding box center [100, 303] width 75 height 13
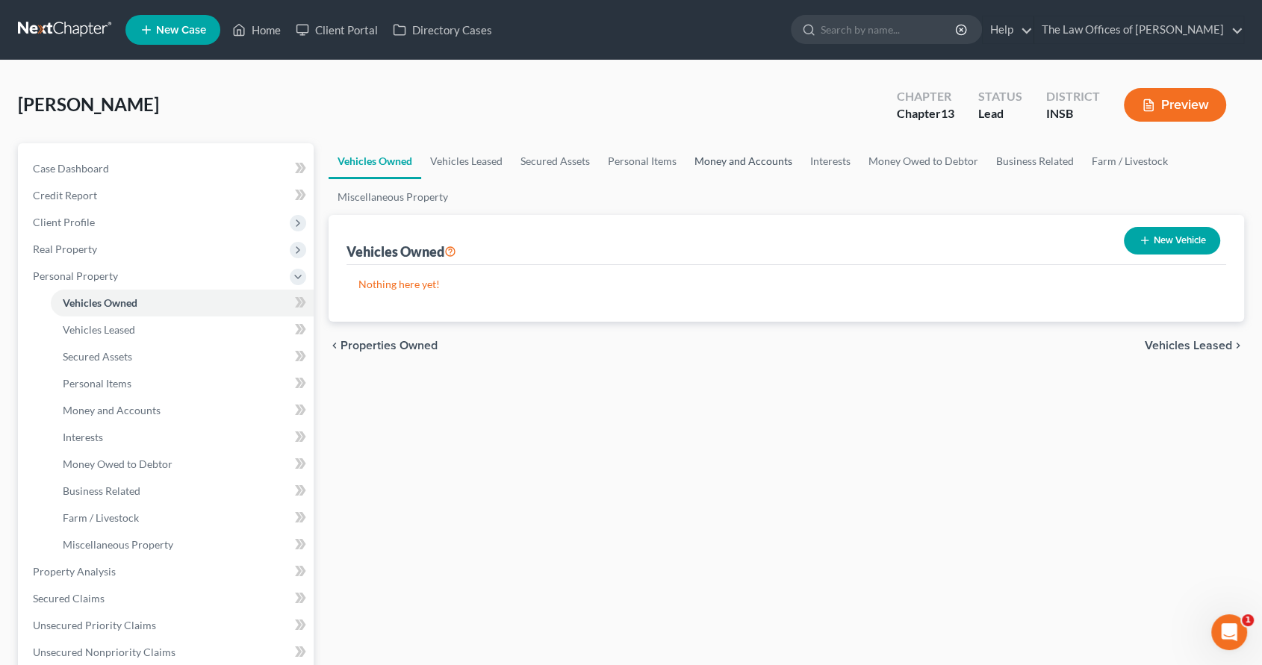
click at [754, 158] on link "Money and Accounts" at bounding box center [744, 161] width 116 height 36
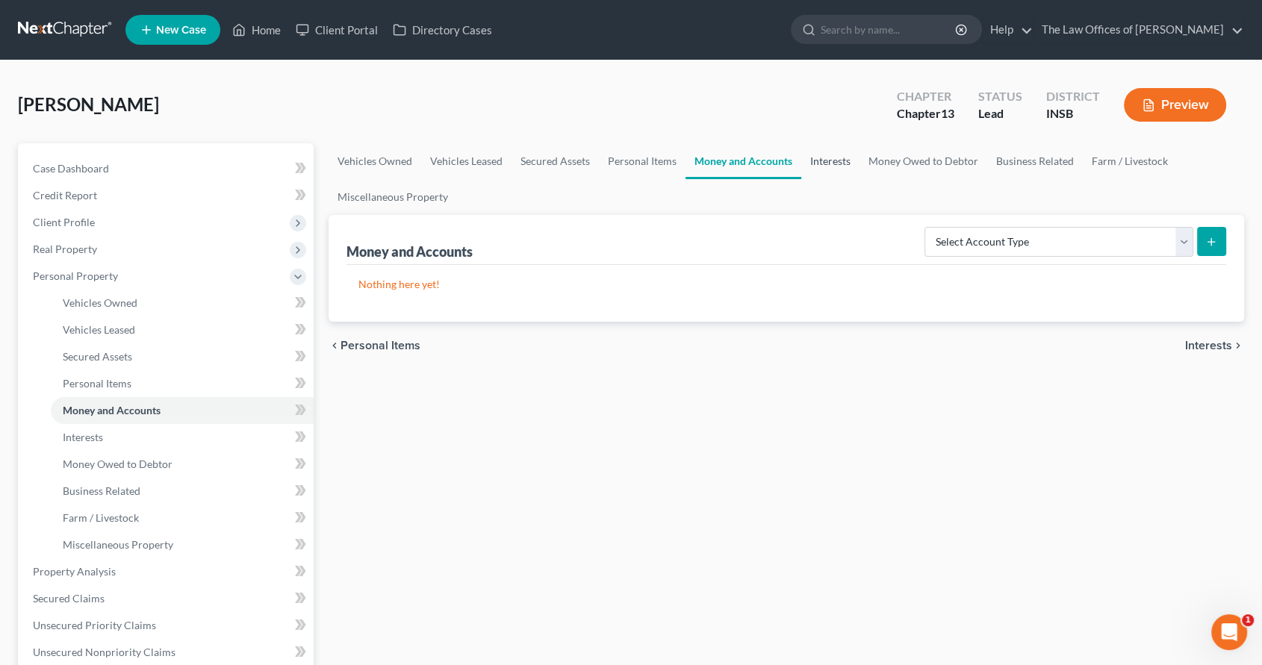
click at [838, 167] on link "Interests" at bounding box center [830, 161] width 58 height 36
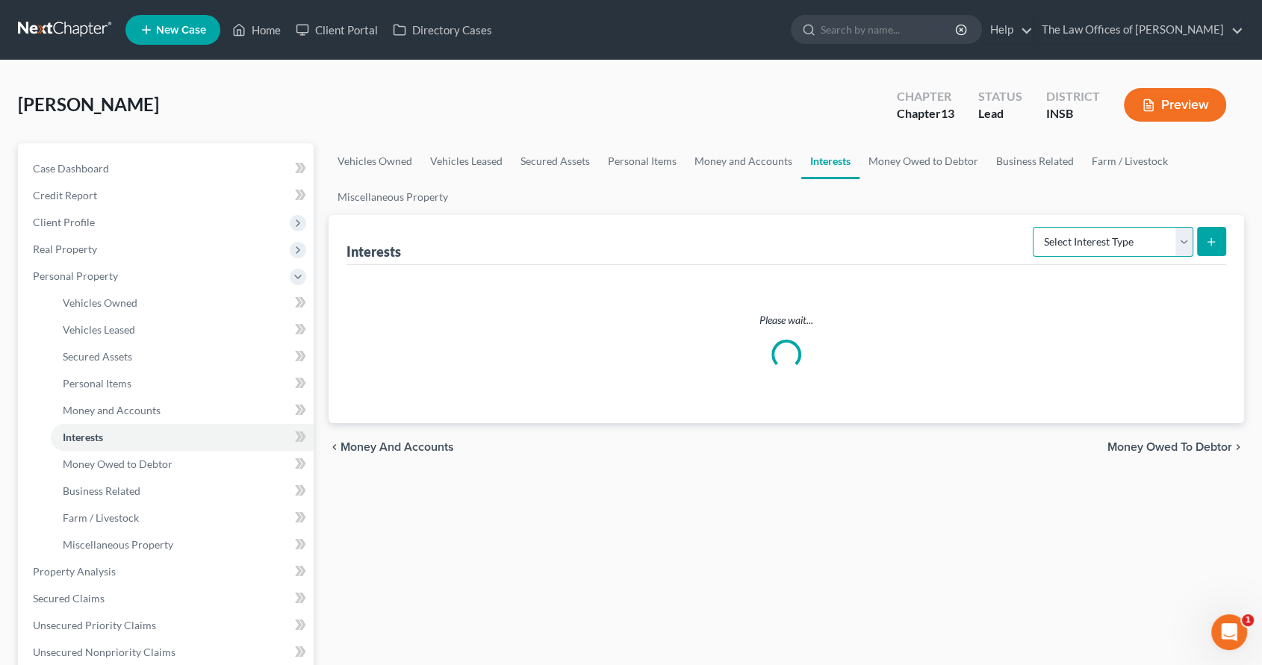
click at [1153, 230] on select "Select Interest Type 401K Annuity Bond Education IRA Government Bond Government…" at bounding box center [1113, 242] width 161 height 30
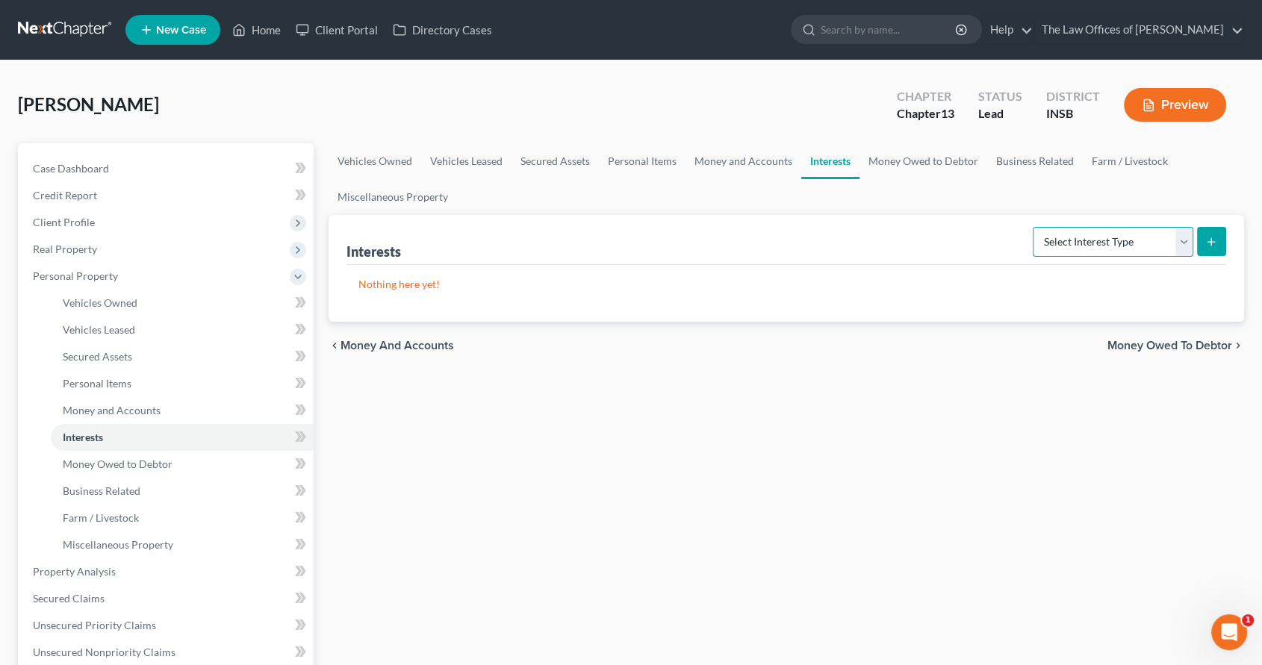
select select "401k"
click at [1034, 227] on select "Select Interest Type 401K Annuity Bond Education IRA Government Bond Government…" at bounding box center [1113, 242] width 161 height 30
click at [1204, 235] on button "submit" at bounding box center [1211, 241] width 29 height 29
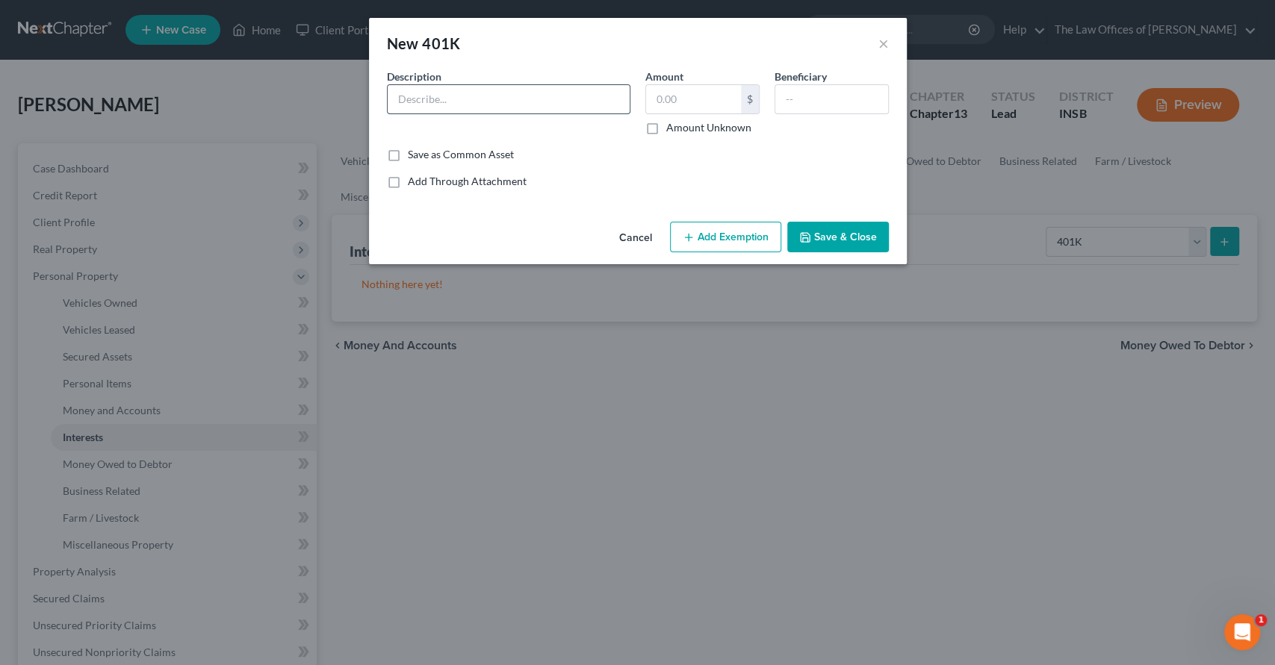
click at [465, 110] on input "text" at bounding box center [509, 99] width 242 height 28
type input "401K"
click at [871, 237] on button "Save & Close" at bounding box center [838, 237] width 102 height 31
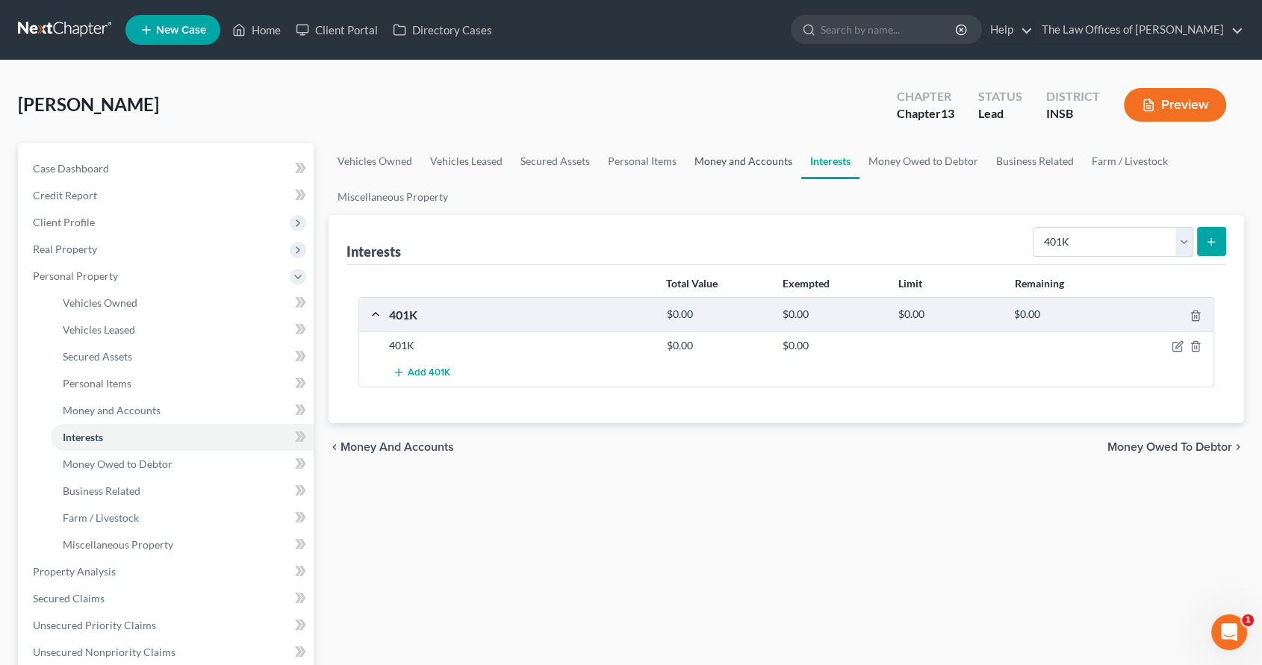
drag, startPoint x: 733, startPoint y: 160, endPoint x: 738, endPoint y: 167, distance: 8.5
click at [733, 160] on link "Money and Accounts" at bounding box center [744, 161] width 116 height 36
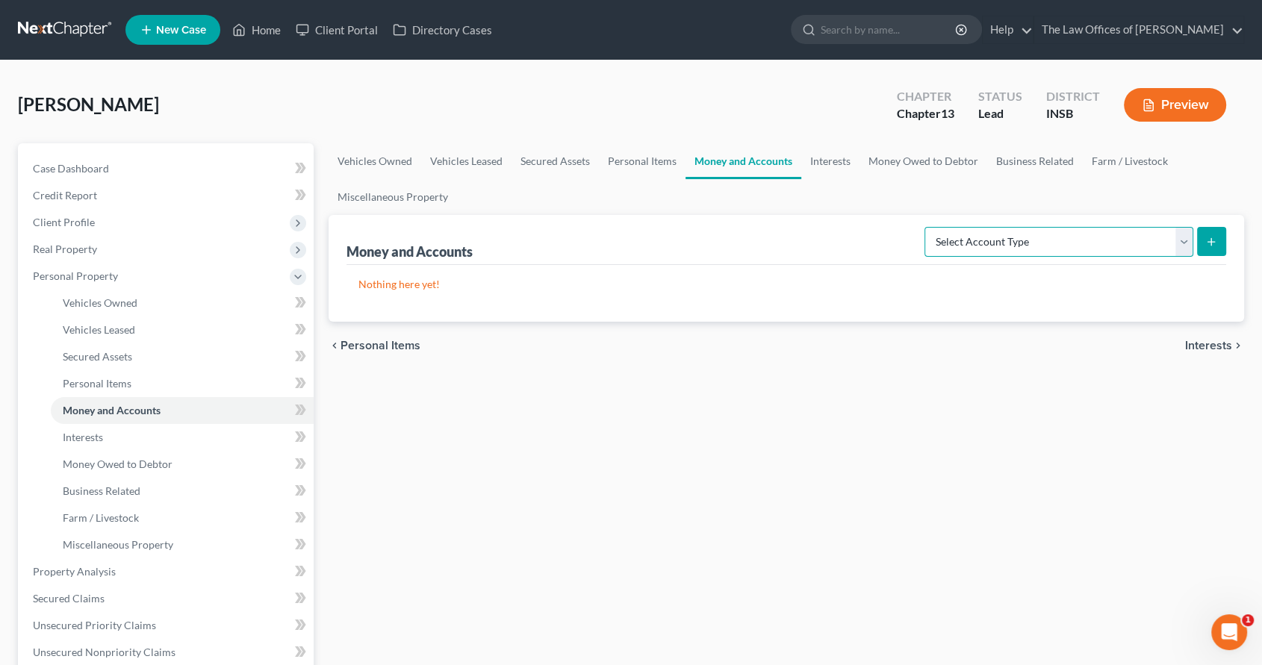
click at [1104, 246] on select "Select Account Type Brokerage Cash on Hand Certificates of Deposit Checking Acc…" at bounding box center [1059, 242] width 269 height 30
click at [928, 227] on select "Select Account Type Brokerage Cash on Hand Certificates of Deposit Checking Acc…" at bounding box center [1059, 242] width 269 height 30
click at [1002, 406] on div "Vehicles Owned Vehicles Leased Secured Assets Personal Items Money and Accounts…" at bounding box center [786, 588] width 931 height 890
click at [1034, 229] on select "Select Account Type Brokerage Cash on Hand Certificates of Deposit Checking Acc…" at bounding box center [1059, 242] width 269 height 30
select select "other"
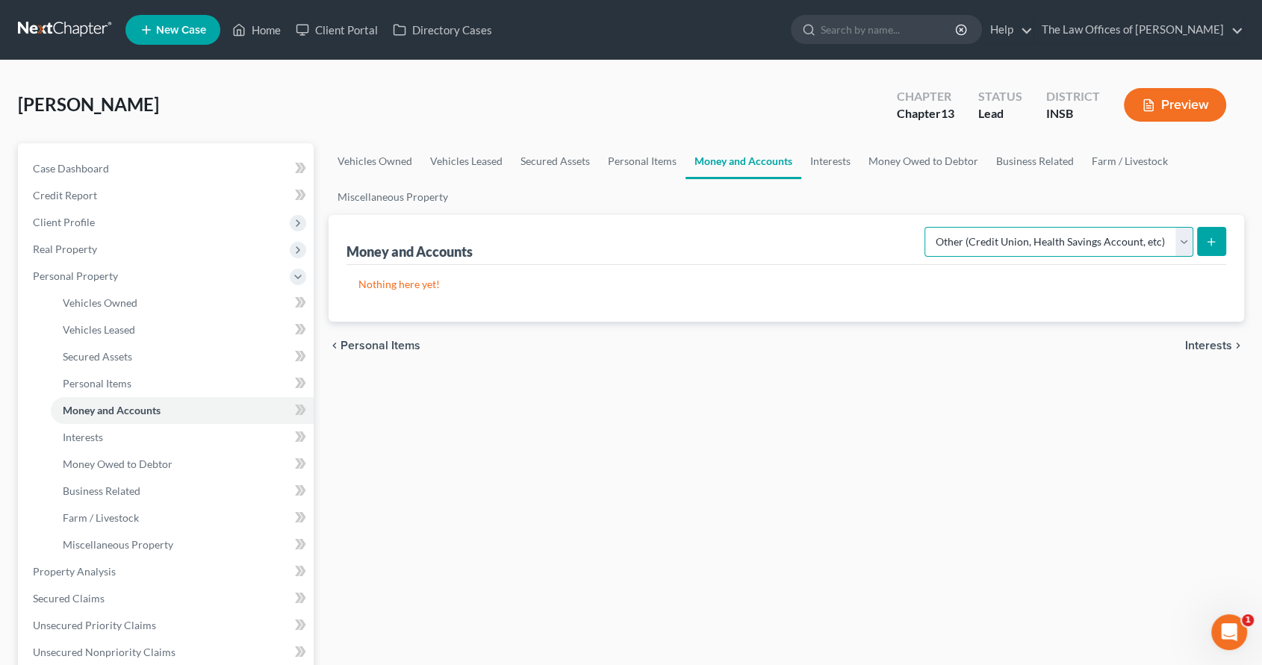
click at [928, 227] on select "Select Account Type Brokerage Cash on Hand Certificates of Deposit Checking Acc…" at bounding box center [1059, 242] width 269 height 30
click at [1198, 234] on button "submit" at bounding box center [1211, 241] width 29 height 29
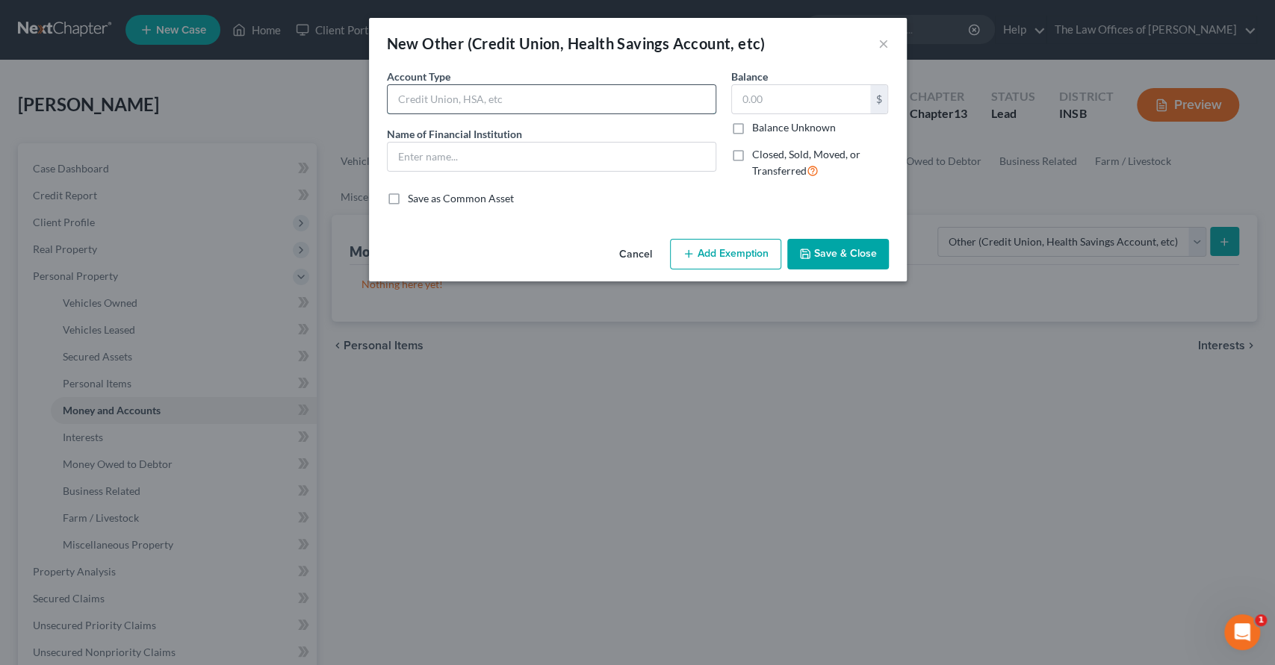
click at [468, 102] on input "text" at bounding box center [552, 99] width 328 height 28
type input "HSA"
click at [876, 264] on button "Save & Close" at bounding box center [838, 254] width 102 height 31
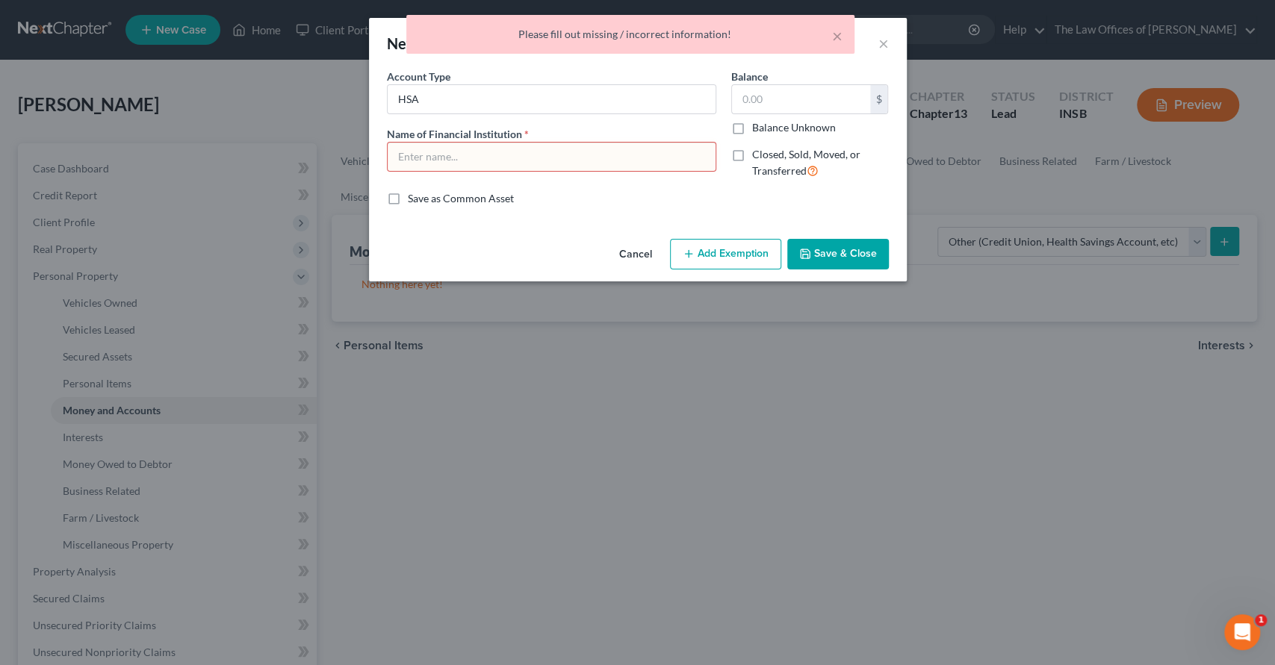
click at [426, 155] on input "text" at bounding box center [552, 157] width 328 height 28
type input "HSA"
click at [859, 255] on button "Save & Close" at bounding box center [838, 254] width 102 height 31
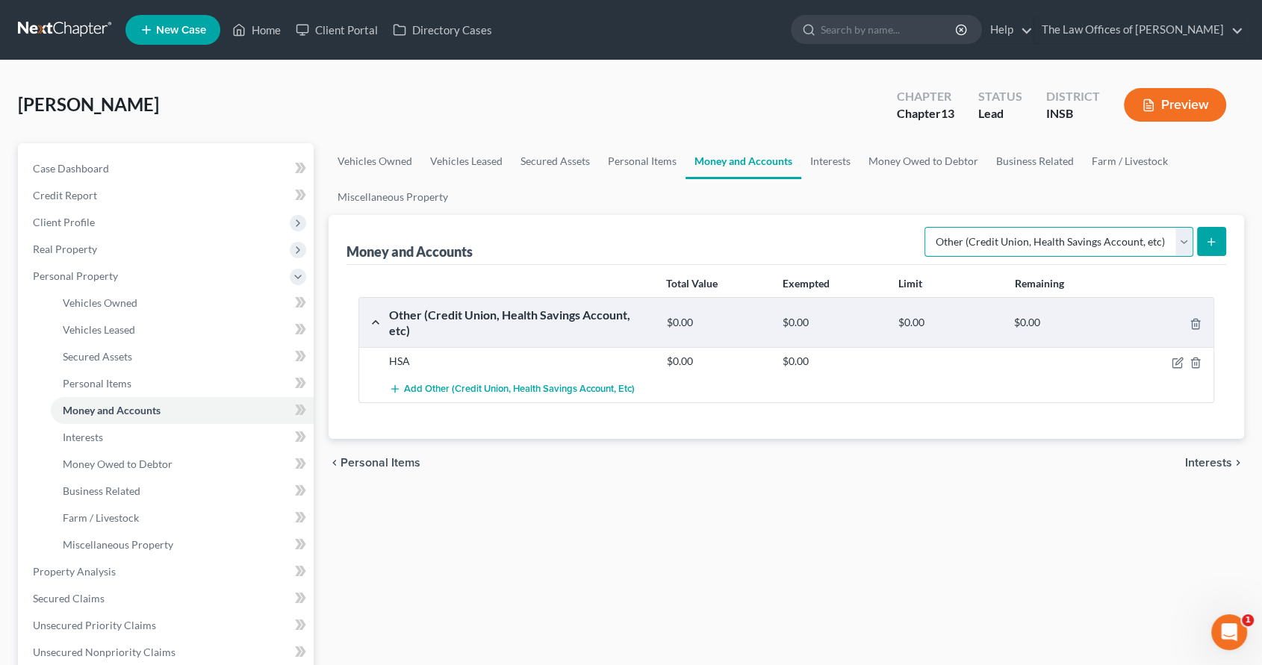
drag, startPoint x: 1127, startPoint y: 242, endPoint x: 1040, endPoint y: 249, distance: 87.6
click at [1126, 243] on select "Select Account Type Brokerage Cash on Hand Certificates of Deposit Checking Acc…" at bounding box center [1059, 242] width 269 height 30
click at [980, 323] on div "Other (Credit Union, Health Savings Account, etc) $0.00 $0.00 $0.00 $0.00" at bounding box center [783, 323] width 849 height 50
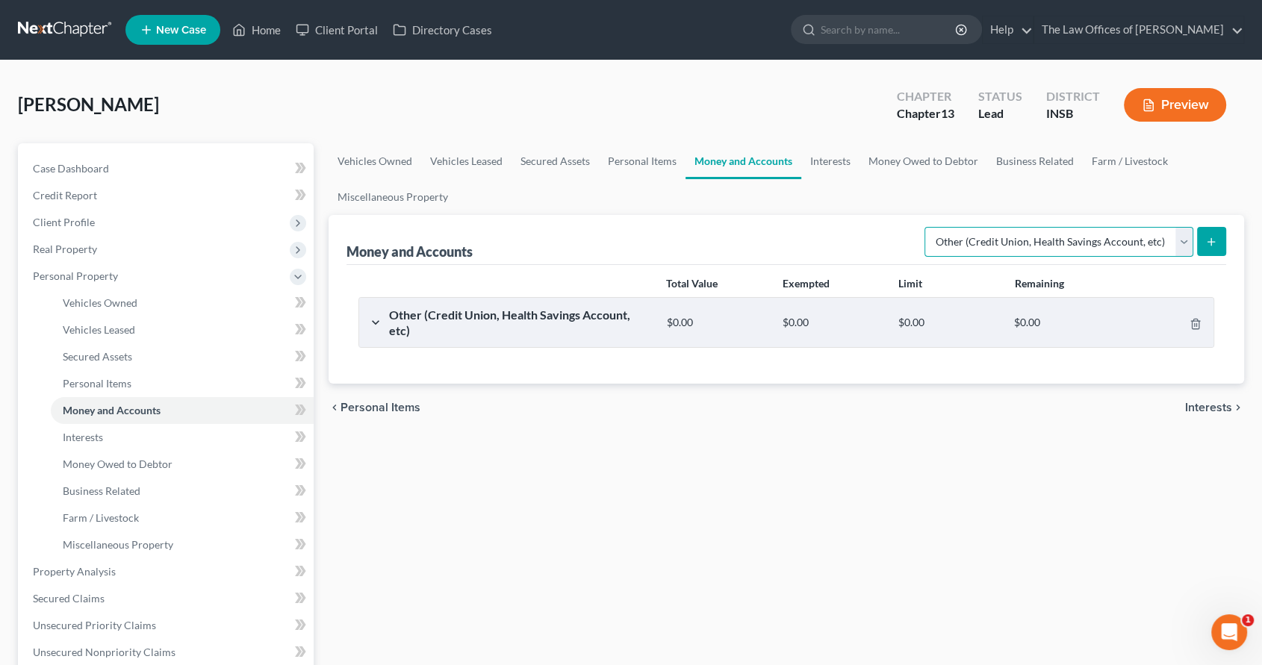
click at [1152, 239] on select "Select Account Type Brokerage Cash on Hand Certificates of Deposit Checking Acc…" at bounding box center [1059, 242] width 269 height 30
select select "checking"
click at [928, 227] on select "Select Account Type Brokerage Cash on Hand Certificates of Deposit Checking Acc…" at bounding box center [1059, 242] width 269 height 30
click at [370, 317] on div "Other (Credit Union, Health Savings Account, etc) $0.00 $0.00 $0.00 $0.00" at bounding box center [783, 323] width 849 height 50
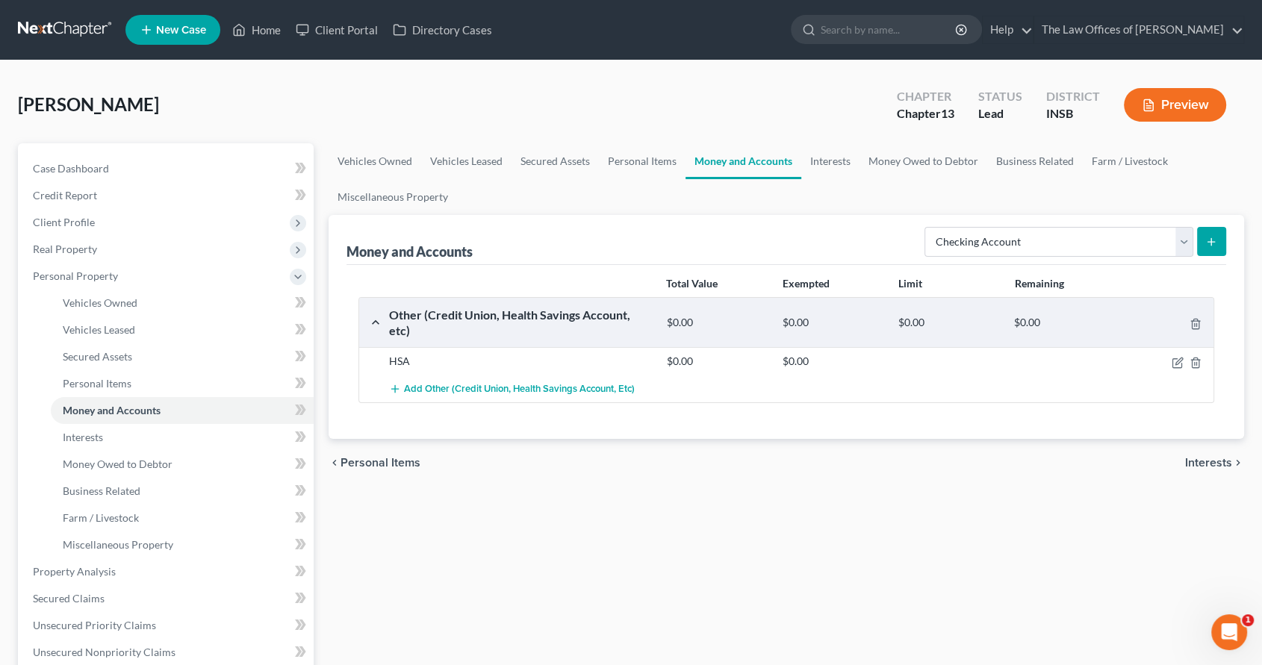
click at [1216, 231] on button "submit" at bounding box center [1211, 241] width 29 height 29
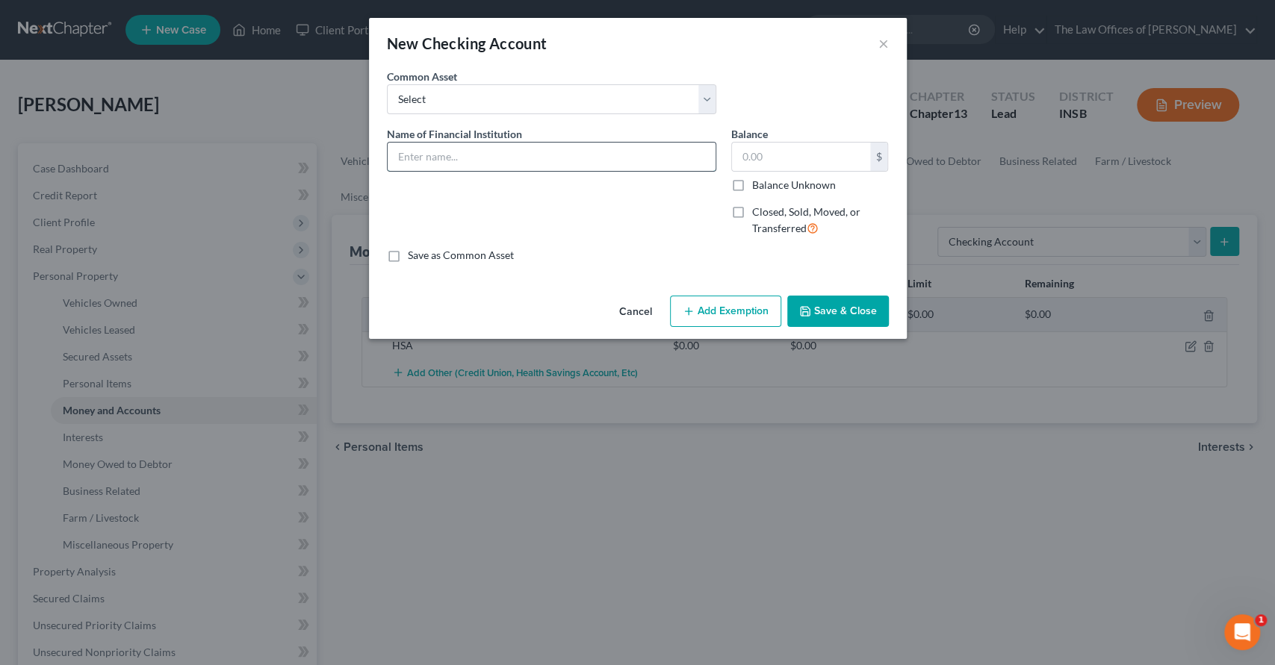
click at [430, 155] on input "text" at bounding box center [552, 157] width 328 height 28
type input "Chase Account Ending in x0068"
click at [857, 299] on button "Save & Close" at bounding box center [838, 311] width 102 height 31
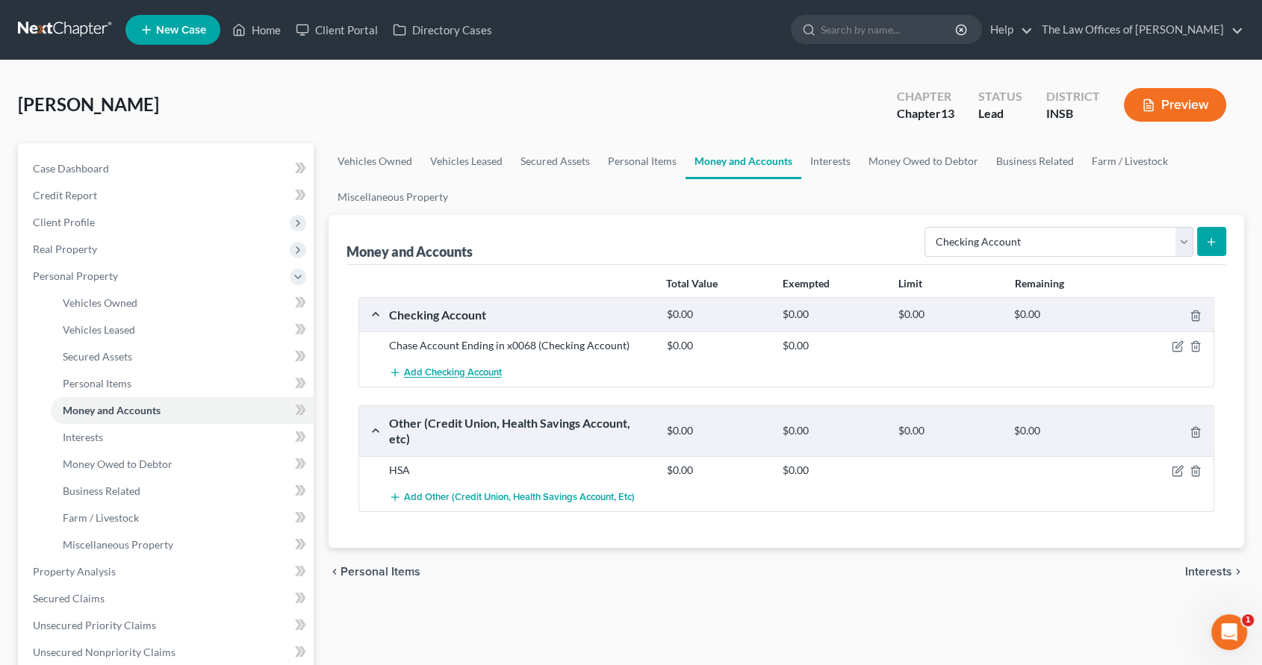
click at [428, 375] on span "Add Checking Account" at bounding box center [453, 373] width 98 height 12
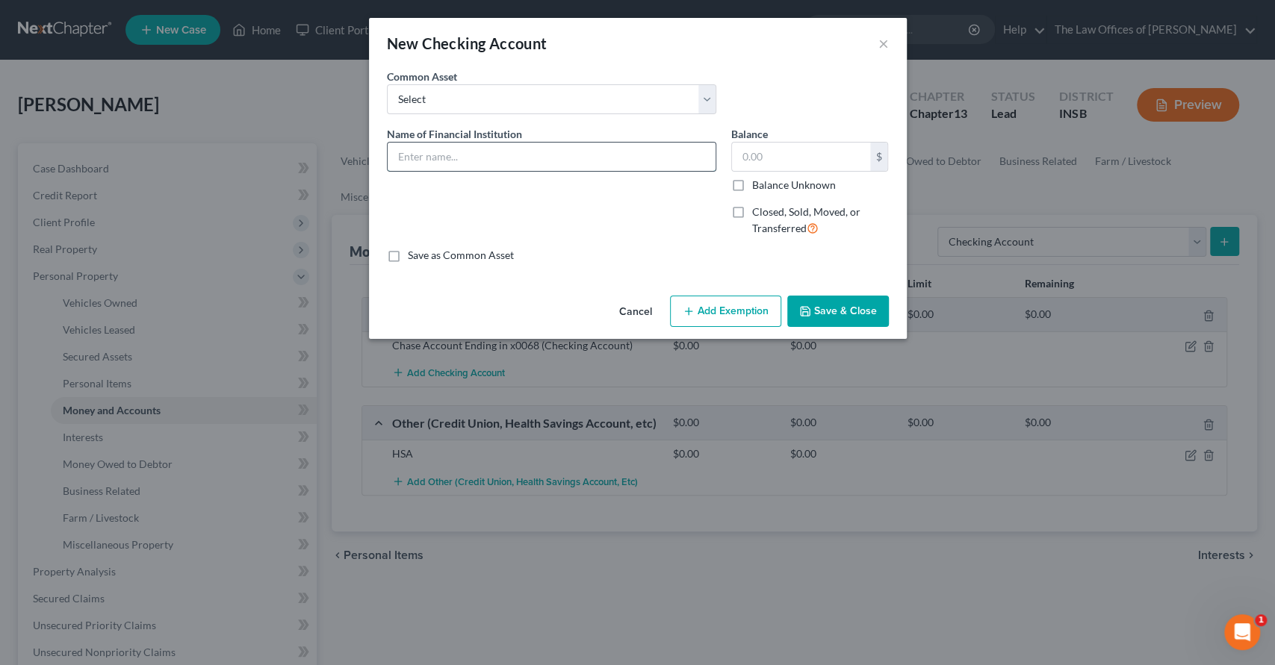
click at [465, 153] on input "text" at bounding box center [552, 157] width 328 height 28
type input "CashApp"
click at [870, 313] on button "Save & Close" at bounding box center [838, 311] width 102 height 31
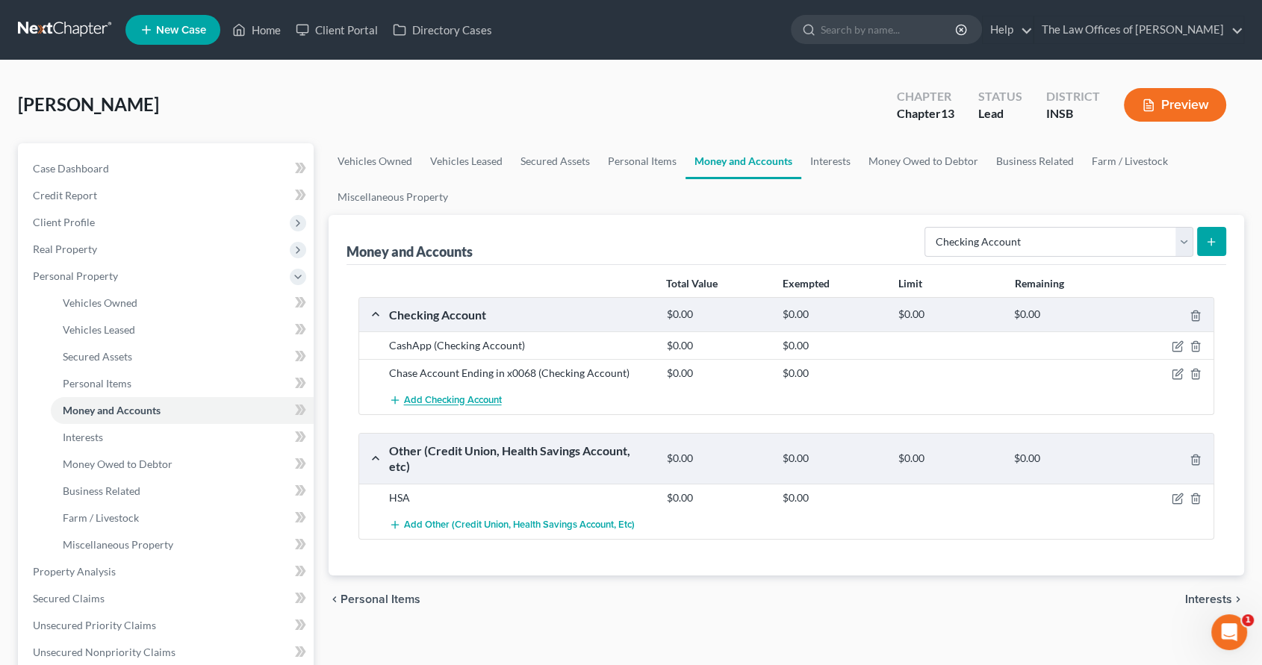
click at [471, 403] on span "Add Checking Account" at bounding box center [453, 401] width 98 height 12
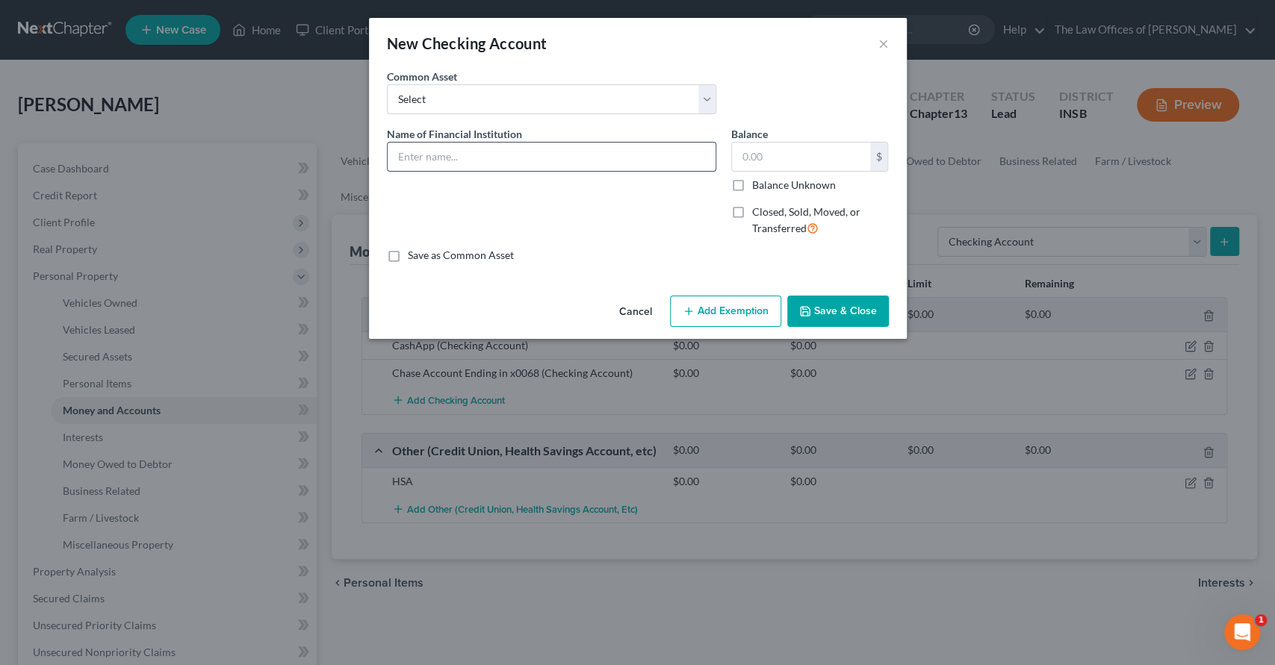
click at [537, 166] on input "text" at bounding box center [552, 157] width 328 height 28
type input "Apple Cash"
click at [847, 312] on button "Save & Close" at bounding box center [838, 311] width 102 height 31
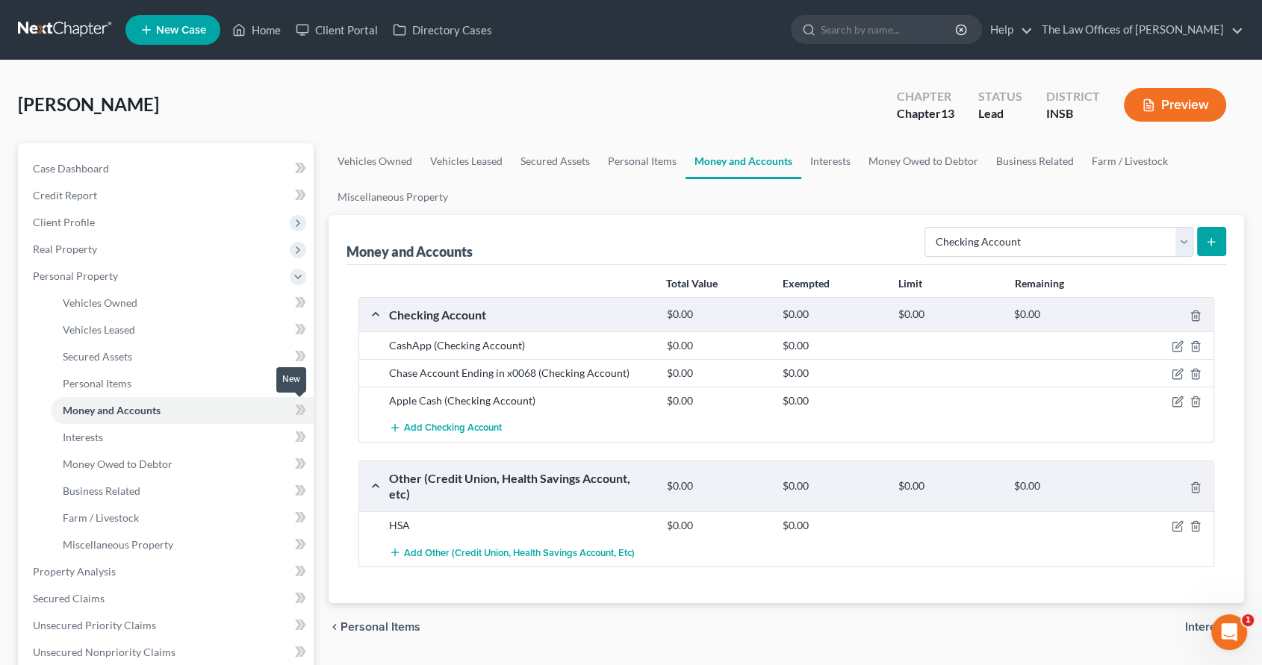
click at [302, 411] on icon at bounding box center [302, 410] width 7 height 10
click at [295, 437] on icon at bounding box center [300, 437] width 11 height 19
drag, startPoint x: 940, startPoint y: 166, endPoint x: 842, endPoint y: 205, distance: 105.5
click at [940, 164] on link "Money Owed to Debtor" at bounding box center [924, 161] width 128 height 36
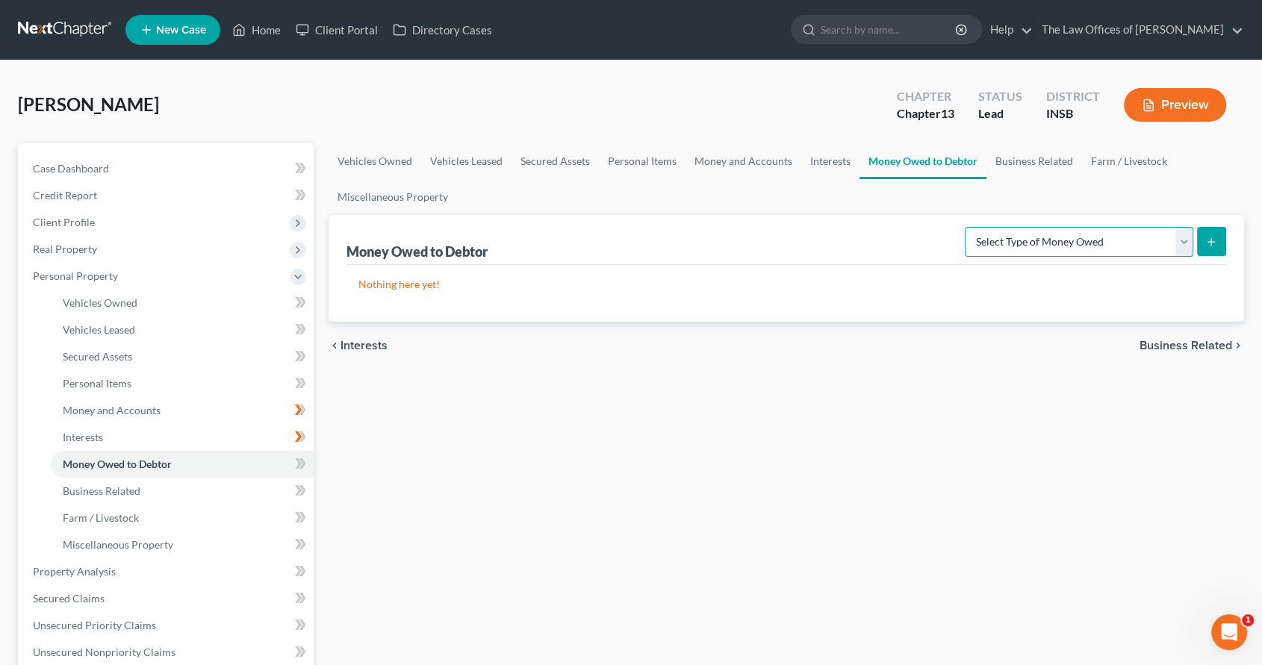
click at [1129, 245] on select "Select Type of Money Owed Accounts Receivable Alimony Child Support Claims Agai…" at bounding box center [1079, 242] width 229 height 30
select select "expected_tax_refund"
click at [967, 227] on select "Select Type of Money Owed Accounts Receivable Alimony Child Support Claims Agai…" at bounding box center [1079, 242] width 229 height 30
click at [1217, 243] on icon "submit" at bounding box center [1211, 242] width 12 height 12
select select "0"
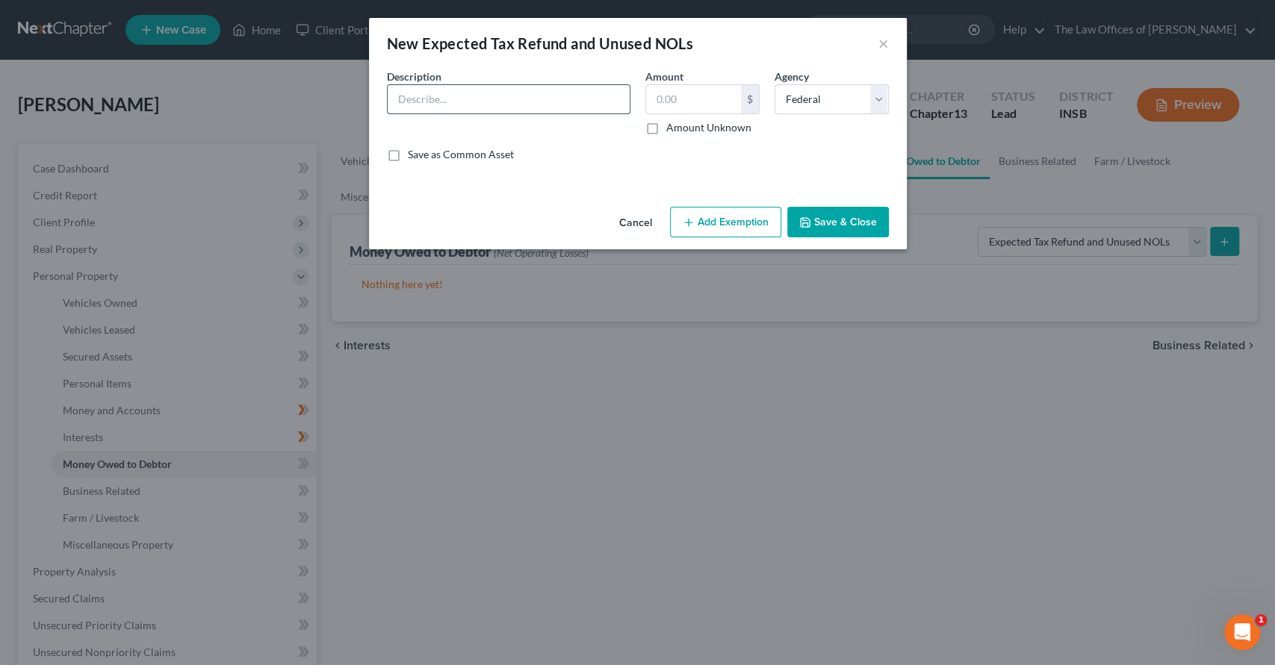
click at [515, 102] on input "text" at bounding box center [509, 99] width 242 height 28
type input "2025 Federal Income Tax Refund"
click at [745, 226] on button "Add Exemption" at bounding box center [725, 222] width 111 height 31
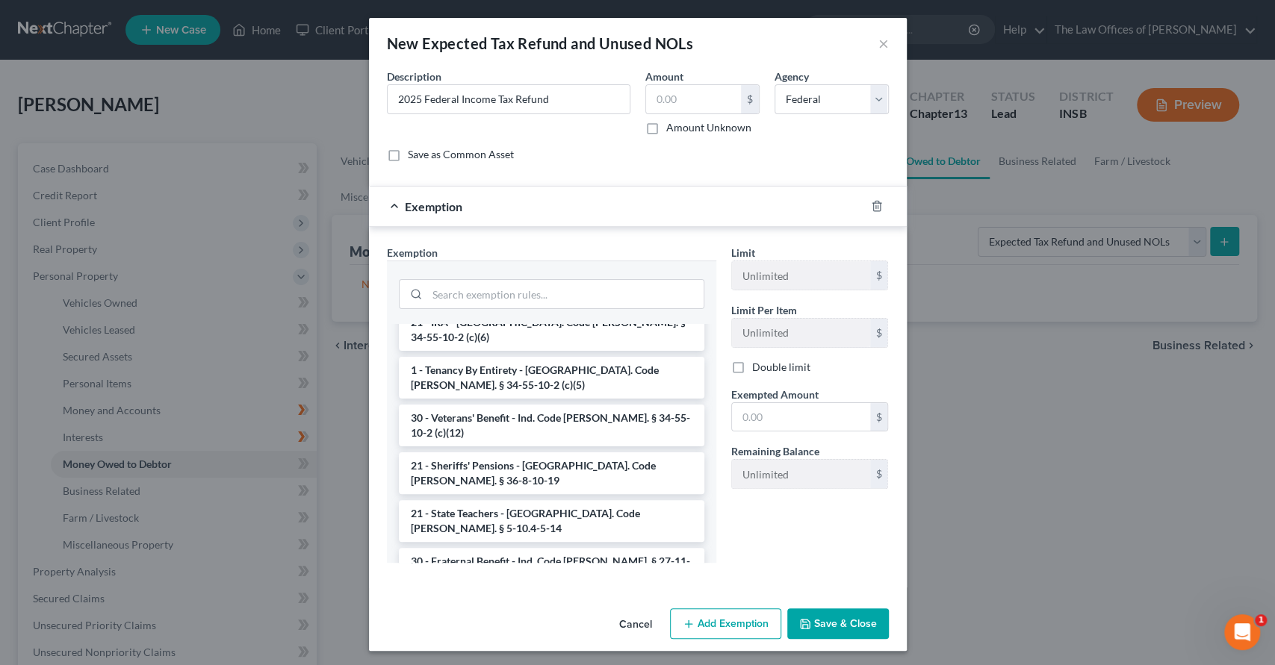
scroll to position [166, 0]
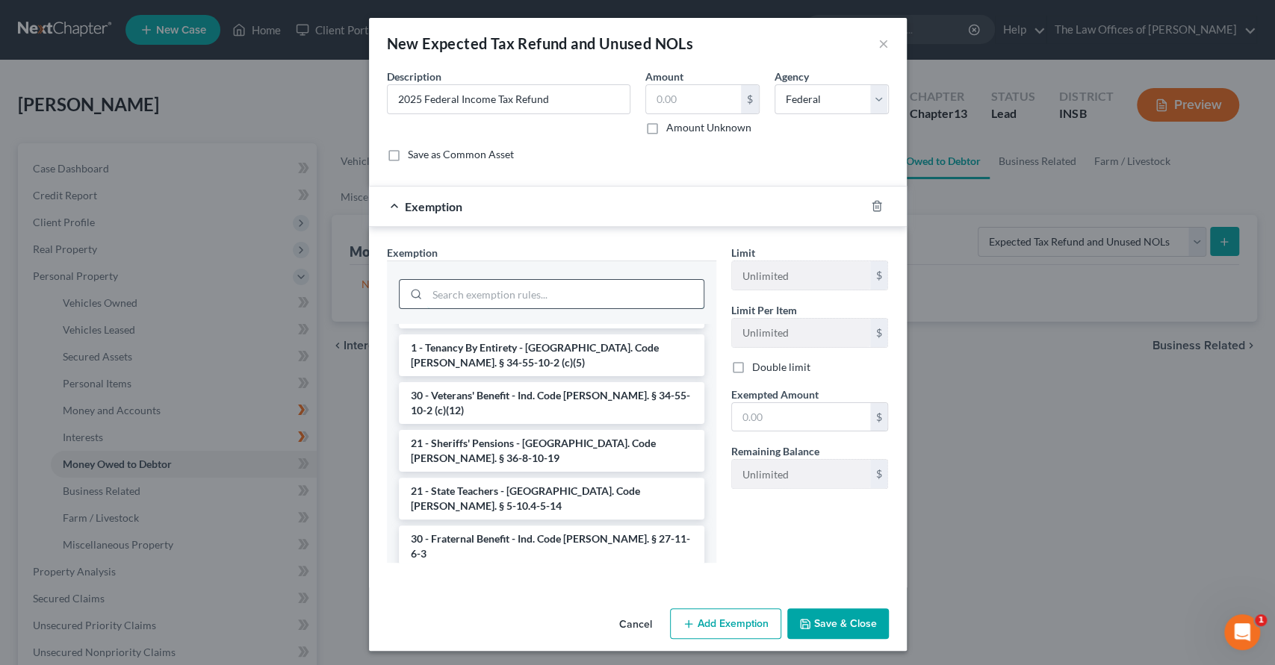
click at [558, 297] on input "search" at bounding box center [565, 294] width 276 height 28
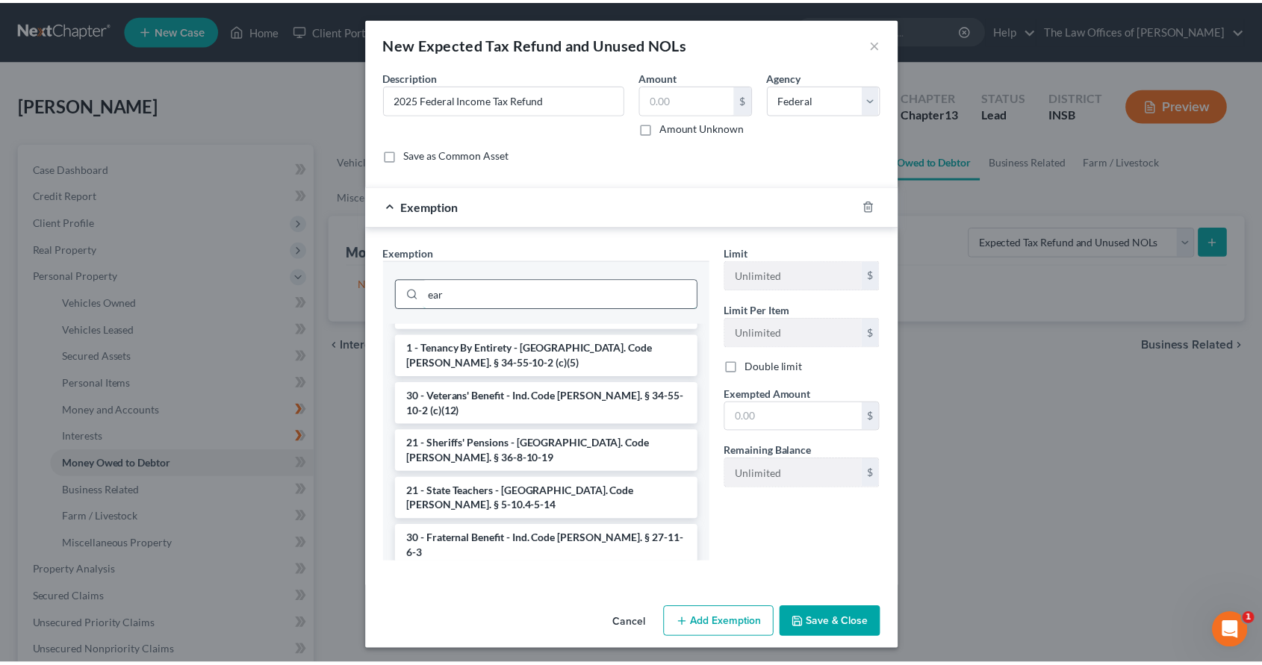
scroll to position [0, 0]
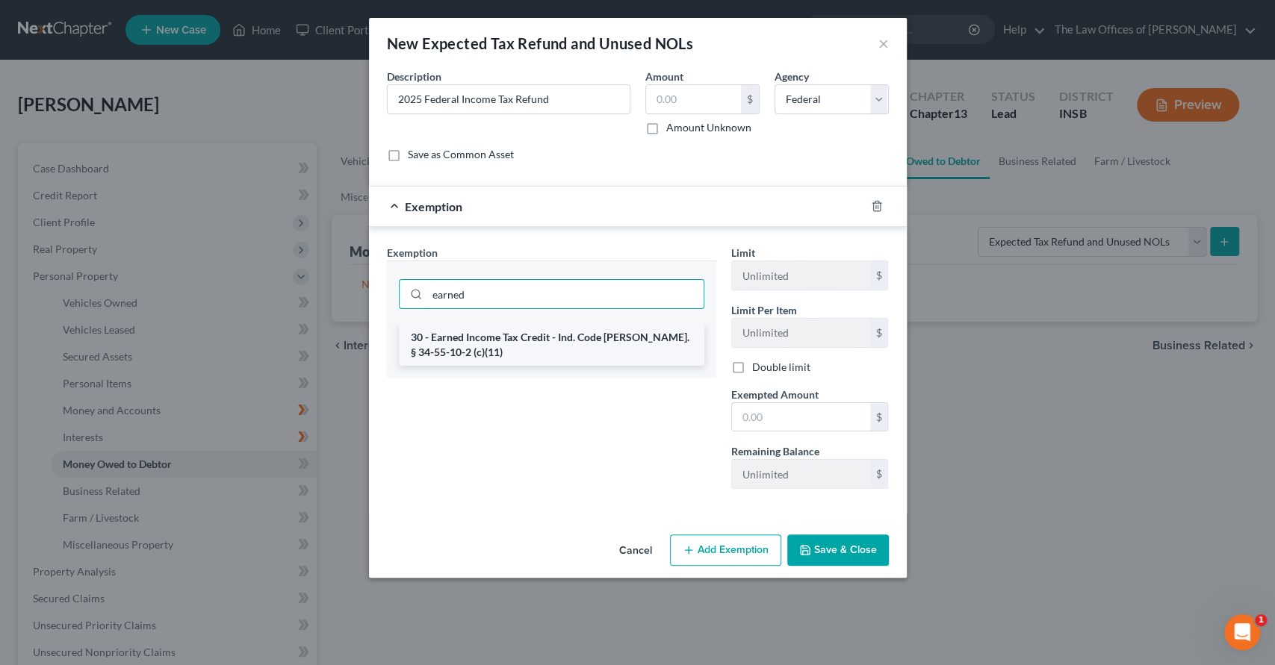
type input "earned"
click at [568, 349] on li "30 - Earned Income Tax Credit - Ind. Code Ann. § 34-55-10-2 (c)(11)" at bounding box center [551, 345] width 305 height 42
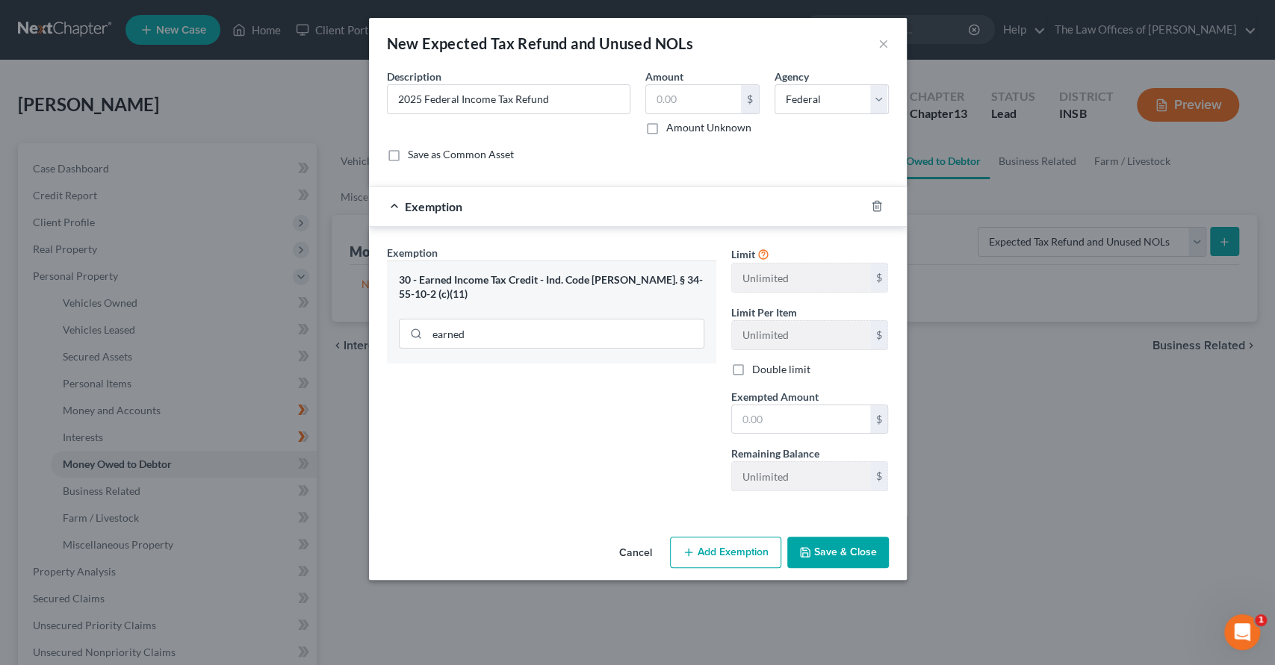
click at [842, 549] on button "Save & Close" at bounding box center [838, 552] width 102 height 31
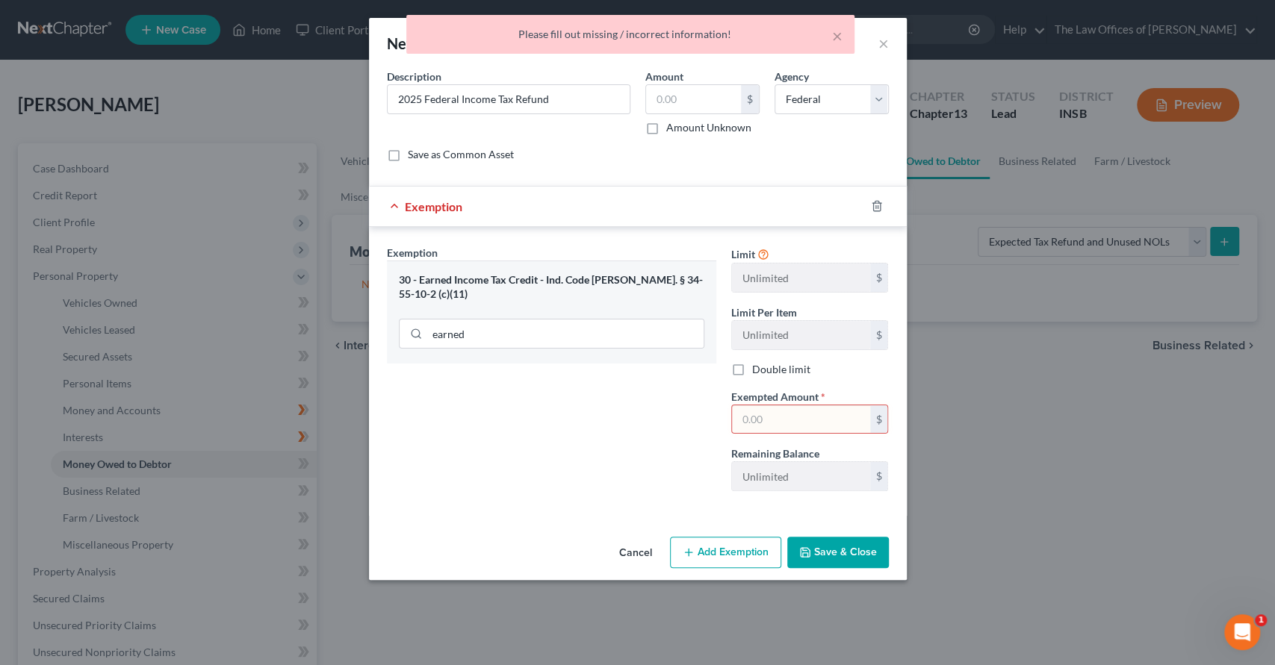
click at [666, 121] on label "Amount Unknown" at bounding box center [708, 127] width 85 height 15
click at [672, 121] on input "Amount Unknown" at bounding box center [677, 125] width 10 height 10
checkbox input "true"
type input "0.00"
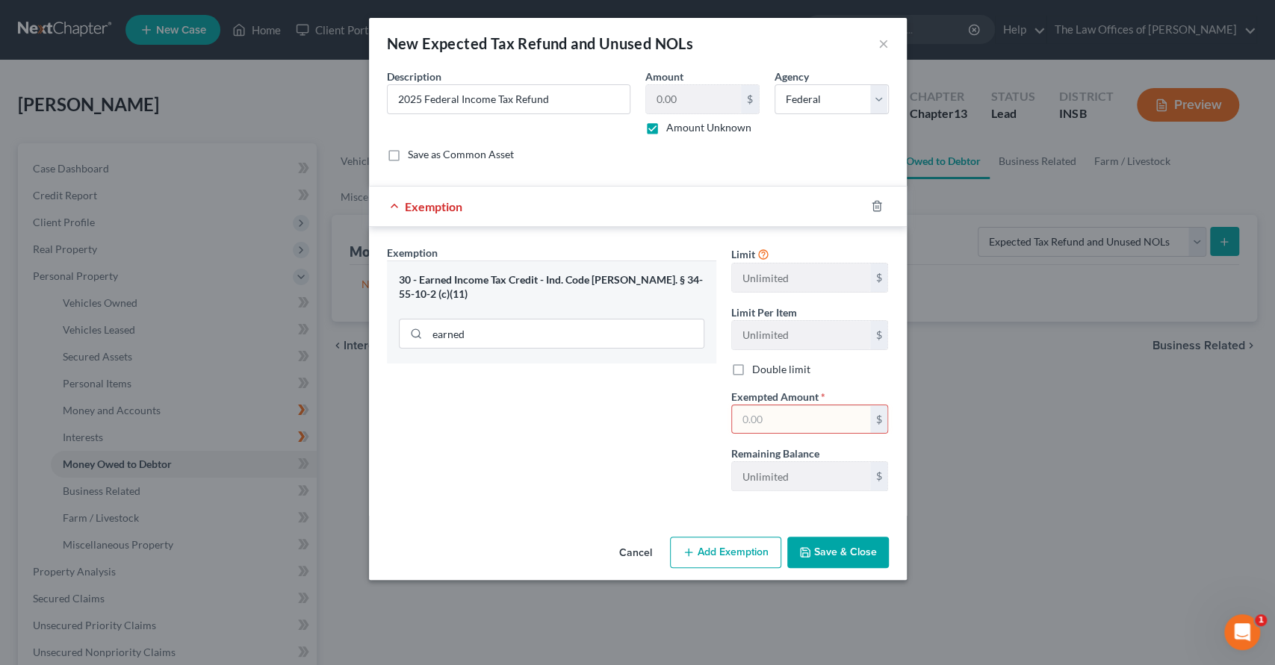
click at [787, 415] on input "text" at bounding box center [801, 420] width 138 height 28
type input "0"
click at [826, 549] on button "Save & Close" at bounding box center [838, 552] width 102 height 31
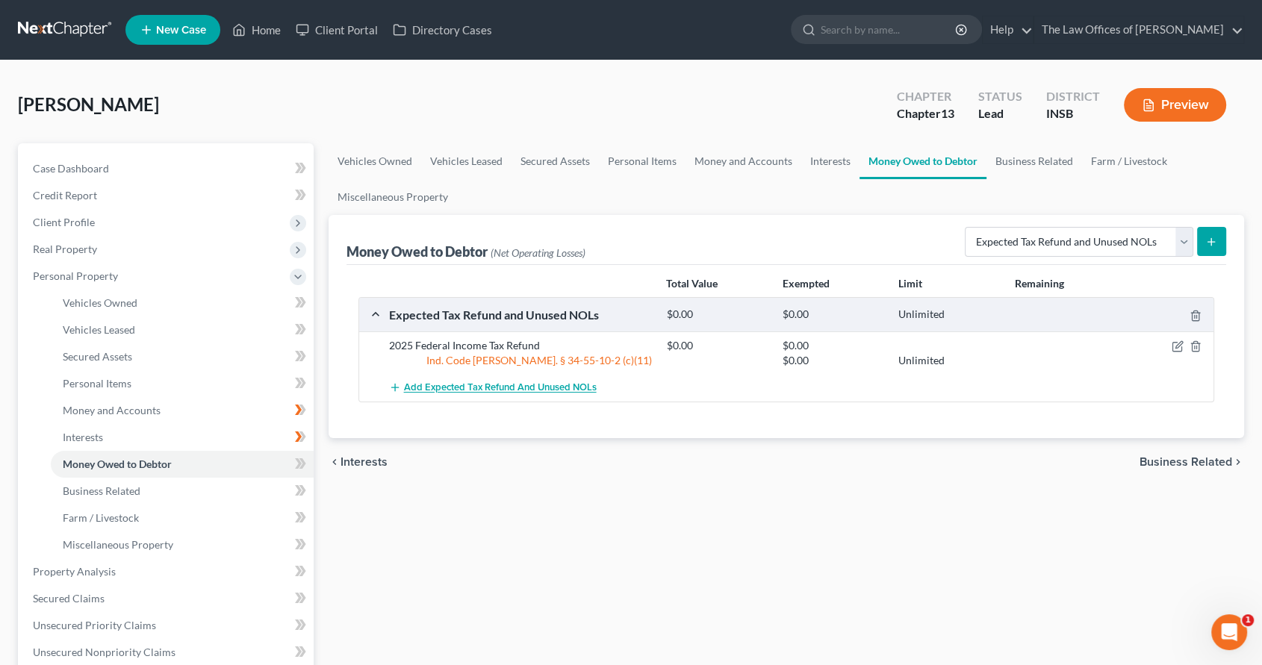
click at [551, 388] on span "Add Expected Tax Refund and Unused NOLs" at bounding box center [500, 388] width 193 height 12
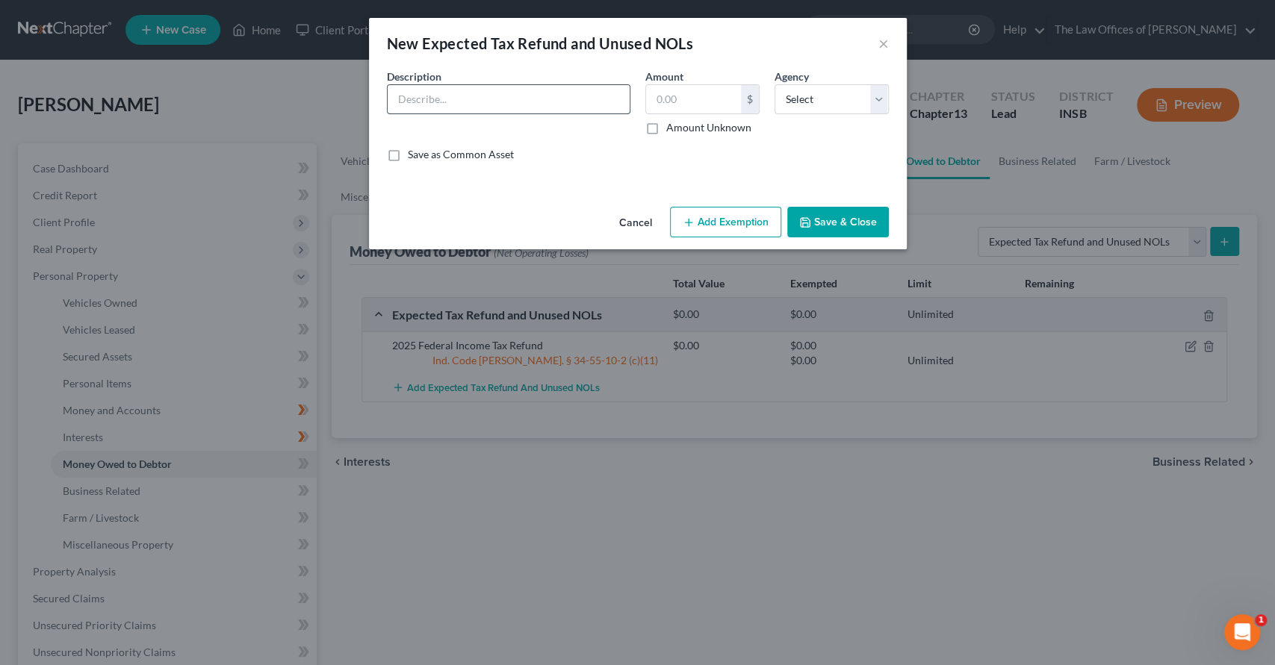
click at [562, 97] on input "text" at bounding box center [509, 99] width 242 height 28
click at [666, 125] on label "Amount Unknown" at bounding box center [708, 127] width 85 height 15
click at [672, 125] on input "Amount Unknown" at bounding box center [677, 125] width 10 height 10
click at [727, 235] on button "Add Exemption" at bounding box center [725, 222] width 111 height 31
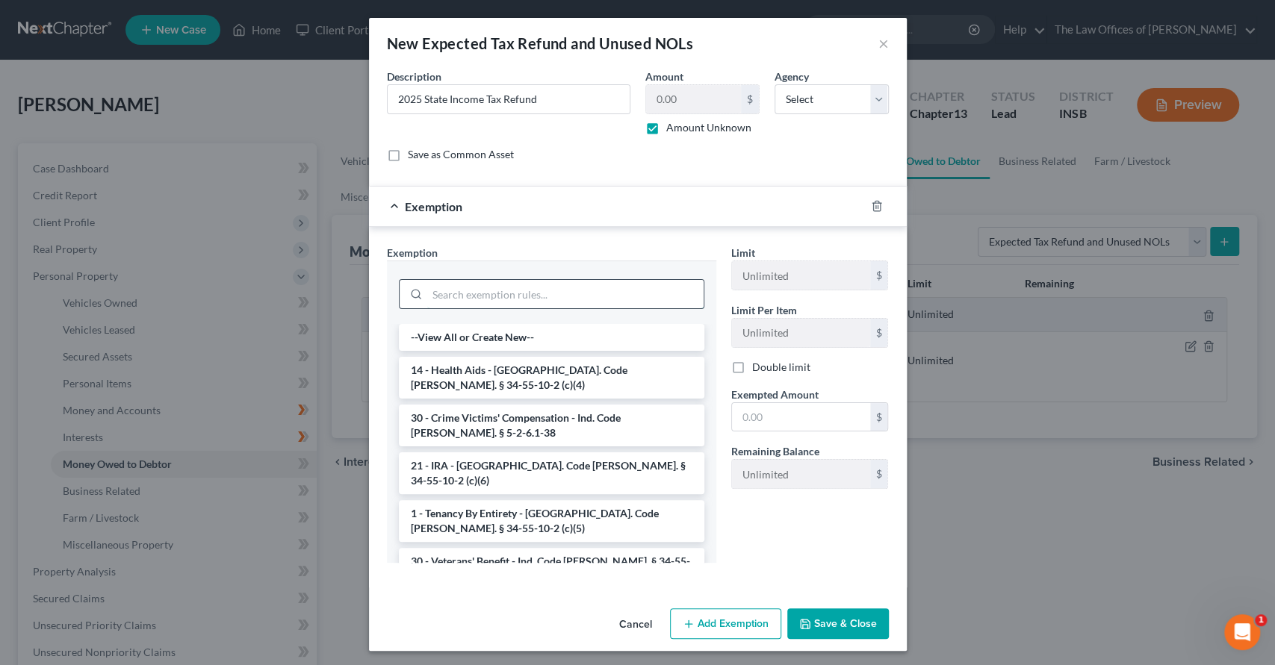
click at [544, 300] on input "search" at bounding box center [565, 294] width 276 height 28
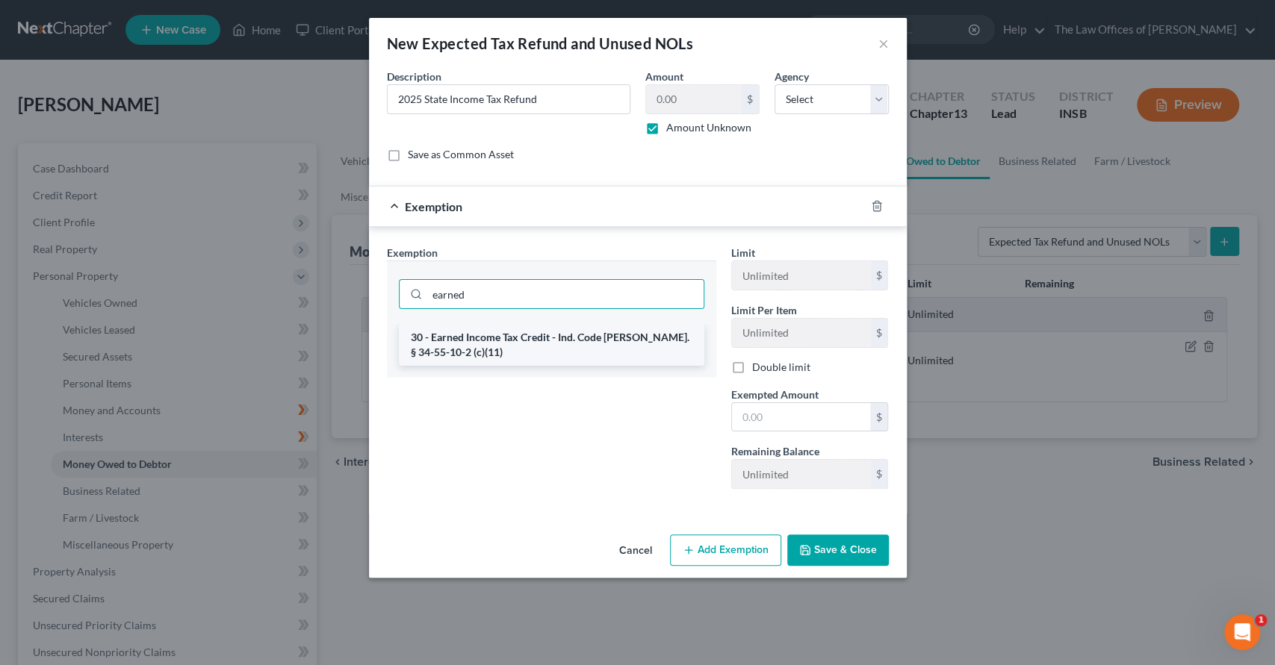
click at [566, 345] on li "30 - Earned Income Tax Credit - Ind. Code Ann. § 34-55-10-2 (c)(11)" at bounding box center [551, 345] width 305 height 42
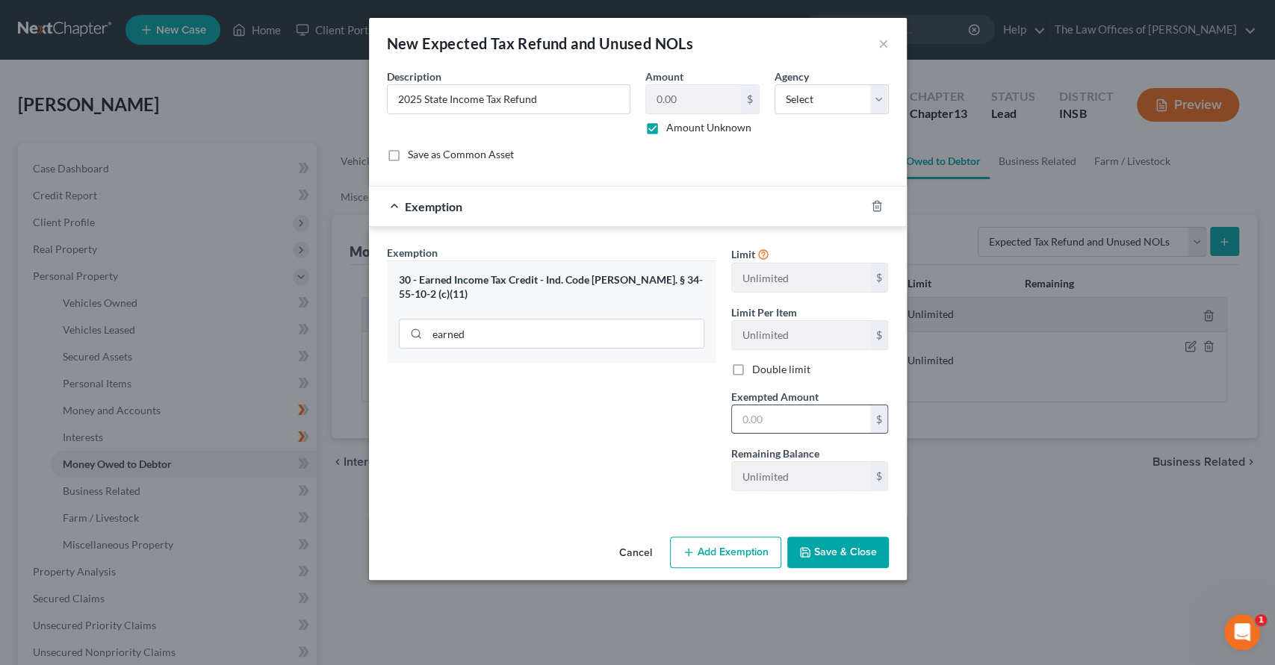
click at [794, 426] on input "text" at bounding box center [801, 420] width 138 height 28
click at [842, 94] on select "Select Federal State Local" at bounding box center [832, 99] width 114 height 30
click at [775, 84] on select "Select Federal State Local" at bounding box center [832, 99] width 114 height 30
click at [842, 549] on button "Save & Close" at bounding box center [838, 552] width 102 height 31
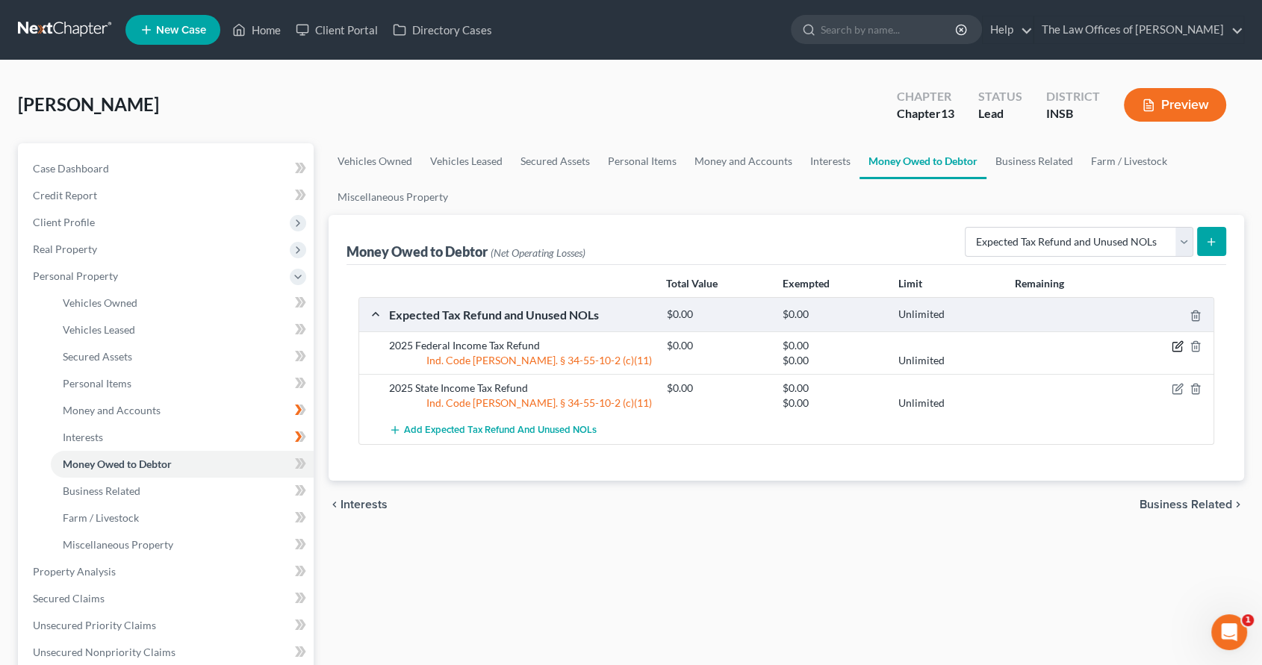
click at [1181, 344] on icon "button" at bounding box center [1179, 345] width 7 height 7
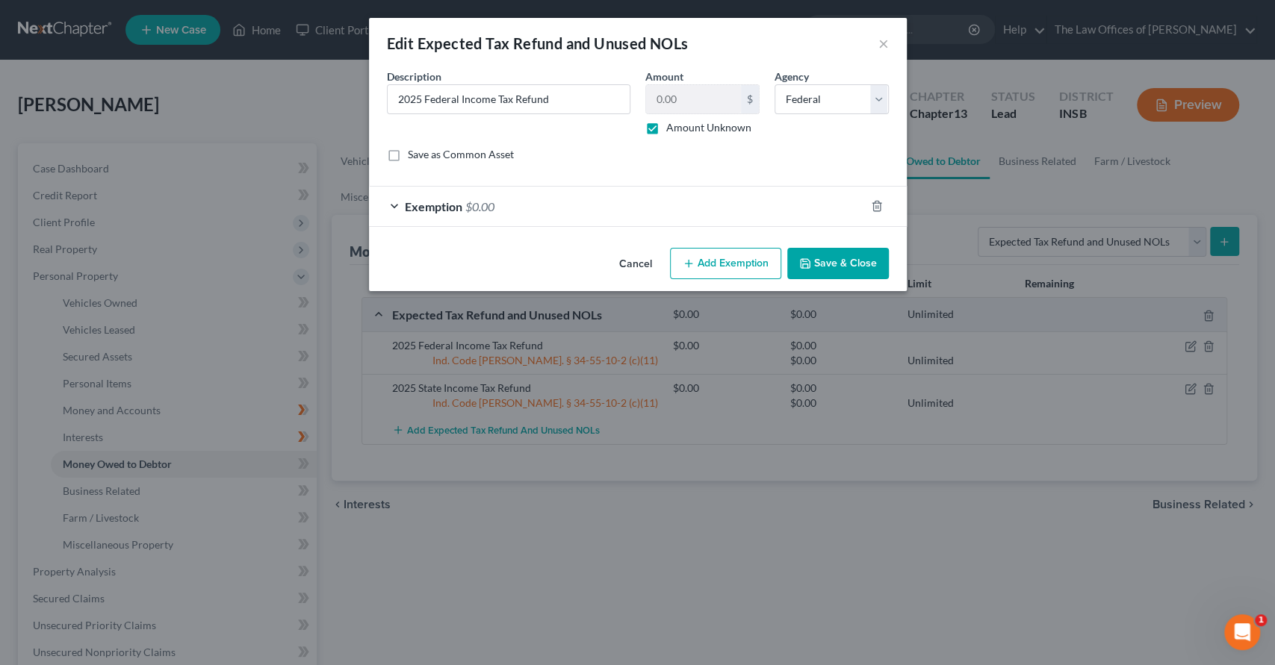
click at [829, 261] on button "Save & Close" at bounding box center [838, 263] width 102 height 31
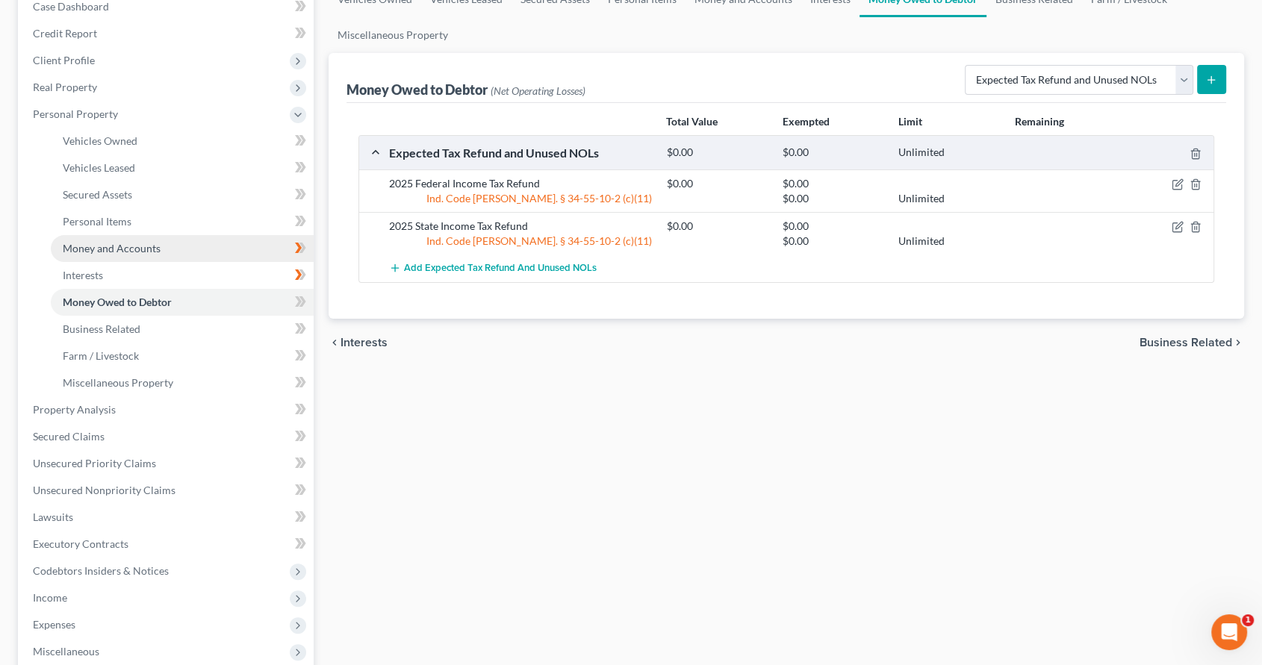
scroll to position [166, 0]
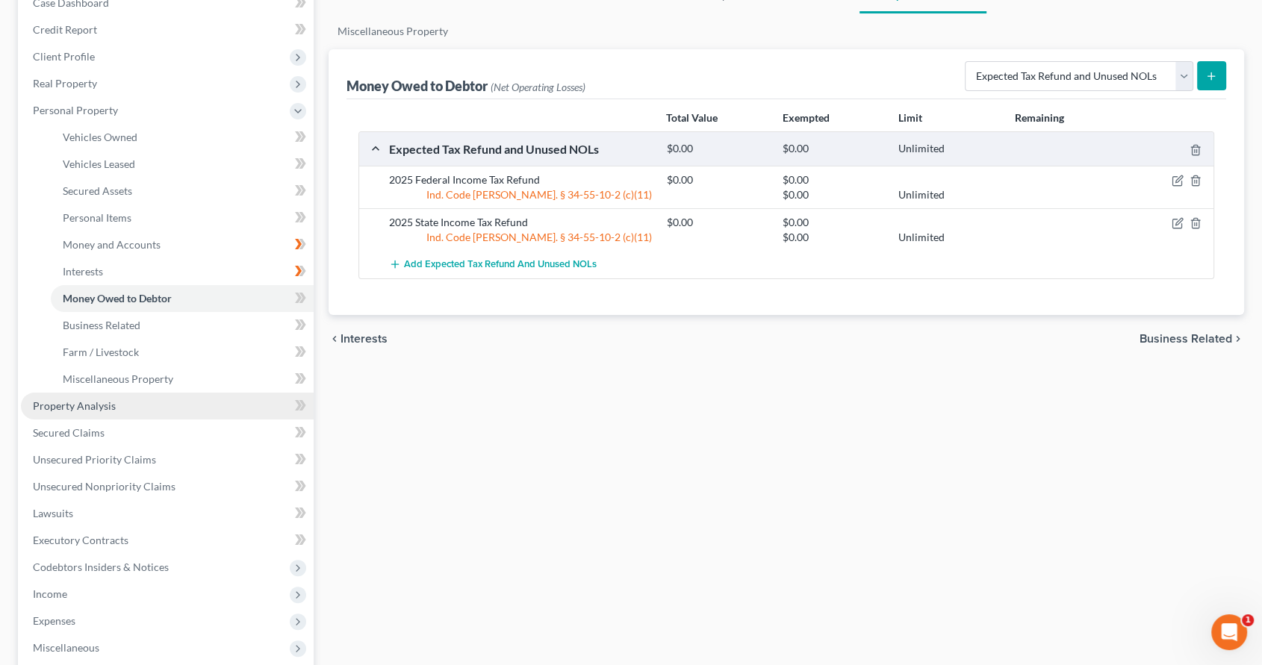
click at [151, 404] on link "Property Analysis" at bounding box center [167, 406] width 293 height 27
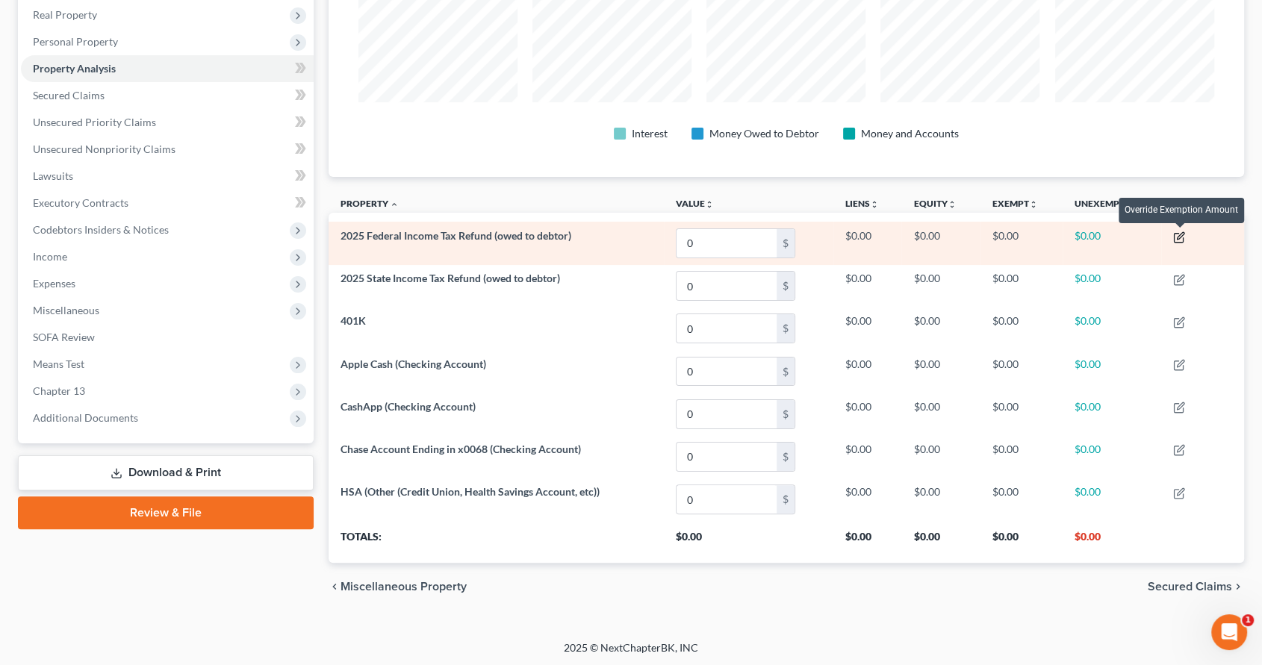
click at [1177, 232] on icon "button" at bounding box center [1179, 238] width 12 height 12
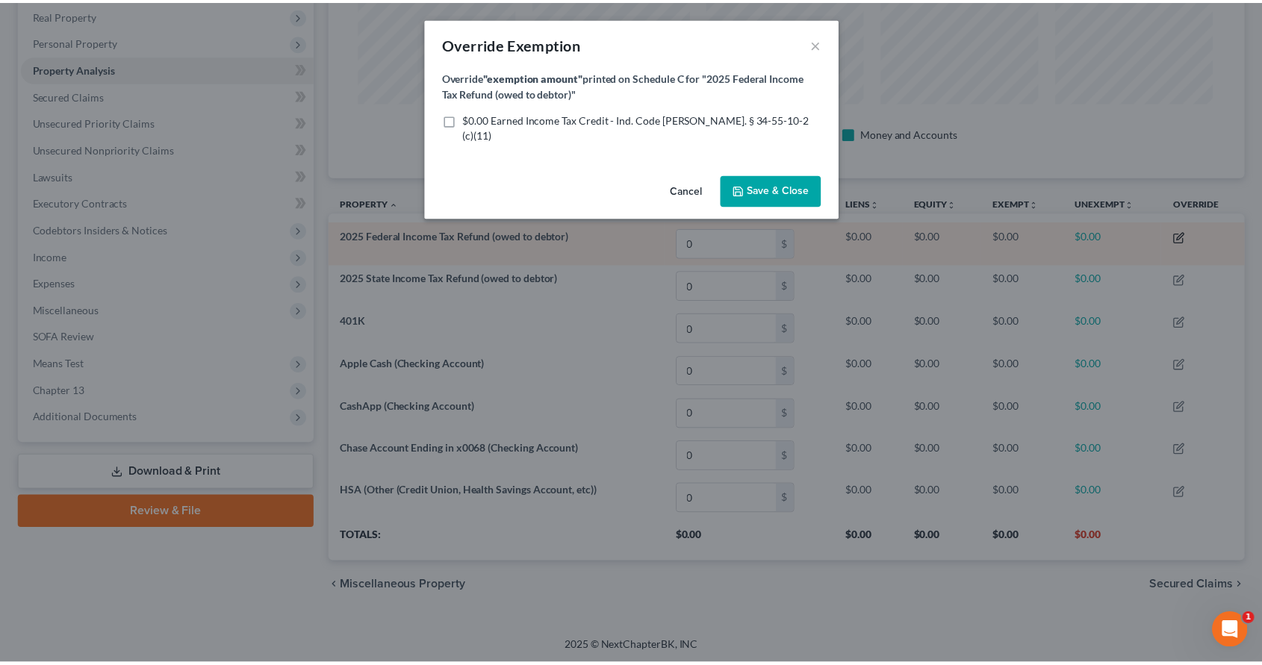
scroll to position [270, 925]
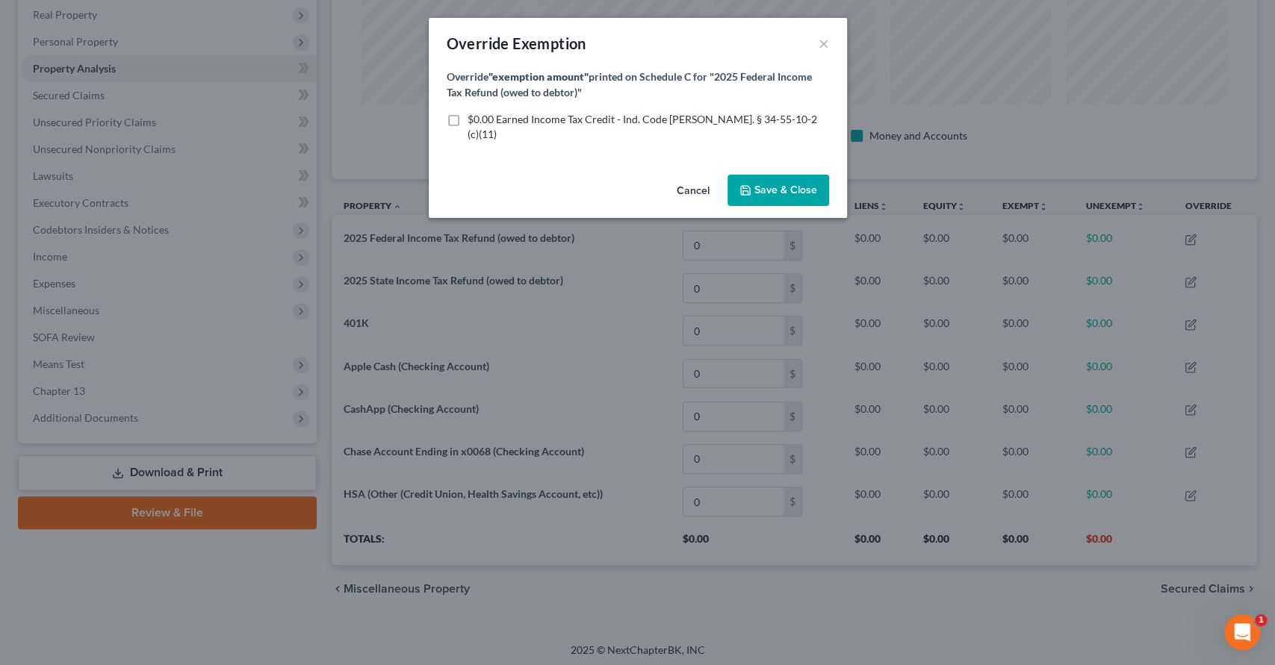
click at [484, 123] on span "$0.00 Earned Income Tax Credit - Ind. Code Ann. § 34-55-10-2 (c)(11)" at bounding box center [643, 127] width 350 height 28
click at [483, 122] on input "$0.00 Earned Income Tax Credit - Ind. Code Ann. § 34-55-10-2 (c)(11)" at bounding box center [479, 117] width 10 height 10
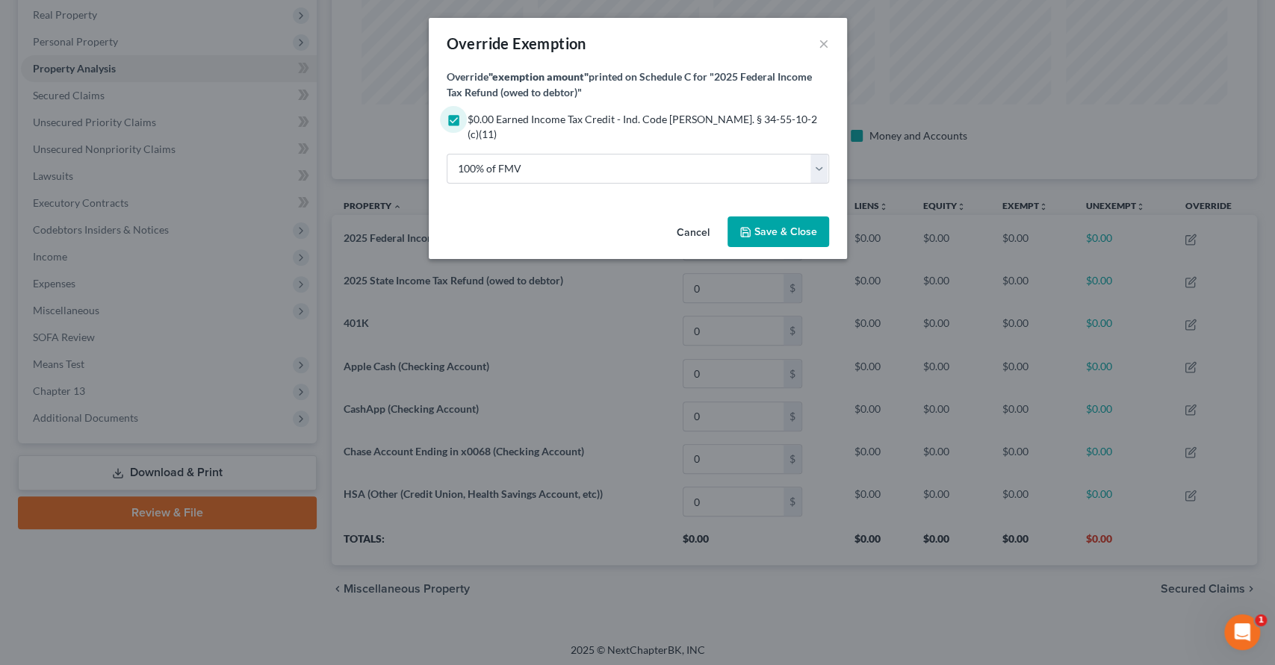
click at [819, 220] on button "Save & Close" at bounding box center [778, 232] width 102 height 31
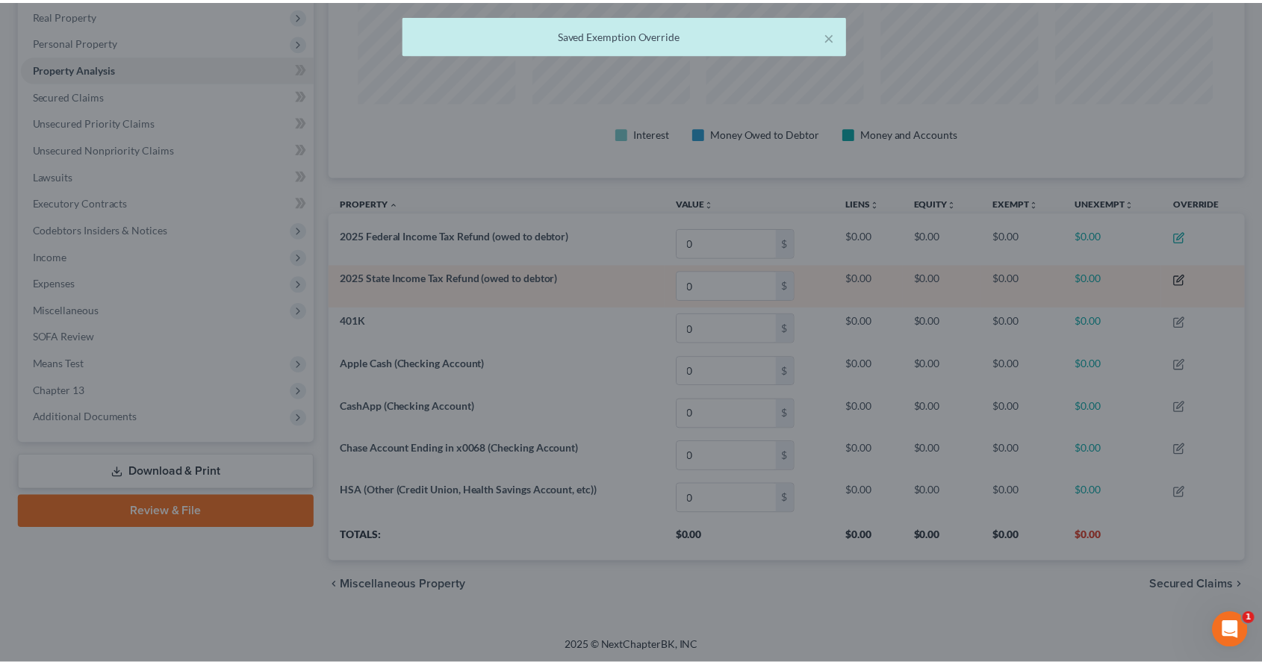
scroll to position [746610, 745963]
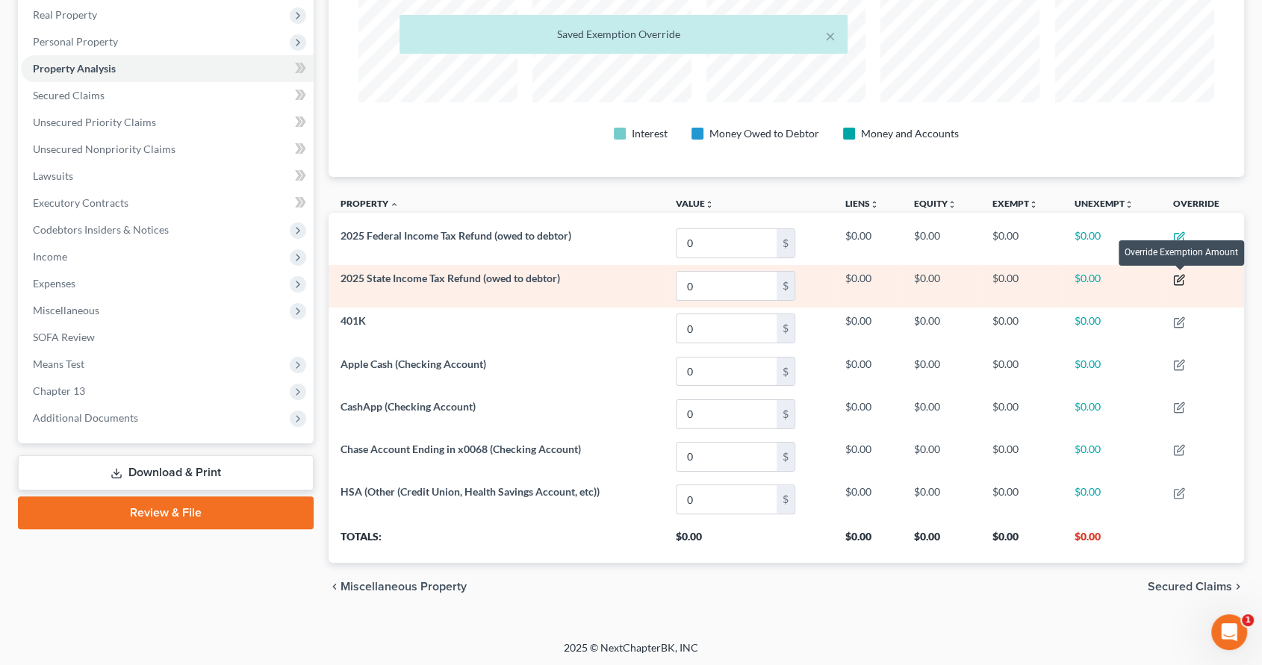
click at [1181, 276] on icon "button" at bounding box center [1180, 278] width 7 height 7
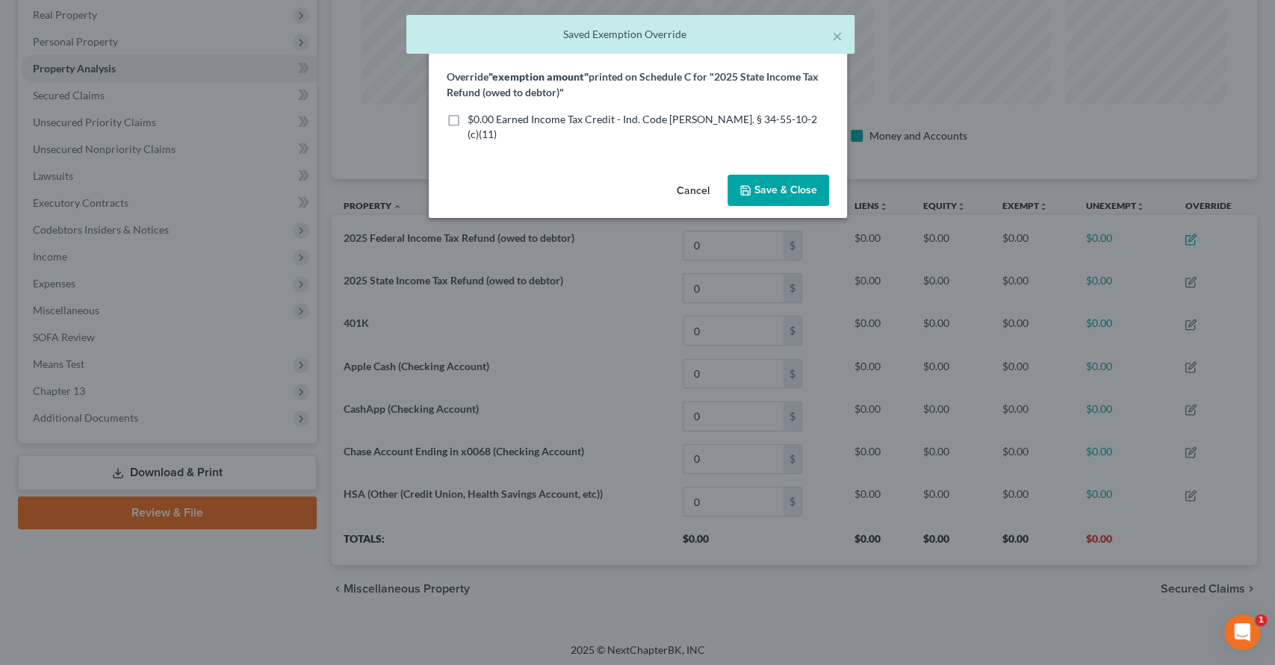
click at [495, 122] on span "$0.00 Earned Income Tax Credit - Ind. Code Ann. § 34-55-10-2 (c)(11)" at bounding box center [643, 127] width 350 height 28
click at [483, 122] on input "$0.00 Earned Income Tax Credit - Ind. Code Ann. § 34-55-10-2 (c)(11)" at bounding box center [479, 117] width 10 height 10
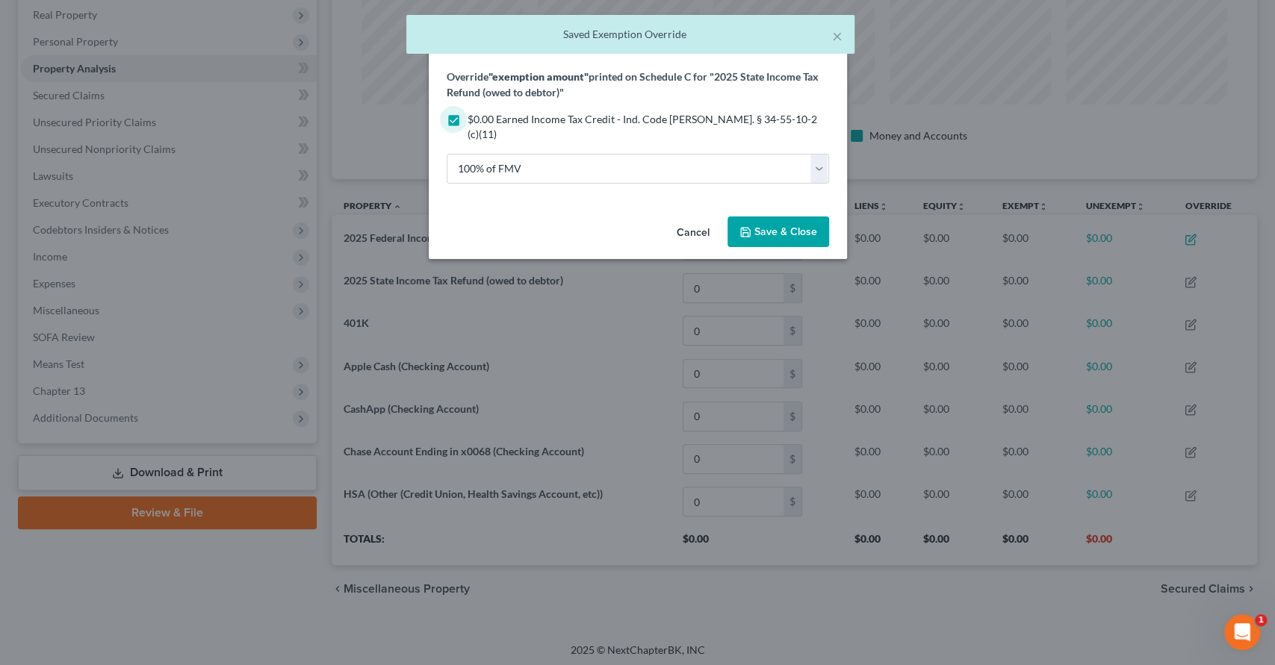
click at [780, 226] on span "Save & Close" at bounding box center [785, 232] width 63 height 13
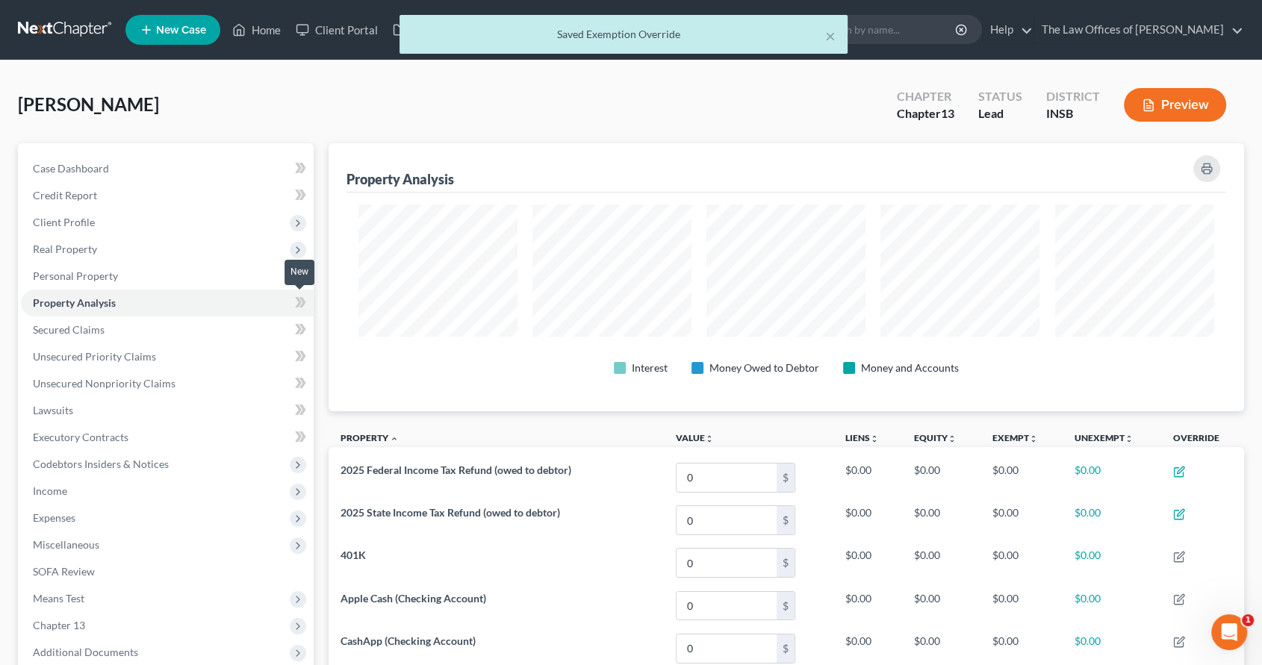
click at [299, 302] on icon at bounding box center [298, 302] width 7 height 10
click at [269, 270] on span "Personal Property" at bounding box center [167, 276] width 293 height 27
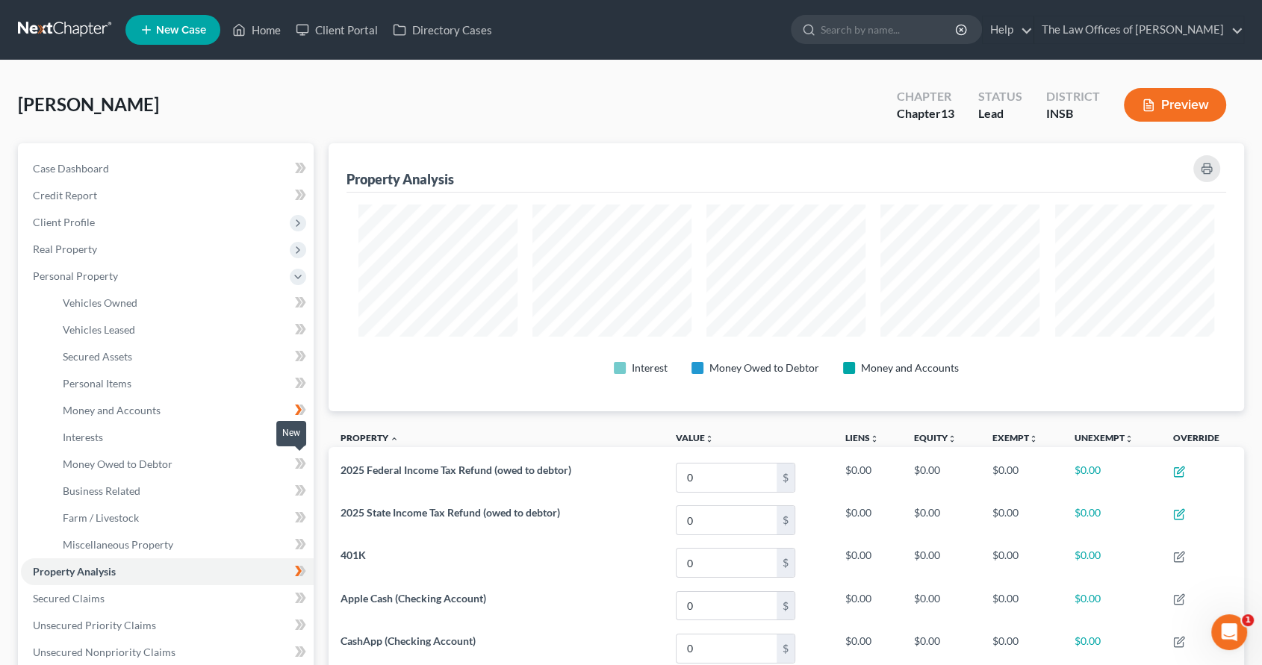
click at [301, 459] on icon at bounding box center [302, 464] width 7 height 10
click at [108, 158] on link "Case Dashboard" at bounding box center [167, 168] width 293 height 27
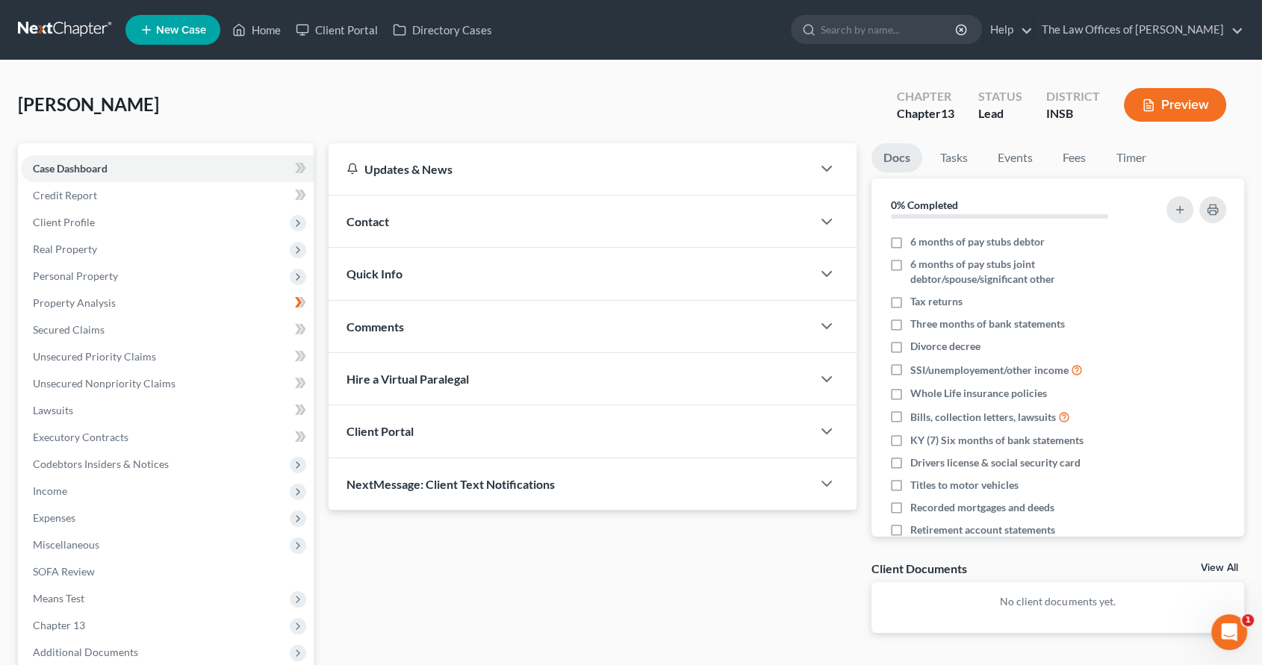
click at [425, 327] on div "Comments" at bounding box center [570, 327] width 483 height 52
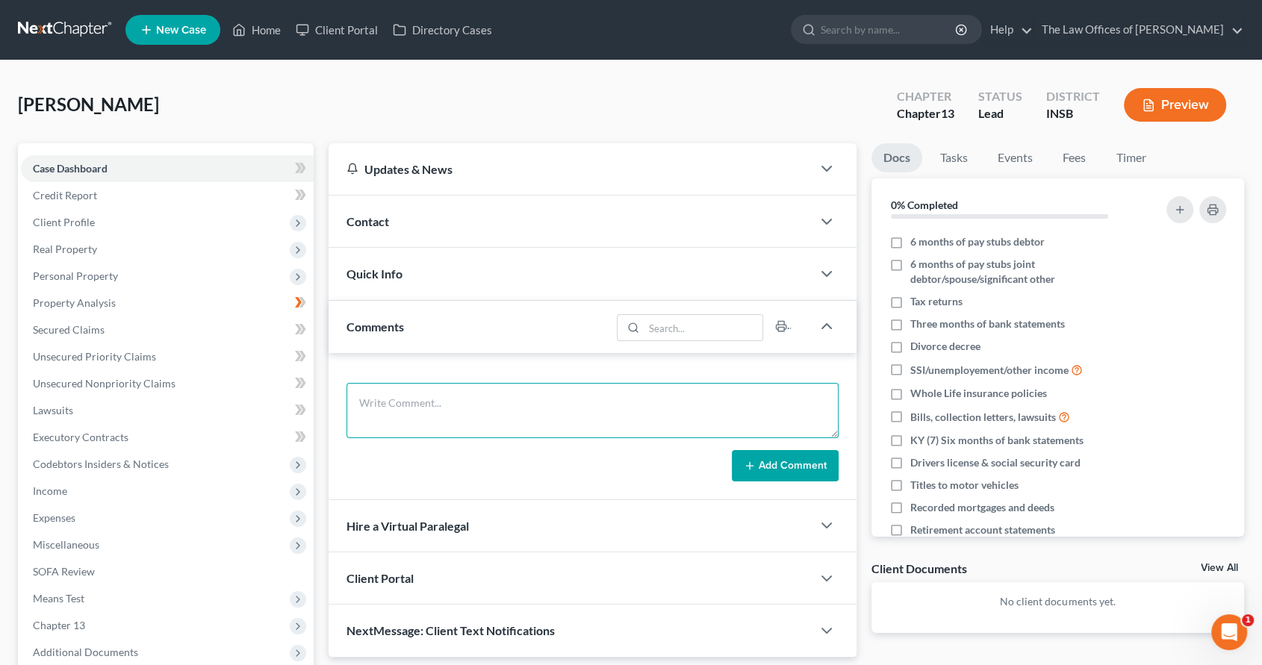
click at [475, 411] on textarea at bounding box center [593, 410] width 492 height 55
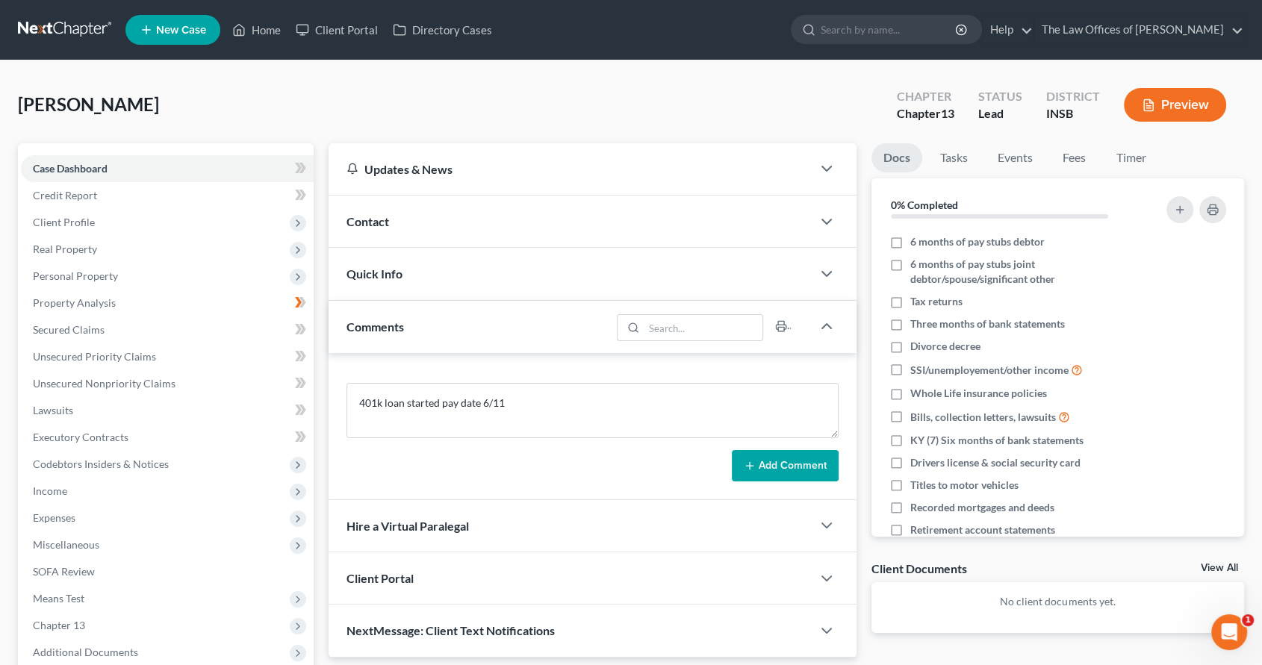
click at [769, 463] on button "Add Comment" at bounding box center [785, 465] width 107 height 31
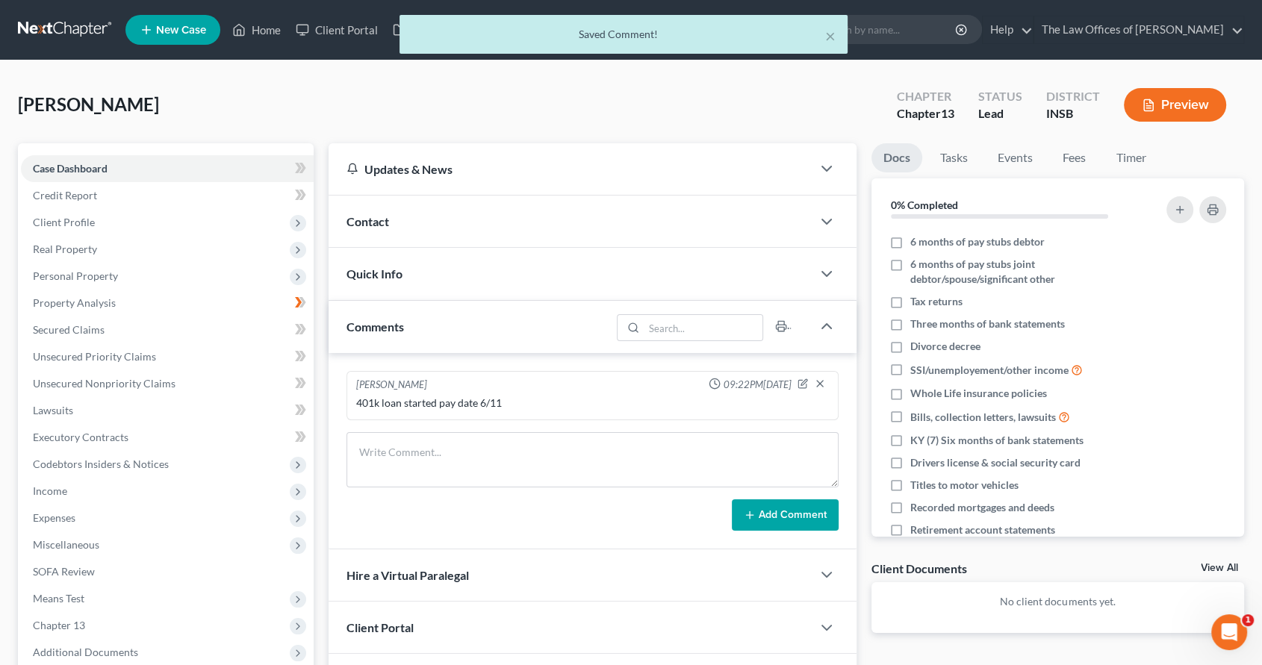
click at [259, 29] on div "× Saved Comment!" at bounding box center [624, 38] width 1262 height 46
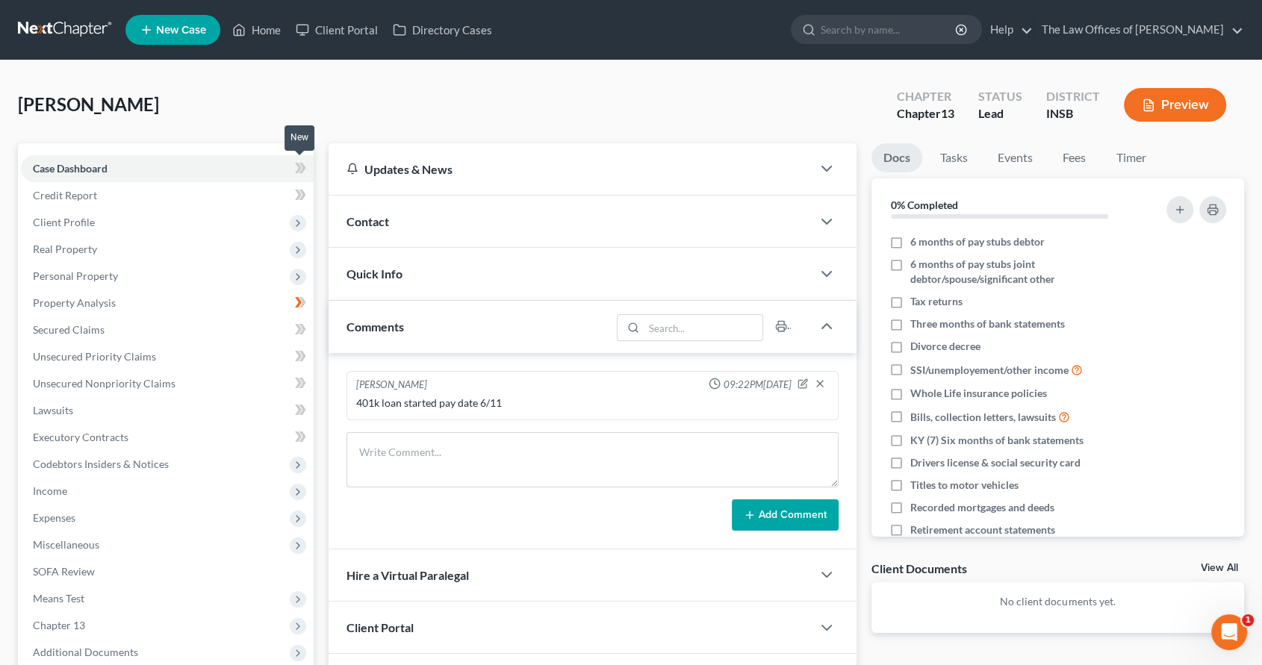
drag, startPoint x: 299, startPoint y: 168, endPoint x: 356, endPoint y: 100, distance: 88.6
click at [299, 168] on icon at bounding box center [298, 168] width 7 height 10
click at [258, 24] on link "Home" at bounding box center [256, 29] width 63 height 27
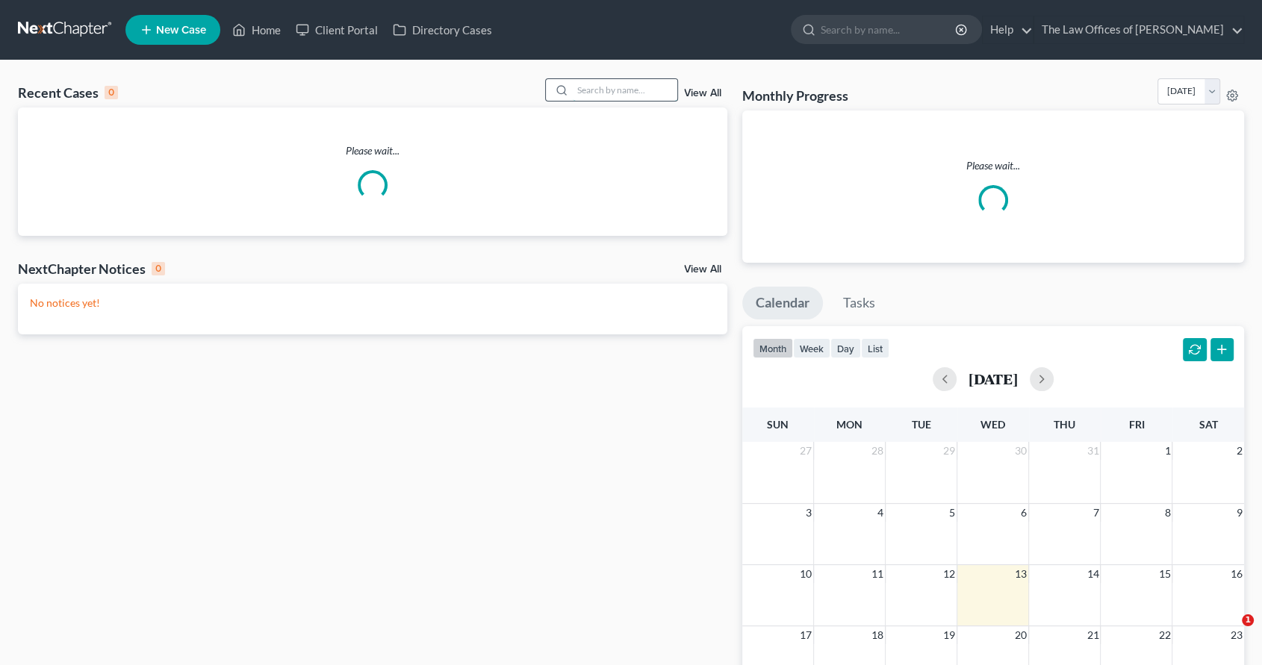
click at [608, 91] on input "search" at bounding box center [625, 90] width 105 height 22
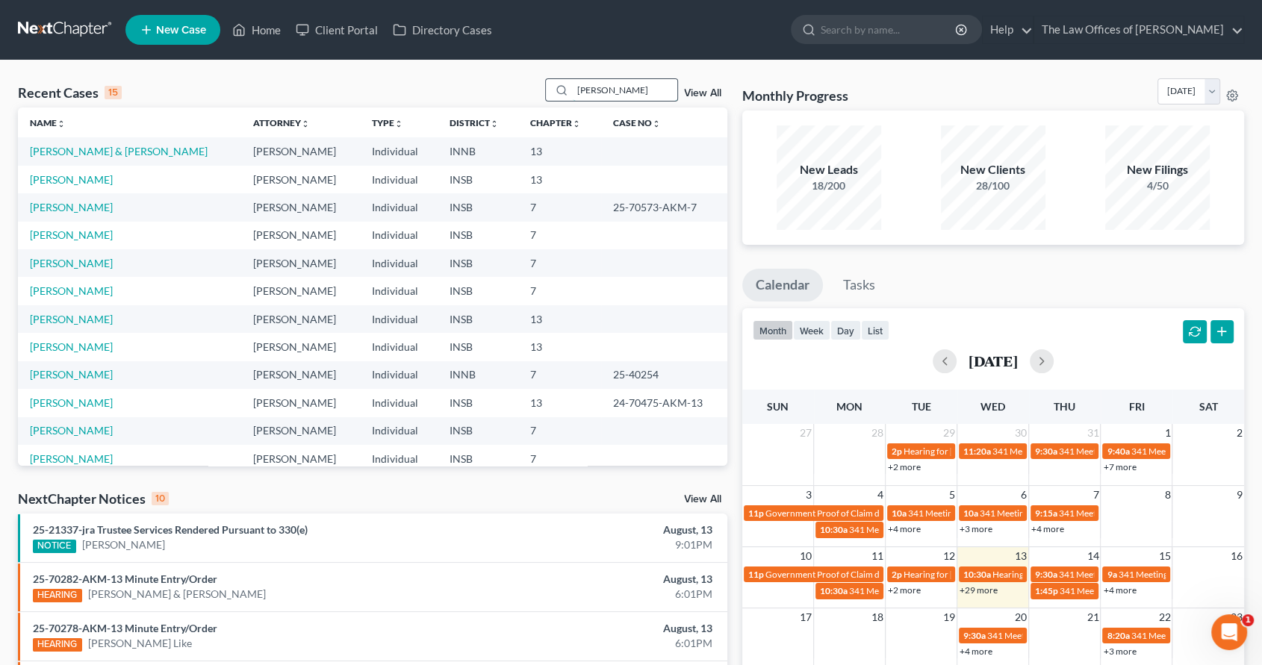
type input "[PERSON_NAME]"
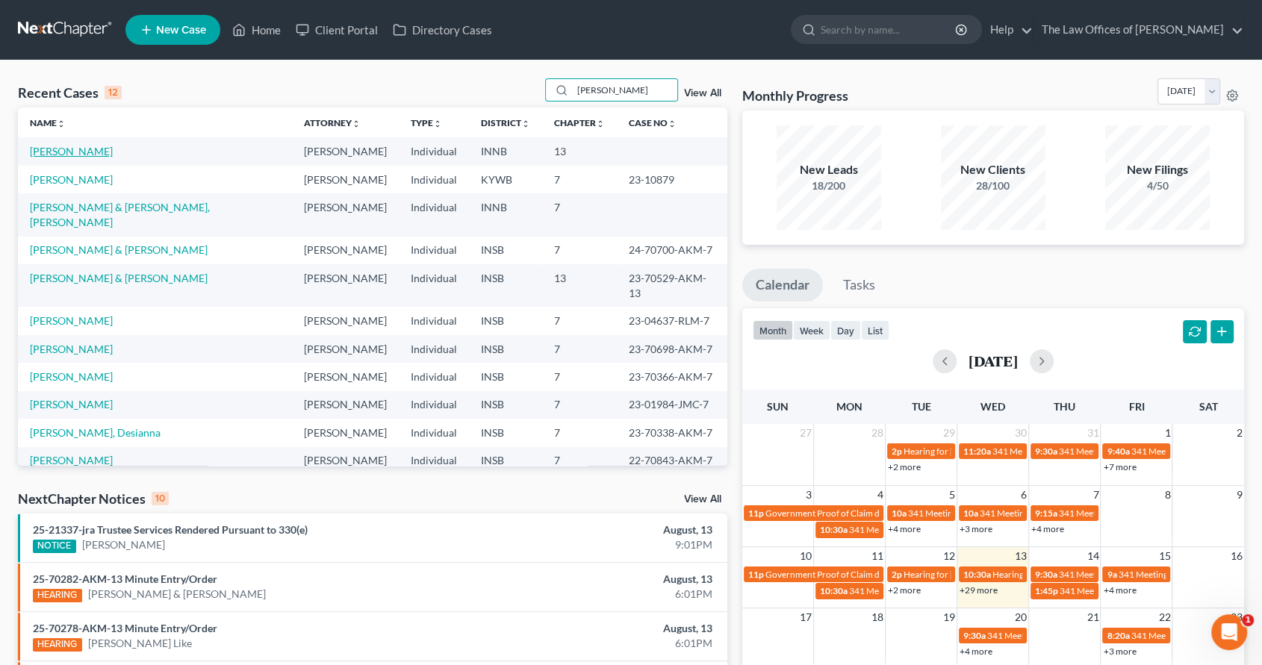
click at [62, 147] on link "[PERSON_NAME]" at bounding box center [71, 151] width 83 height 13
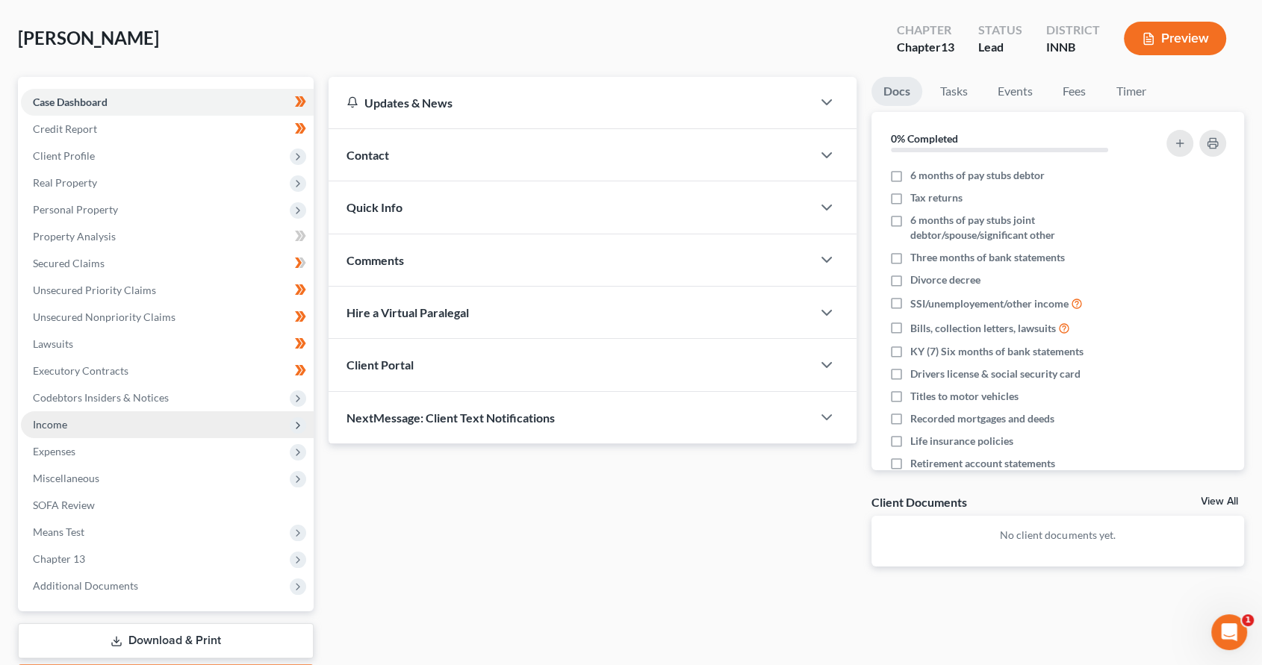
scroll to position [155, 0]
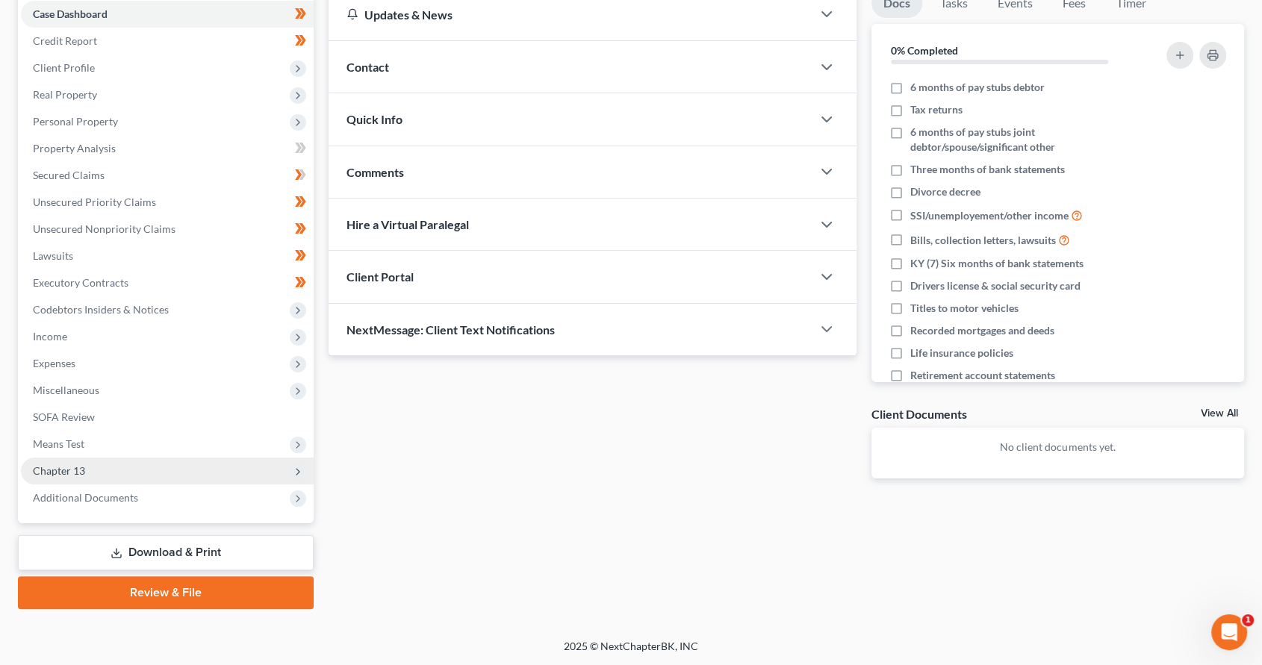
click at [120, 465] on span "Chapter 13" at bounding box center [167, 471] width 293 height 27
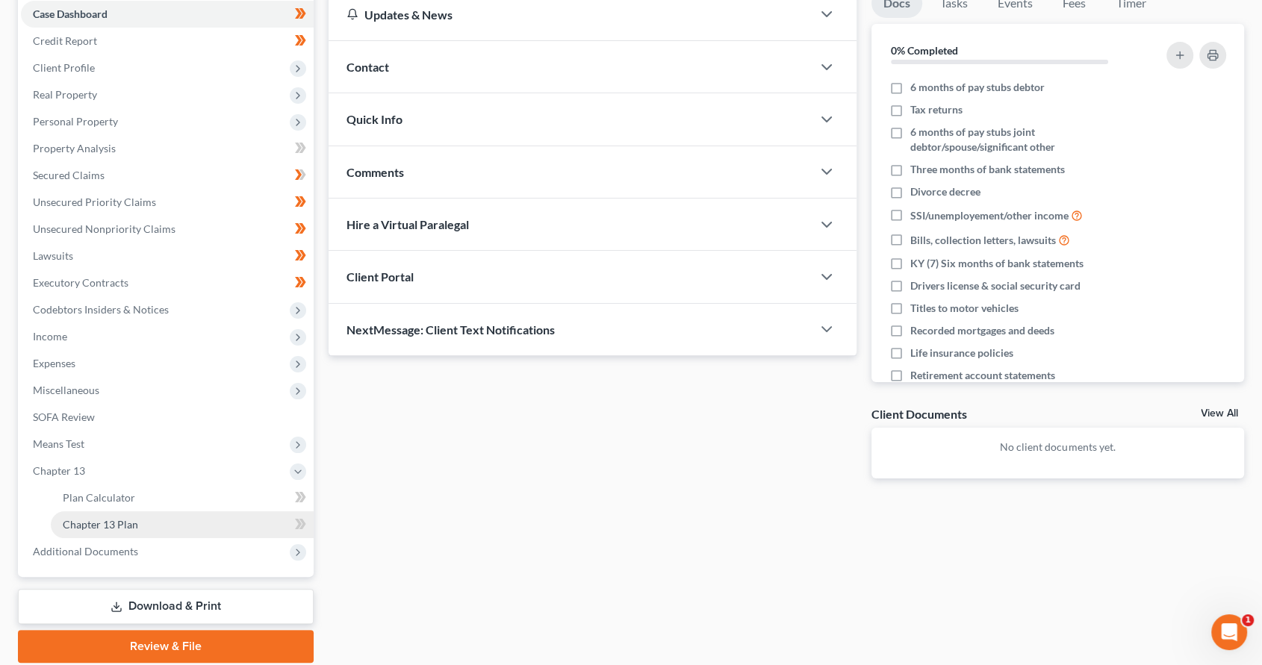
click at [157, 522] on link "Chapter 13 Plan" at bounding box center [182, 525] width 263 height 27
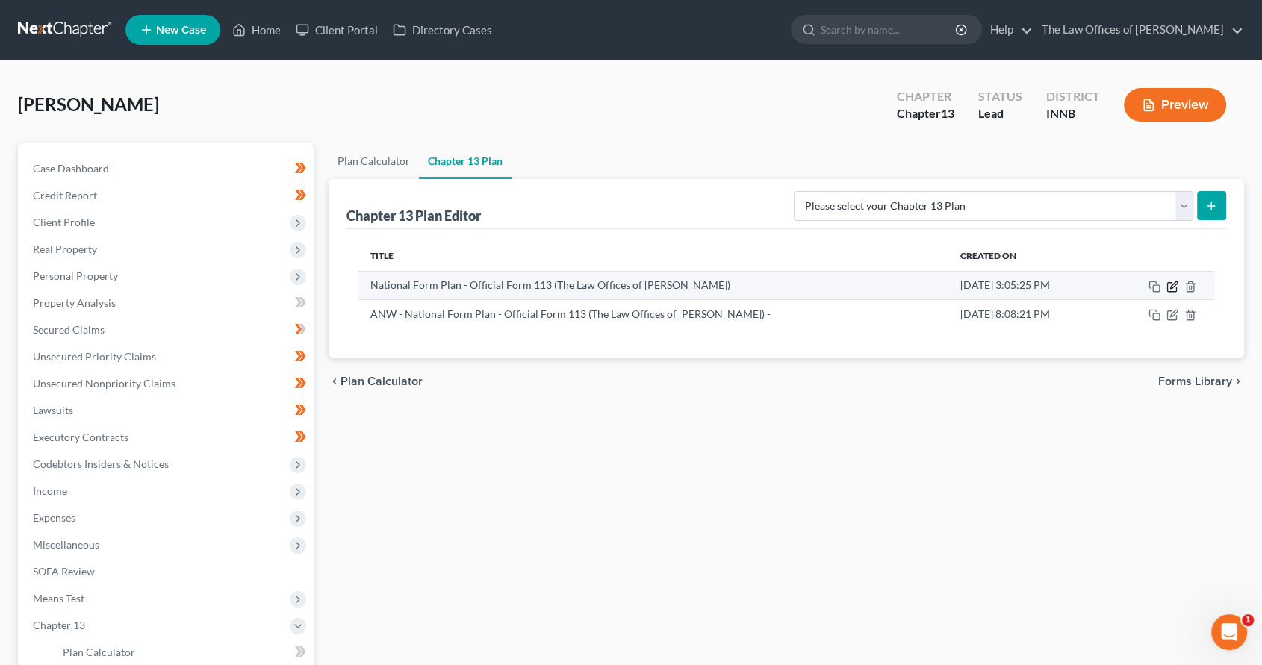
click at [1170, 287] on icon "button" at bounding box center [1173, 285] width 7 height 7
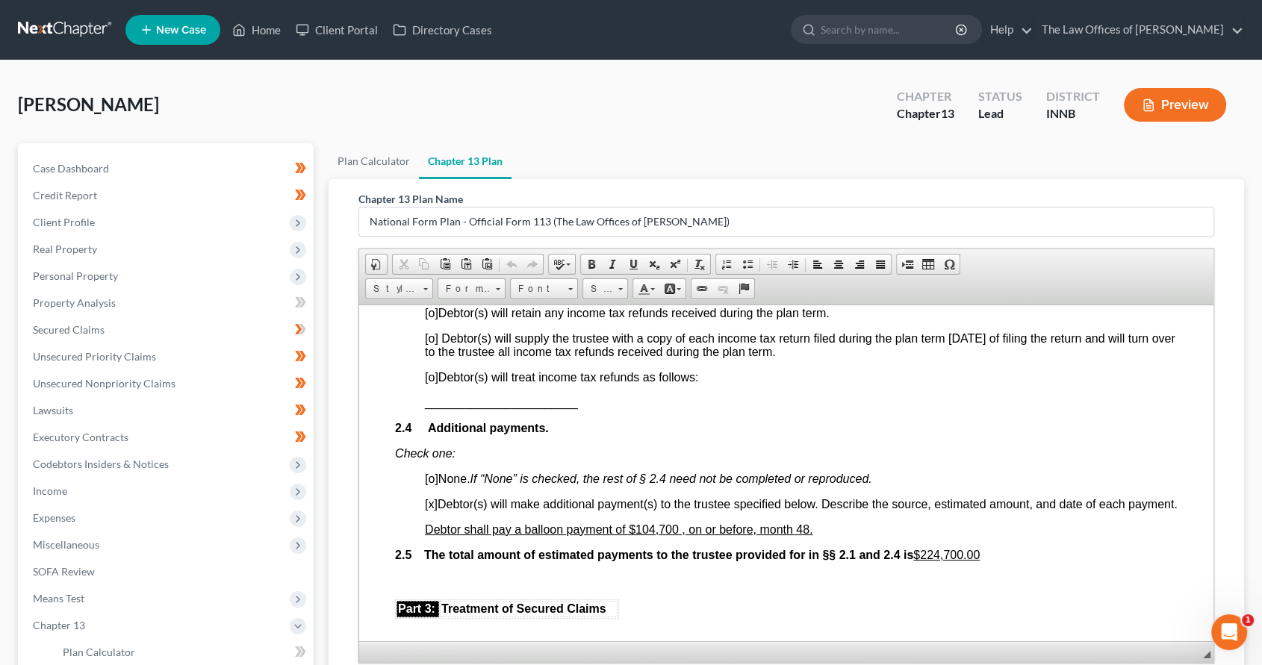
scroll to position [1161, 0]
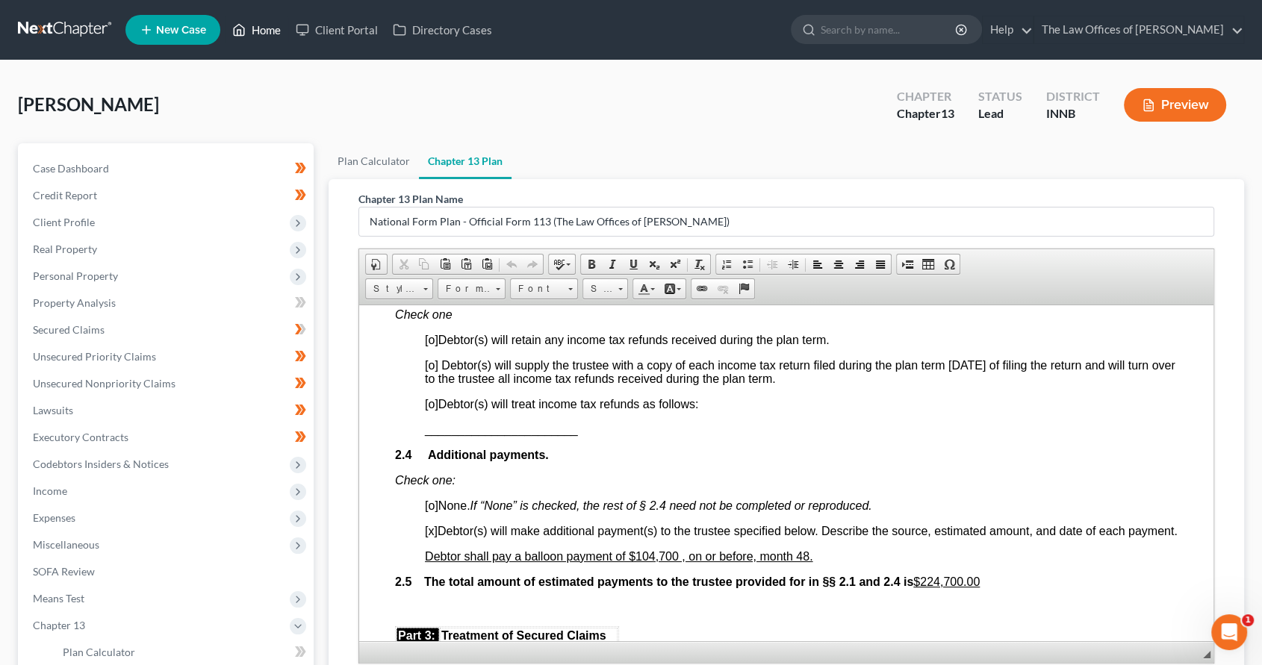
drag, startPoint x: 267, startPoint y: 33, endPoint x: 278, endPoint y: 35, distance: 11.4
click at [267, 32] on link "Home" at bounding box center [256, 29] width 63 height 27
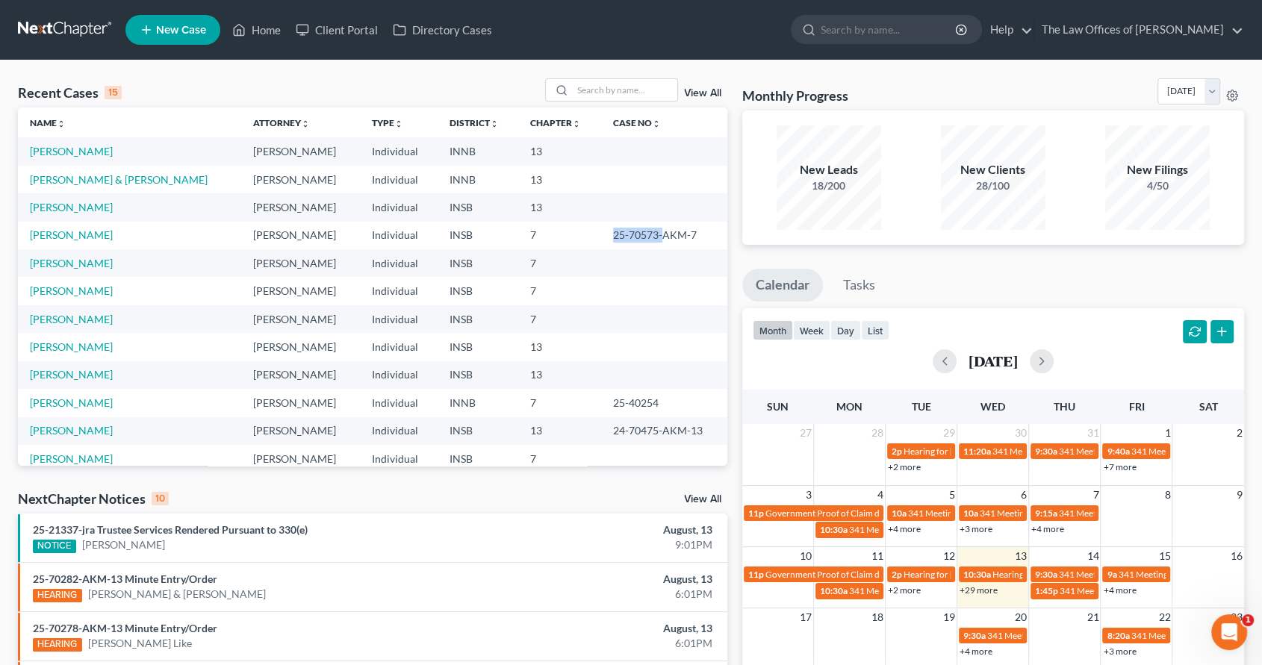
drag, startPoint x: 628, startPoint y: 233, endPoint x: 551, endPoint y: 230, distance: 77.0
click at [551, 230] on tr "[PERSON_NAME] [PERSON_NAME] Individual INSB 7 25-70573-AKM-7" at bounding box center [373, 236] width 710 height 28
copy tr "25-70573-"
